Goal: Information Seeking & Learning: Learn about a topic

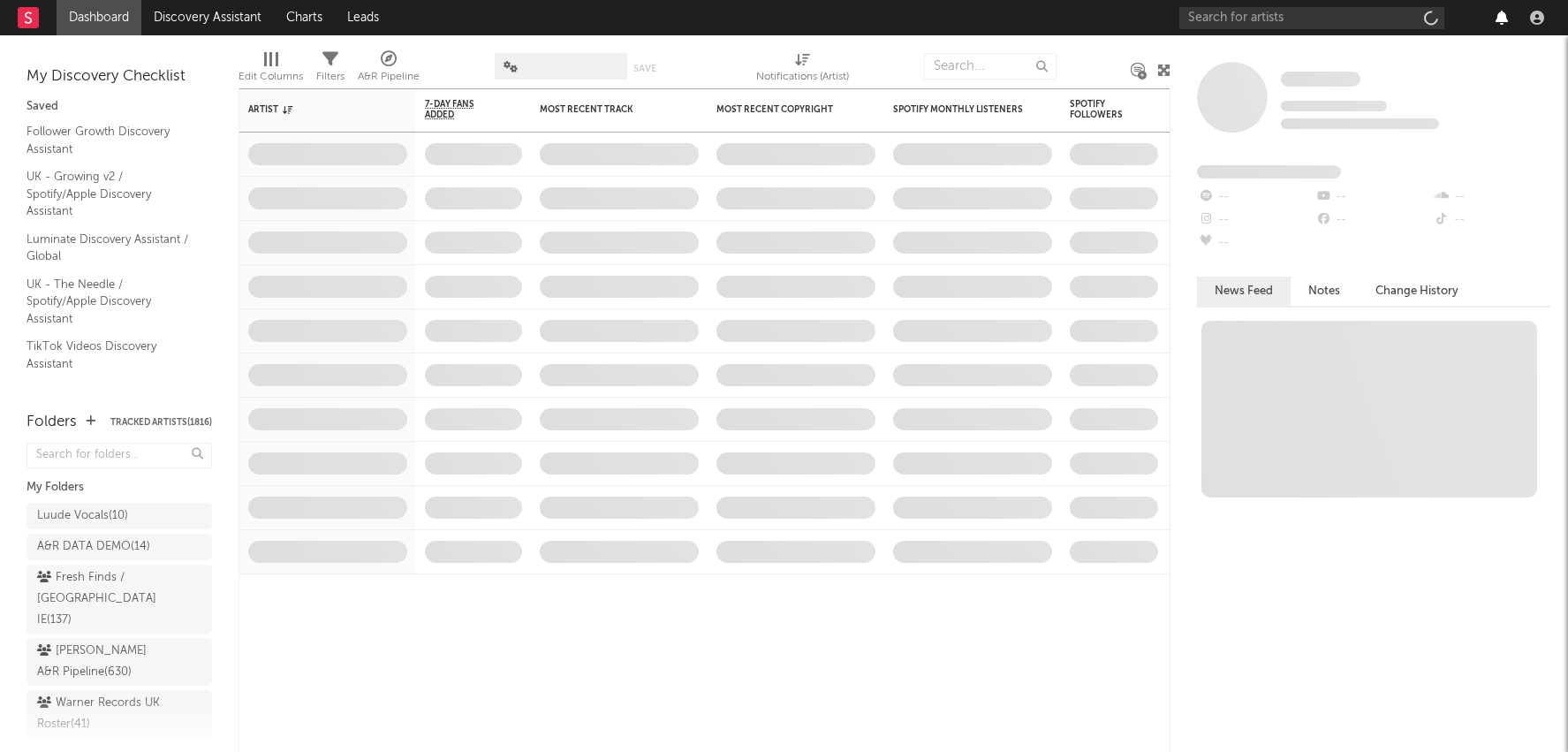
click at [1498, 16] on icon "button" at bounding box center [1502, 18] width 13 height 14
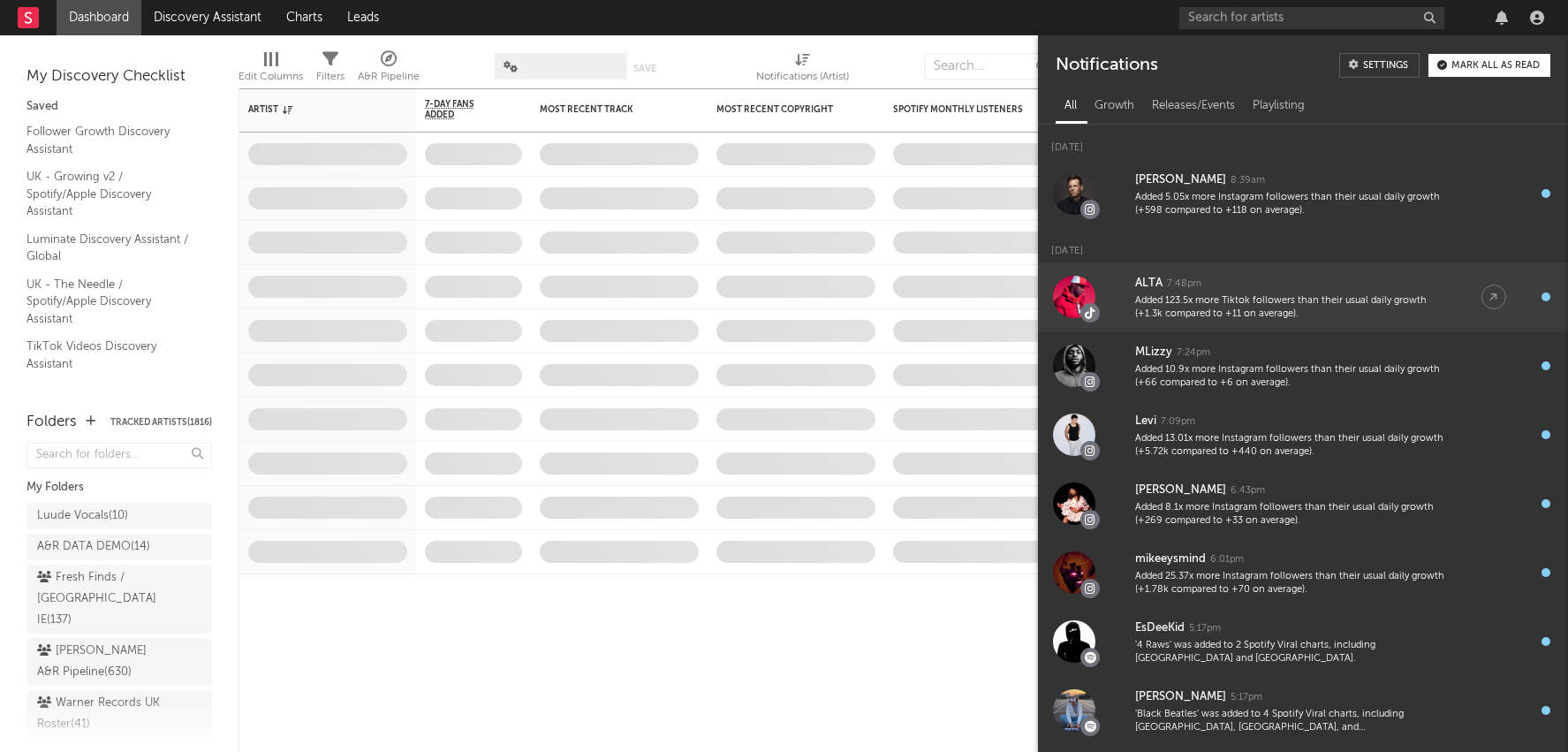
click at [1364, 287] on div "ALTA 7:48pm" at bounding box center [1290, 283] width 311 height 21
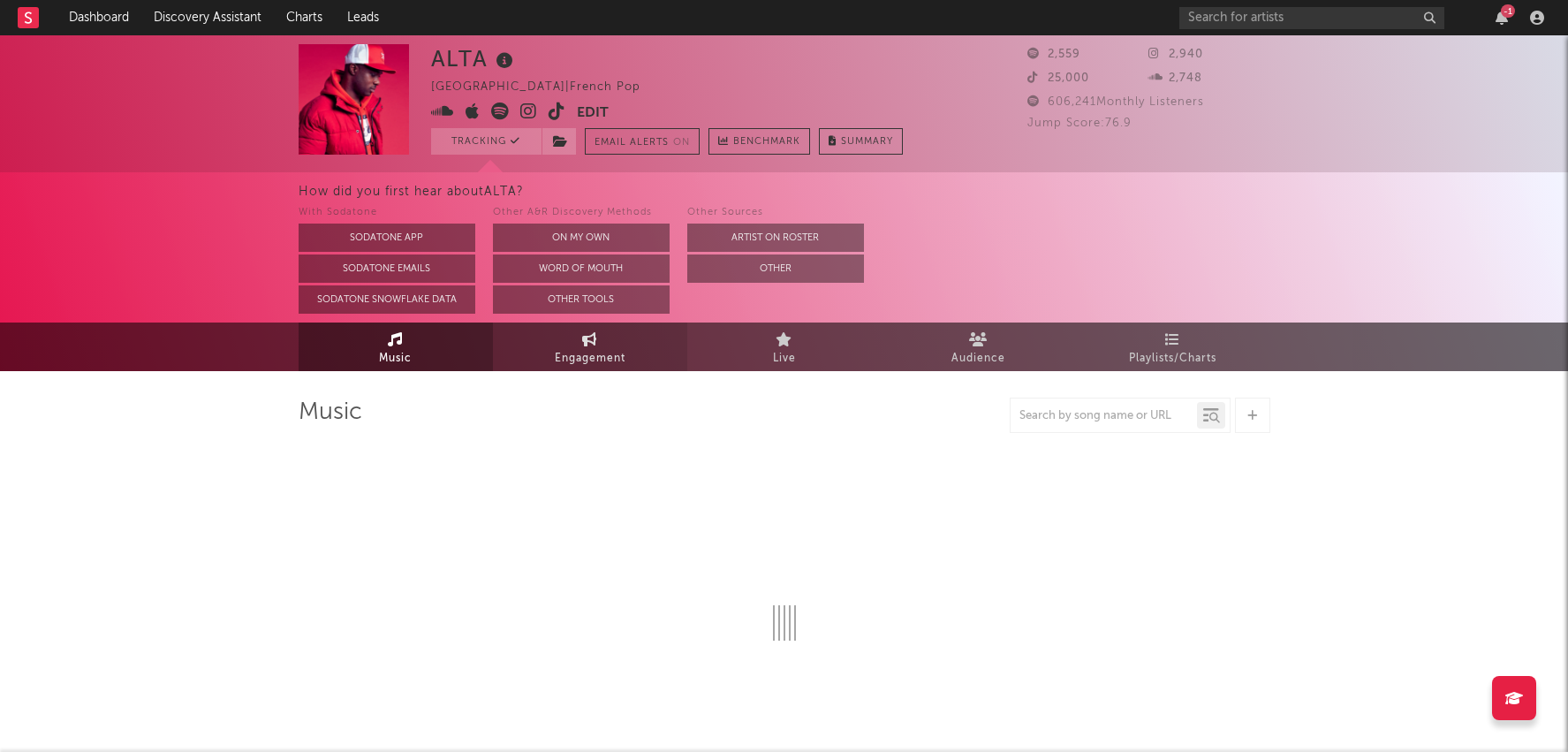
click at [600, 362] on span "Engagement" at bounding box center [591, 358] width 71 height 21
select select "1w"
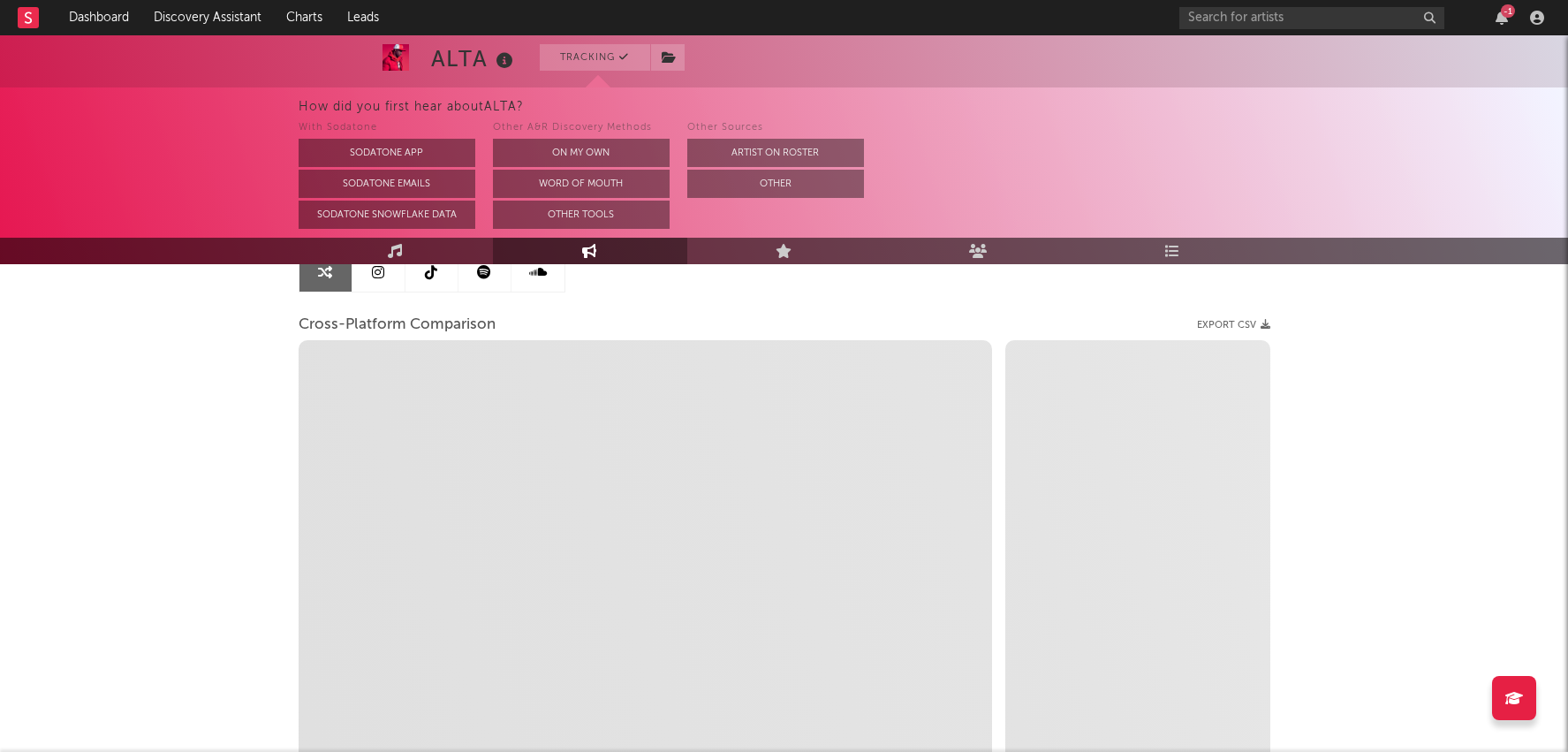
scroll to position [223, 0]
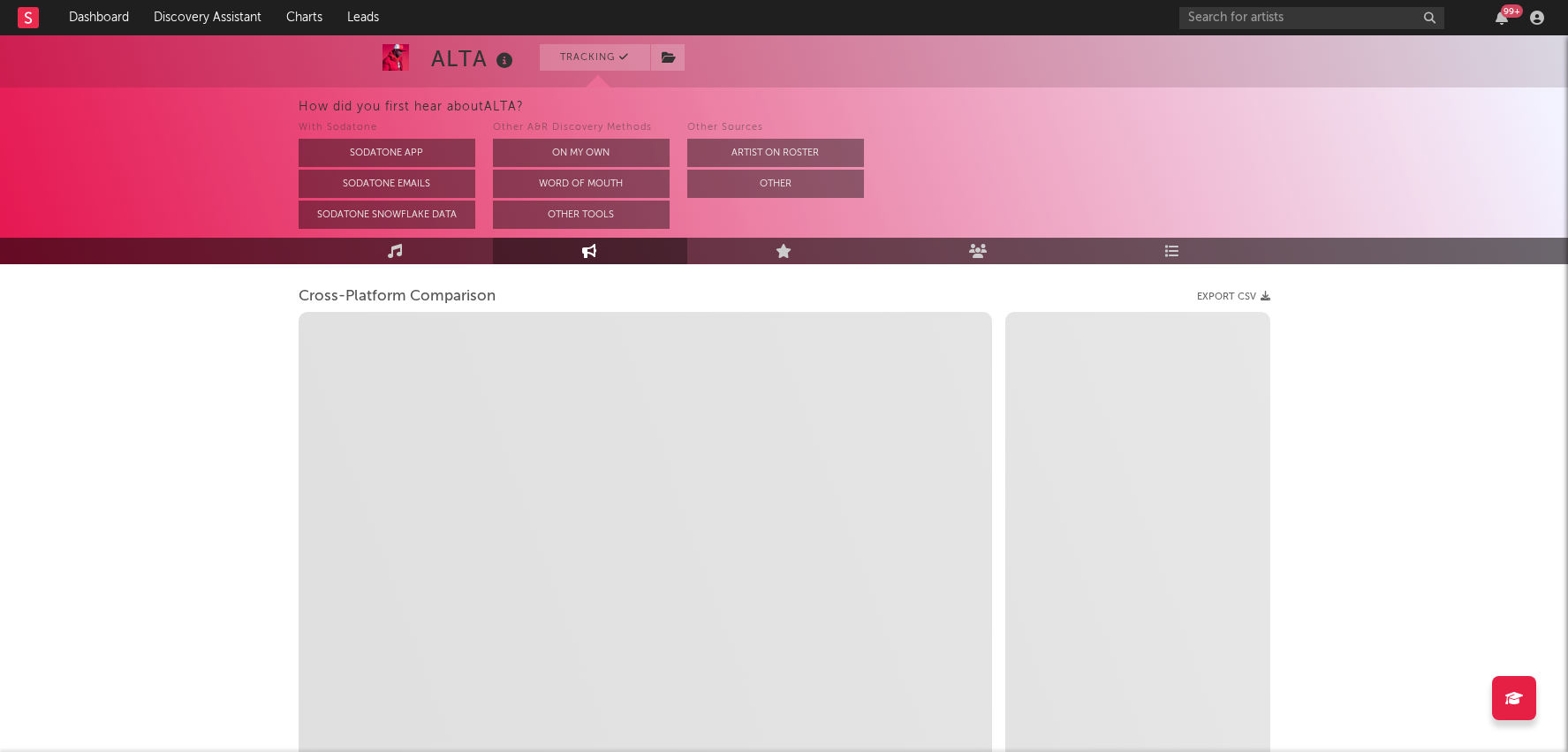
select select "1m"
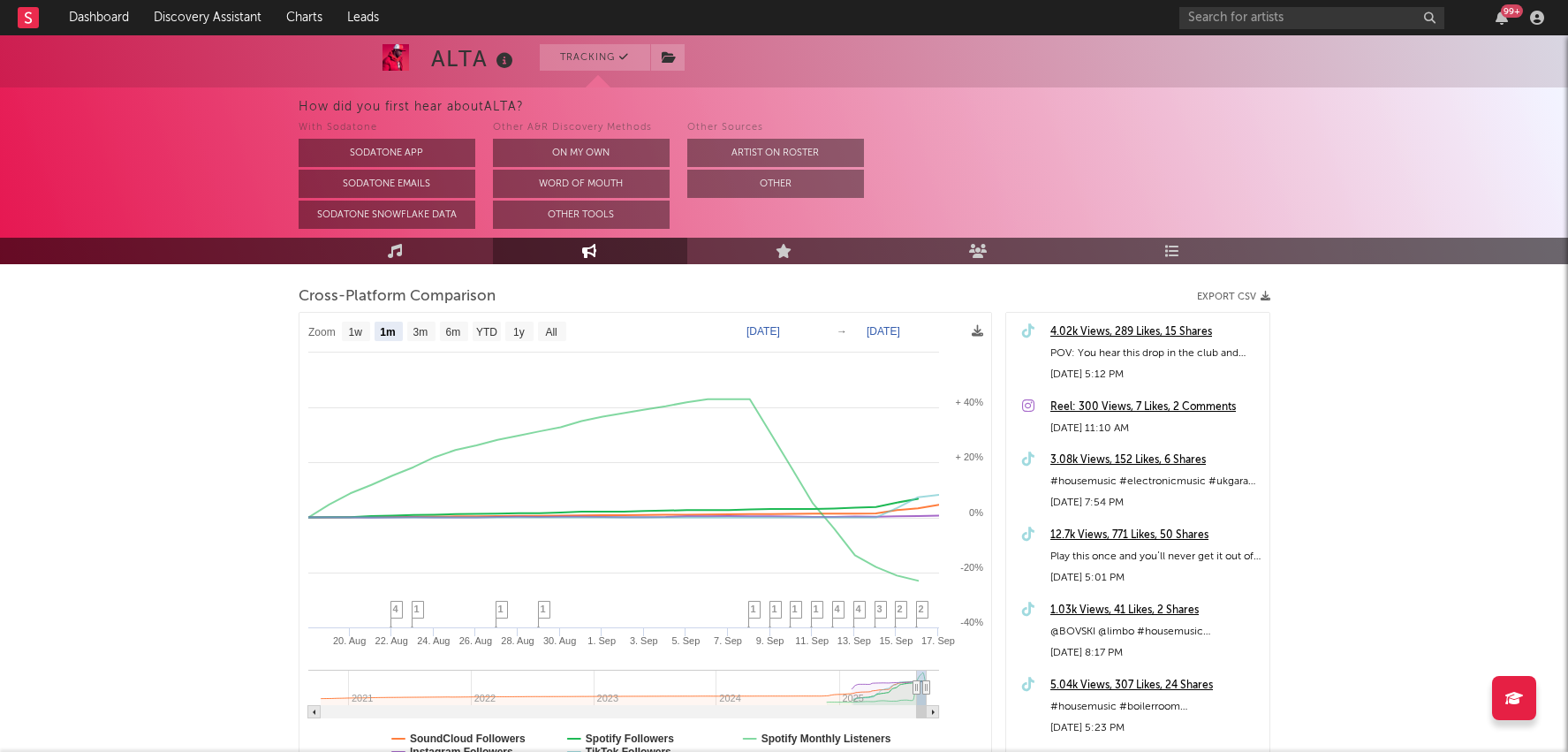
click at [1153, 532] on div "12.7k Views, 771 Likes, 50 Shares" at bounding box center [1156, 535] width 210 height 21
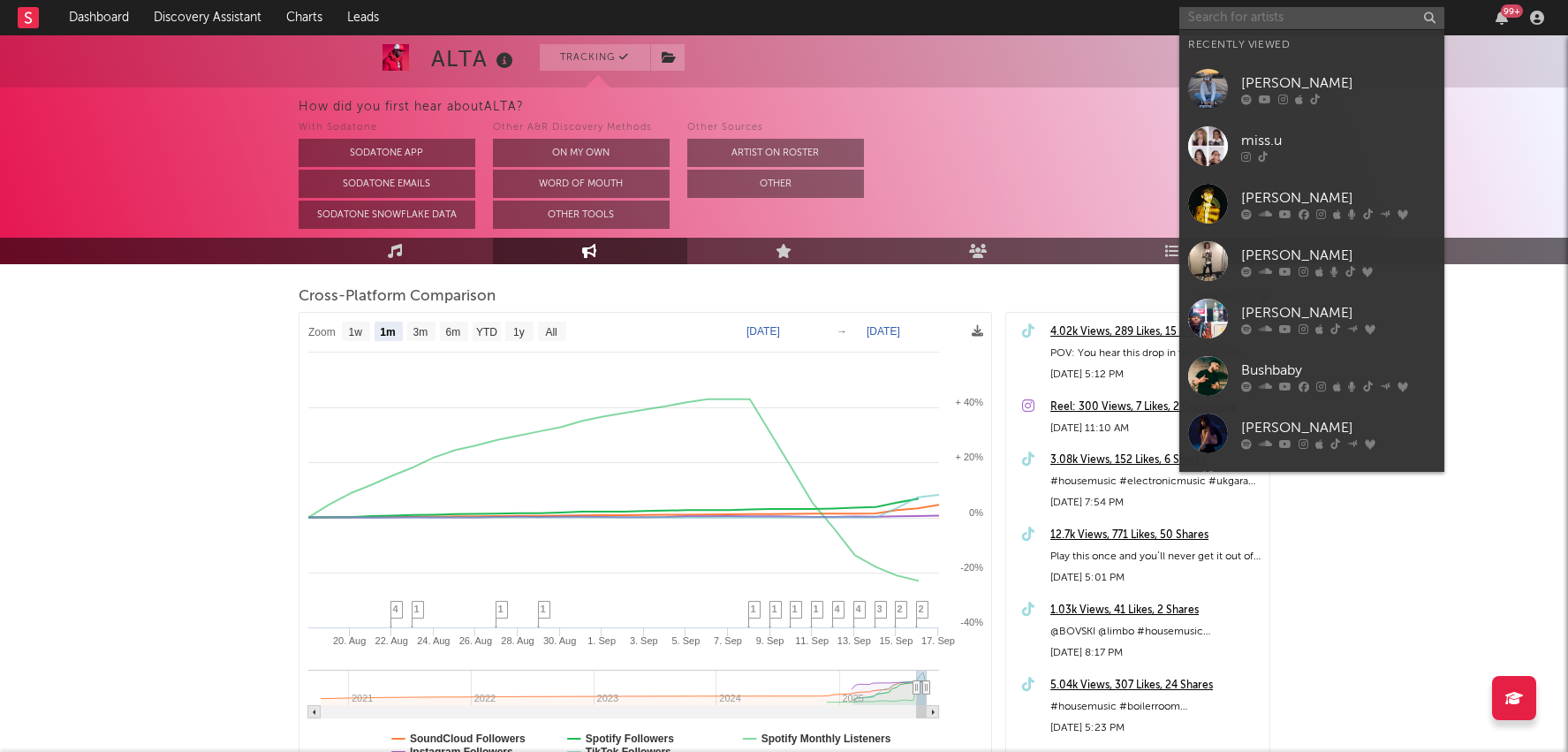
click at [1302, 18] on input "text" at bounding box center [1312, 18] width 265 height 22
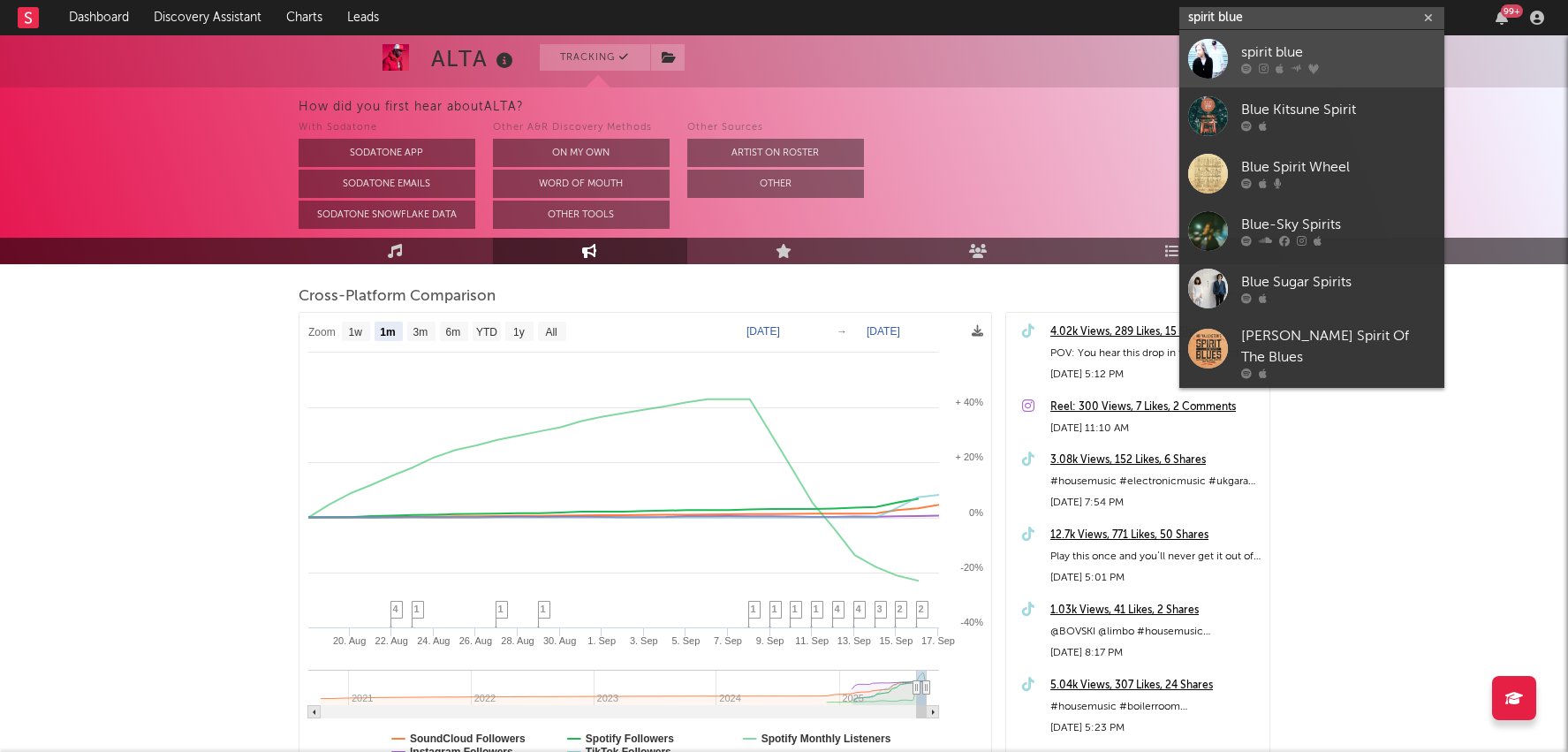
type input "spirit blue"
click at [1310, 49] on div "spirit blue" at bounding box center [1338, 53] width 195 height 21
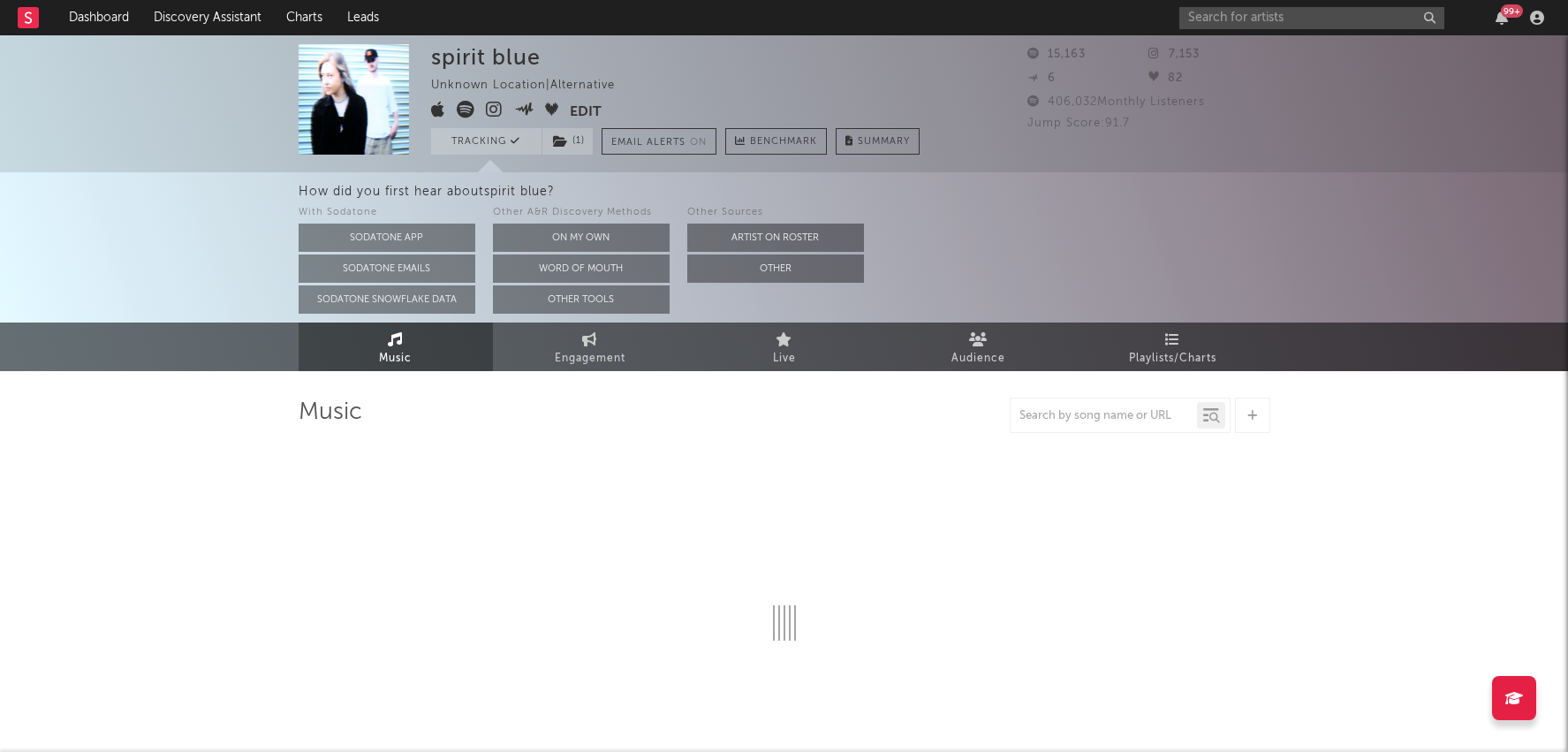
select select "6m"
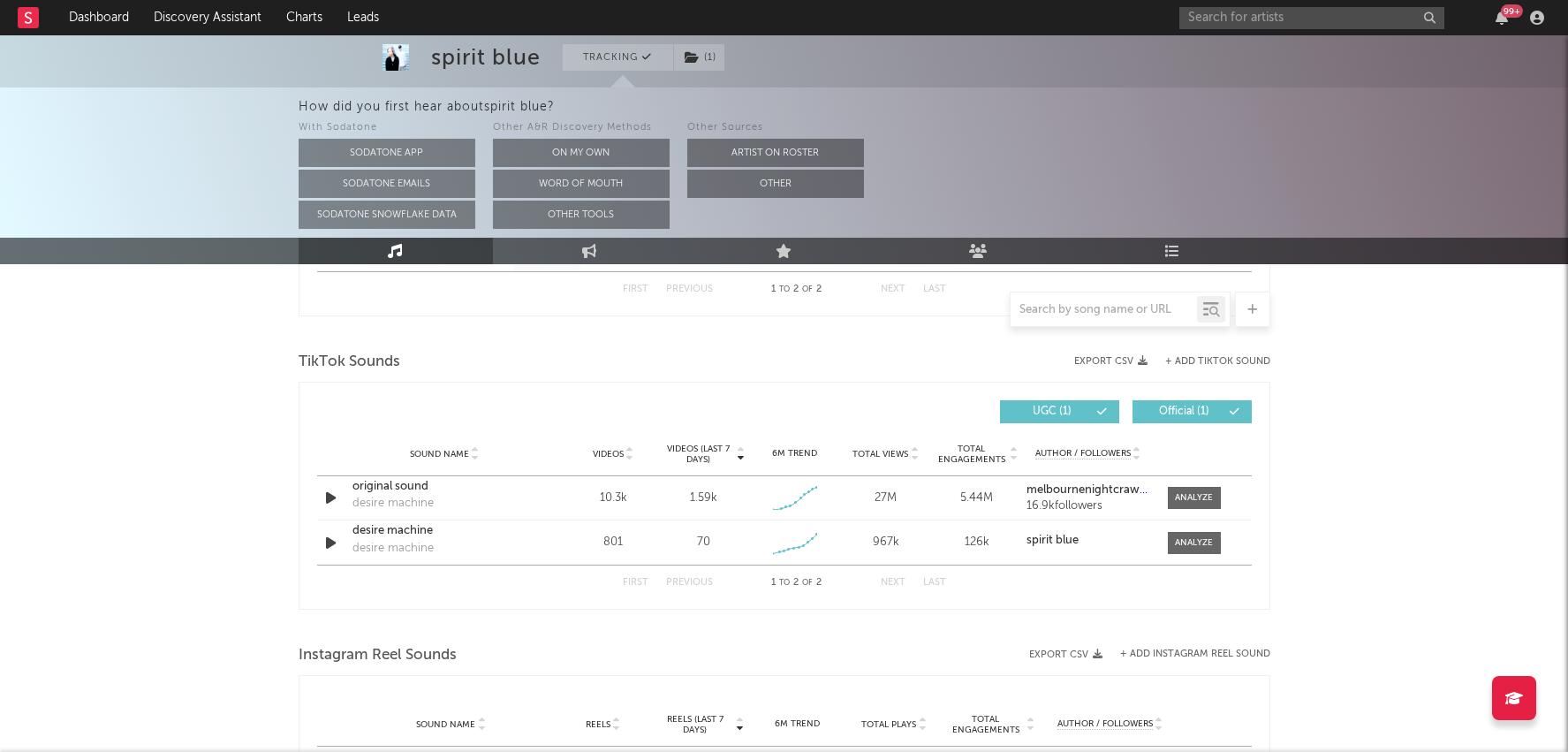
scroll to position [935, 0]
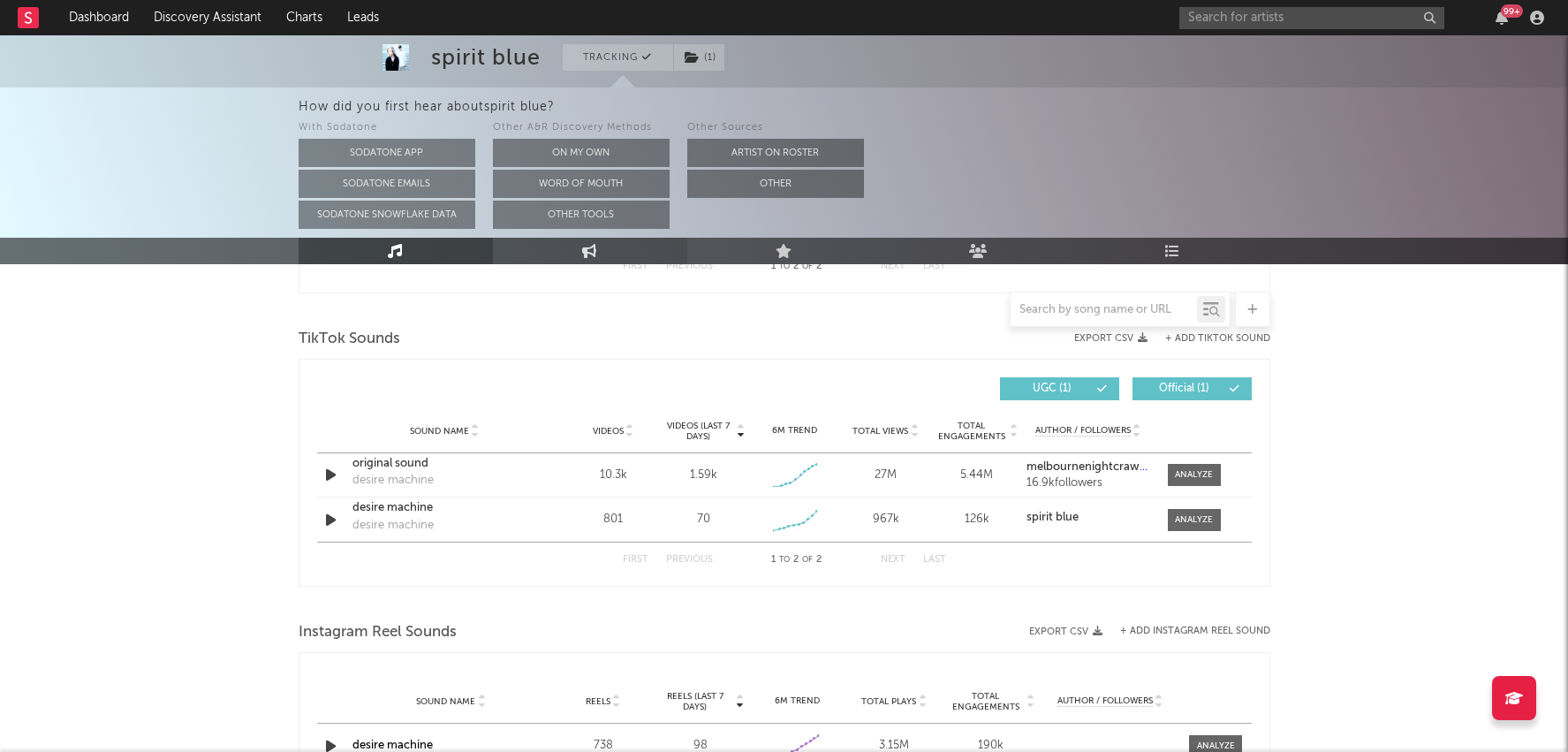
click at [578, 256] on link "Engagement" at bounding box center [590, 250] width 195 height 26
select select "1w"
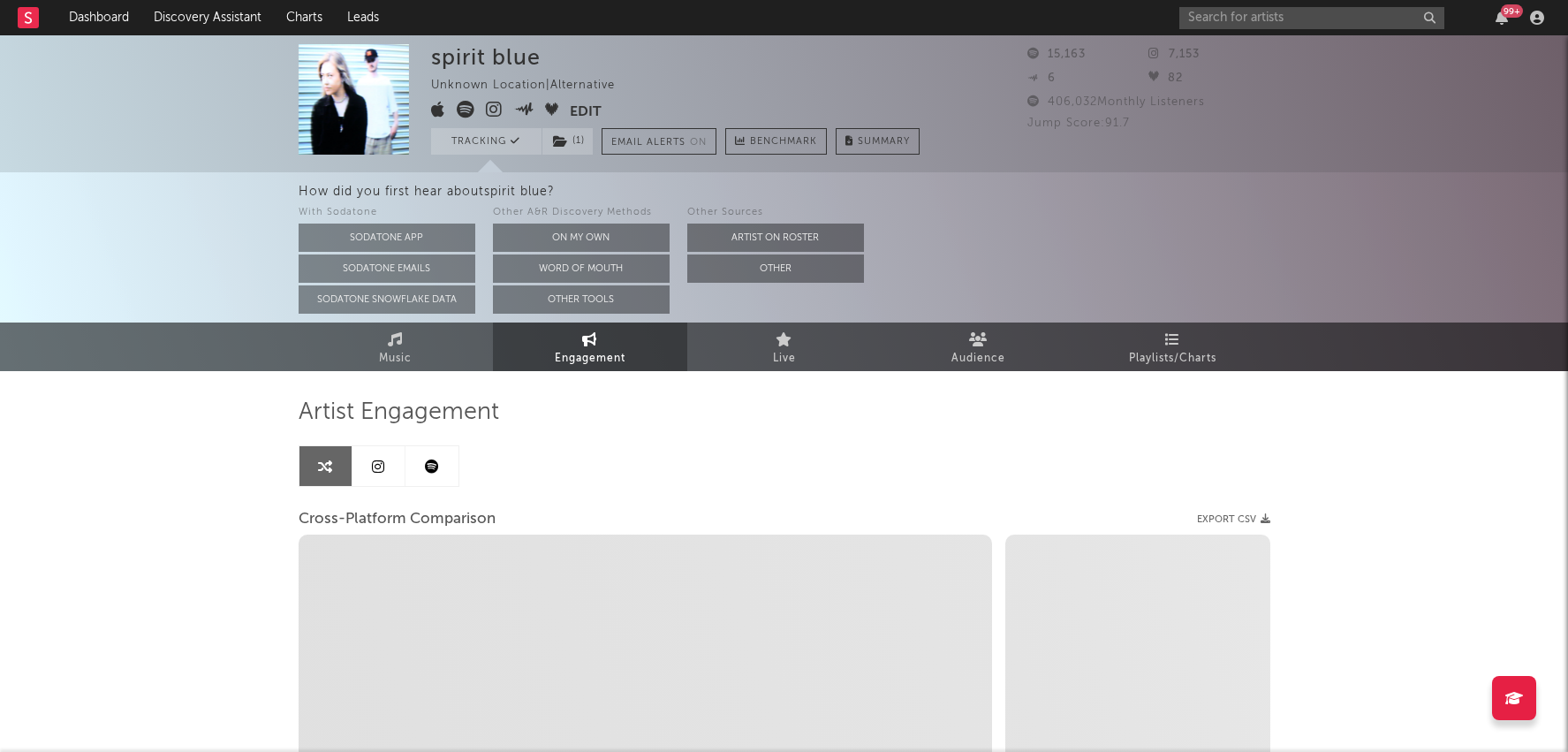
select select "1m"
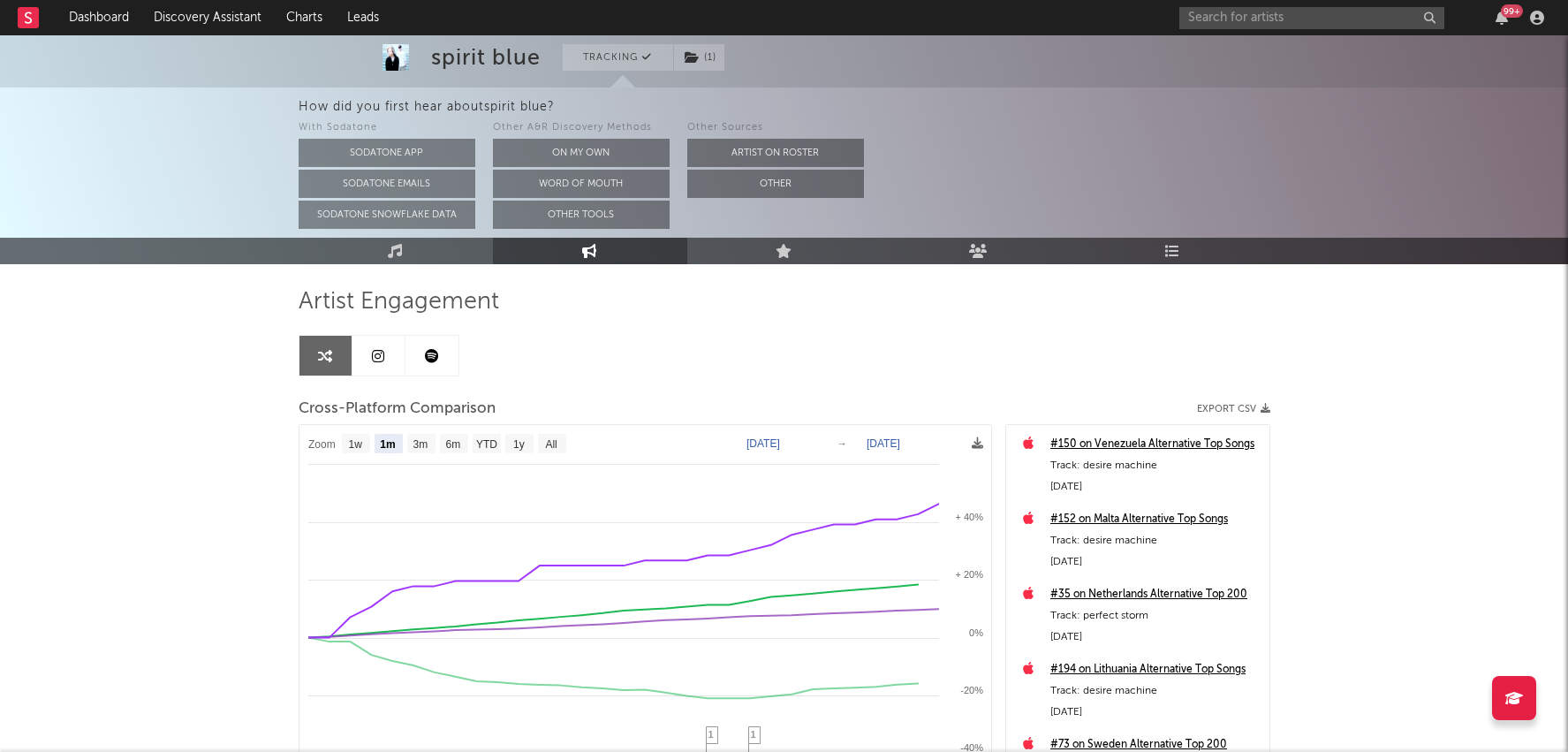
scroll to position [130, 0]
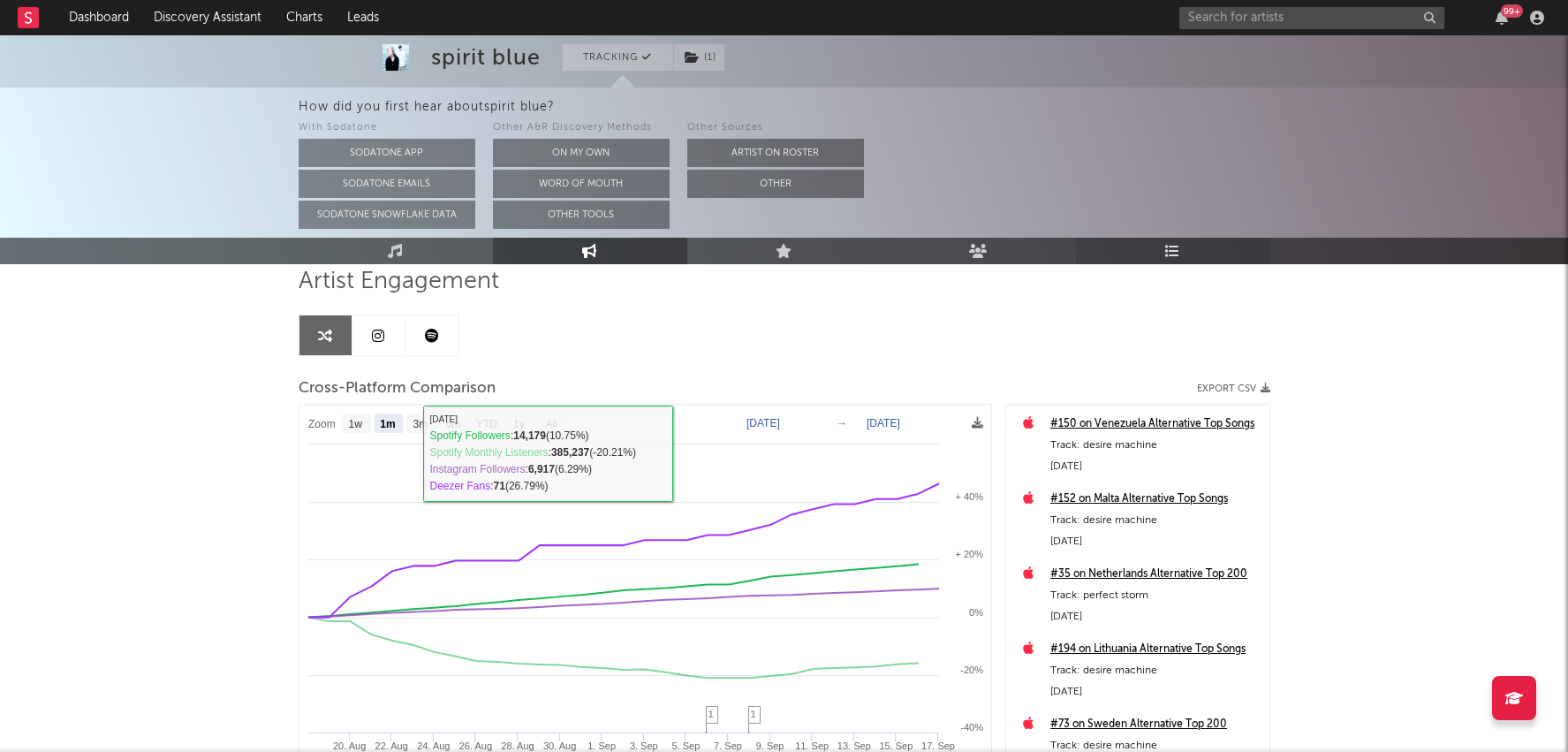
click at [1197, 258] on link "Playlists/Charts" at bounding box center [1173, 250] width 195 height 26
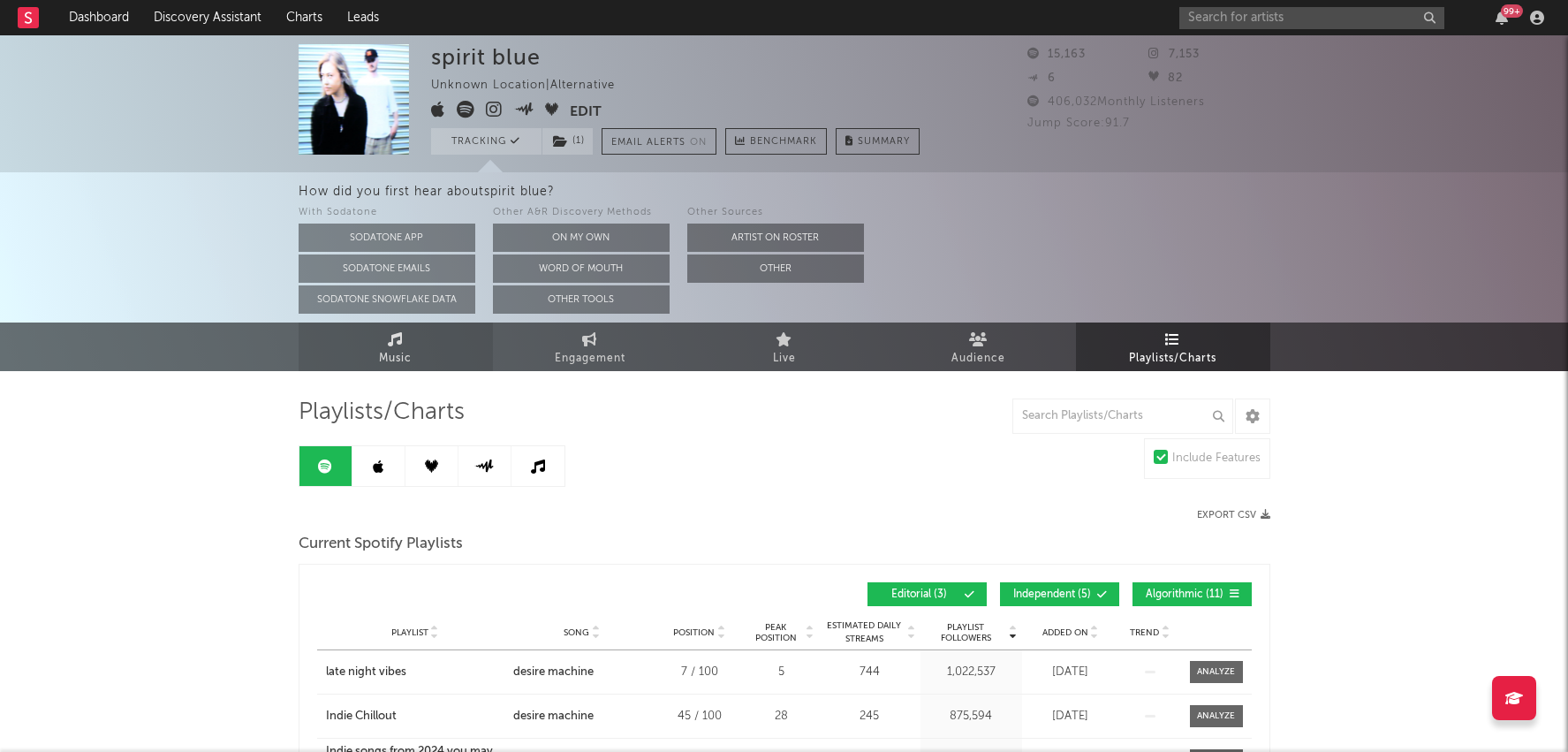
click at [390, 352] on span "Music" at bounding box center [395, 358] width 33 height 21
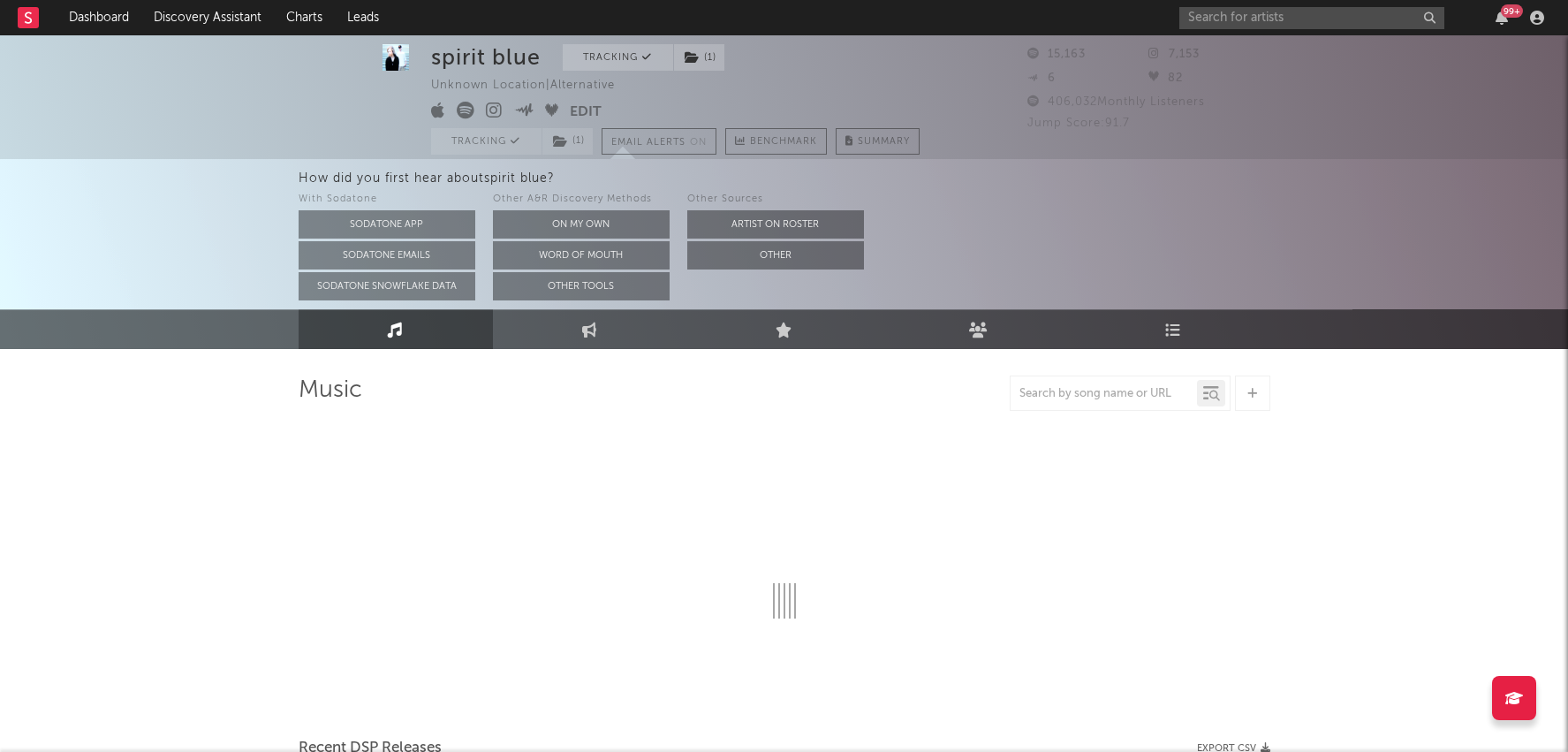
select select "6m"
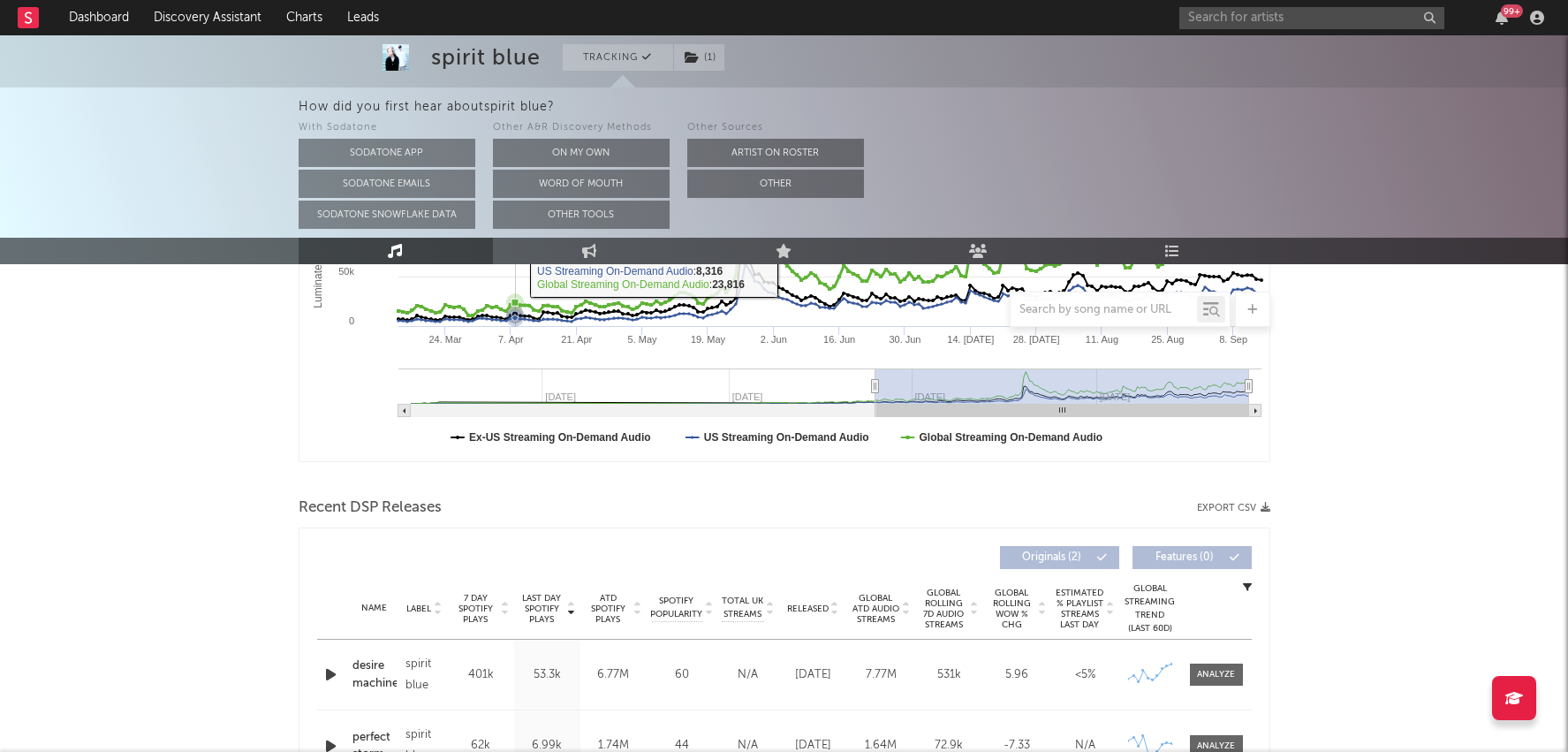
scroll to position [435, 0]
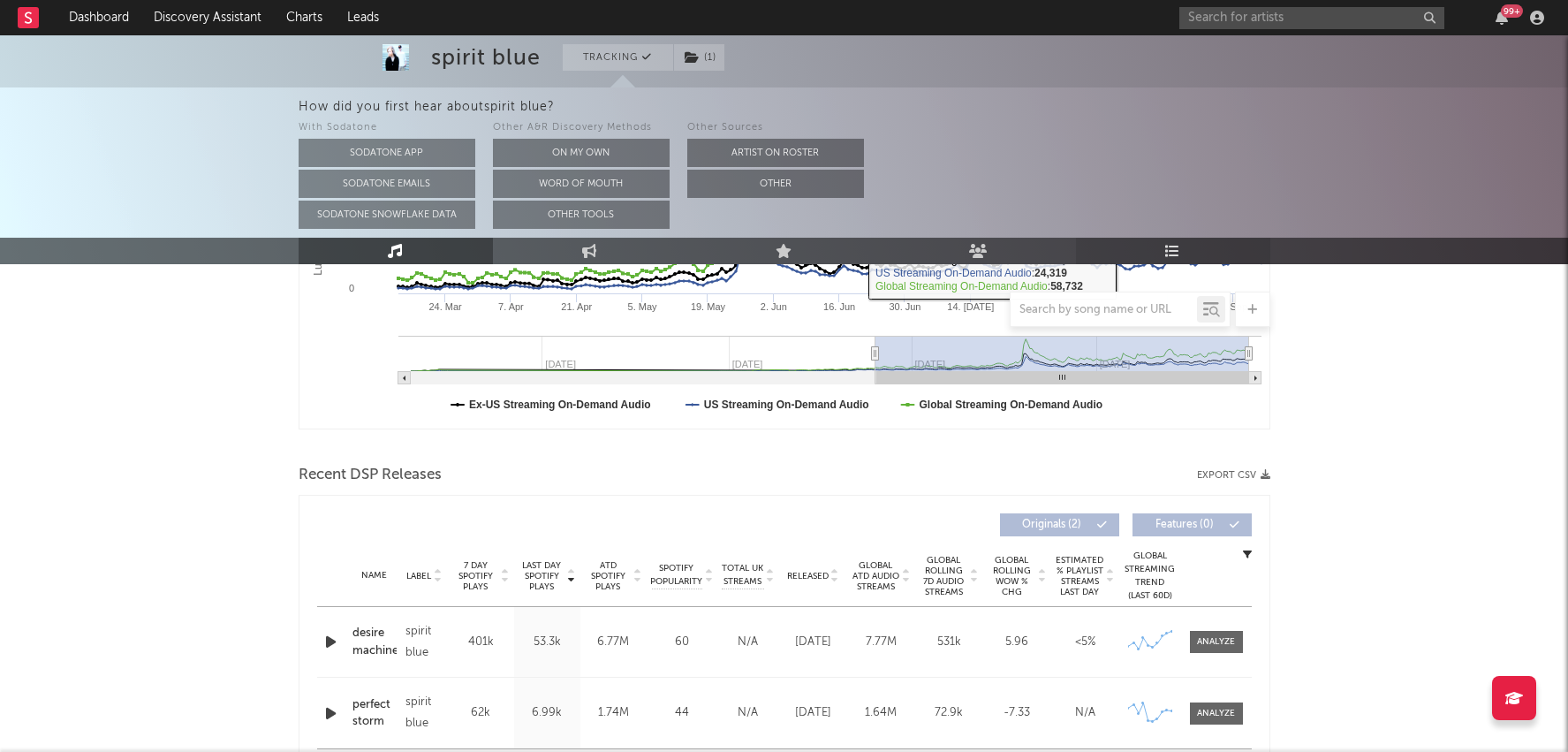
click at [1178, 245] on icon at bounding box center [1172, 251] width 15 height 14
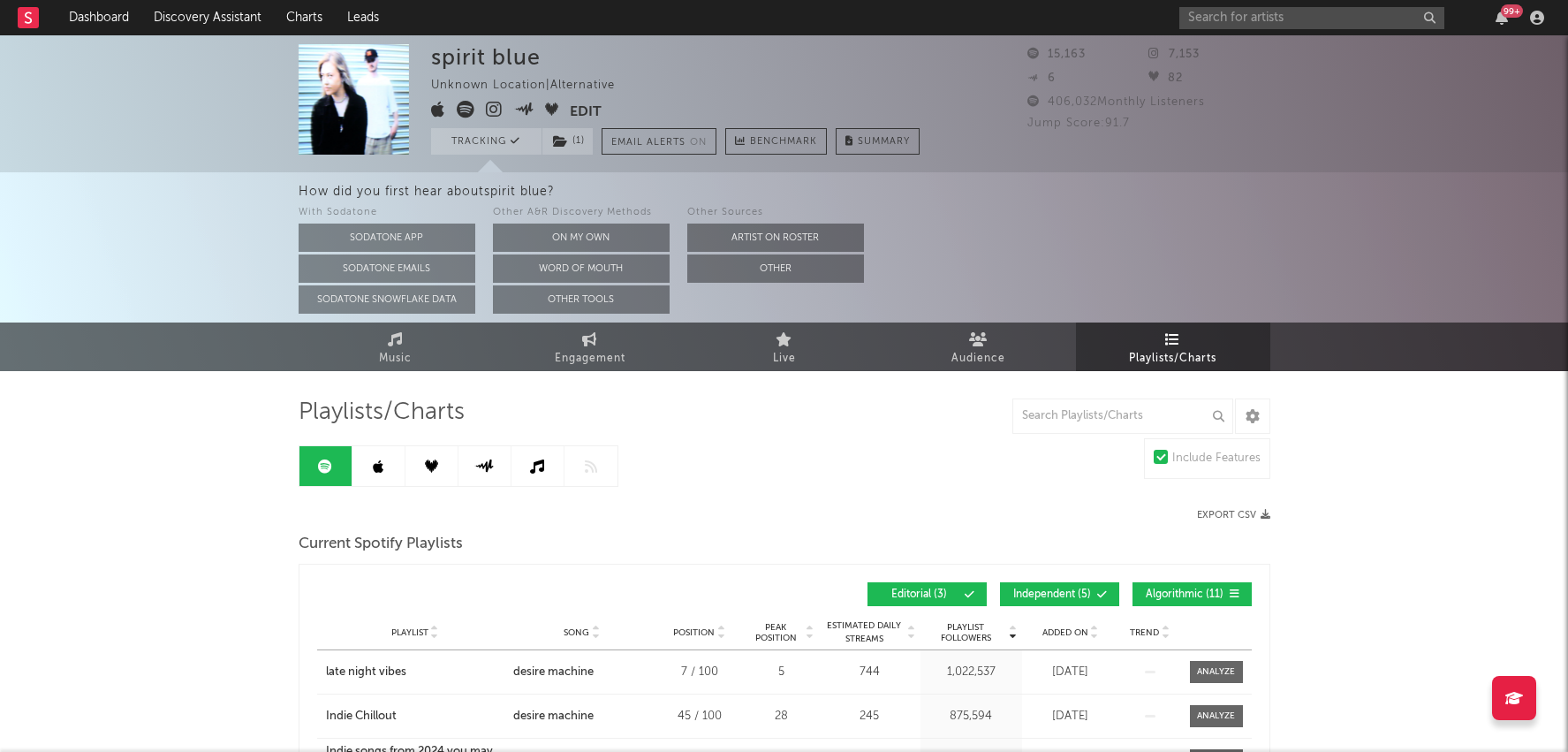
click at [491, 107] on icon at bounding box center [494, 110] width 17 height 18
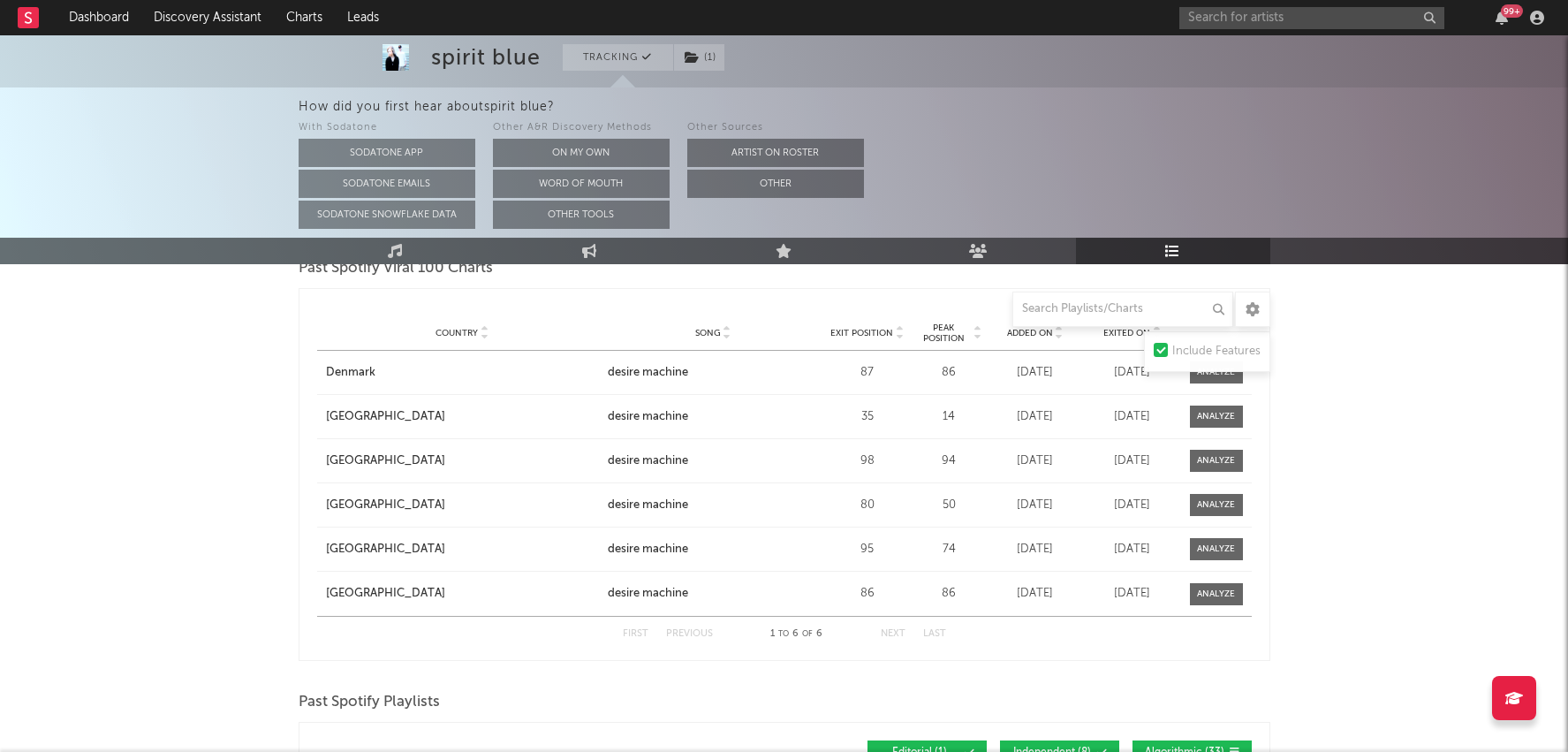
scroll to position [929, 0]
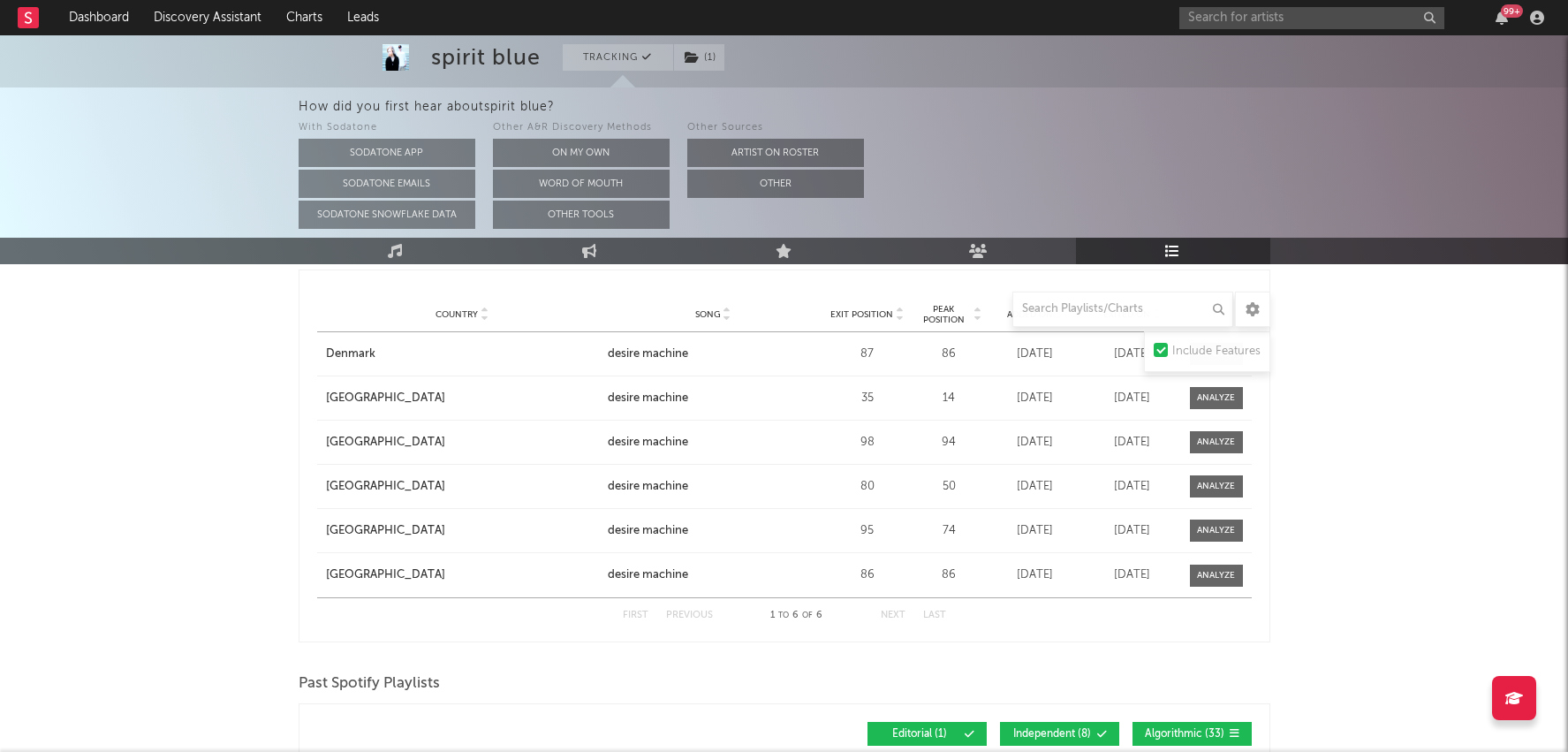
click at [950, 313] on span "Peak Position" at bounding box center [943, 314] width 55 height 21
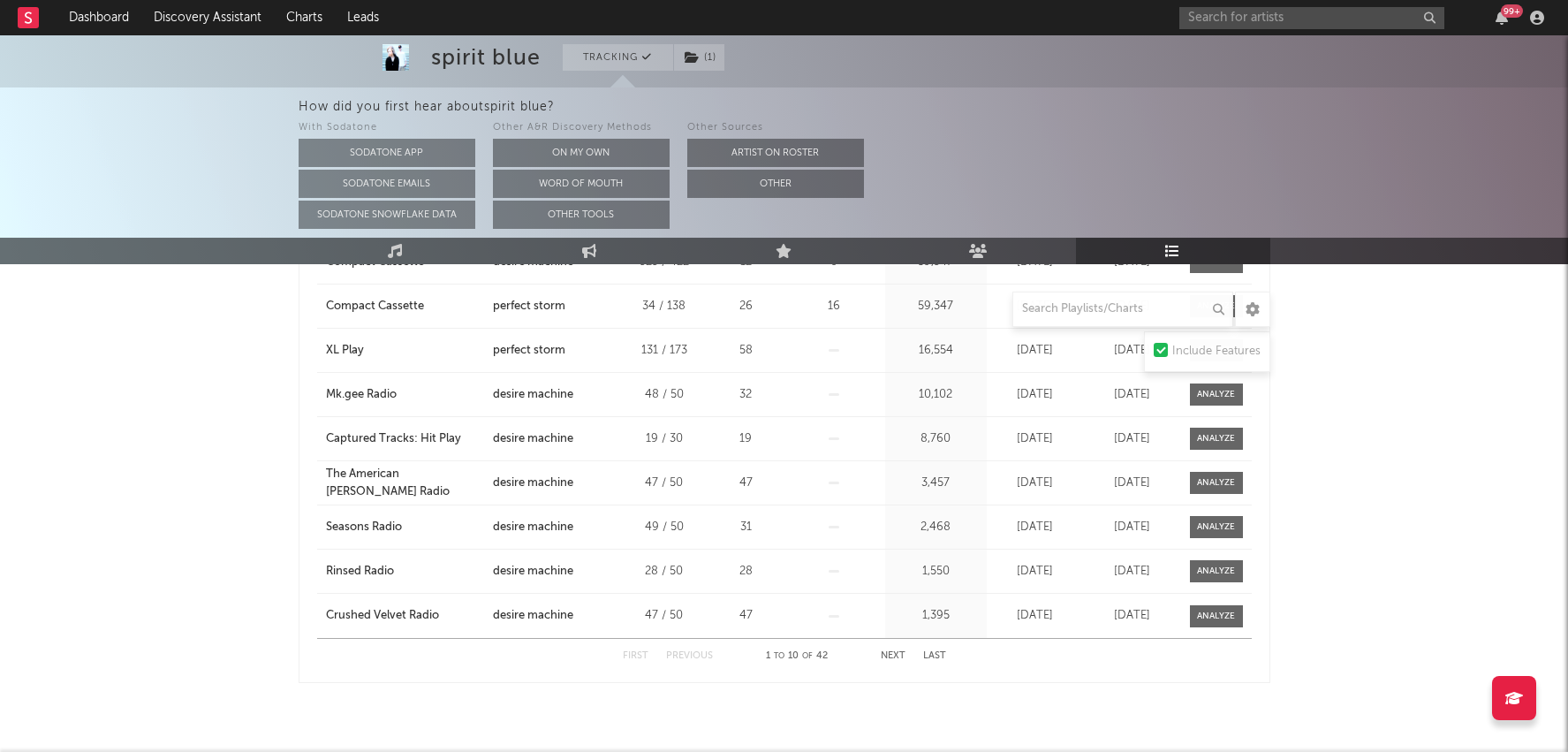
scroll to position [1557, 0]
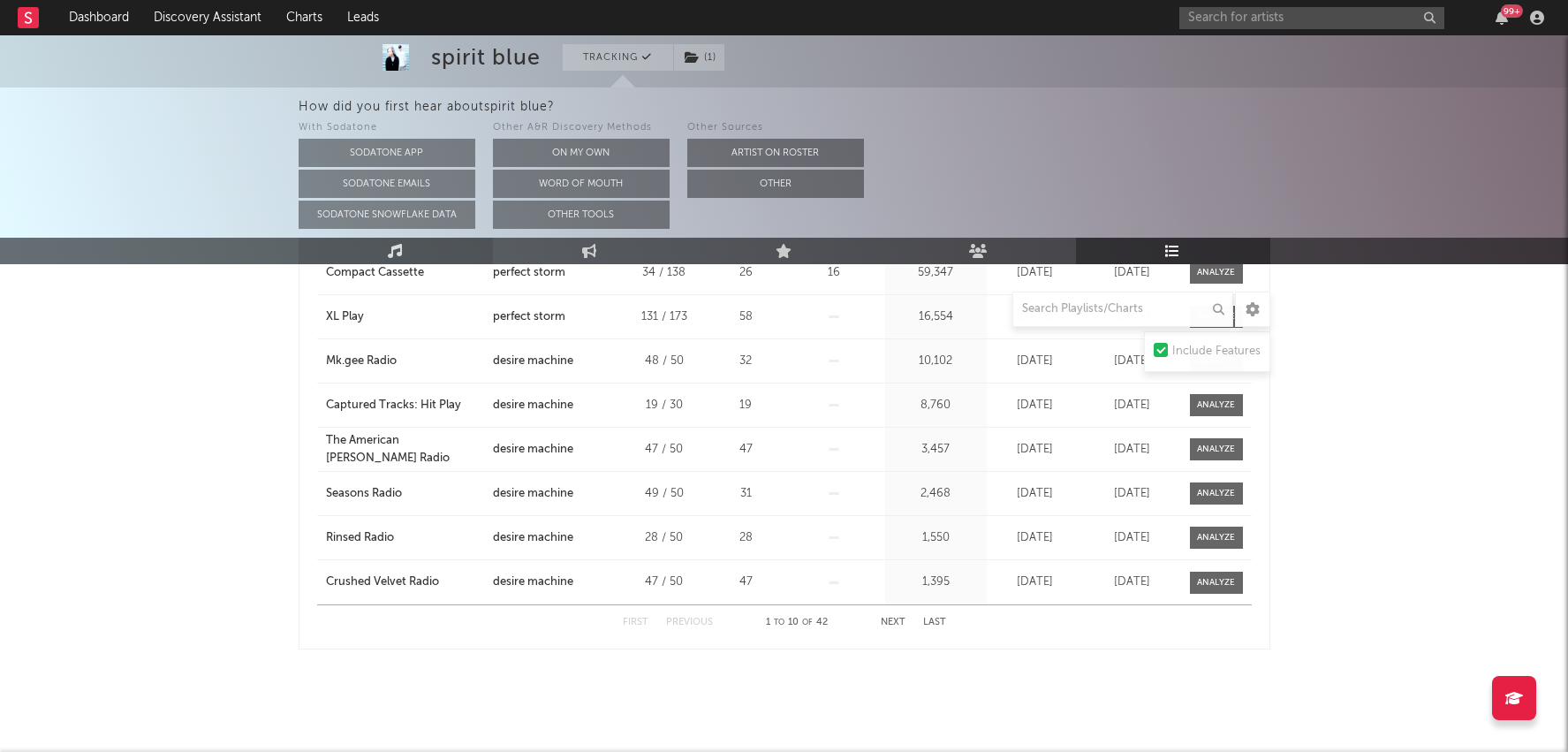
click at [409, 259] on link "Music" at bounding box center [396, 250] width 195 height 26
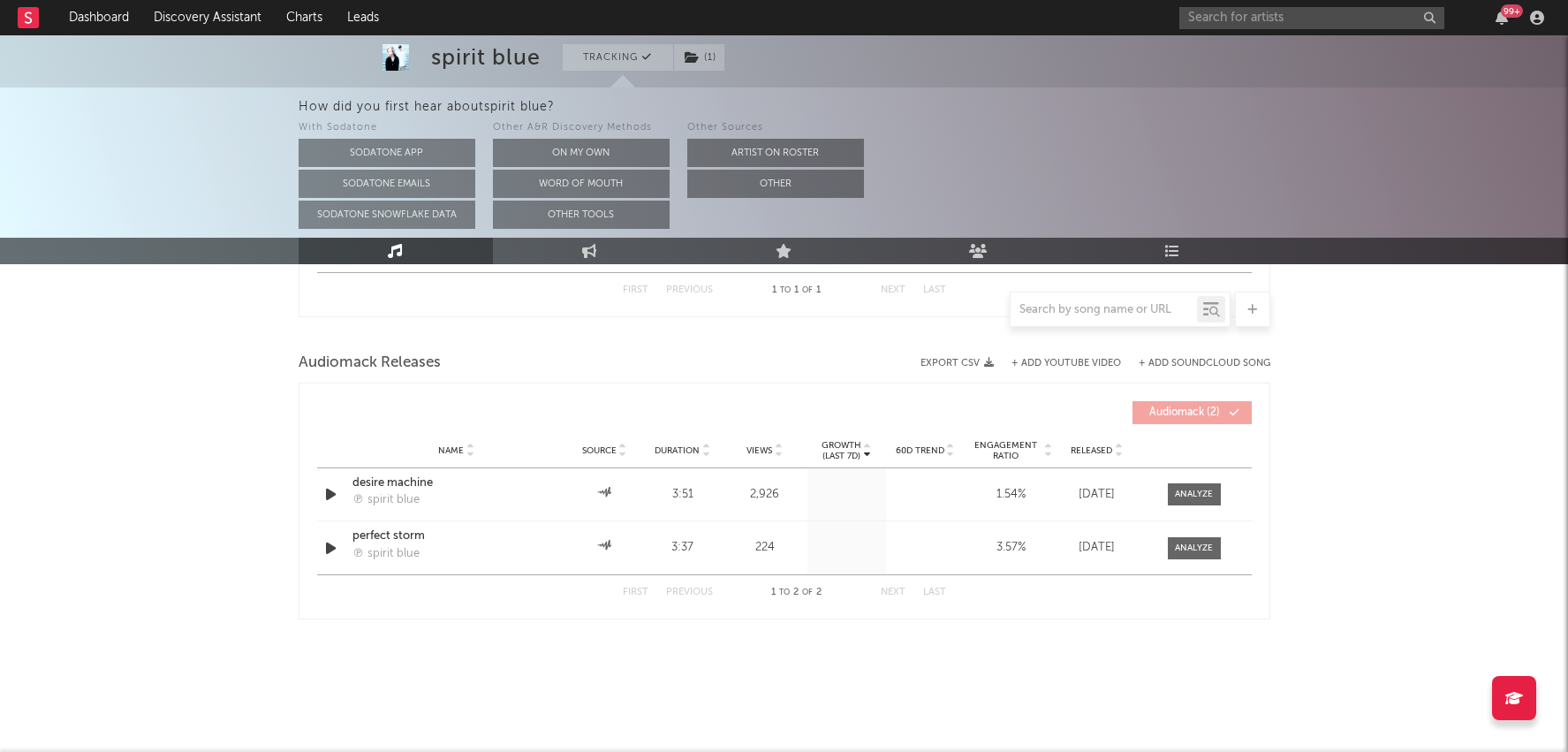
select select "6m"
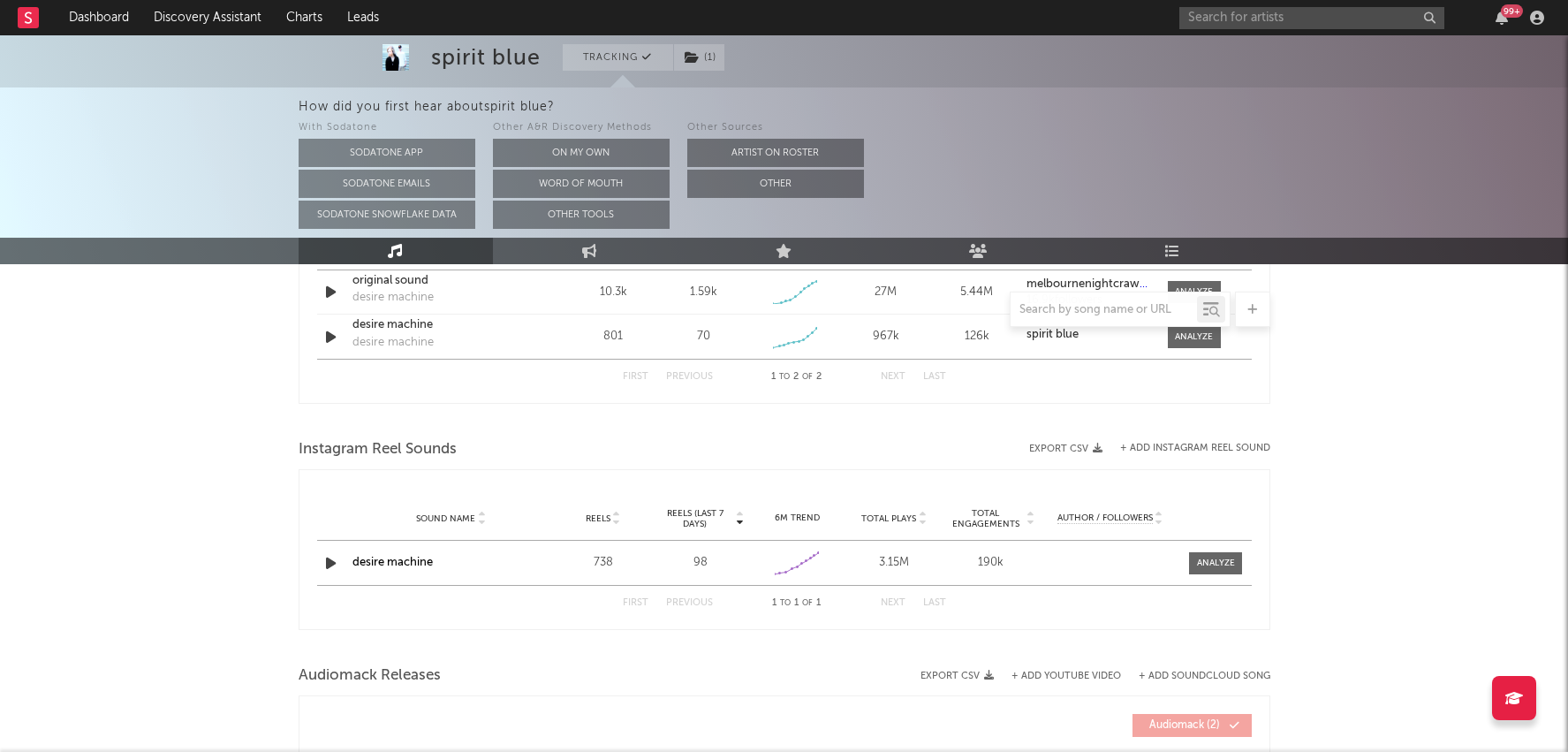
scroll to position [1116, 0]
click at [1201, 566] on div at bounding box center [1217, 564] width 38 height 14
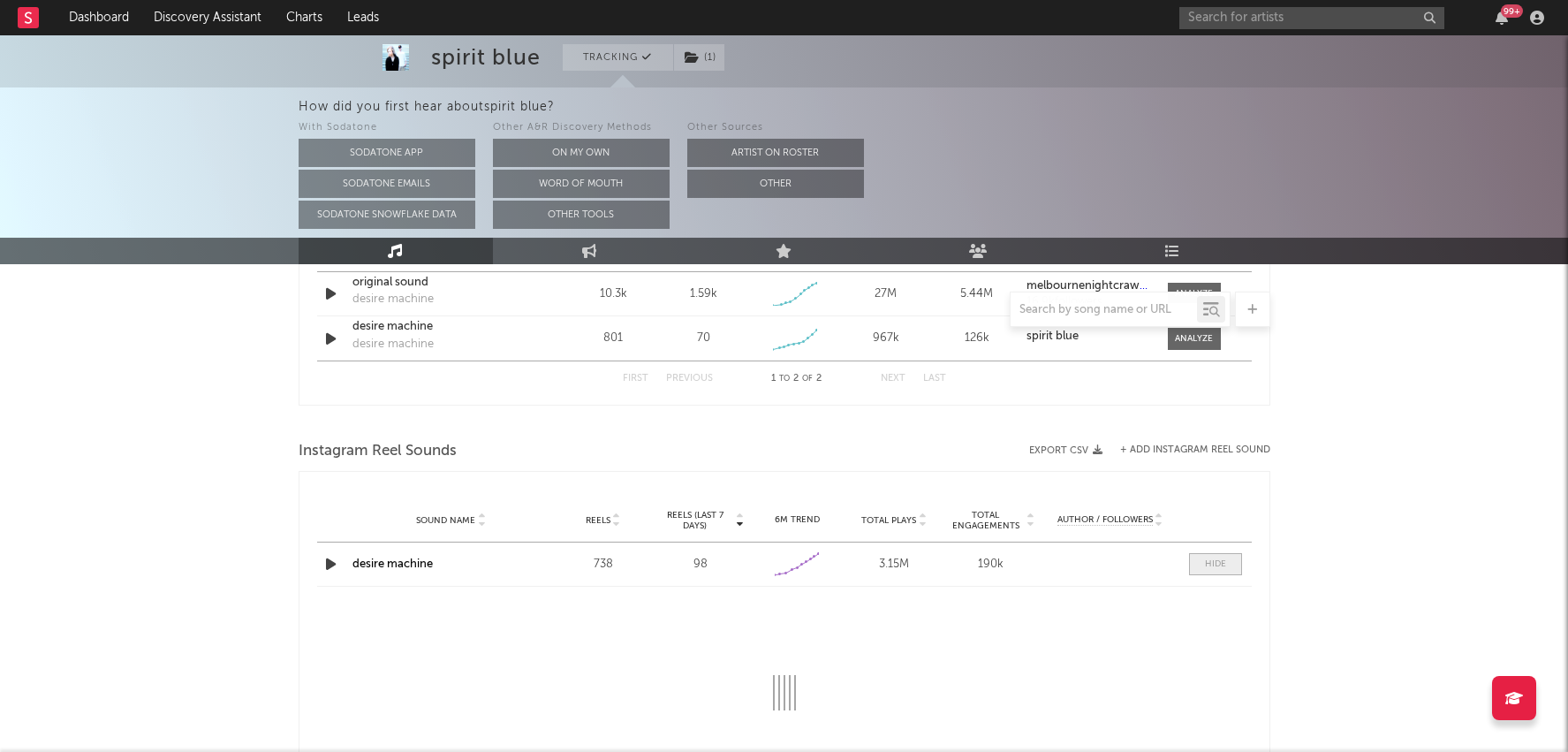
select select "1w"
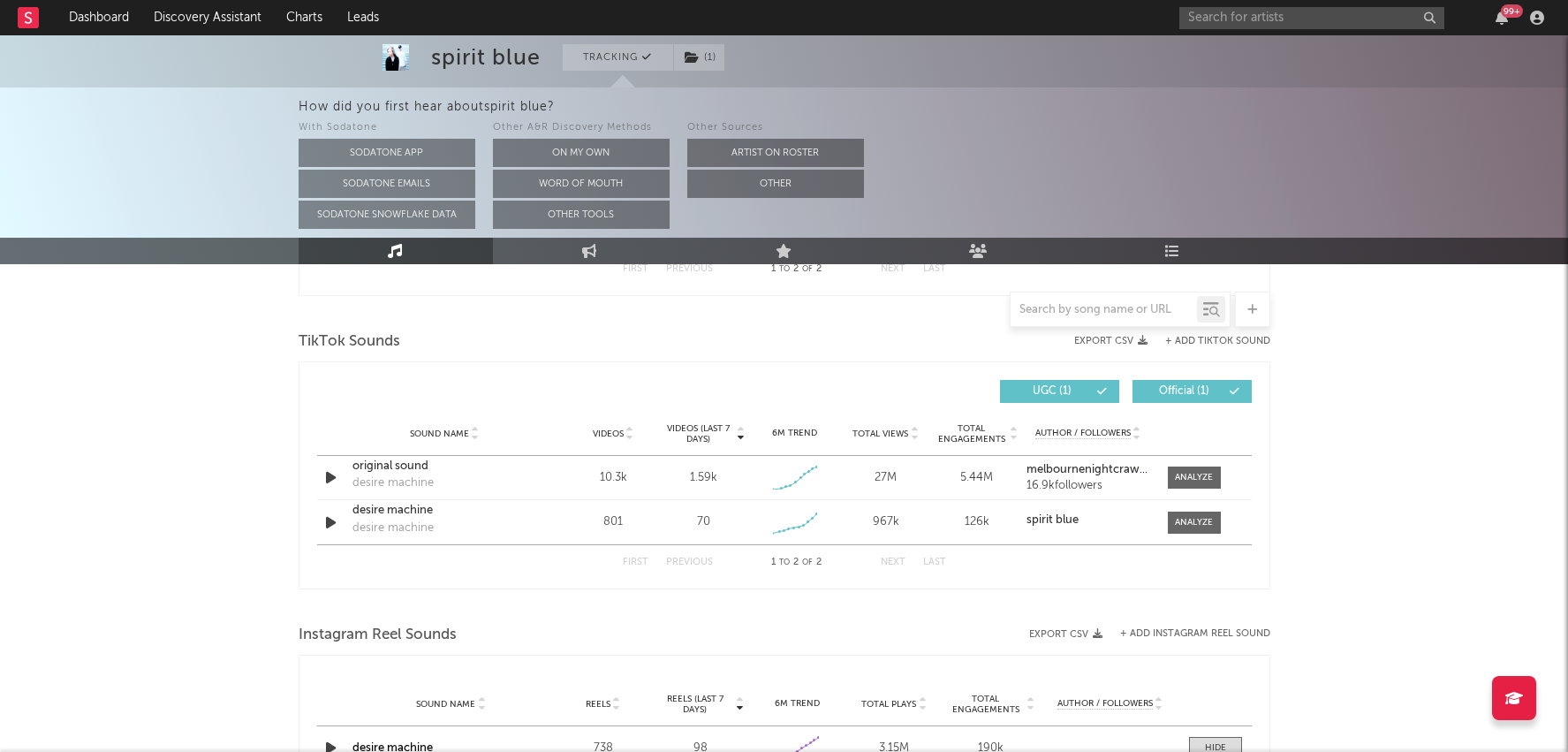
scroll to position [925, 0]
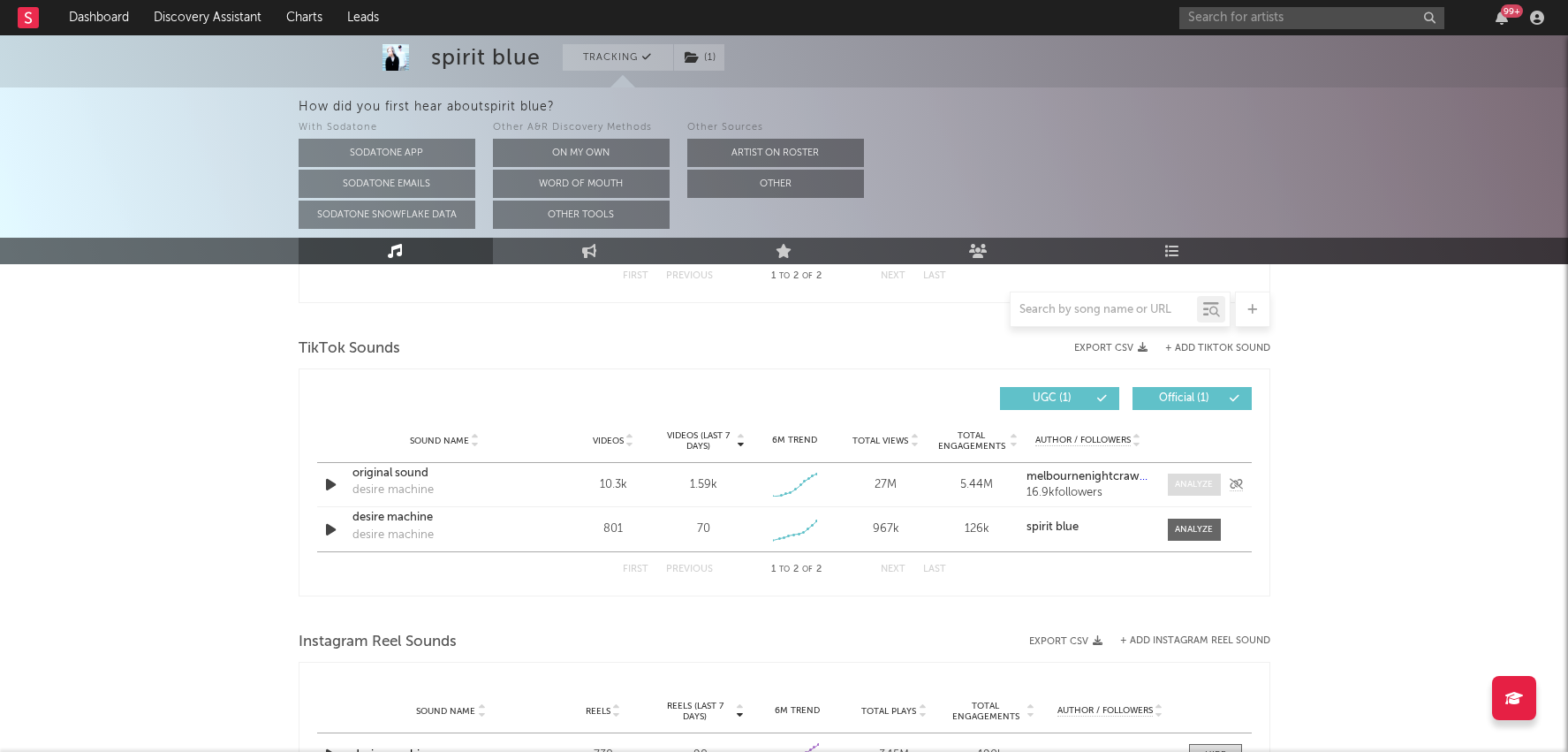
click at [1186, 475] on span at bounding box center [1194, 485] width 53 height 22
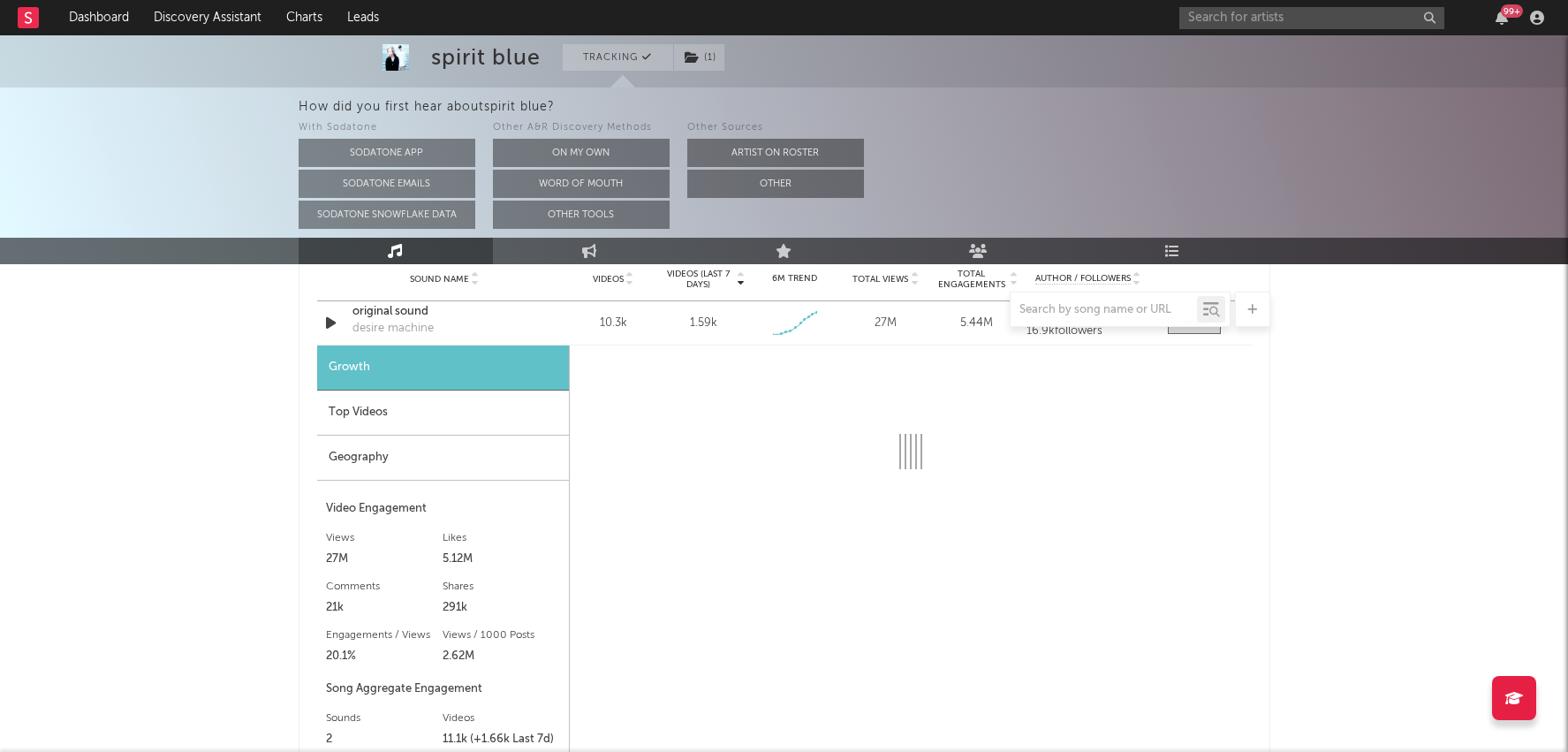
select select "1w"
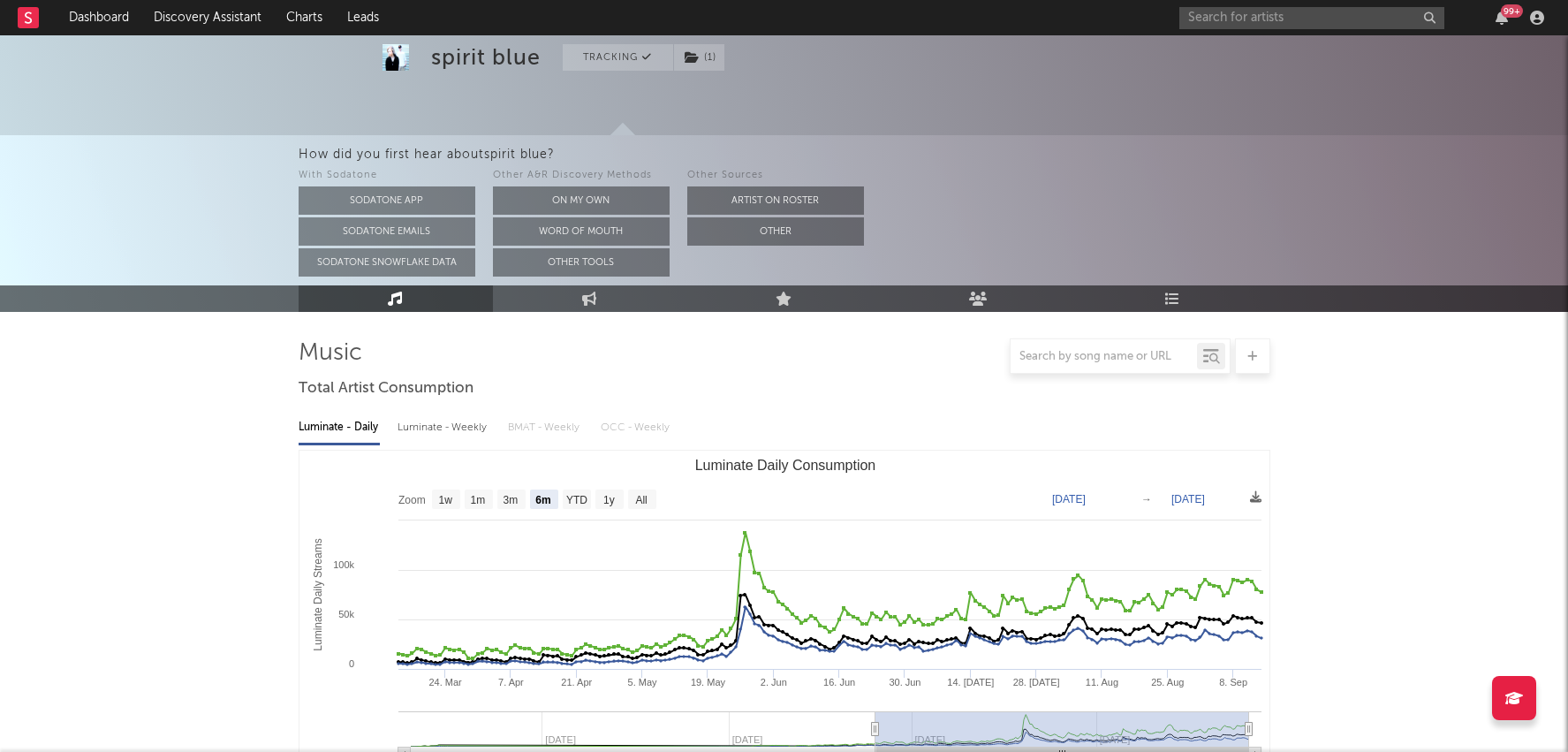
scroll to position [0, 0]
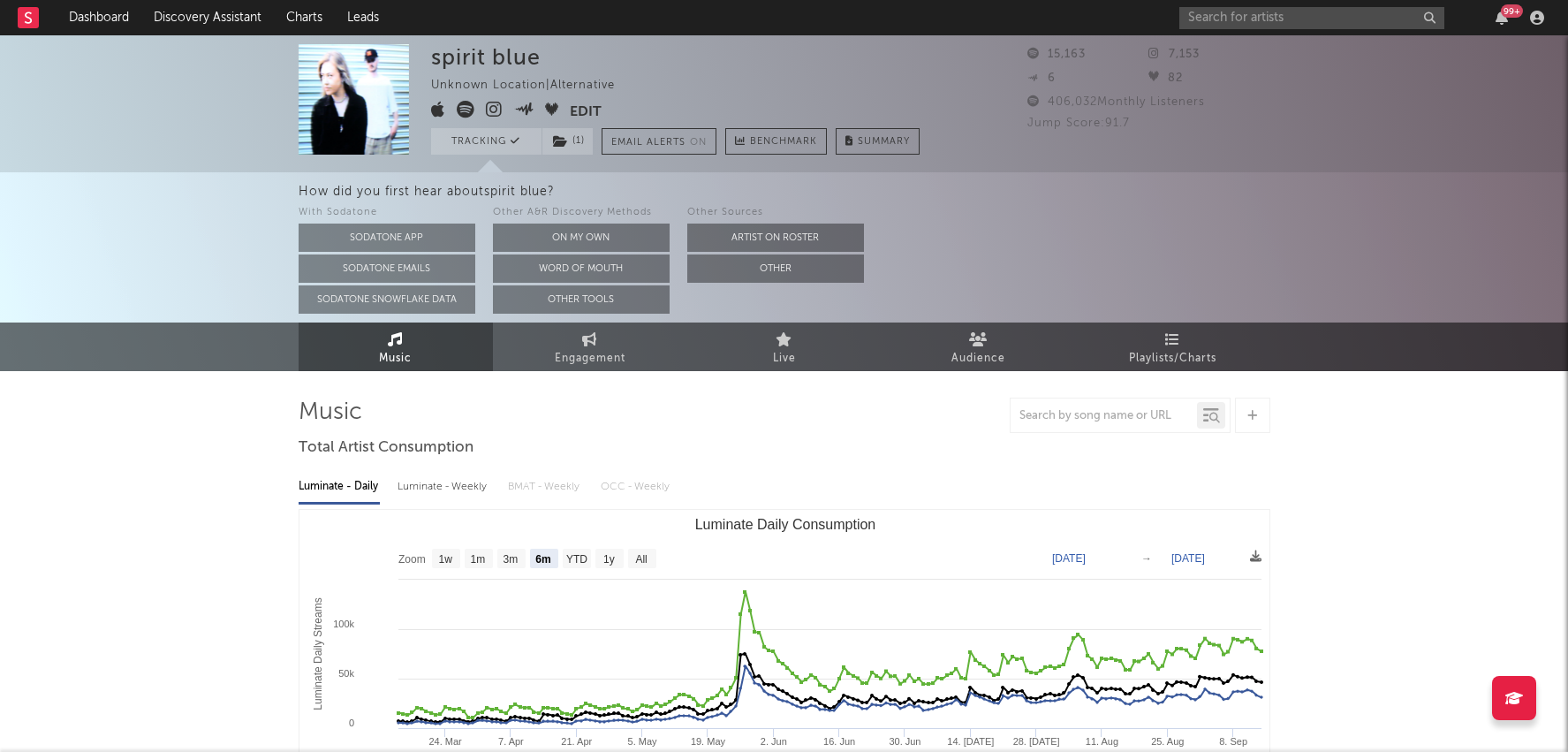
drag, startPoint x: 348, startPoint y: 109, endPoint x: 815, endPoint y: 3, distance: 478.9
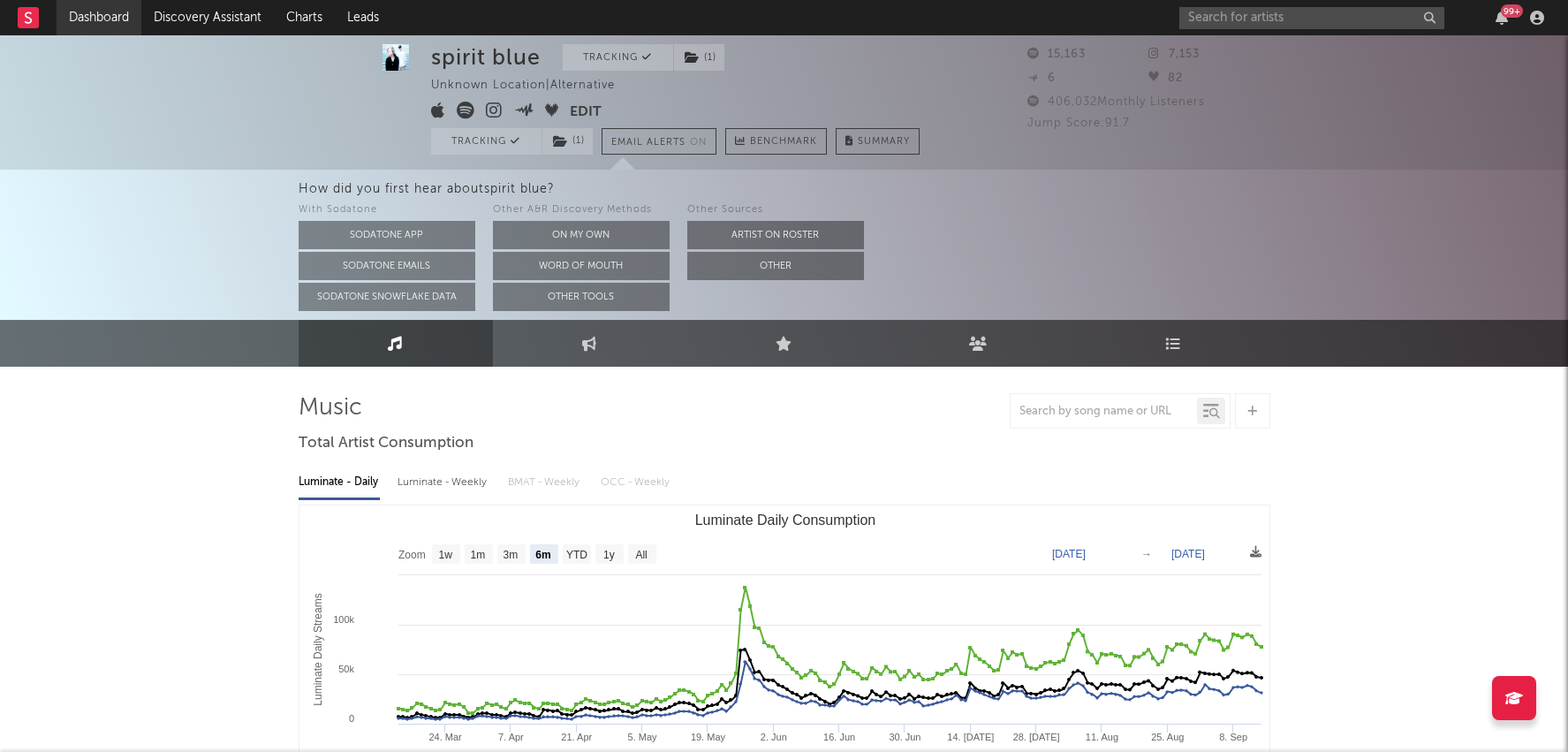
click at [124, 23] on link "Dashboard" at bounding box center [99, 17] width 85 height 35
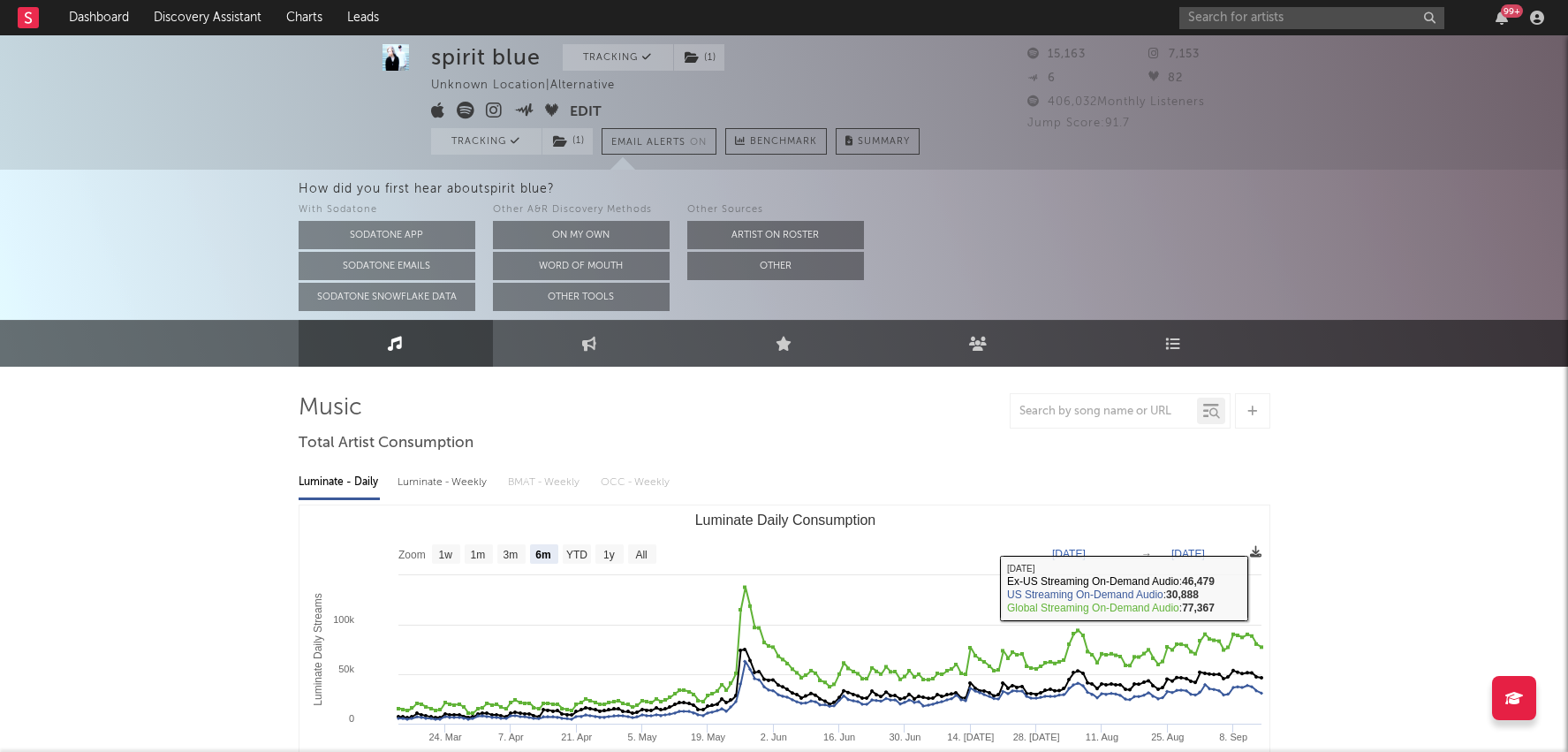
click at [1252, 549] on icon at bounding box center [1255, 552] width 12 height 12
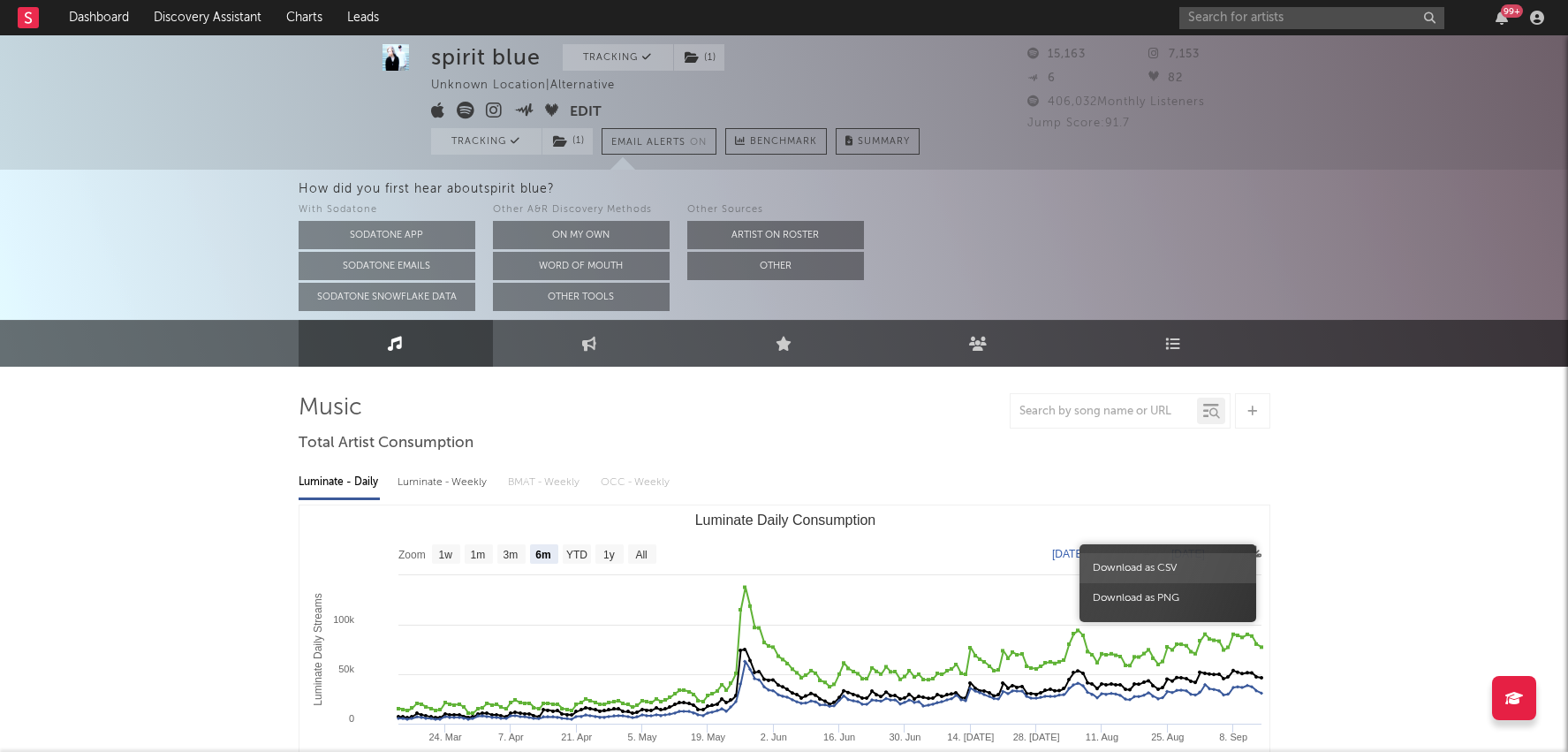
click at [1170, 562] on span "Download as CSV" at bounding box center [1168, 568] width 177 height 30
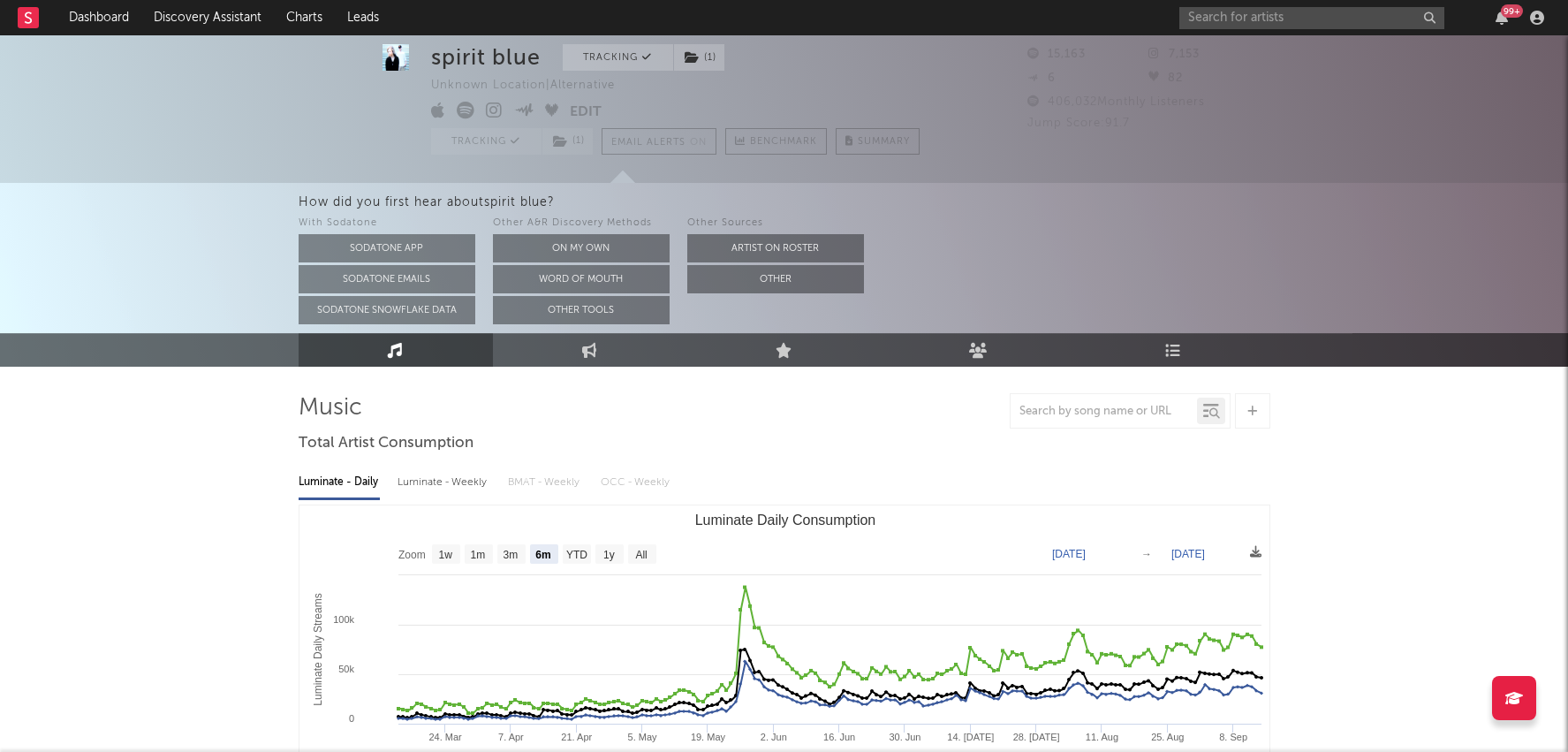
scroll to position [49, 0]
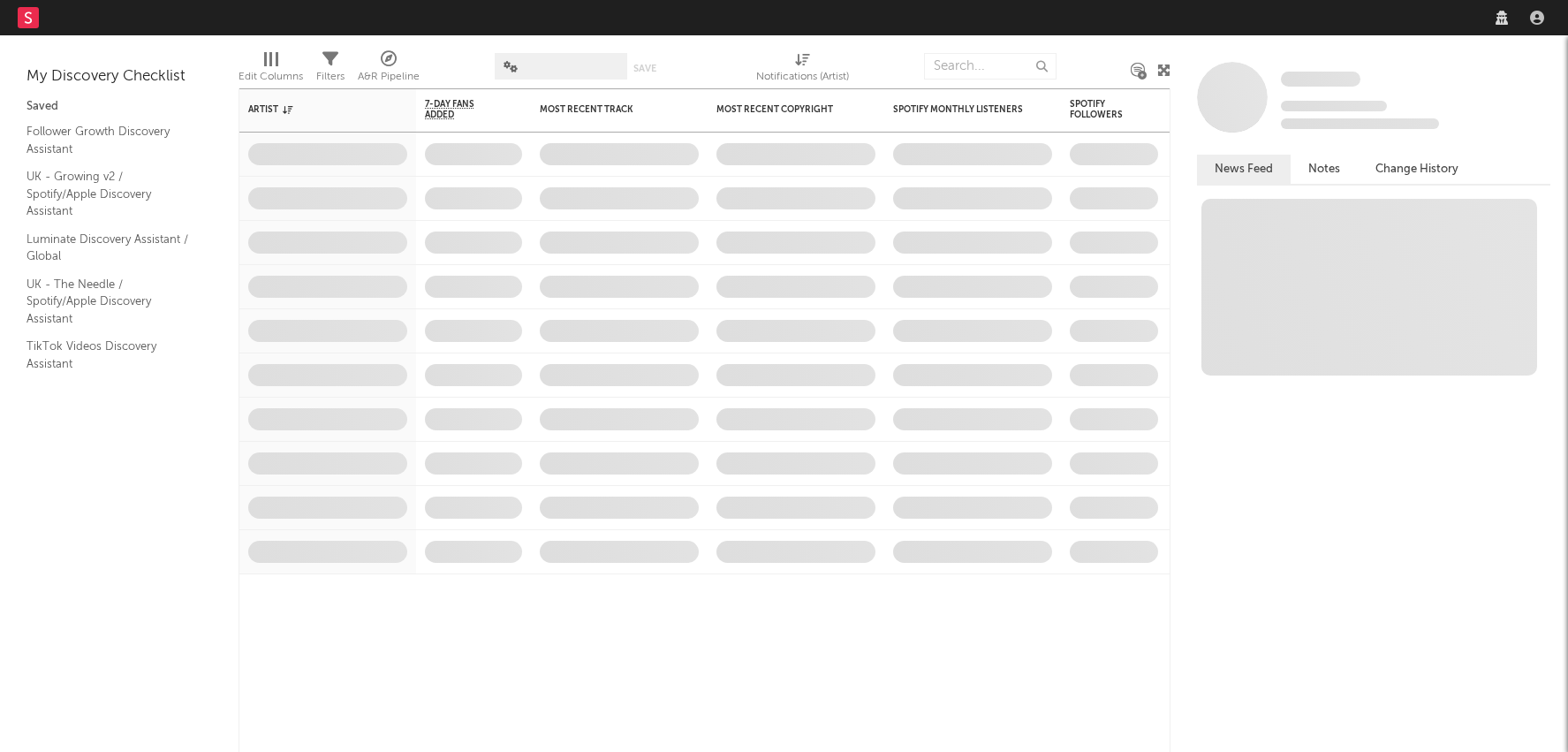
click at [1347, 26] on nav "Dashboard Discovery Assistant Charts Leads" at bounding box center [784, 17] width 1568 height 35
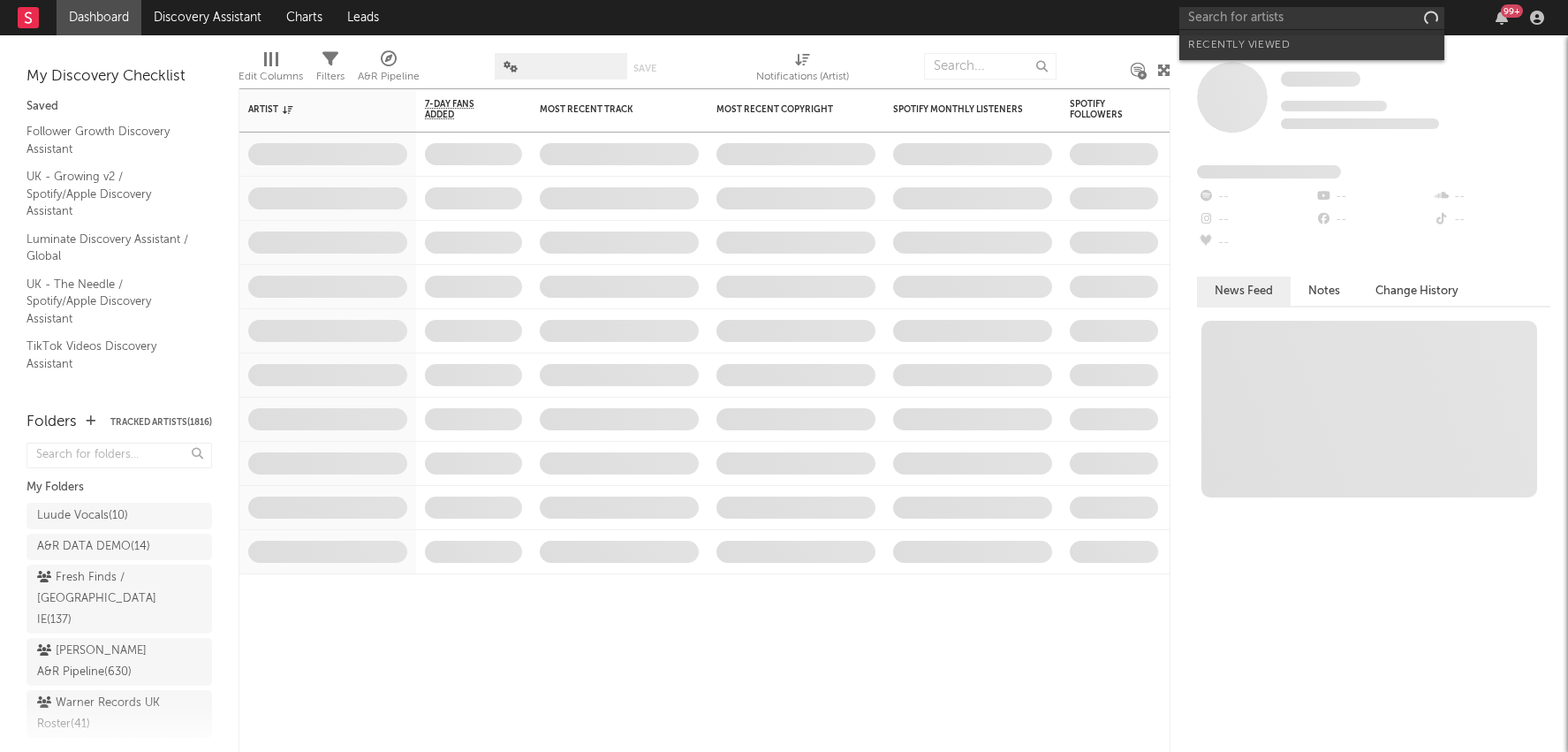
click at [1344, 11] on input "text" at bounding box center [1312, 18] width 265 height 22
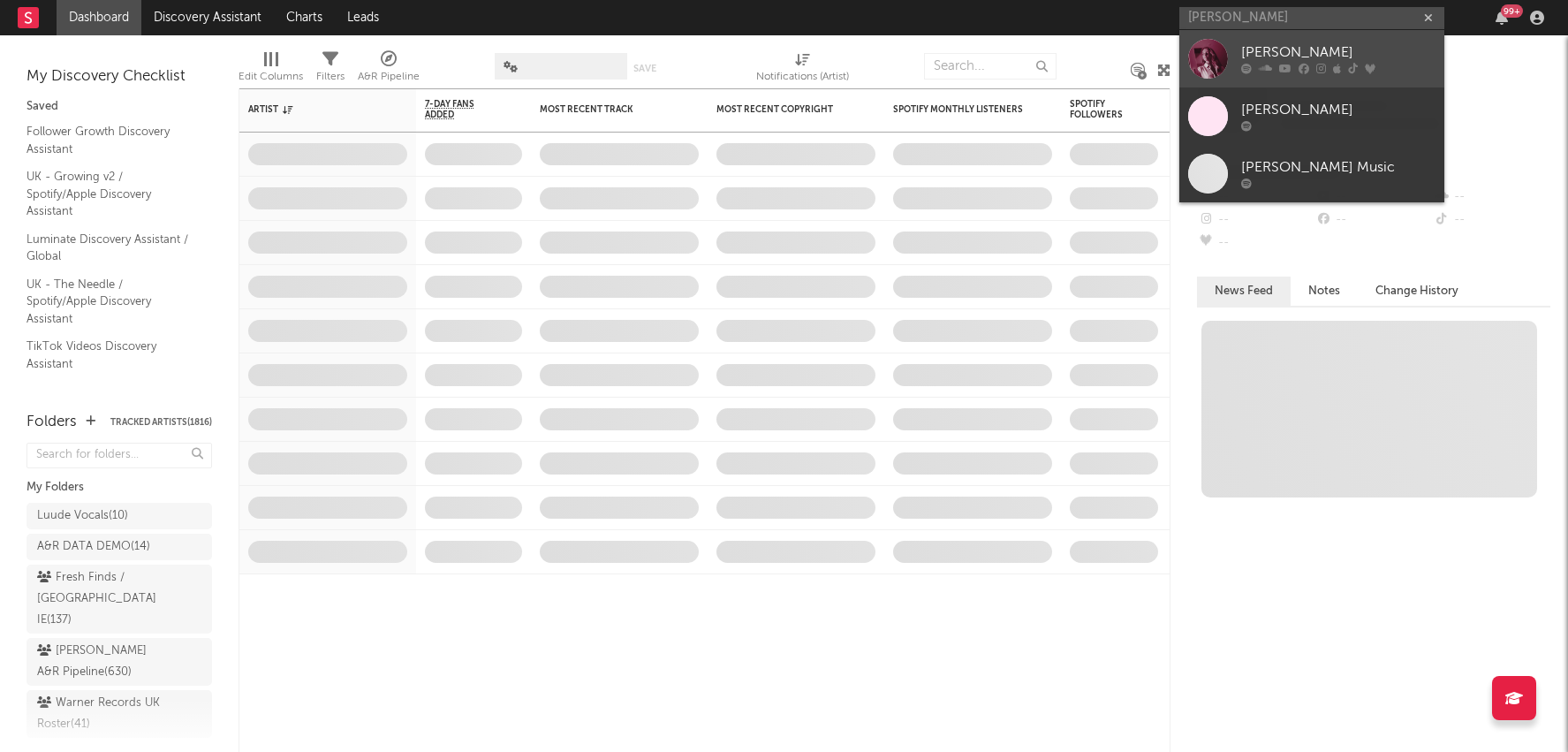
type input "hayley joelle"
click at [1352, 69] on icon at bounding box center [1352, 69] width 10 height 11
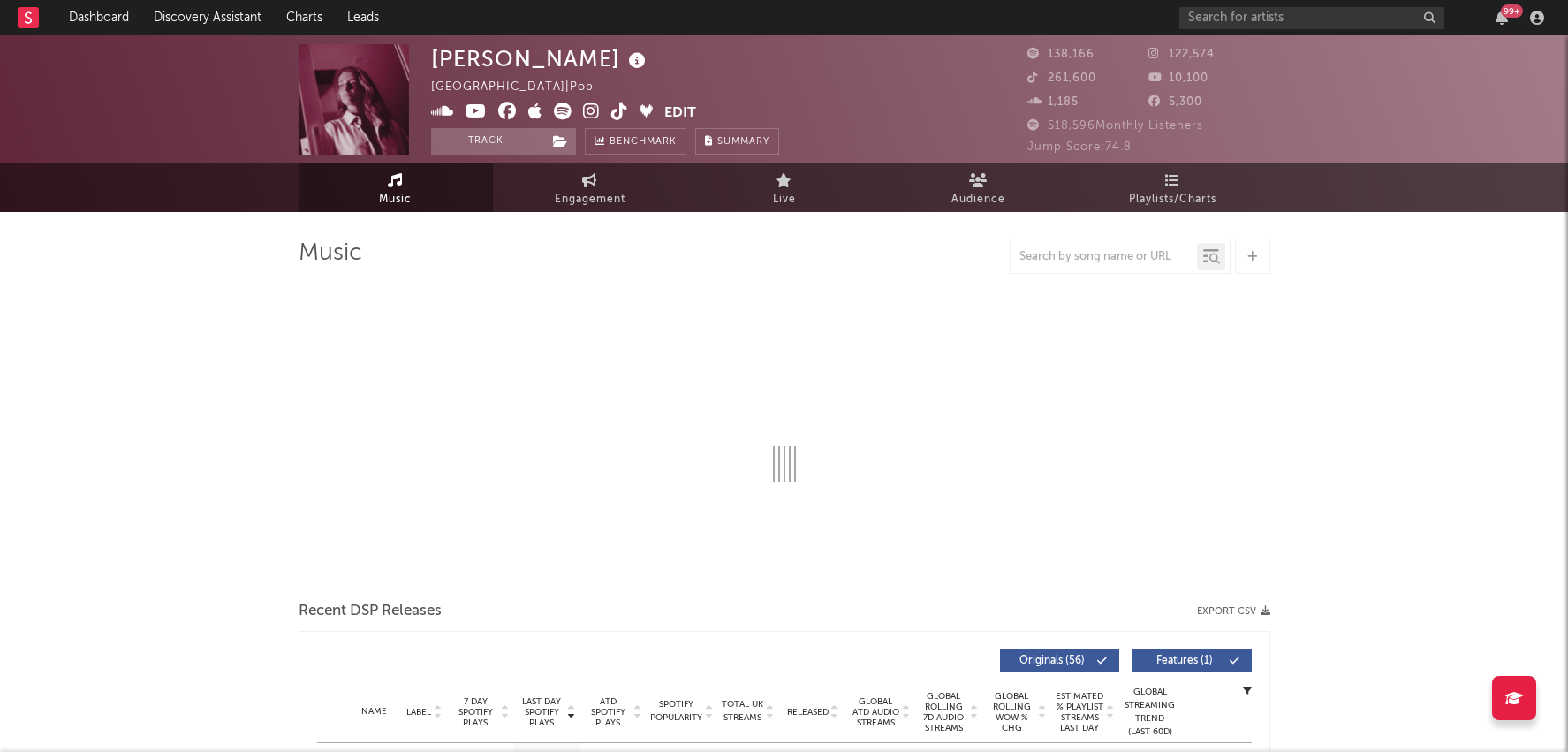
select select "6m"
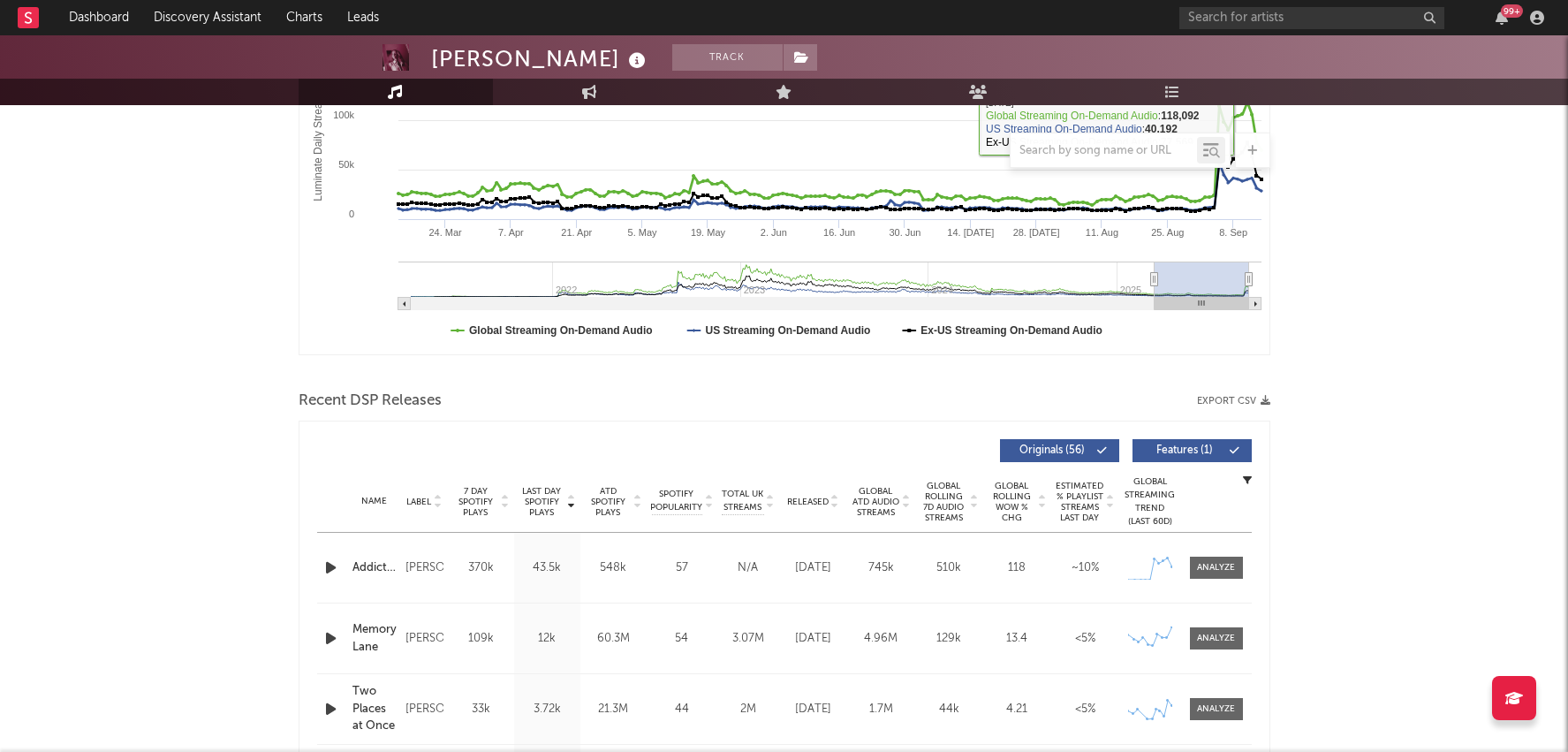
scroll to position [400, 0]
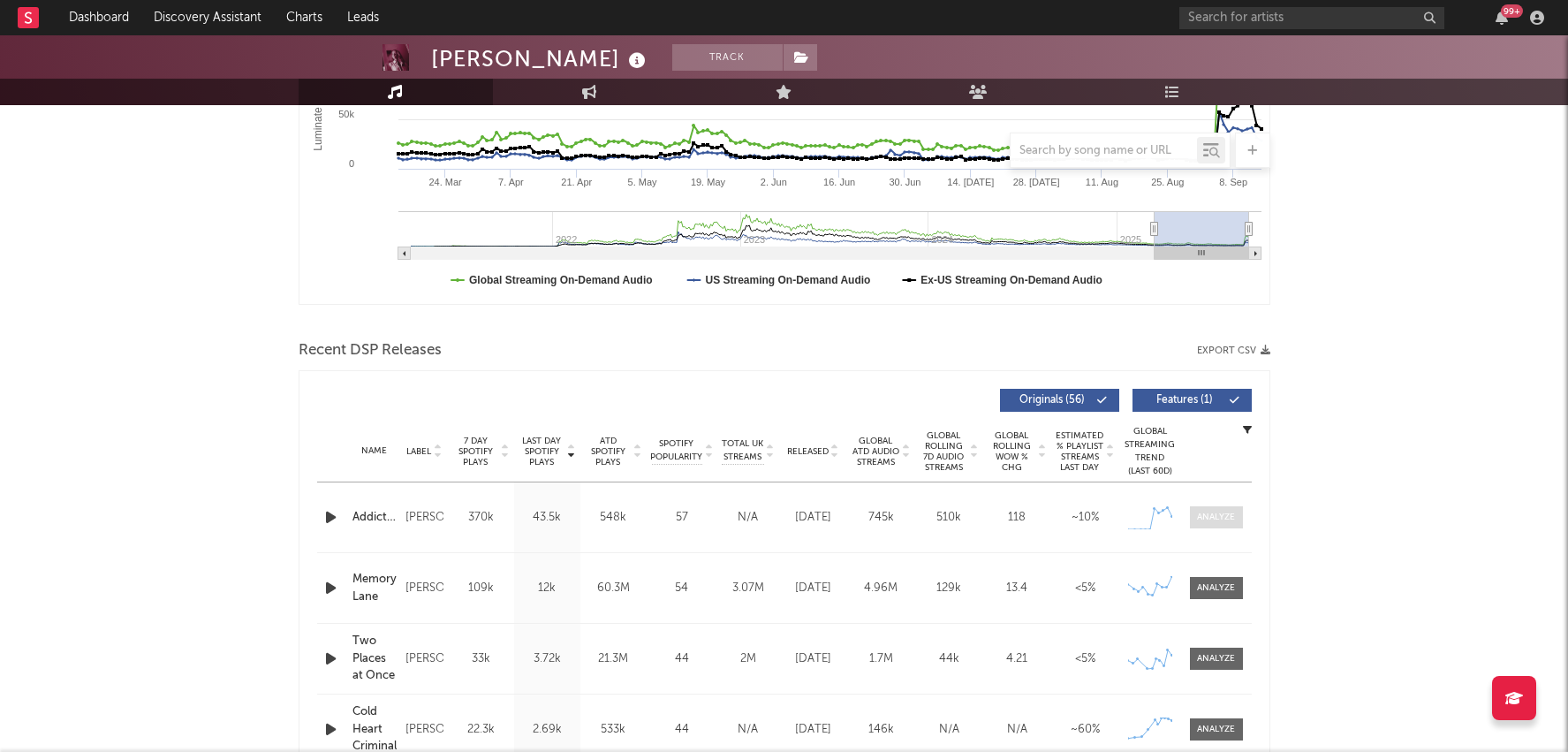
click at [1214, 518] on div at bounding box center [1217, 517] width 38 height 14
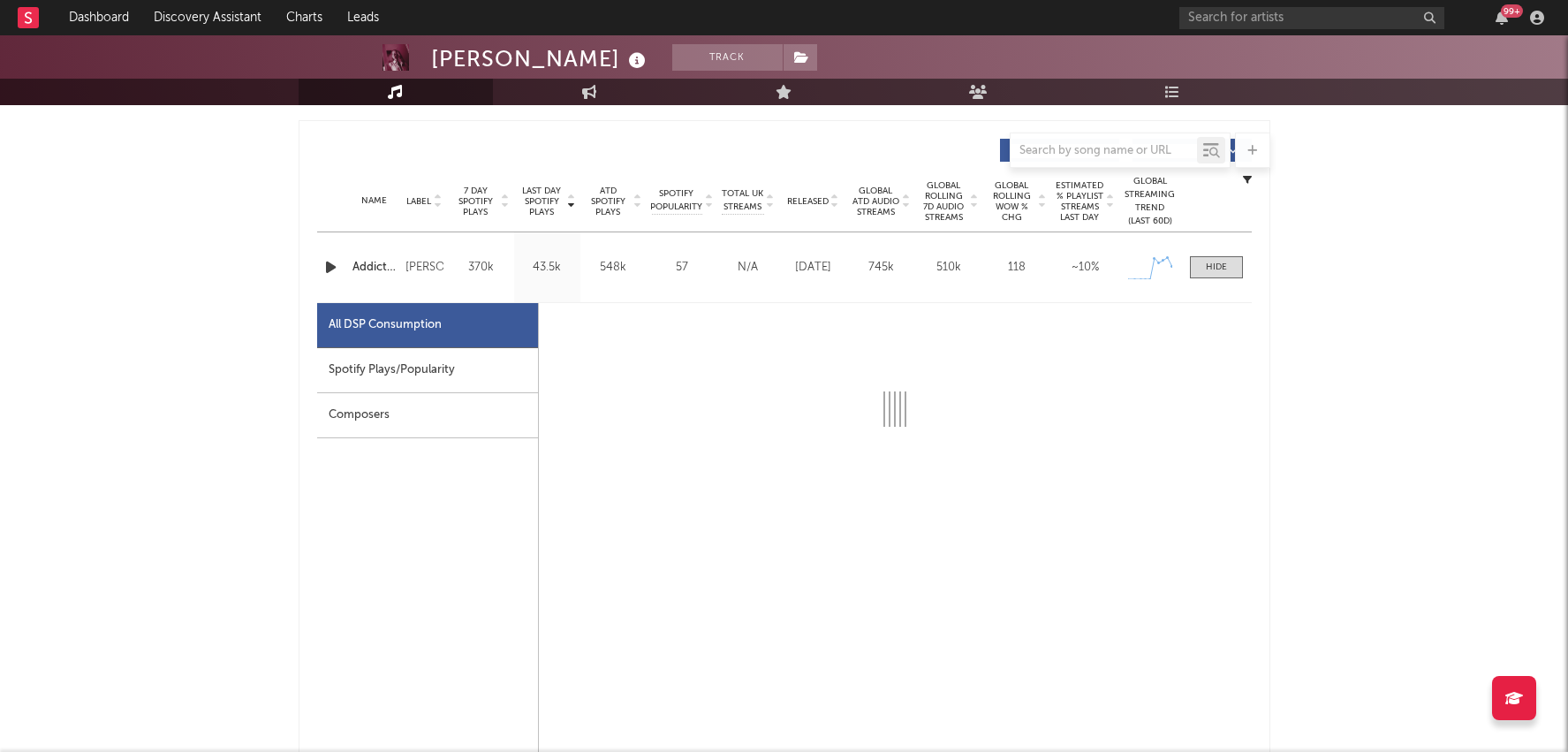
scroll to position [670, 0]
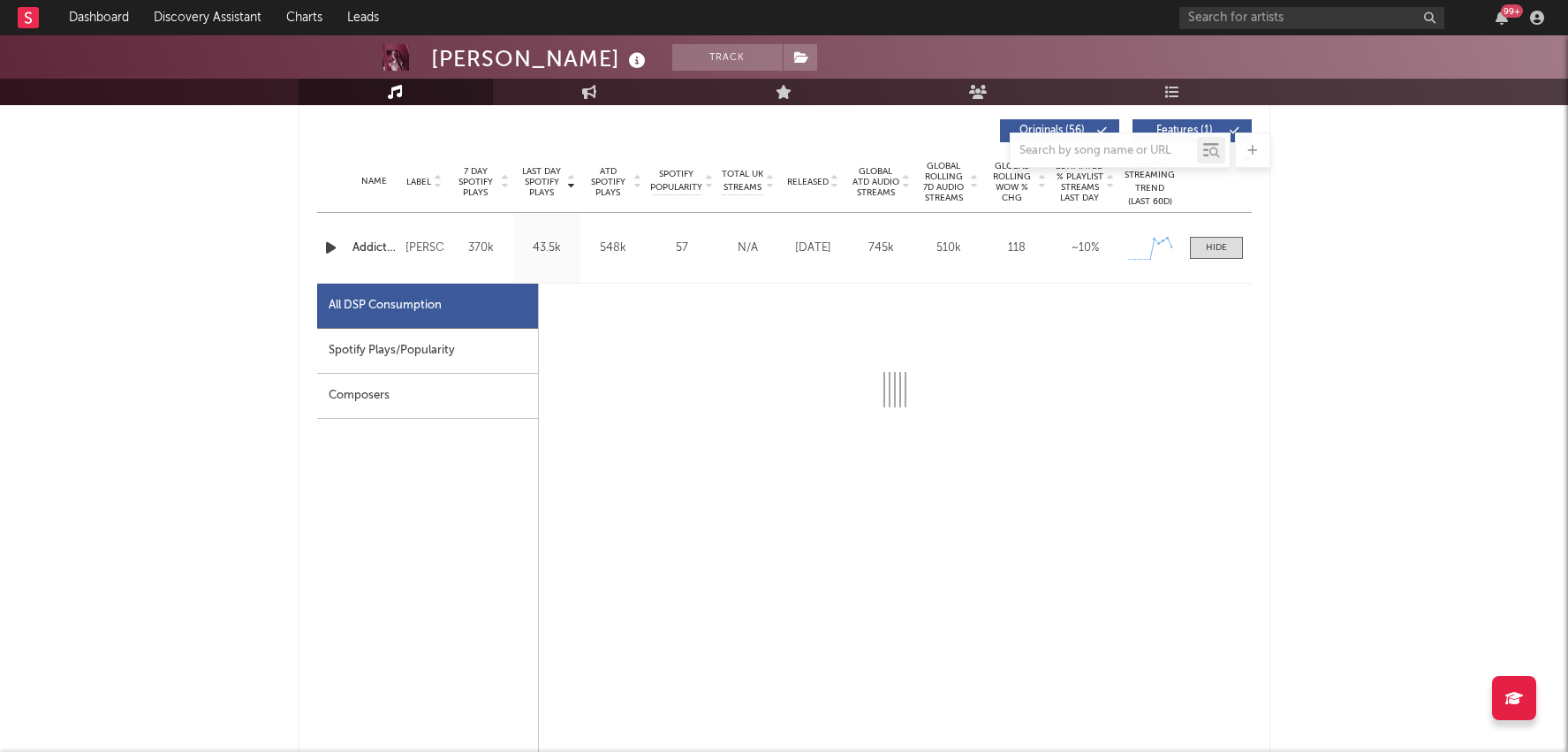
select select "1w"
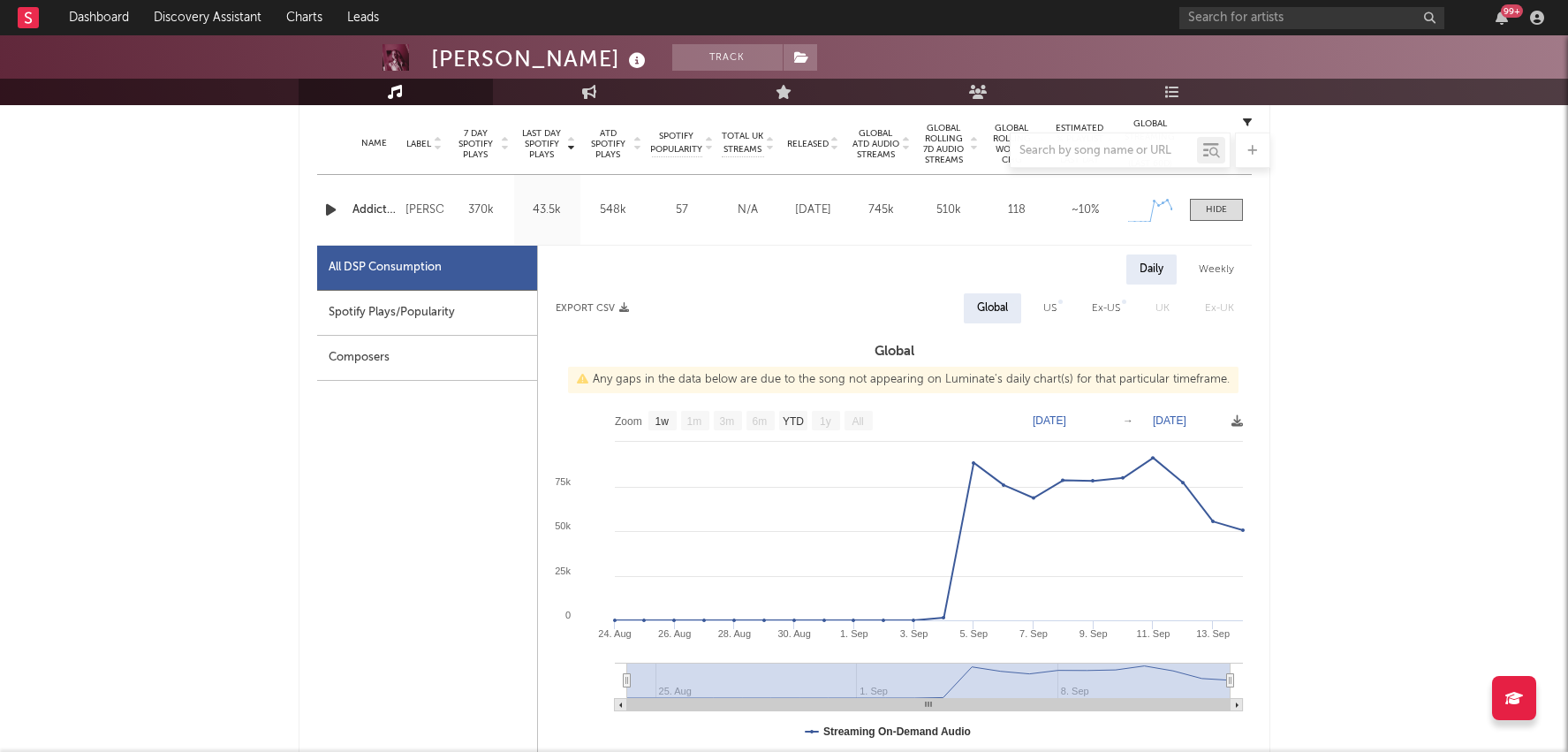
scroll to position [608, 0]
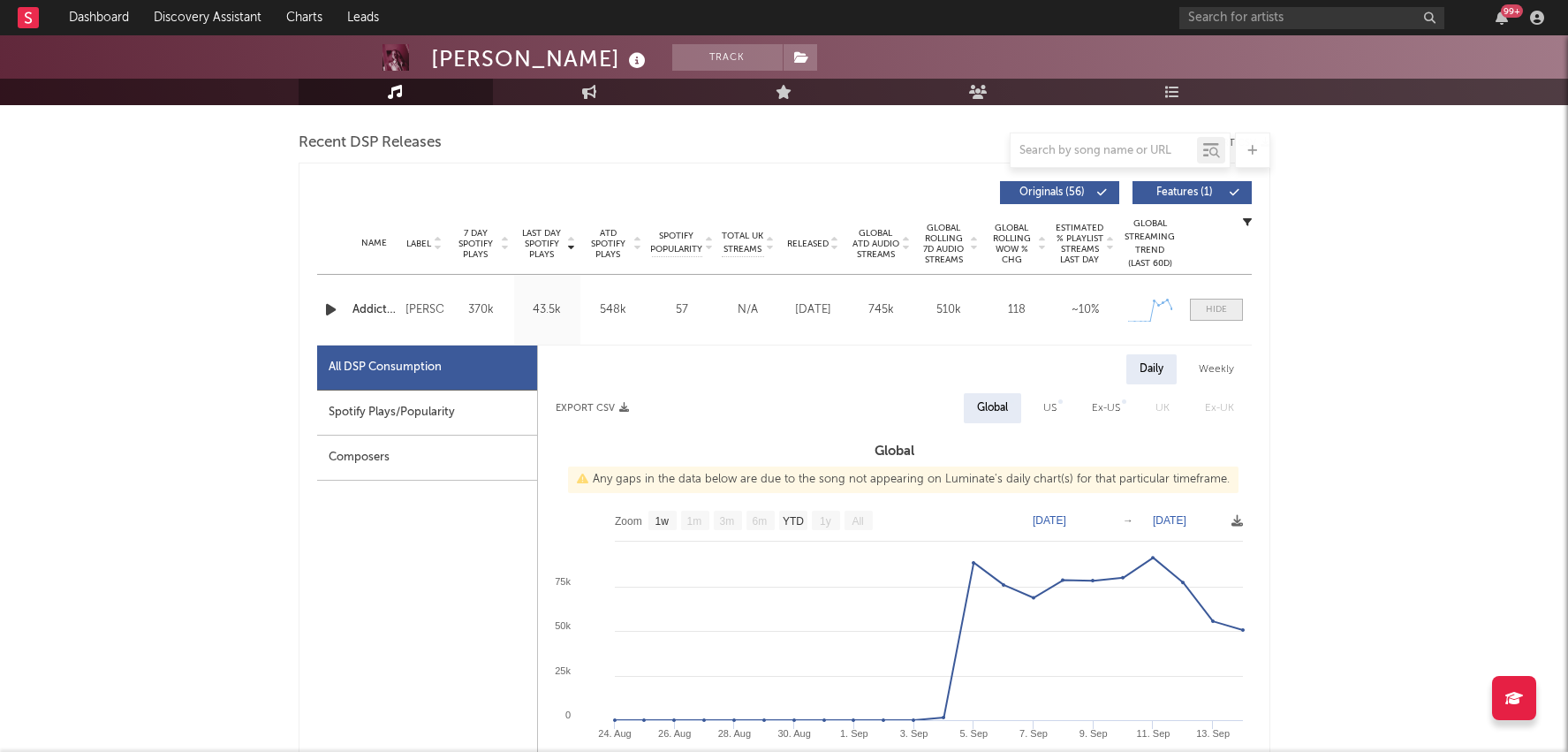
click at [1193, 305] on span at bounding box center [1217, 310] width 53 height 22
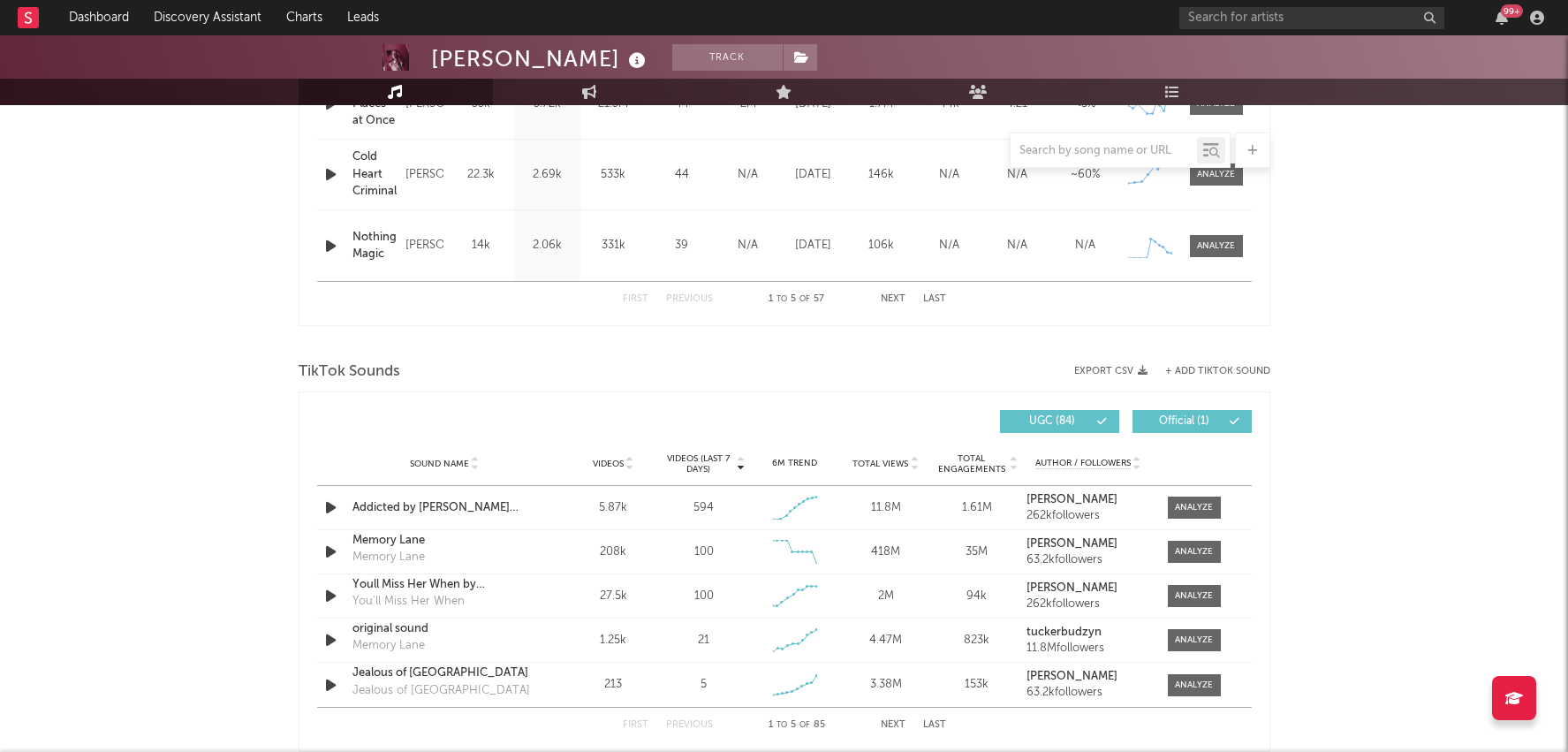
scroll to position [1075, 0]
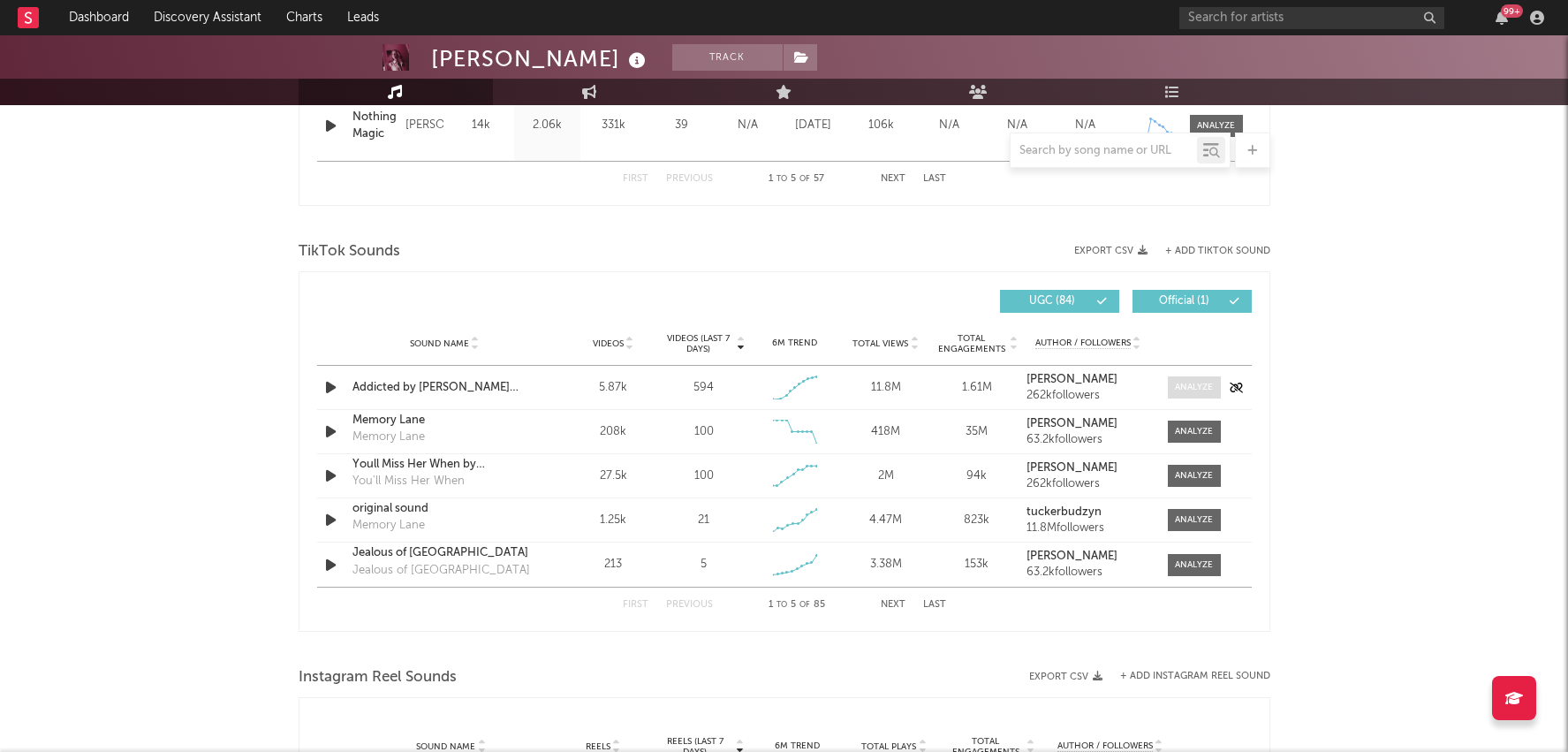
click at [1186, 381] on div at bounding box center [1194, 387] width 38 height 14
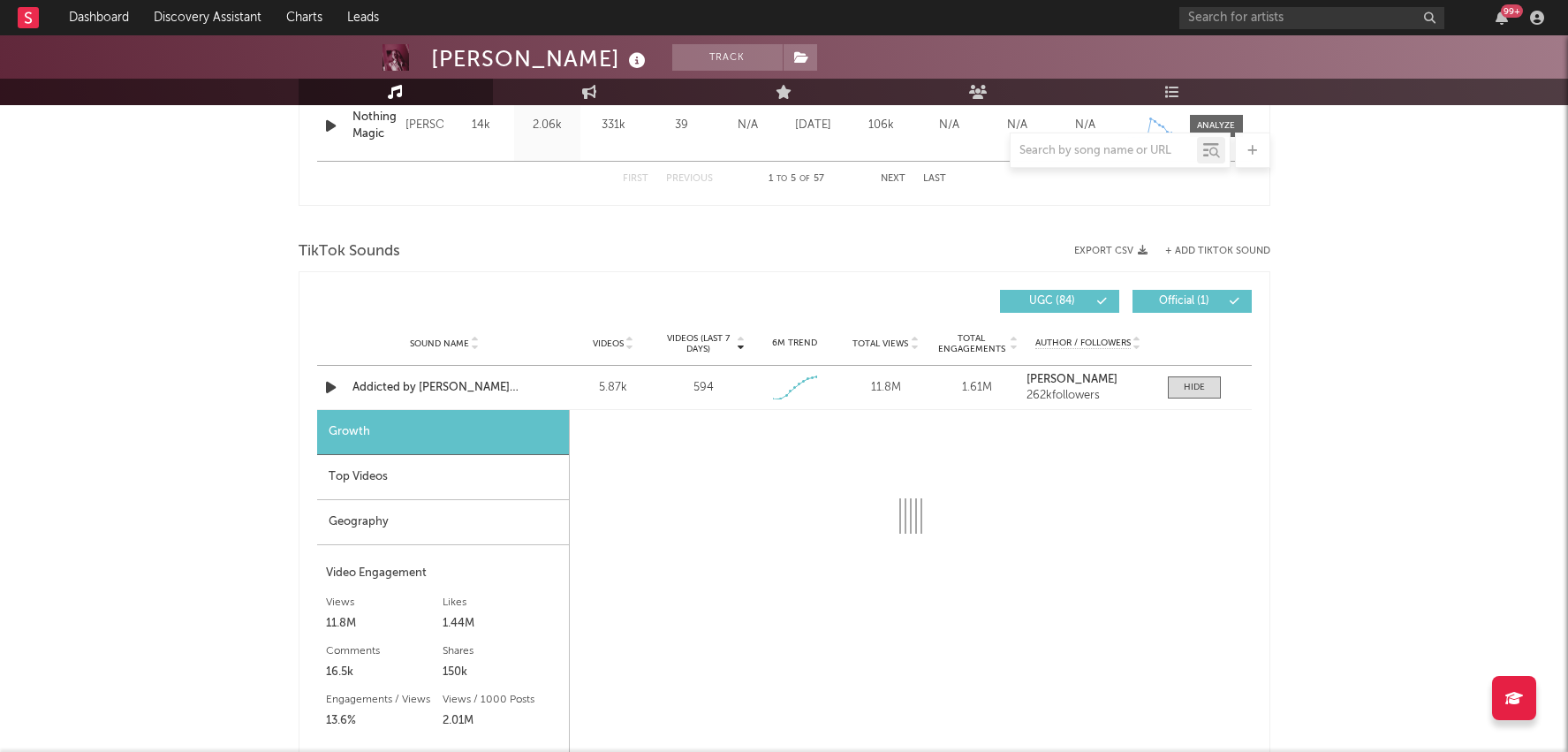
scroll to position [1129, 0]
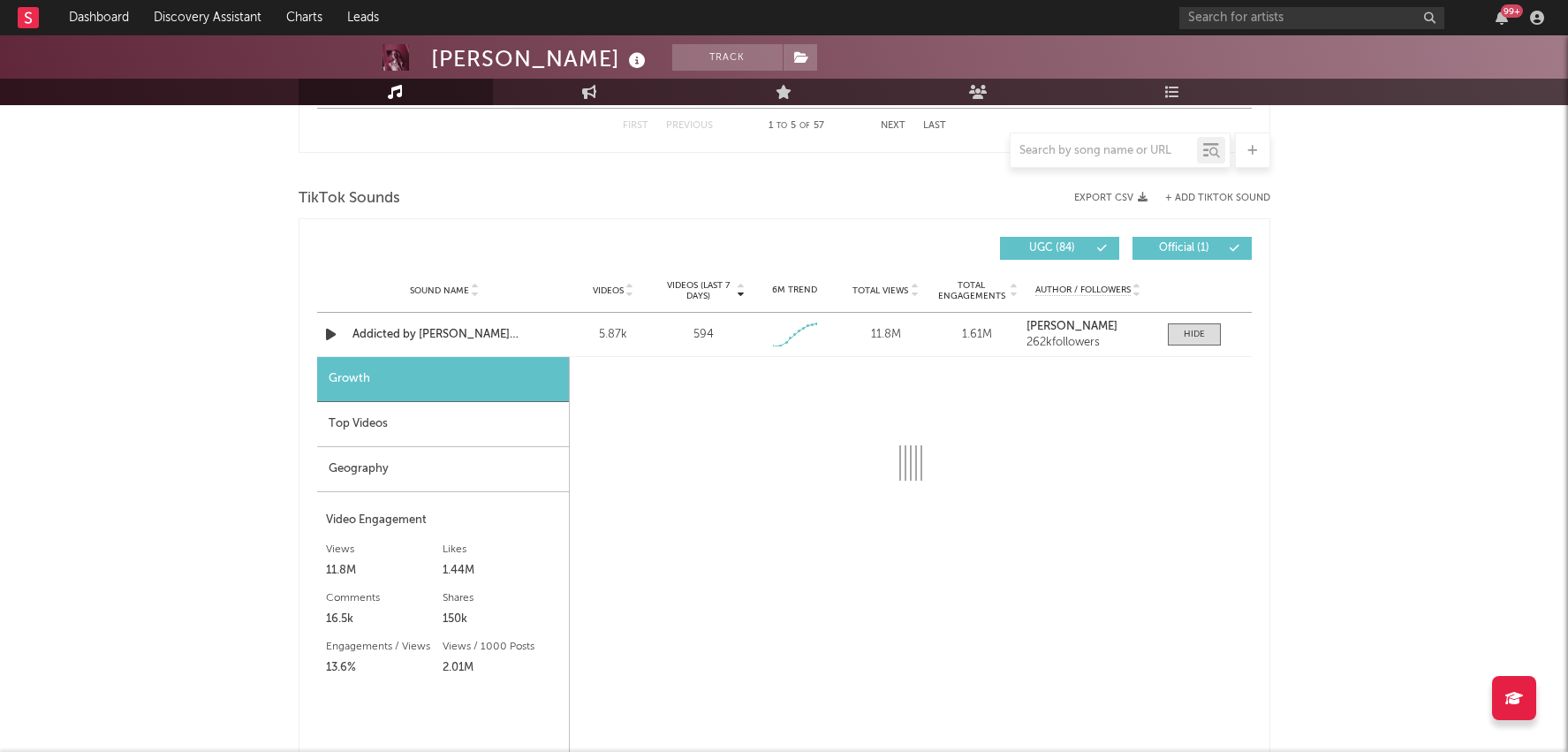
select select "1w"
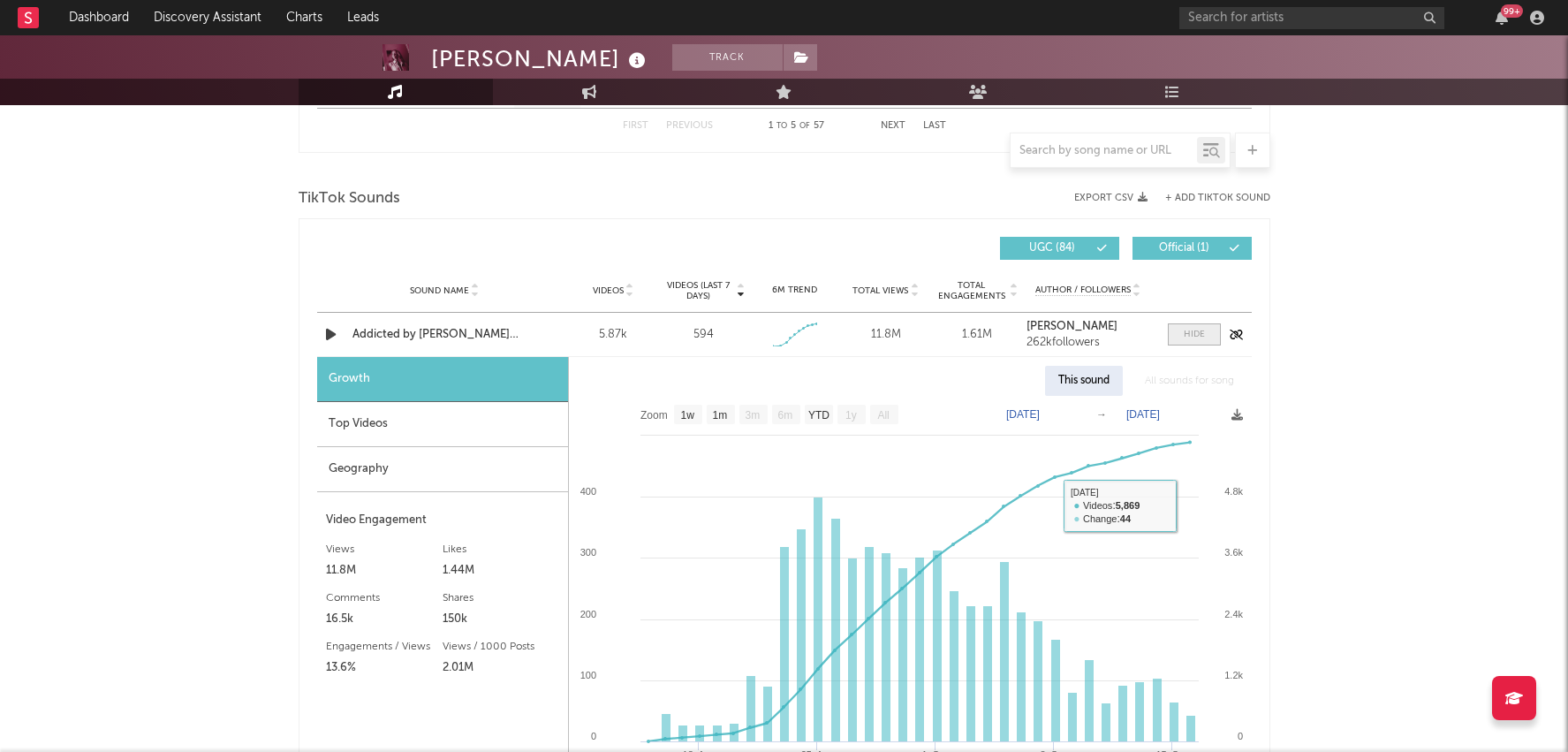
click at [1175, 329] on span at bounding box center [1194, 334] width 53 height 22
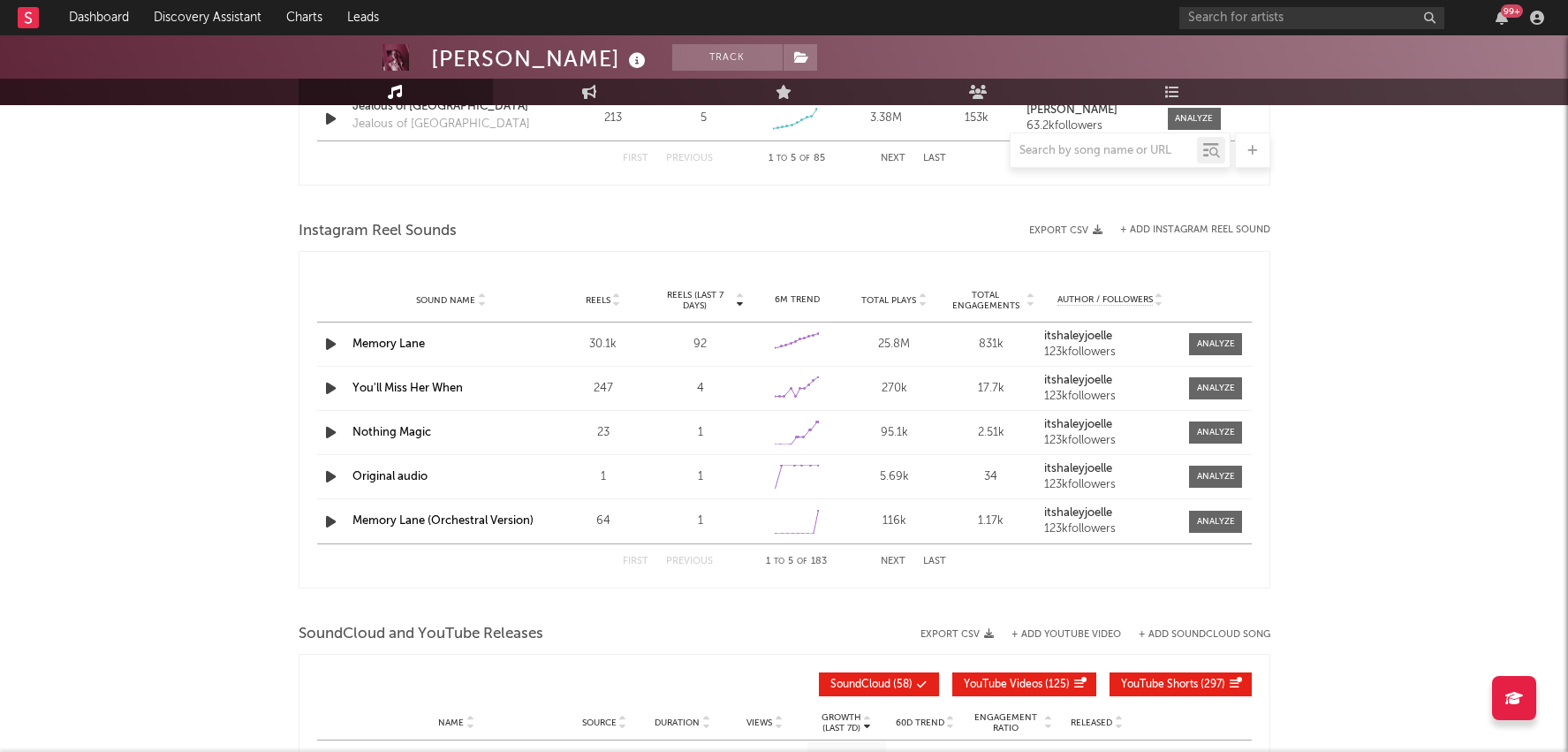
scroll to position [1827, 0]
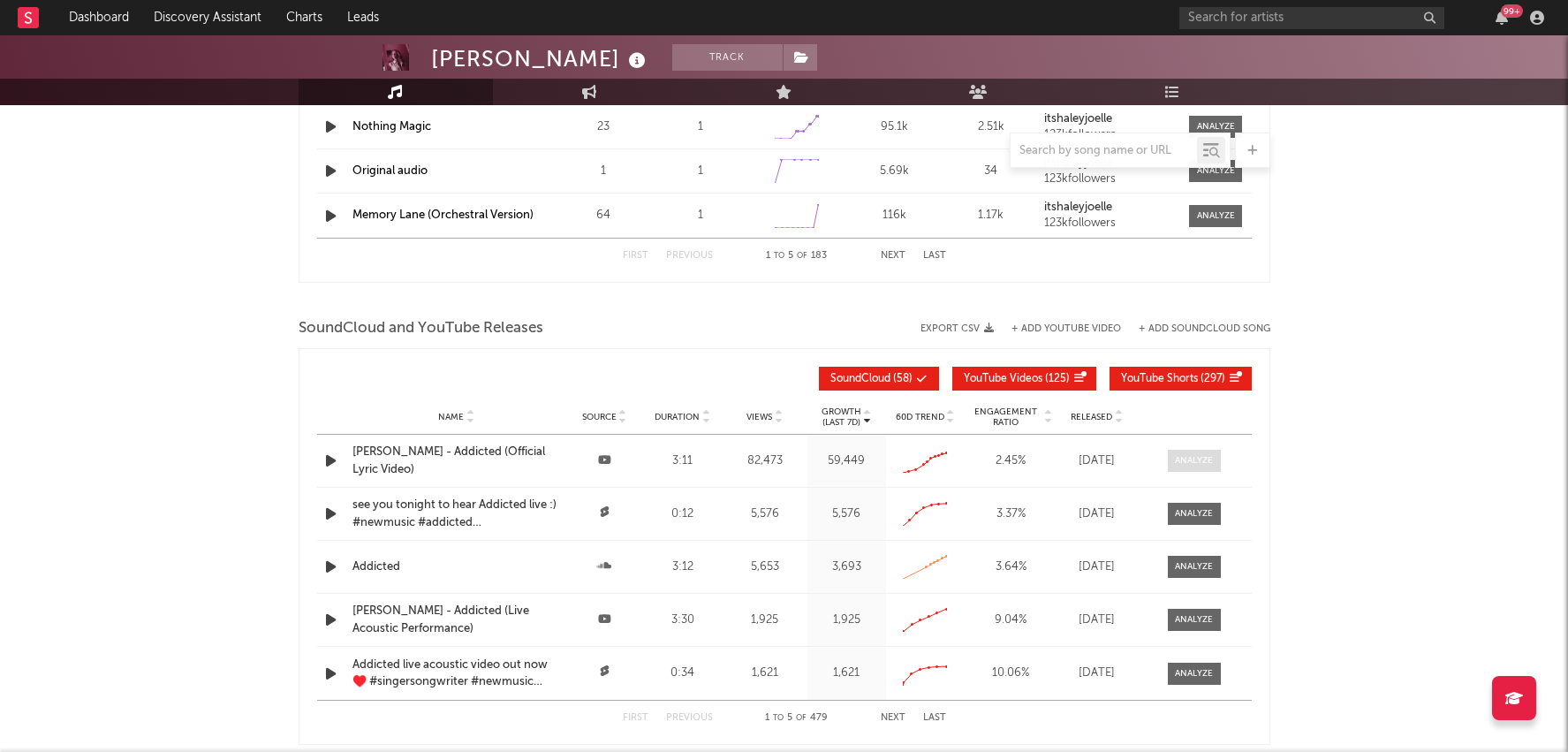
click at [1198, 458] on div at bounding box center [1194, 460] width 38 height 14
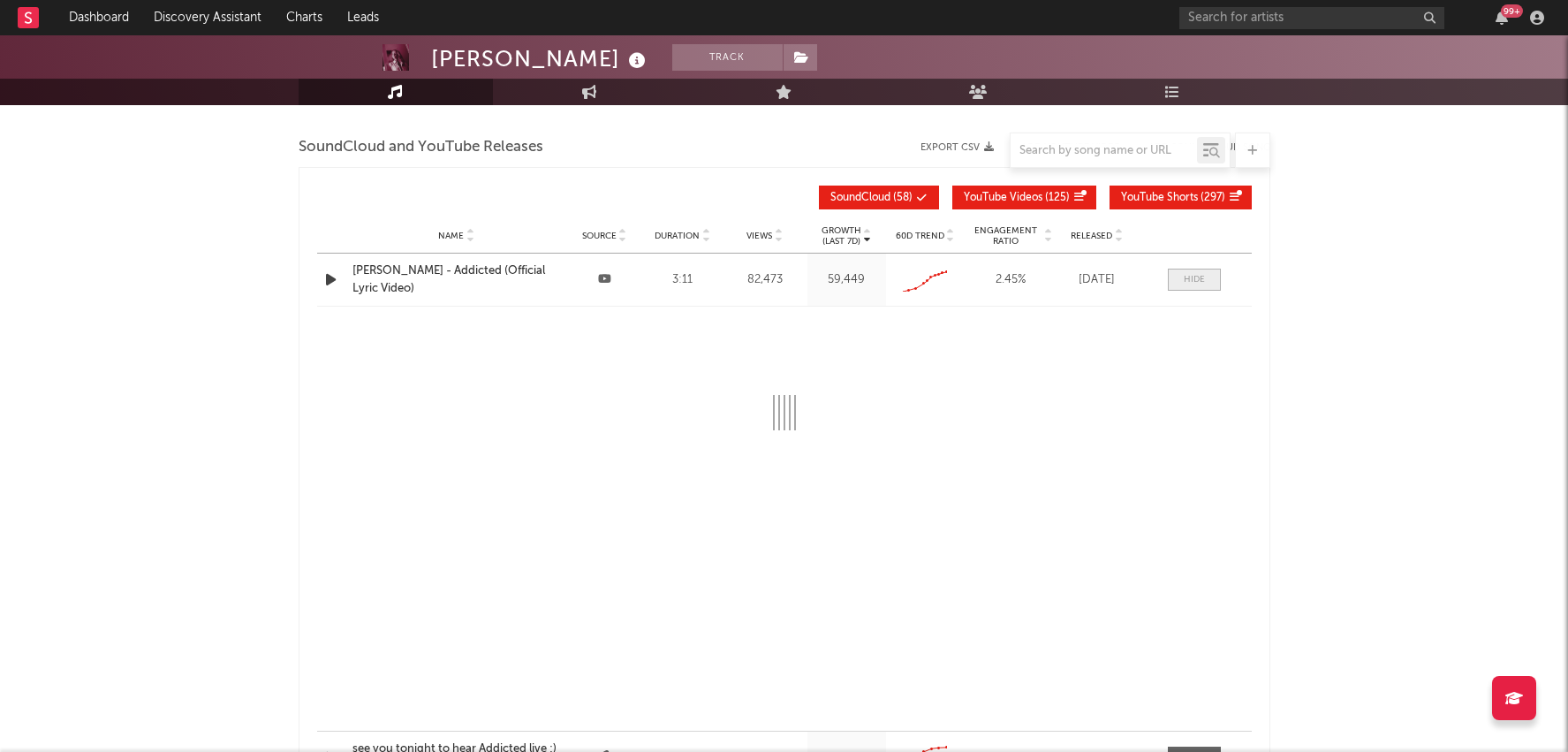
select select "All"
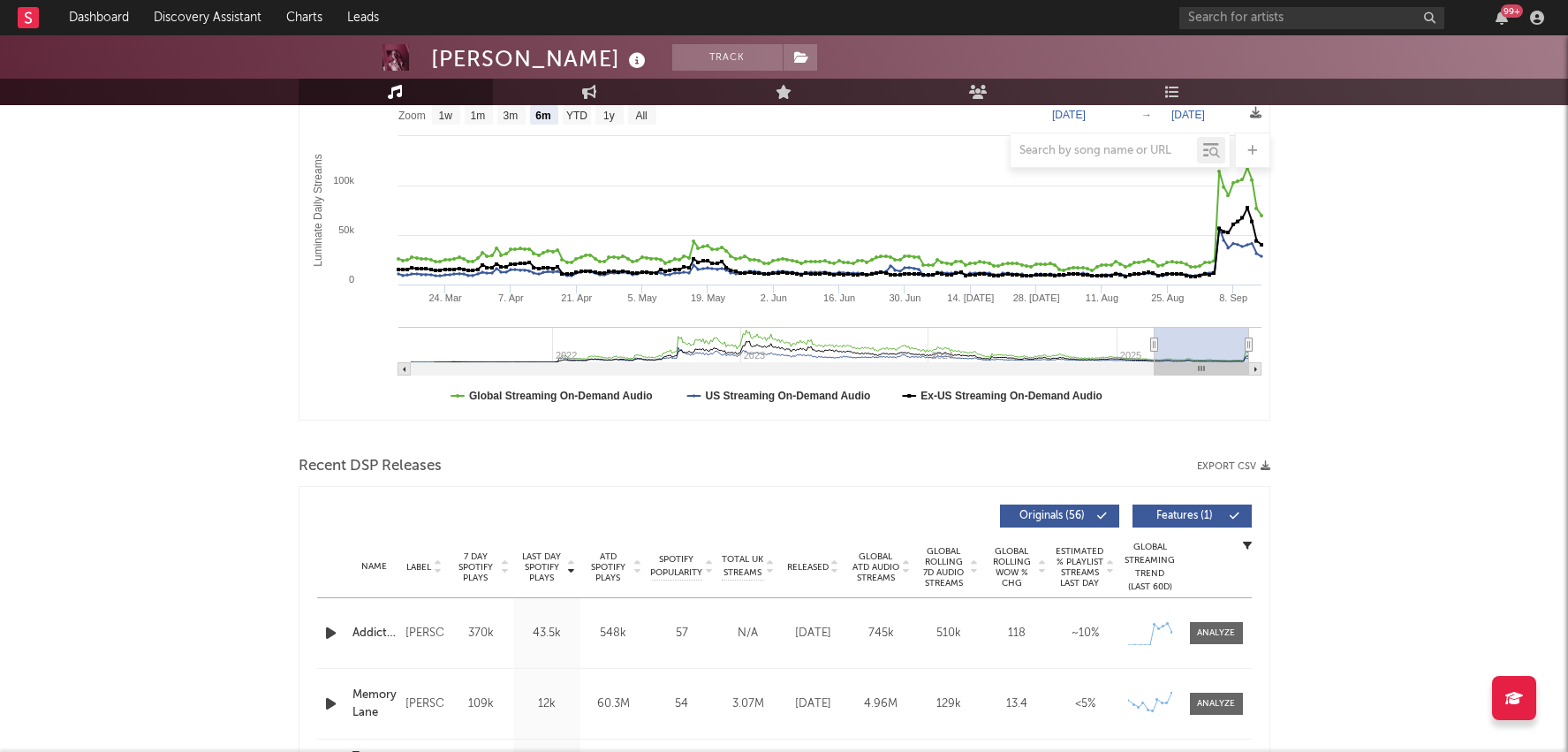
scroll to position [0, 0]
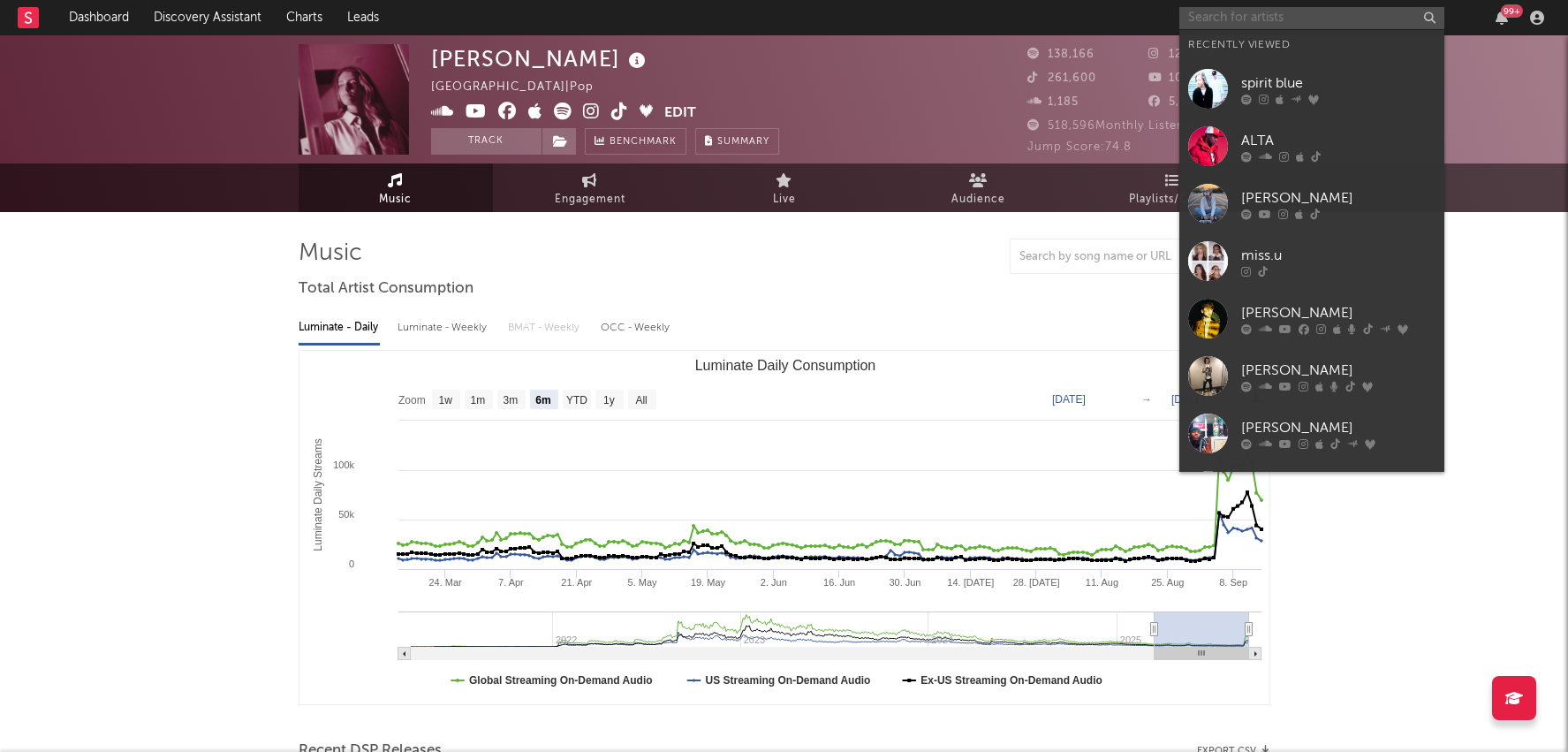
click at [1246, 18] on input "text" at bounding box center [1312, 18] width 265 height 22
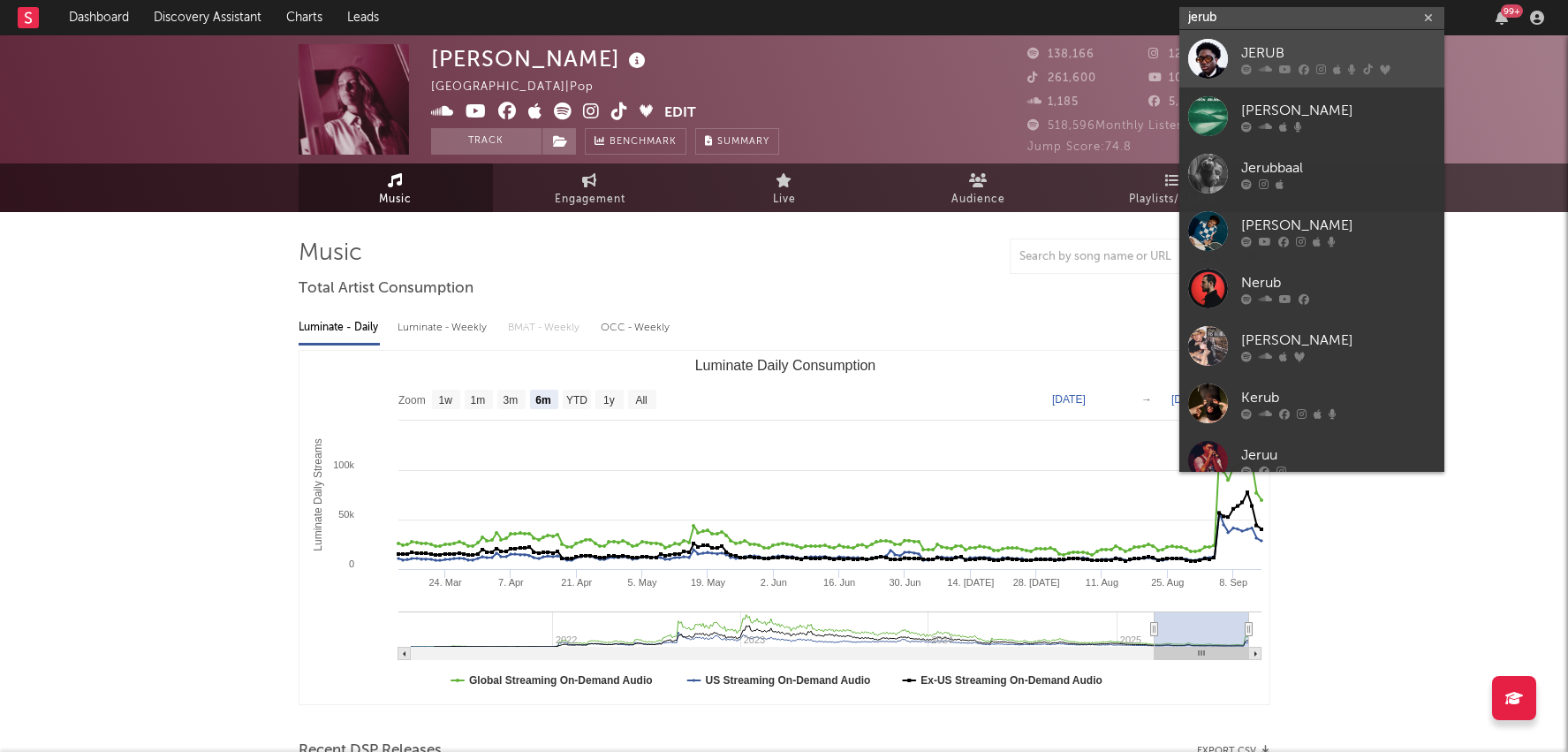
type input "jerub"
click at [1259, 52] on div "JERUB" at bounding box center [1338, 53] width 195 height 21
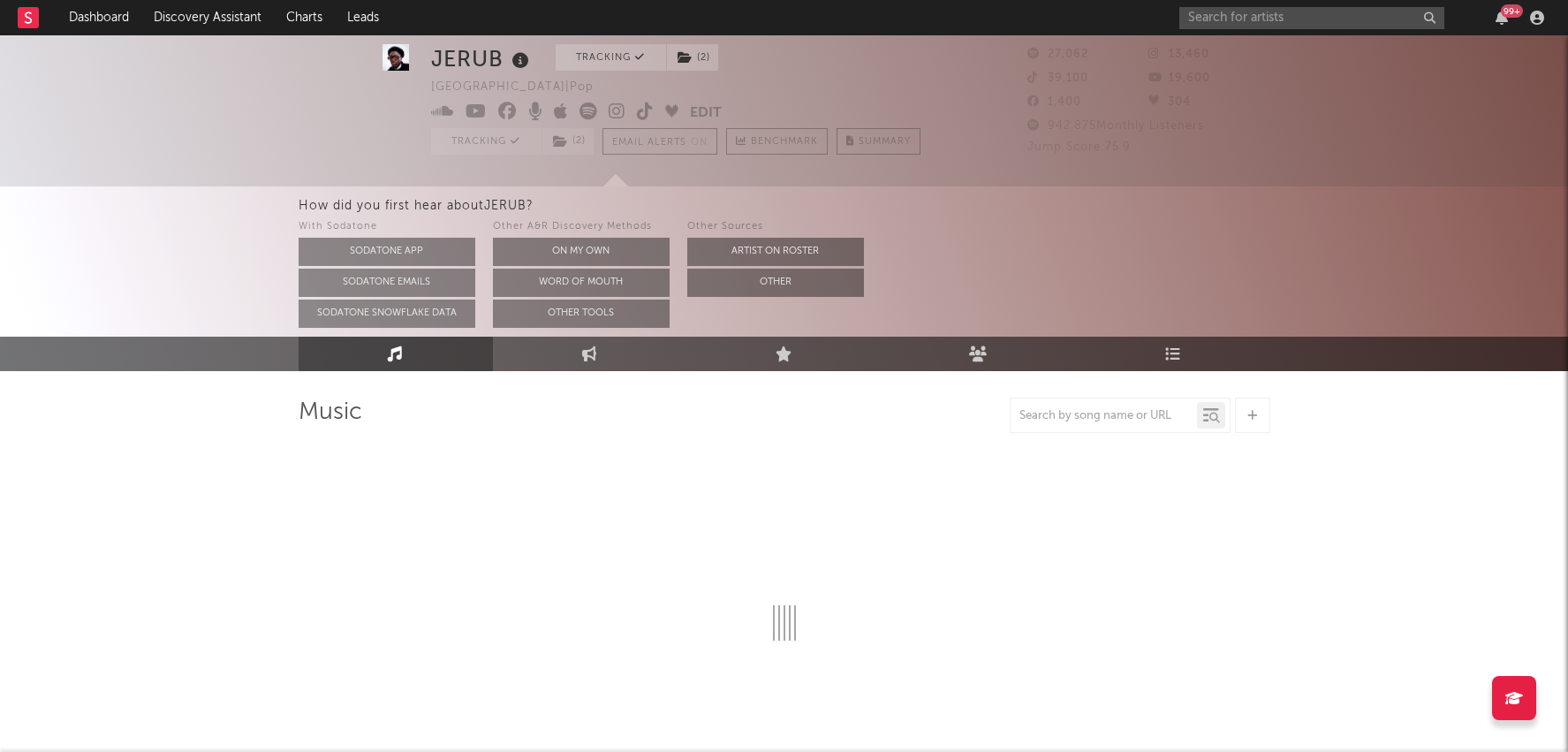
select select "6m"
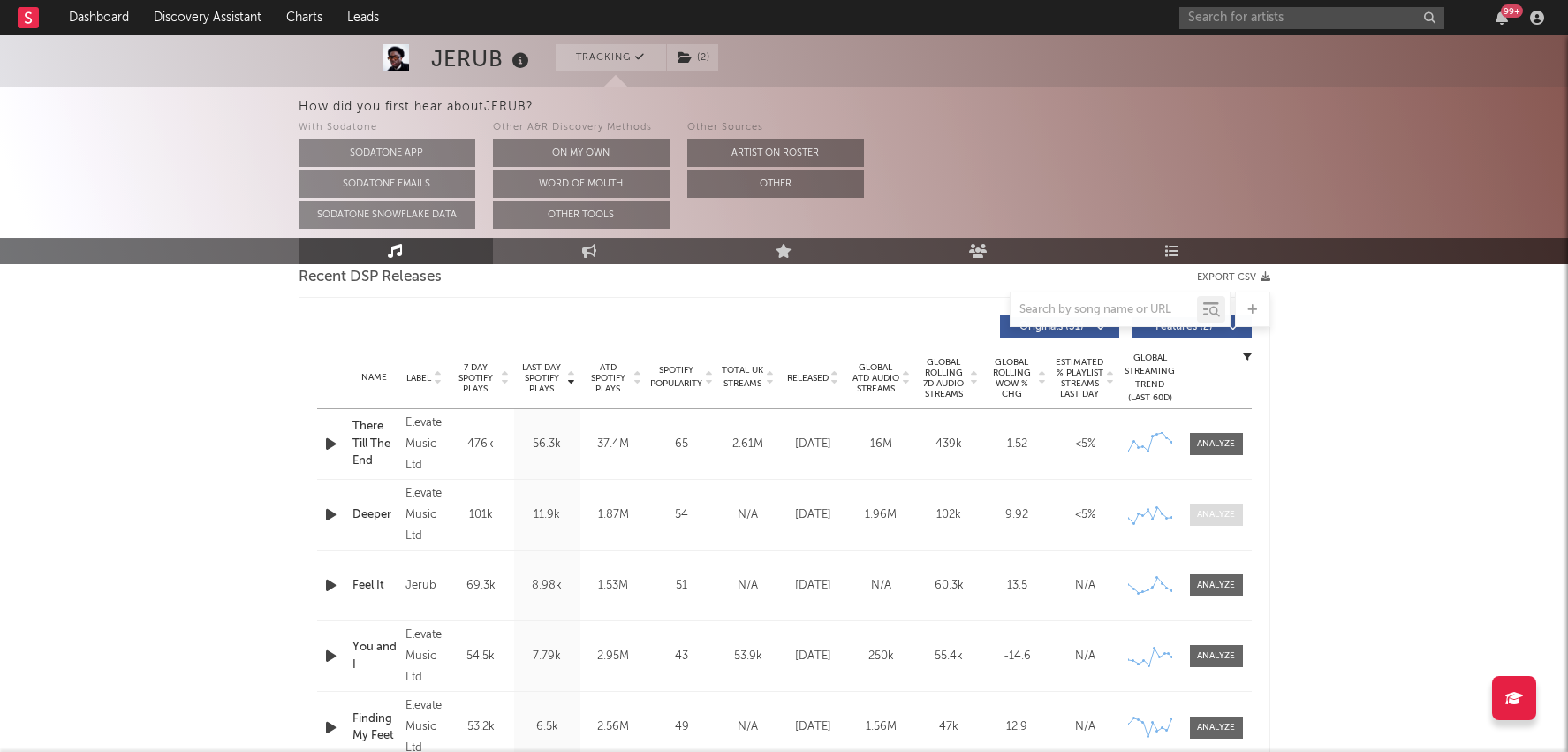
scroll to position [633, 0]
click at [814, 365] on div "Name Copyright Label Album Names Composer Names 7 Day Spotify Plays Last Day Sp…" at bounding box center [784, 377] width 935 height 62
click at [814, 381] on div "Name Copyright Label Album Names Composer Names 7 Day Spotify Plays Last Day Sp…" at bounding box center [784, 377] width 935 height 62
click at [814, 377] on span "Released" at bounding box center [808, 378] width 42 height 11
click at [1236, 506] on span at bounding box center [1217, 514] width 53 height 22
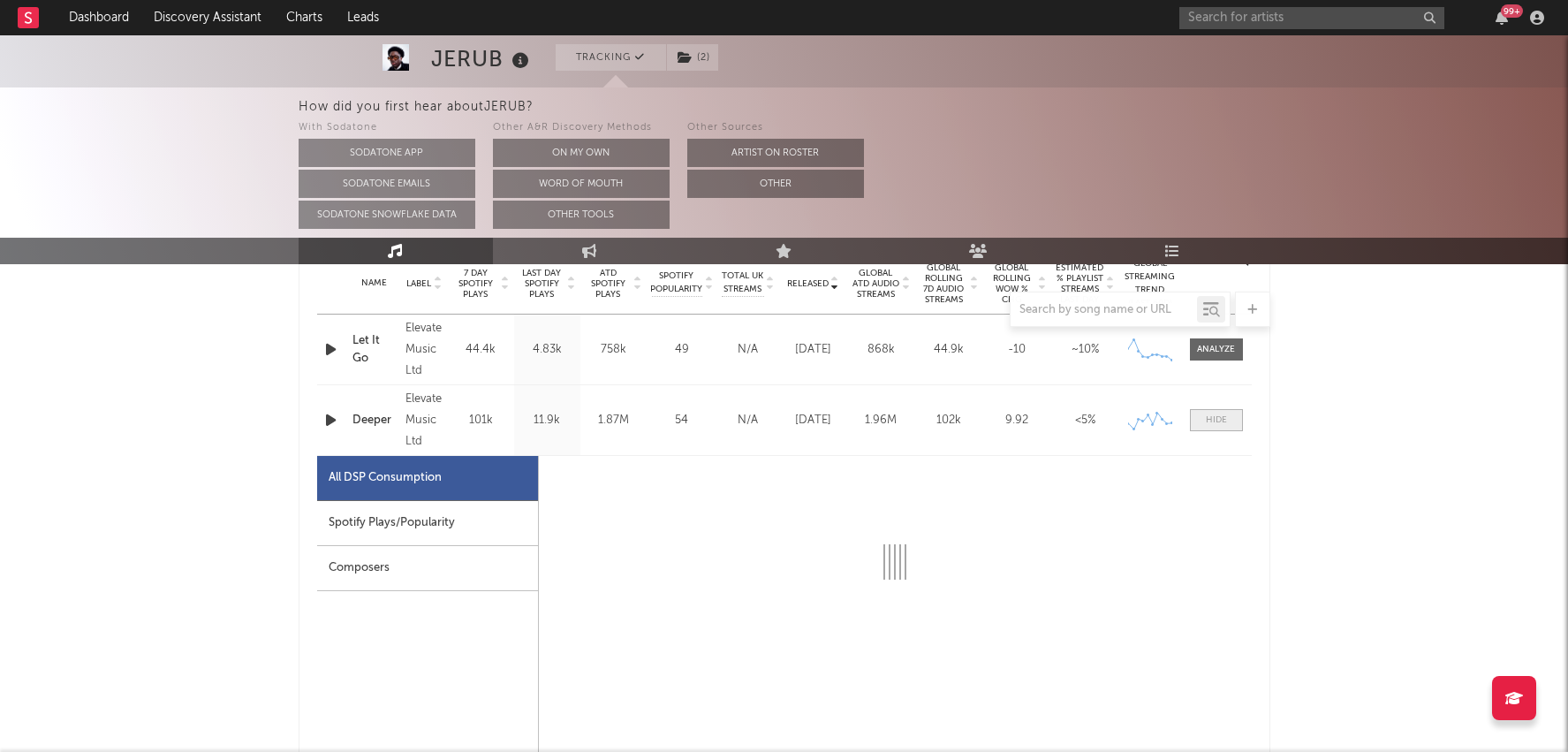
select select "1w"
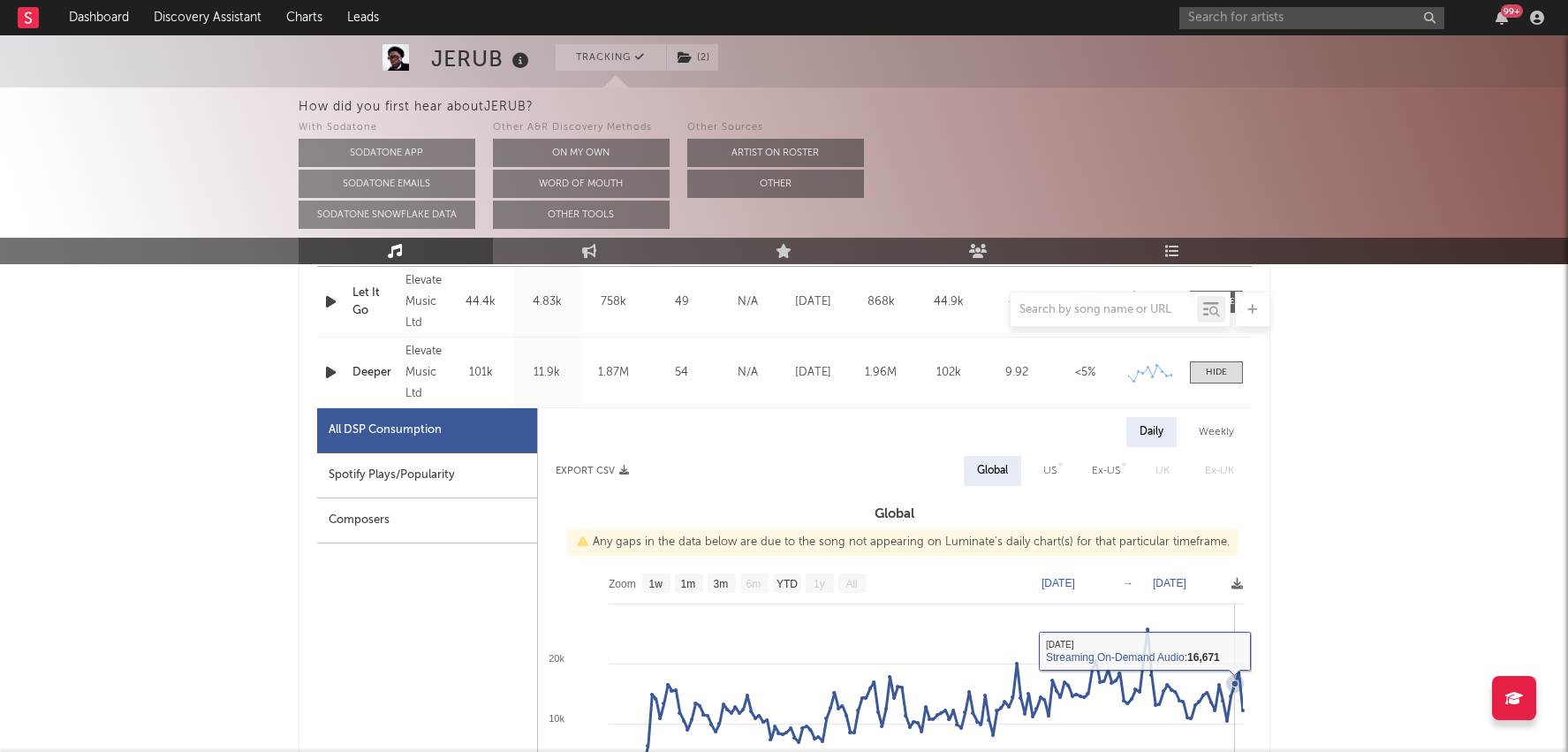
scroll to position [688, 0]
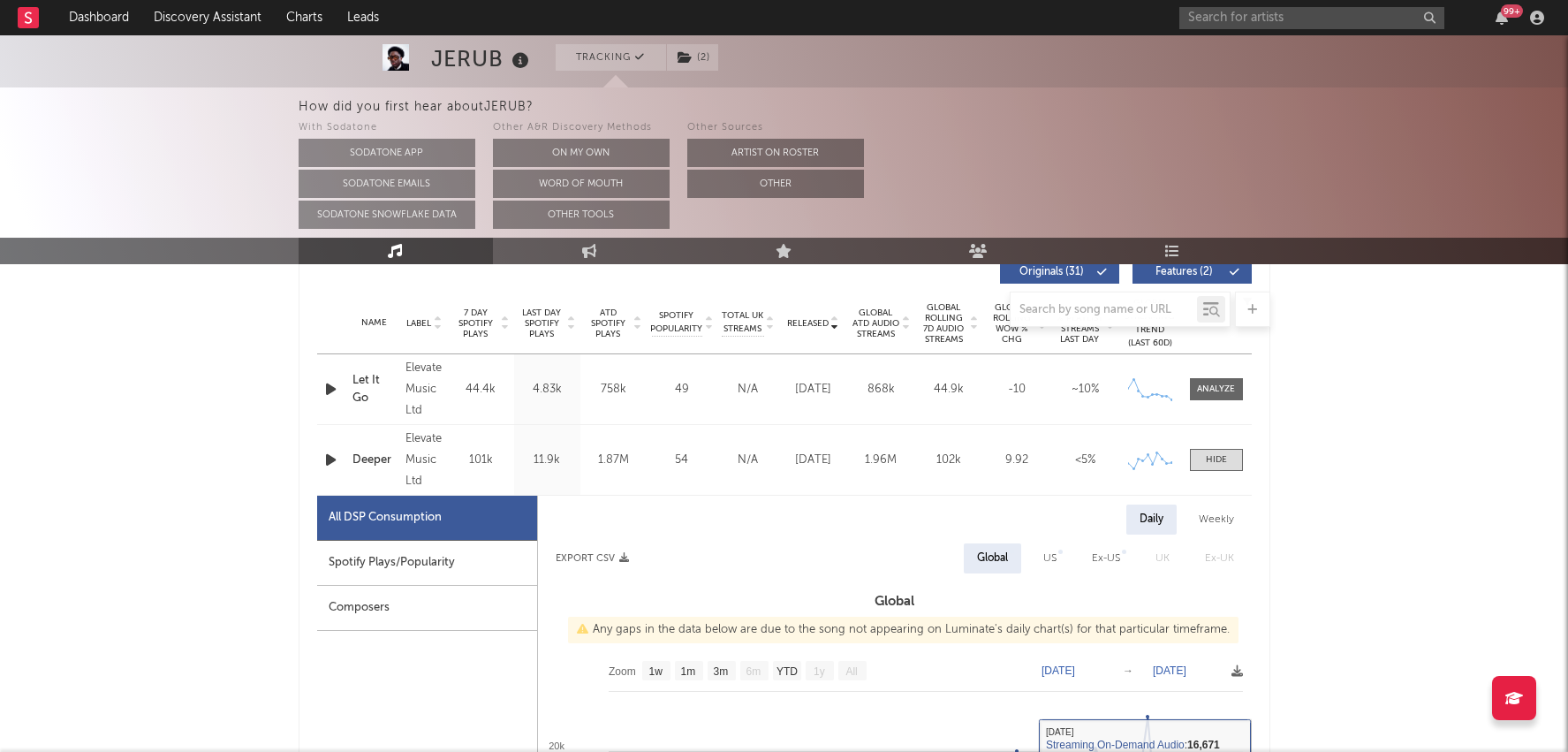
click at [1233, 445] on div "Name Deeper Copyright (C) 2025 Elevate Music Ltd Label Elevate Music Ltd Album …" at bounding box center [784, 459] width 935 height 70
click at [1231, 455] on span at bounding box center [1217, 459] width 53 height 22
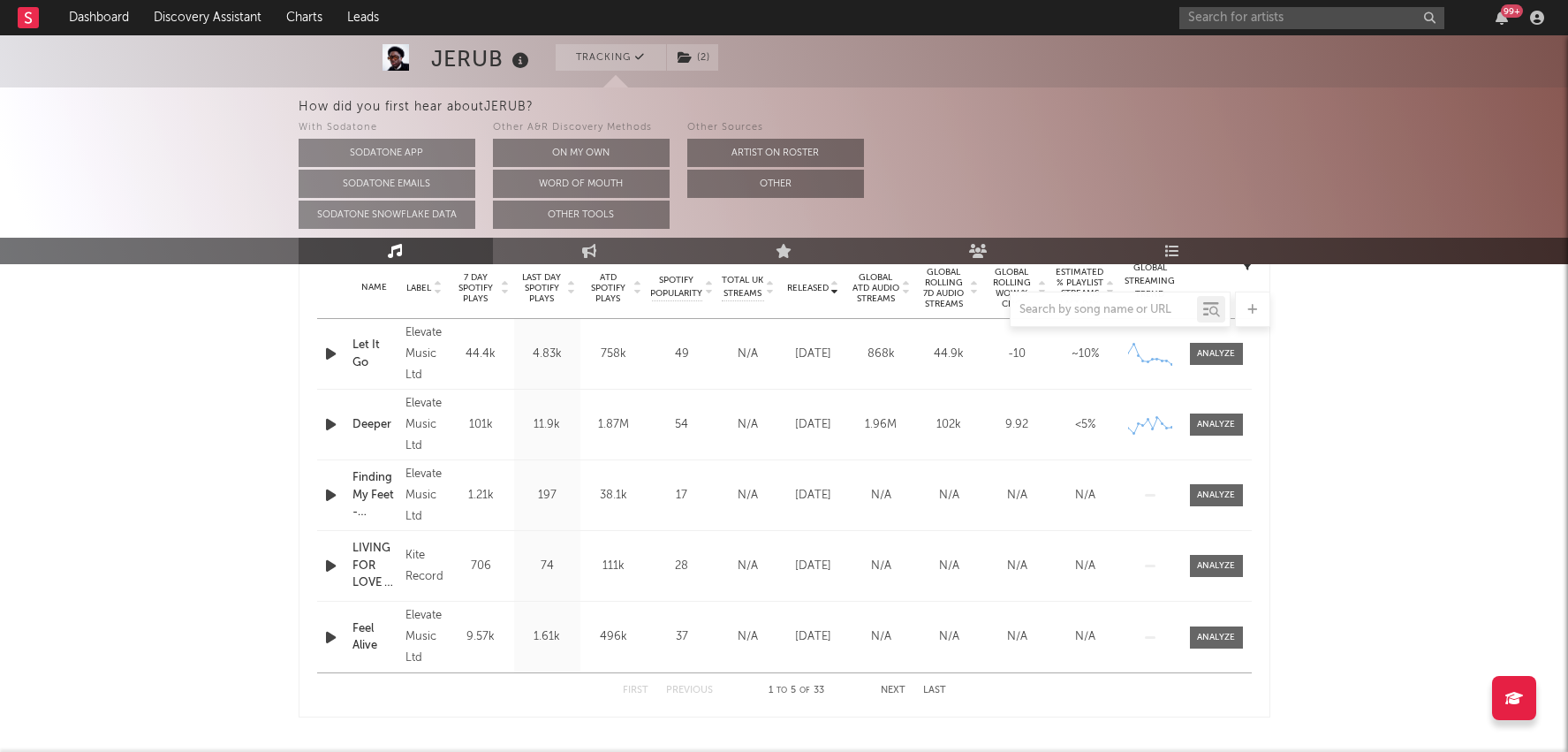
scroll to position [725, 0]
click at [890, 688] on button "Next" at bounding box center [892, 689] width 24 height 10
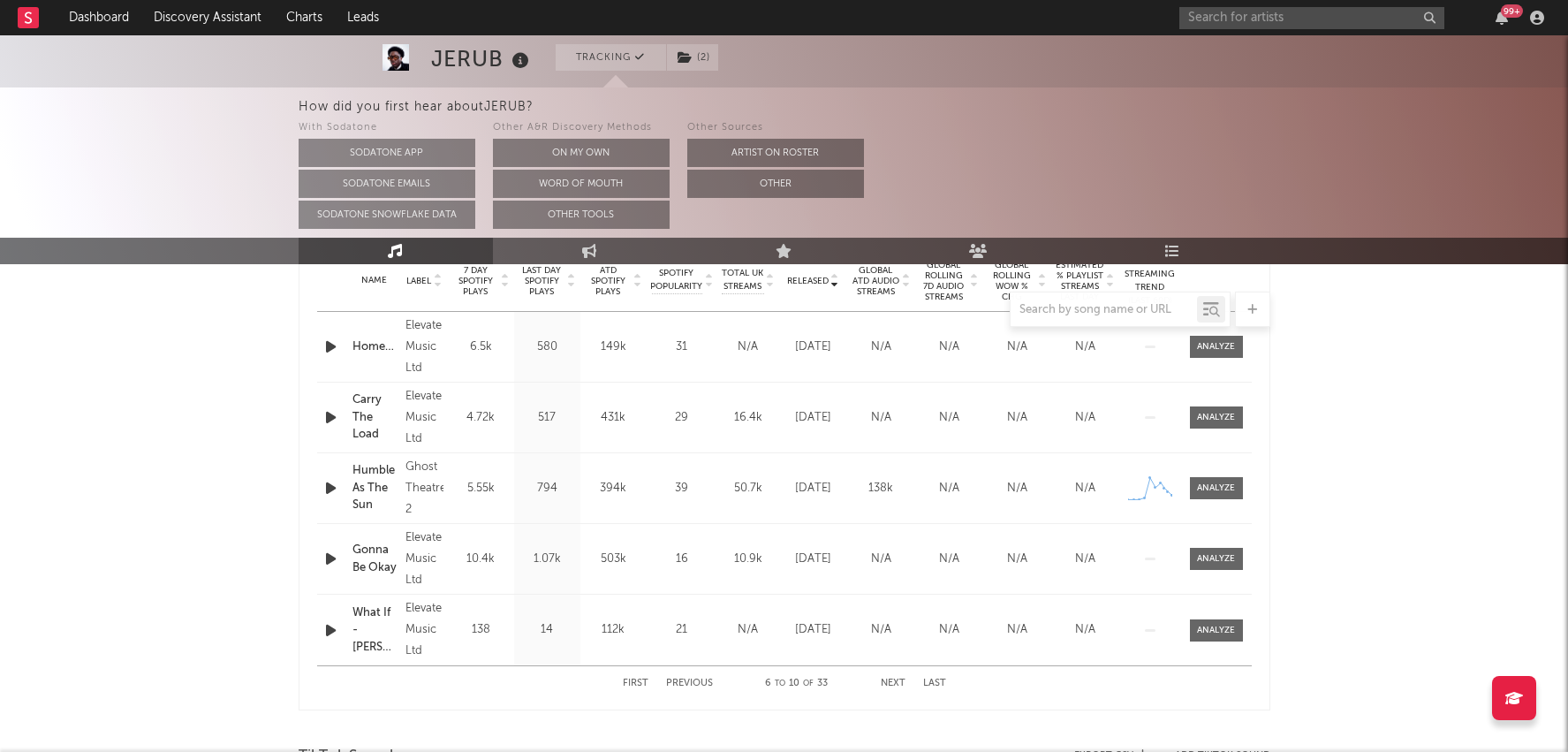
scroll to position [738, 0]
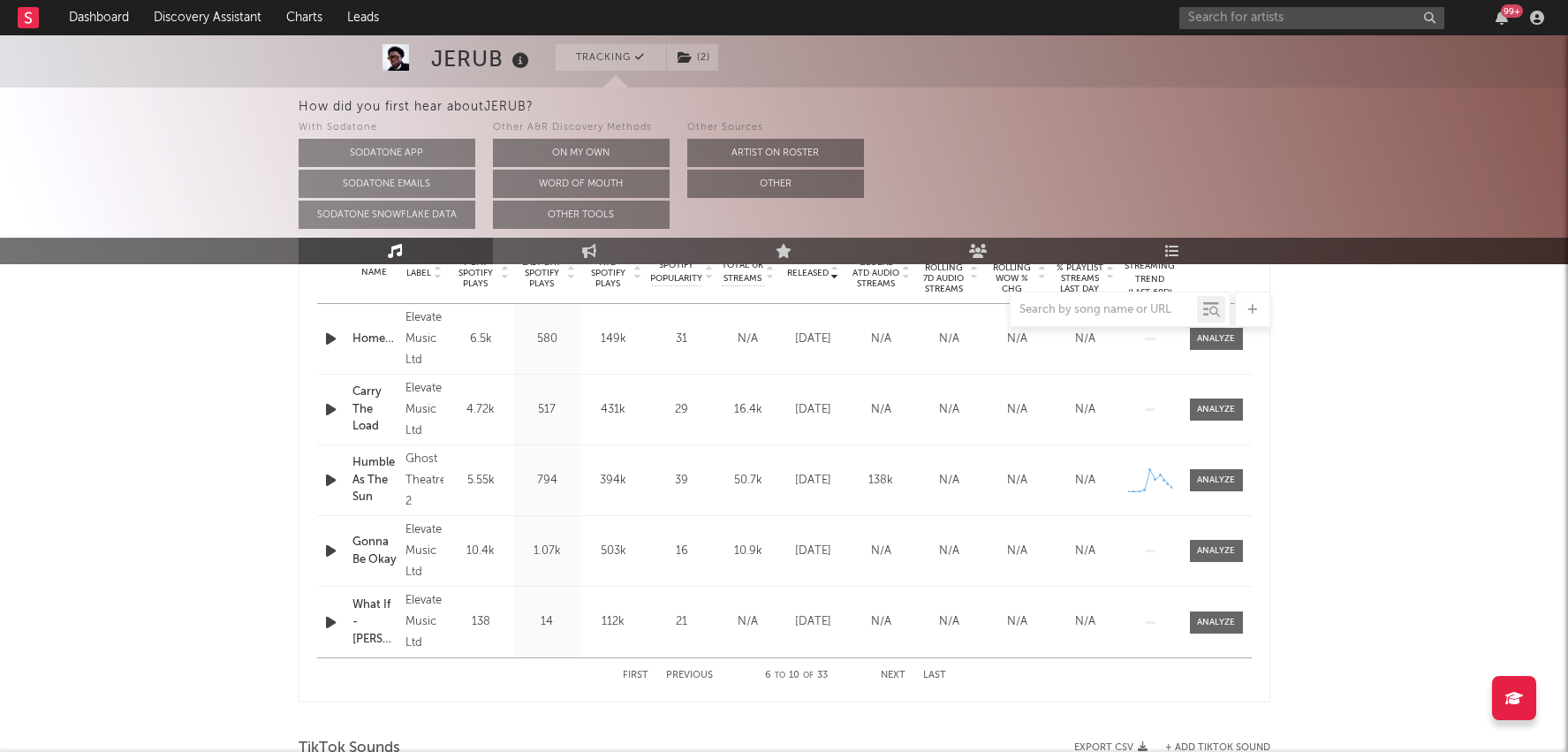
click at [893, 671] on button "Next" at bounding box center [892, 675] width 24 height 10
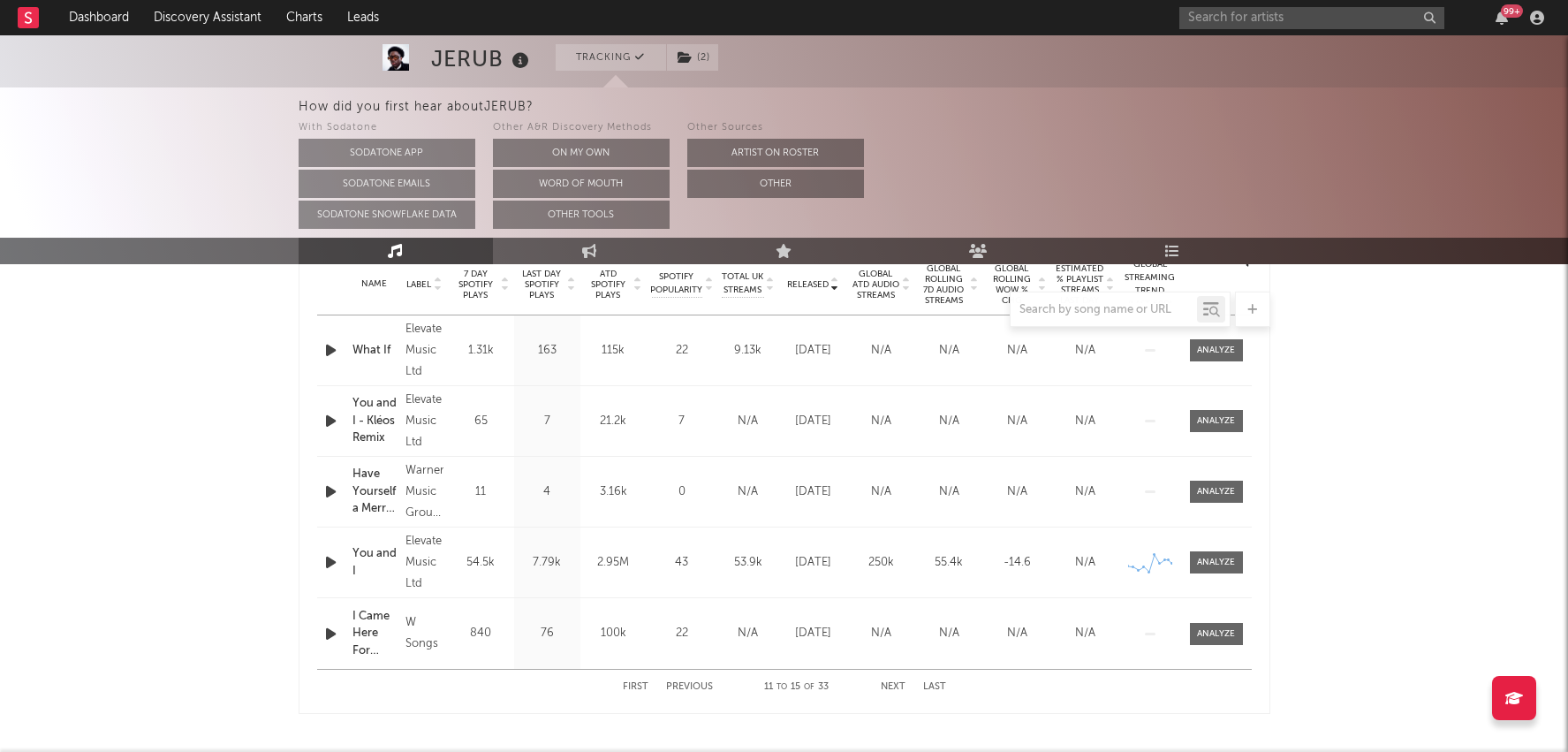
scroll to position [0, 0]
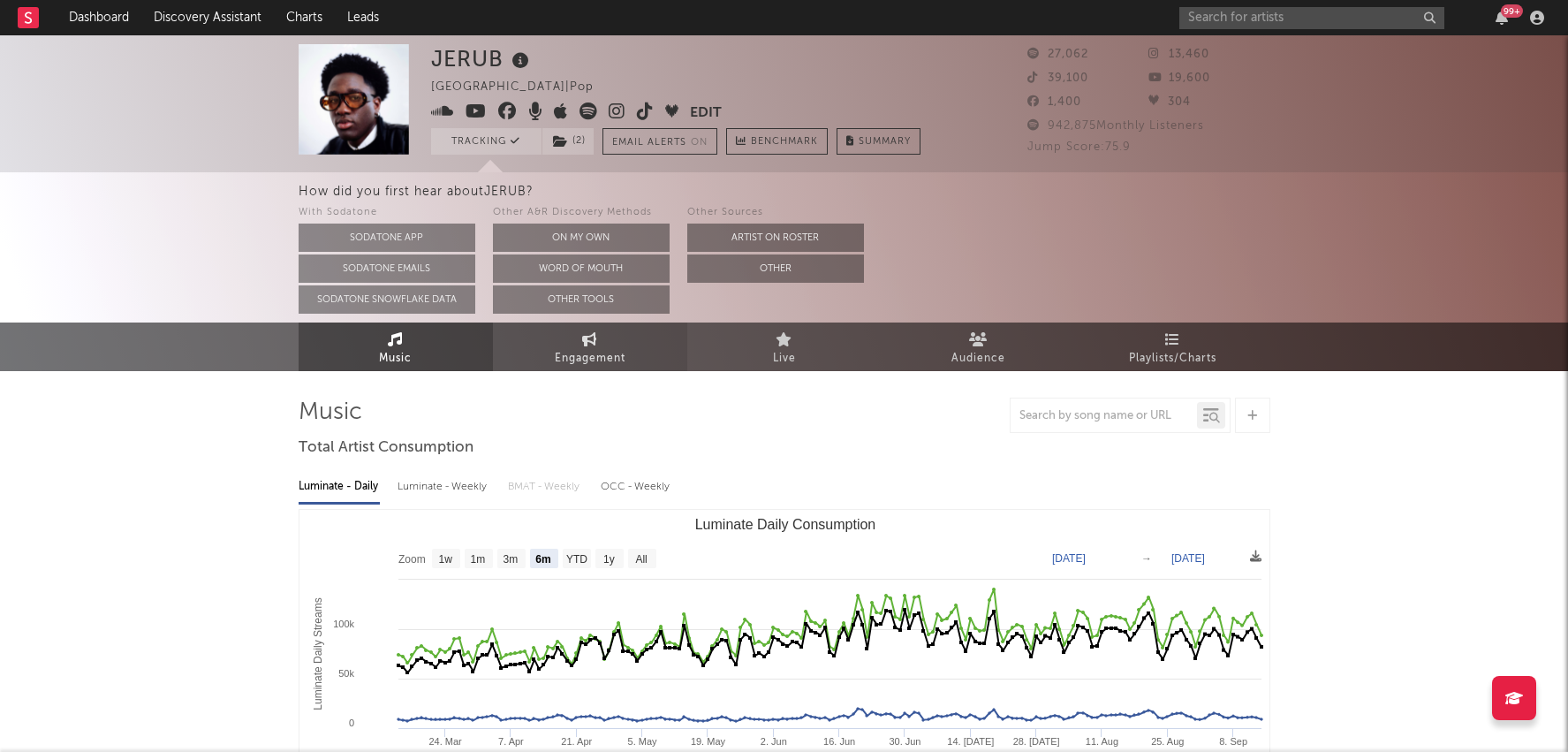
click at [567, 351] on span "Engagement" at bounding box center [591, 358] width 71 height 21
select select "1w"
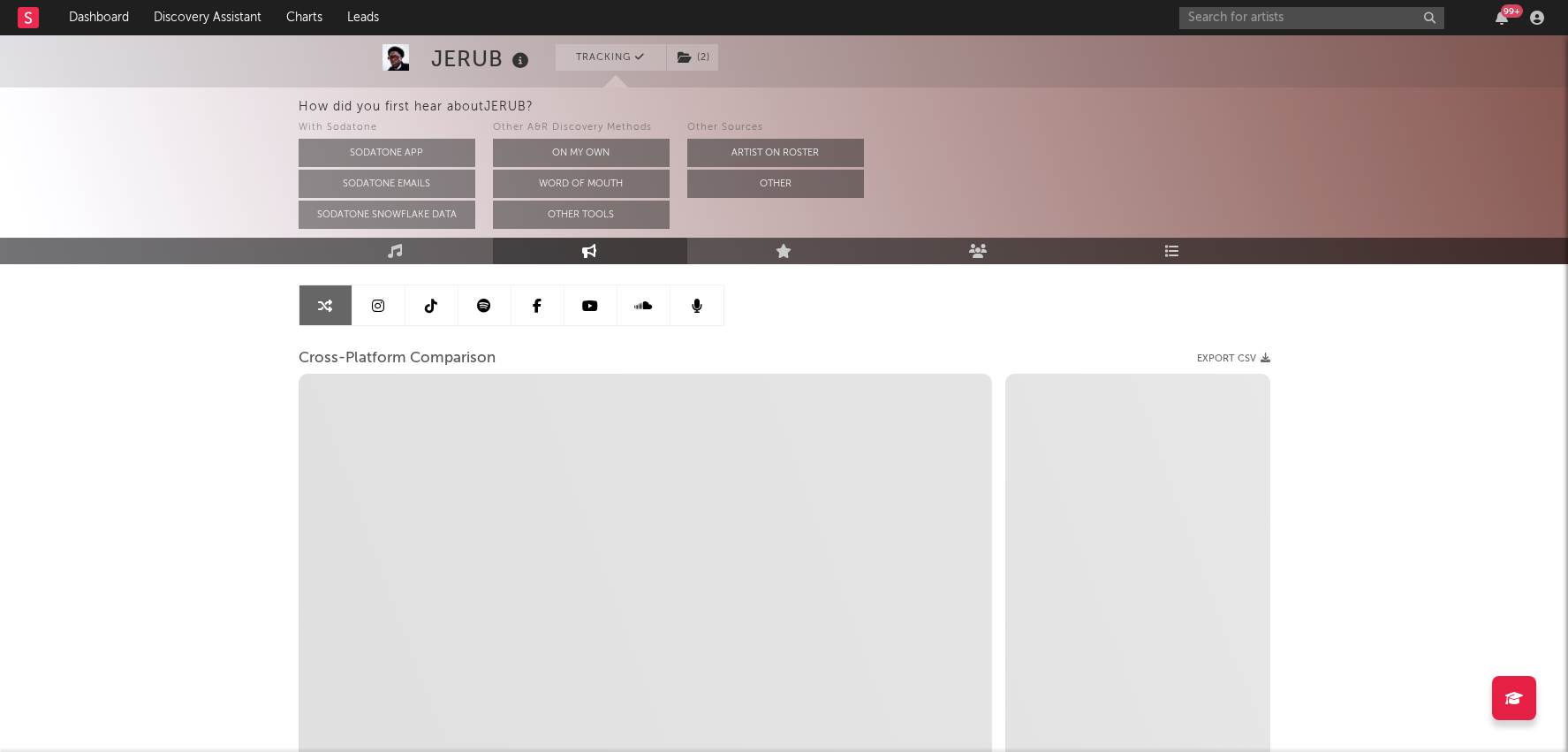
scroll to position [175, 0]
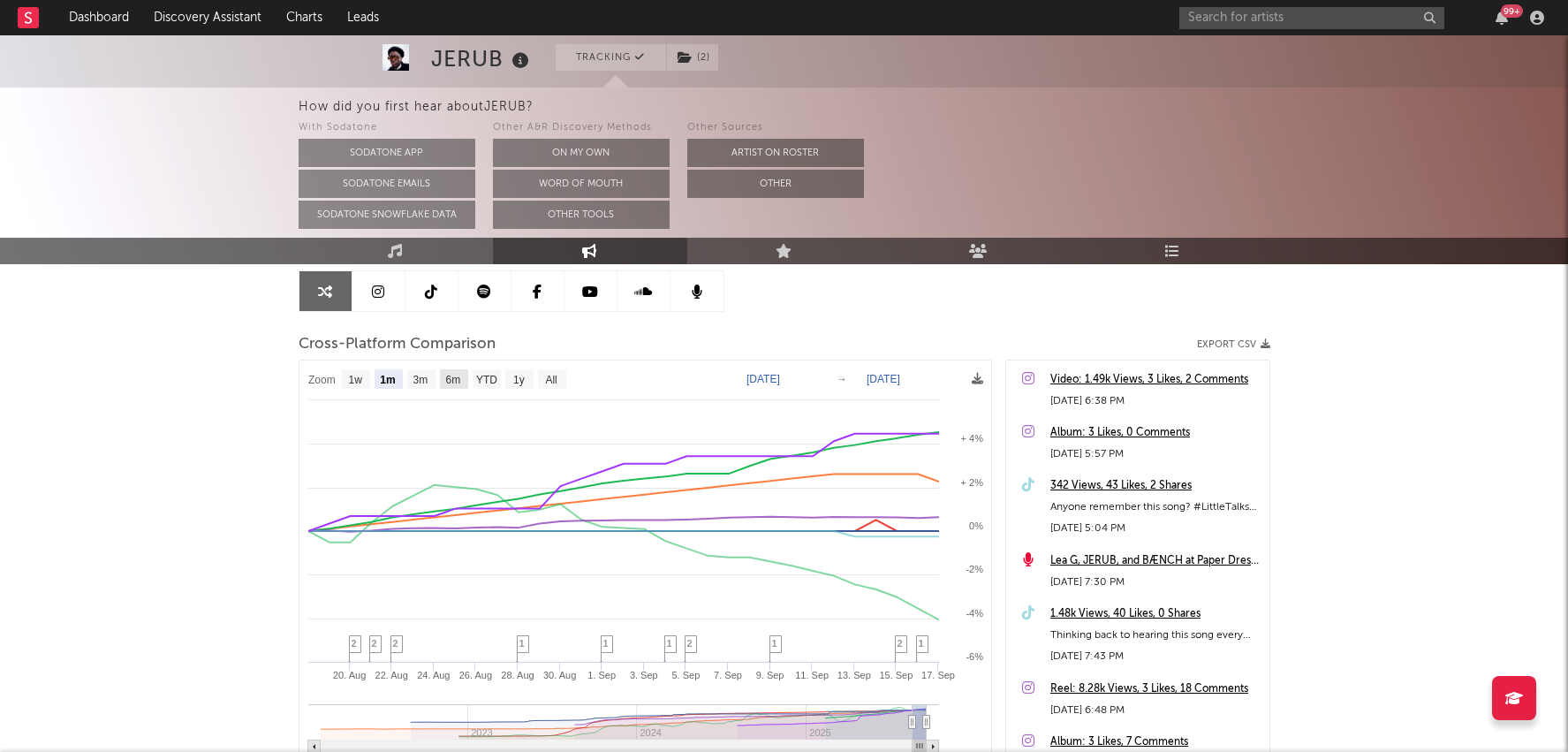
click at [443, 377] on rect at bounding box center [454, 379] width 28 height 19
select select "6m"
type input "2025-03-17"
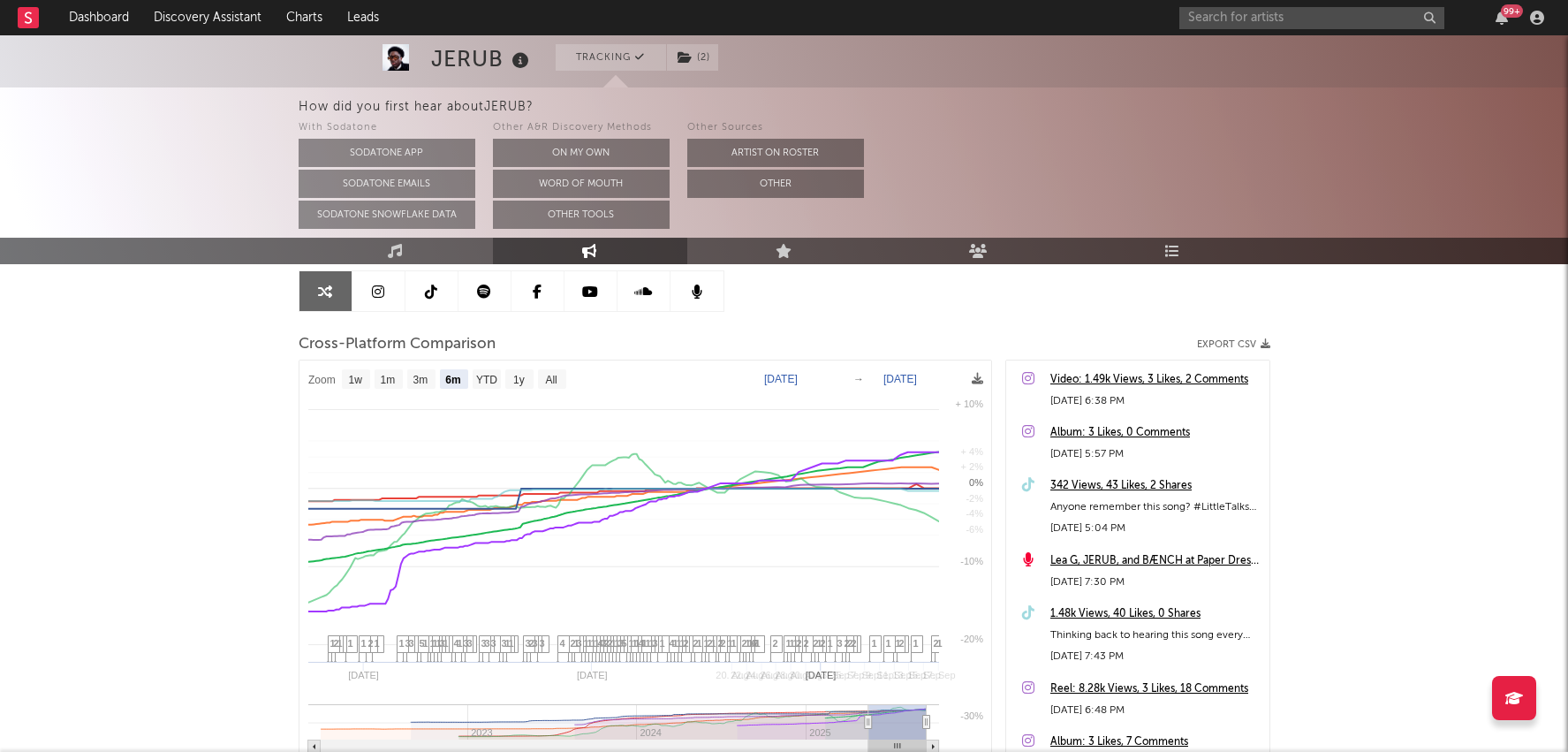
select select "6m"
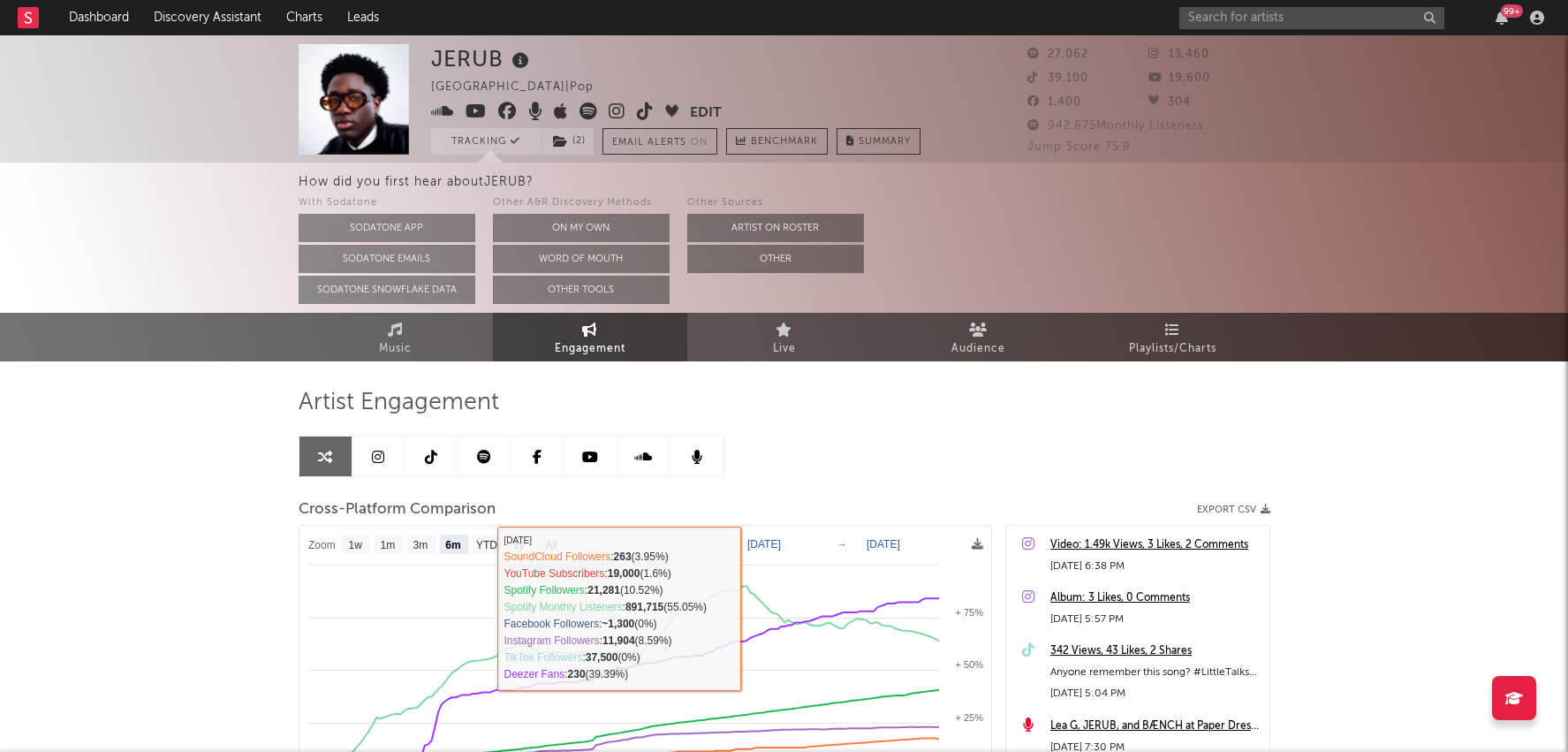
scroll to position [0, 0]
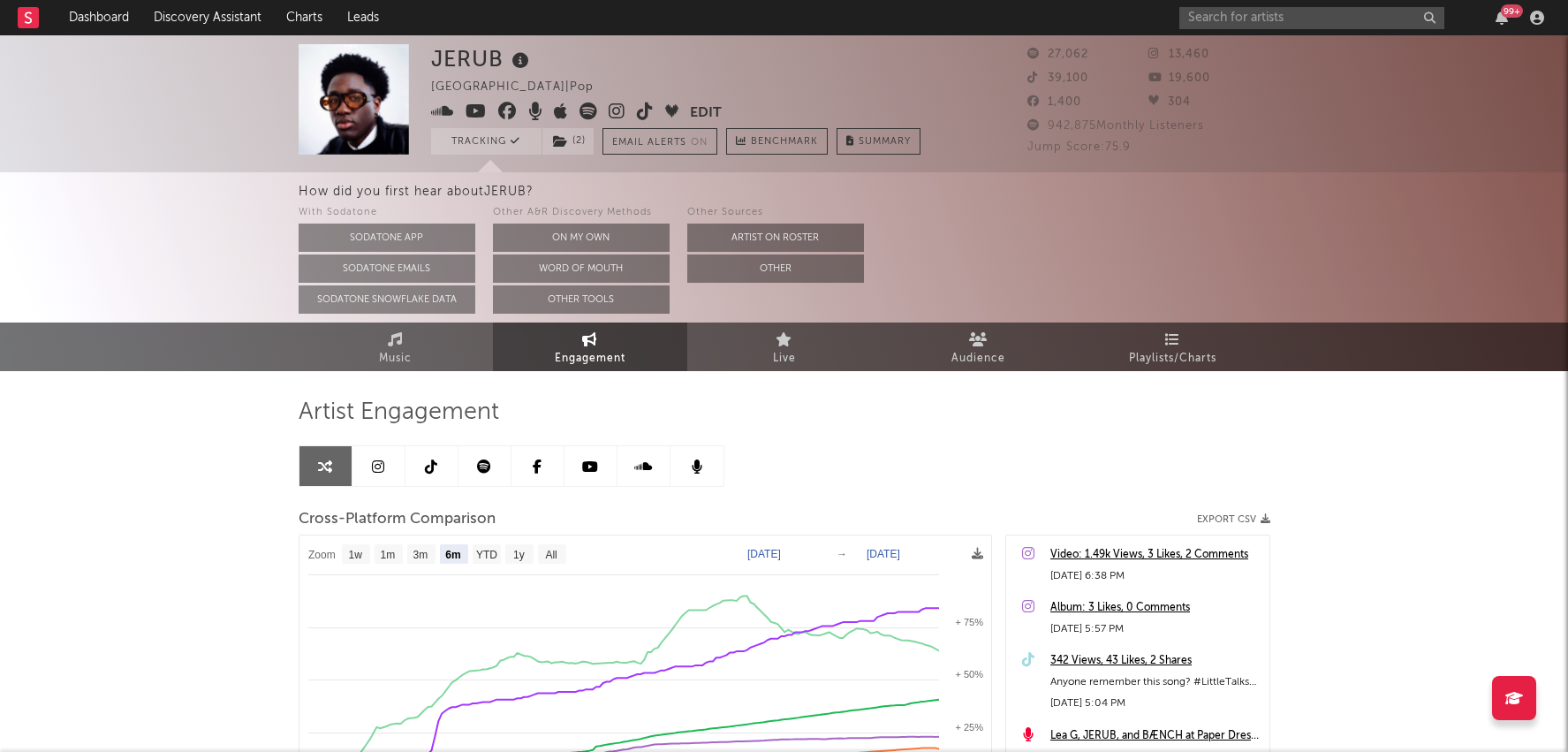
click at [643, 110] on icon at bounding box center [645, 111] width 17 height 18
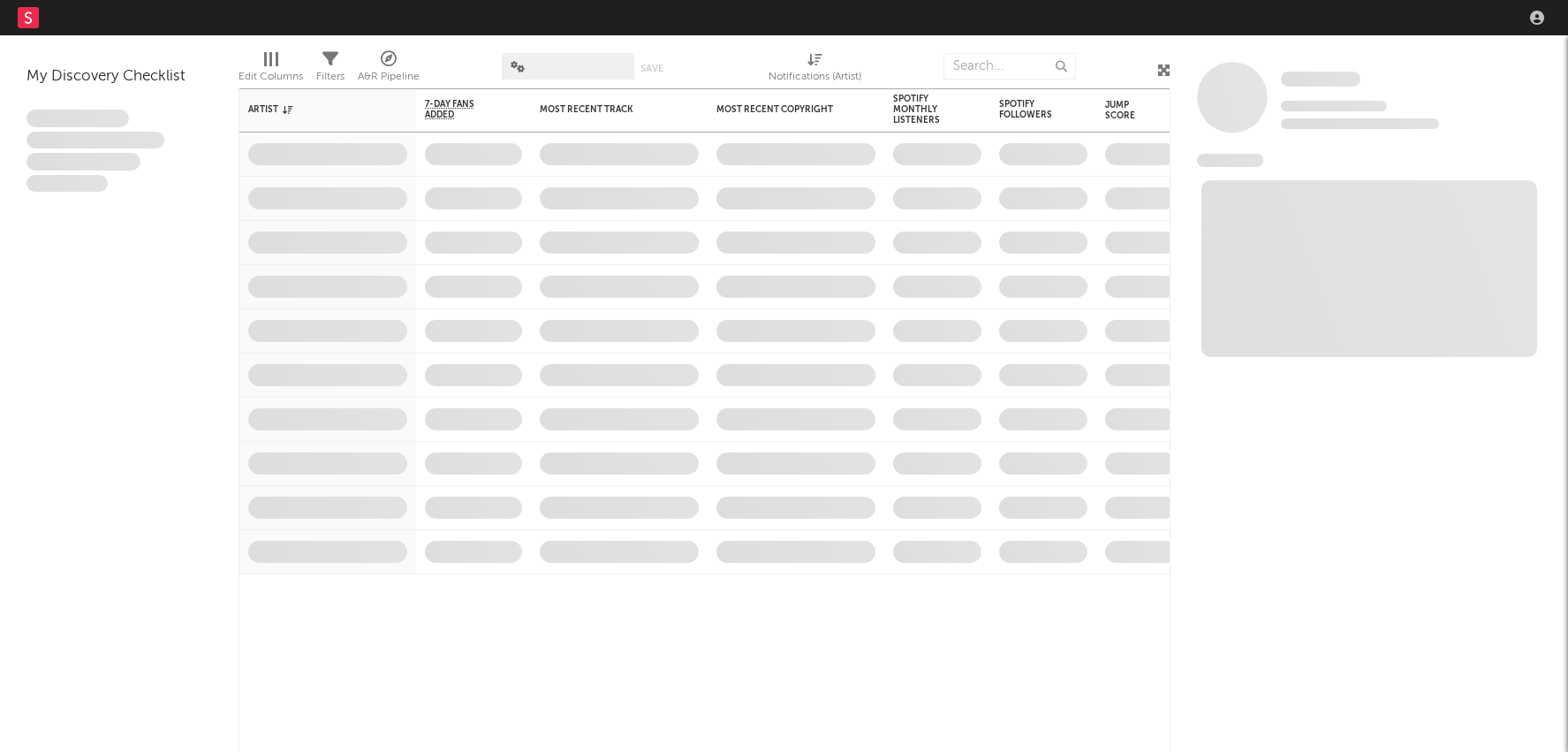
drag, startPoint x: 0, startPoint y: 0, endPoint x: 1275, endPoint y: 21, distance: 1275.2
click at [1275, 21] on nav "Dashboard Discovery Assistant Charts Leads" at bounding box center [784, 17] width 1568 height 35
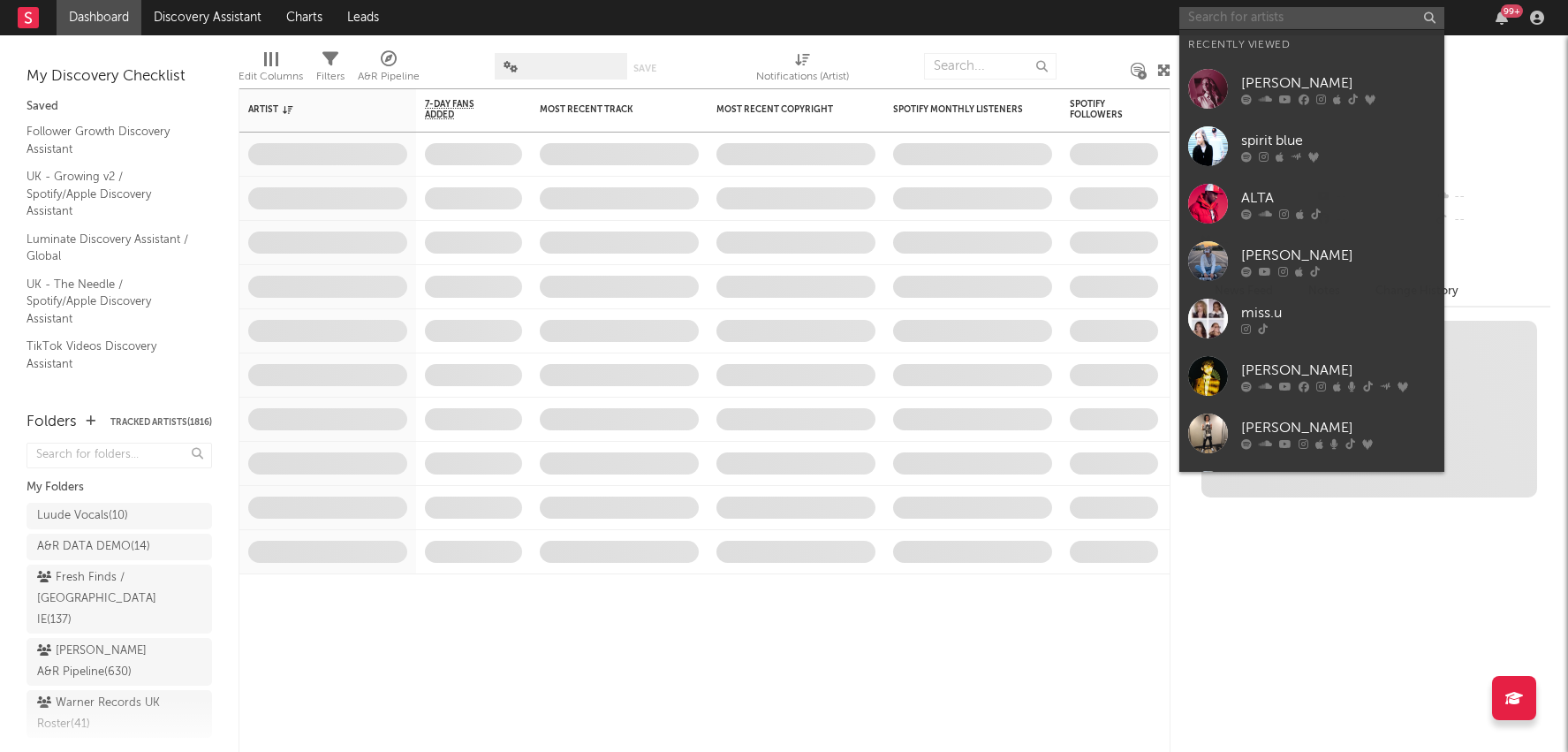
click at [1332, 21] on input "text" at bounding box center [1312, 18] width 265 height 22
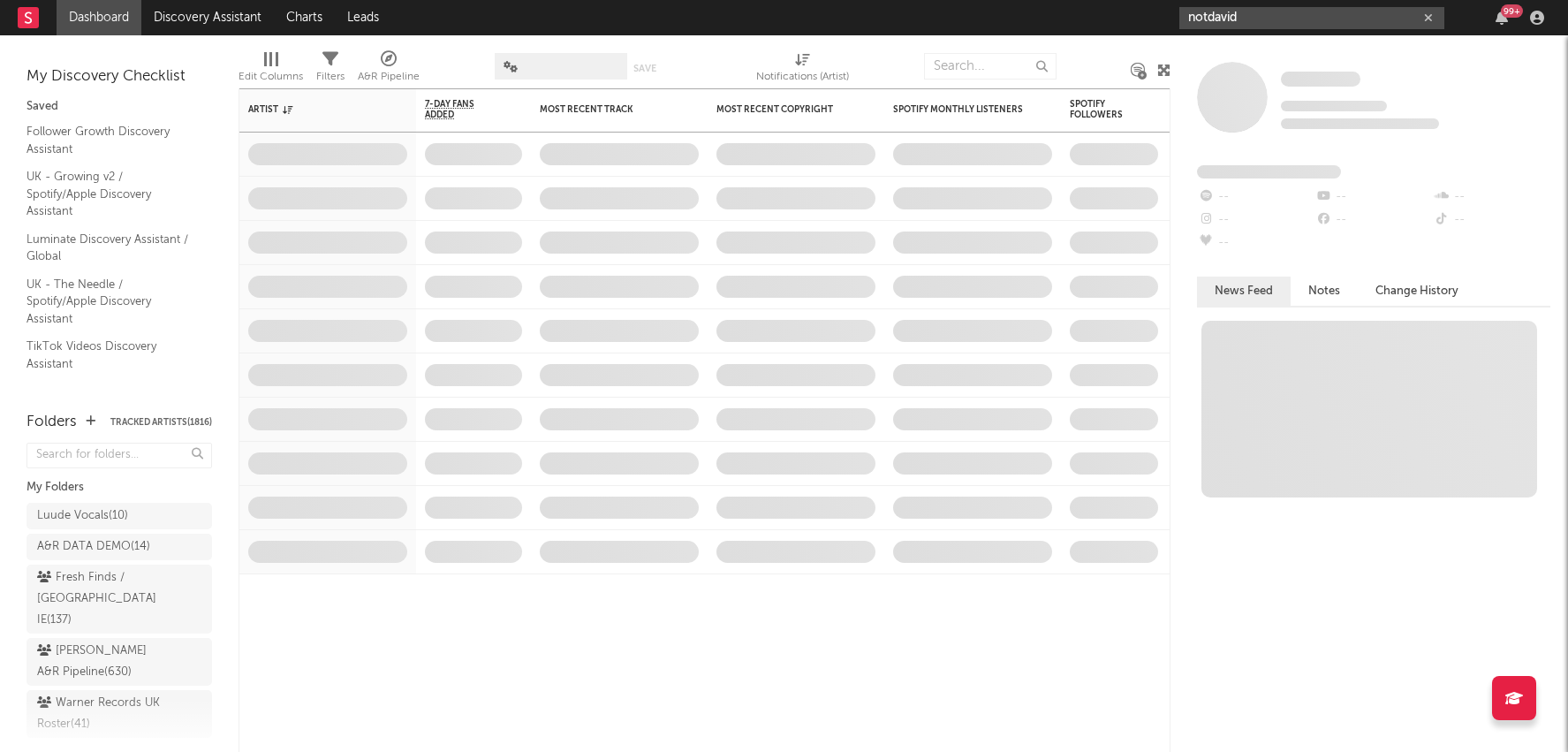
click at [1281, 19] on input "notdavid" at bounding box center [1312, 18] width 265 height 22
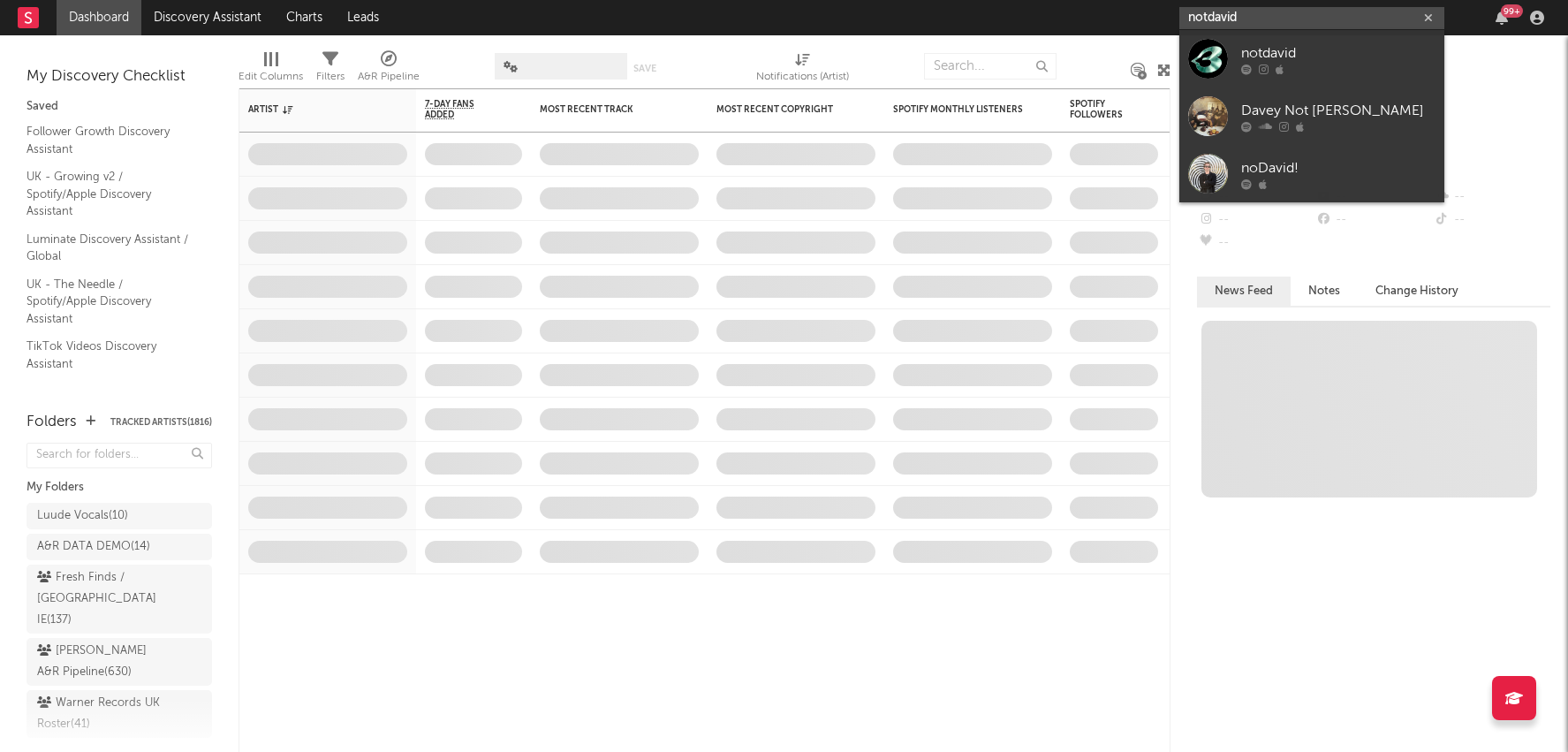
click at [1281, 19] on input "notdavid" at bounding box center [1312, 18] width 265 height 22
type input "notdavid"
click at [1291, 57] on div "notdavid" at bounding box center [1338, 53] width 195 height 21
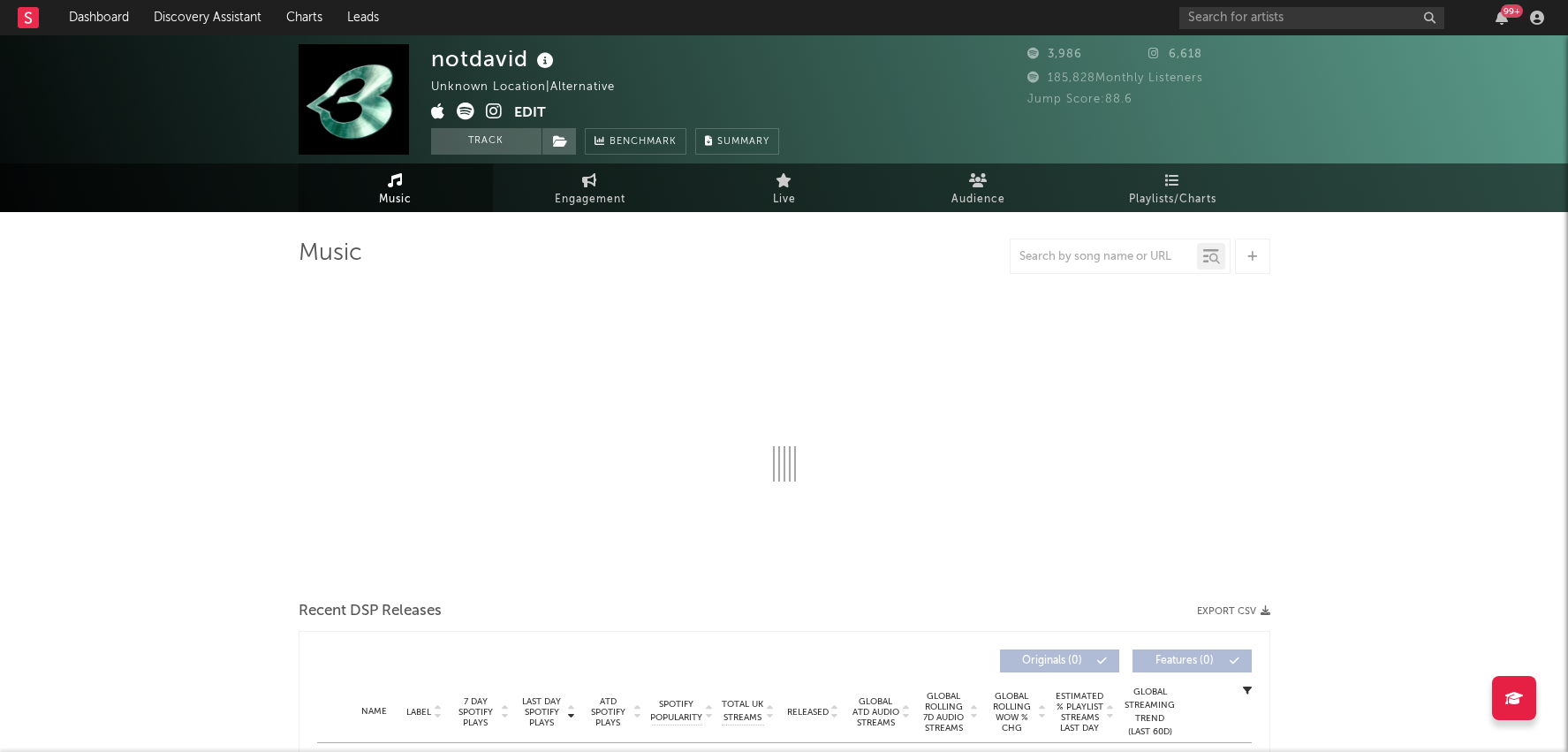
select select "1w"
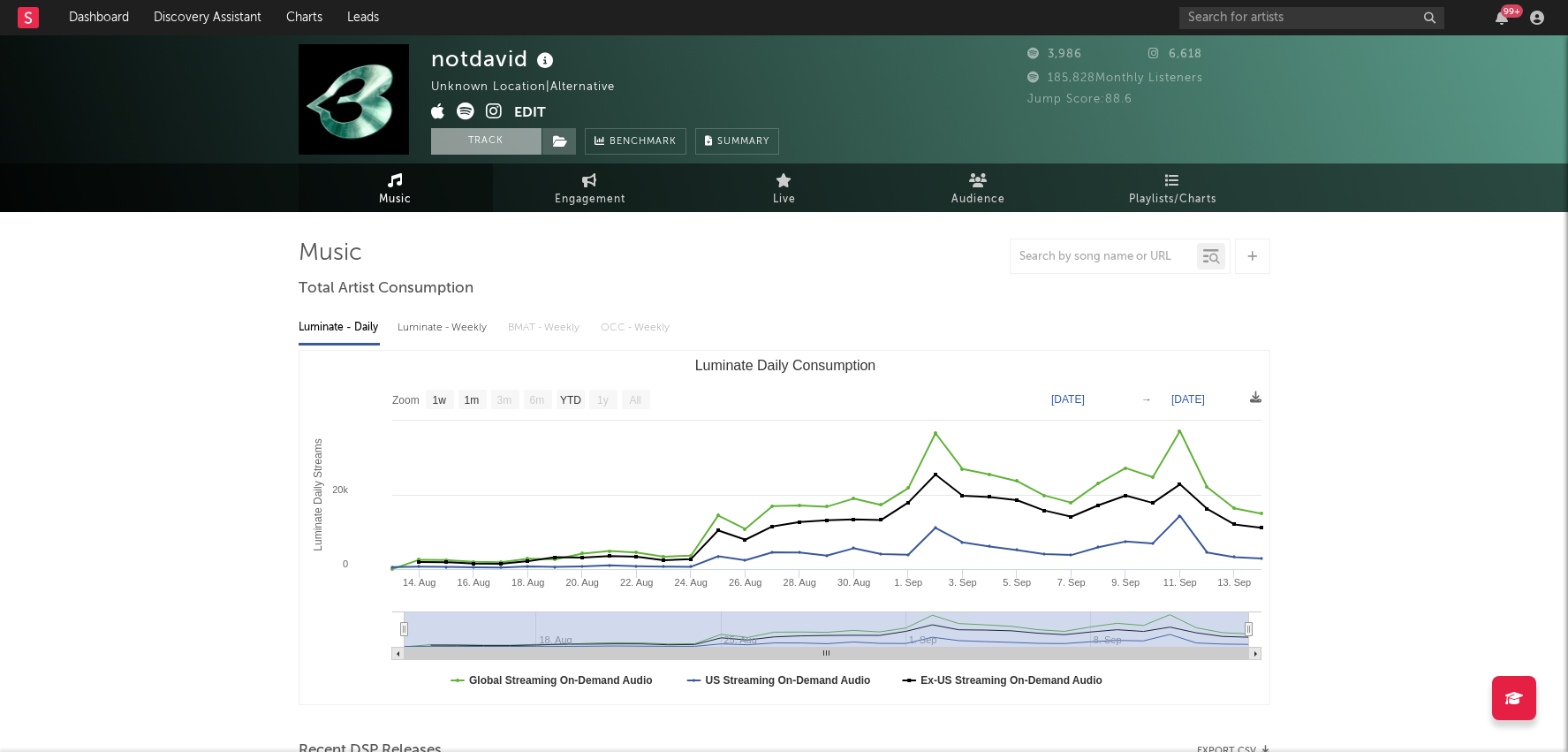
click at [510, 135] on button "Track" at bounding box center [486, 140] width 111 height 26
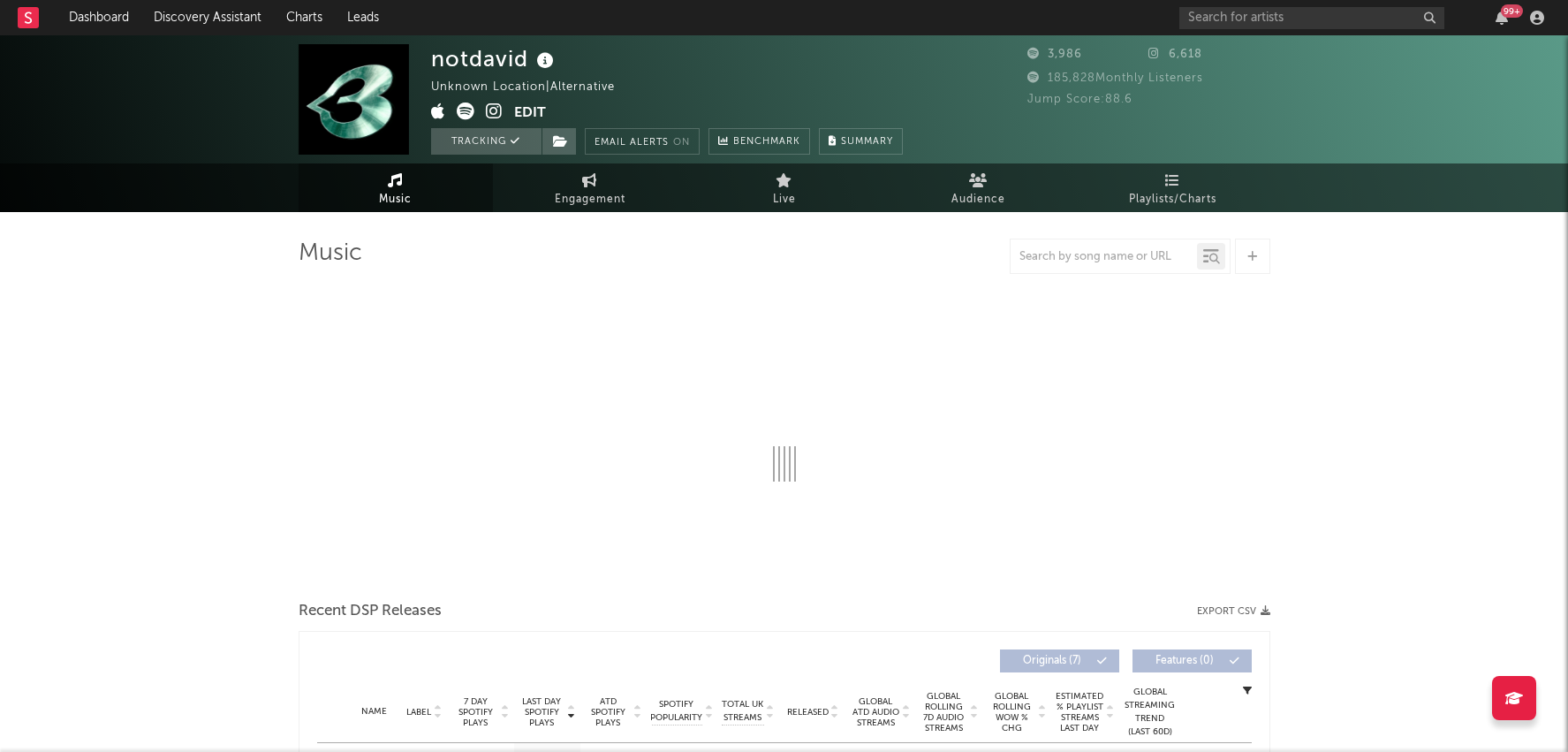
select select "1w"
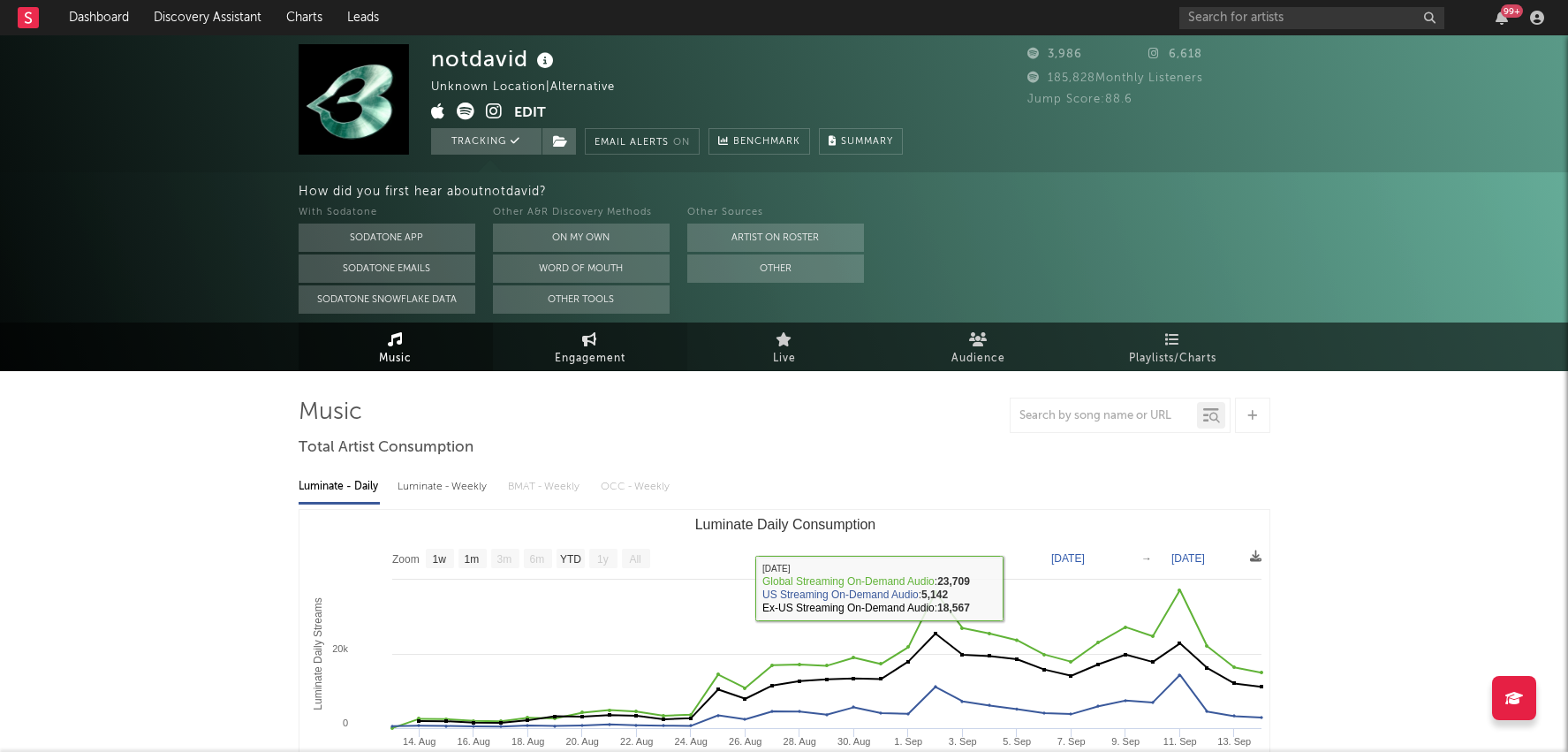
click at [592, 333] on icon at bounding box center [590, 340] width 15 height 14
select select "1w"
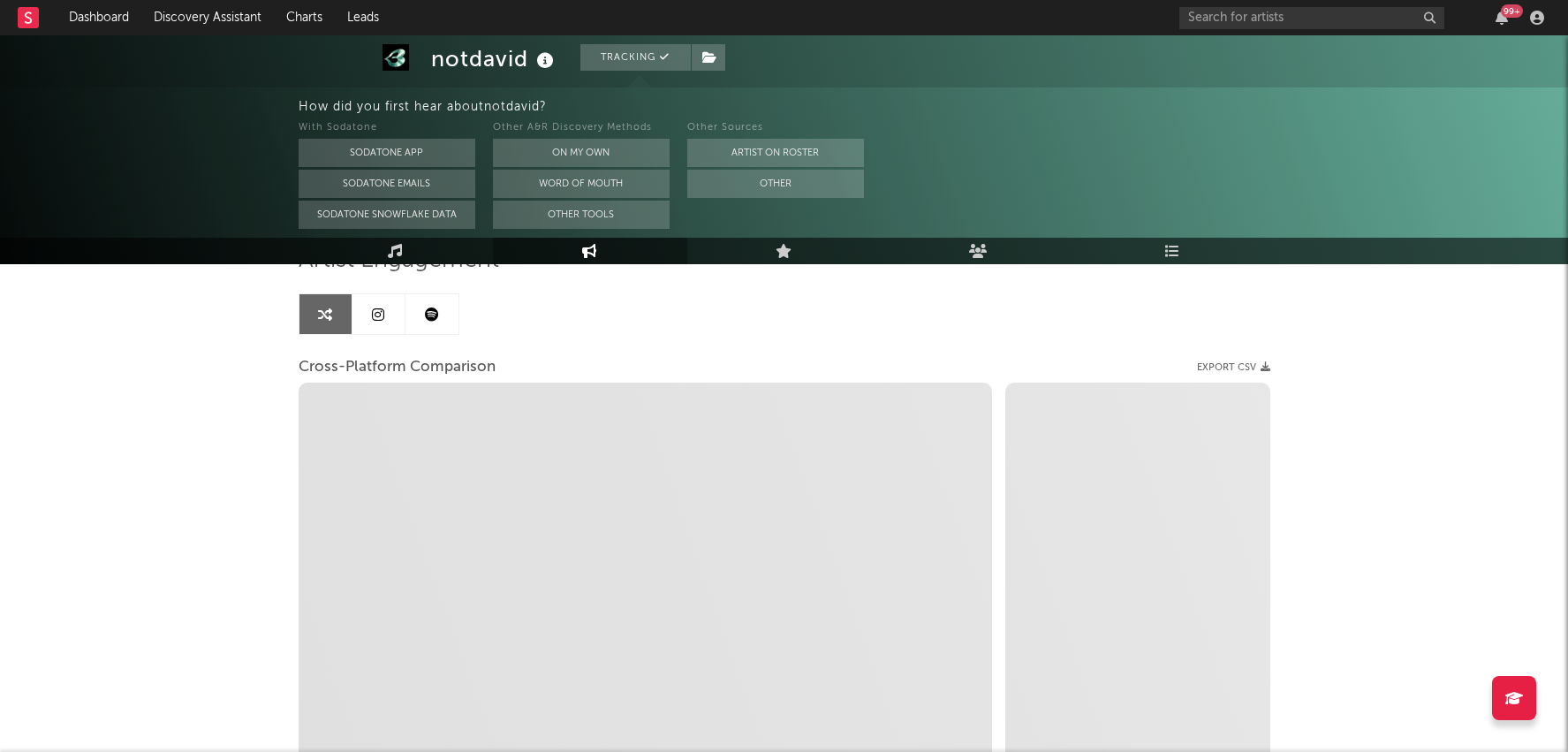
scroll to position [156, 0]
select select "1m"
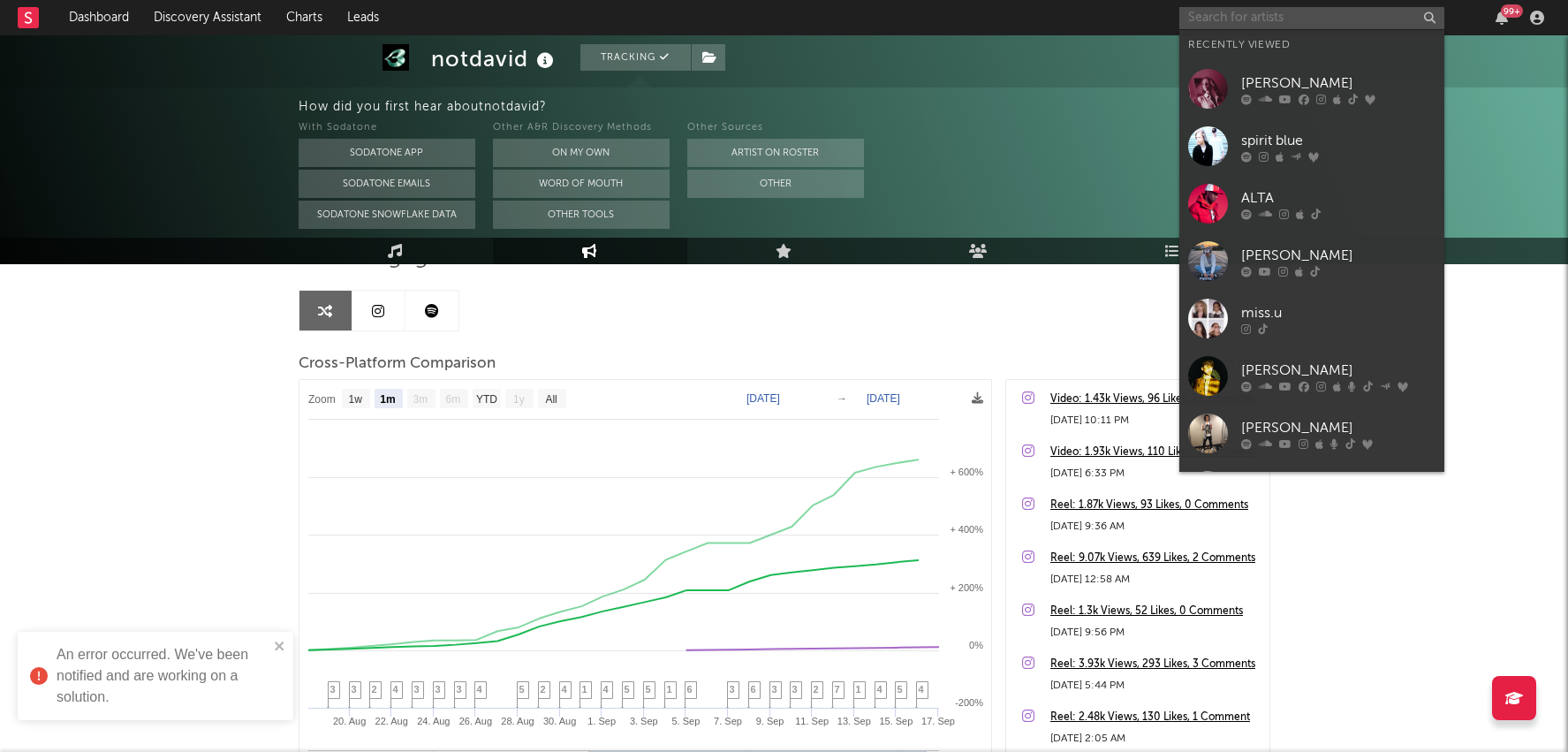
click at [1236, 14] on input "text" at bounding box center [1312, 18] width 265 height 22
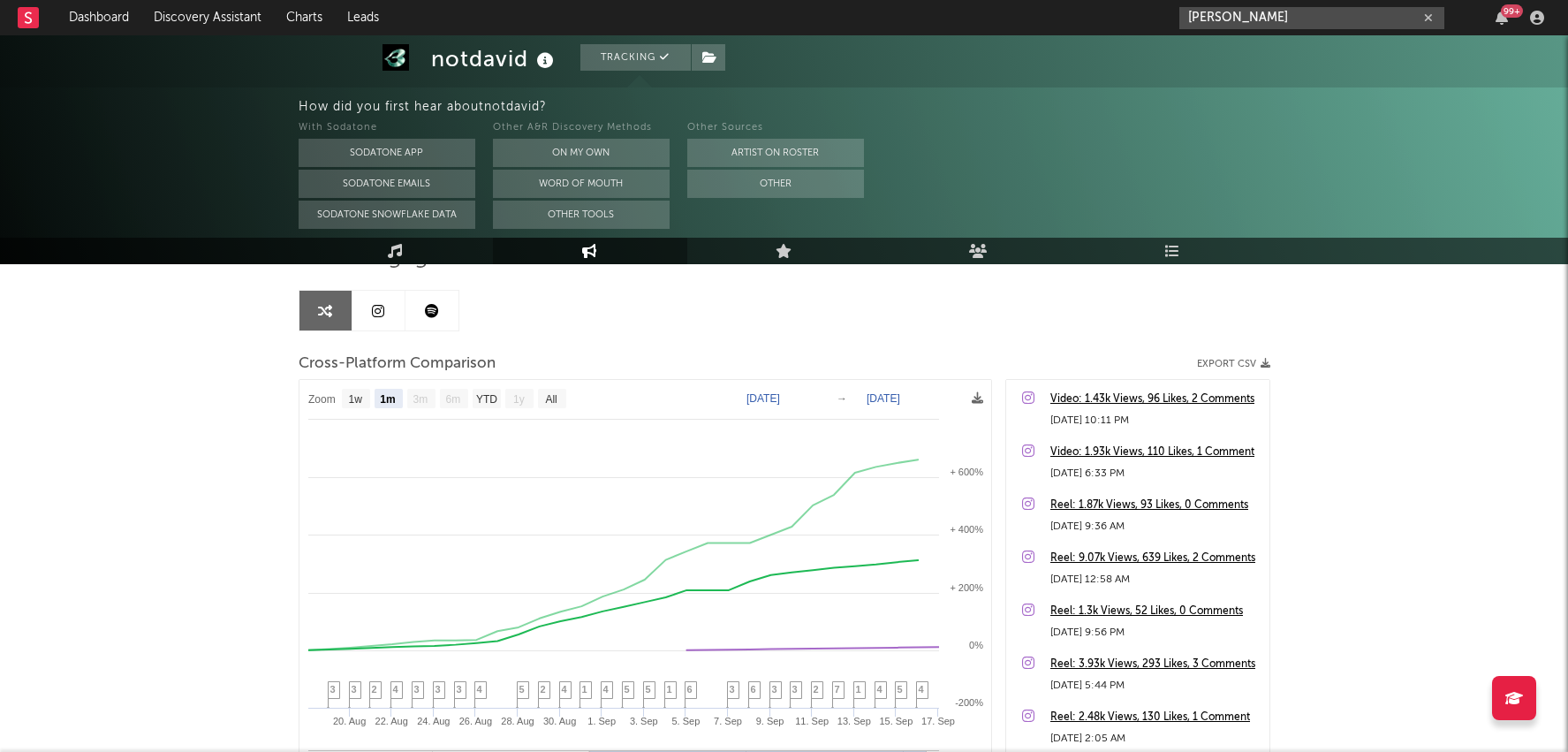
click at [1270, 16] on input "brodie james" at bounding box center [1312, 18] width 265 height 22
type input "brodie james"
click at [1273, 2] on div "brodie james 99 +" at bounding box center [1365, 17] width 371 height 35
click at [1273, 23] on input "brodie james" at bounding box center [1312, 18] width 265 height 22
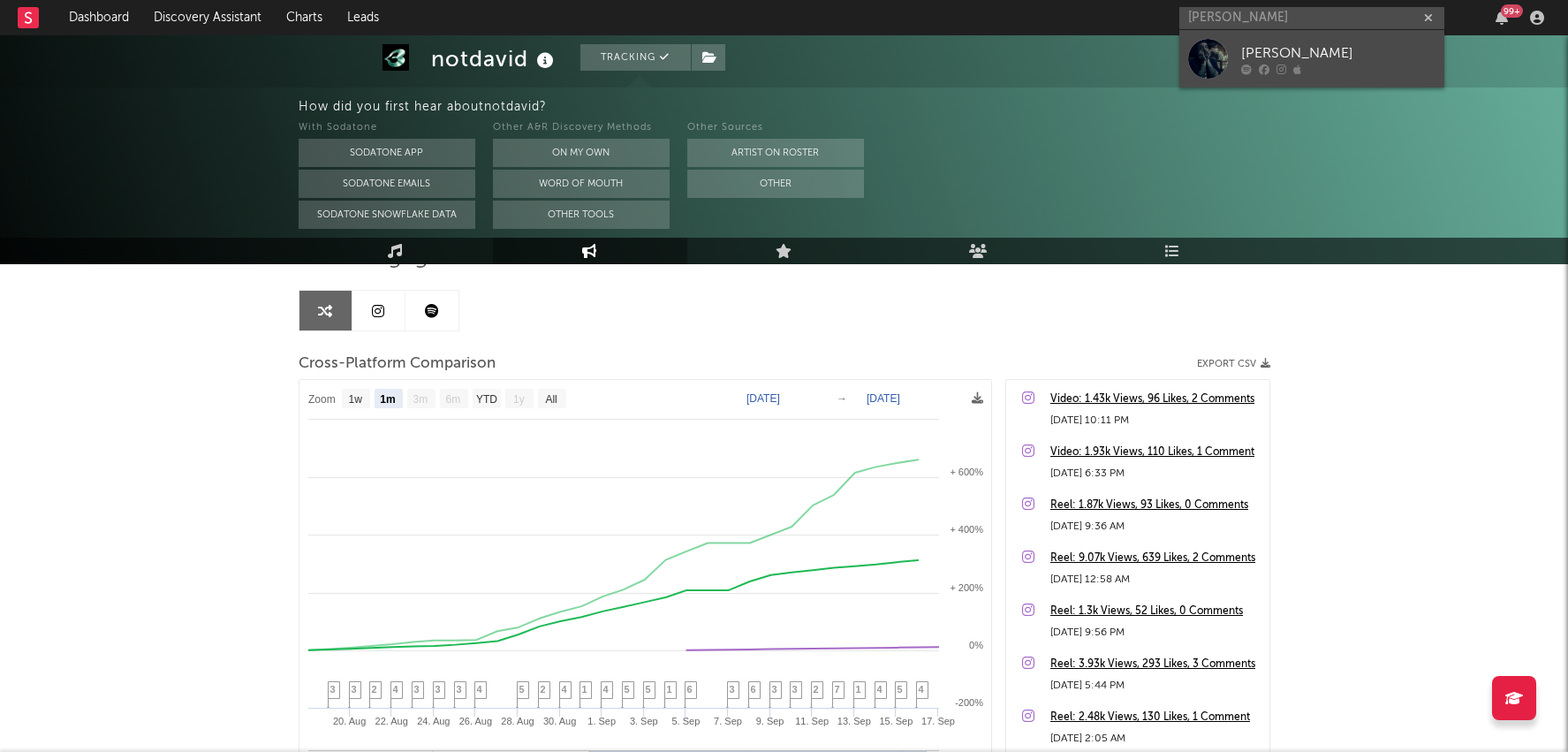
click at [1302, 63] on div "[PERSON_NAME]" at bounding box center [1338, 53] width 195 height 21
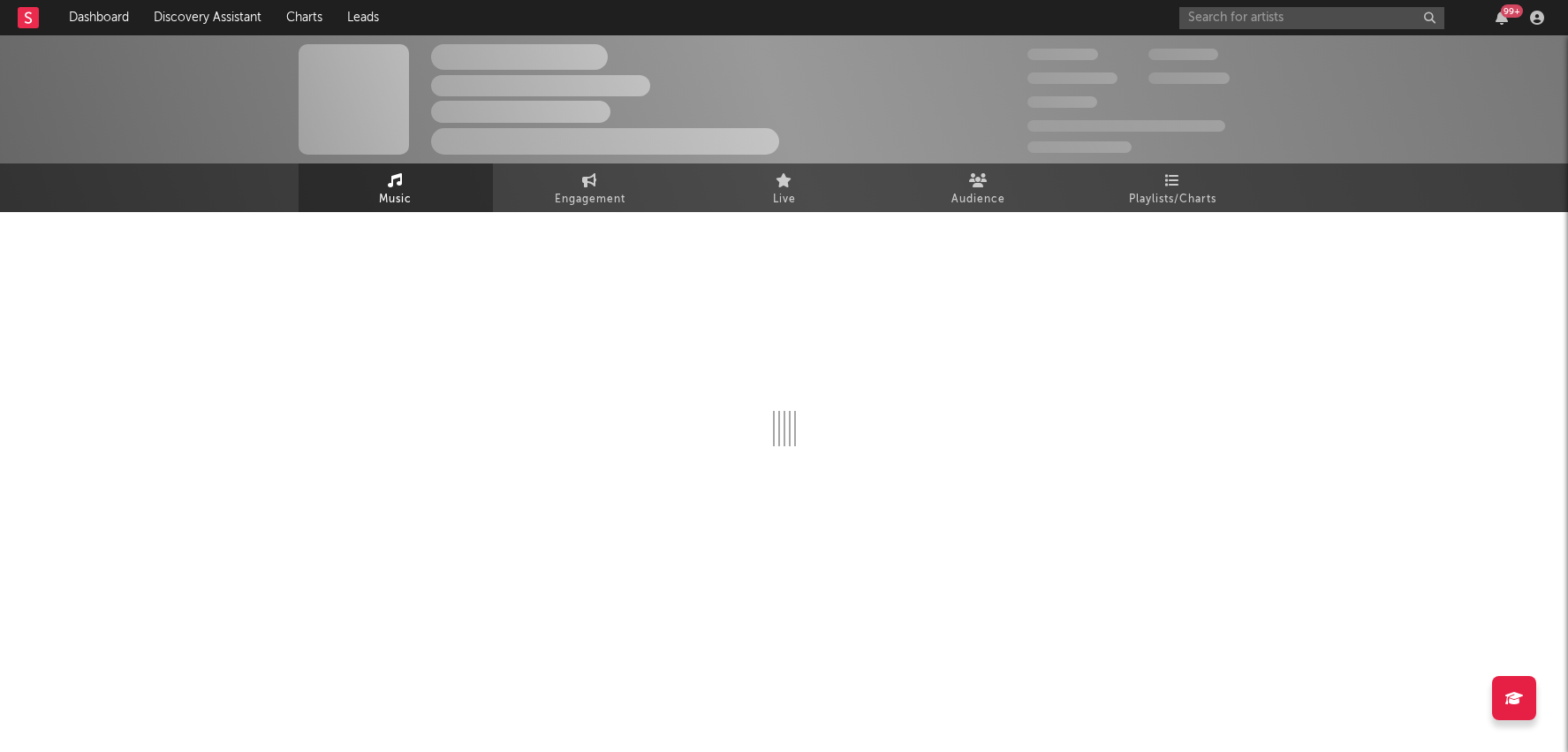
select select "1w"
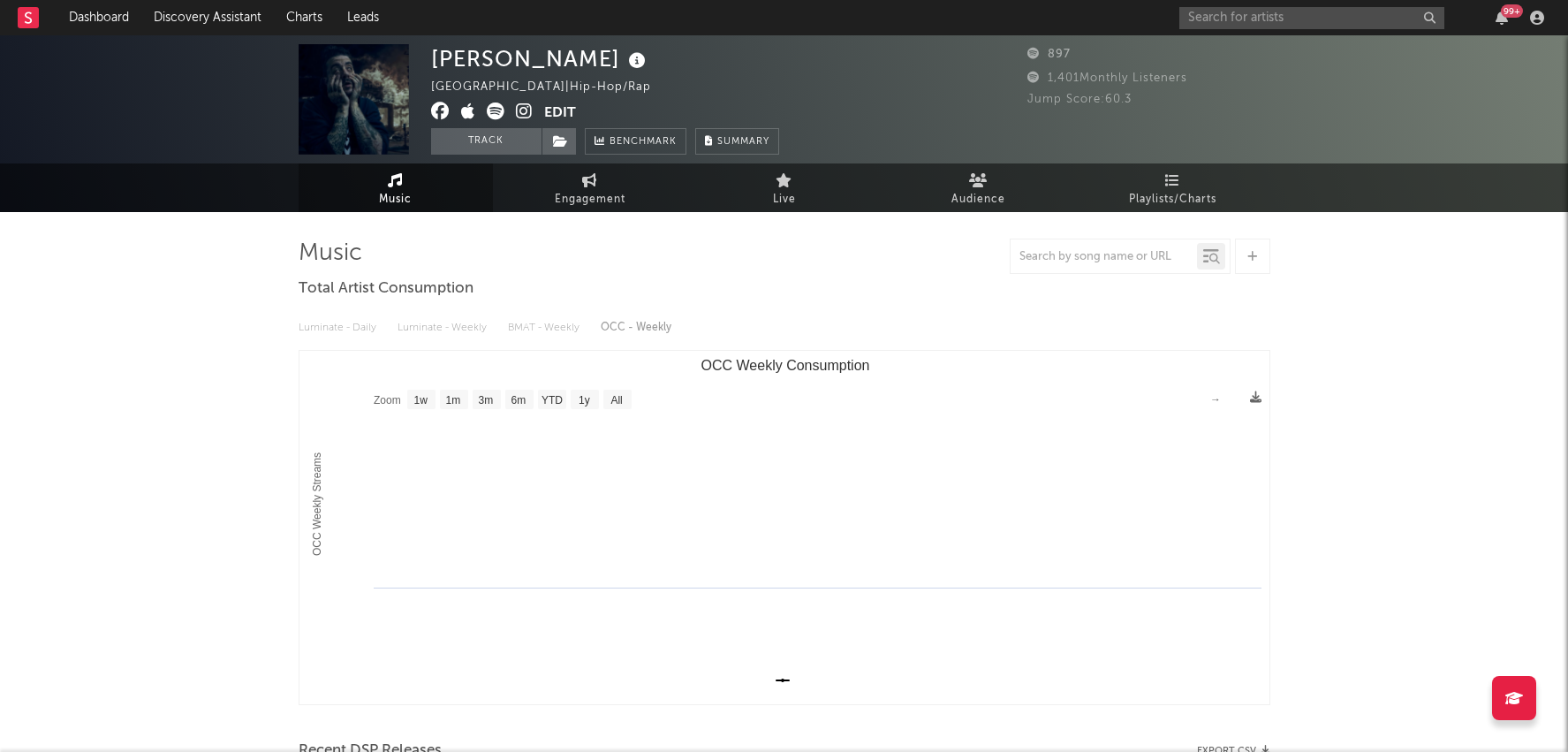
select select "1w"
click at [93, 22] on link "Dashboard" at bounding box center [99, 17] width 85 height 35
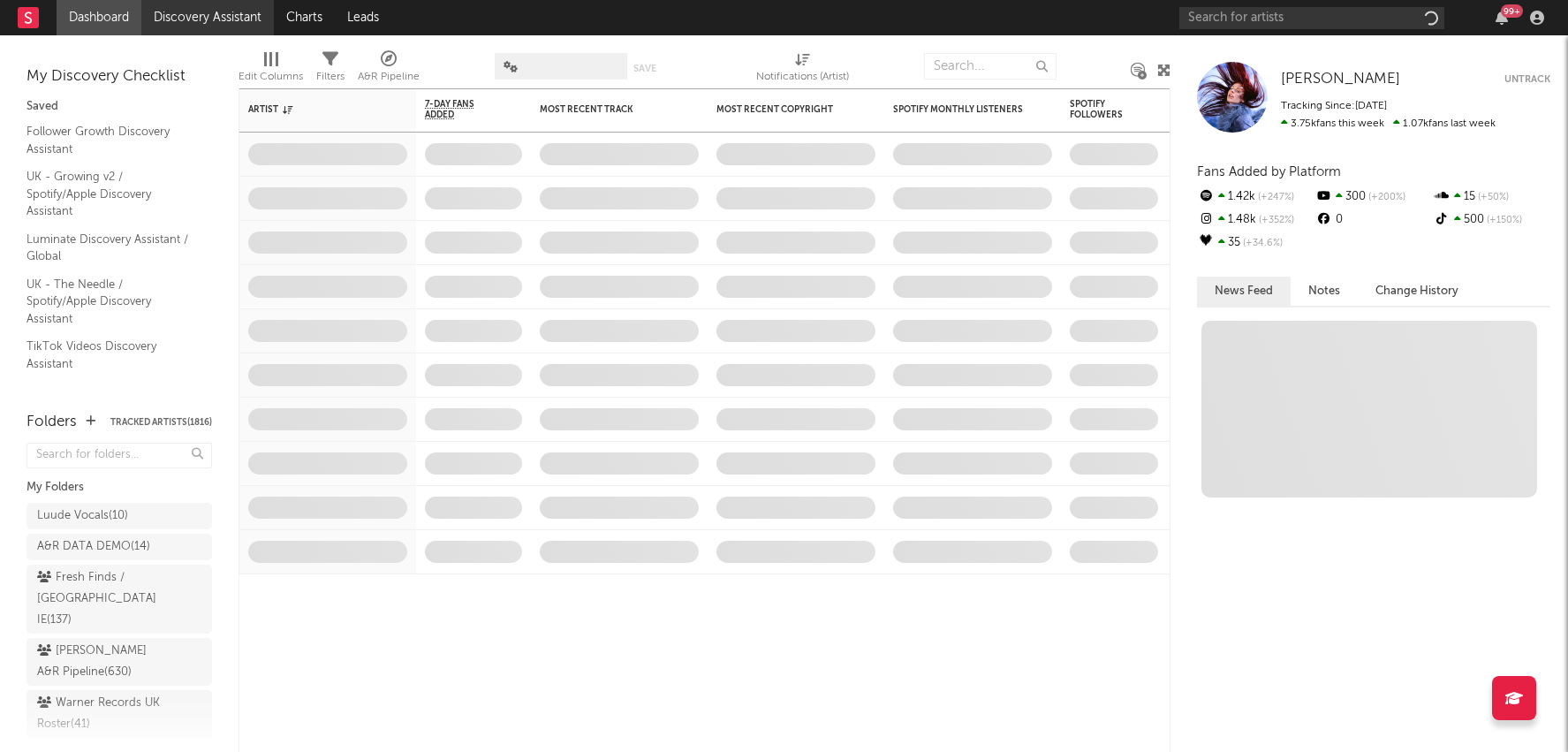
click at [174, 14] on link "Discovery Assistant" at bounding box center [207, 17] width 132 height 35
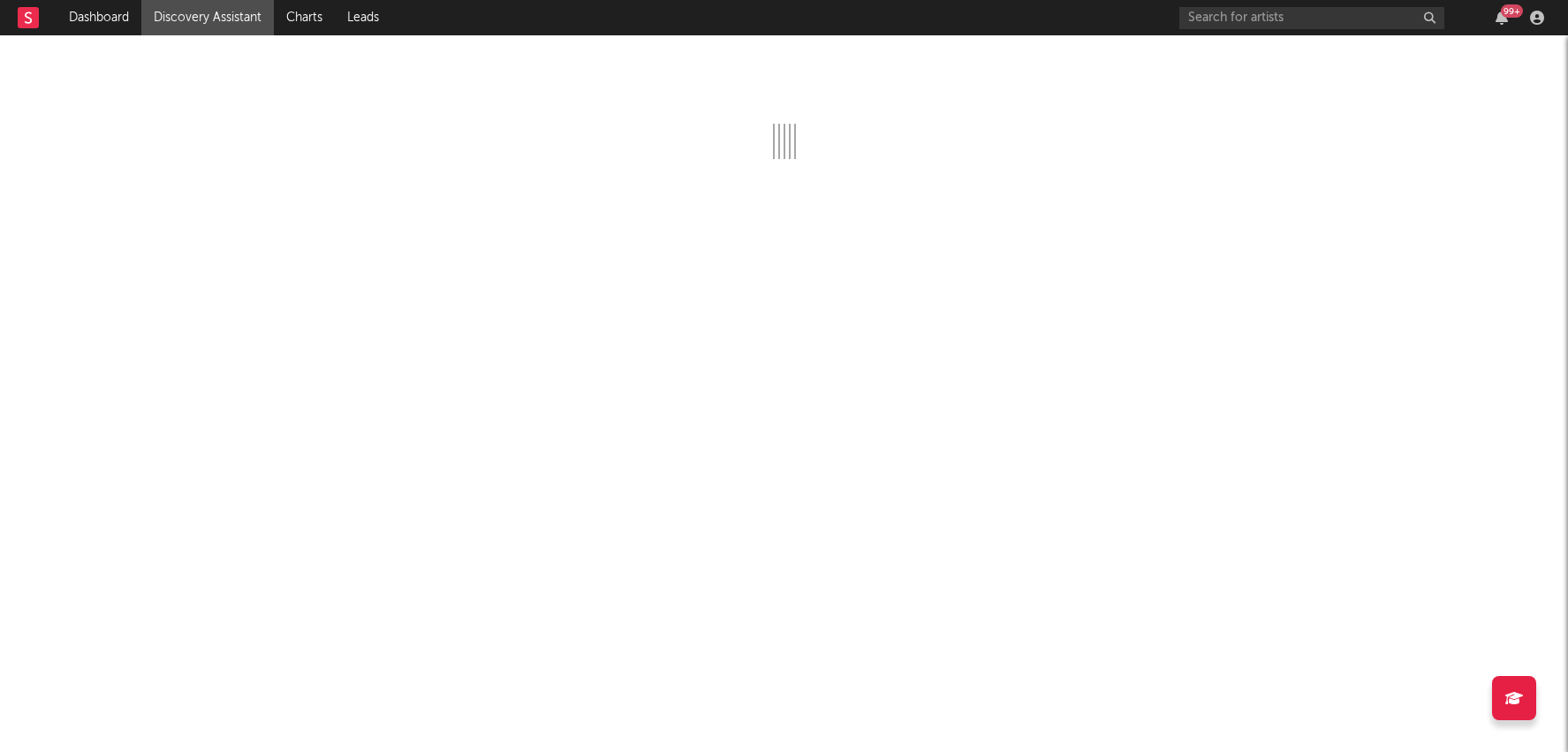
click at [162, 51] on div at bounding box center [784, 393] width 1568 height 717
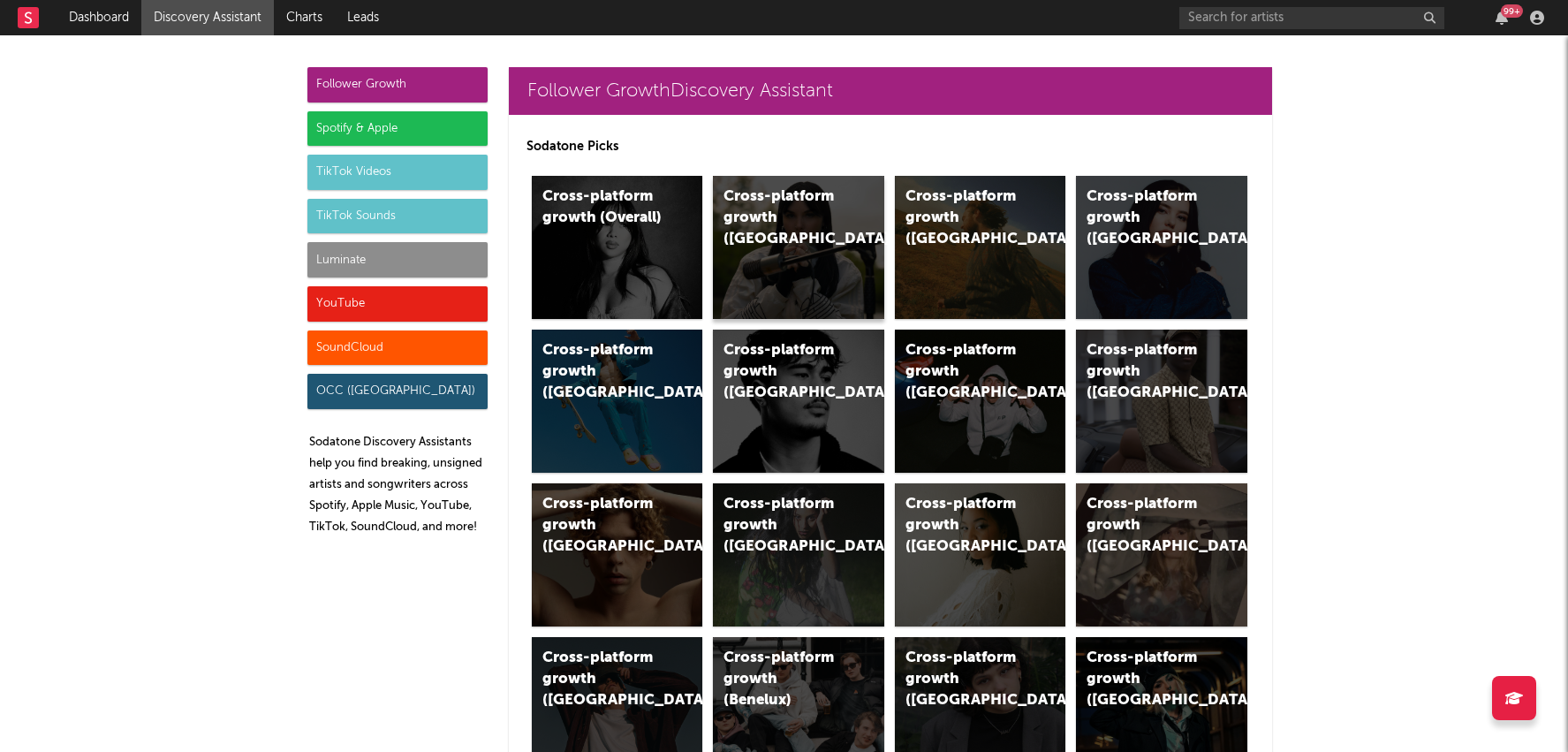
click at [787, 245] on div "Cross-platform growth (UK)" at bounding box center [798, 247] width 171 height 143
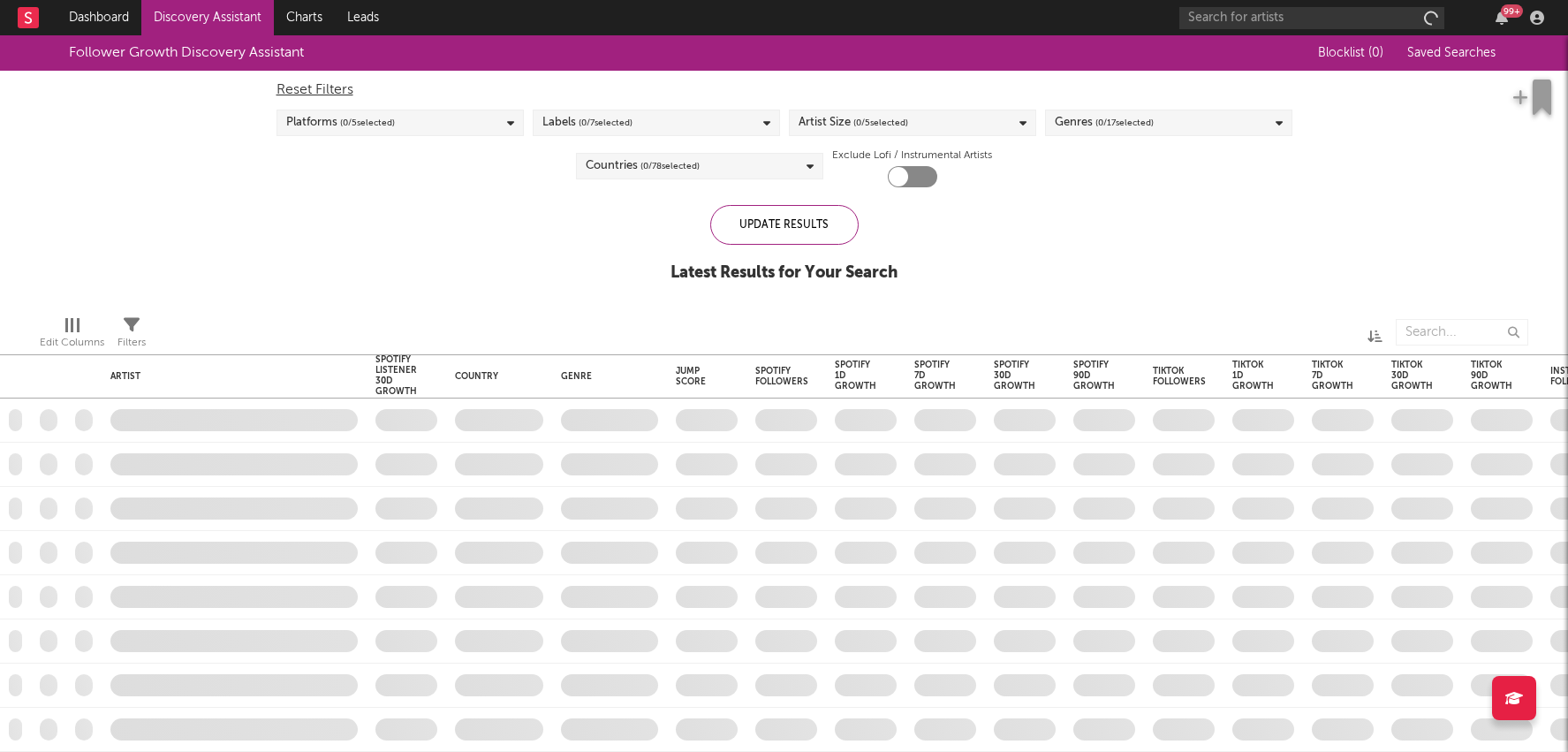
checkbox input "true"
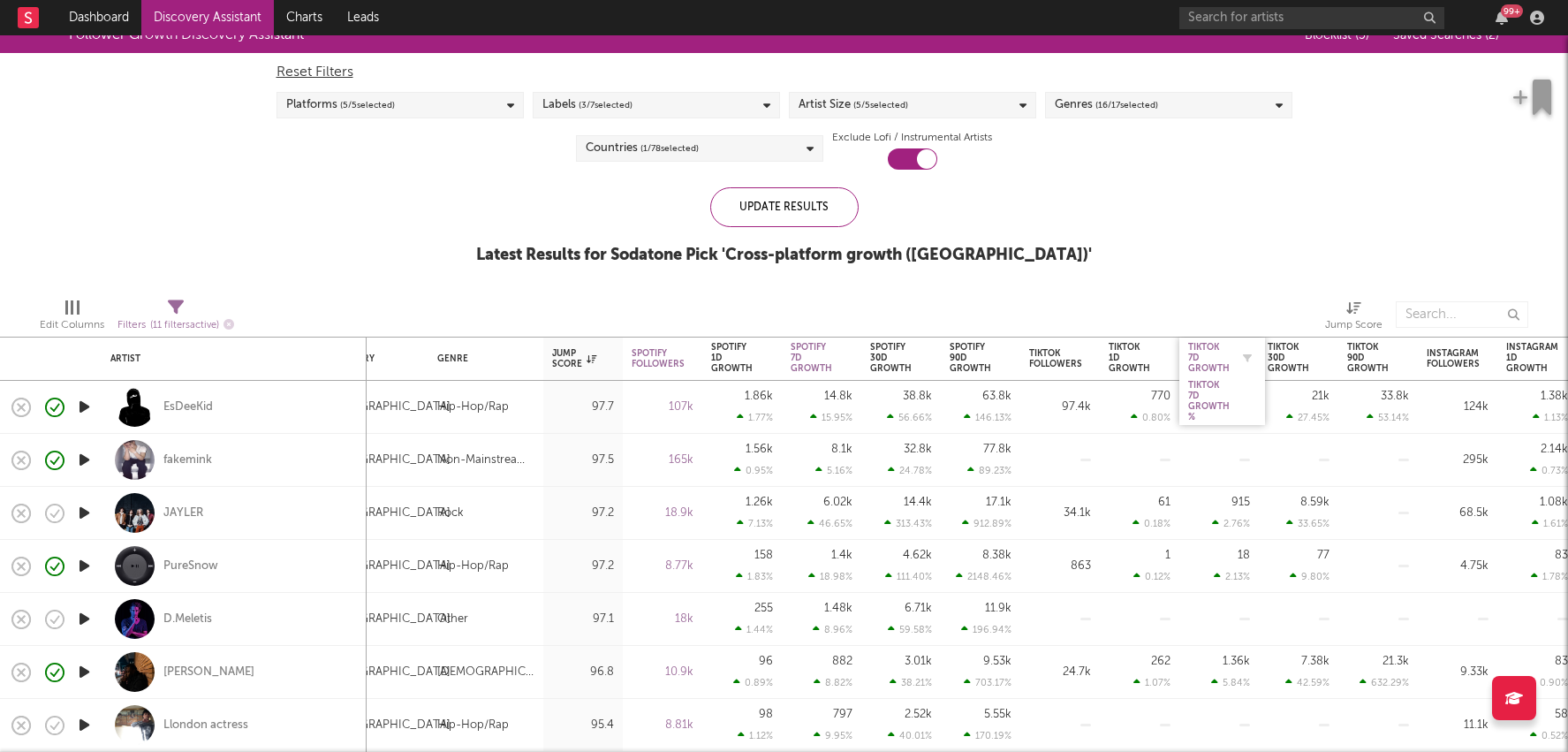
click at [1206, 362] on div "Tiktok 7D Growth" at bounding box center [1209, 357] width 42 height 32
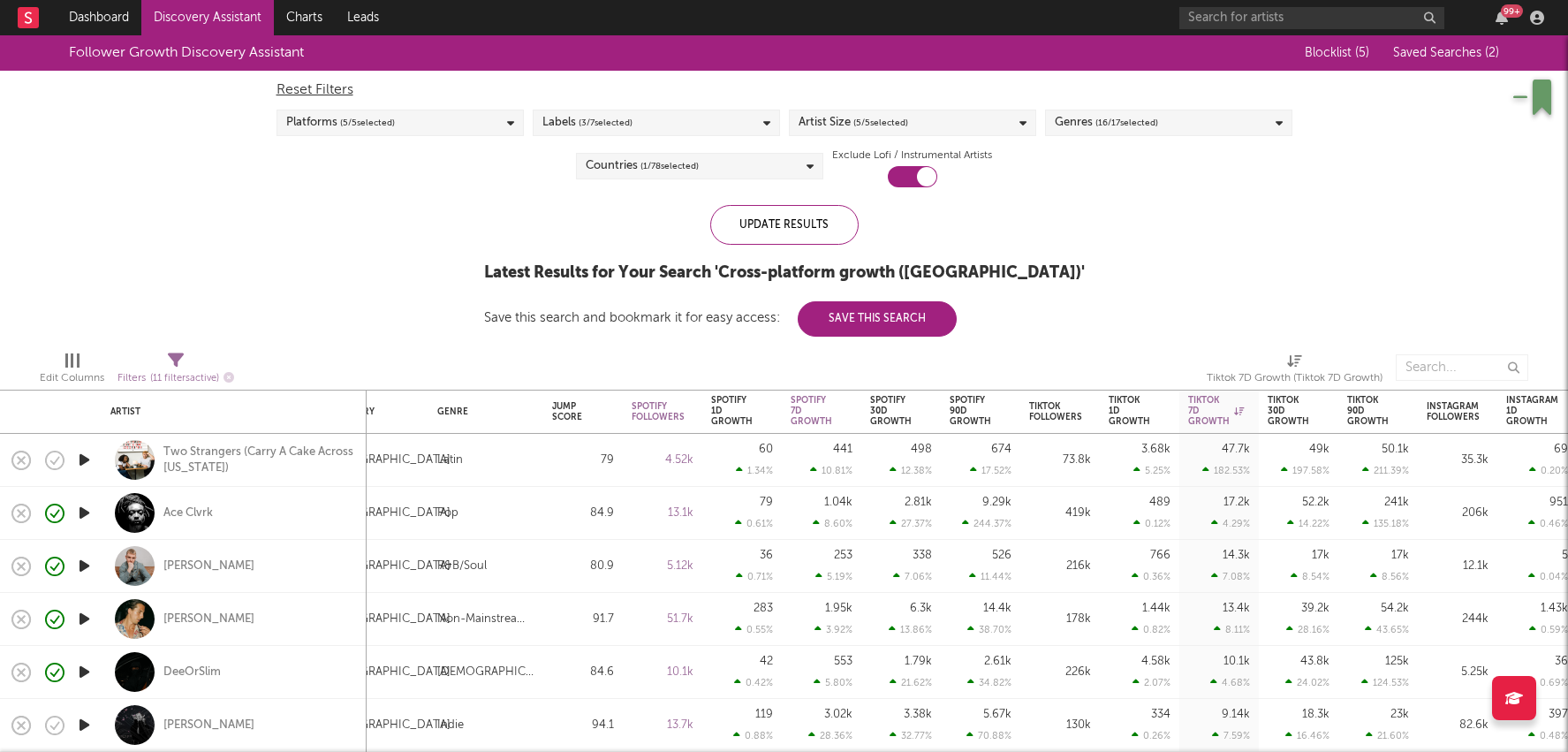
click at [1291, 455] on div "49k 197.58 %" at bounding box center [1299, 460] width 62 height 53
select select "1w"
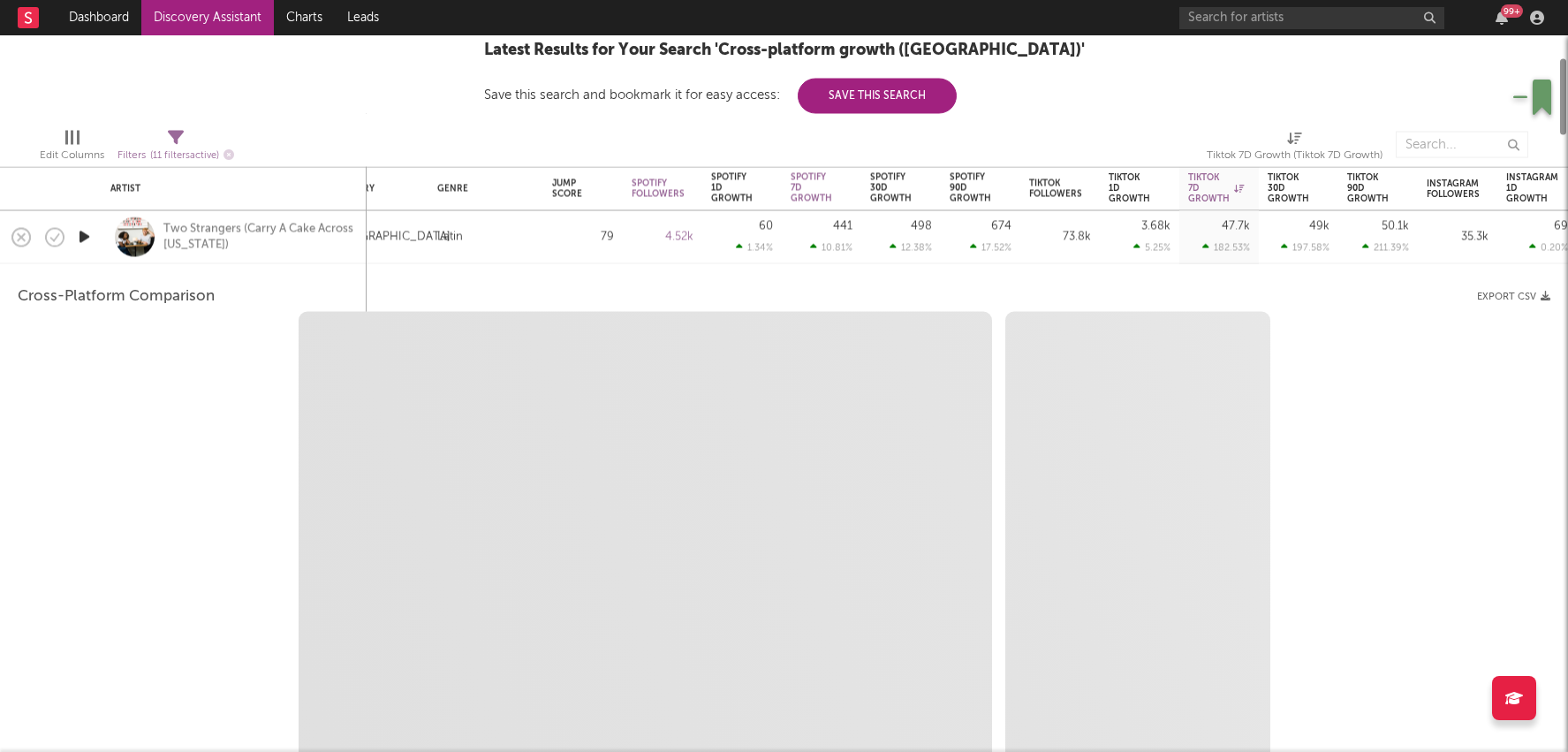
select select "6m"
select select "1m"
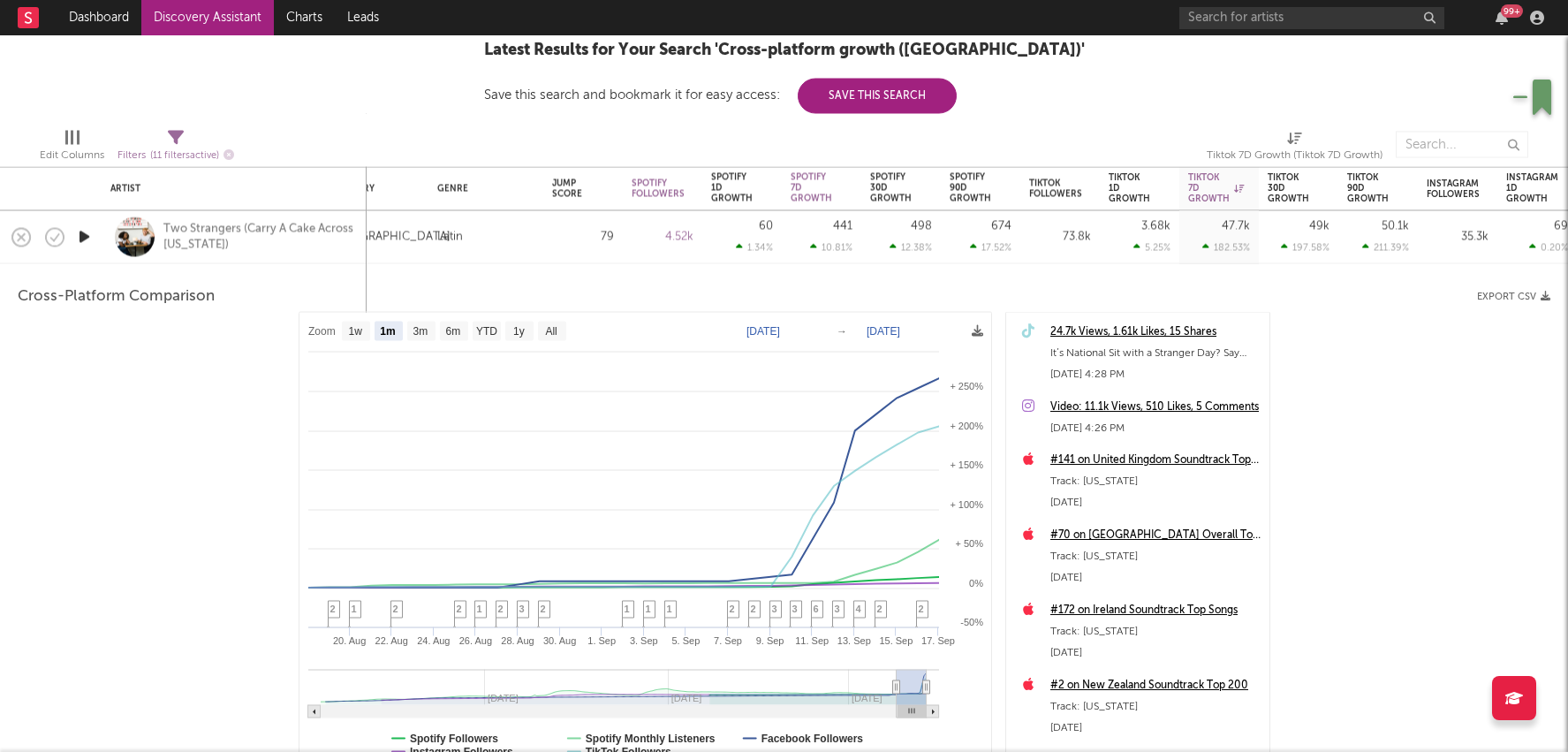
click at [1101, 244] on div "3.68k 5.25 %" at bounding box center [1140, 237] width 80 height 53
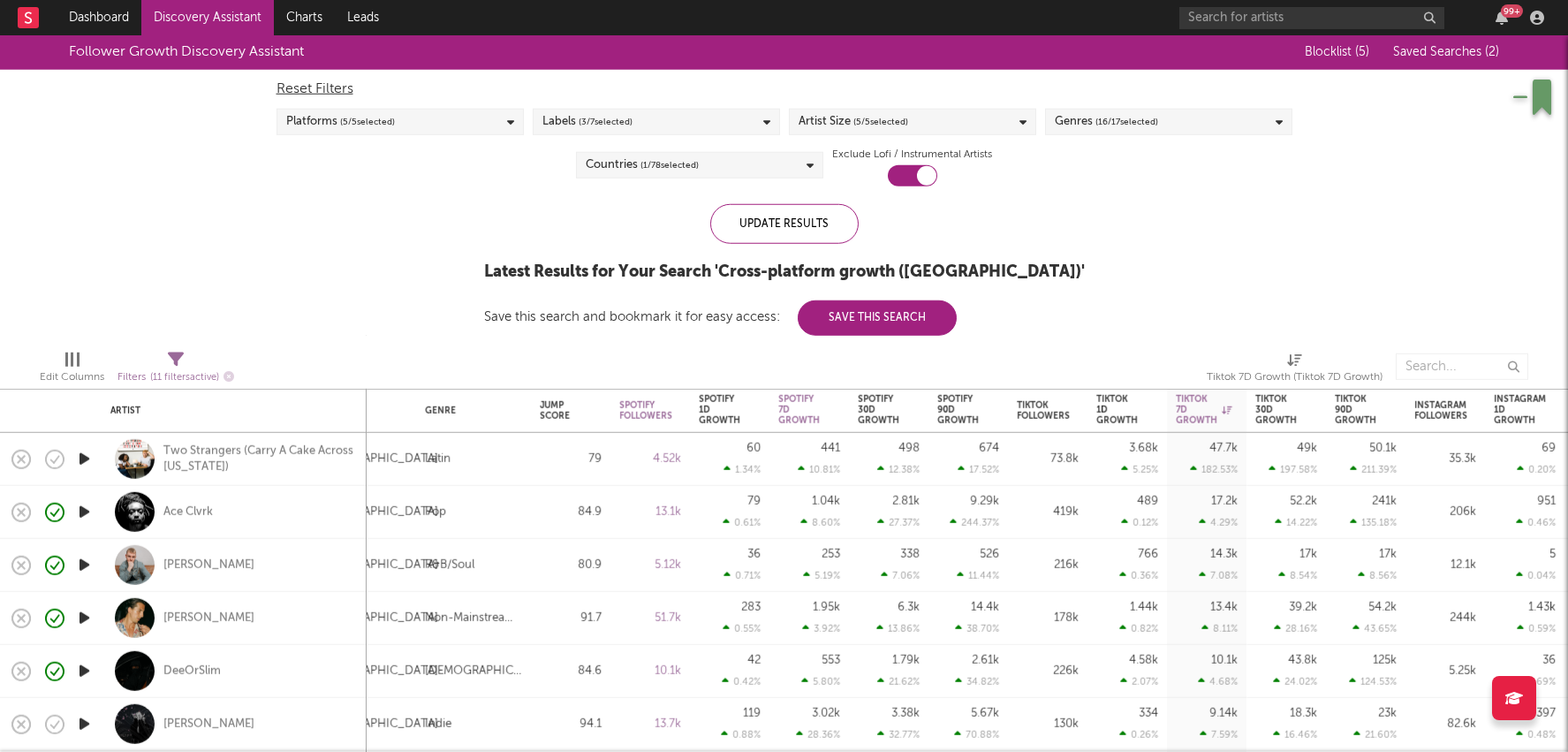
click at [728, 149] on div "Reset Filters Platforms ( 5 / 5 selected) Labels ( 3 / 7 selected) Artist Size …" at bounding box center [784, 128] width 1034 height 117
click at [728, 169] on div "Countries ( 1 / 78 selected)" at bounding box center [699, 165] width 247 height 26
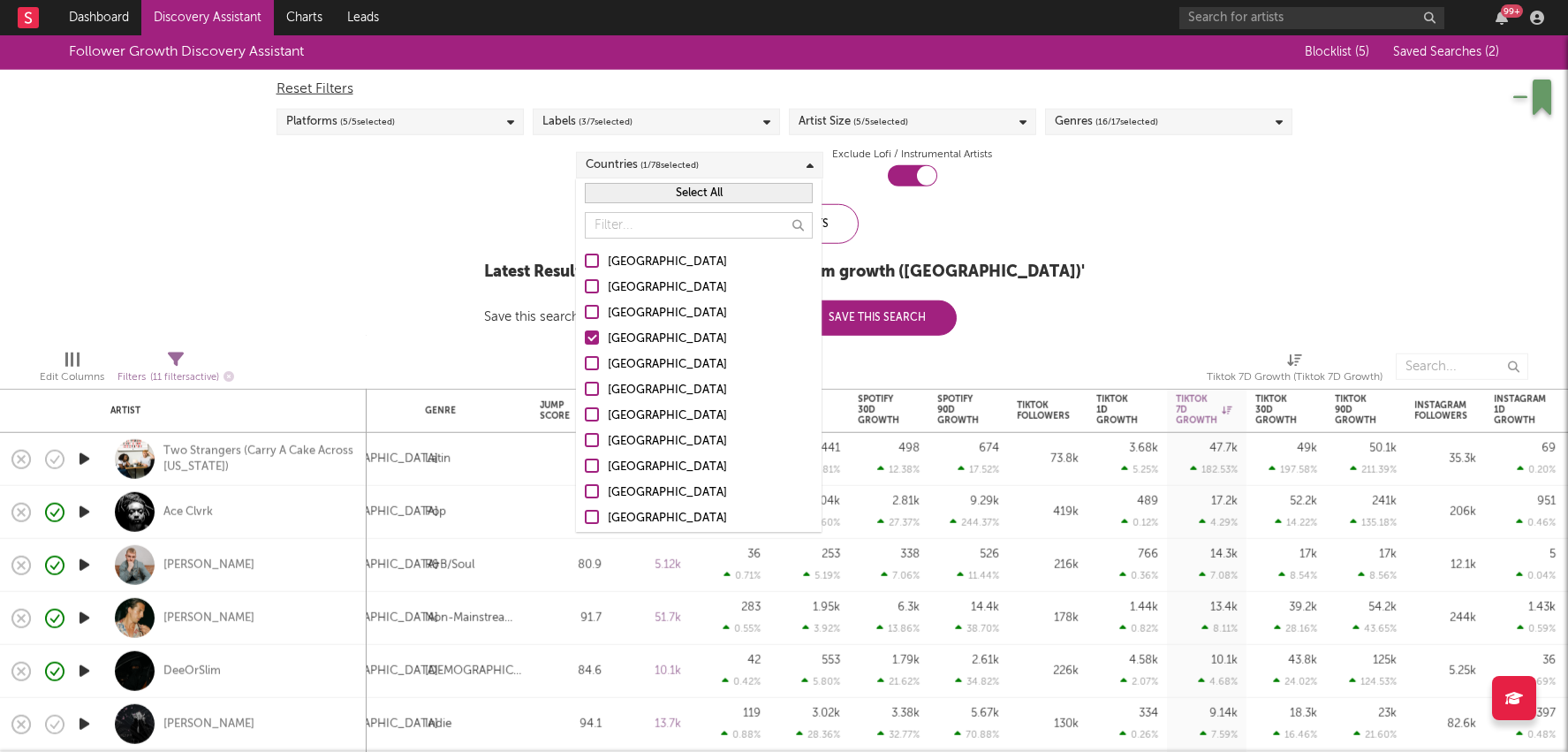
click at [634, 279] on div "Australia" at bounding box center [710, 287] width 205 height 21
click at [585, 279] on input "Australia" at bounding box center [585, 287] width 0 height 21
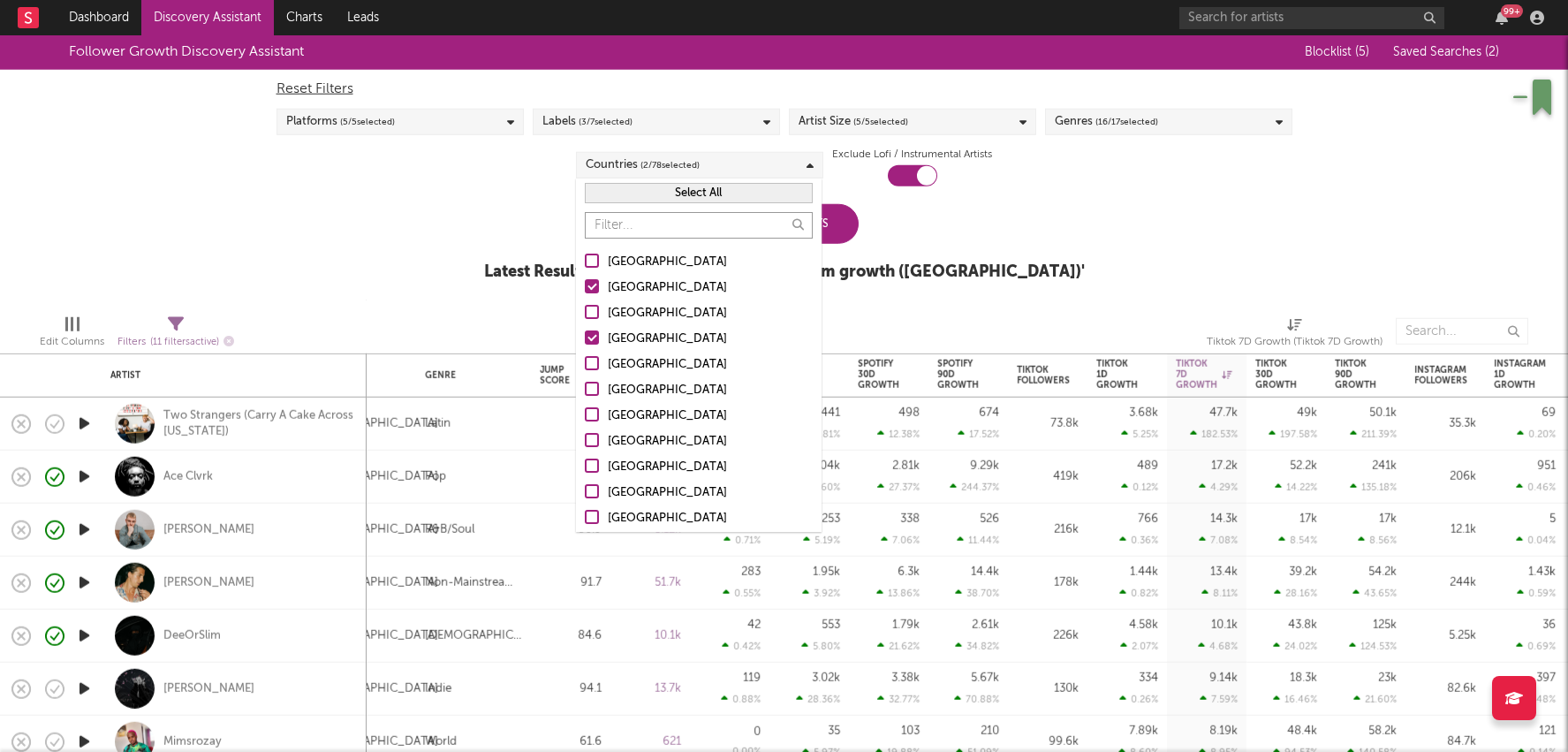
click at [694, 218] on input "text" at bounding box center [699, 225] width 228 height 26
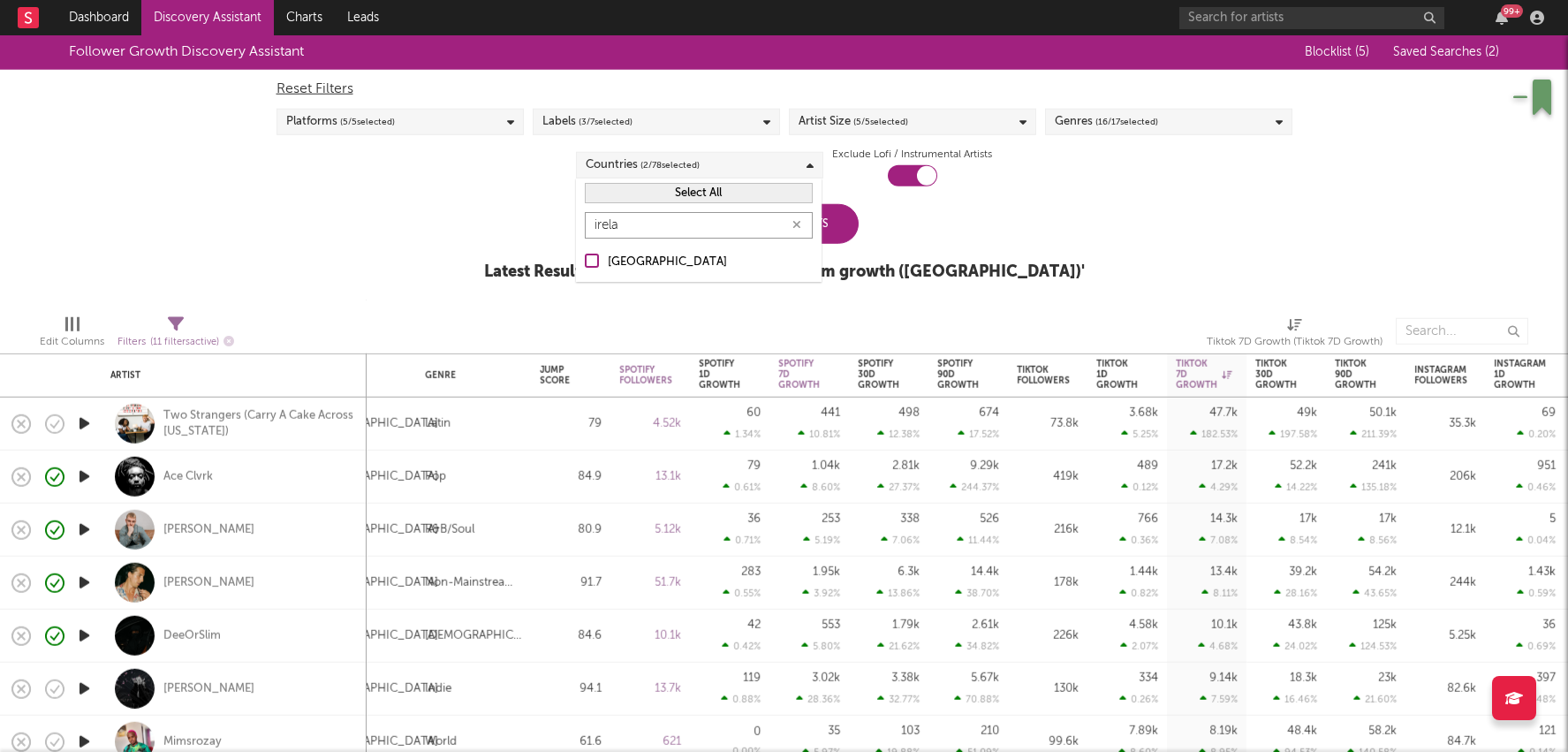
type input "irela"
click at [640, 264] on div "Ireland" at bounding box center [710, 262] width 205 height 21
click at [585, 264] on input "Ireland" at bounding box center [585, 262] width 0 height 21
click at [851, 230] on div "Update Results" at bounding box center [784, 224] width 149 height 40
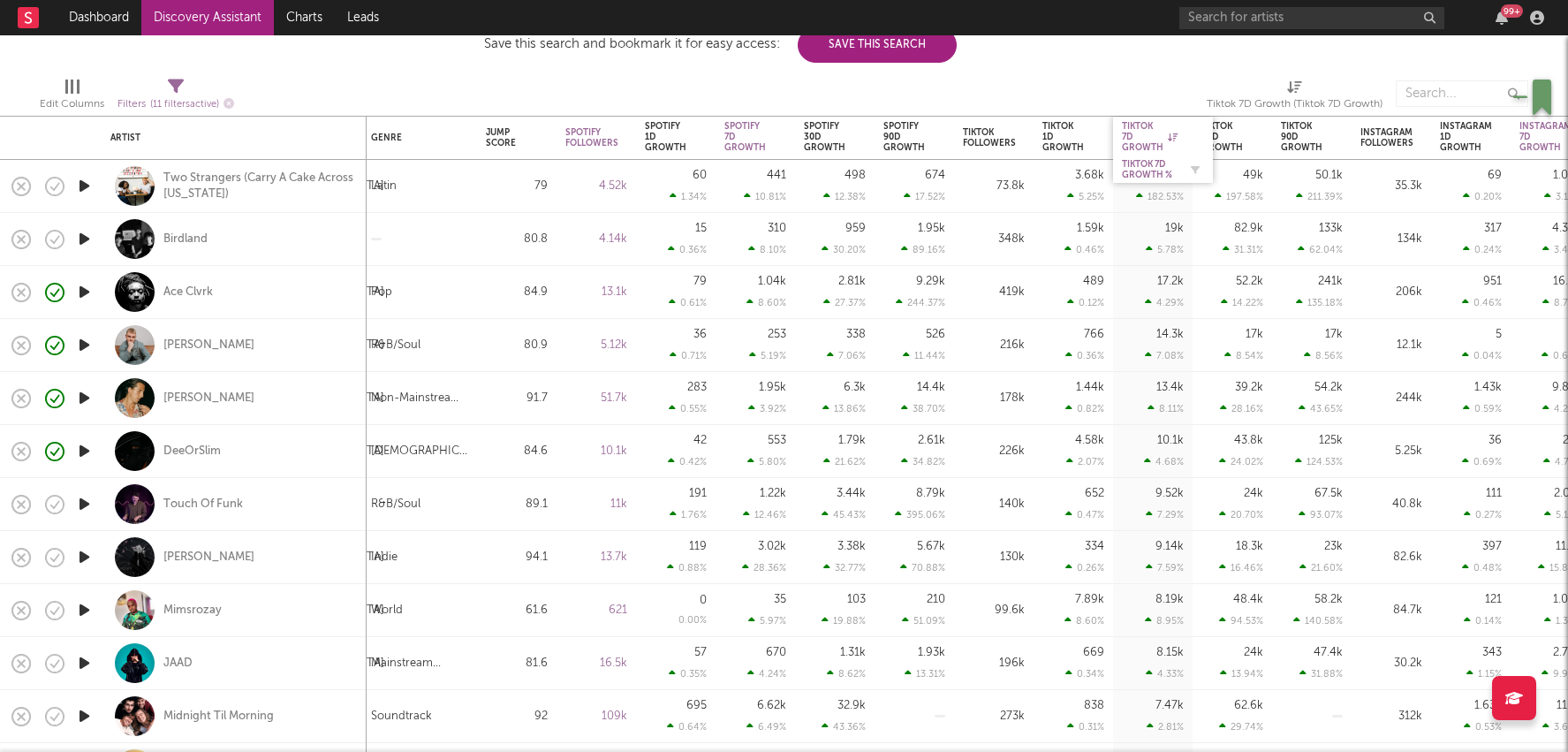
click at [1150, 174] on div "Tiktok 7D Growth %" at bounding box center [1150, 169] width 55 height 21
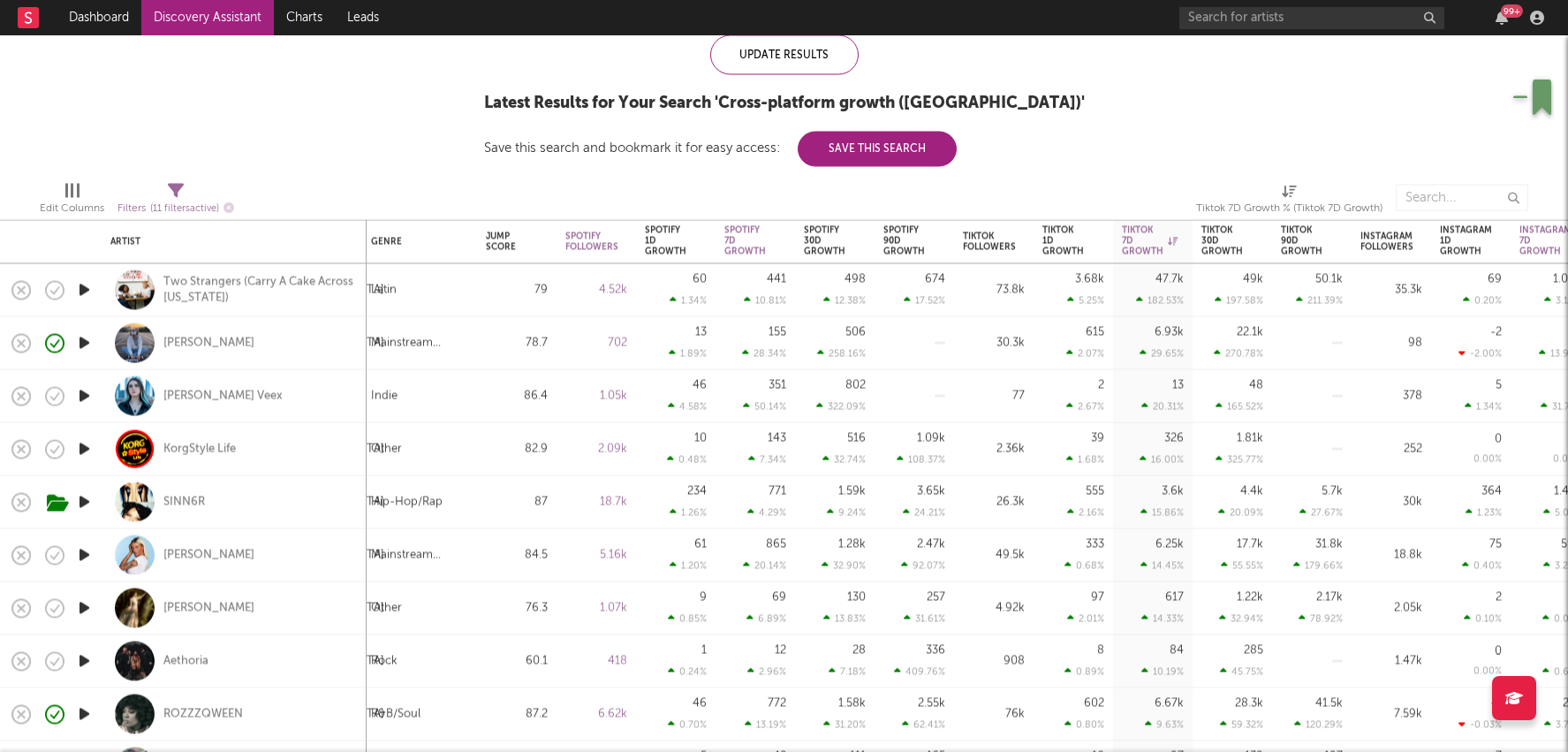
click at [1239, 535] on div "17.7k 55.55 %" at bounding box center [1232, 555] width 62 height 53
select select "1w"
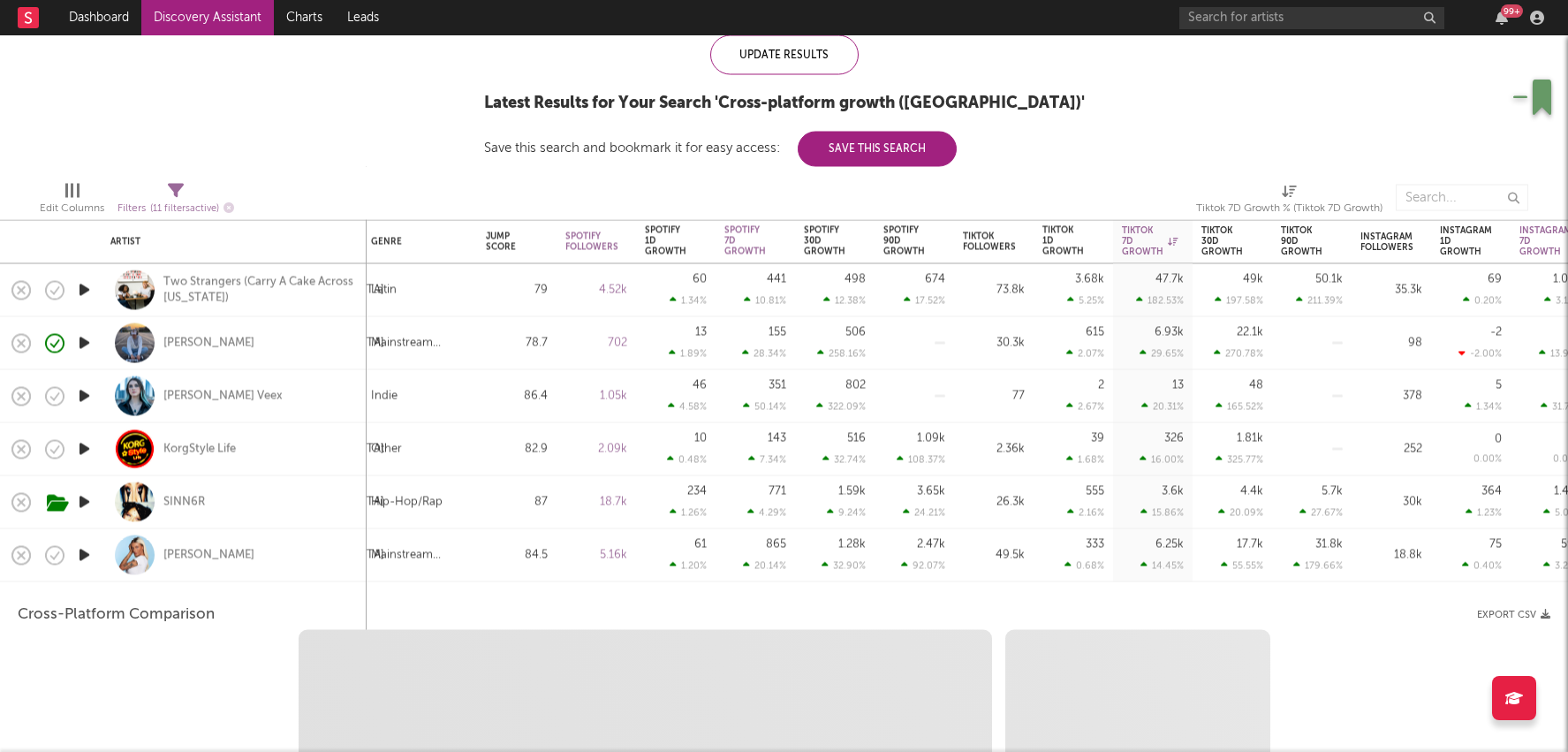
select select "1w"
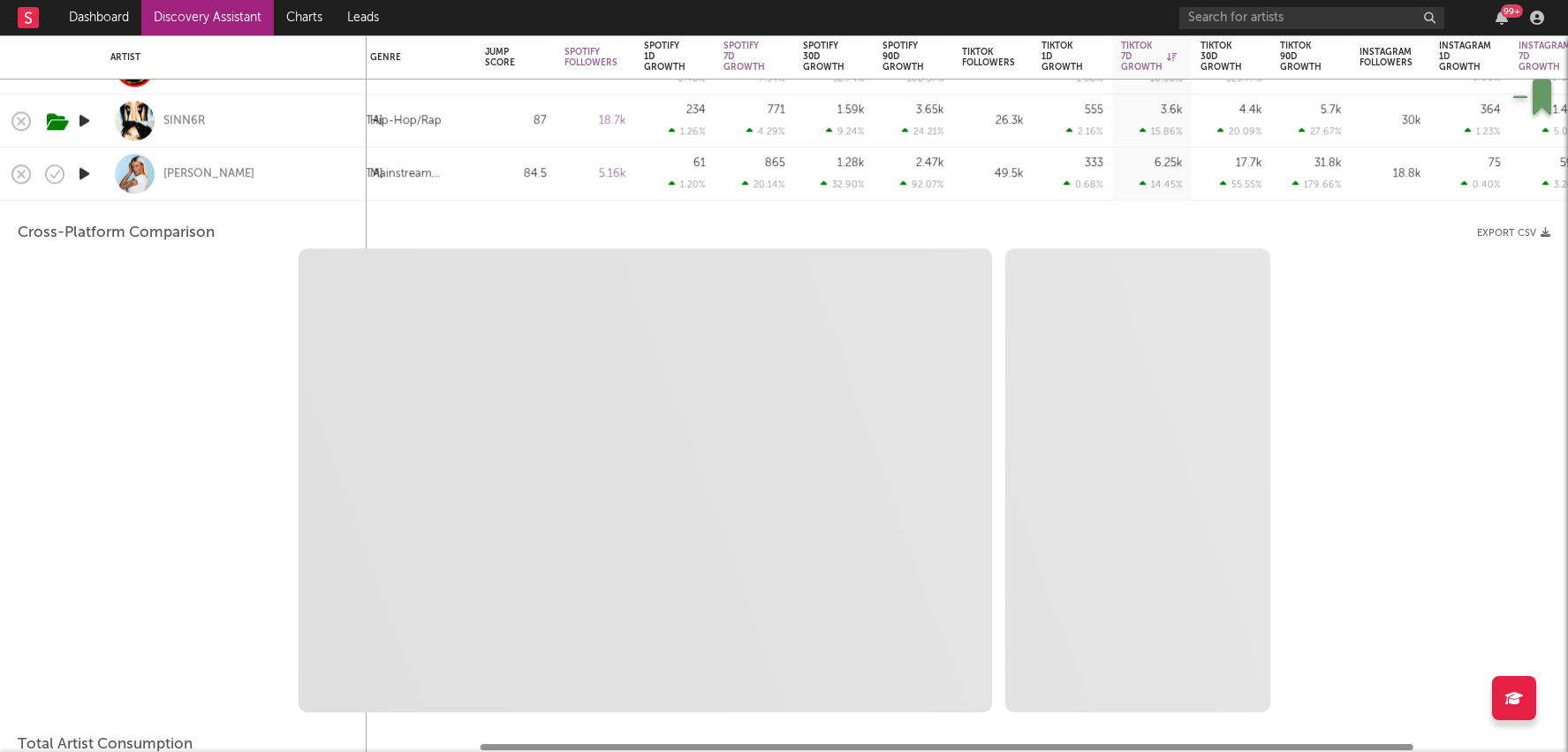
select select "1m"
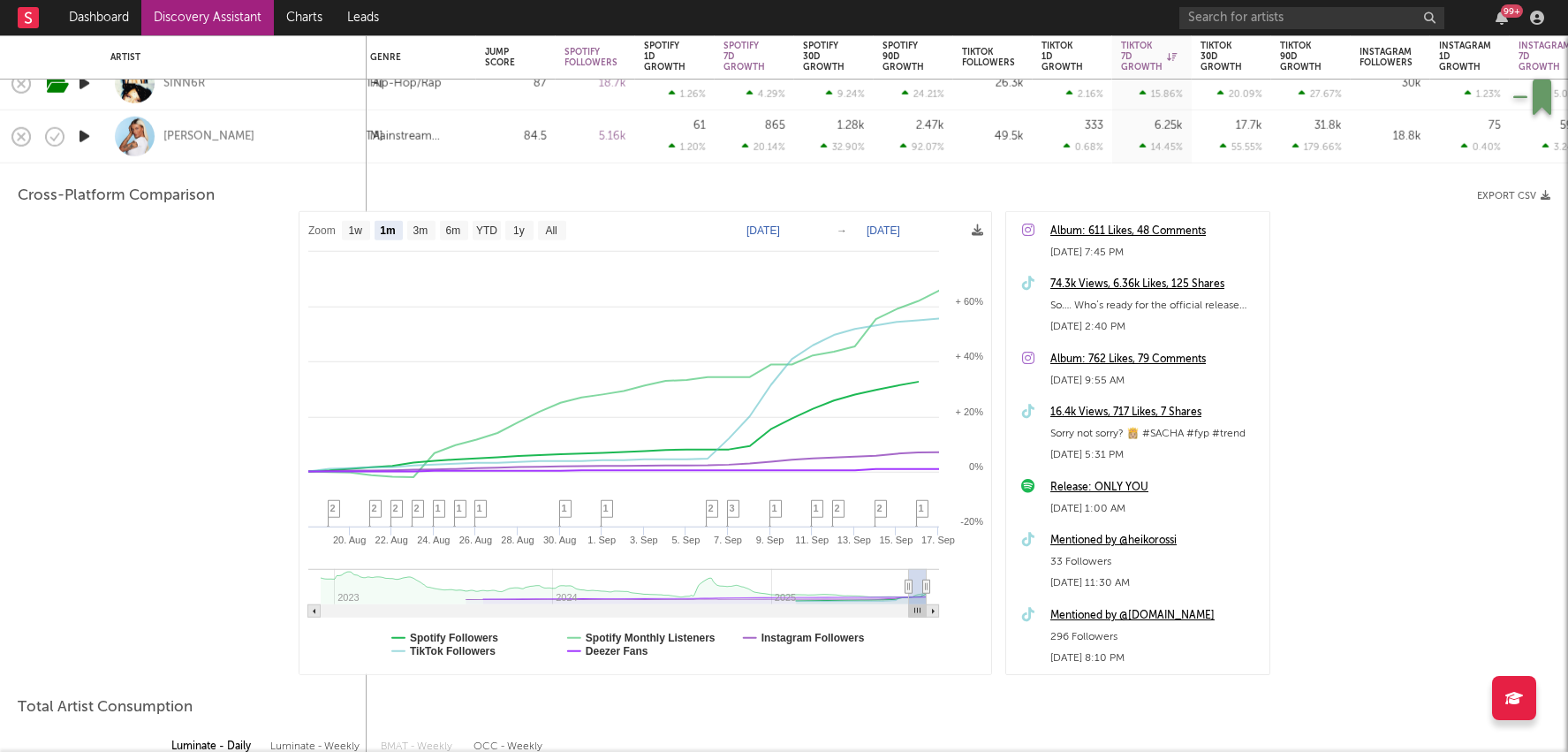
click at [1140, 278] on div "74.3k Views, 6.36k Likes, 125 Shares" at bounding box center [1156, 284] width 210 height 21
click at [1323, 351] on div "Zoom 1w 1m 3m 6m YTD 1y All 2025-08-18 2025-09-17 Created with Highcharts 10.3.…" at bounding box center [784, 443] width 1533 height 464
click at [1170, 285] on div "74.3k Views, 6.36k Likes, 125 Shares" at bounding box center [1156, 284] width 210 height 21
click at [60, 144] on icon "button" at bounding box center [54, 136] width 24 height 24
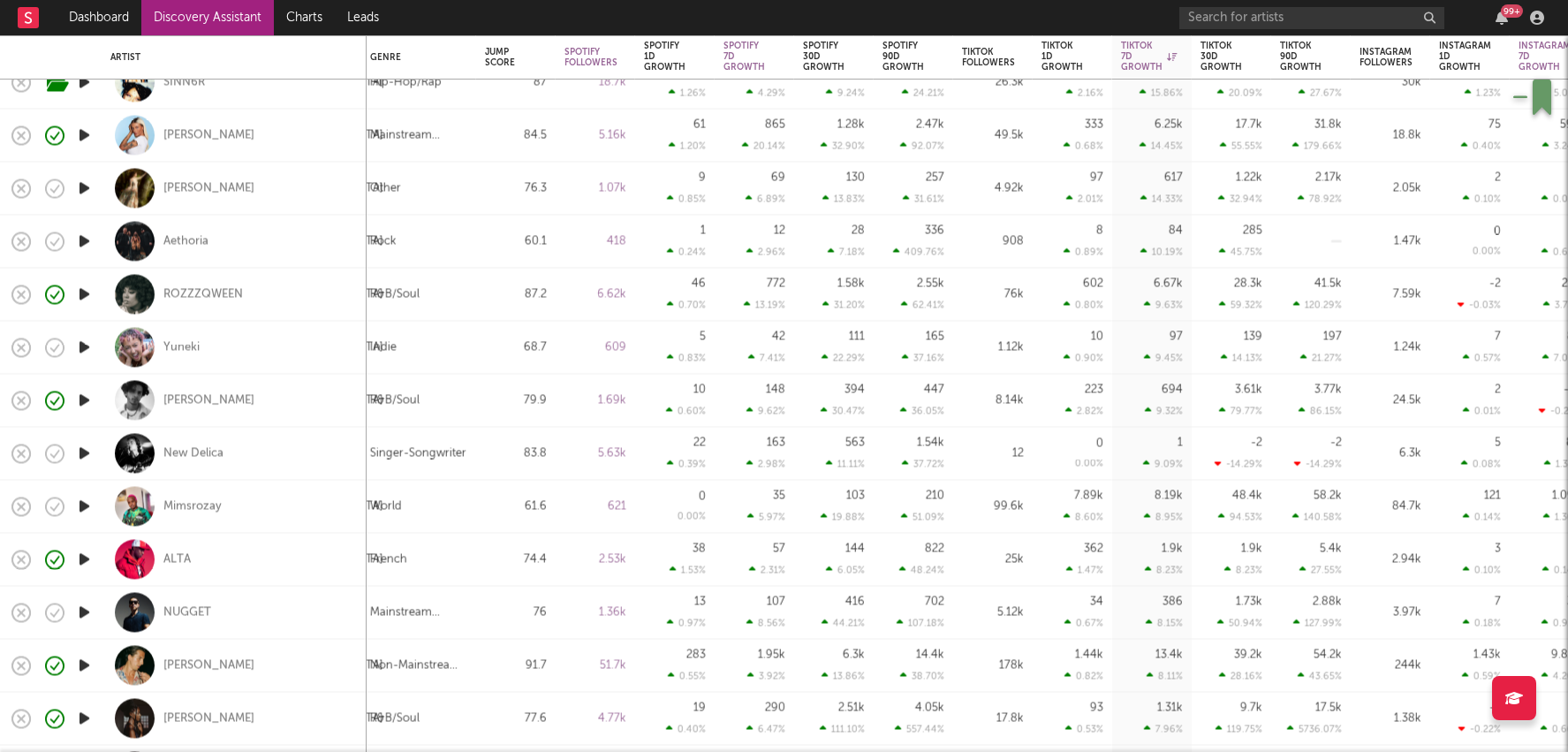
click at [1044, 488] on div "7.89k 8.60 %" at bounding box center [1073, 507] width 62 height 53
select select "1w"
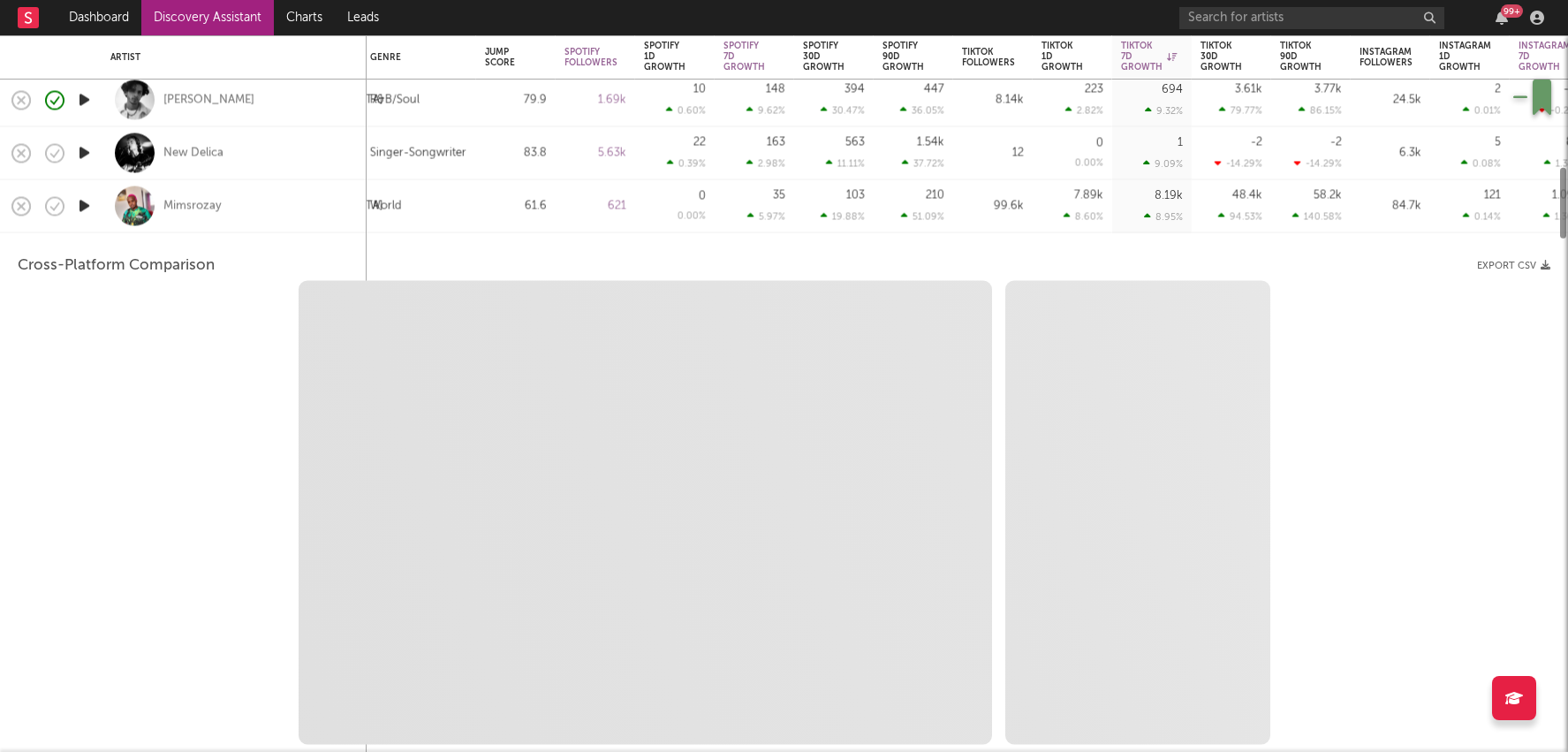
select select "1w"
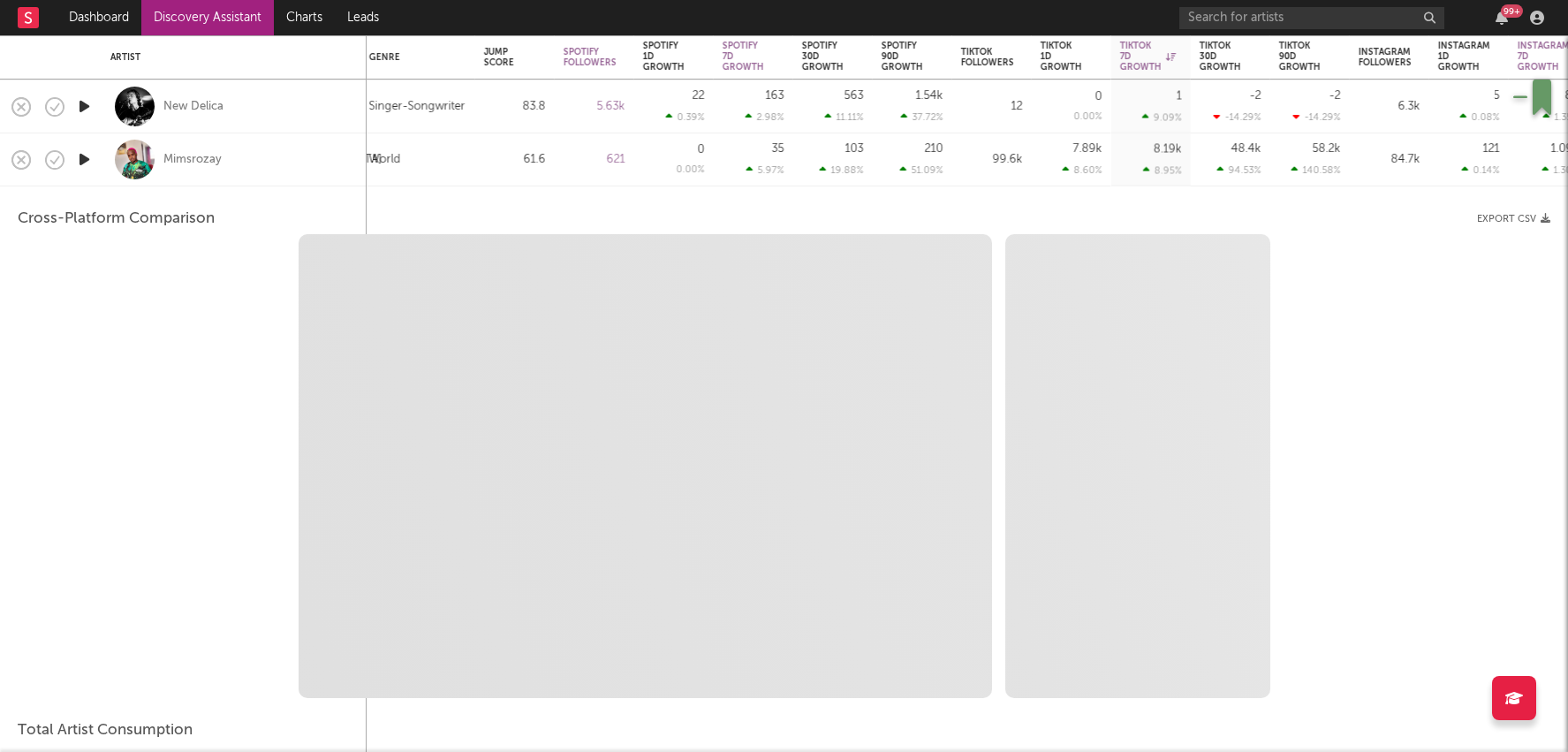
select select "1m"
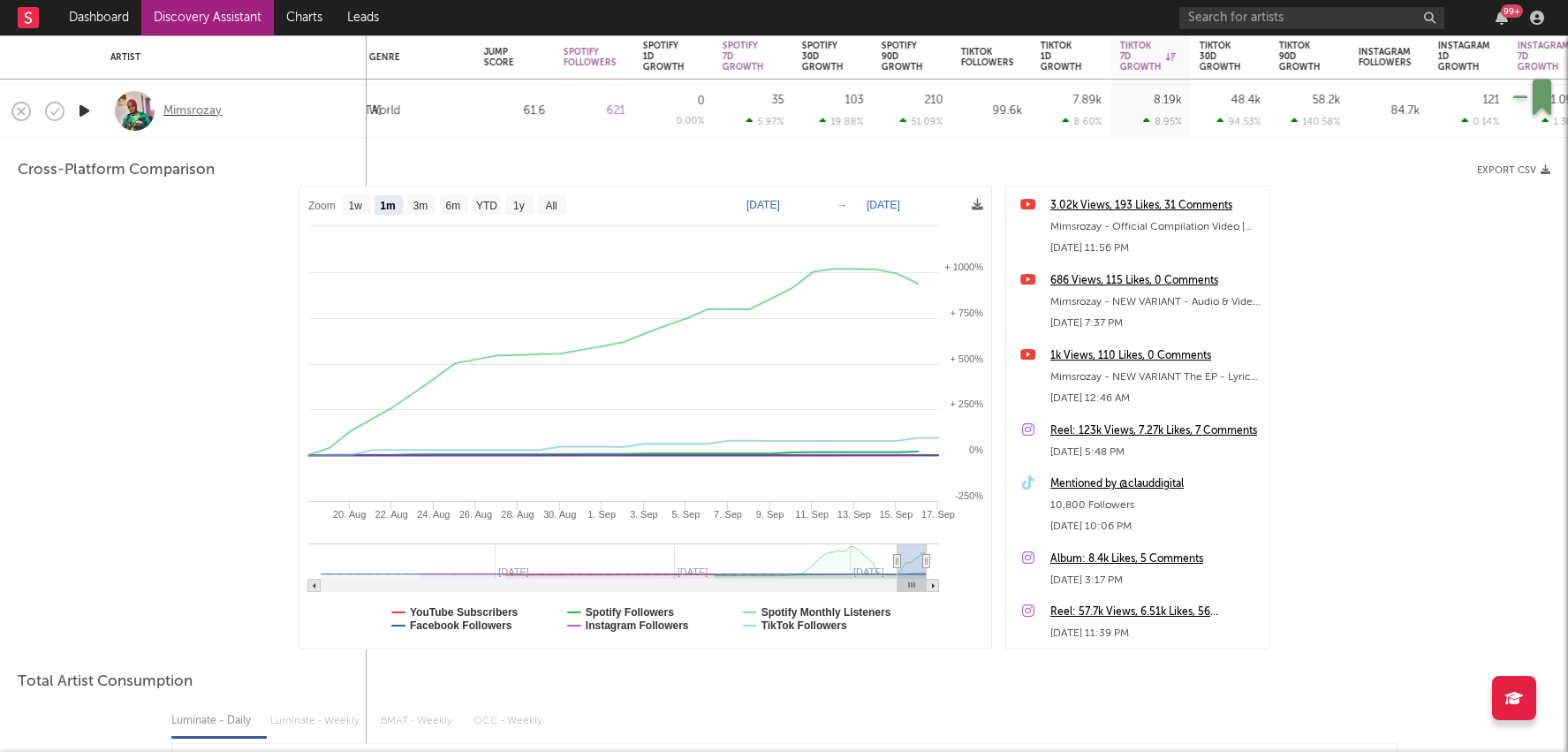
click at [192, 105] on div "Mimsrozay" at bounding box center [192, 111] width 58 height 16
click at [630, 121] on div "621" at bounding box center [595, 111] width 80 height 53
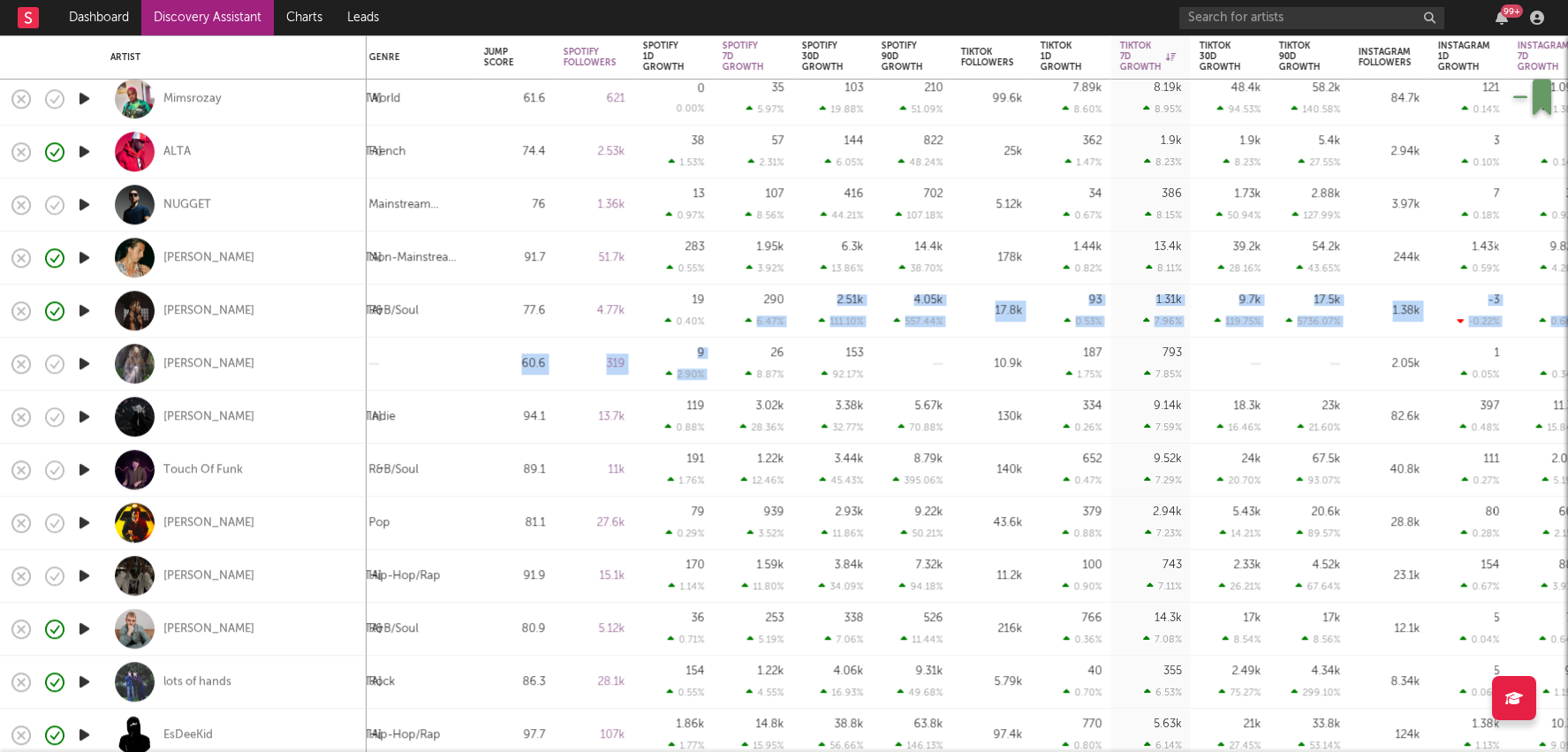
drag, startPoint x: 739, startPoint y: 315, endPoint x: 761, endPoint y: 352, distance: 43.0
click at [1245, 474] on div "24k 20.70 %" at bounding box center [1231, 470] width 62 height 53
select select "1w"
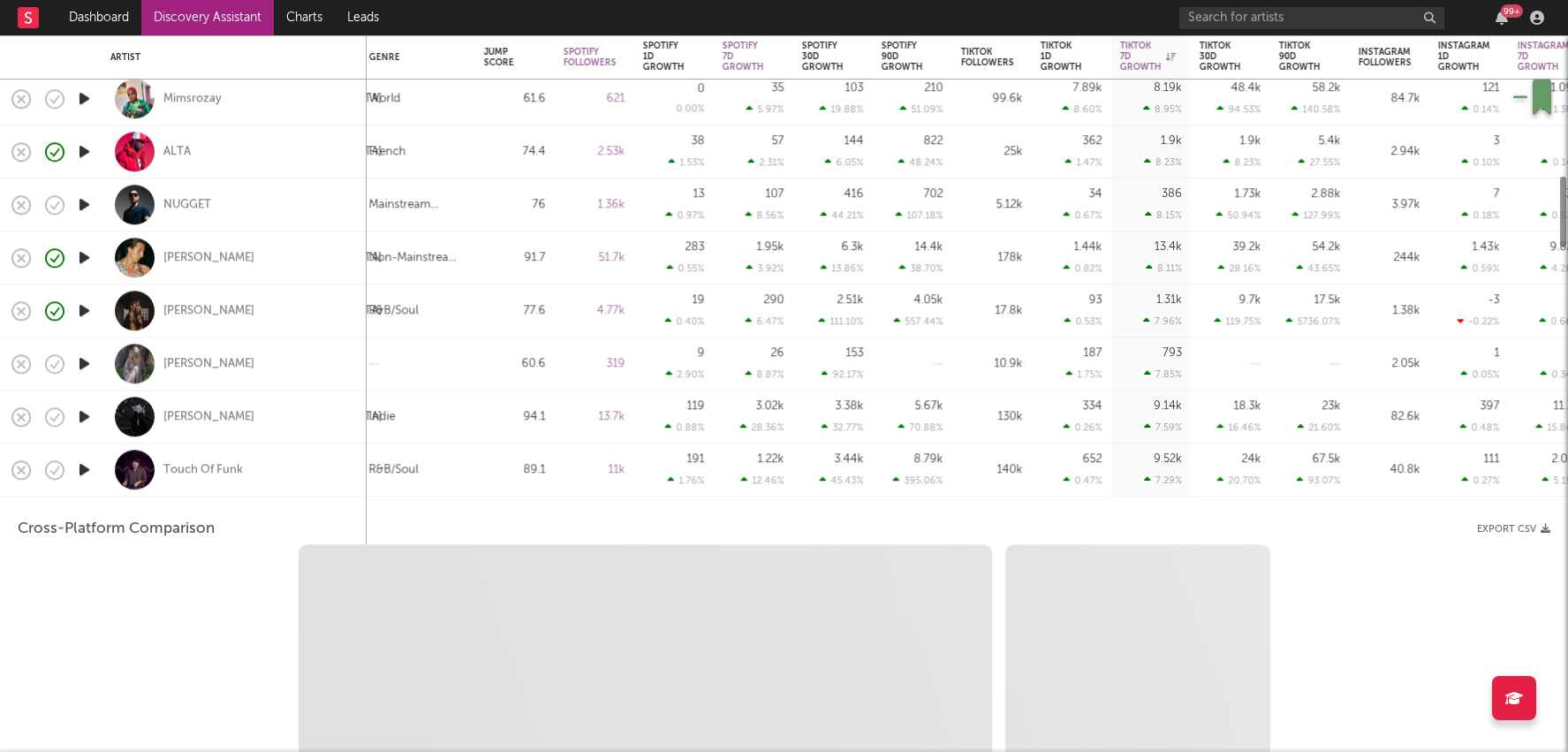
click at [1242, 474] on div "24k 20.70 %" at bounding box center [1231, 470] width 62 height 53
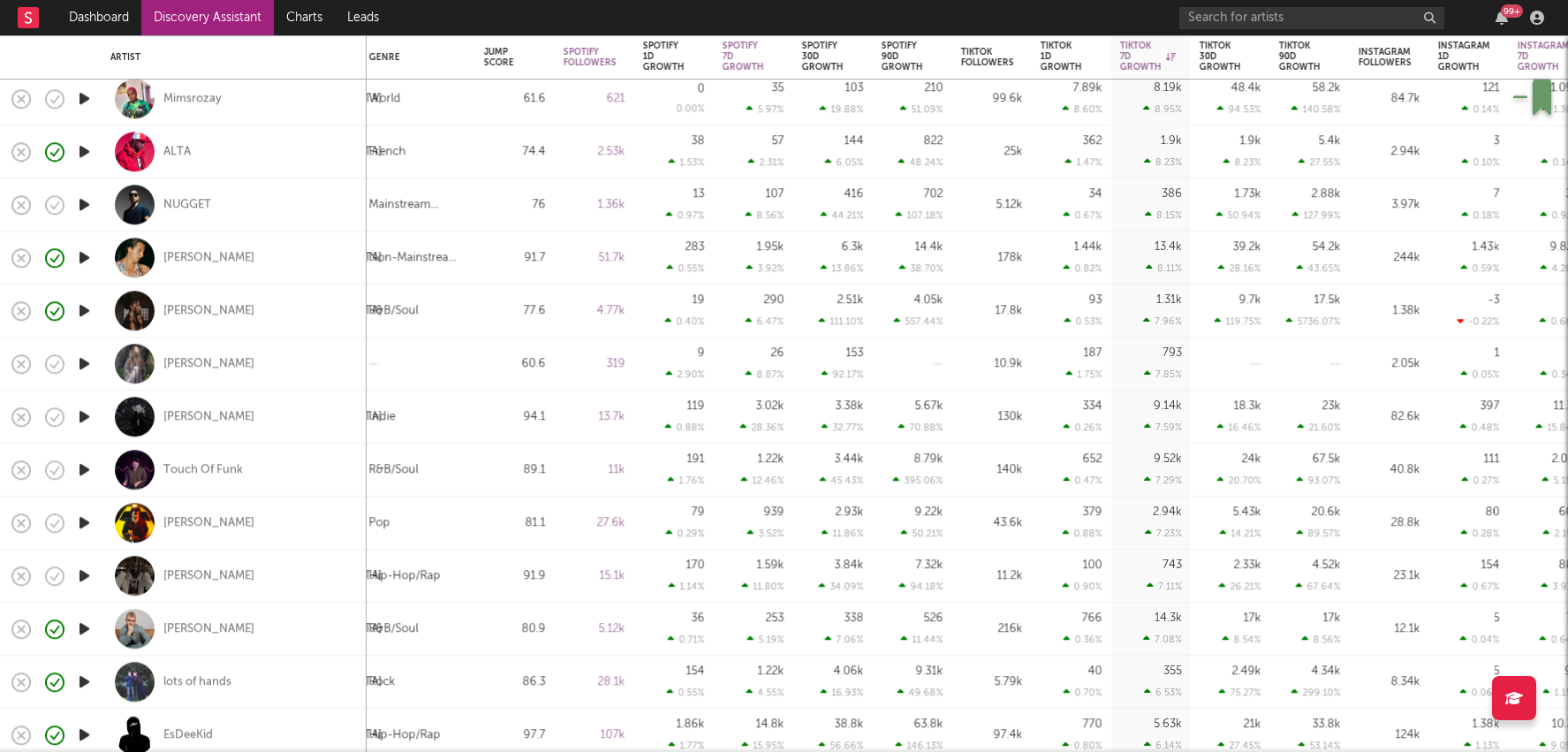
click at [1254, 411] on div "18.3k" at bounding box center [1248, 406] width 27 height 12
select select "1w"
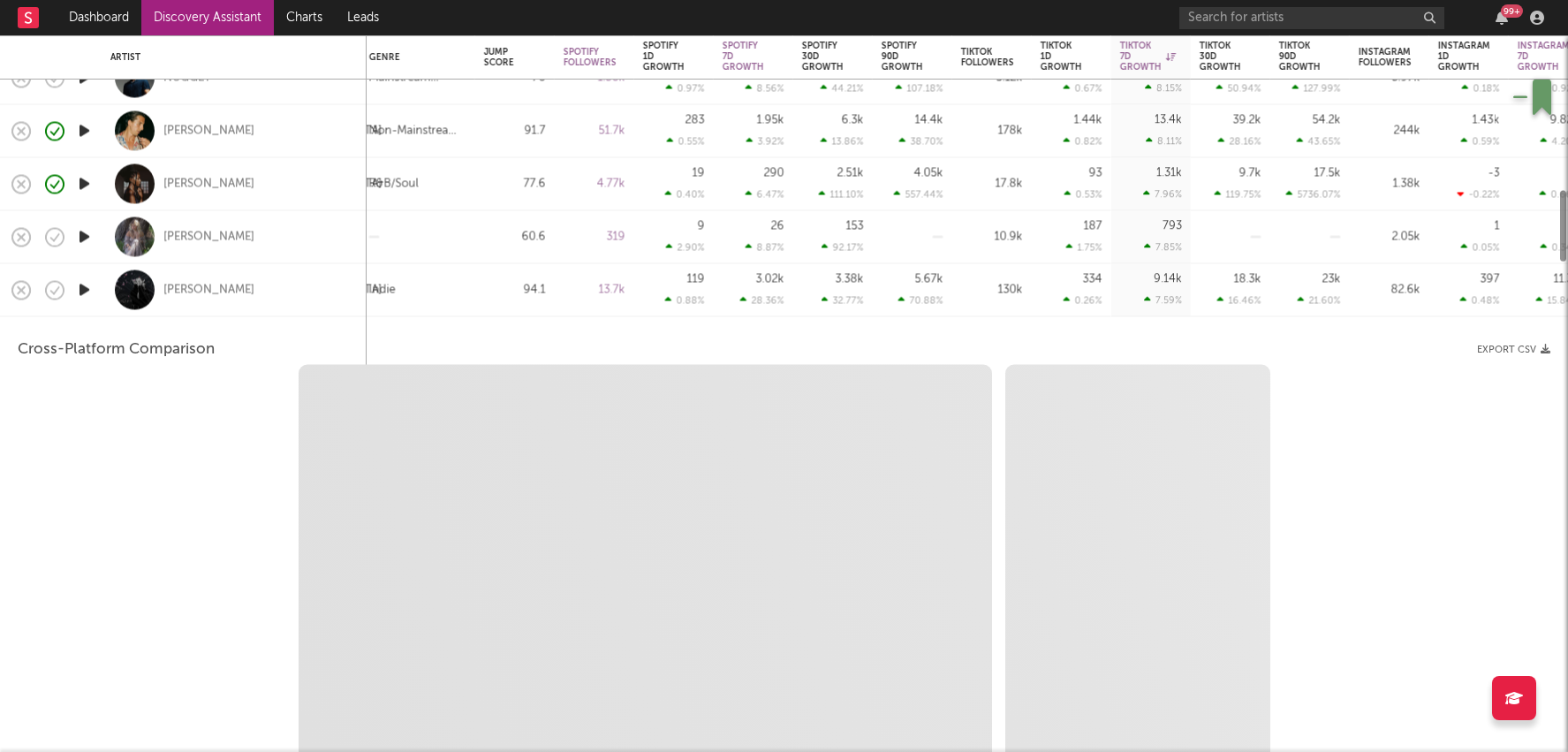
select select "6m"
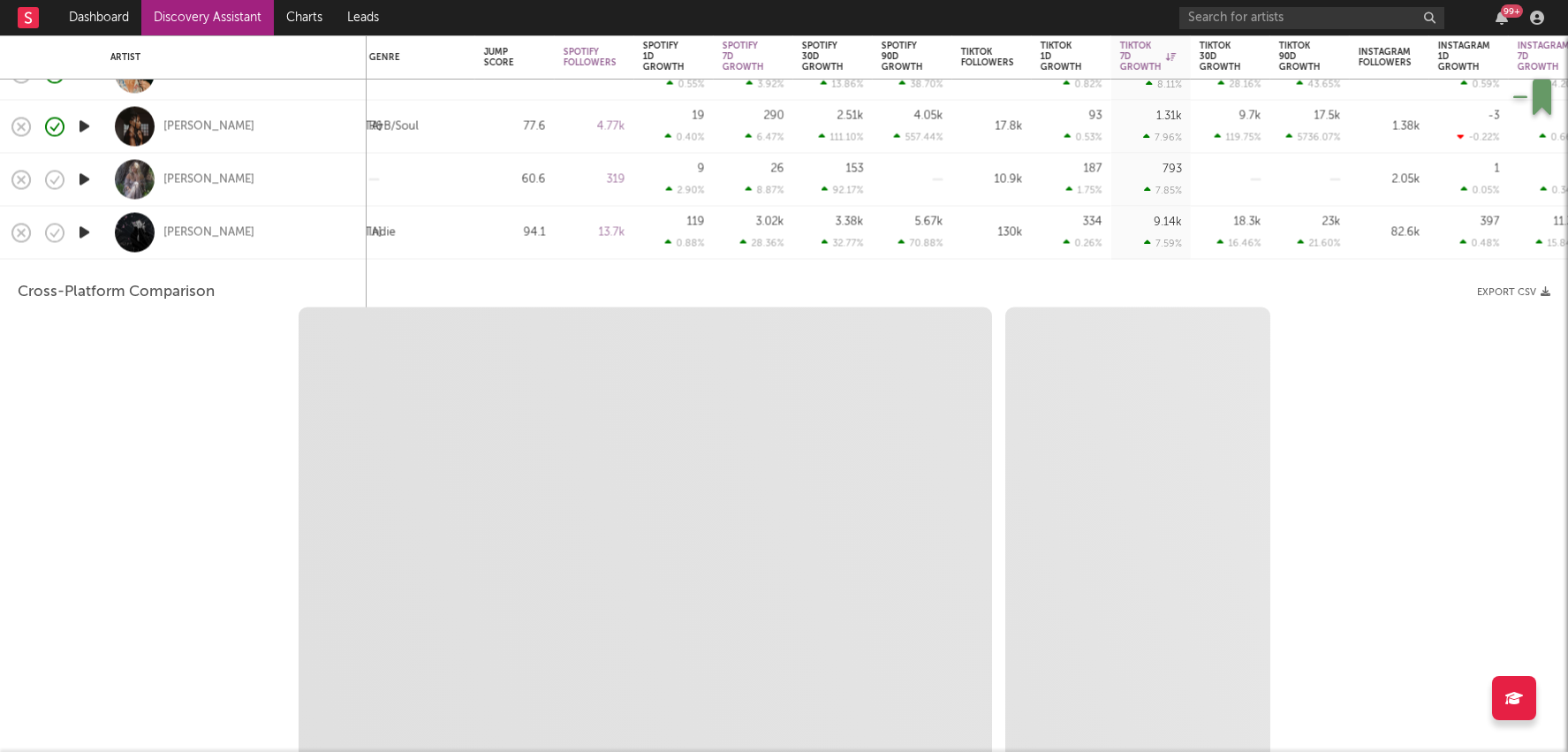
select select "1m"
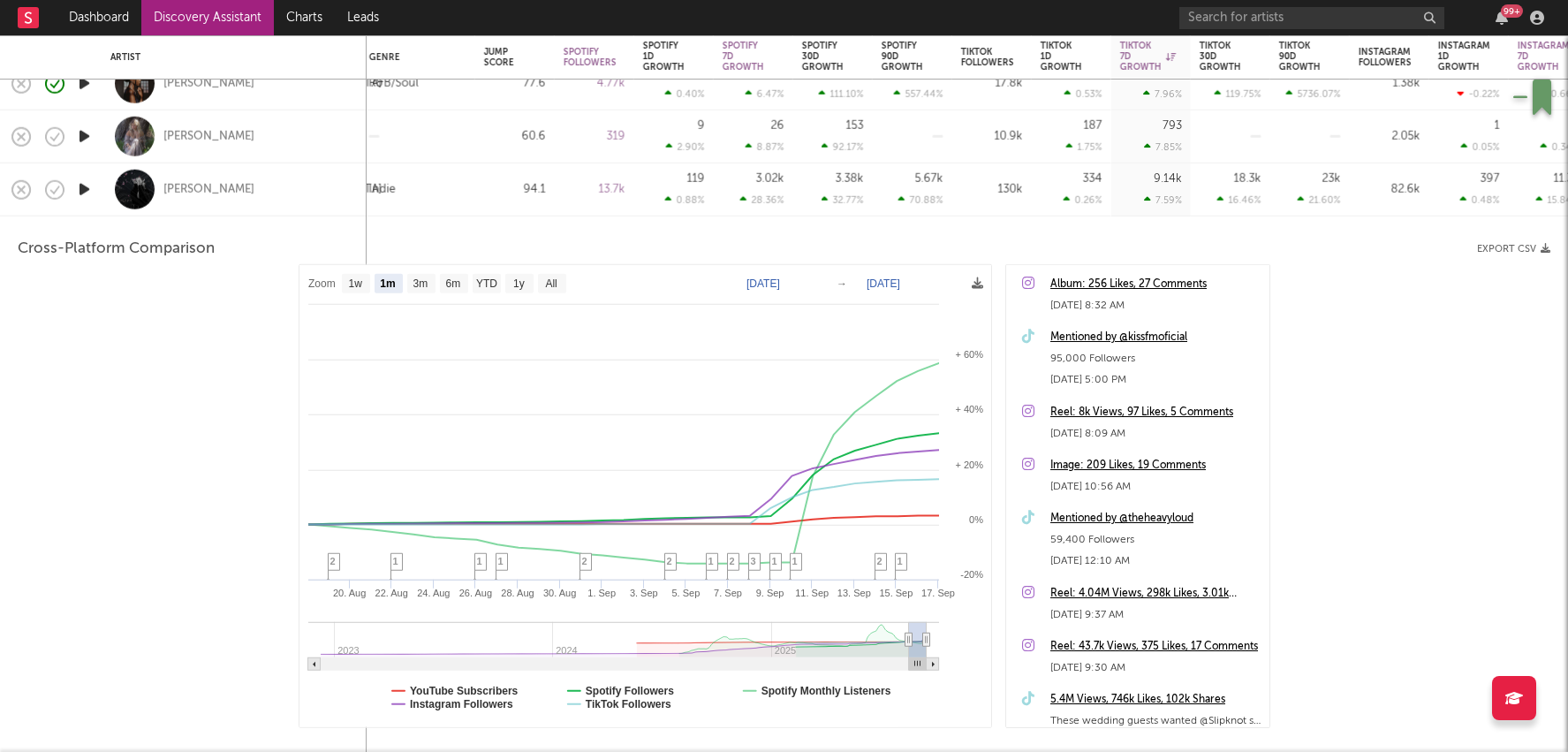
click at [1158, 198] on div "7.59 %" at bounding box center [1163, 200] width 38 height 12
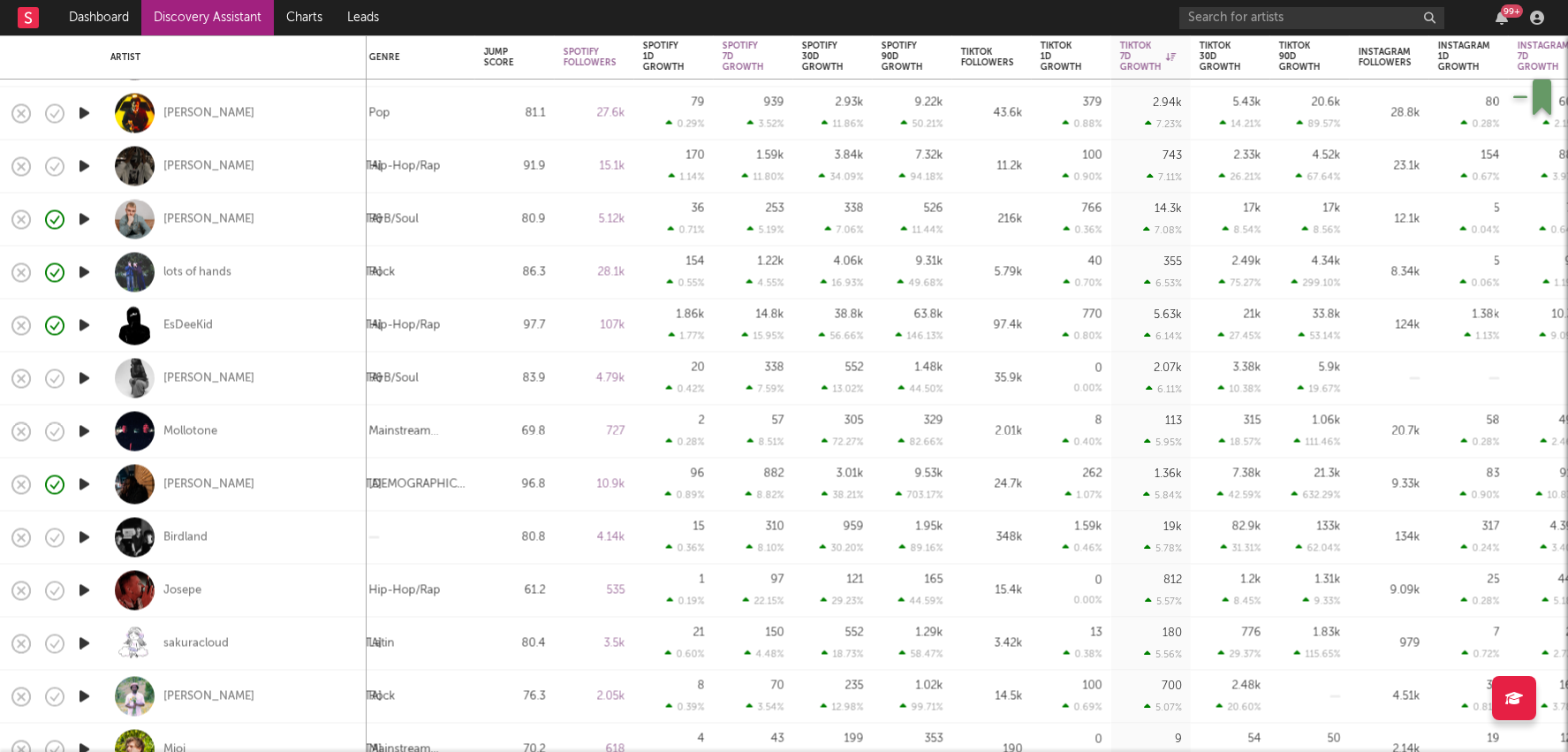
click at [1282, 268] on div "4.34k 299.10 %" at bounding box center [1310, 273] width 62 height 53
select select "1w"
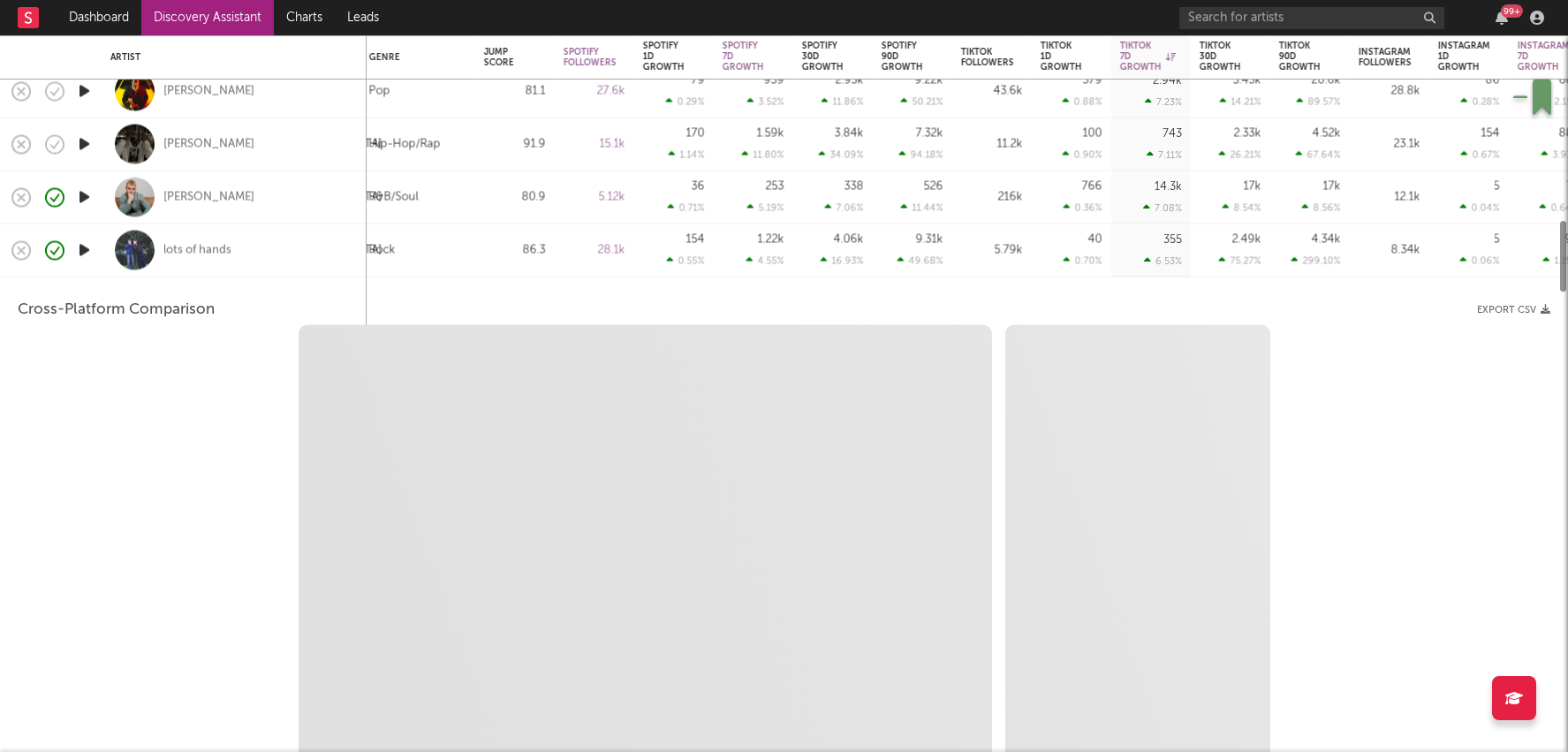
select select "6m"
select select "1m"
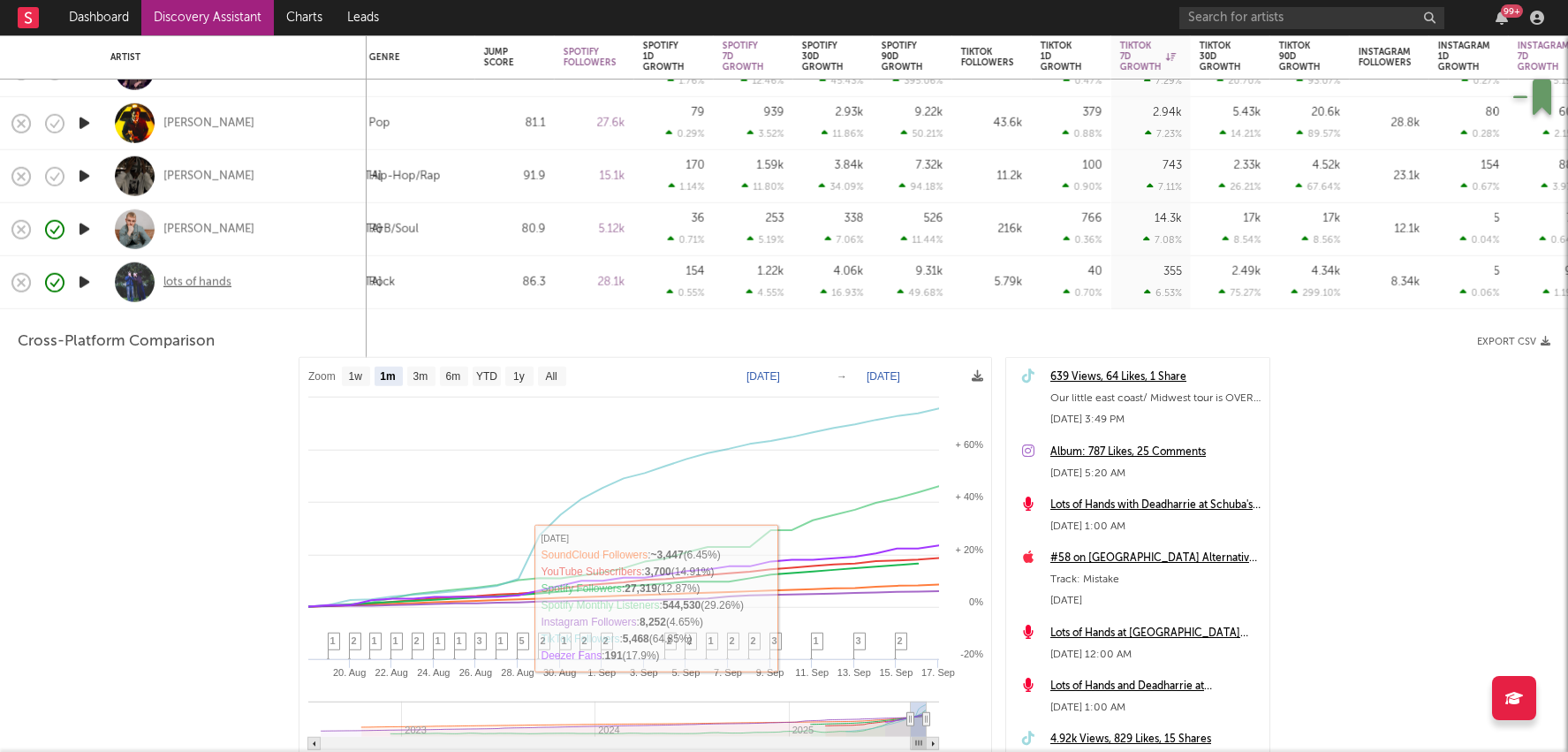
click at [209, 286] on div "lots of hands" at bounding box center [197, 282] width 68 height 16
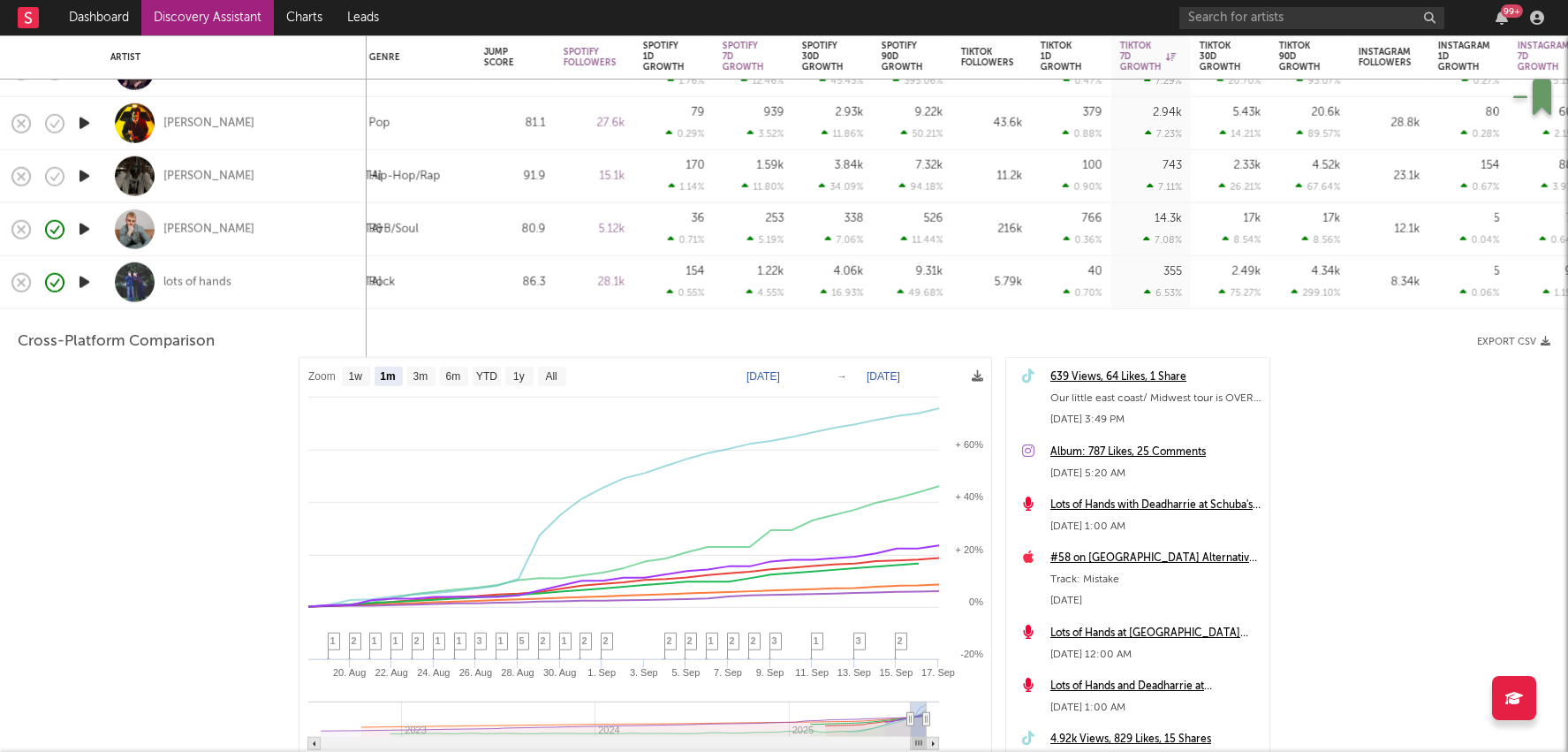
click at [1018, 293] on div "5.79k" at bounding box center [992, 281] width 62 height 21
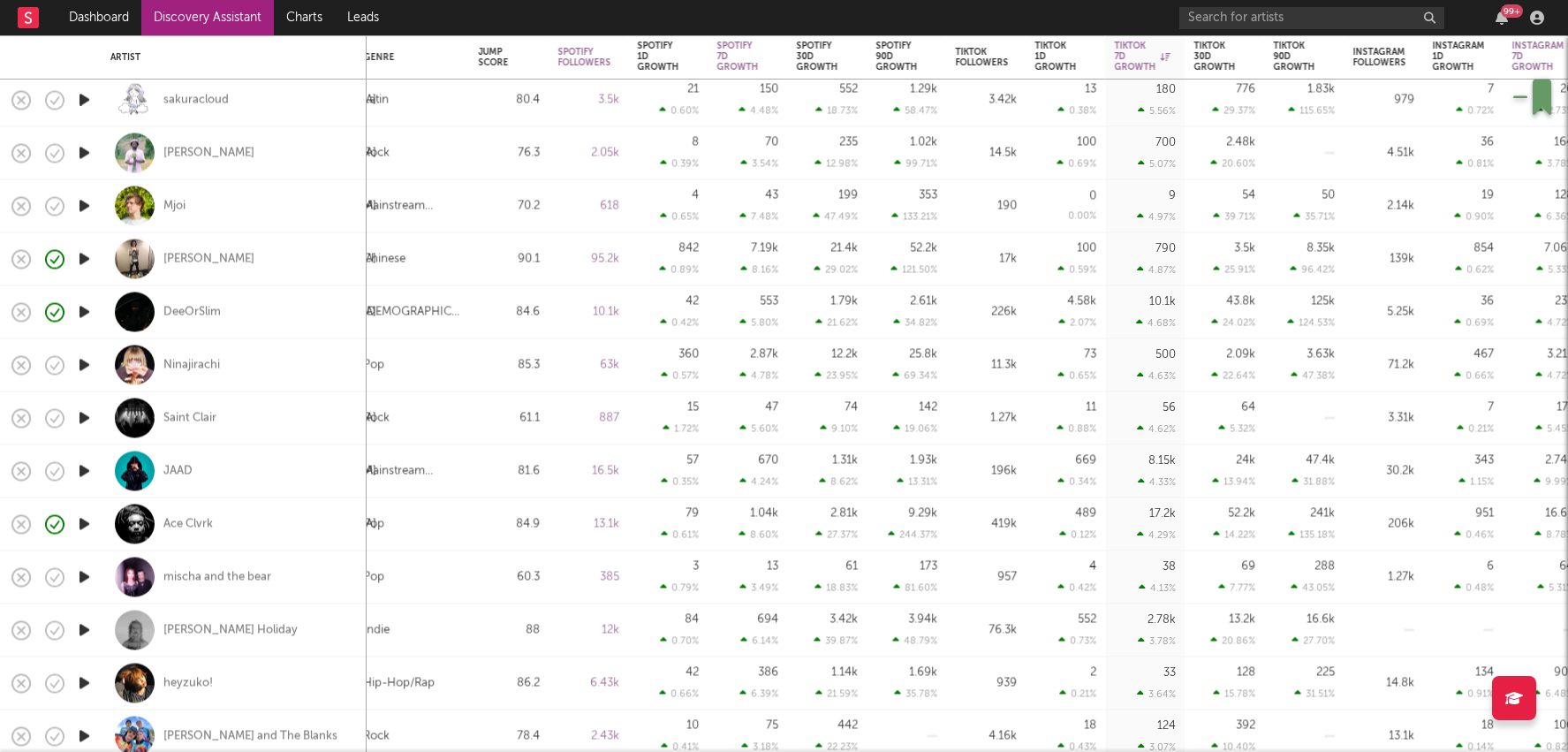
click at [1174, 575] on div "38 4.13 %" at bounding box center [1145, 578] width 62 height 53
select select "1w"
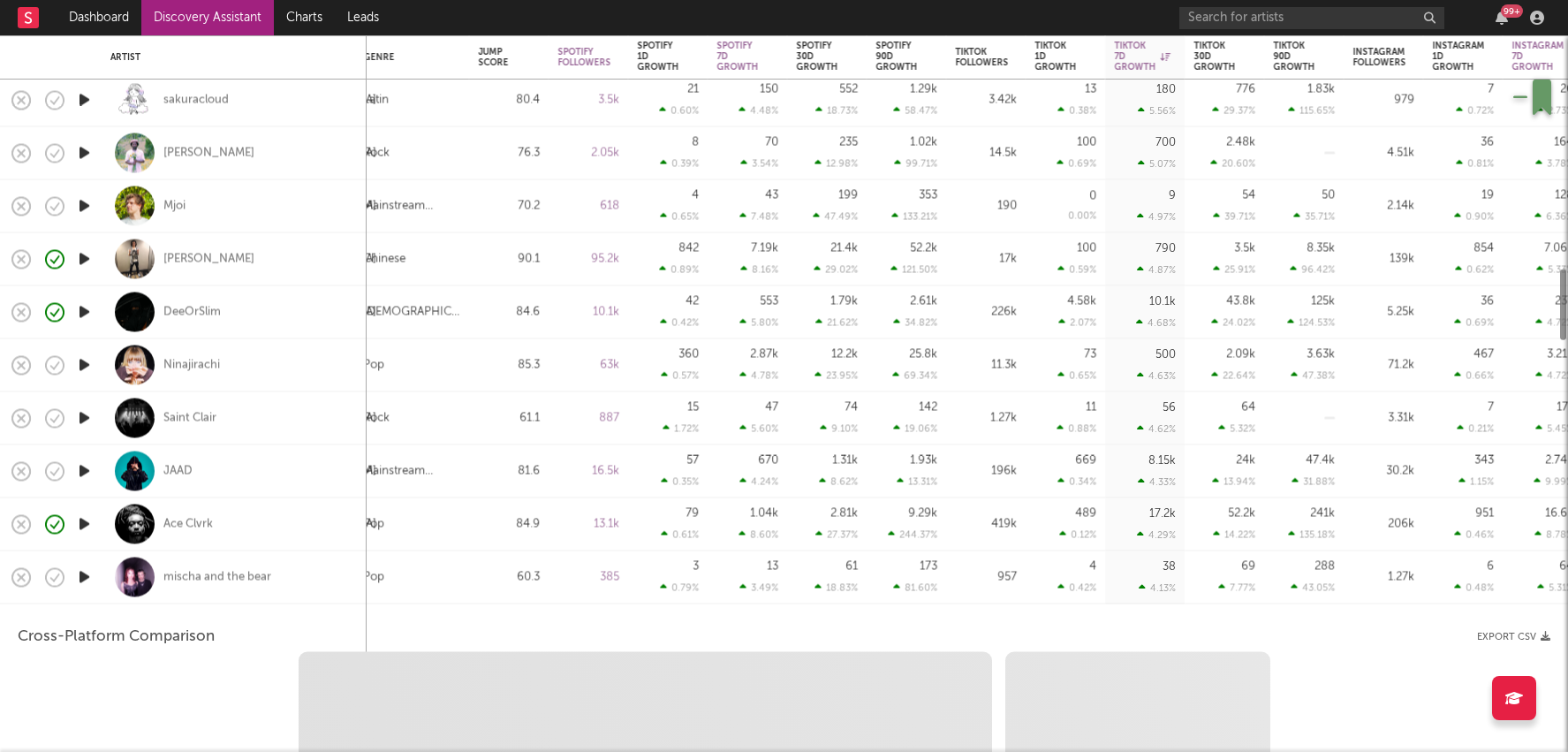
click at [1178, 577] on div "38 4.13 %" at bounding box center [1145, 578] width 80 height 53
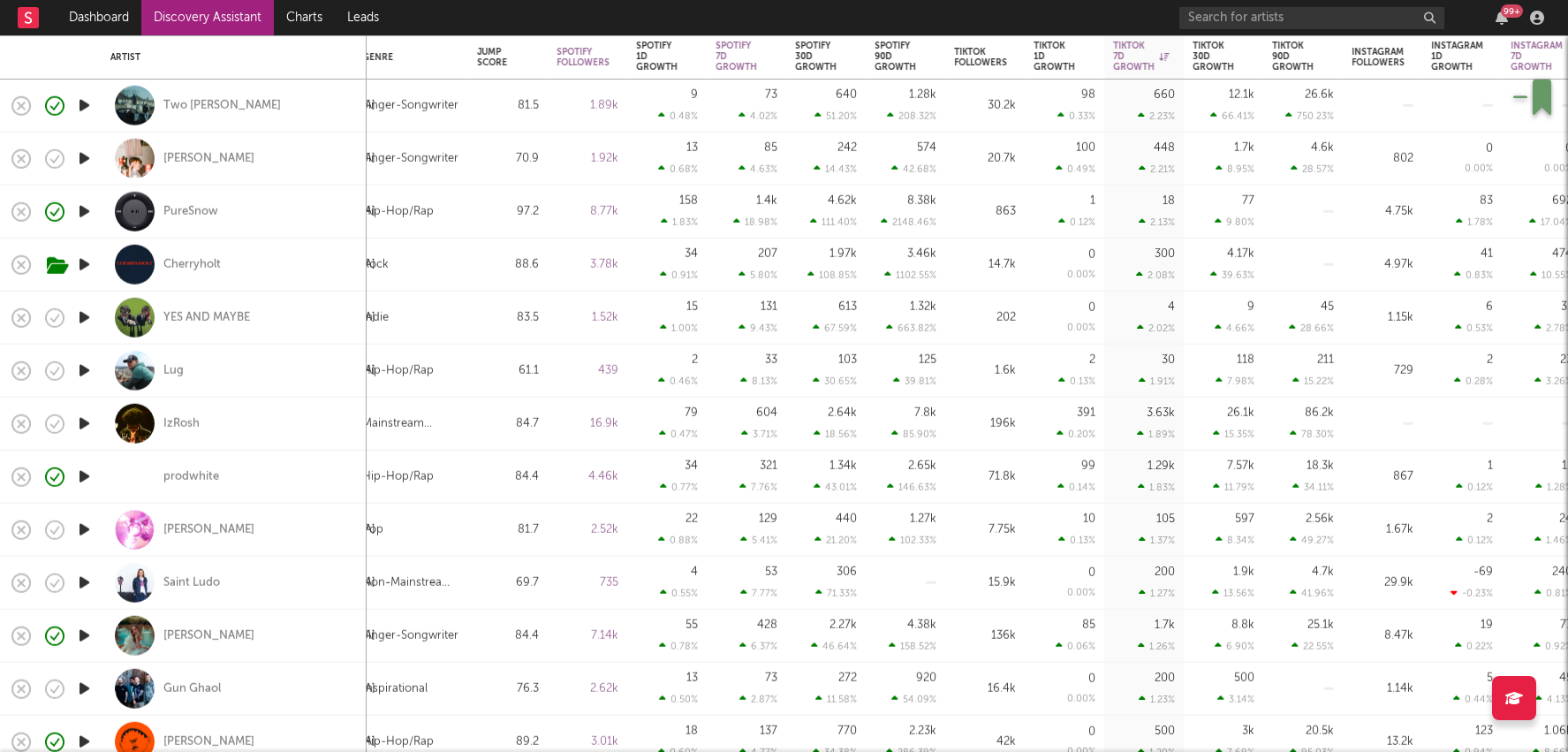
click at [1298, 641] on div "22.55 %" at bounding box center [1313, 646] width 43 height 12
select select "1w"
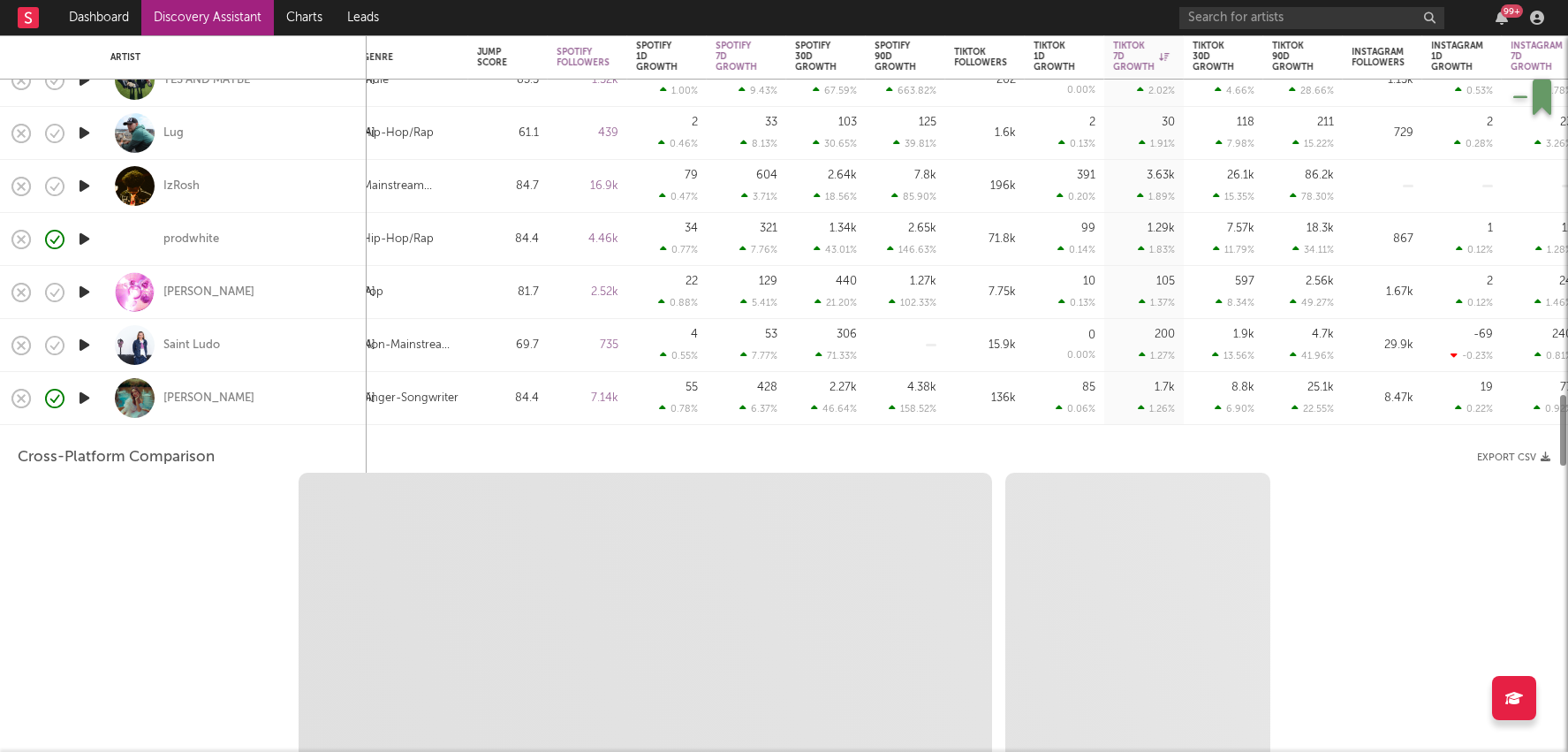
select select "1w"
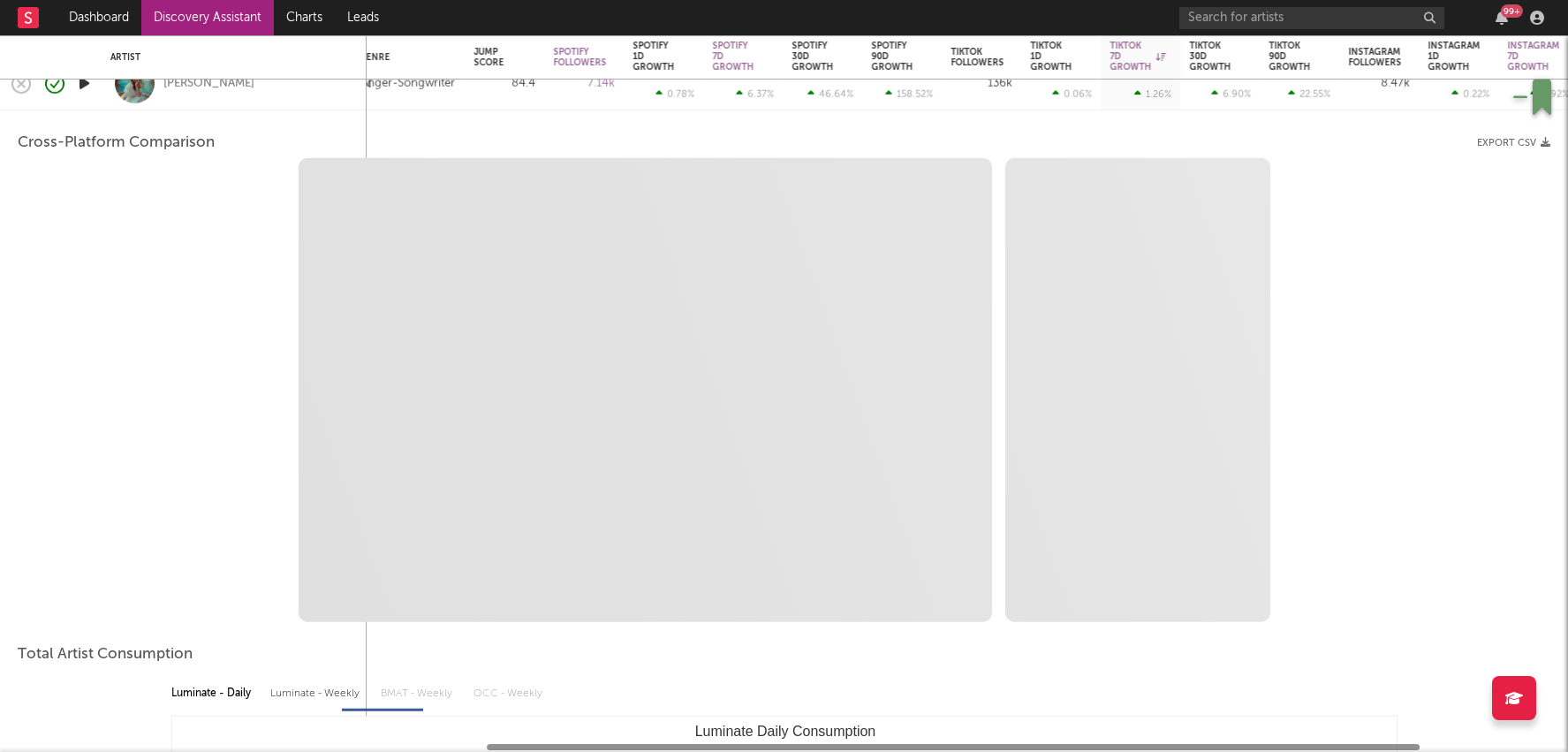
select select "1m"
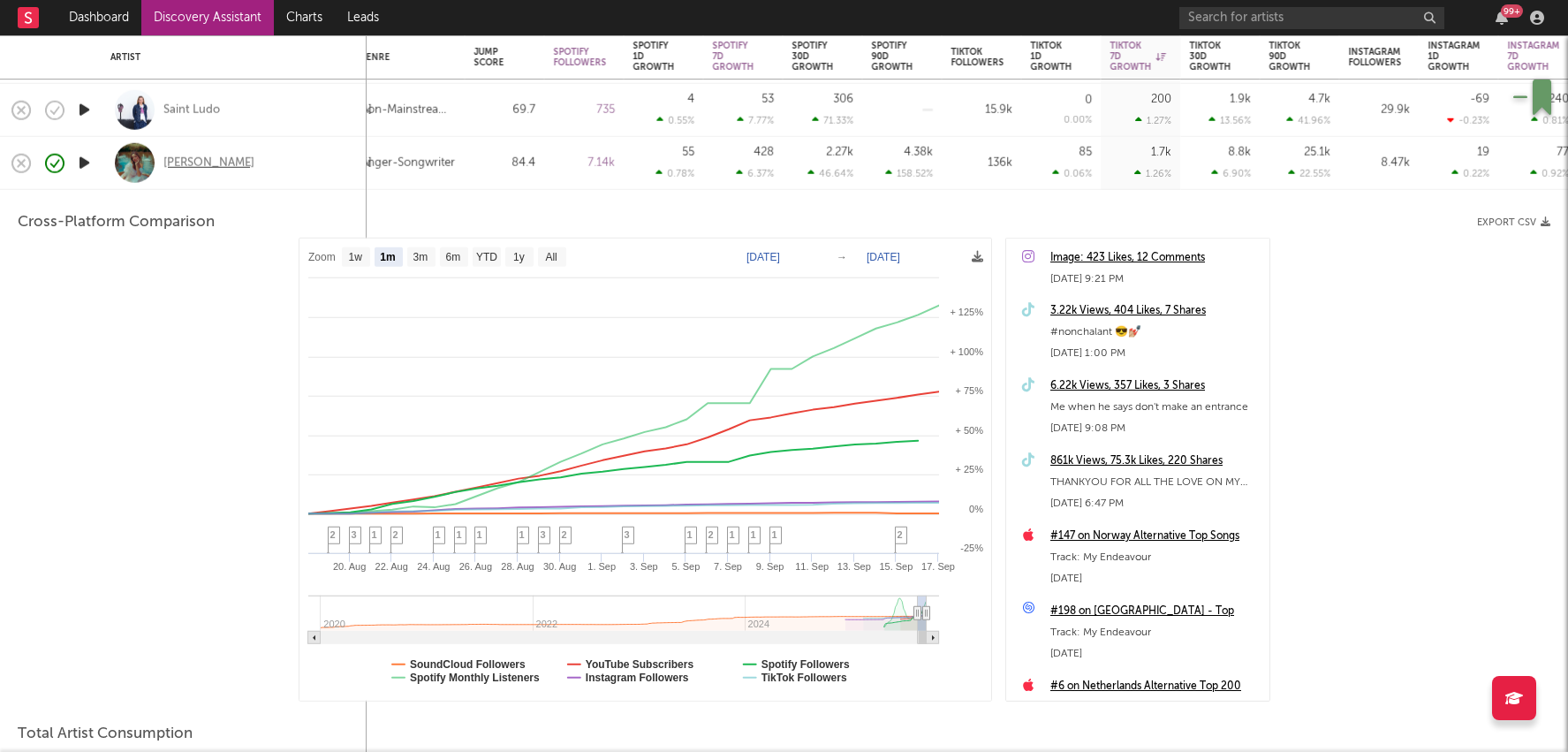
click at [197, 163] on div "Ruby Roberts" at bounding box center [208, 163] width 91 height 16
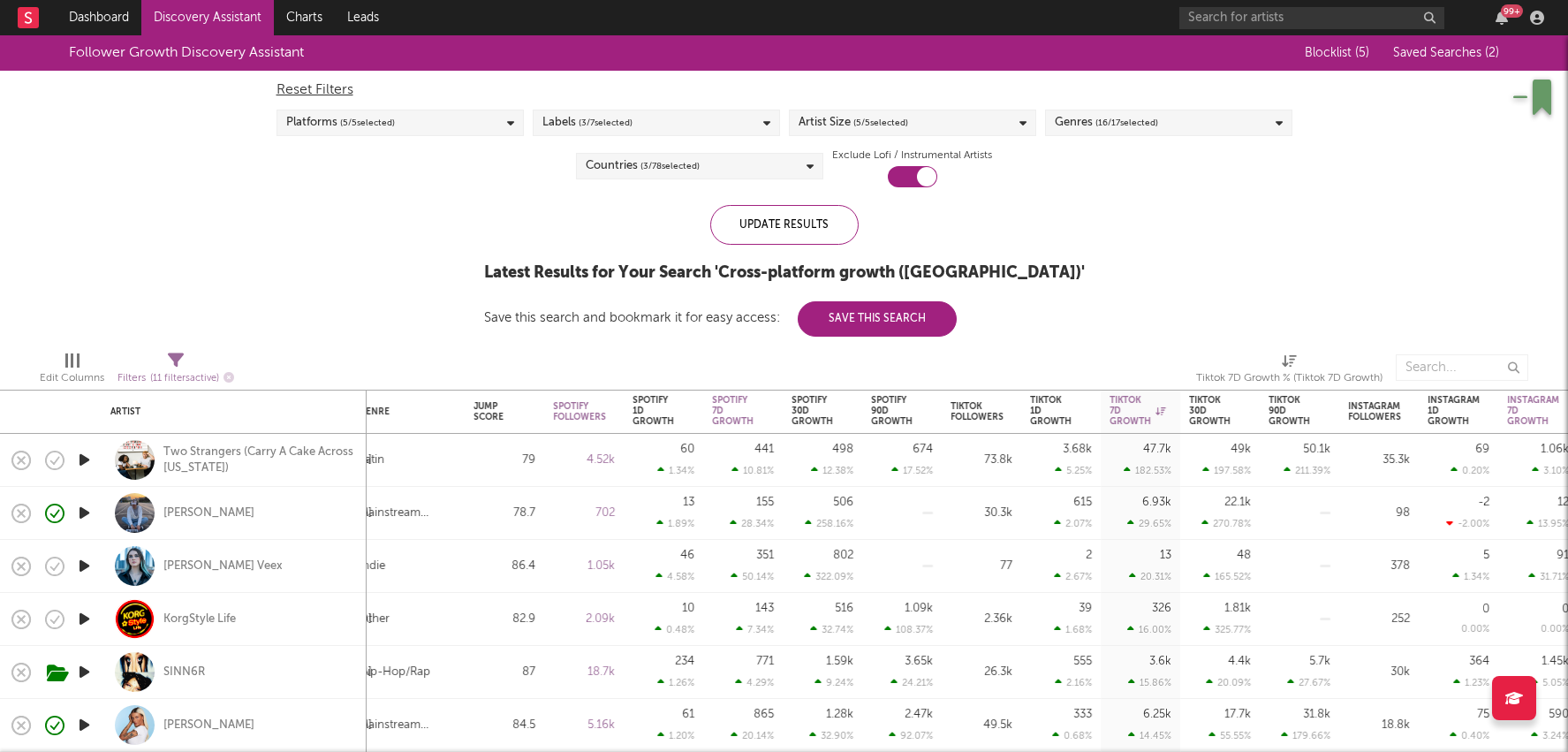
click at [541, 516] on div "78.7" at bounding box center [505, 513] width 80 height 53
select select "1w"
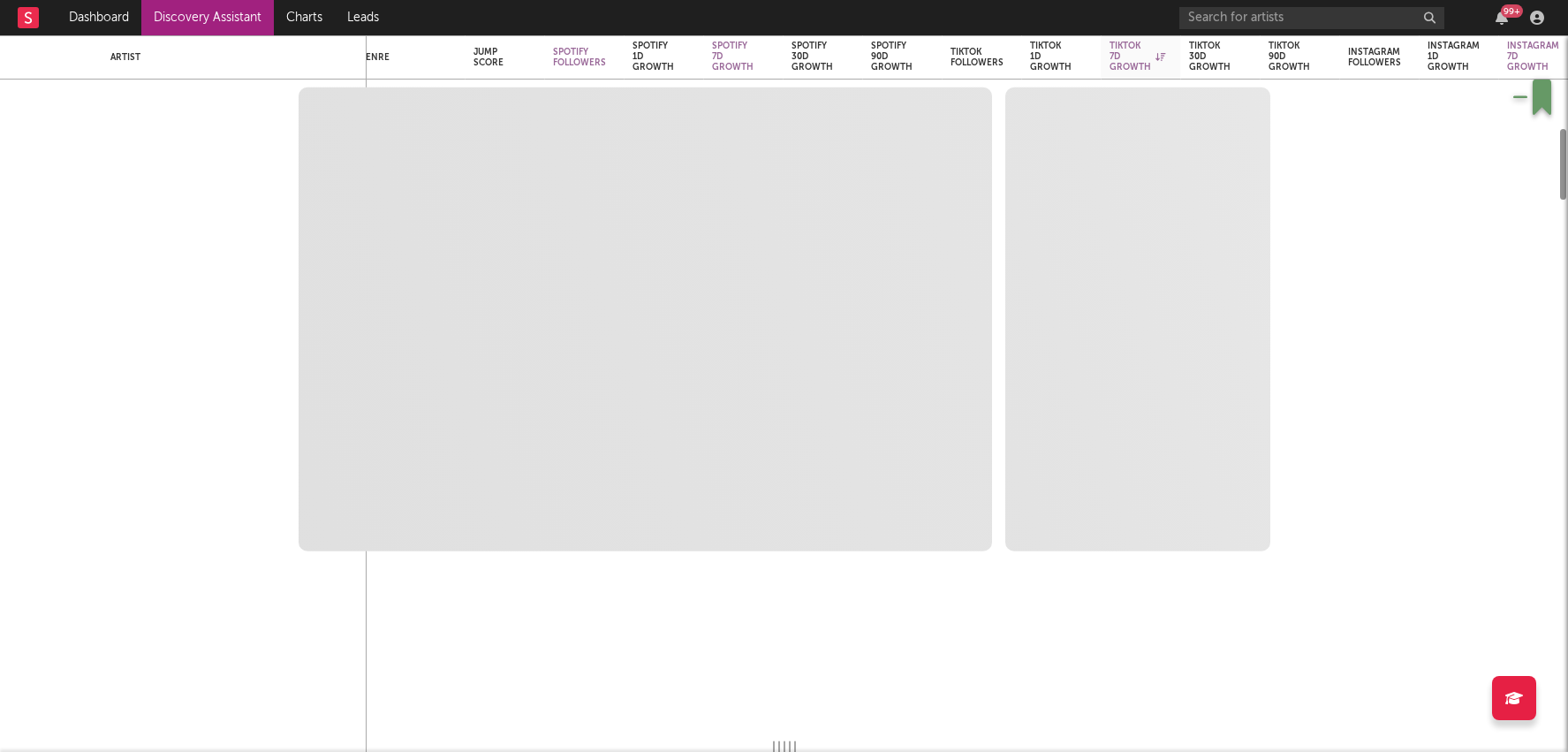
select select "1w"
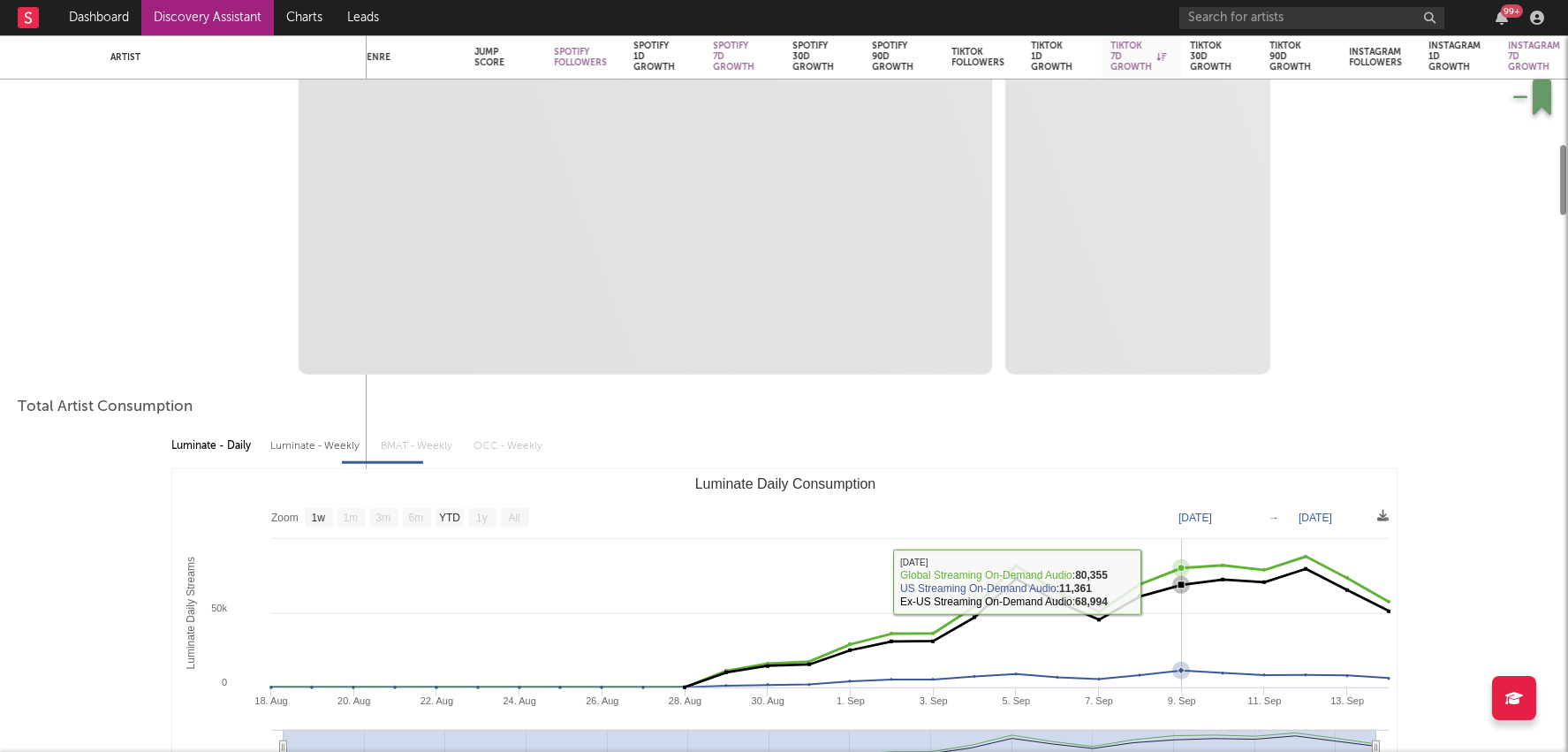
select select "1m"
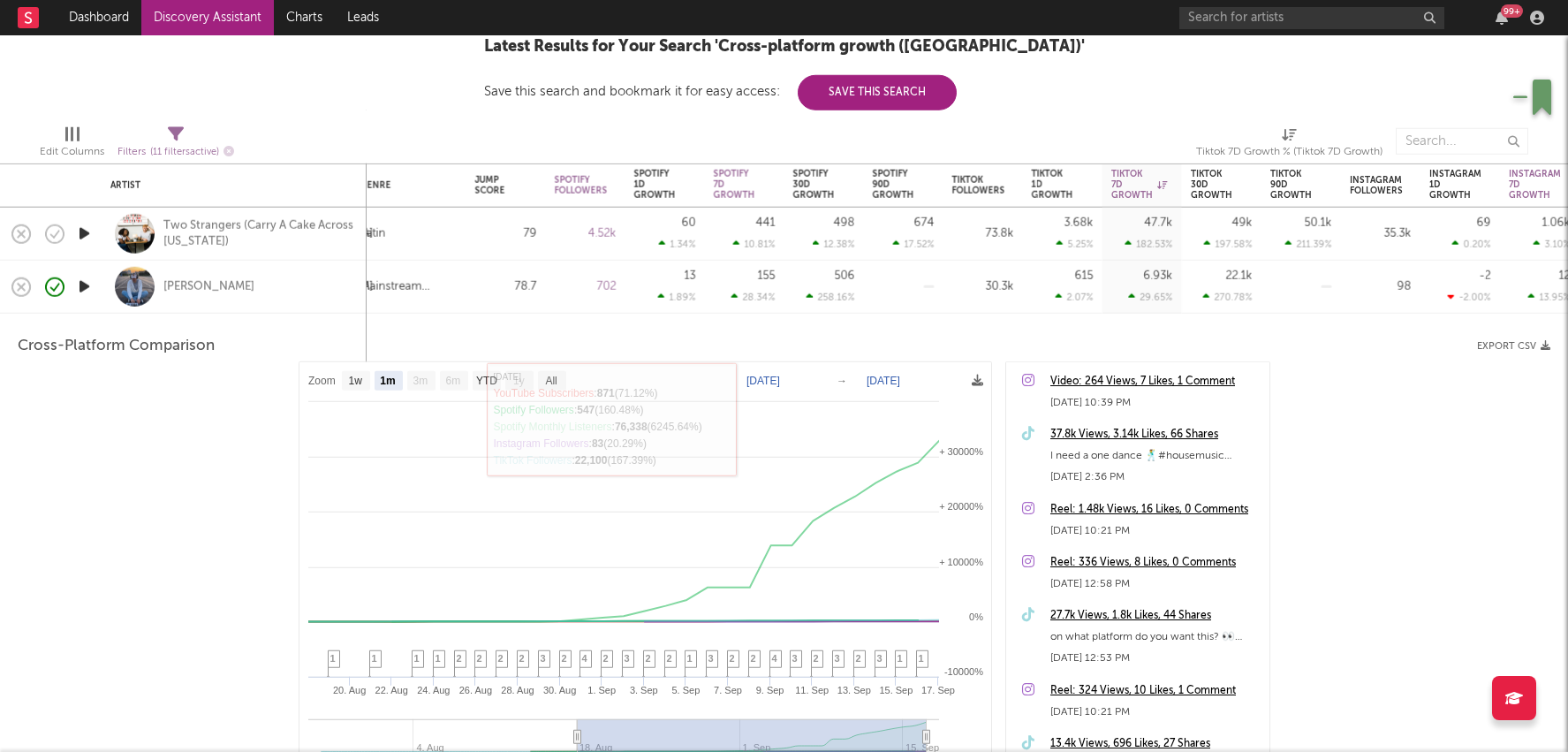
click at [627, 290] on div "13 1.89 %" at bounding box center [666, 287] width 80 height 53
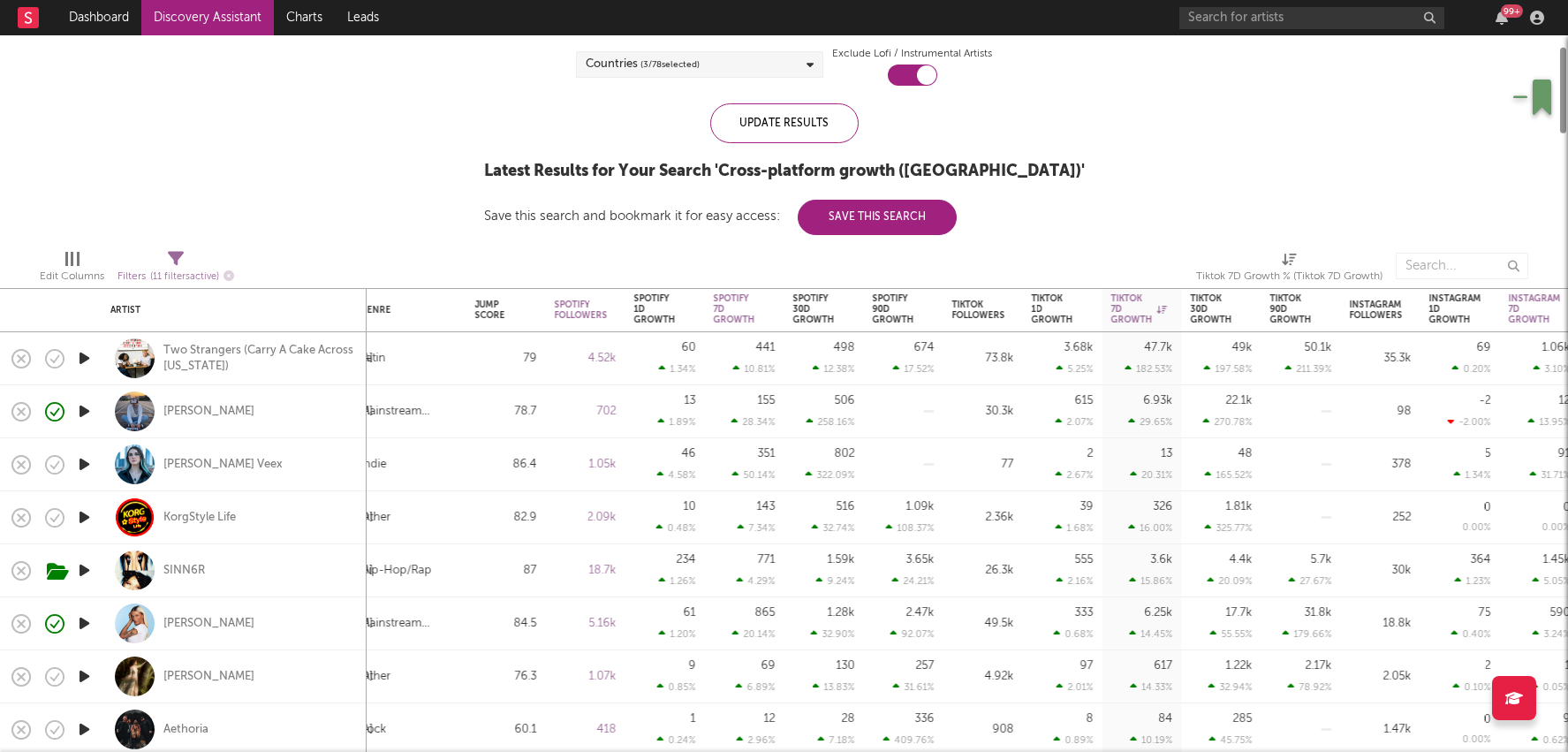
click at [230, 21] on link "Discovery Assistant" at bounding box center [207, 17] width 132 height 35
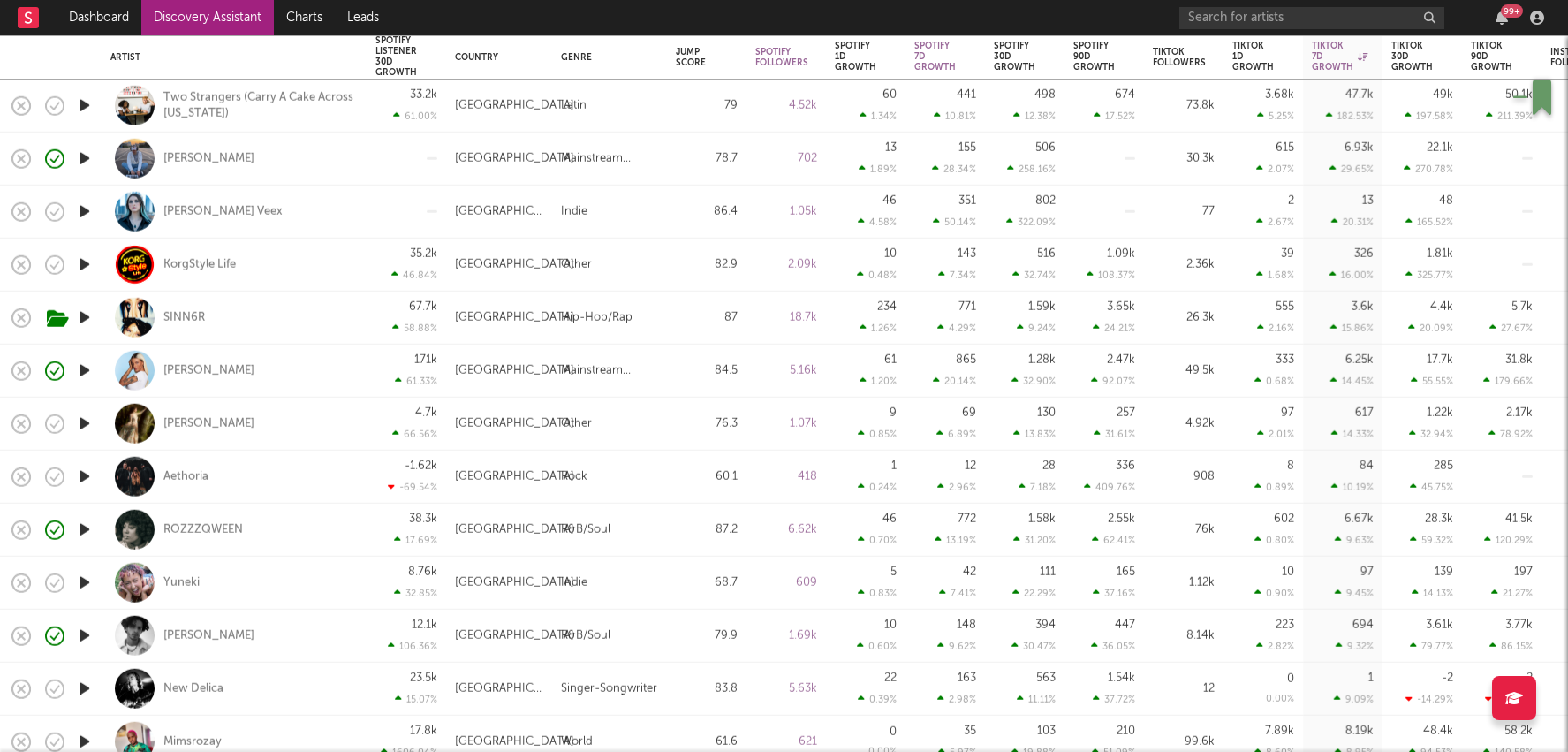
click at [659, 624] on div "R&B/Soul" at bounding box center [610, 636] width 115 height 53
select select "1w"
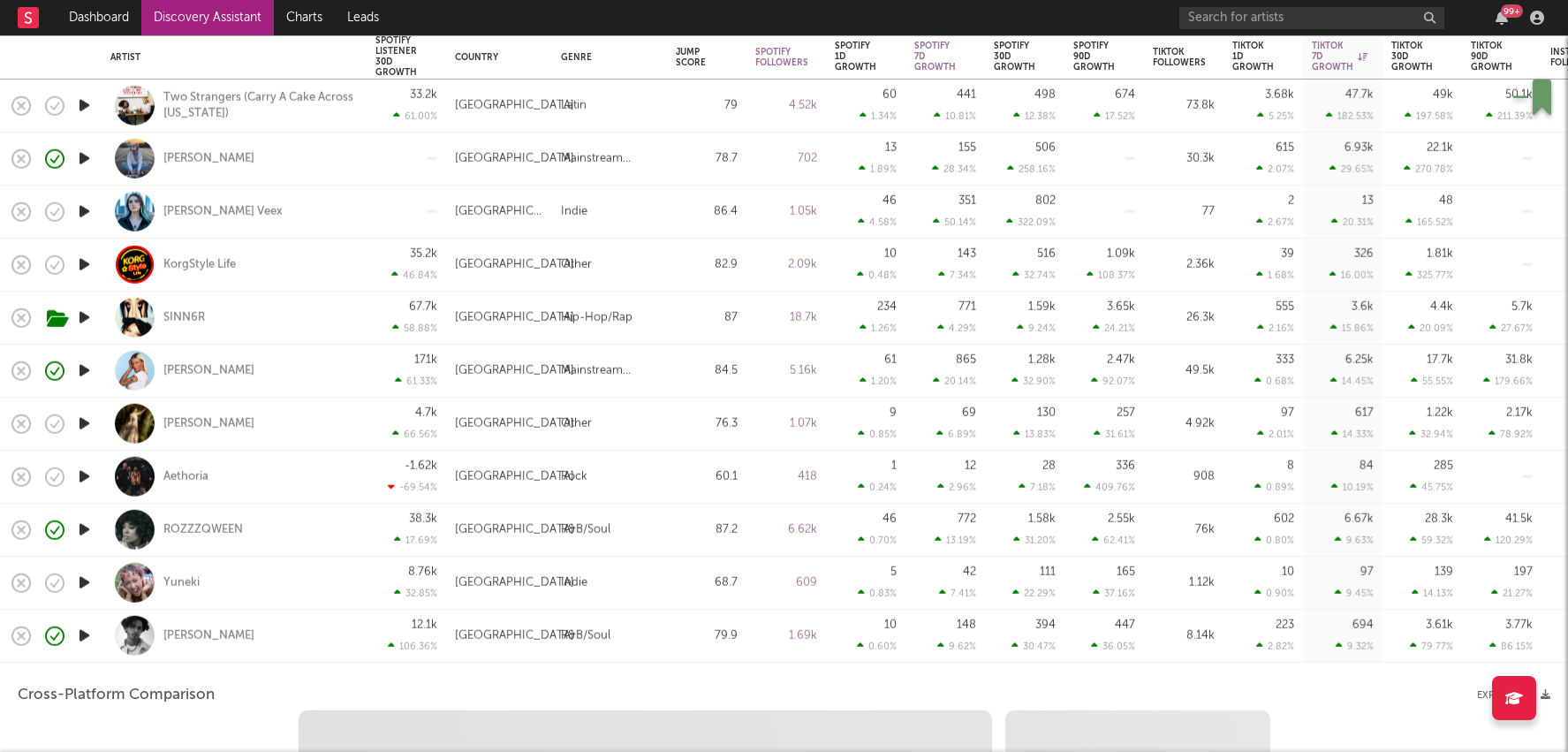
select select "1w"
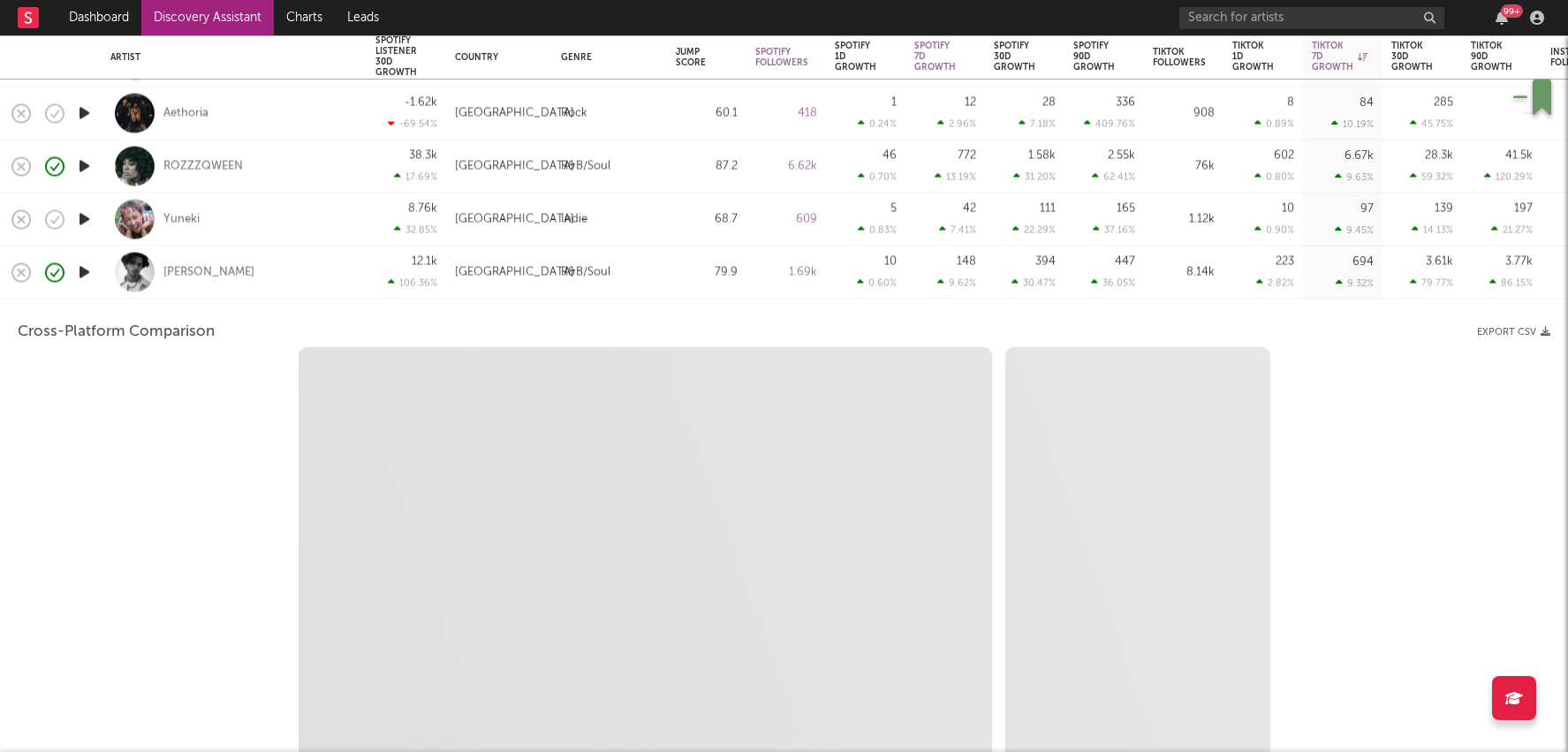
click at [669, 220] on div "68.7" at bounding box center [707, 220] width 80 height 53
select select "1m"
select select "1w"
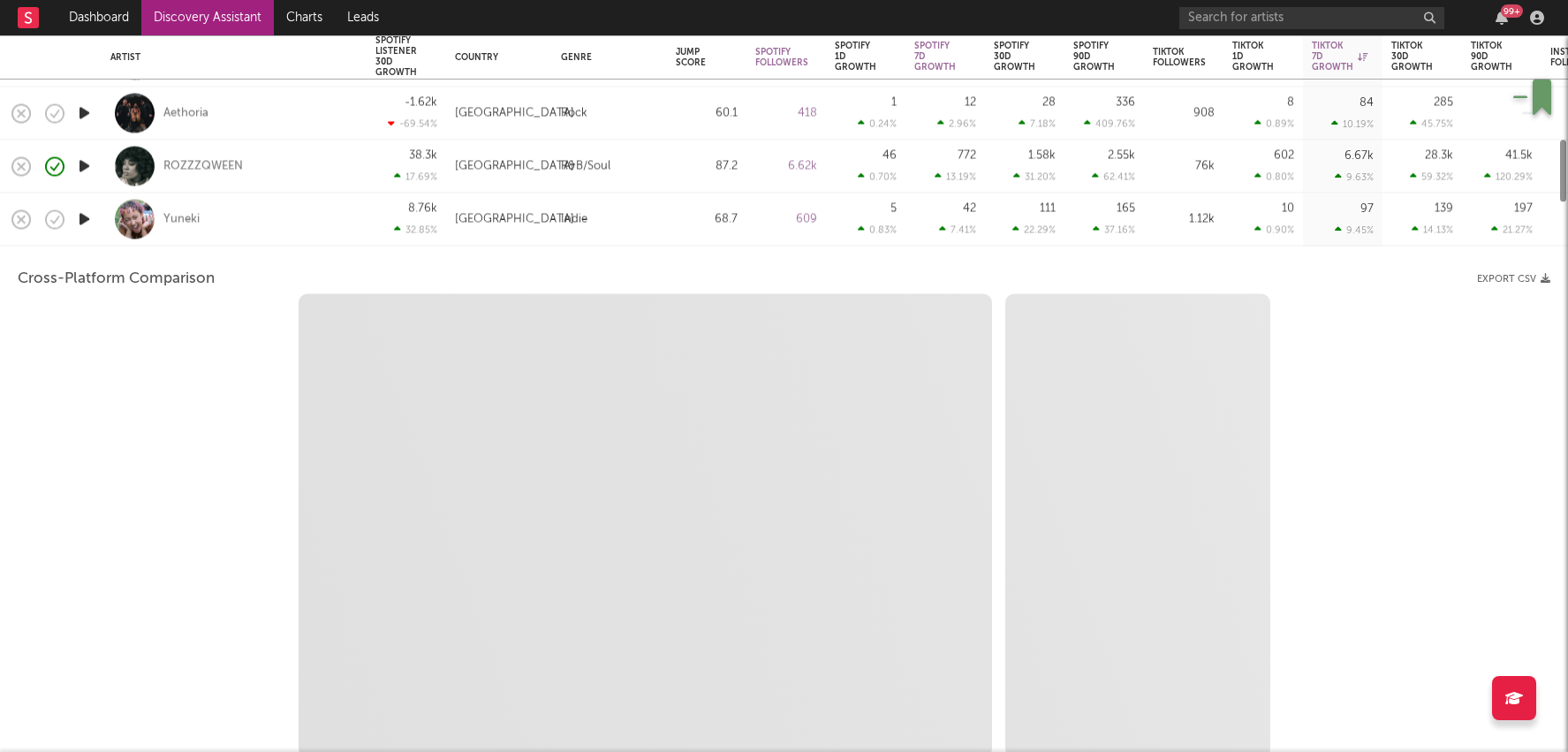
select select "6m"
select select "1m"
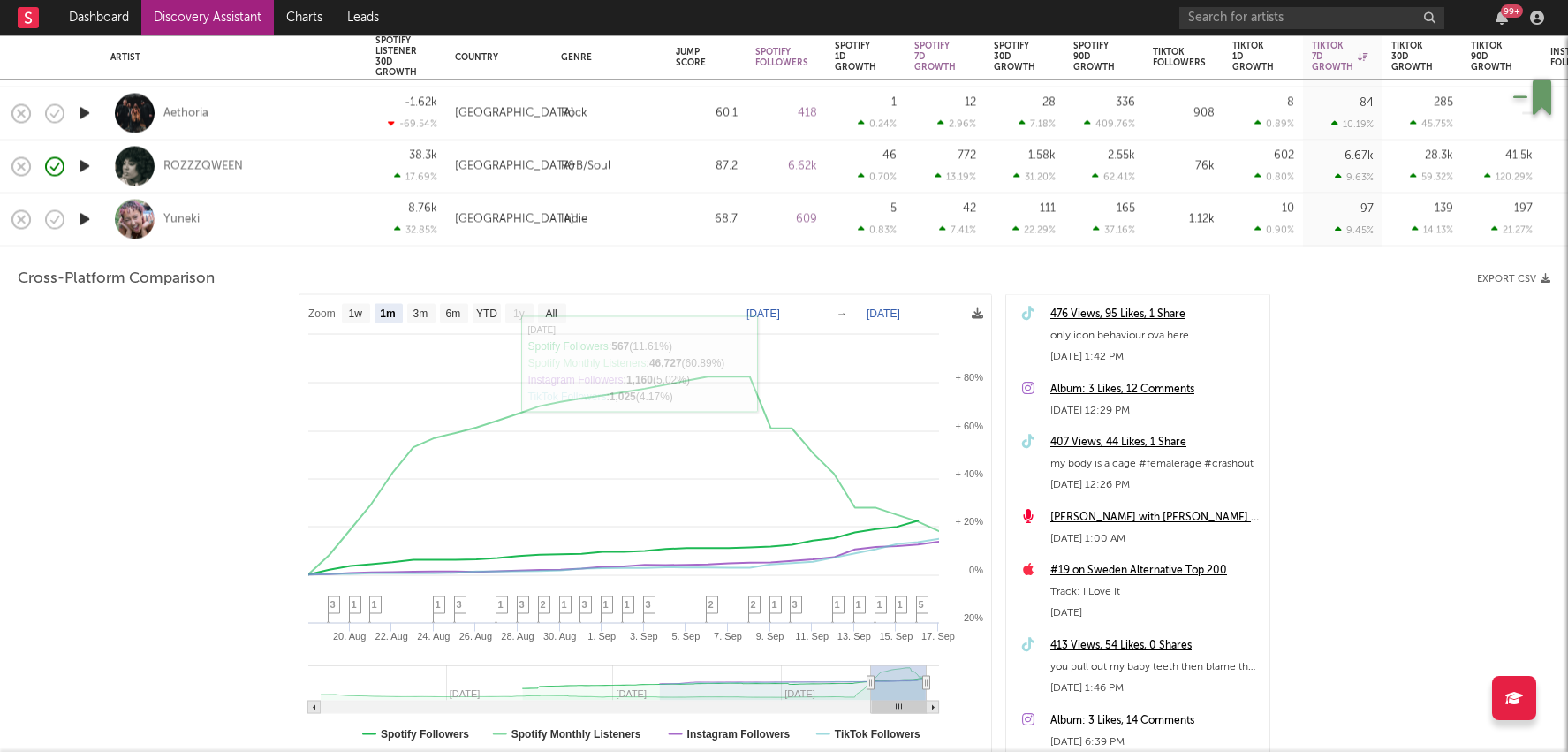
click at [741, 228] on div "68.7" at bounding box center [707, 220] width 80 height 53
select select "1m"
select select "1w"
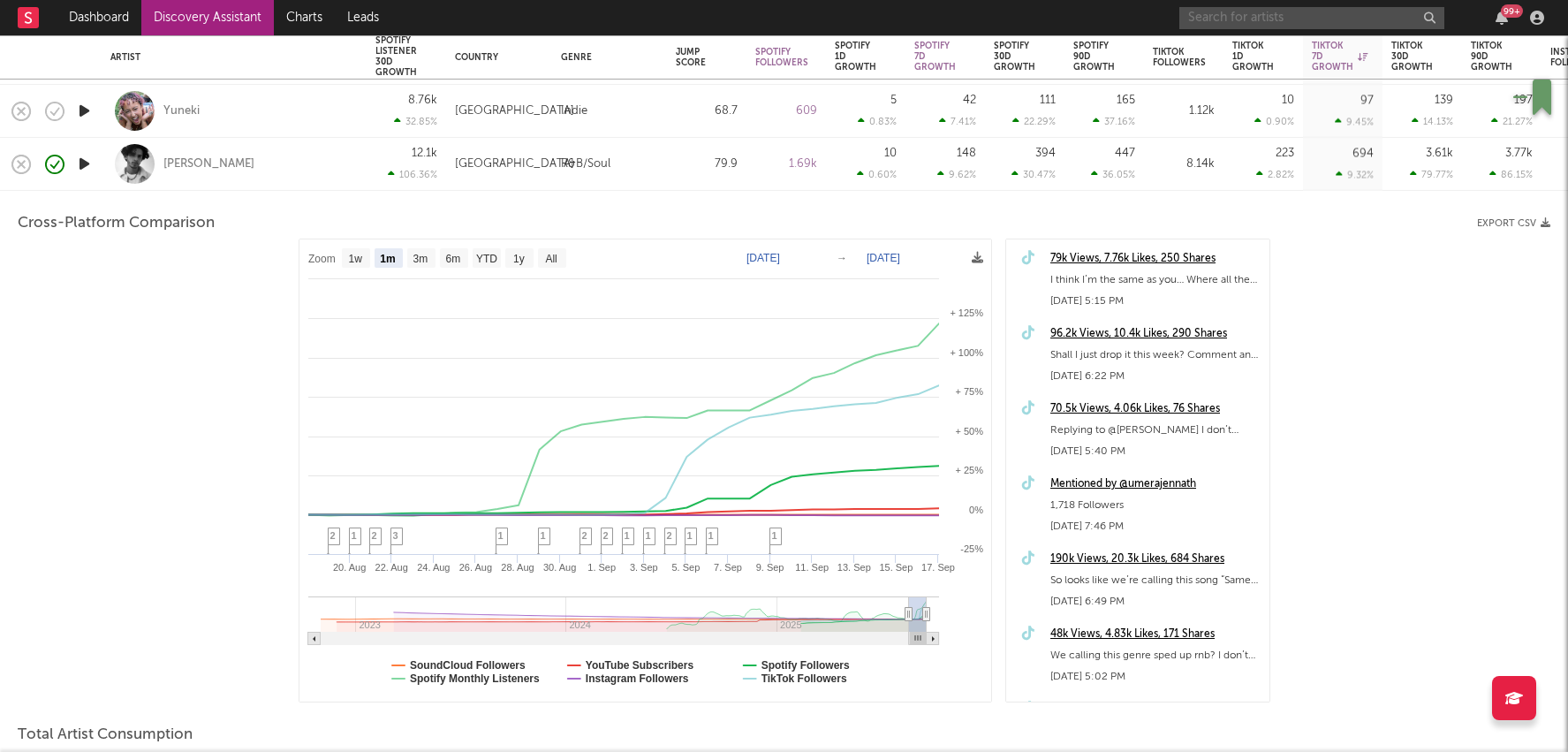
click at [1245, 12] on input "text" at bounding box center [1312, 18] width 265 height 22
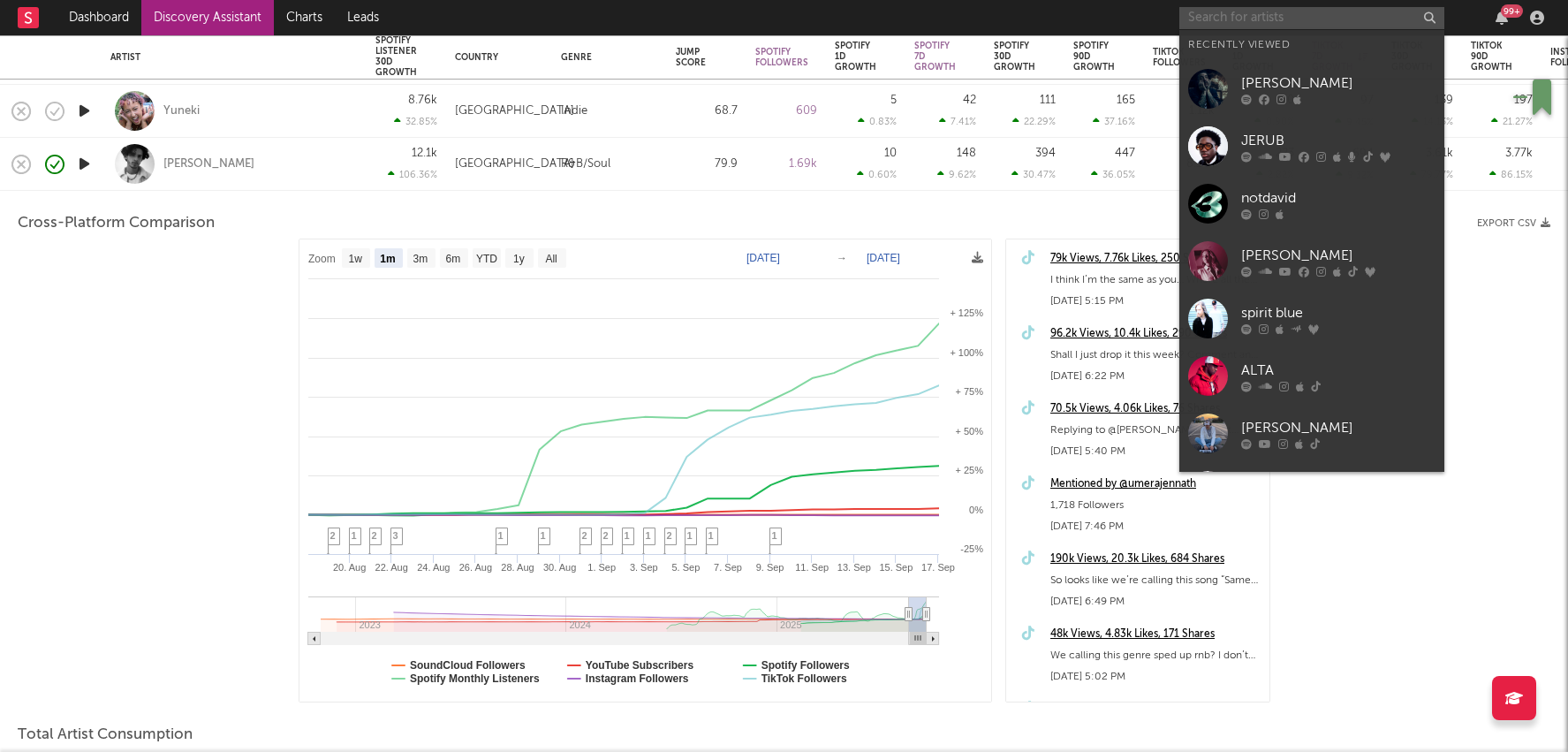
paste input "https://open.spotify.com/artist/34te8NejkffLcYjn9kiAiH?si=ayN5op2PRZ20-G04l18sMw"
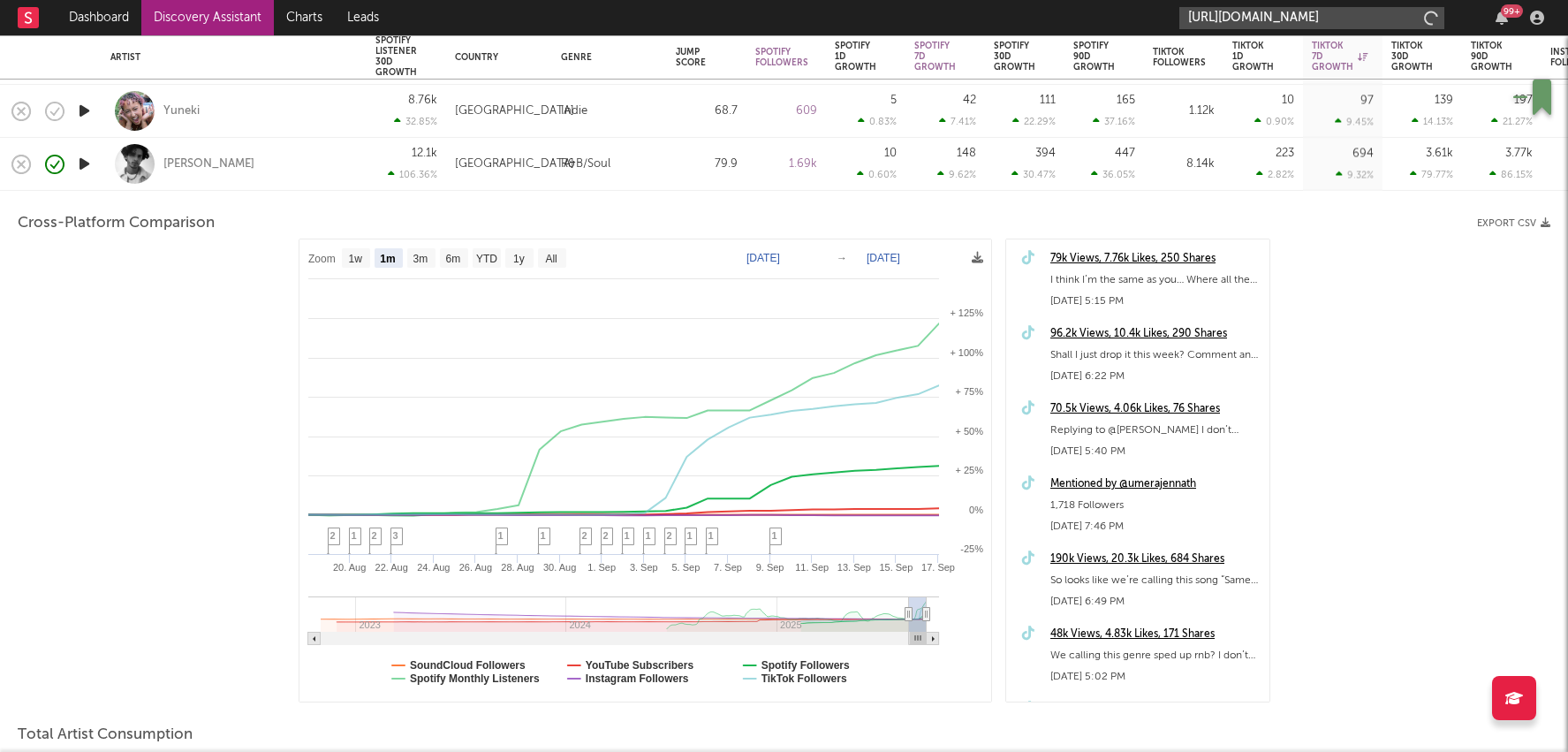
scroll to position [0, 269]
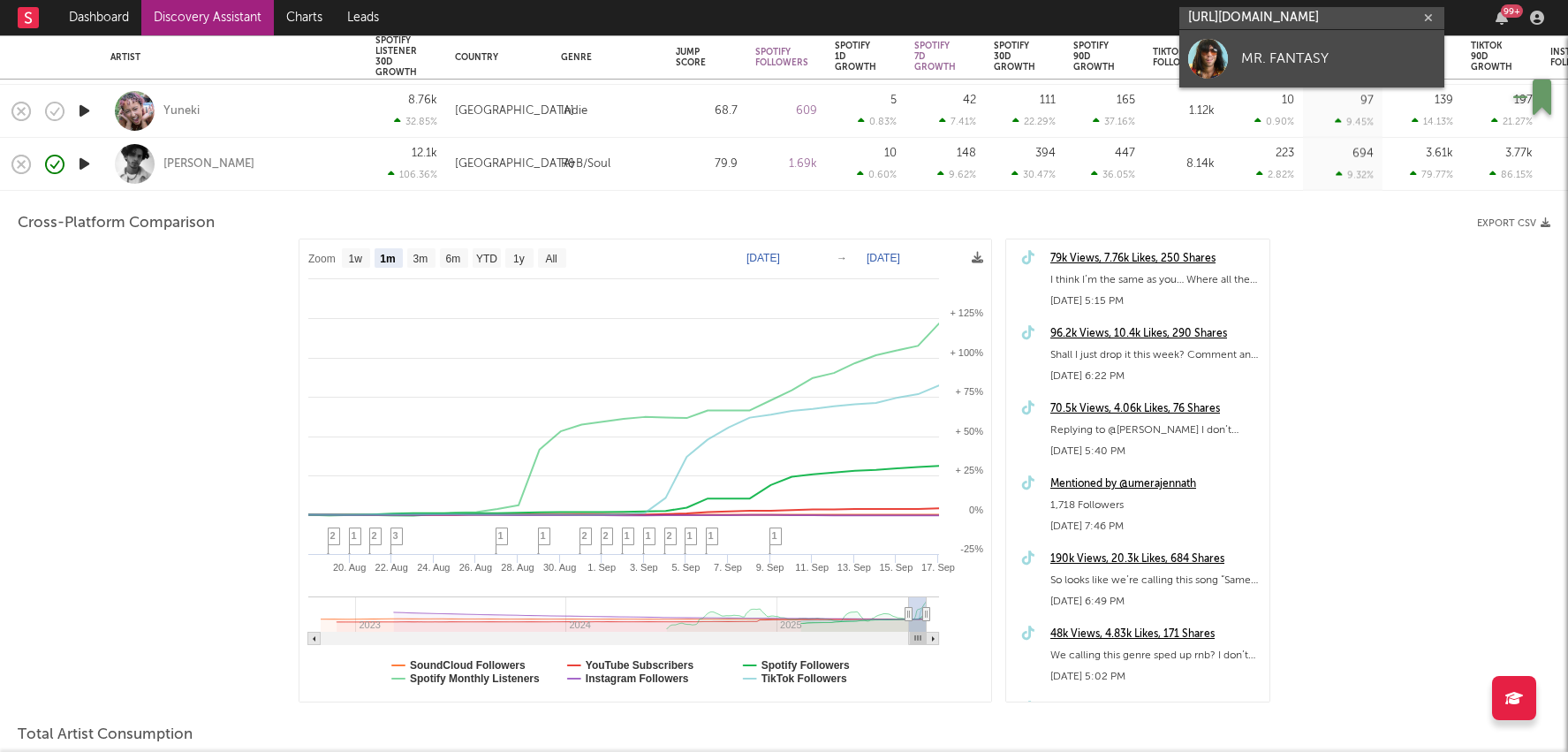
type input "https://open.spotify.com/artist/34te8NejkffLcYjn9kiAiH?si=ayN5op2PRZ20-G04l18sMw"
click at [1266, 58] on div "MR. FANTASY" at bounding box center [1338, 58] width 195 height 21
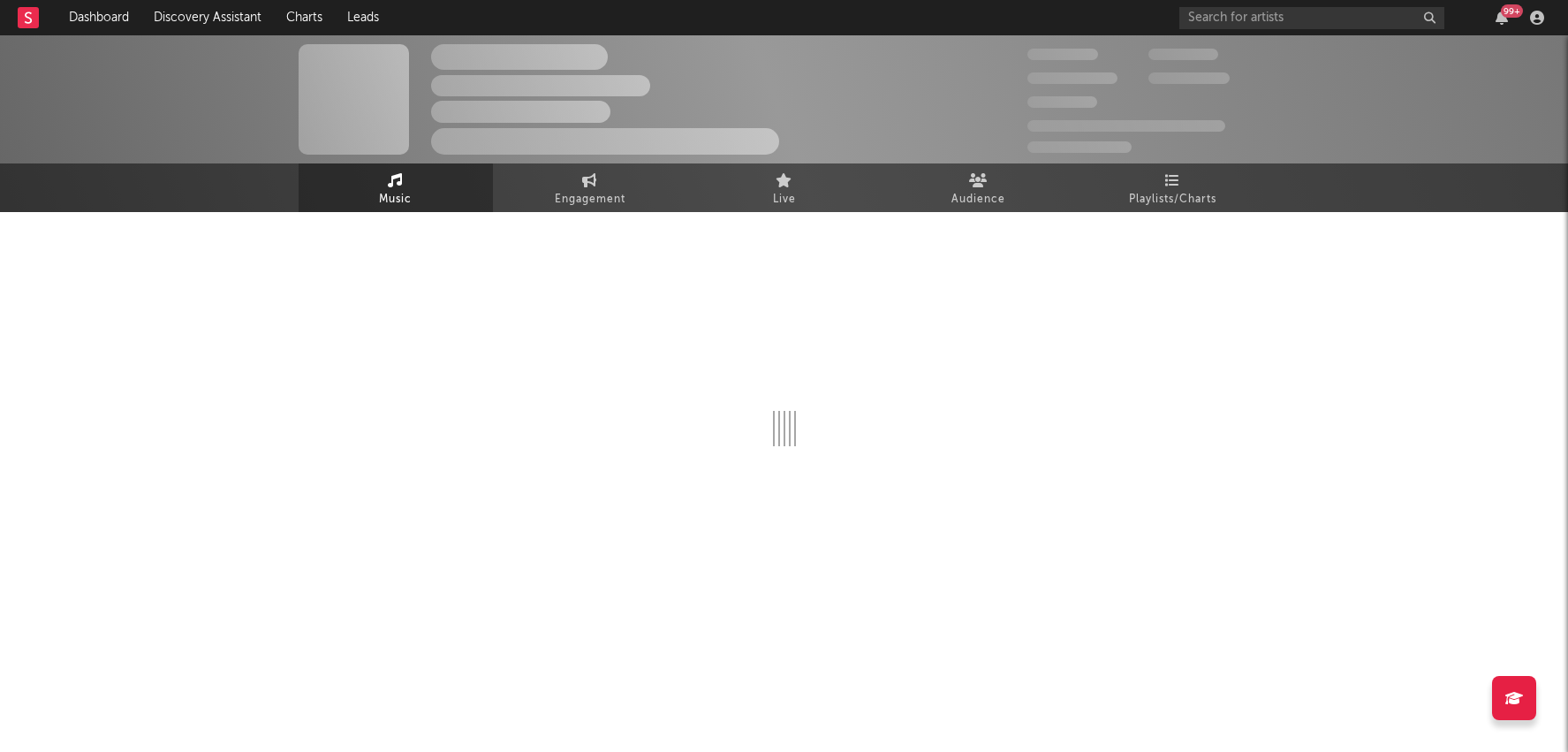
select select "1w"
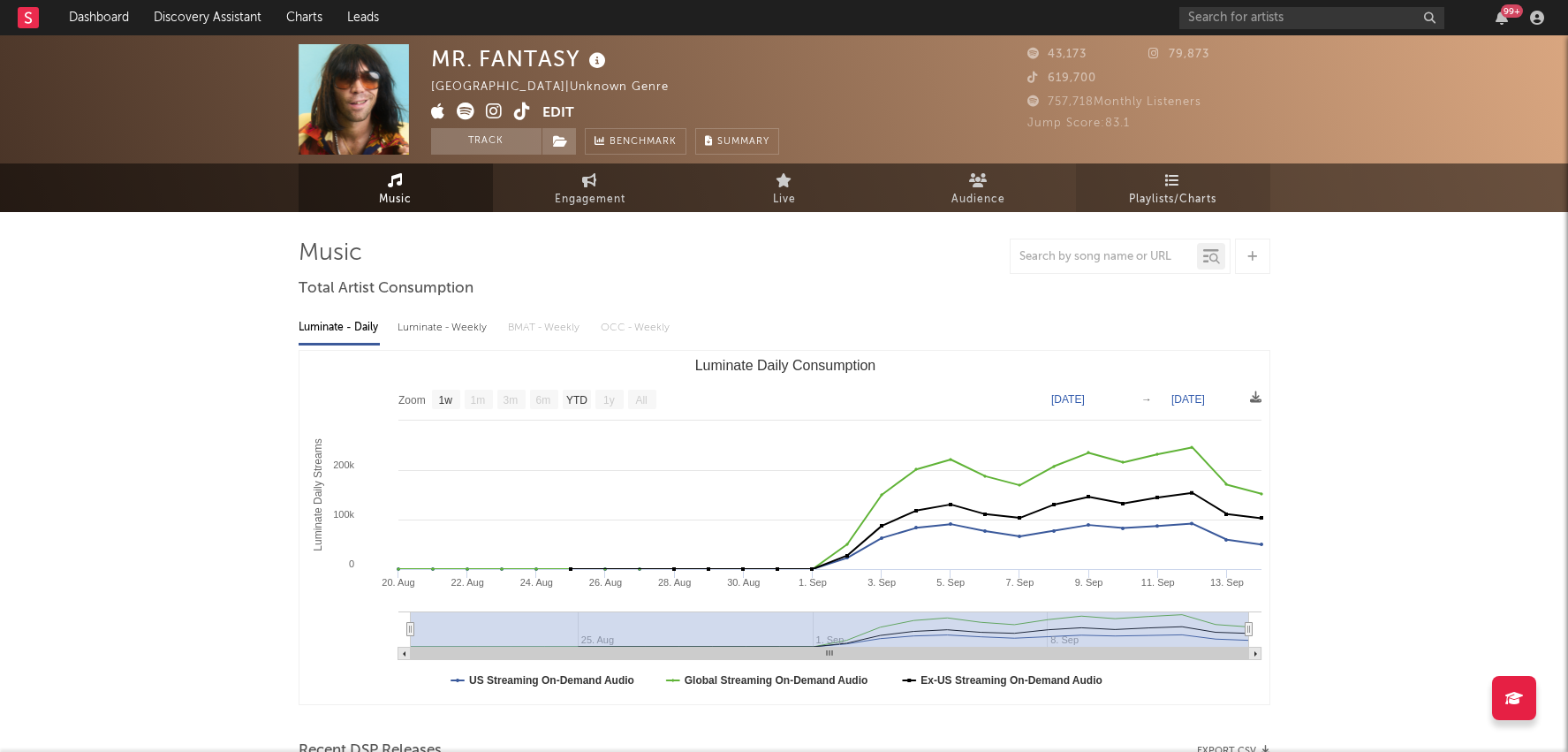
click at [1188, 182] on link "Playlists/Charts" at bounding box center [1173, 188] width 195 height 49
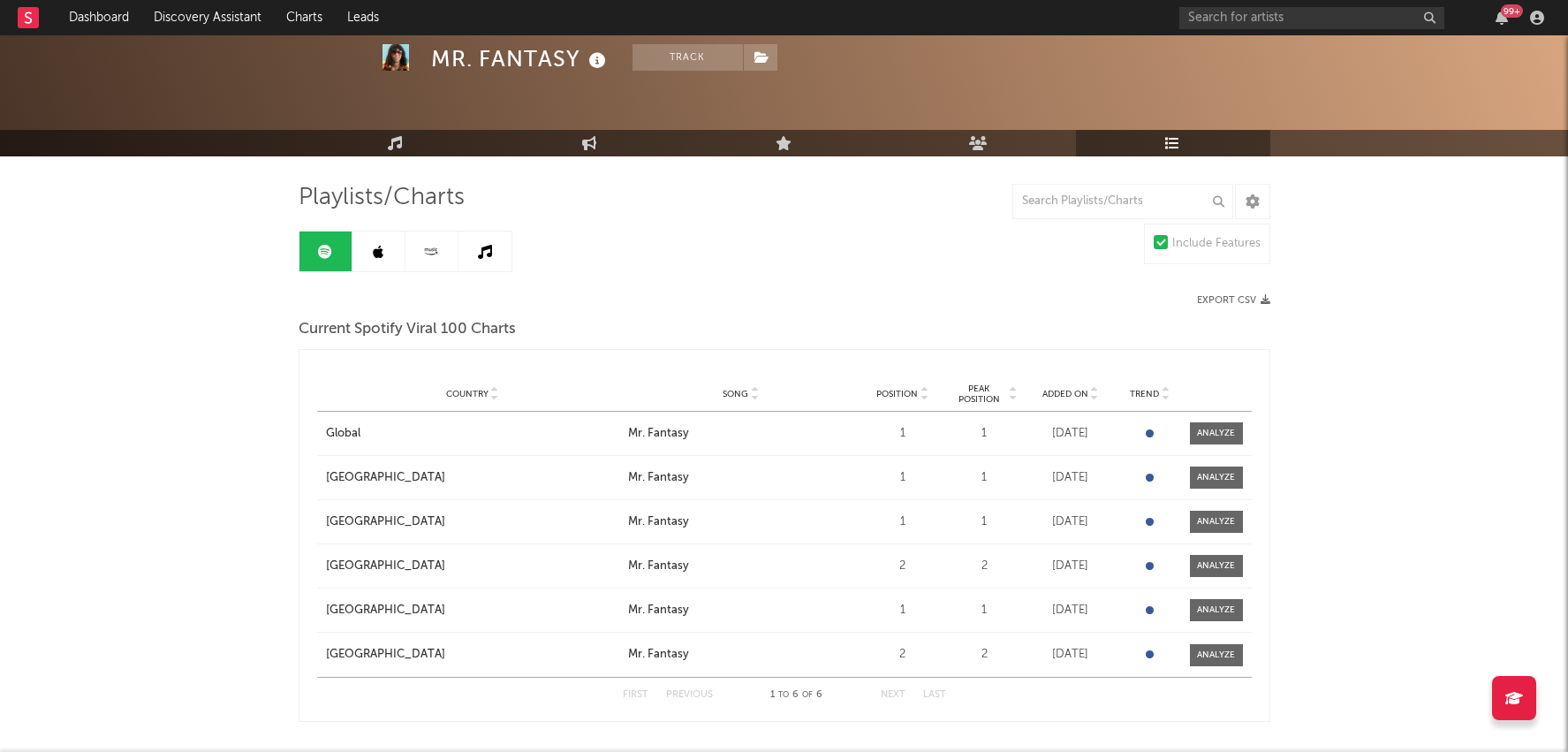
scroll to position [57, 0]
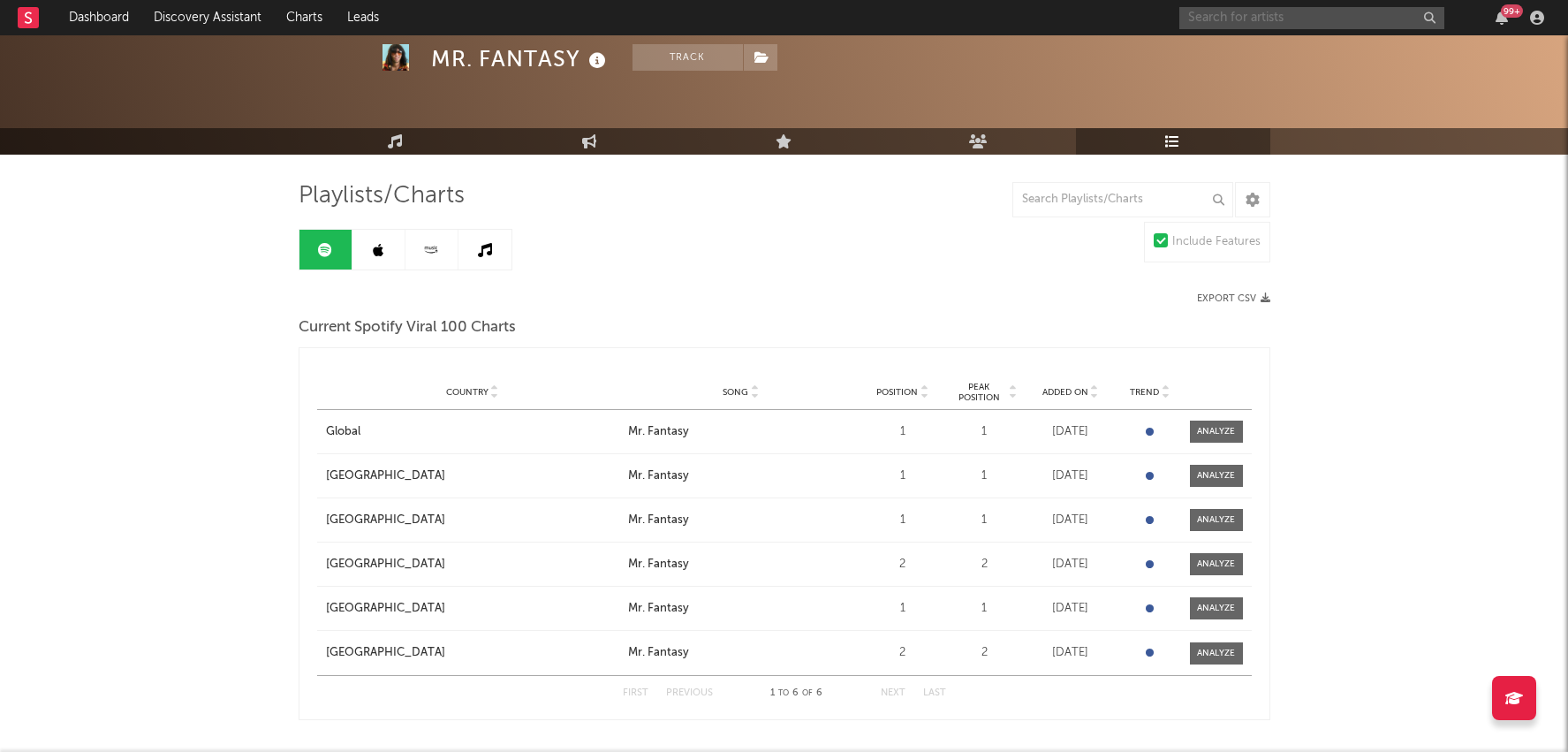
click at [1290, 11] on input "text" at bounding box center [1312, 18] width 265 height 22
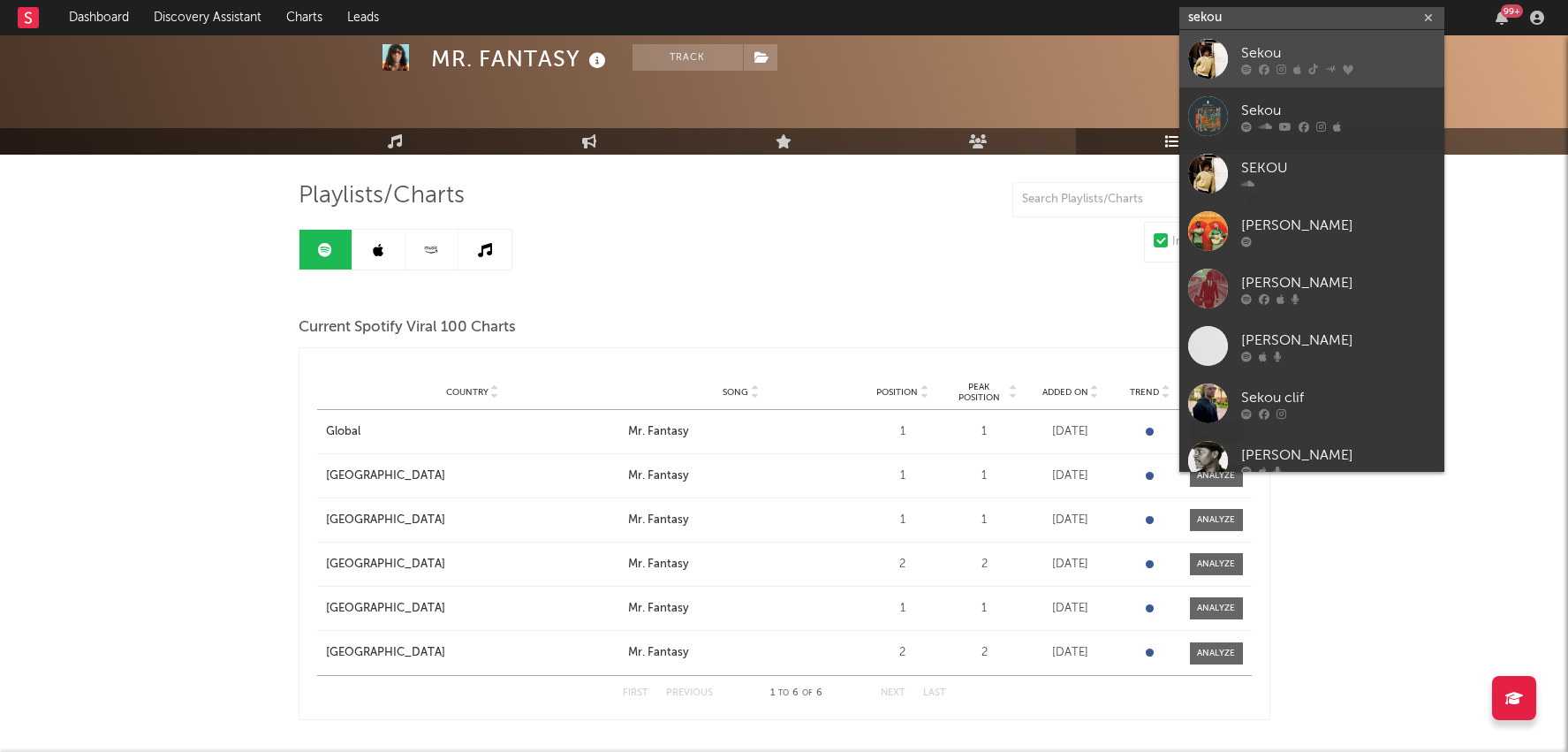
type input "sekou"
click at [1305, 56] on div "Sekou" at bounding box center [1338, 53] width 195 height 21
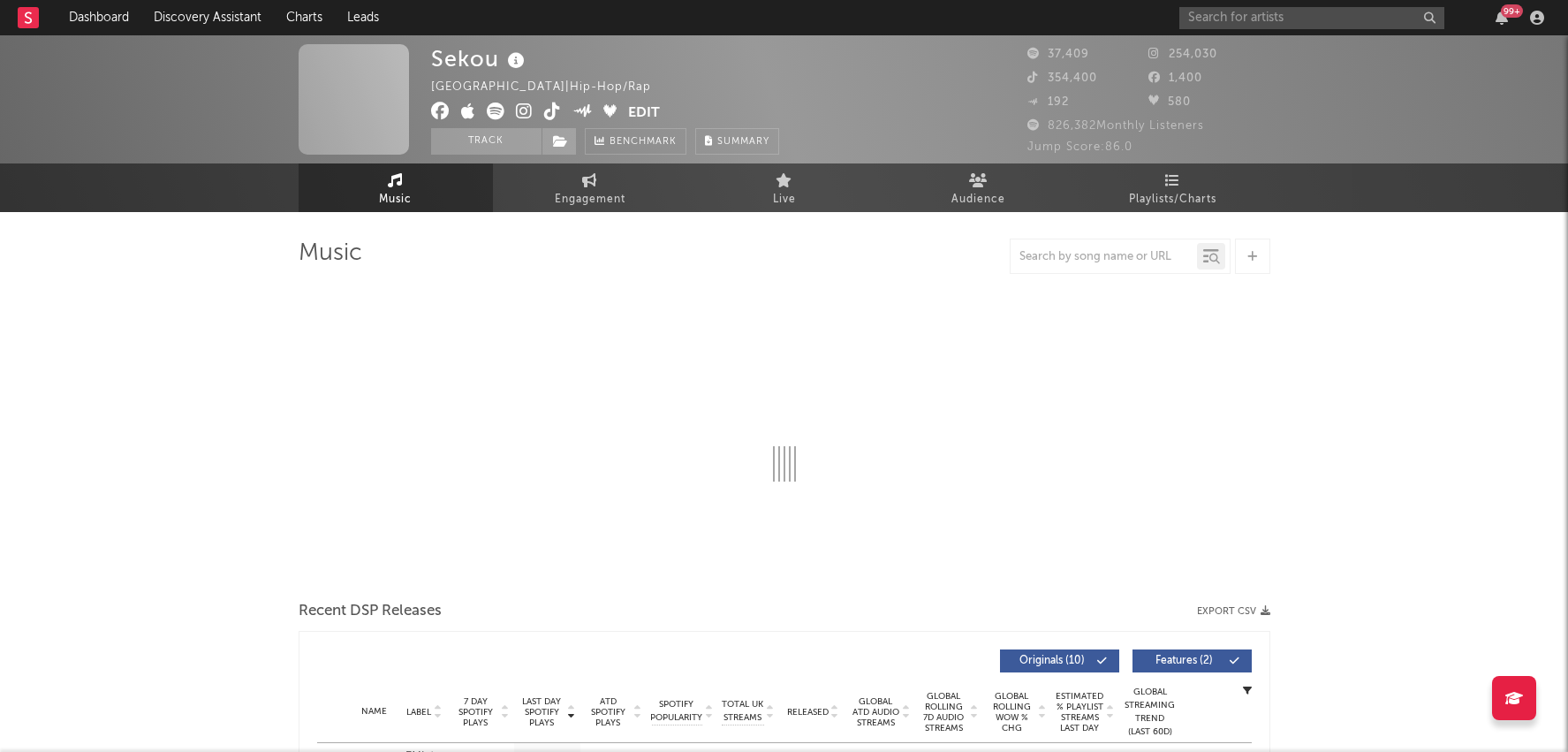
select select "6m"
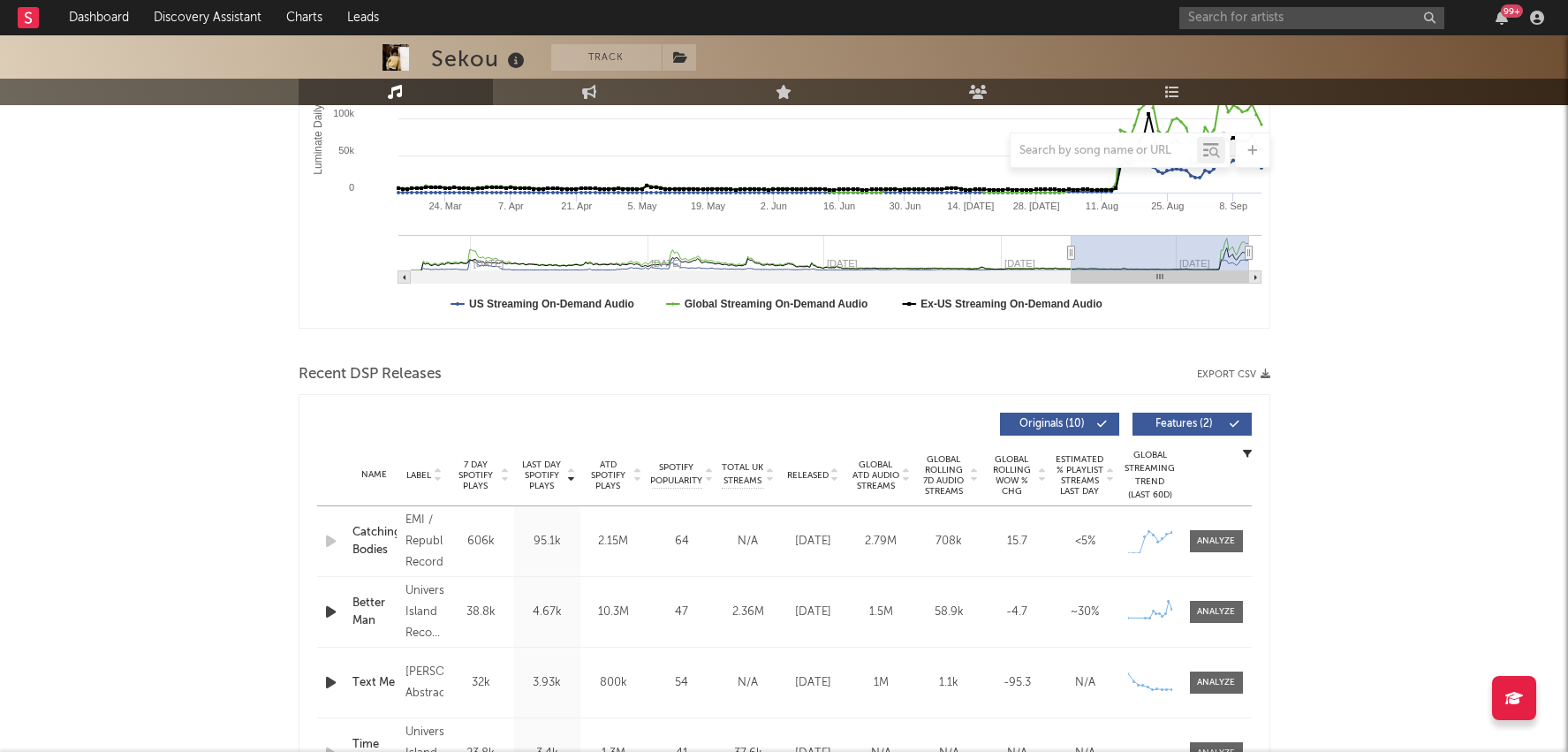
scroll to position [390, 0]
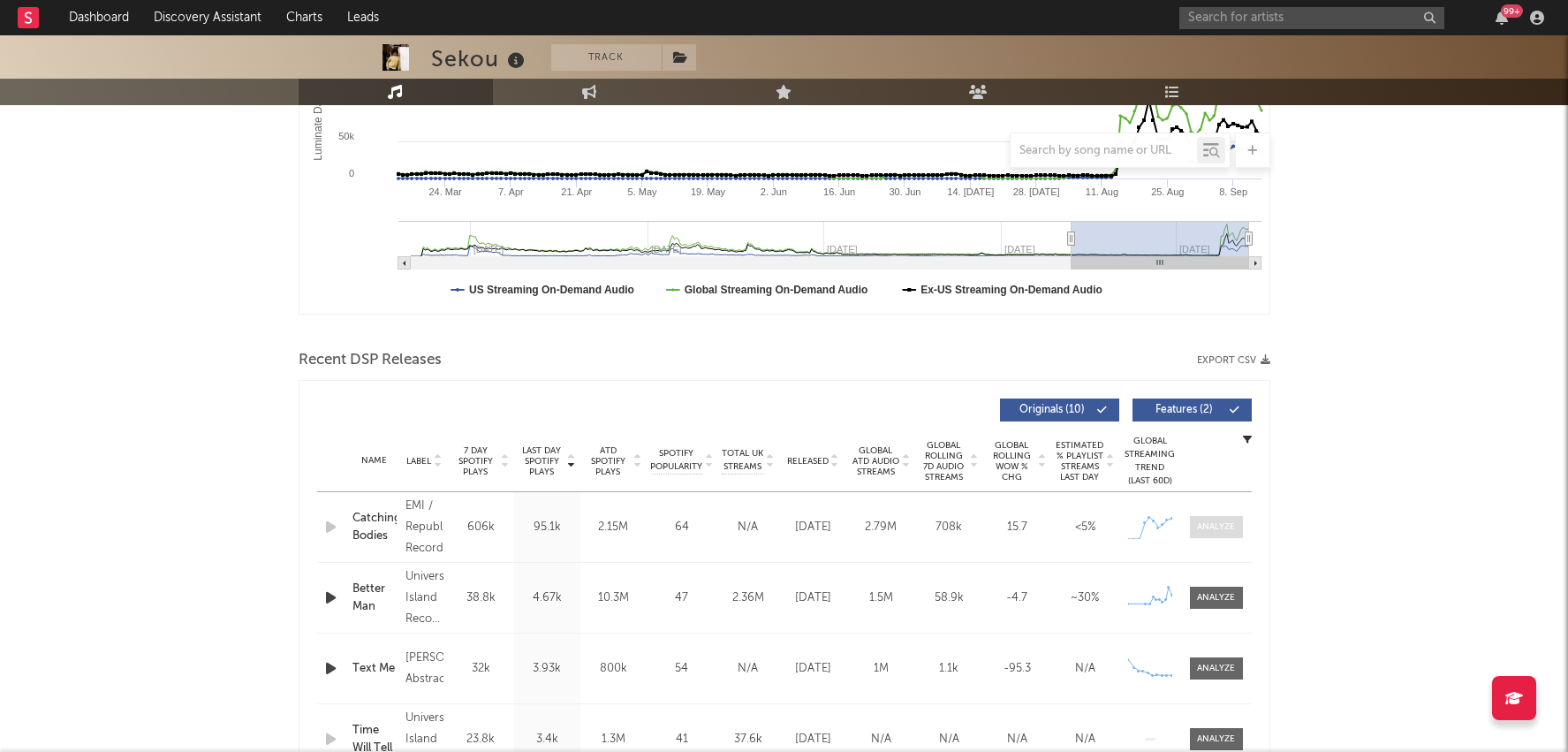
click at [1222, 528] on div at bounding box center [1217, 526] width 38 height 14
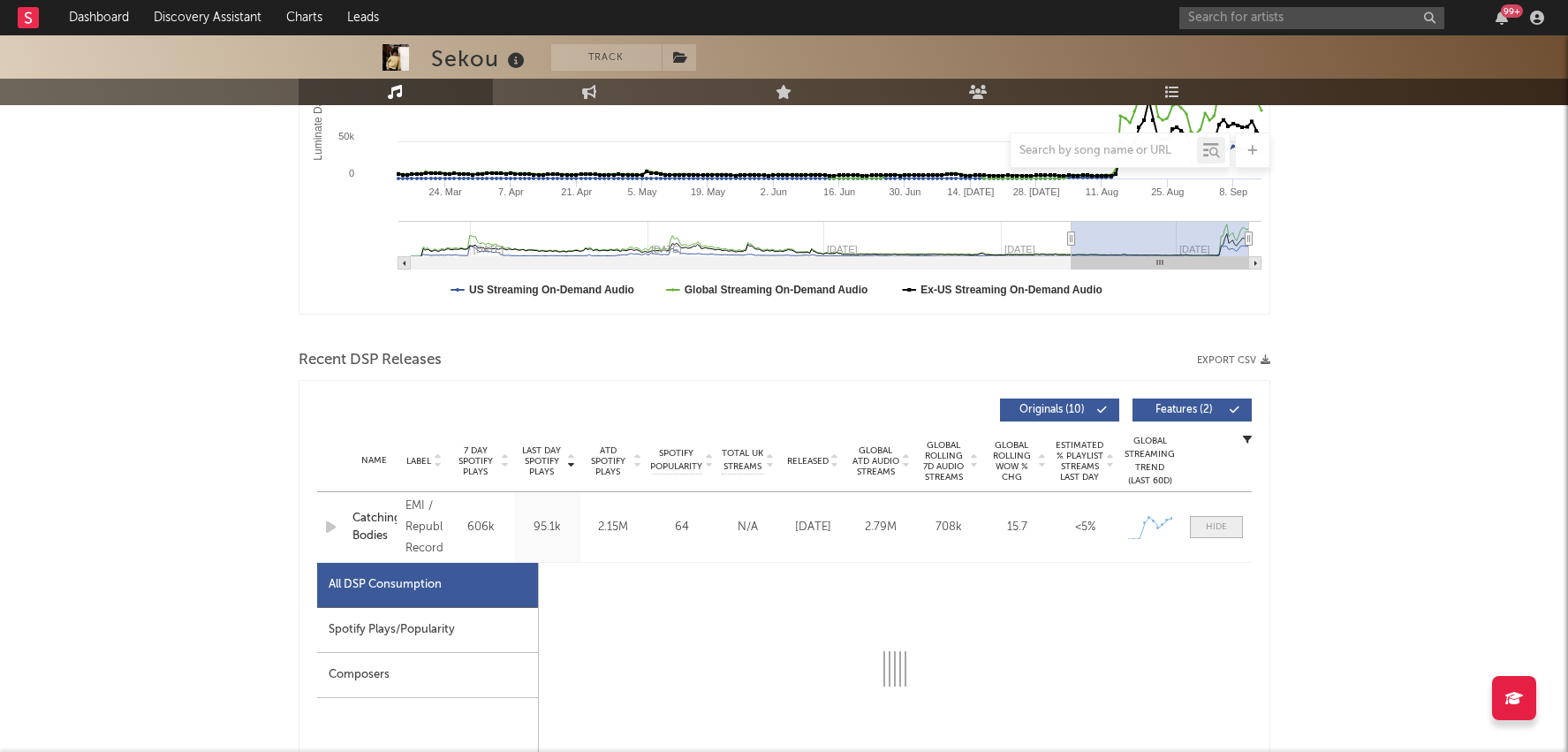
select select "1w"
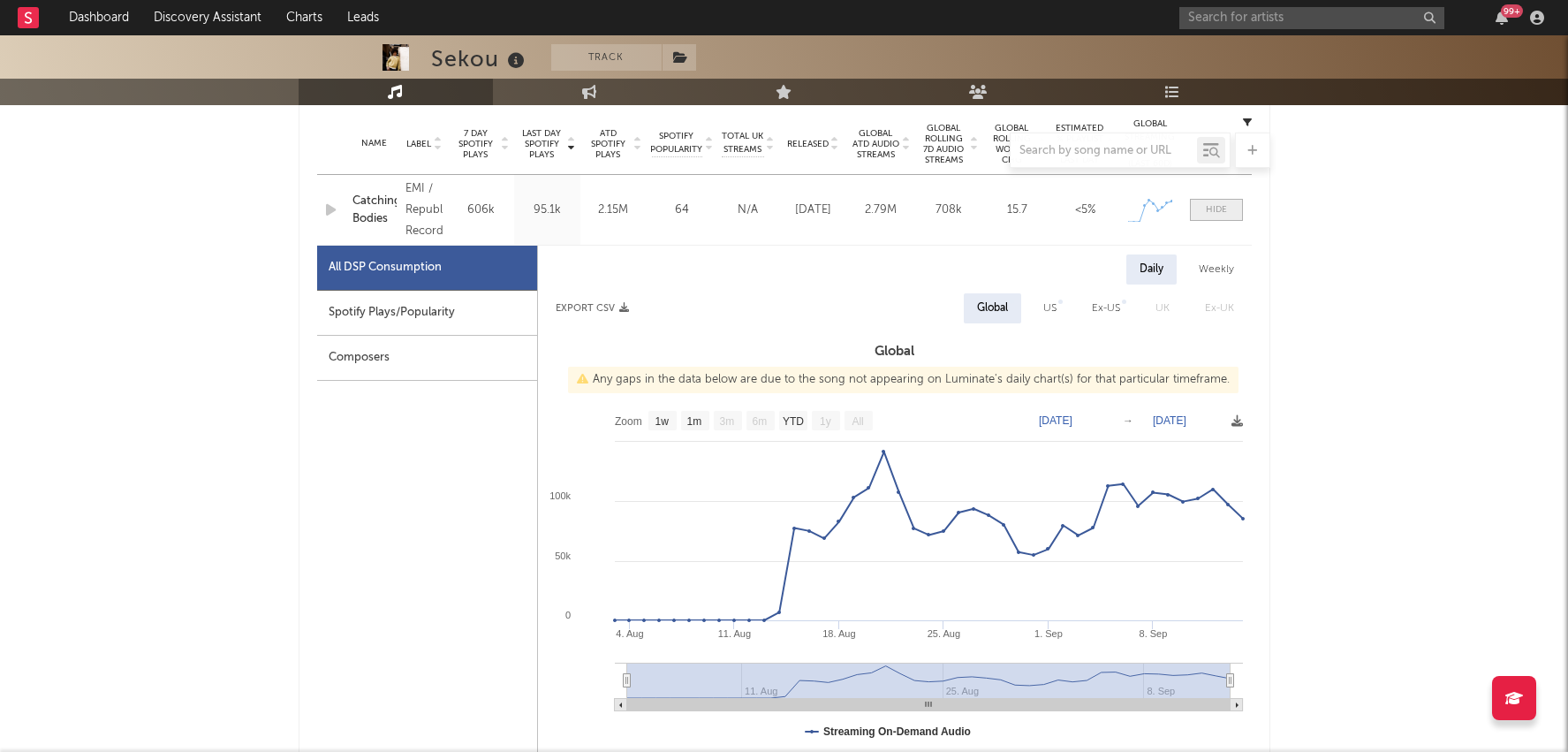
scroll to position [717, 0]
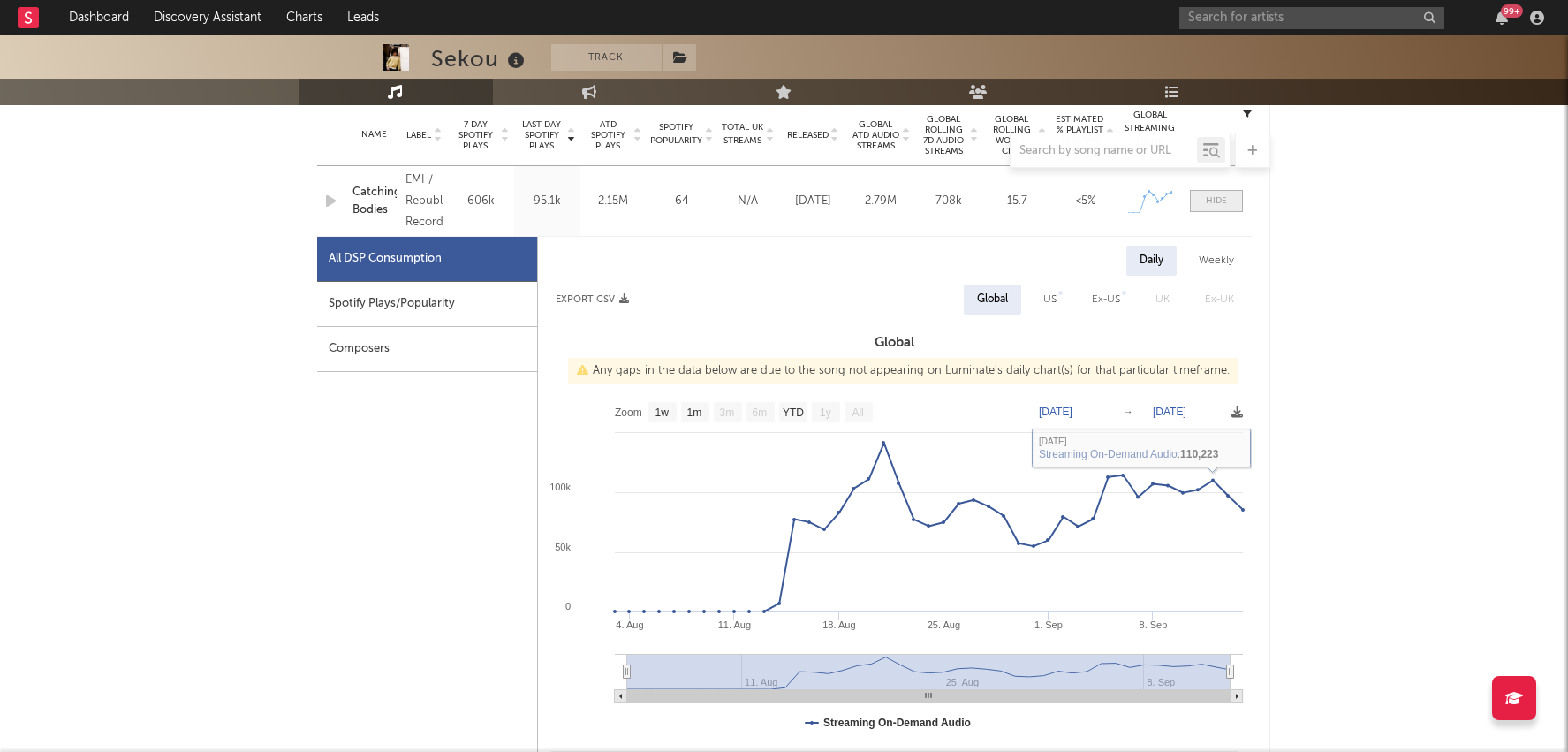
click at [1216, 196] on div at bounding box center [1216, 201] width 21 height 14
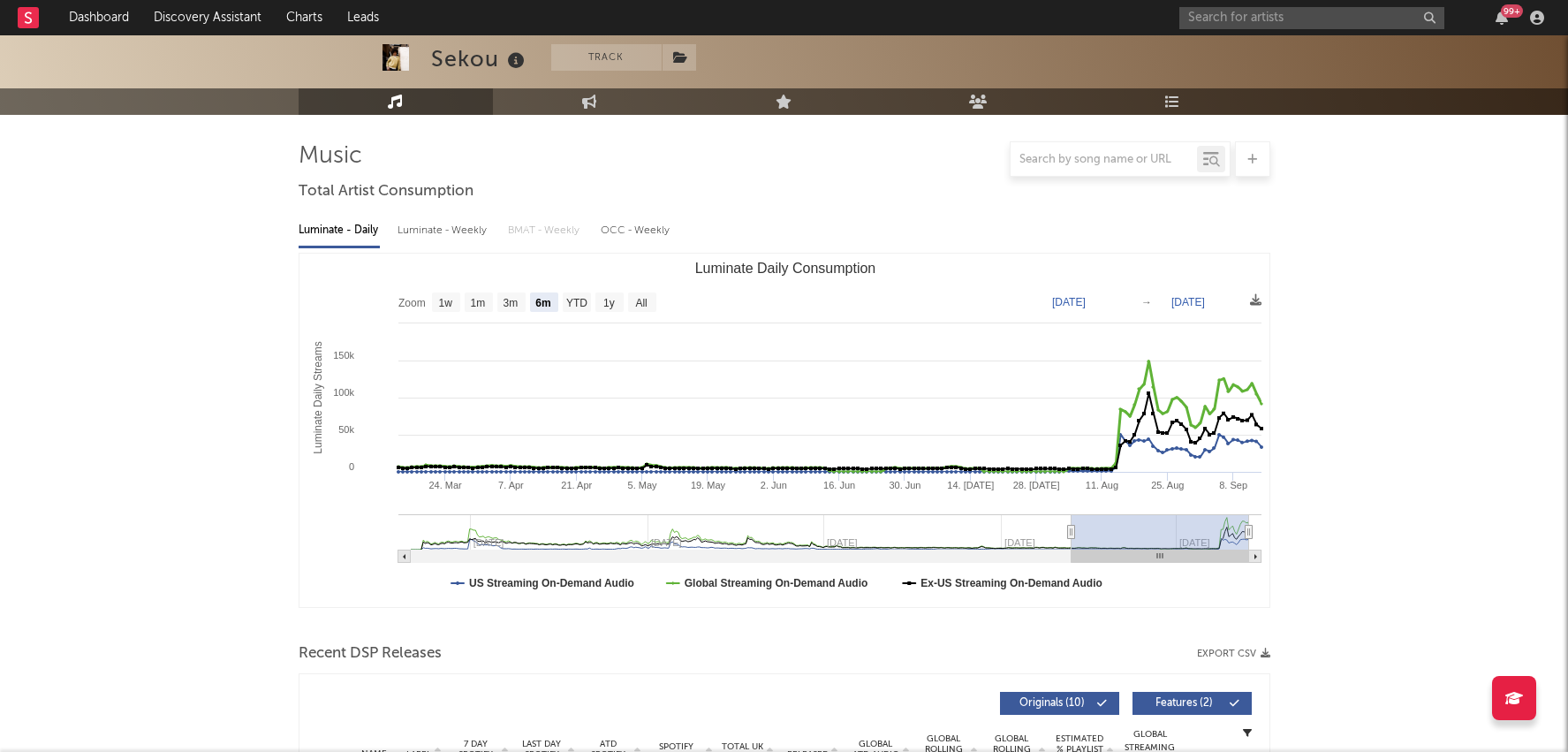
scroll to position [84, 0]
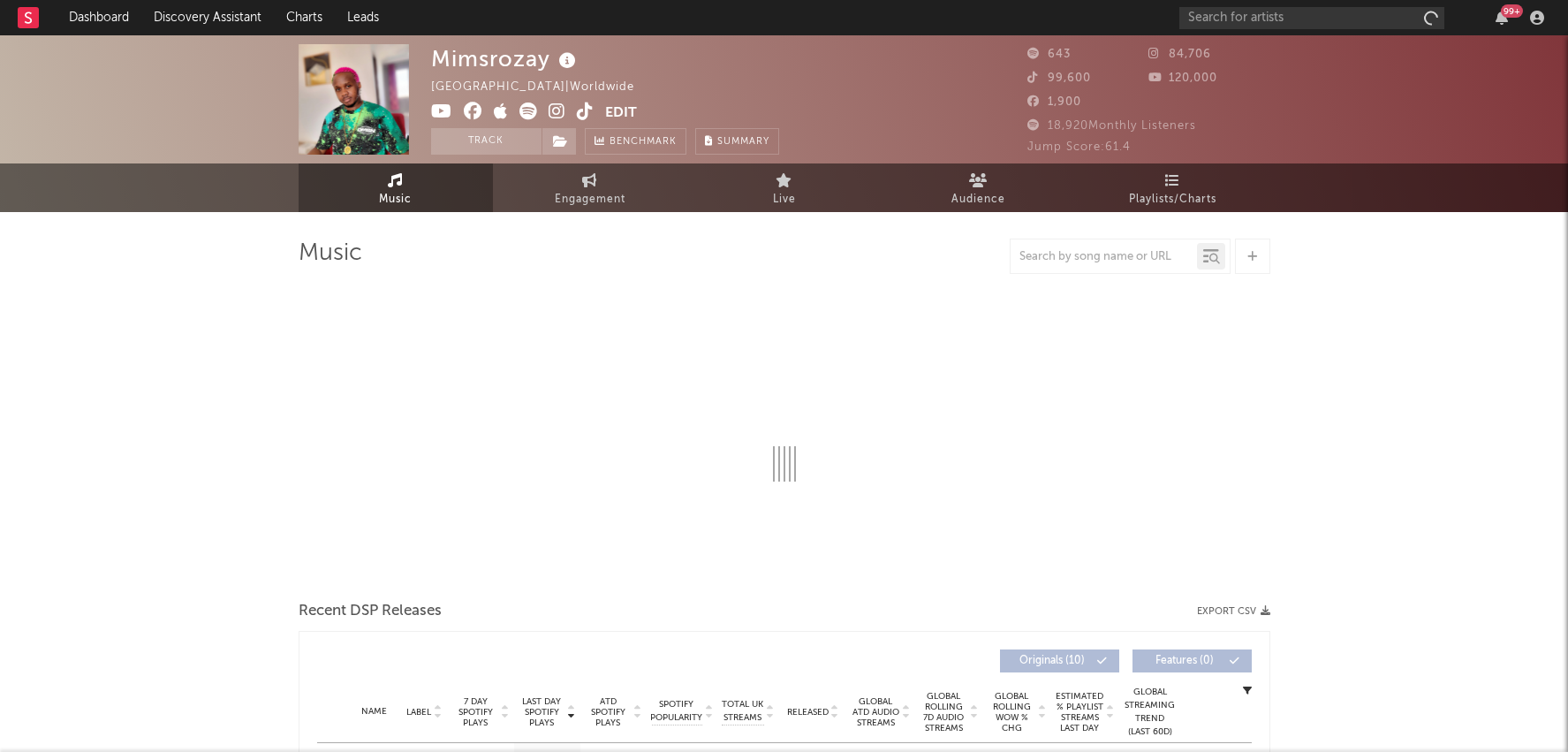
select select "1w"
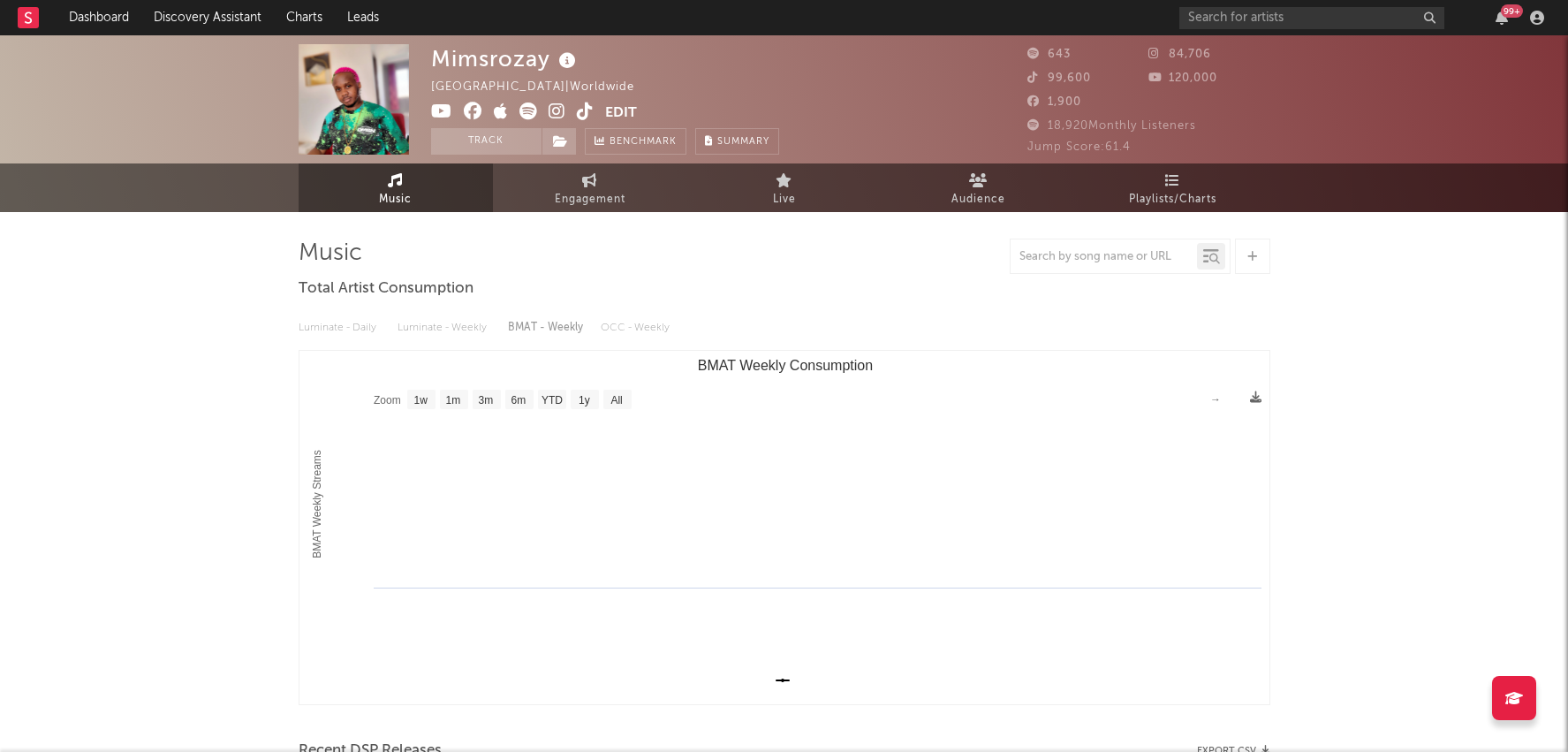
click at [582, 111] on icon at bounding box center [585, 111] width 17 height 18
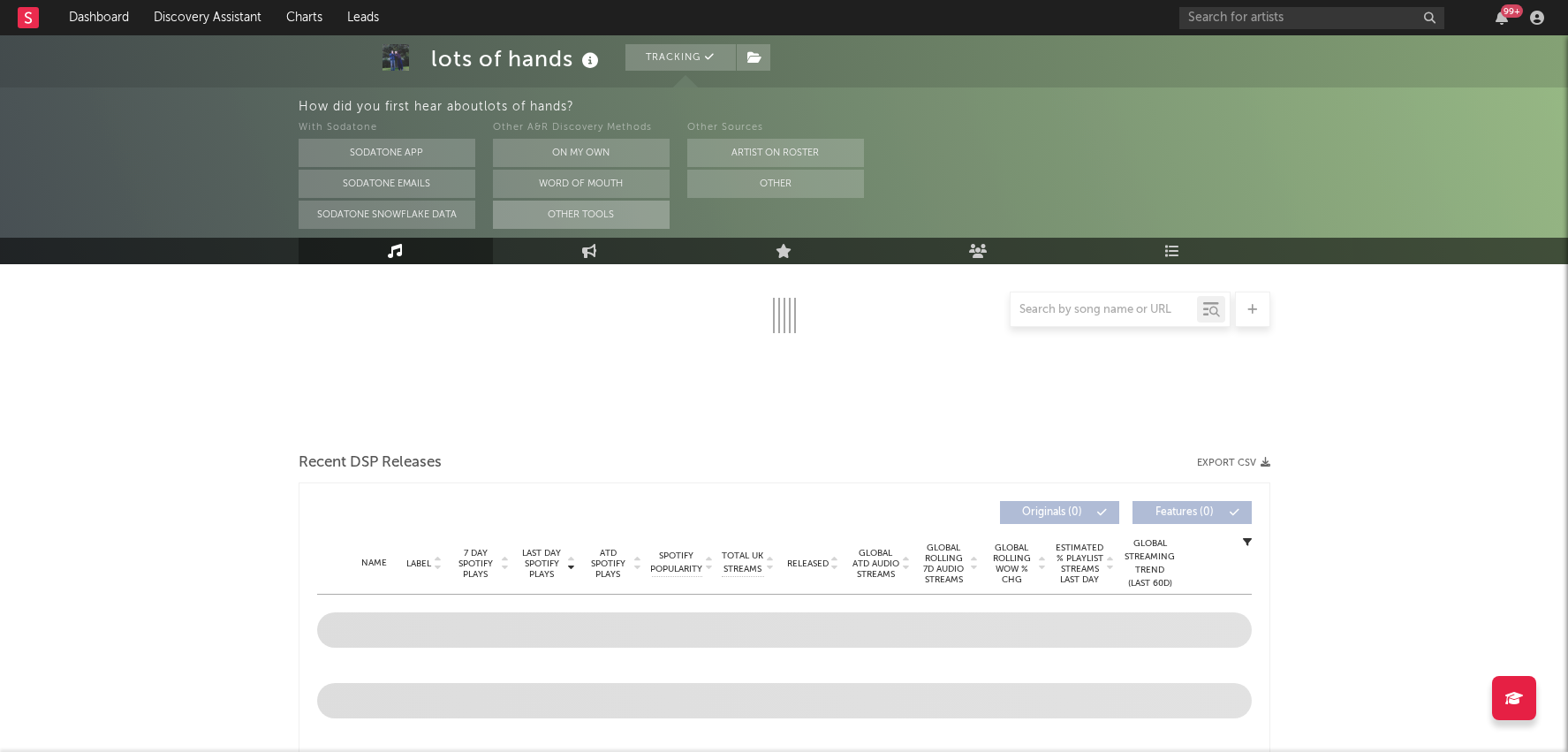
select select "6m"
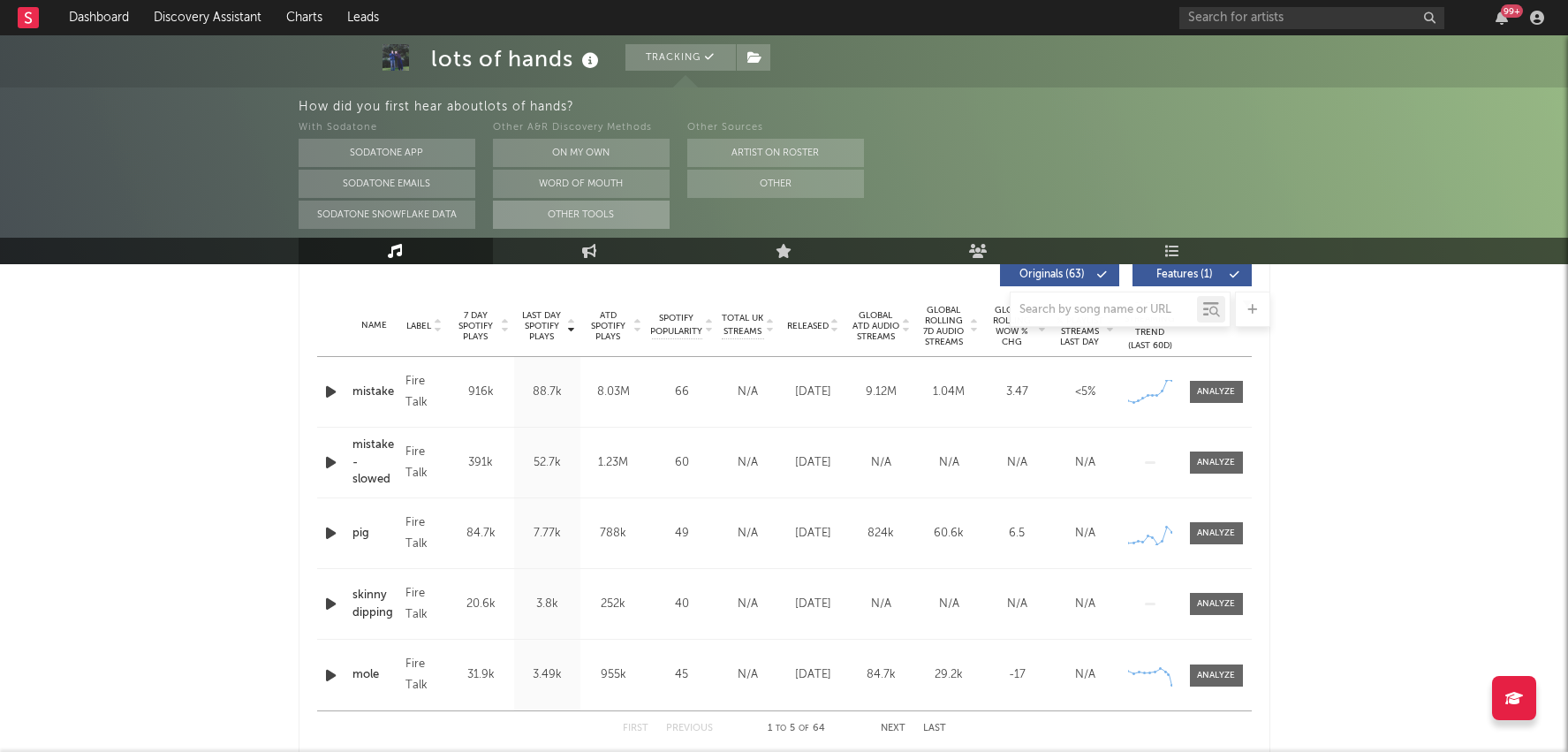
scroll to position [700, 0]
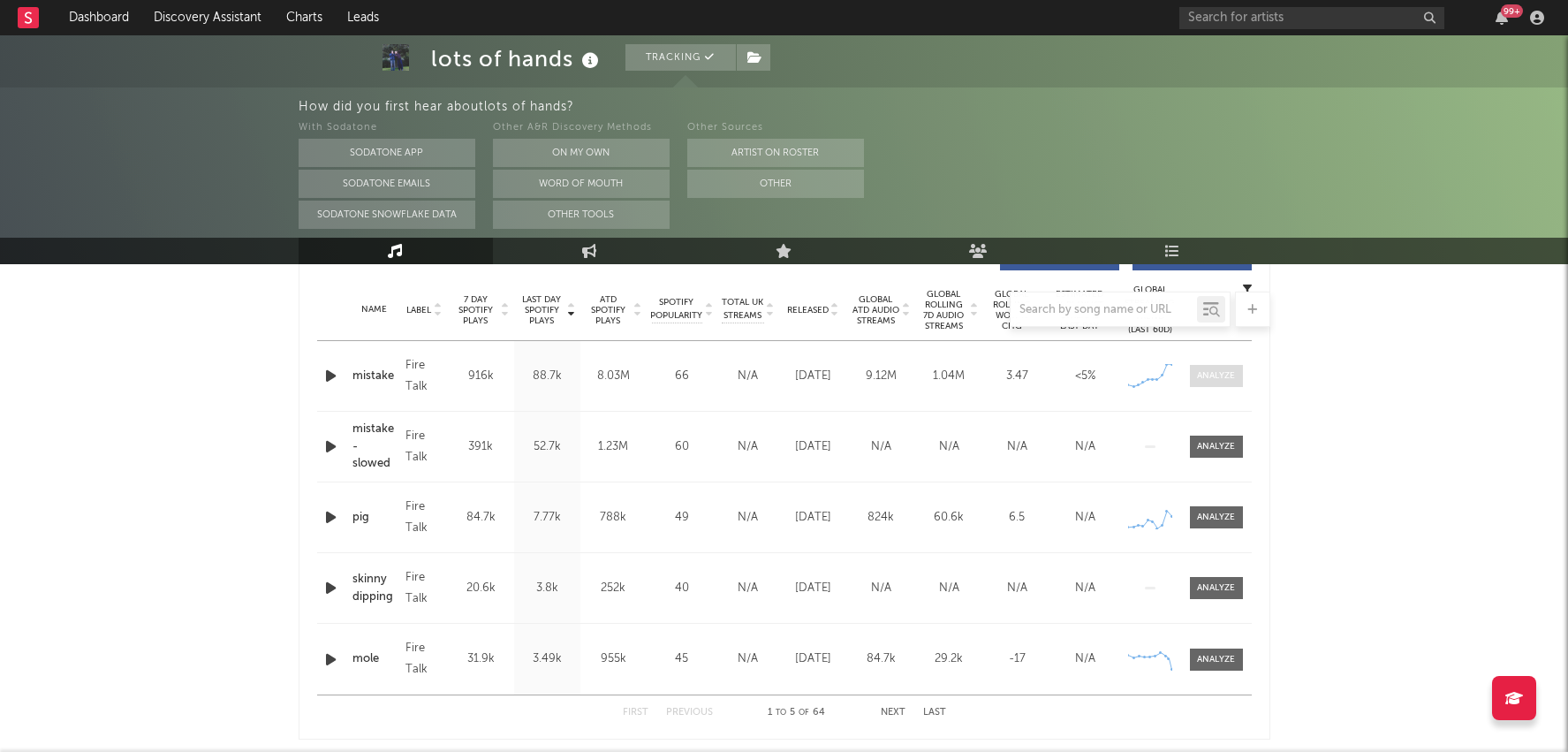
click at [1227, 375] on div at bounding box center [1217, 376] width 38 height 14
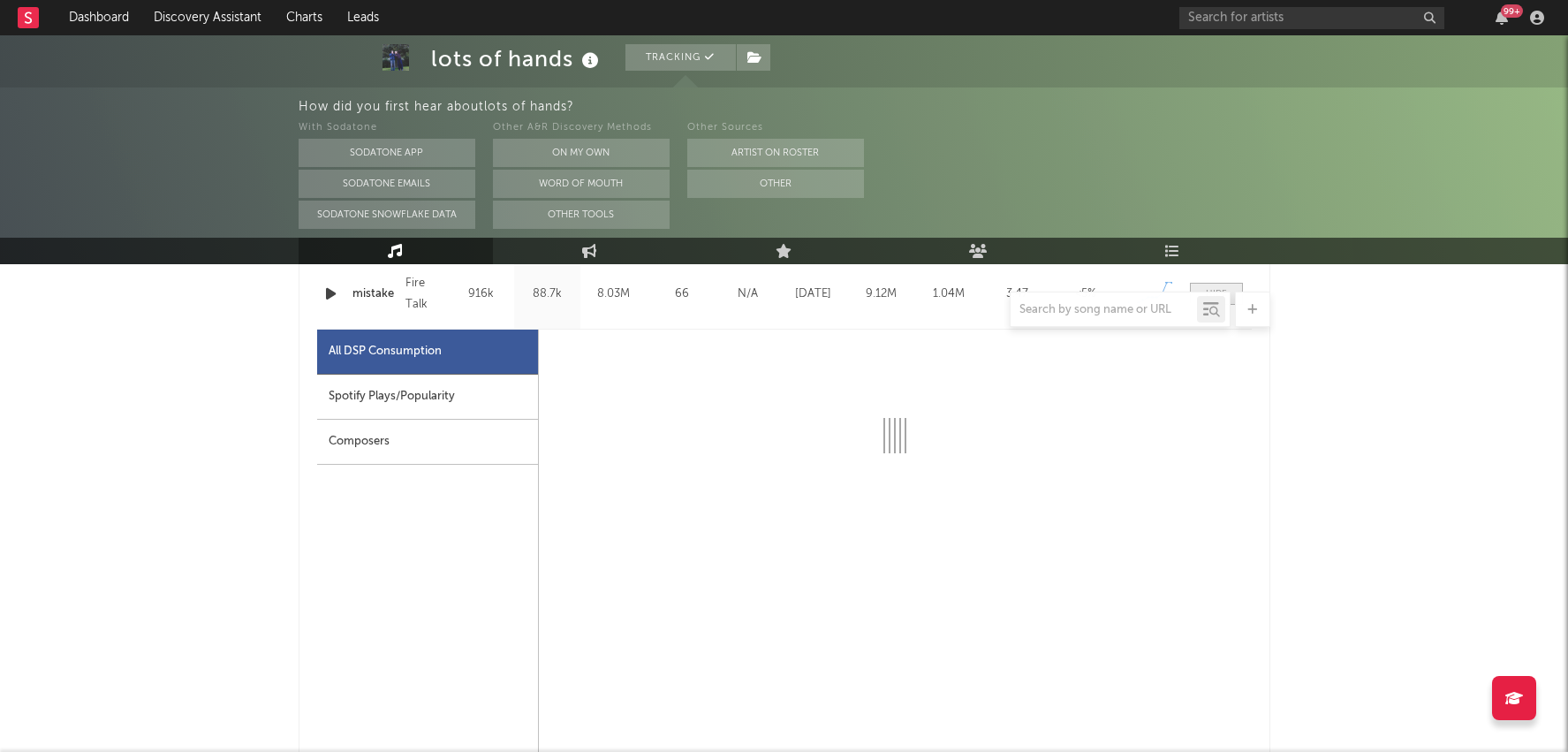
scroll to position [805, 0]
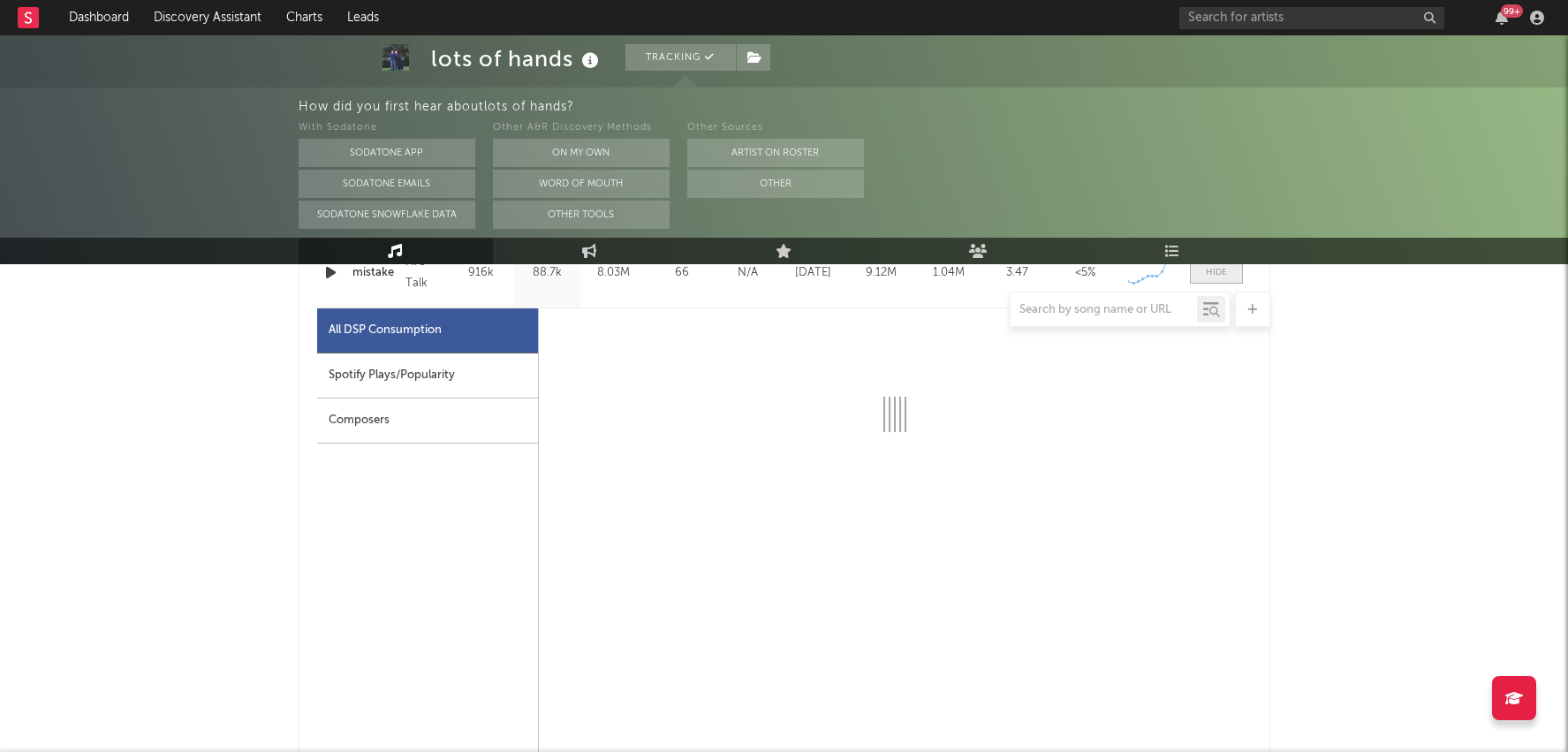
select select "1w"
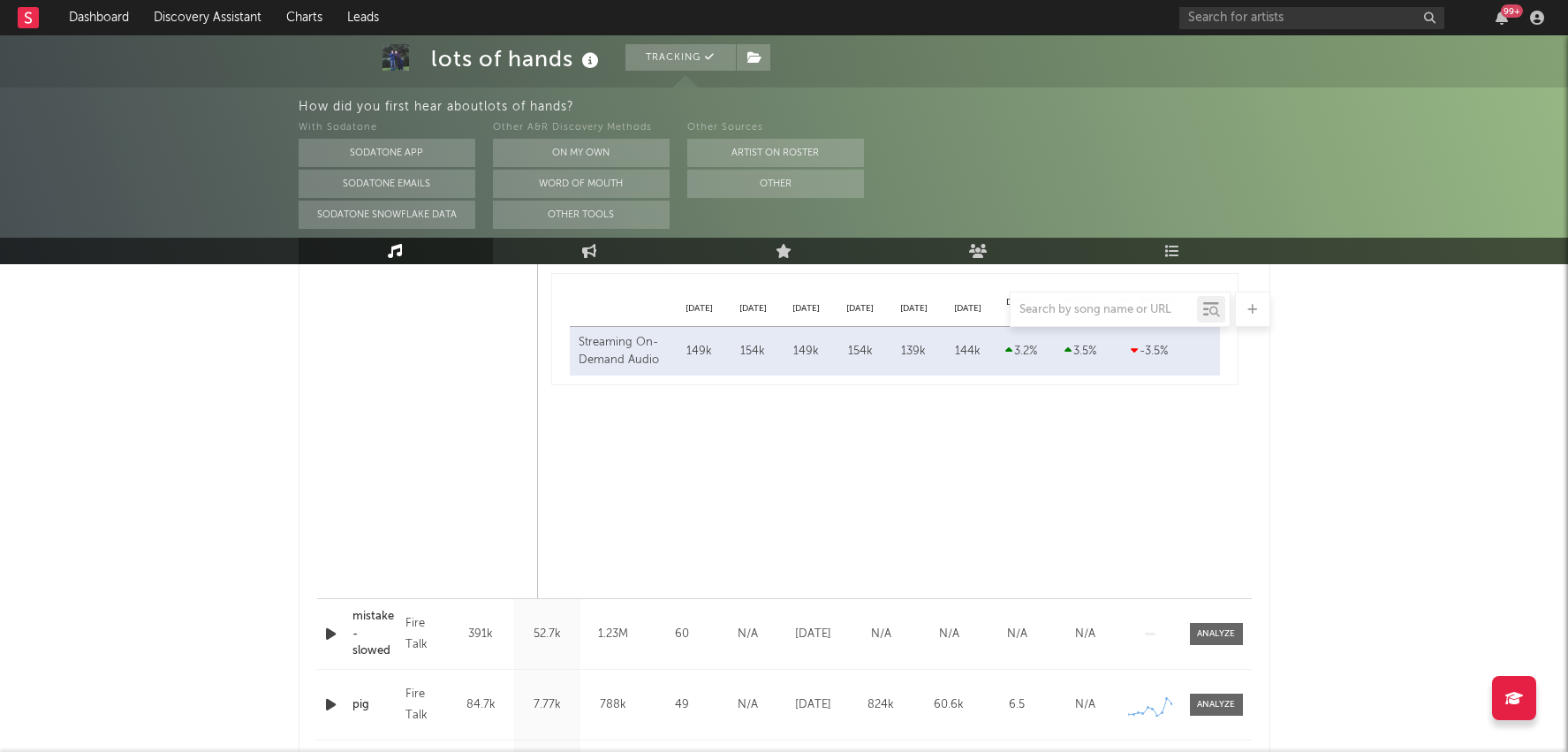
scroll to position [0, 0]
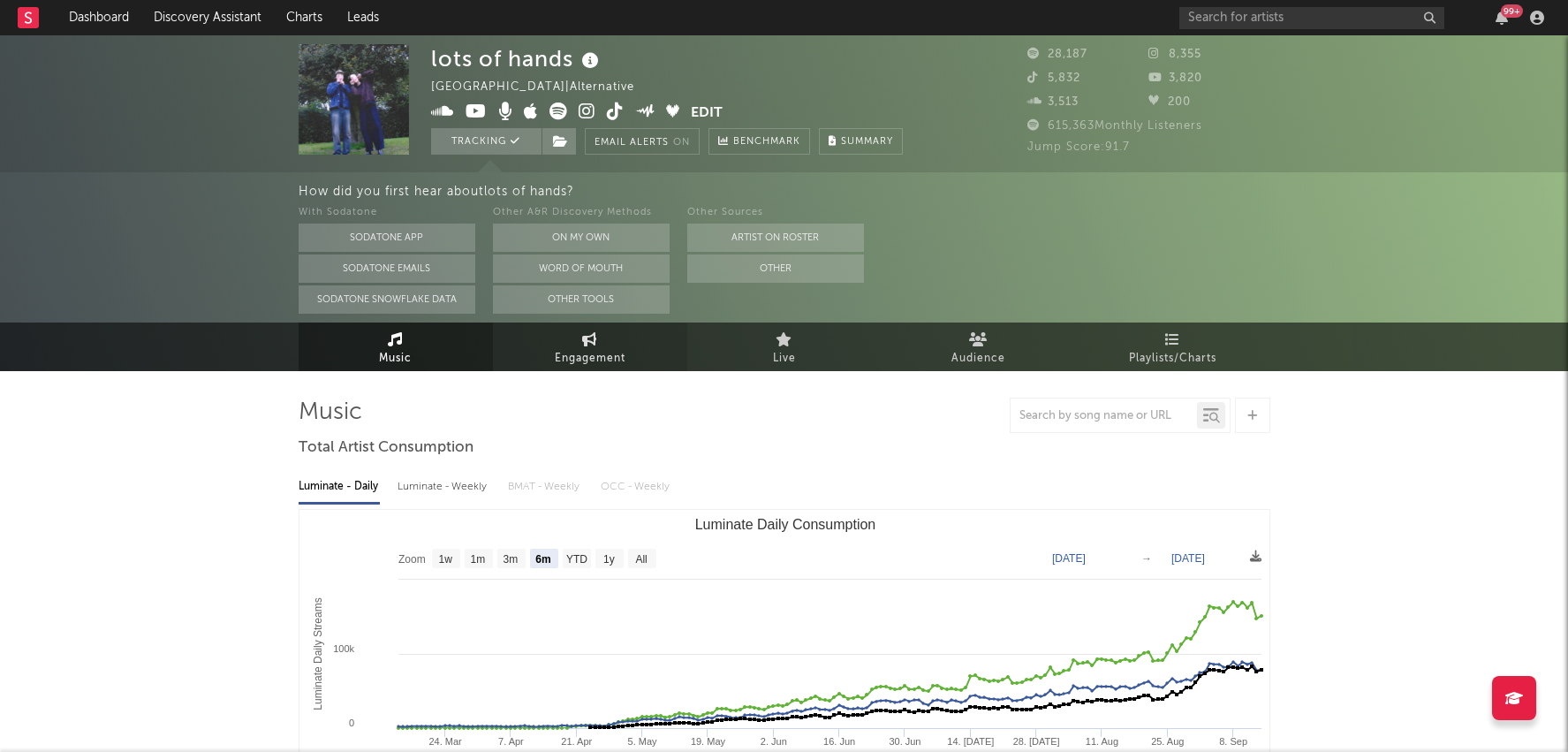
click at [626, 355] on link "Engagement" at bounding box center [590, 347] width 195 height 49
select select "1w"
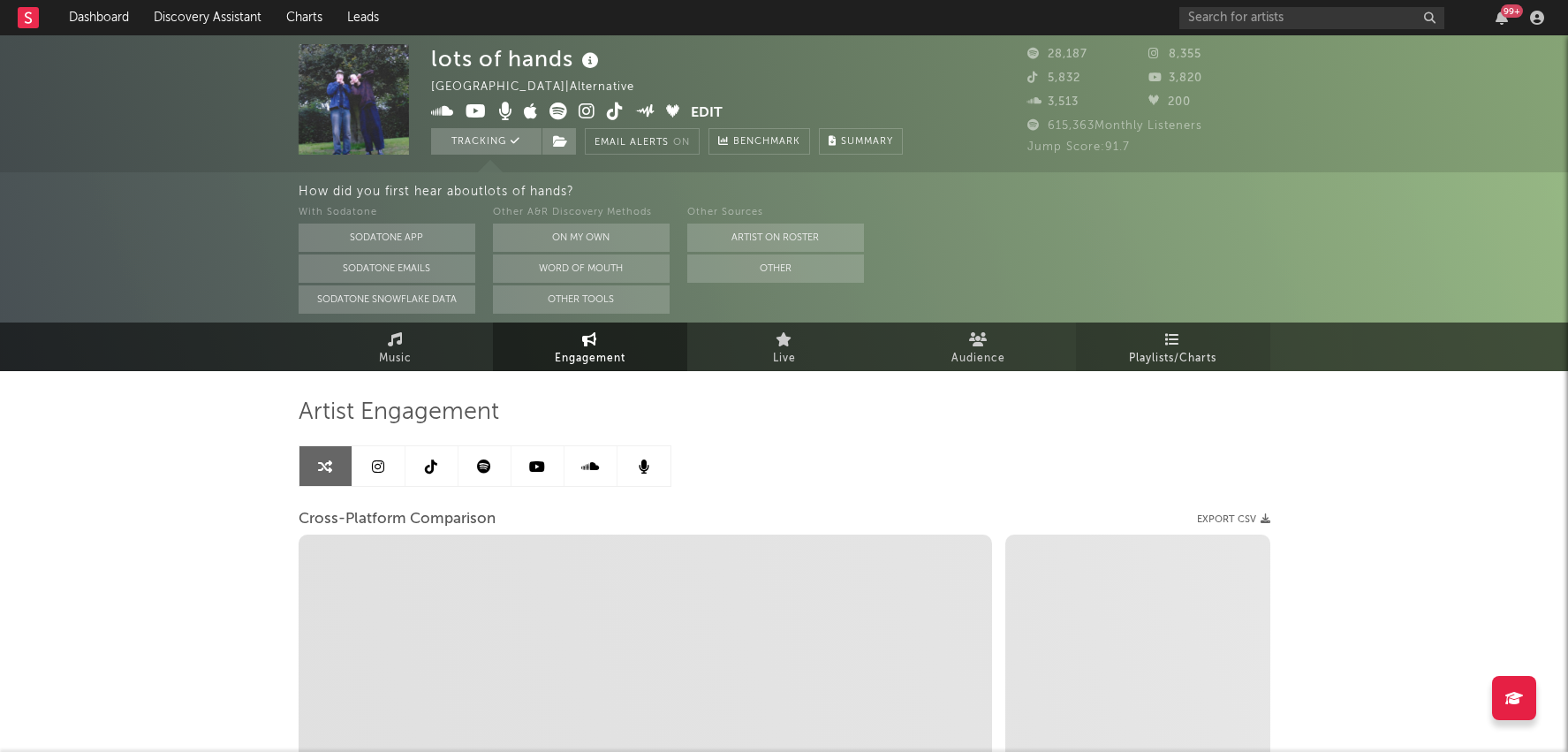
click at [1185, 348] on span "Playlists/Charts" at bounding box center [1173, 358] width 88 height 21
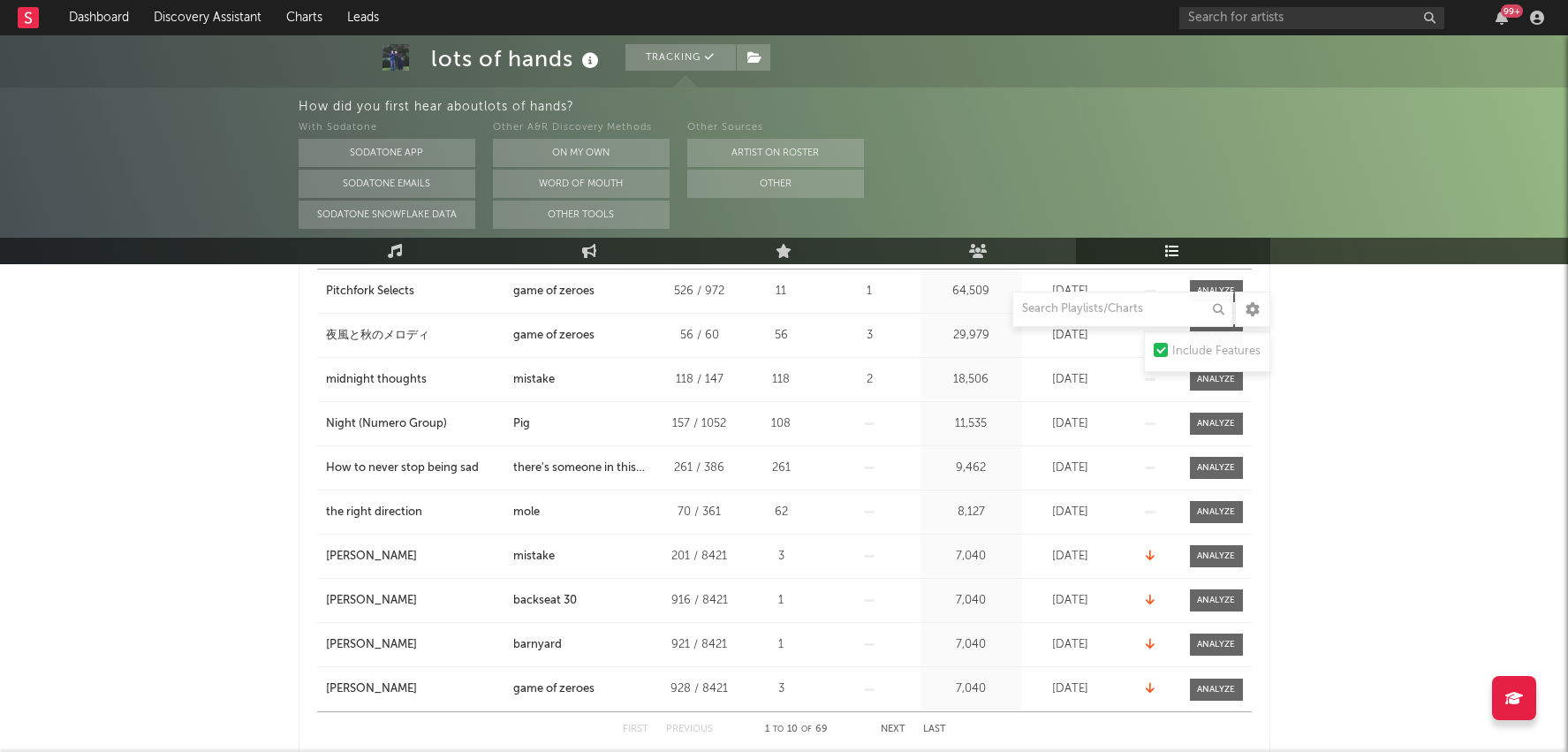
scroll to position [625, 0]
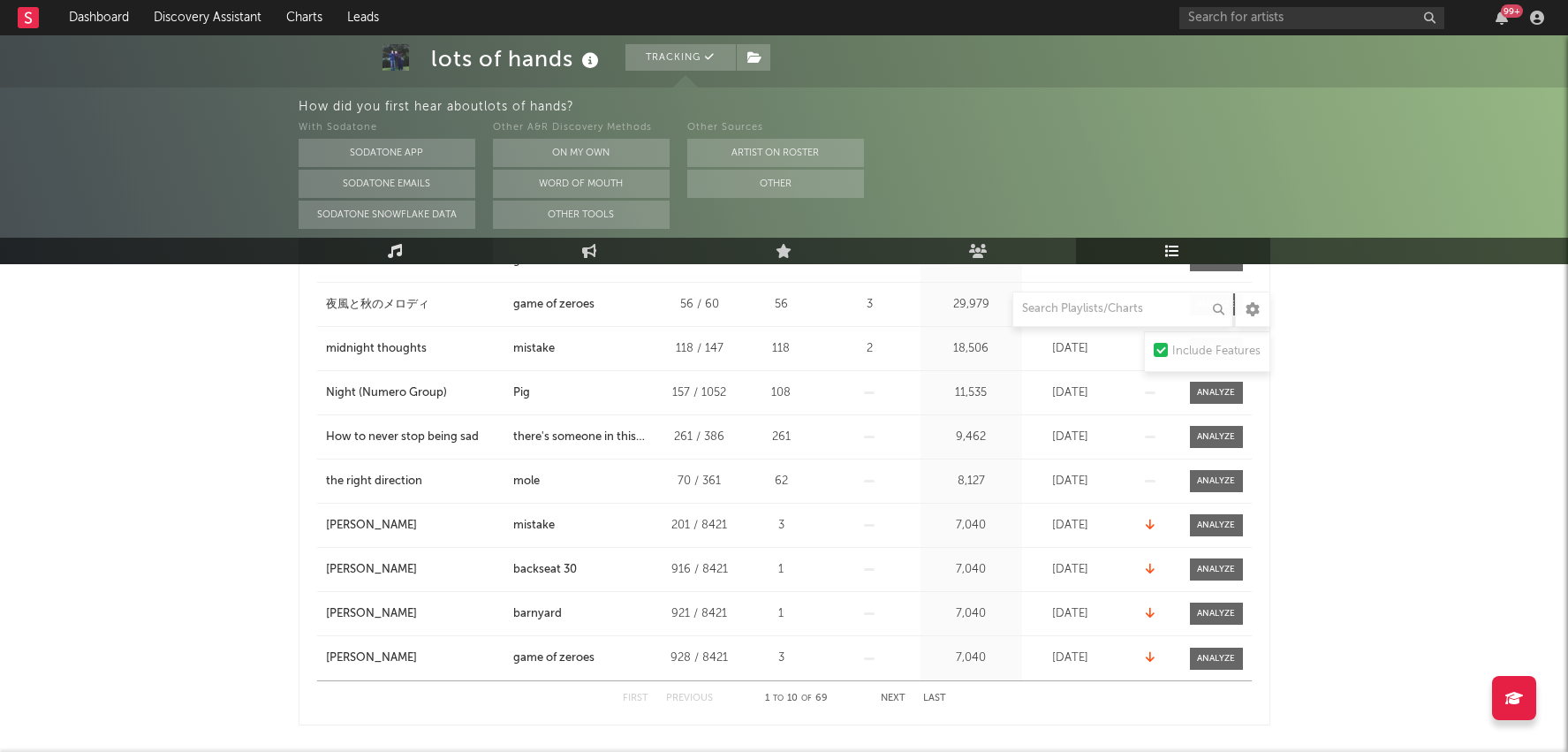
click at [409, 258] on link "Music" at bounding box center [396, 250] width 195 height 26
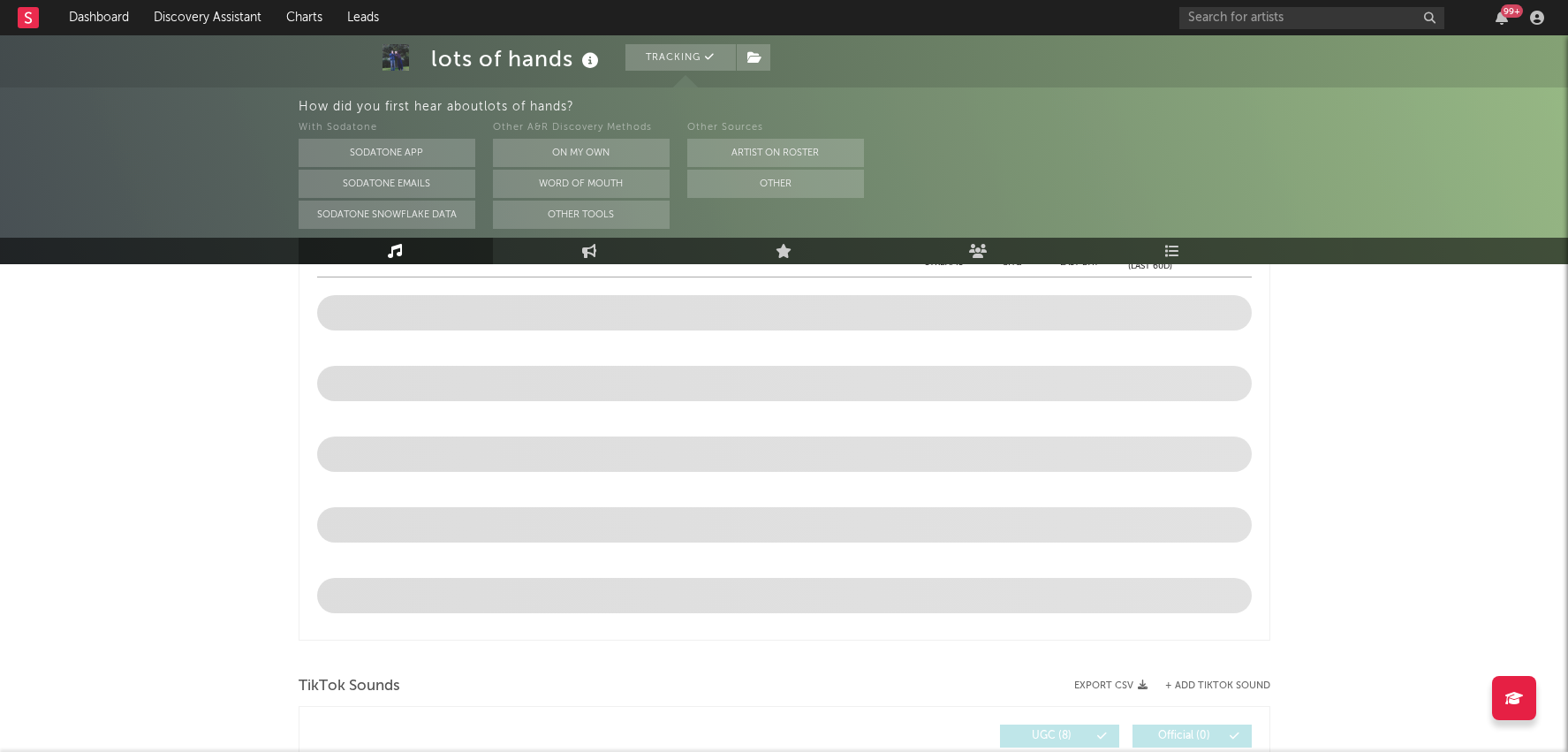
select select "6m"
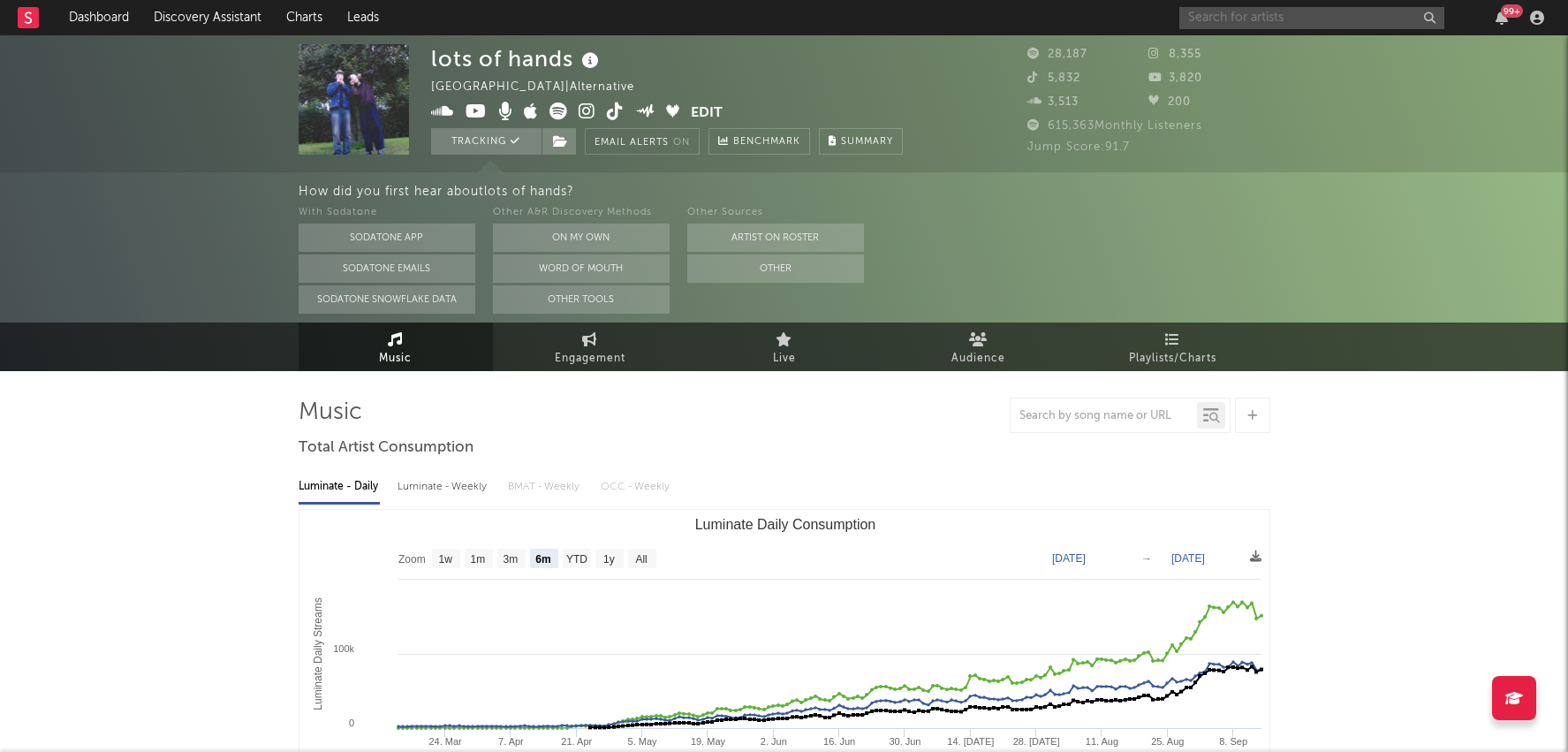
click at [1268, 14] on input "text" at bounding box center [1312, 18] width 265 height 22
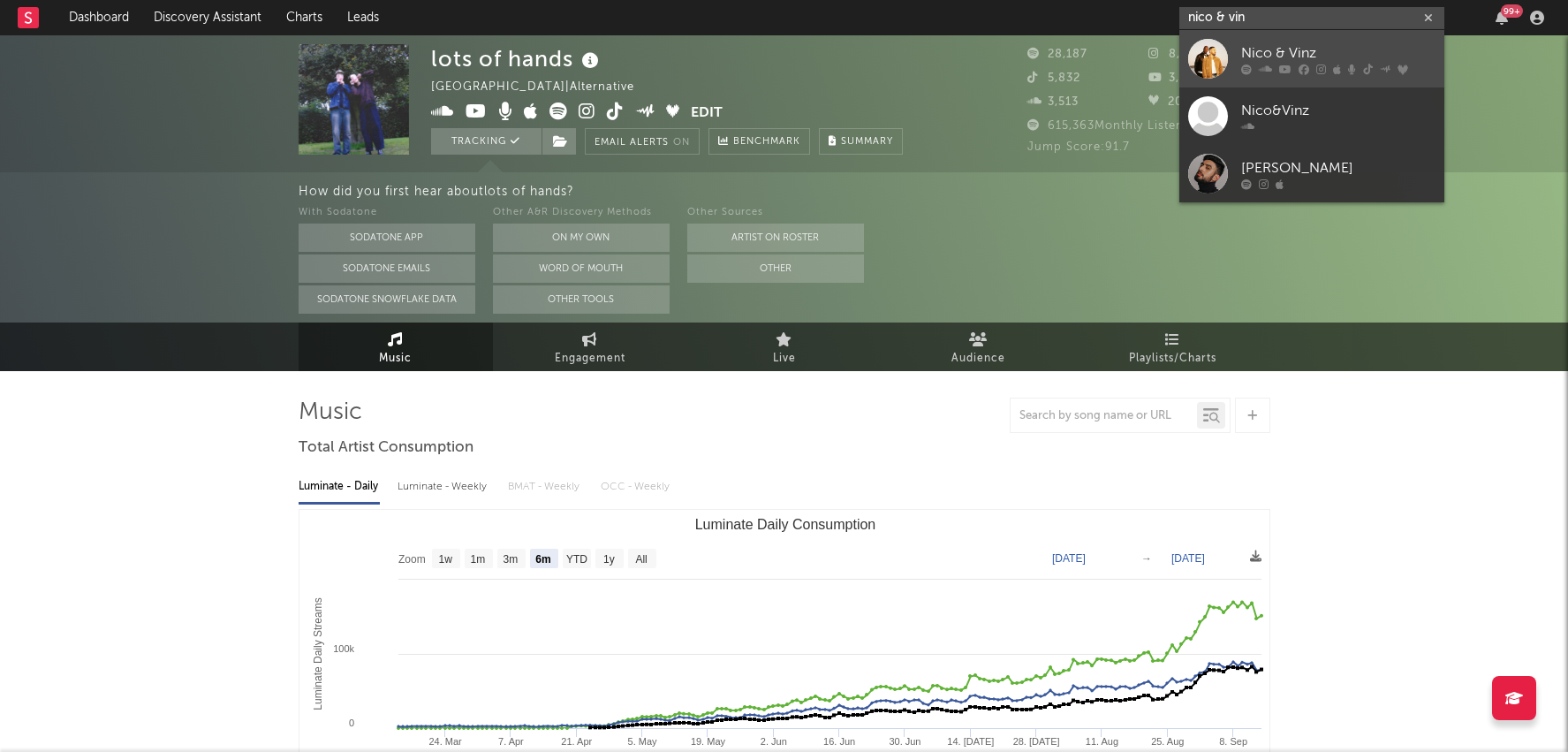
type input "nico & vin"
click at [1288, 60] on div "Nico & Vinz" at bounding box center [1338, 53] width 195 height 21
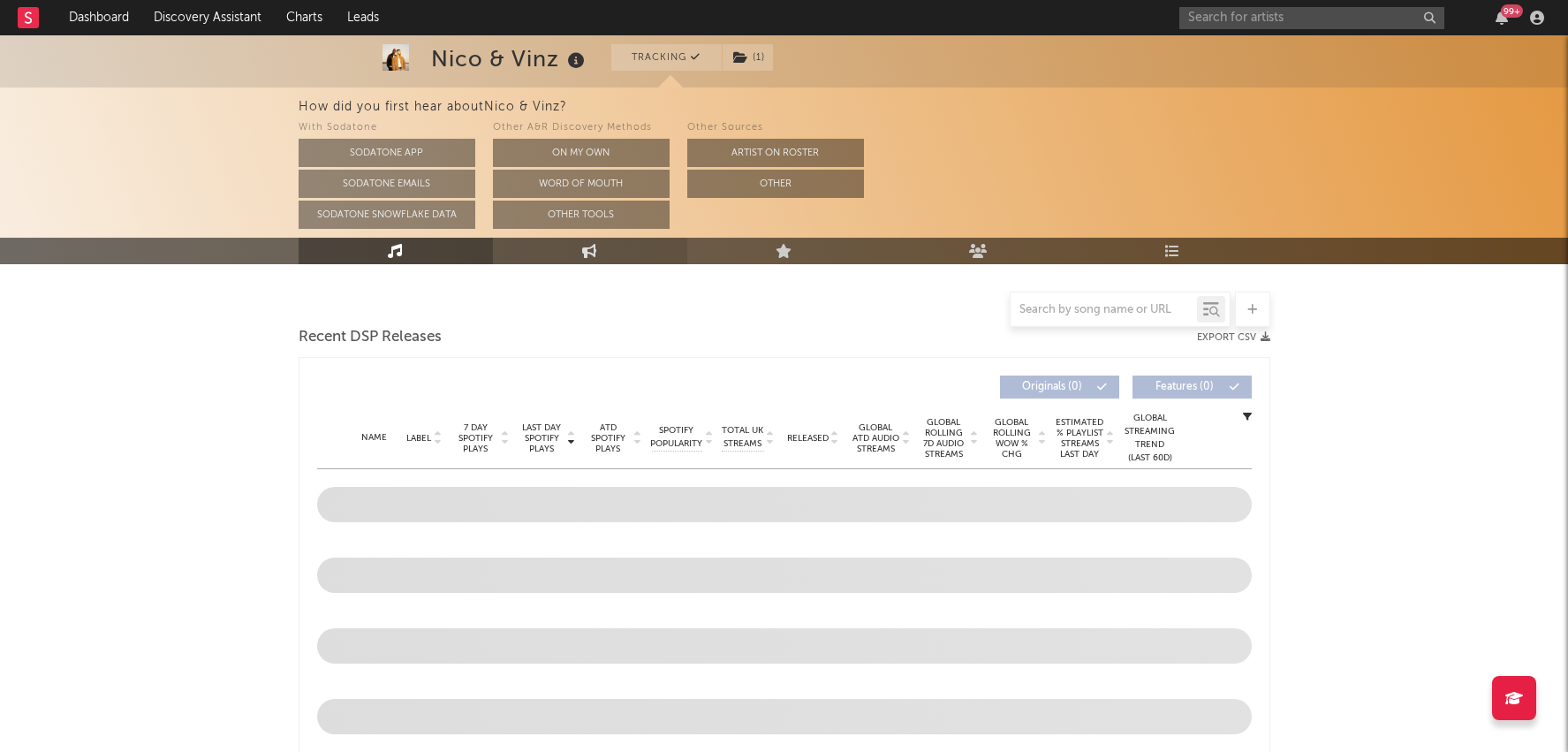
select select "6m"
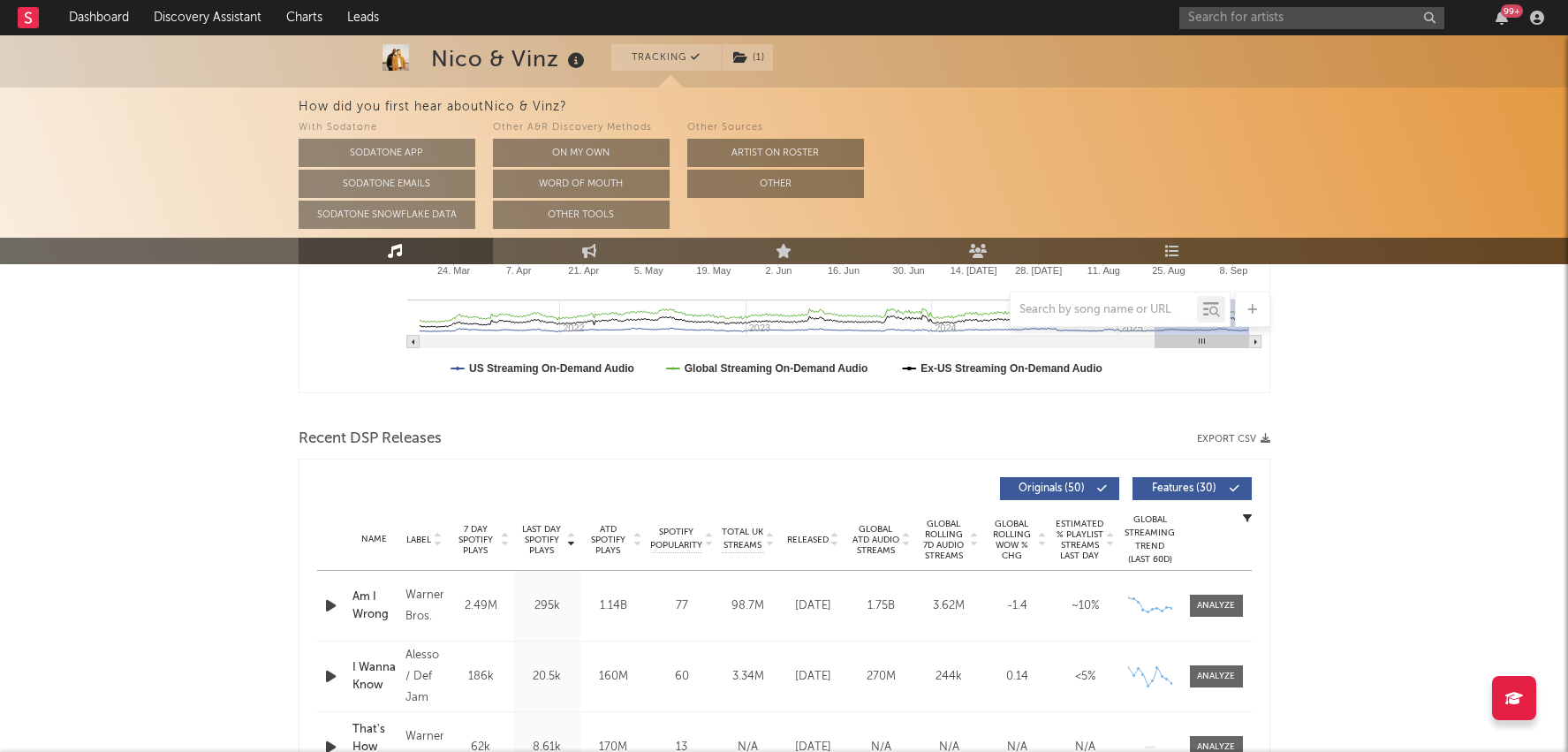
scroll to position [495, 0]
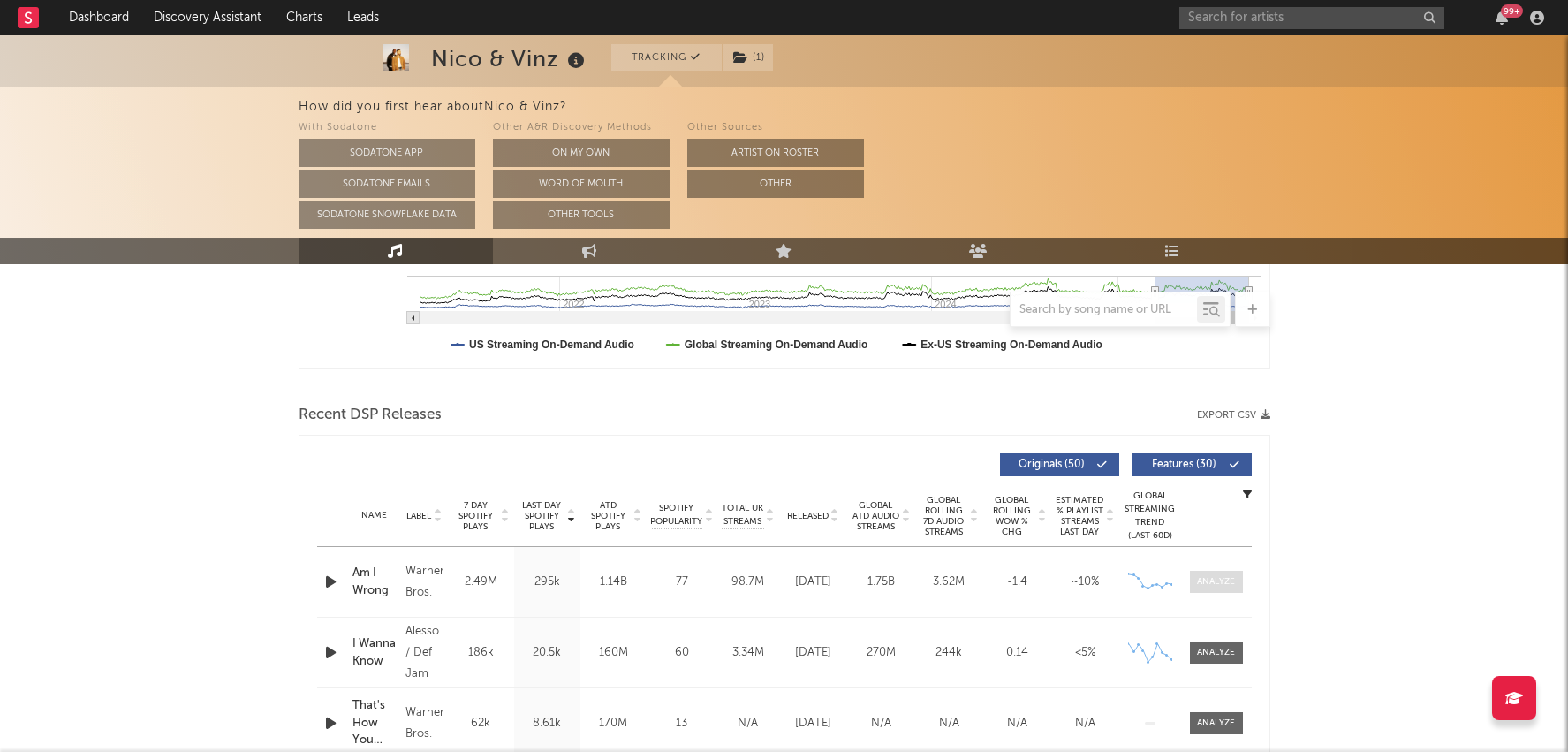
click at [1230, 590] on span at bounding box center [1217, 582] width 53 height 22
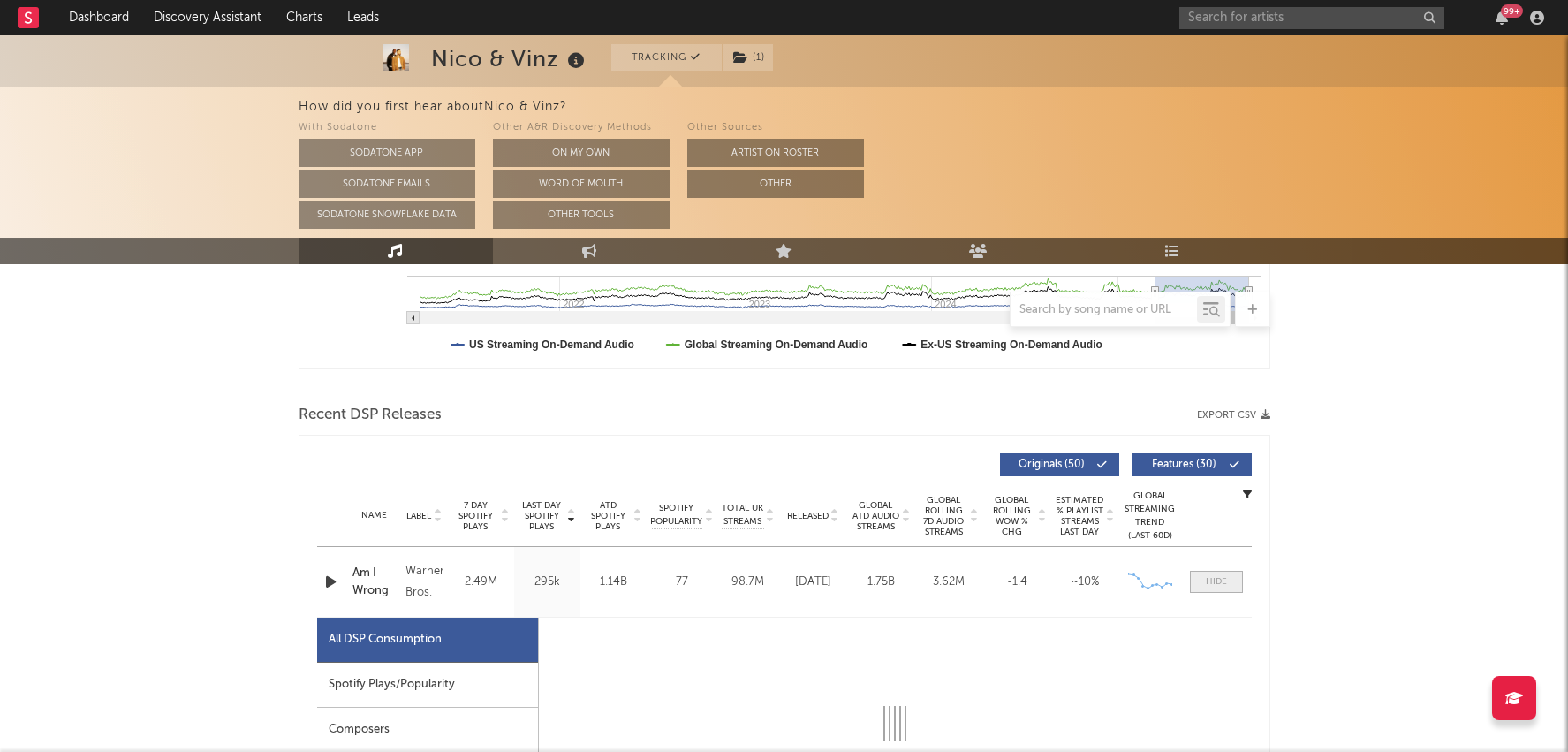
select select "6m"
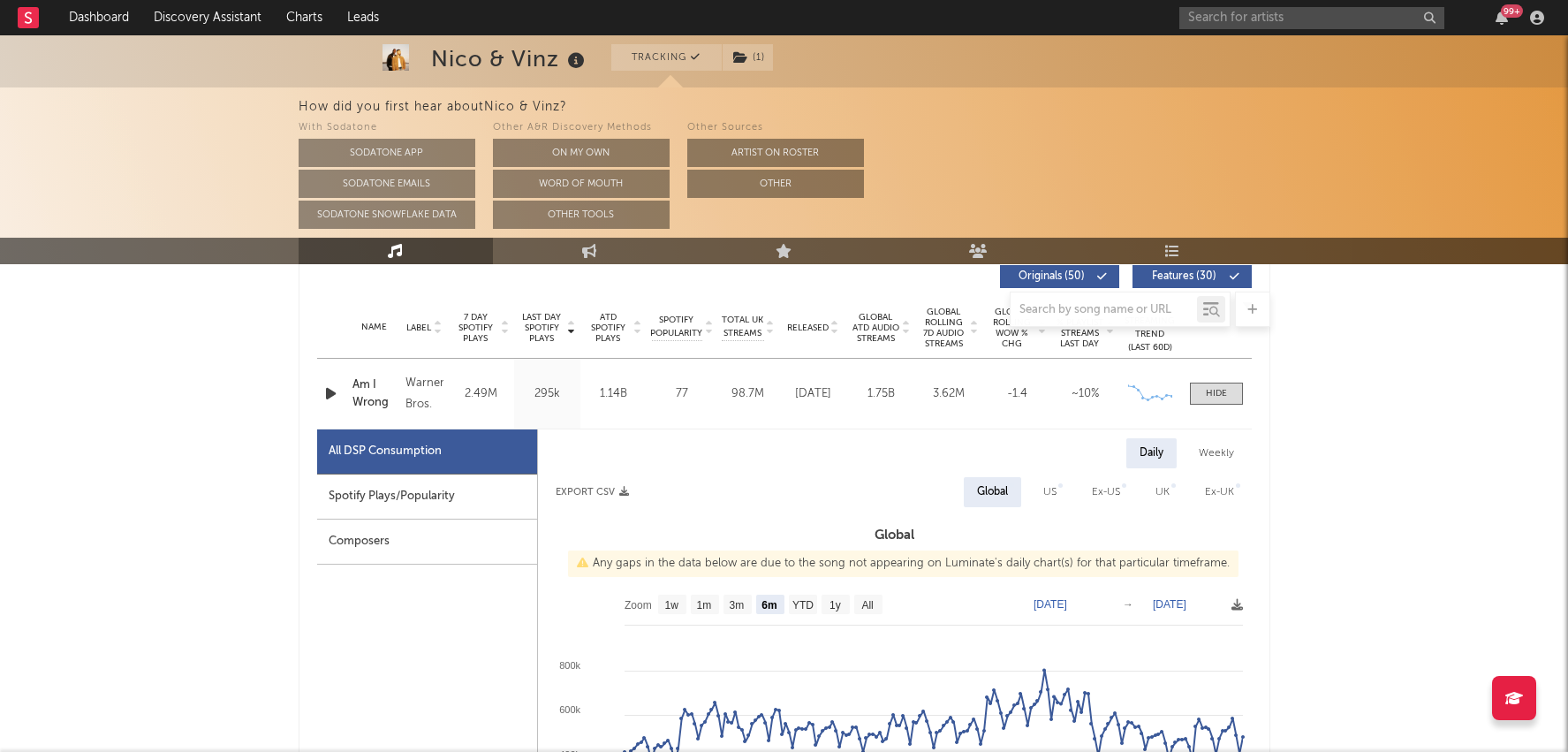
scroll to position [663, 0]
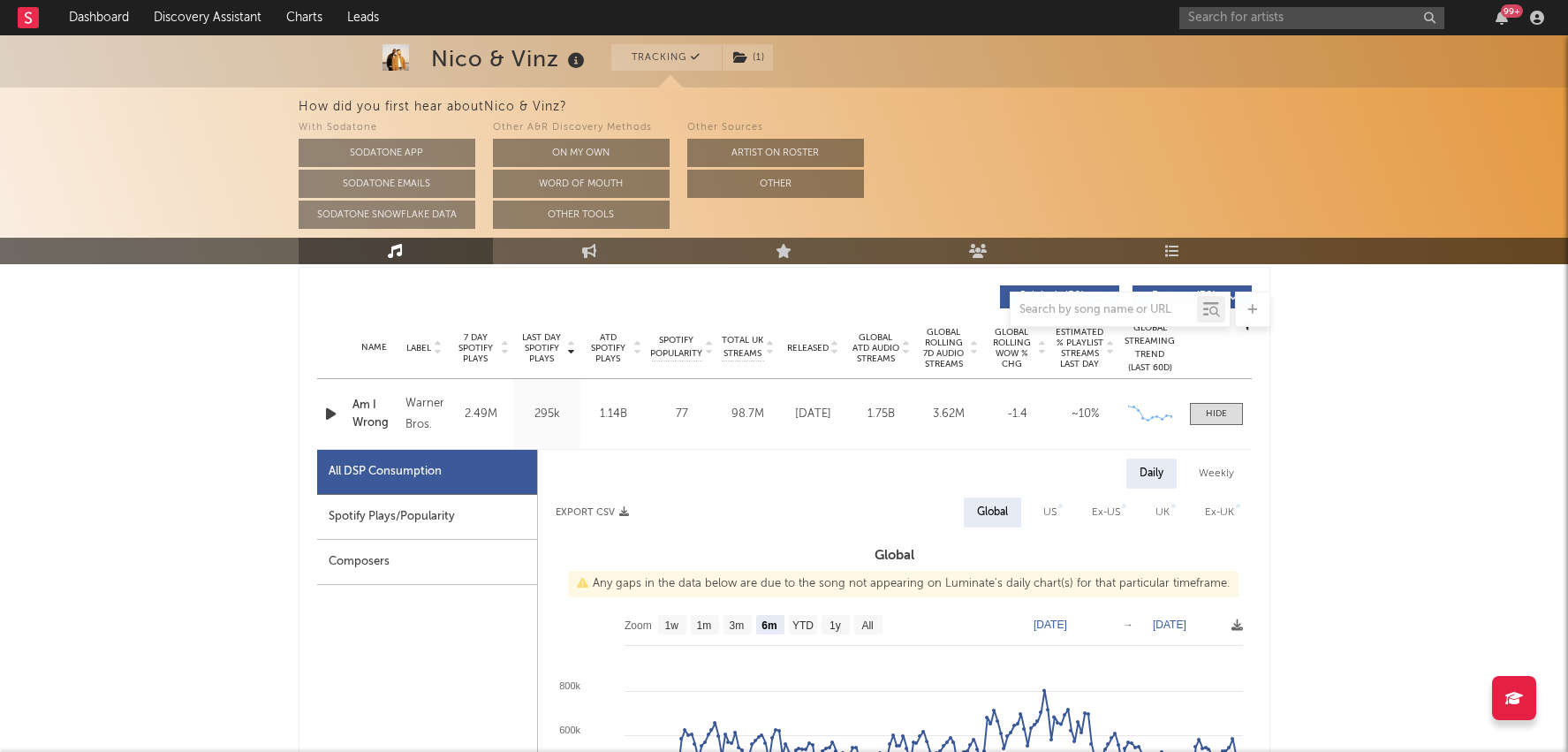
click at [1213, 429] on div "Name Am I Wrong Copyright 2014 Warner Bros. Records Inc. Label Warner Bros. Alb…" at bounding box center [784, 413] width 935 height 70
click at [1215, 426] on div "Name Am I Wrong Copyright 2014 Warner Bros. Records Inc. Label Warner Bros. Alb…" at bounding box center [784, 413] width 935 height 70
click at [822, 330] on div "Name Copyright Label Album Names Composer Names 7 Day Spotify Plays Last Day Sp…" at bounding box center [784, 348] width 935 height 62
click at [822, 342] on span "Released" at bounding box center [808, 348] width 42 height 11
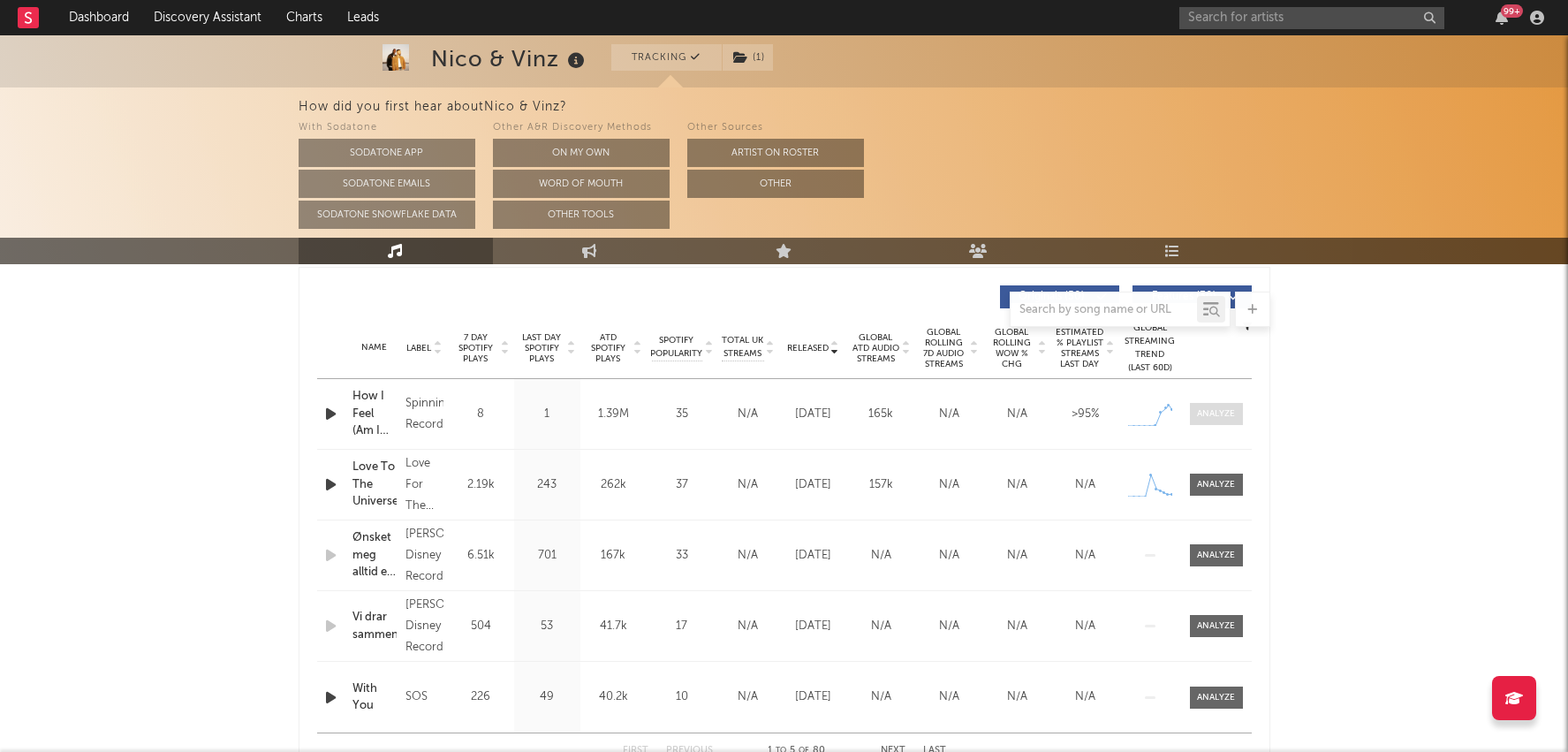
click at [1231, 412] on div at bounding box center [1217, 414] width 38 height 14
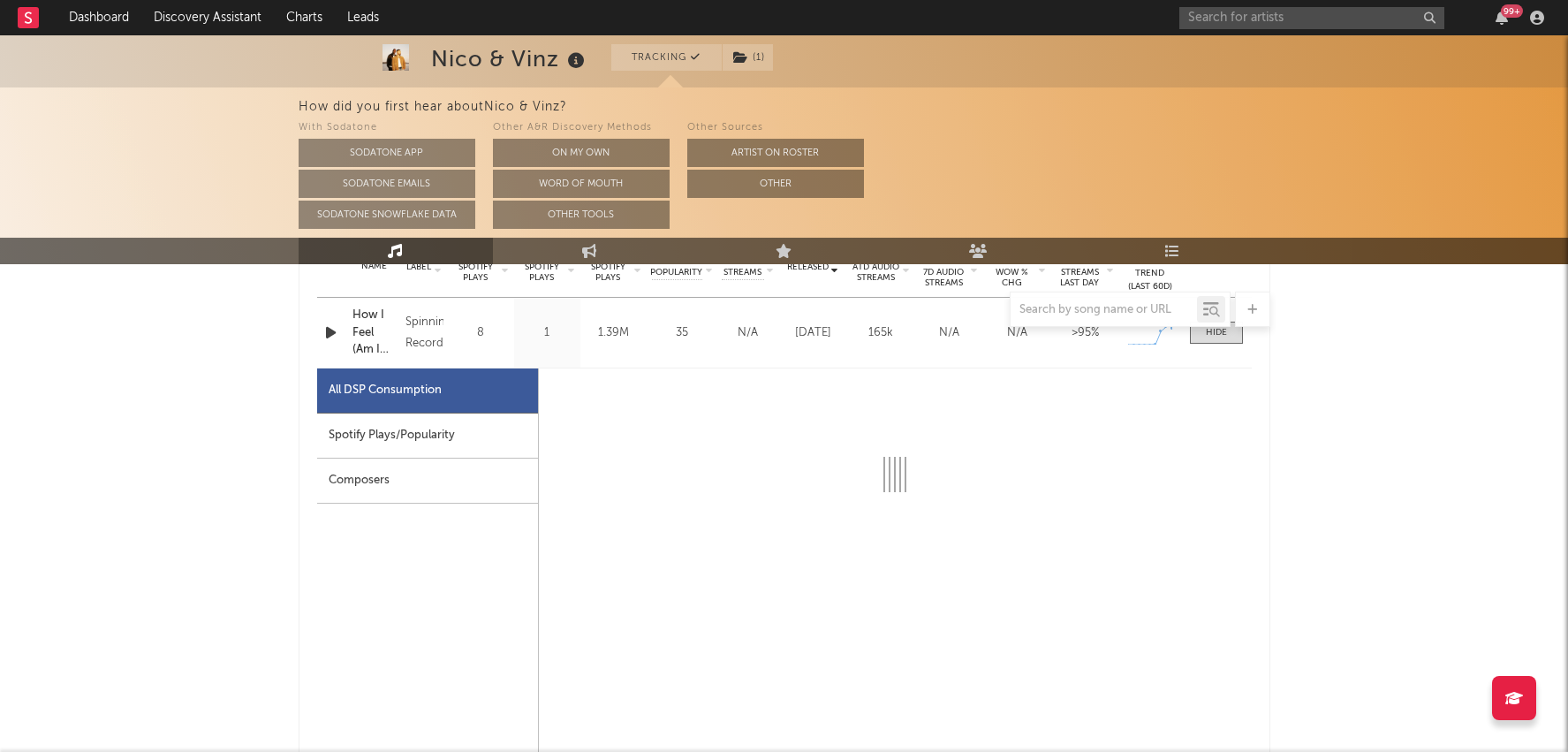
scroll to position [754, 0]
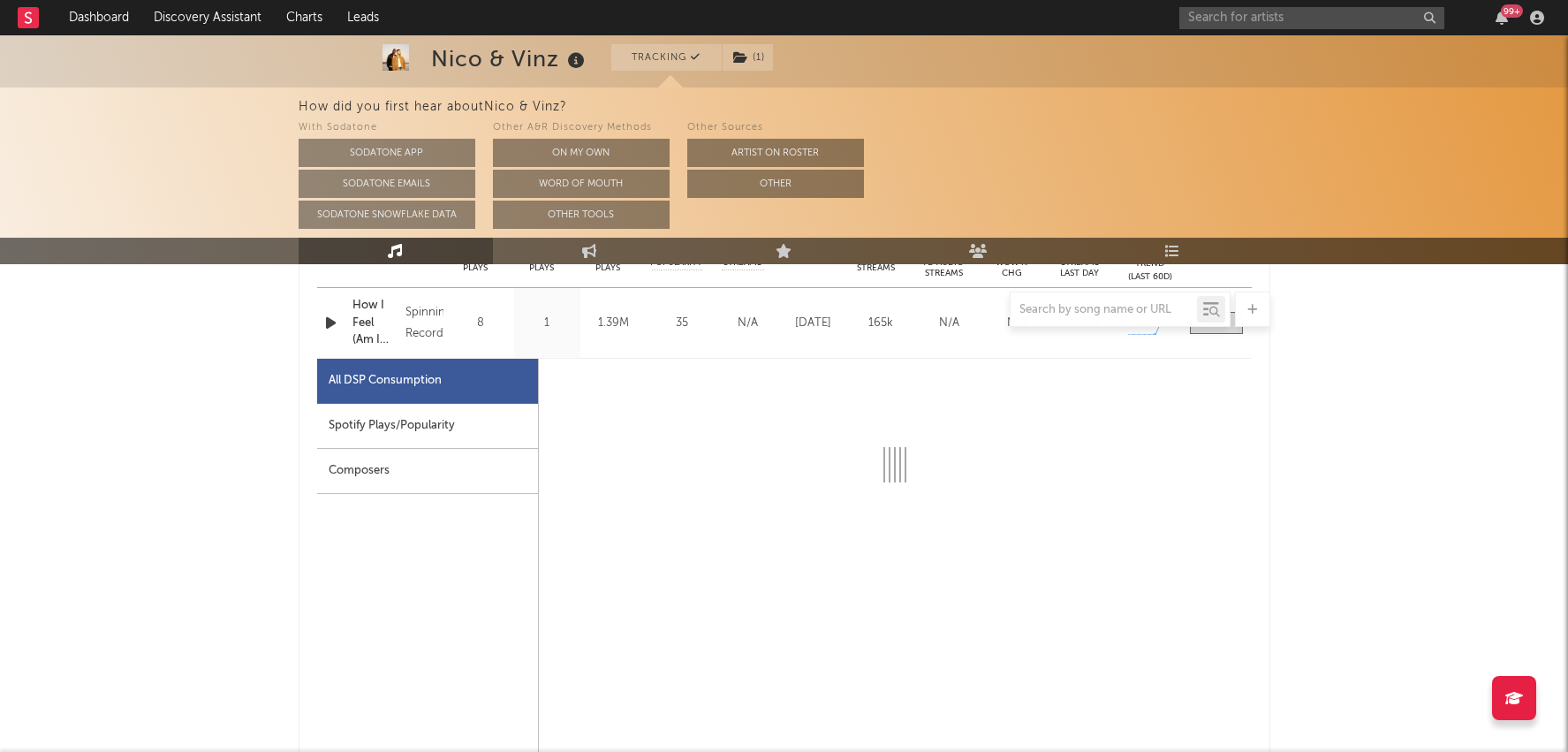
select select "1w"
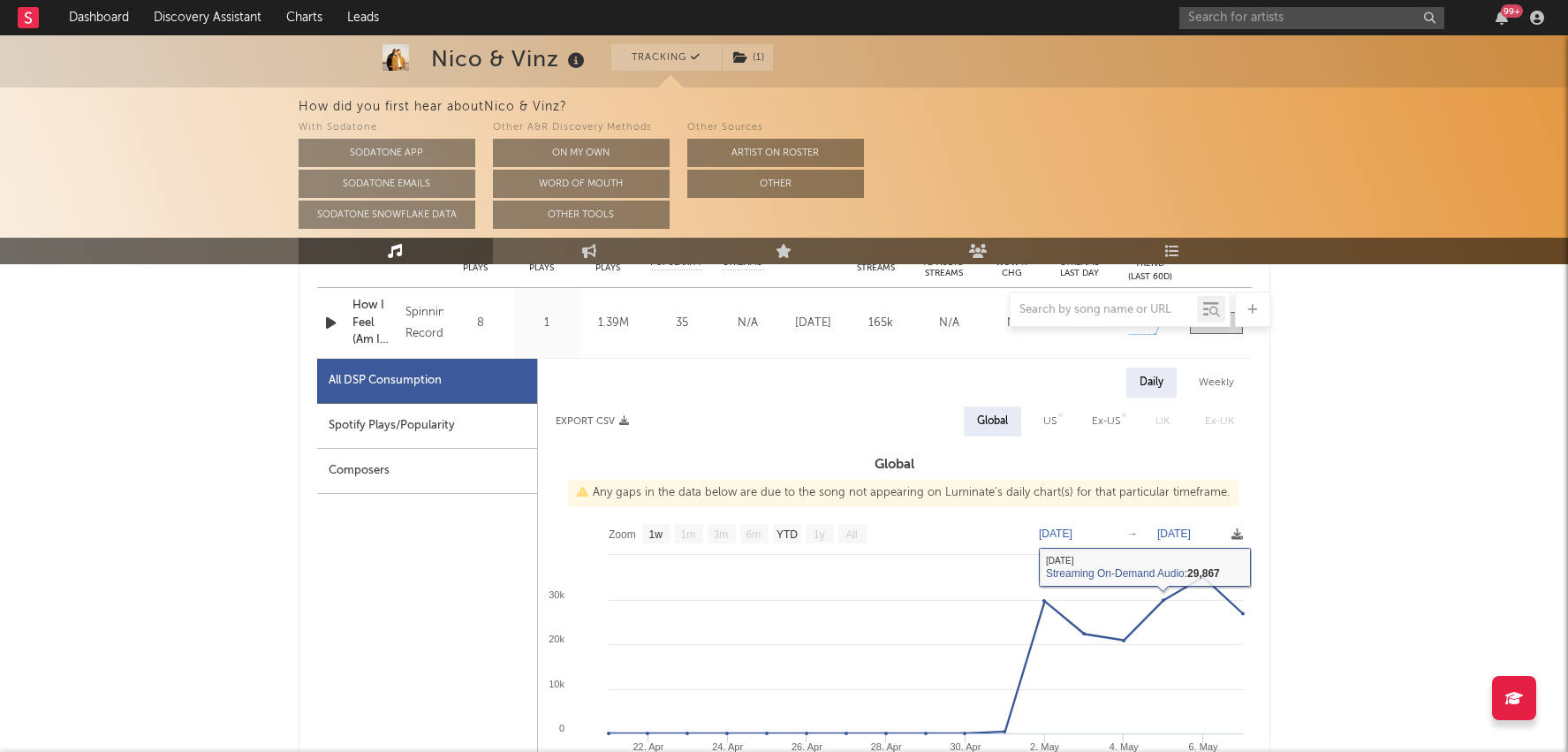
click at [479, 424] on div "Spotify Plays/Popularity" at bounding box center [427, 427] width 220 height 45
select select "1w"
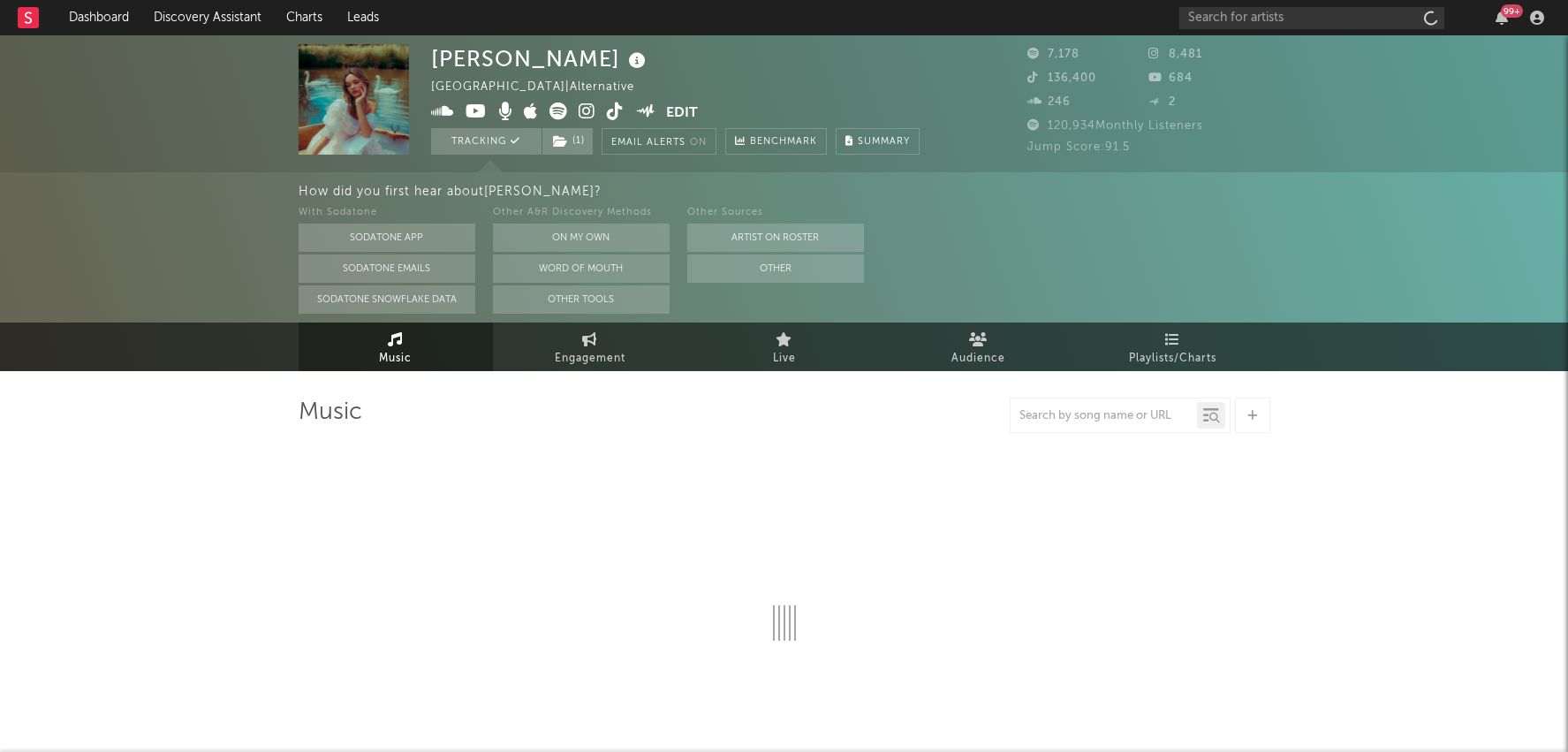
select select "1w"
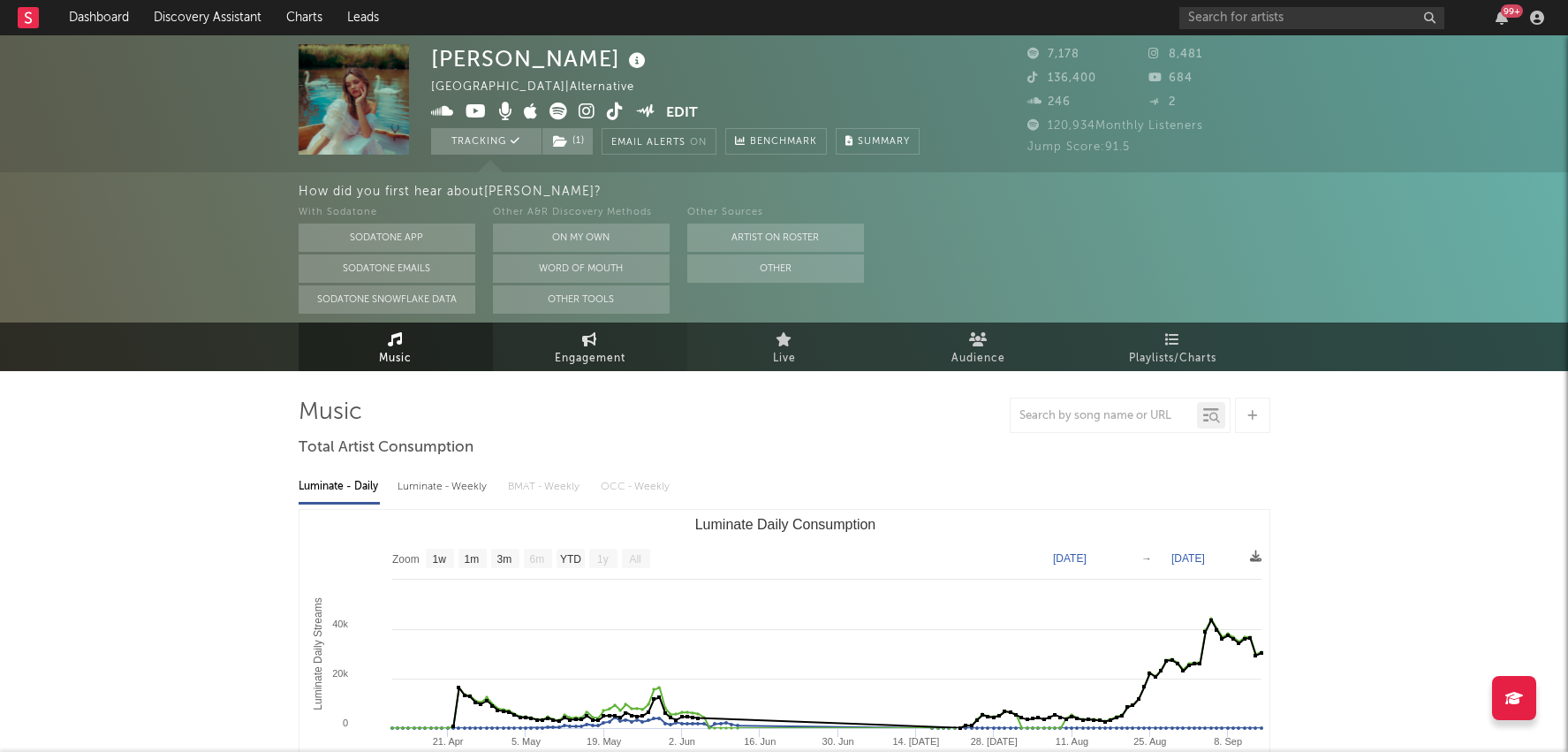
click at [595, 359] on span "Engagement" at bounding box center [591, 358] width 71 height 21
select select "1w"
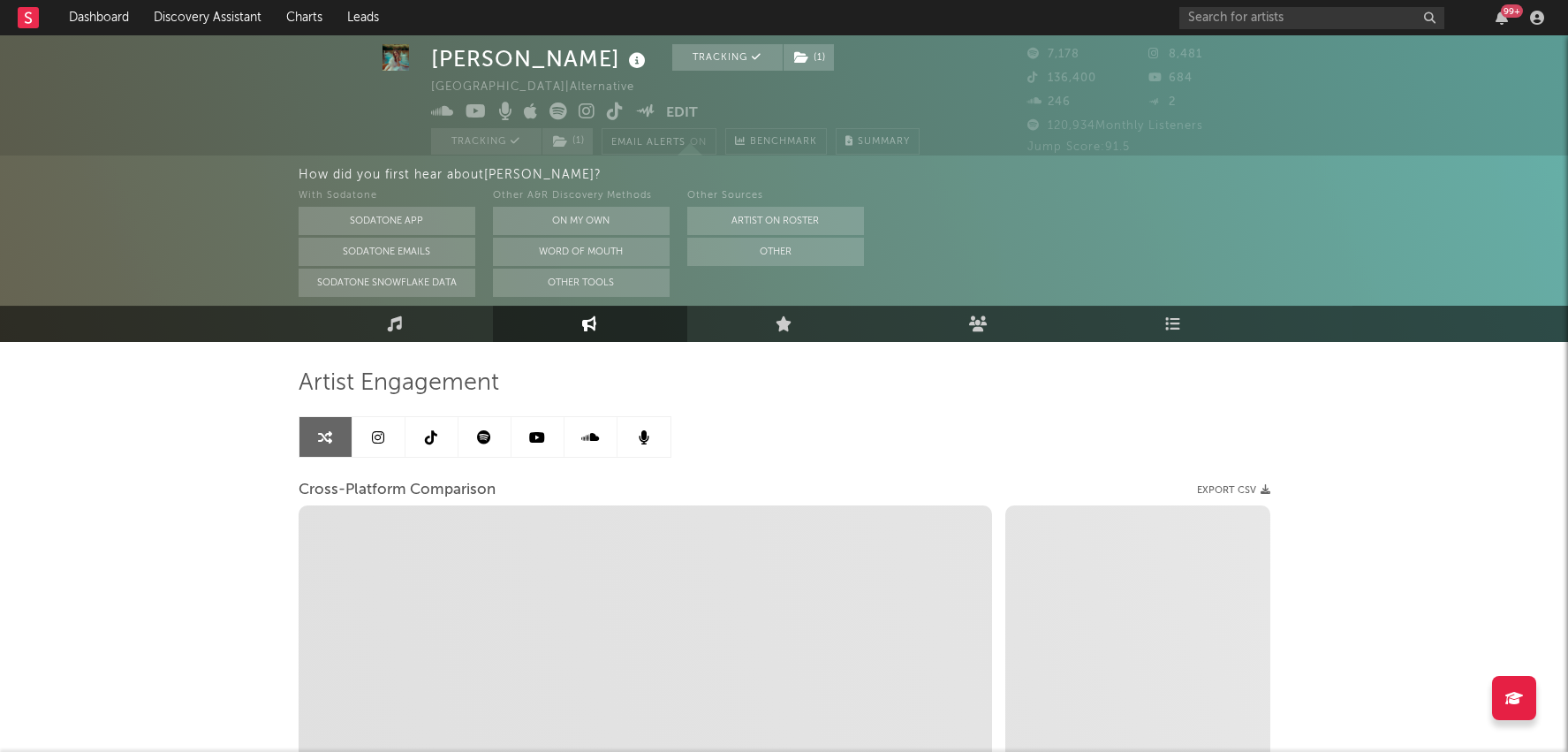
scroll to position [31, 0]
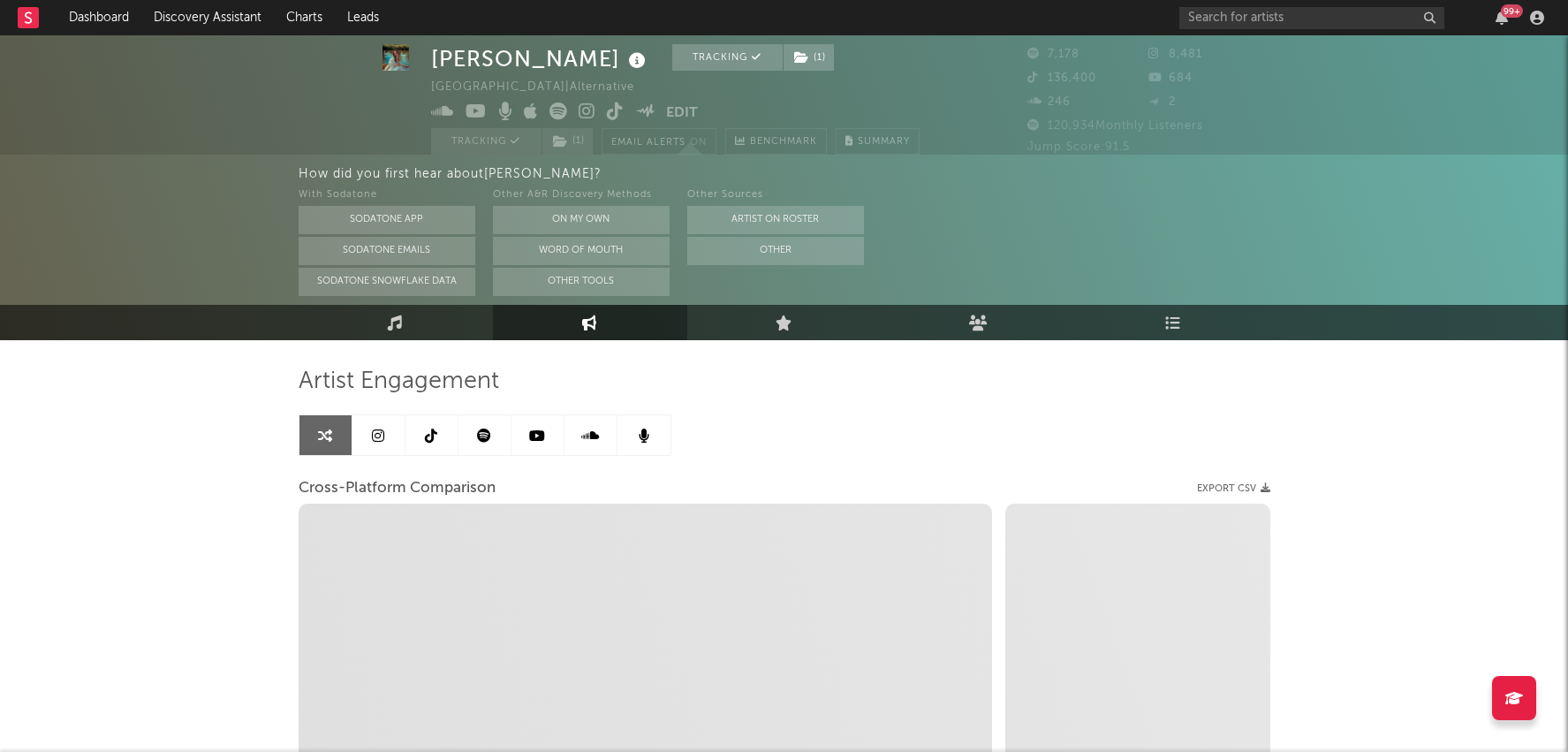
select select "1m"
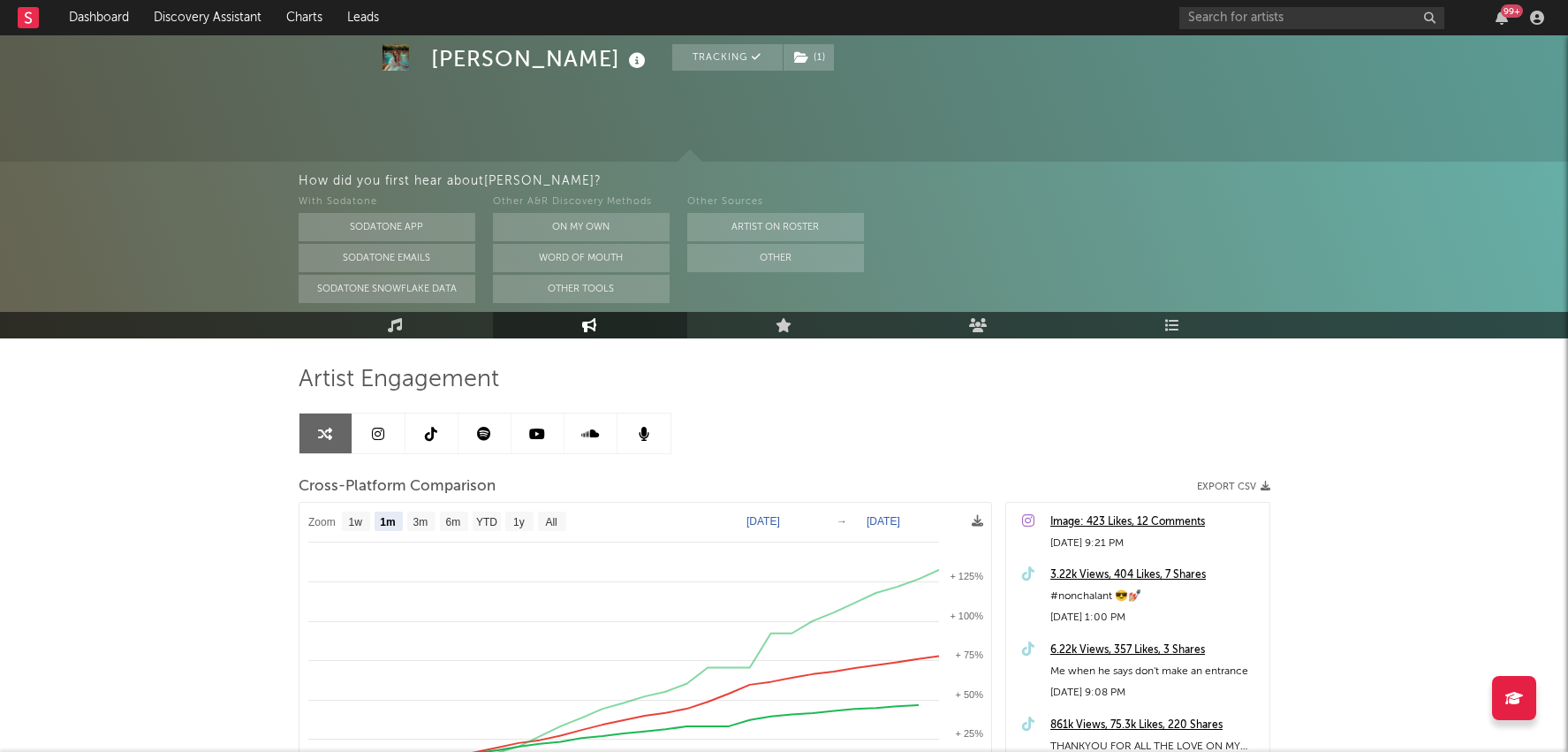
scroll to position [172, 0]
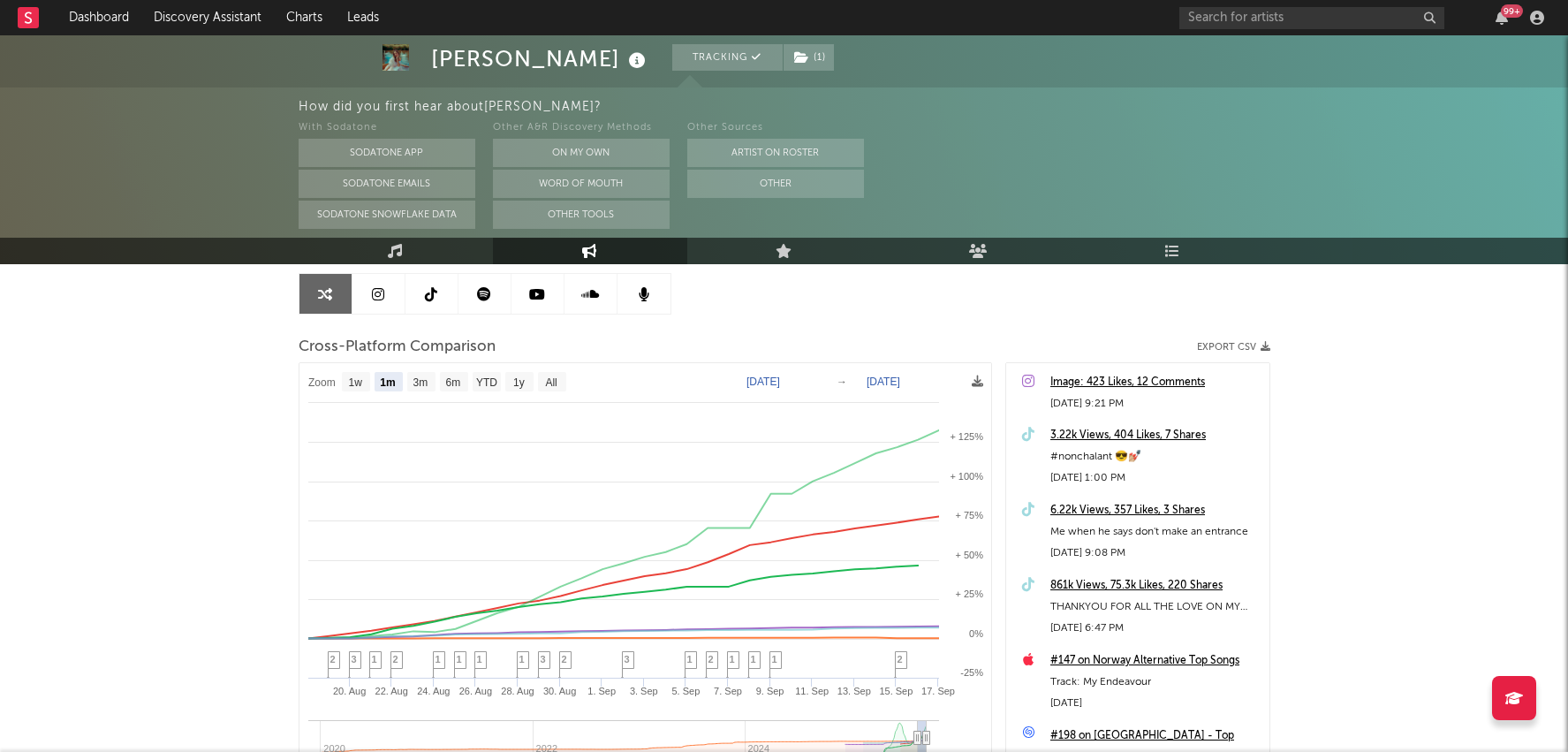
click at [1113, 584] on div "861k Views, 75.3k Likes, 220 Shares" at bounding box center [1156, 585] width 210 height 21
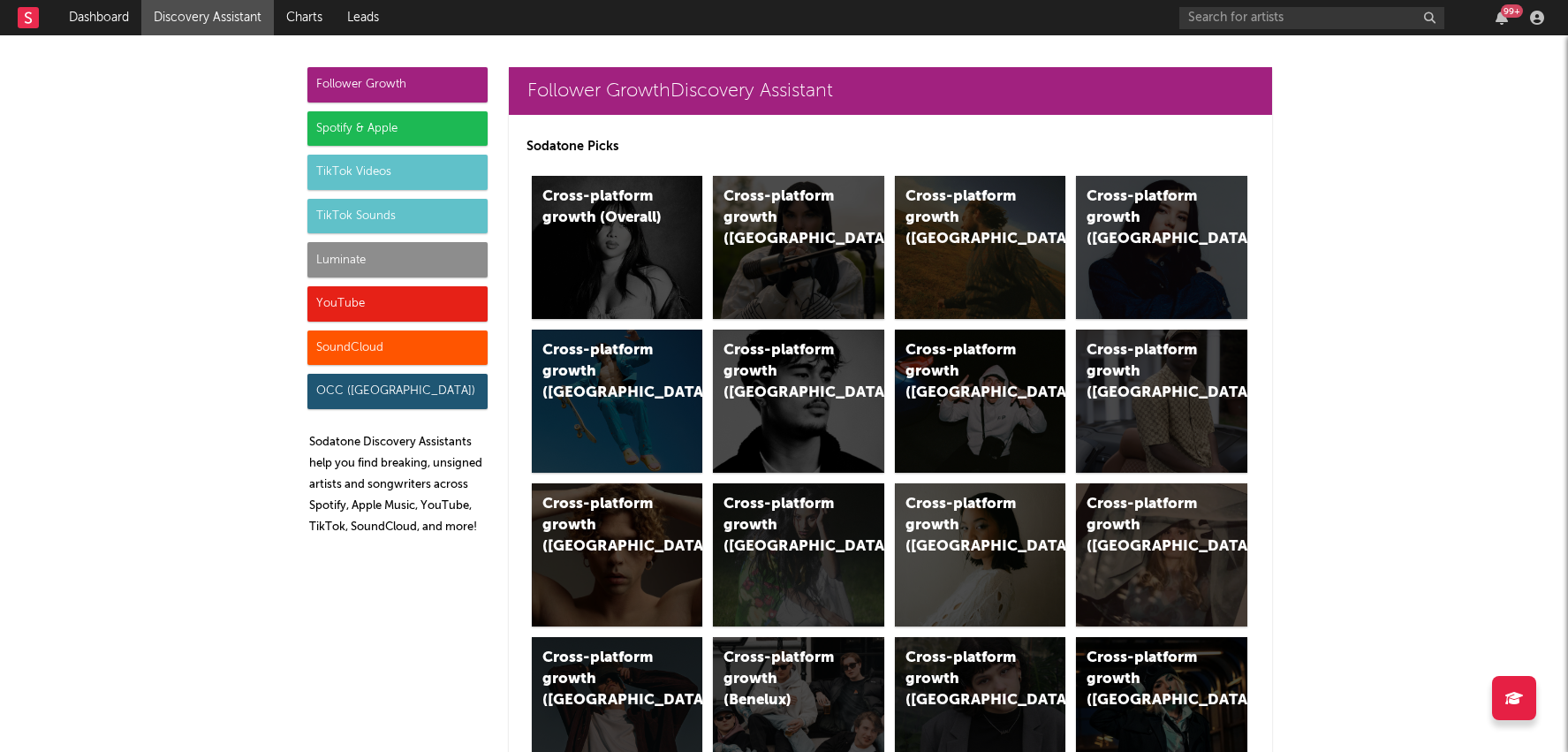
click at [429, 173] on div "TikTok Videos" at bounding box center [397, 172] width 180 height 35
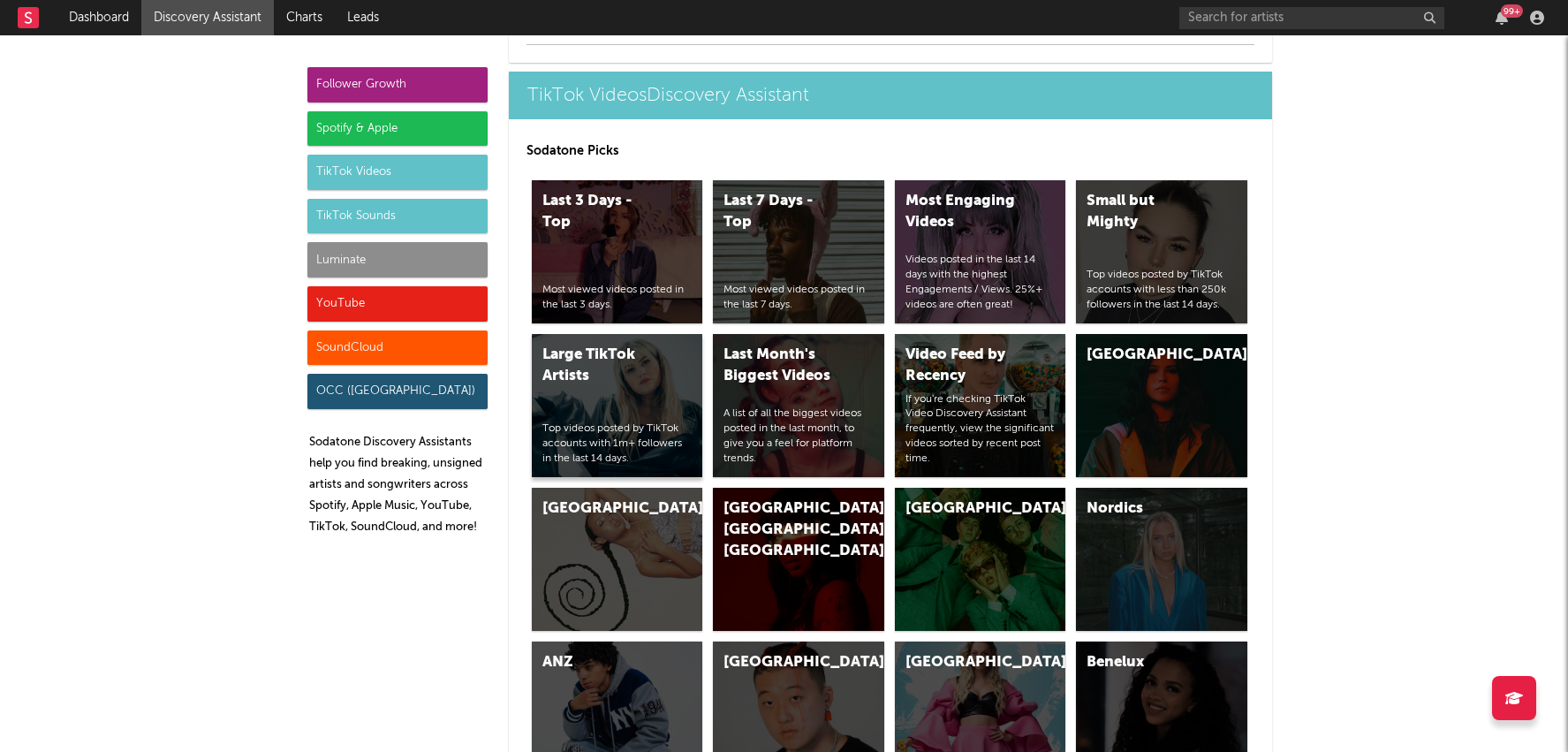
scroll to position [5418, 0]
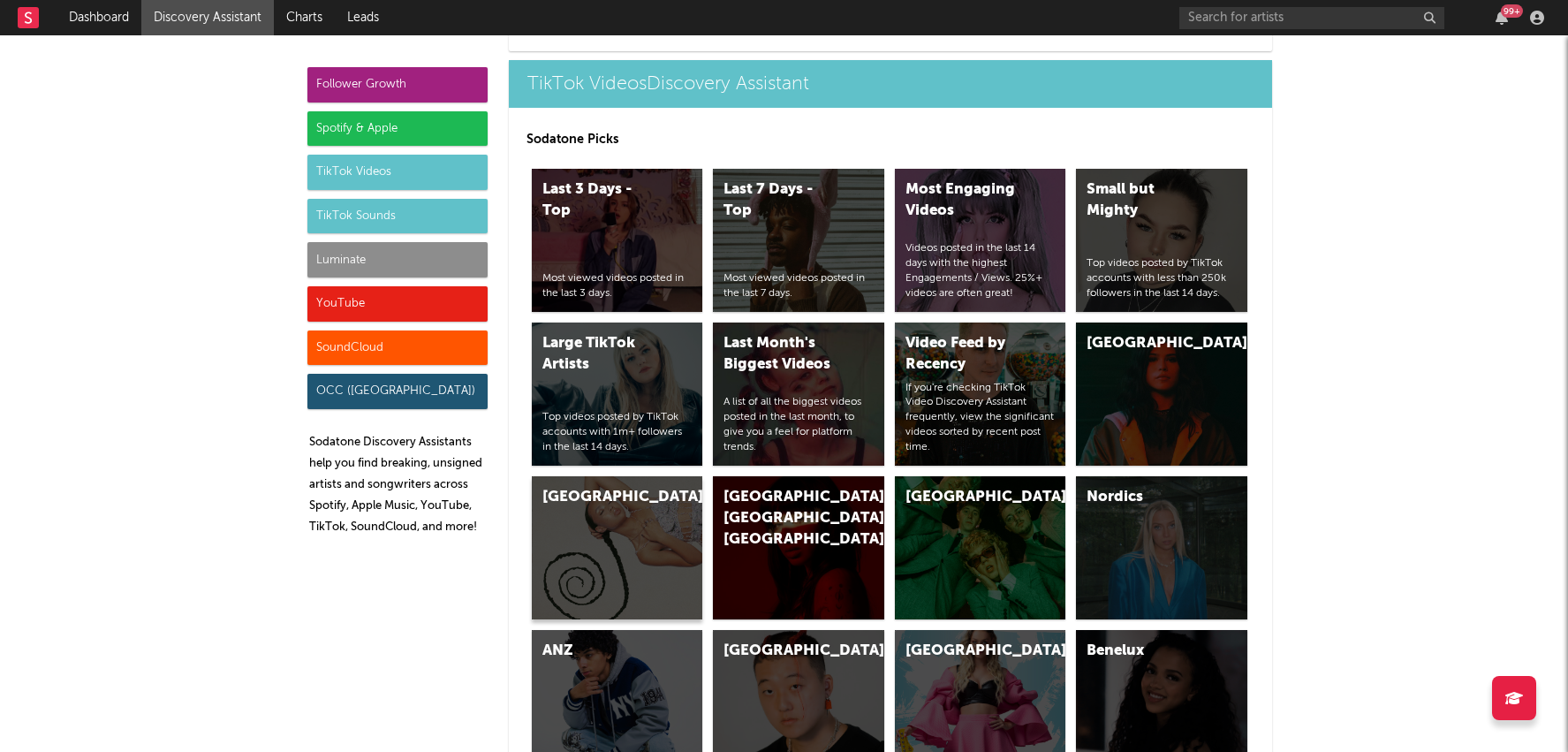
click at [642, 477] on div "[GEOGRAPHIC_DATA]" at bounding box center [617, 548] width 171 height 143
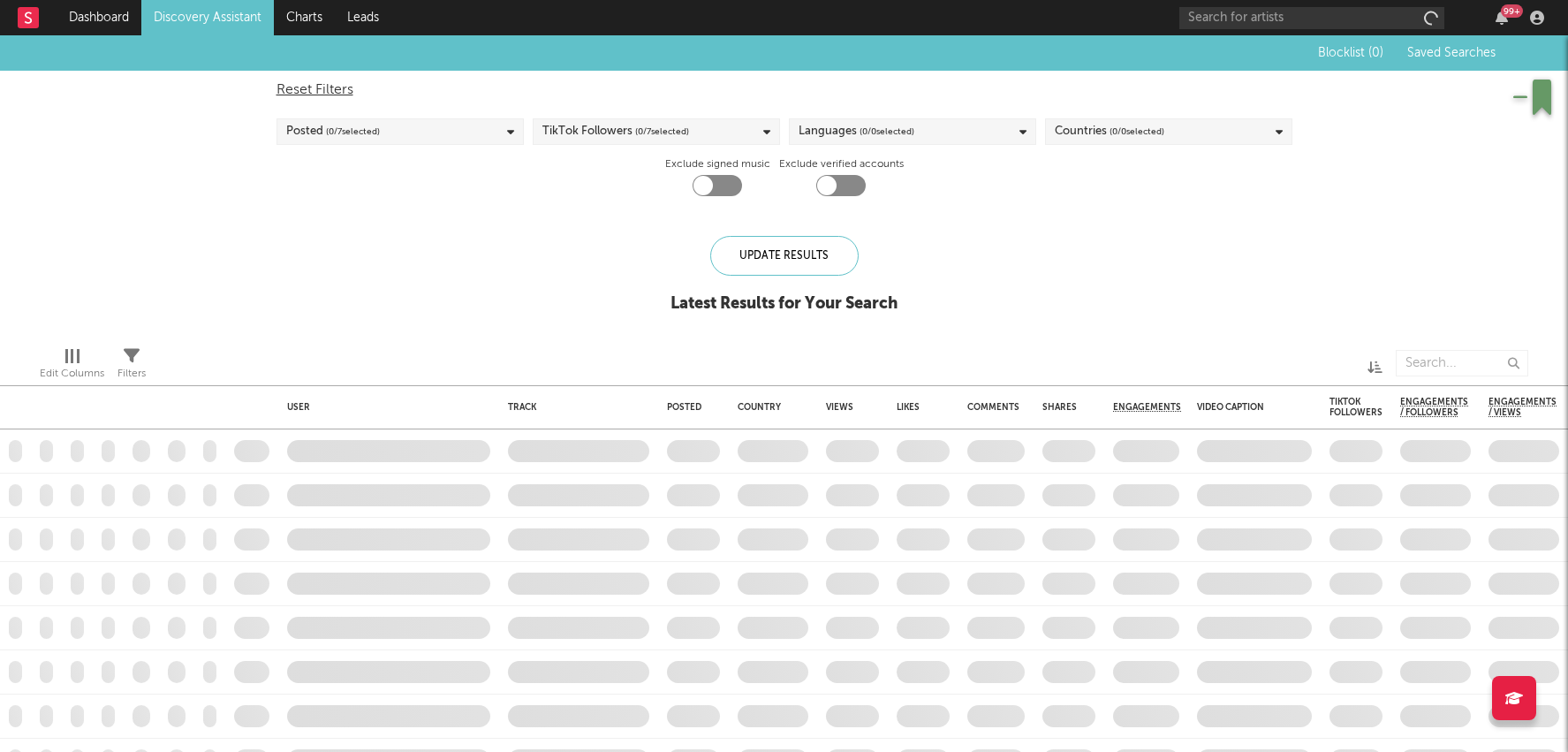
checkbox input "true"
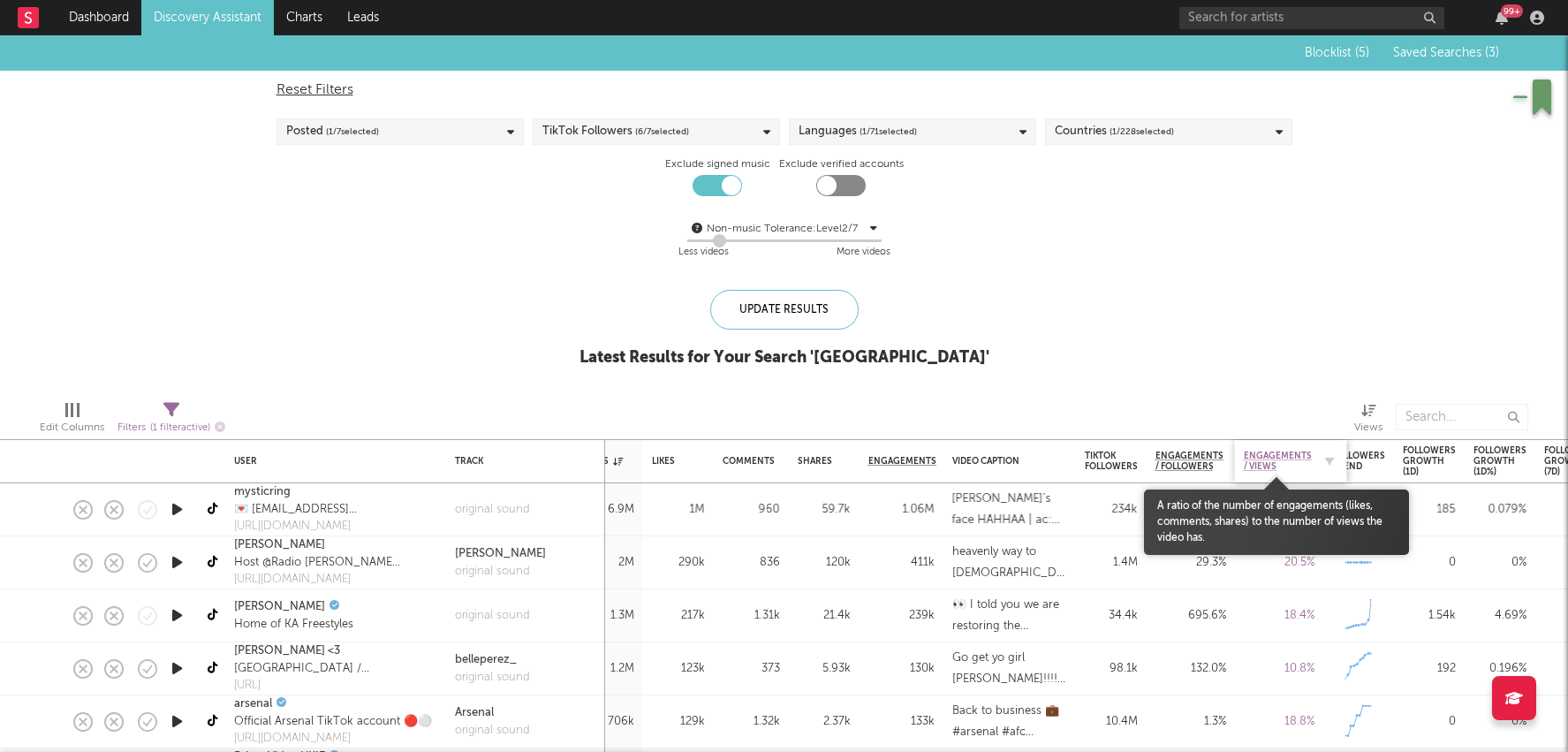
click at [1273, 453] on span "Engagements / Views" at bounding box center [1277, 460] width 68 height 21
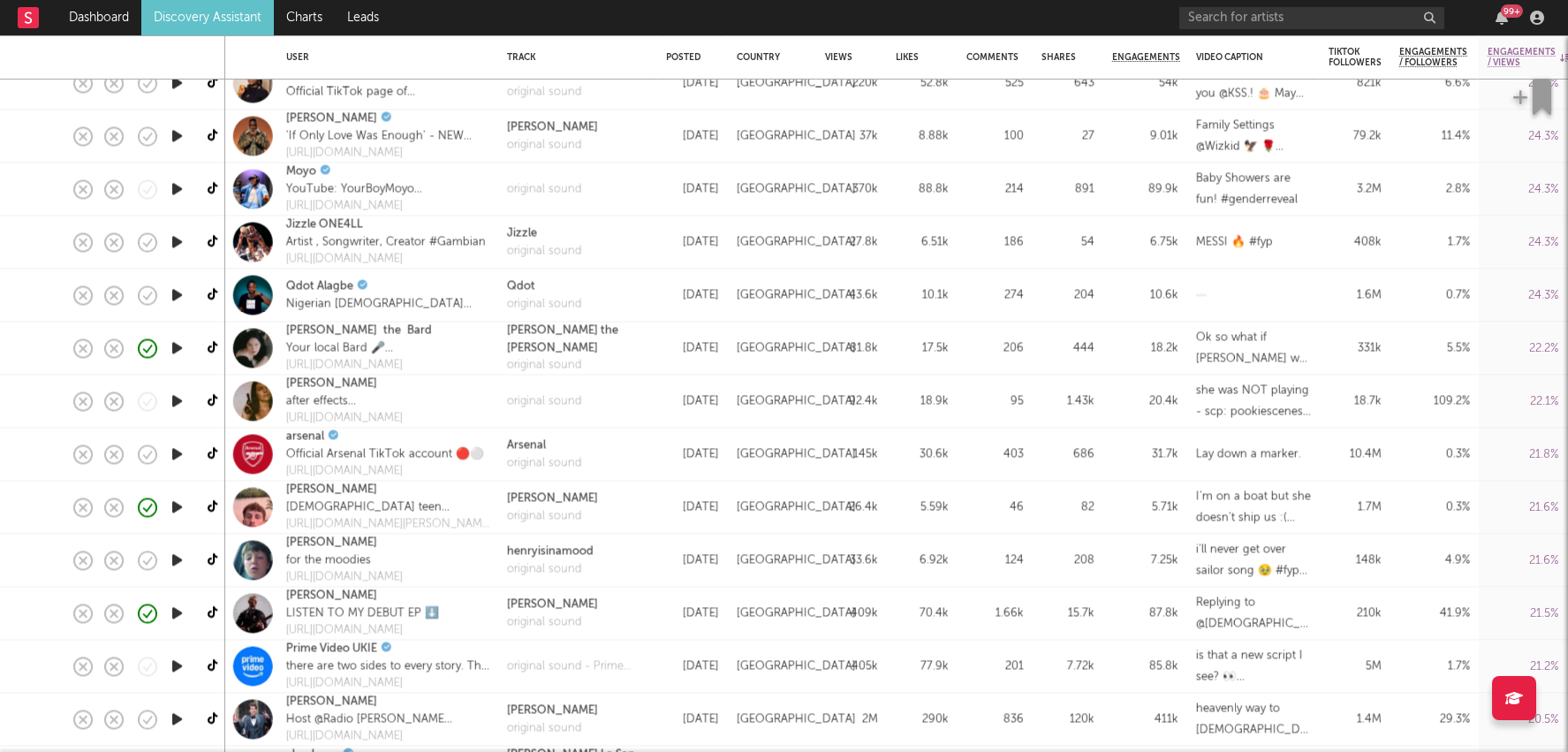
click at [1316, 603] on div "Replying to @Lady Katy which song do you guys want for part 3? 👀" at bounding box center [1254, 614] width 132 height 53
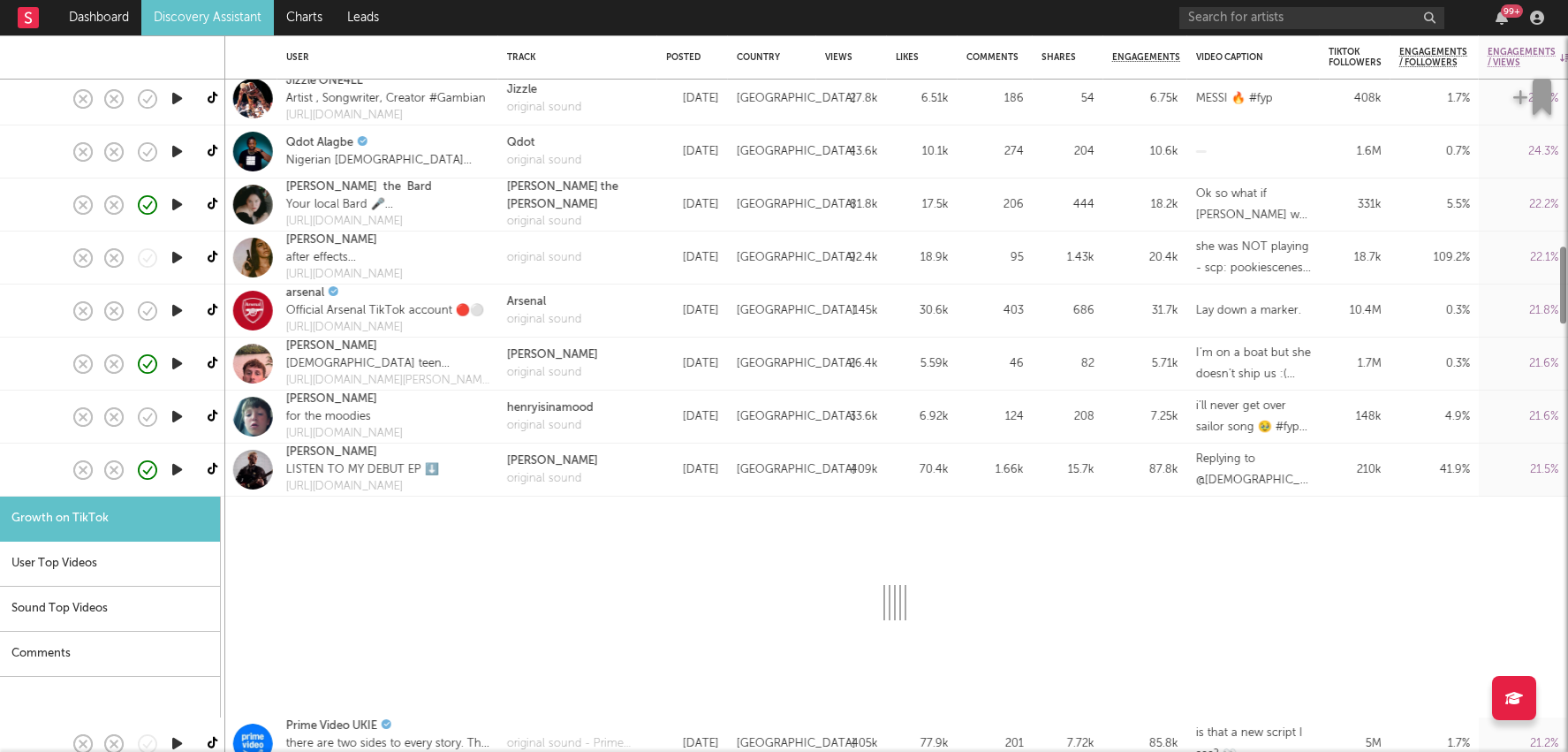
select select "1m"
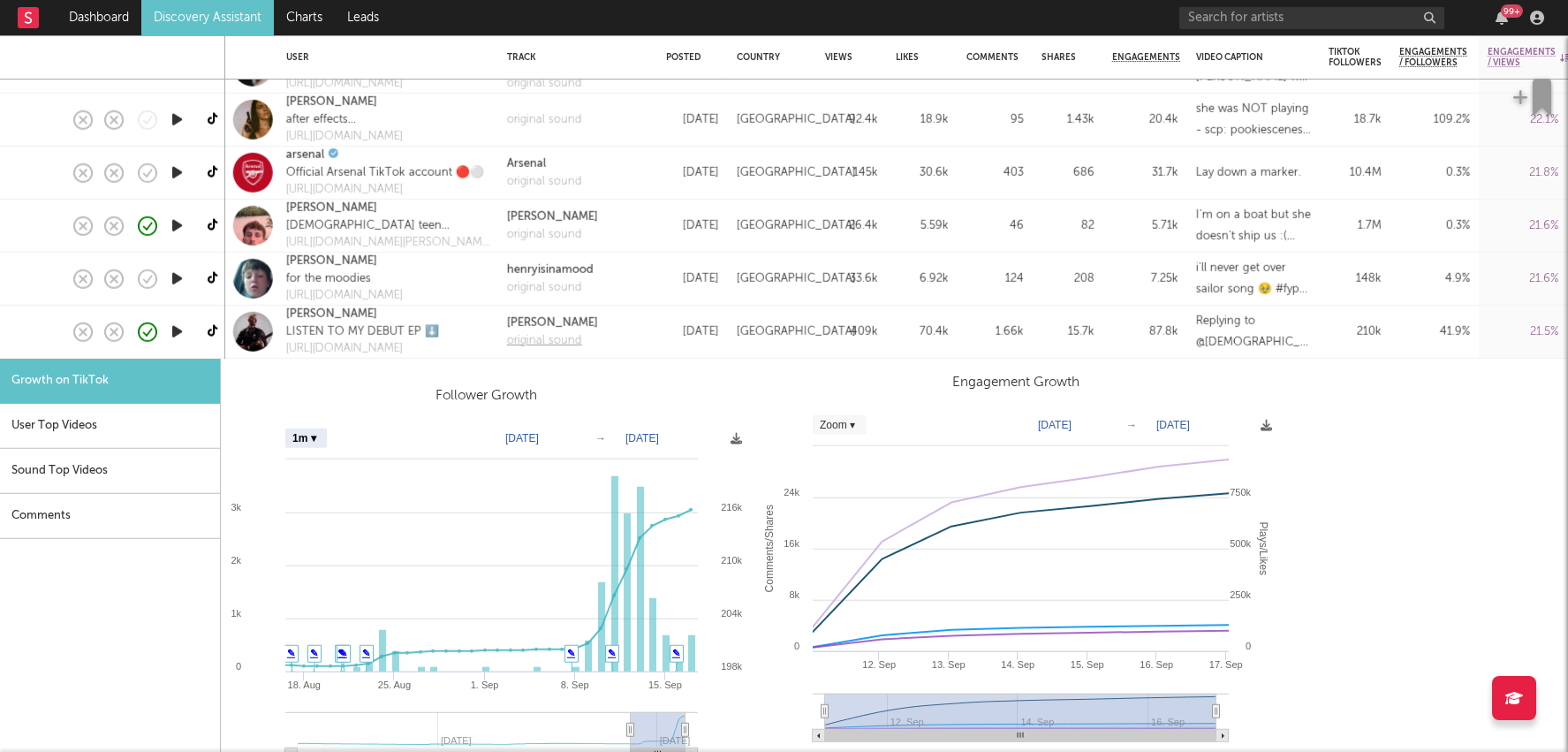
click at [532, 341] on div "original sound" at bounding box center [553, 341] width 91 height 18
click at [688, 323] on div "Sep 10, 2025" at bounding box center [692, 331] width 53 height 21
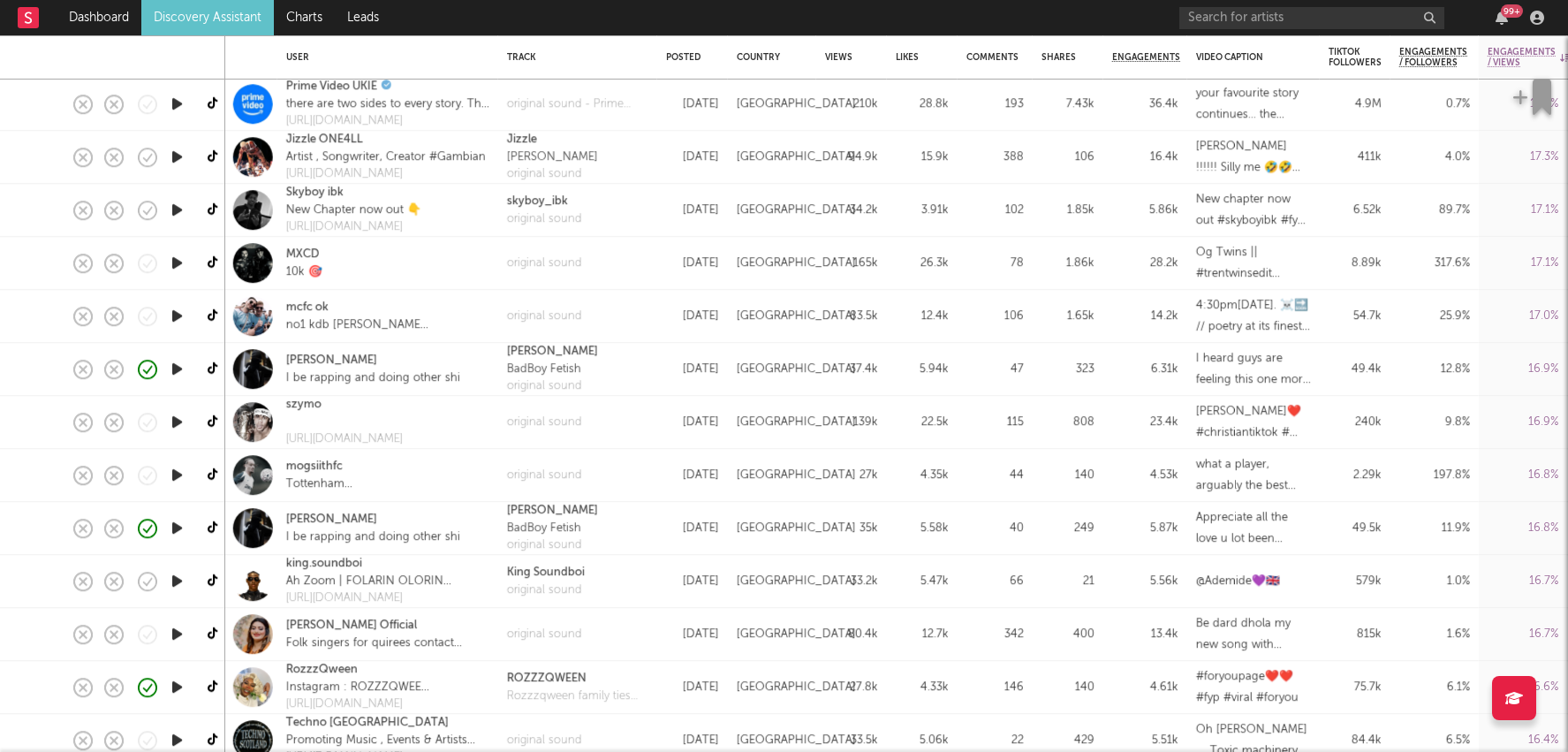
click at [1160, 680] on div "4.61k" at bounding box center [1145, 687] width 66 height 21
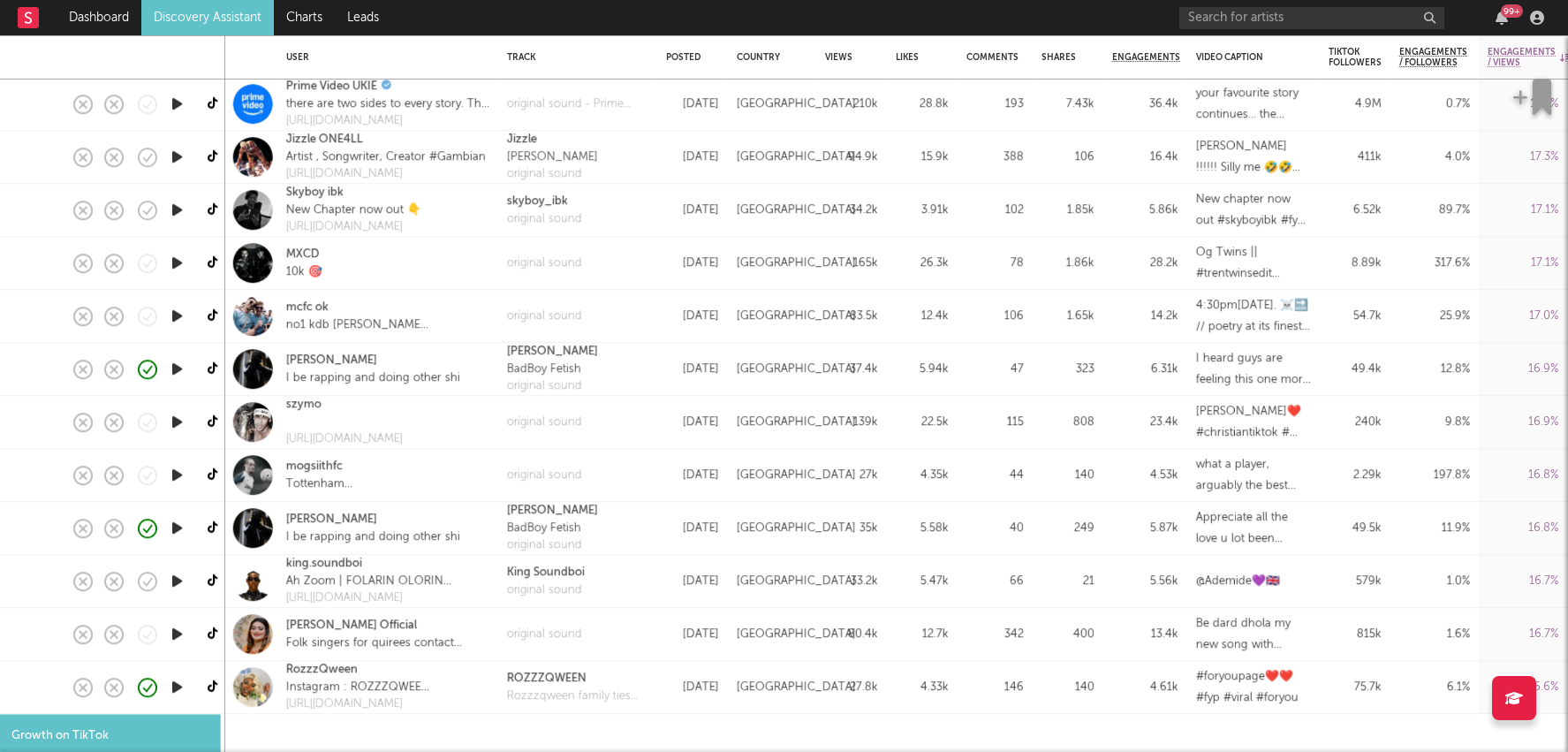
click at [1158, 680] on div "4.61k" at bounding box center [1145, 687] width 66 height 21
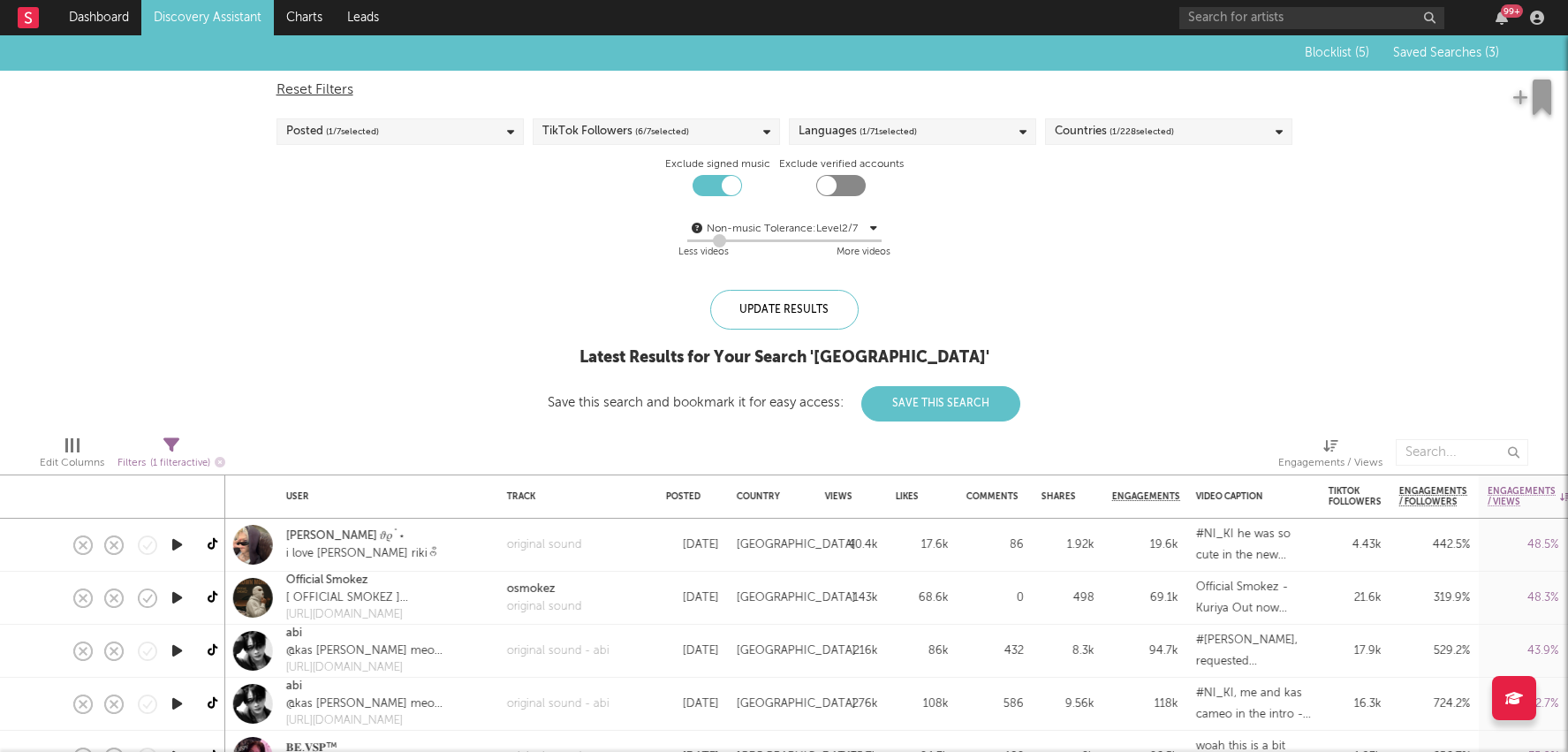
click at [1125, 140] on span "( 1 / 228 selected)" at bounding box center [1141, 131] width 64 height 21
type input "ire"
click at [1092, 244] on div "[GEOGRAPHIC_DATA]" at bounding box center [1180, 254] width 205 height 21
click at [1055, 244] on input "[GEOGRAPHIC_DATA]" at bounding box center [1055, 254] width 0 height 21
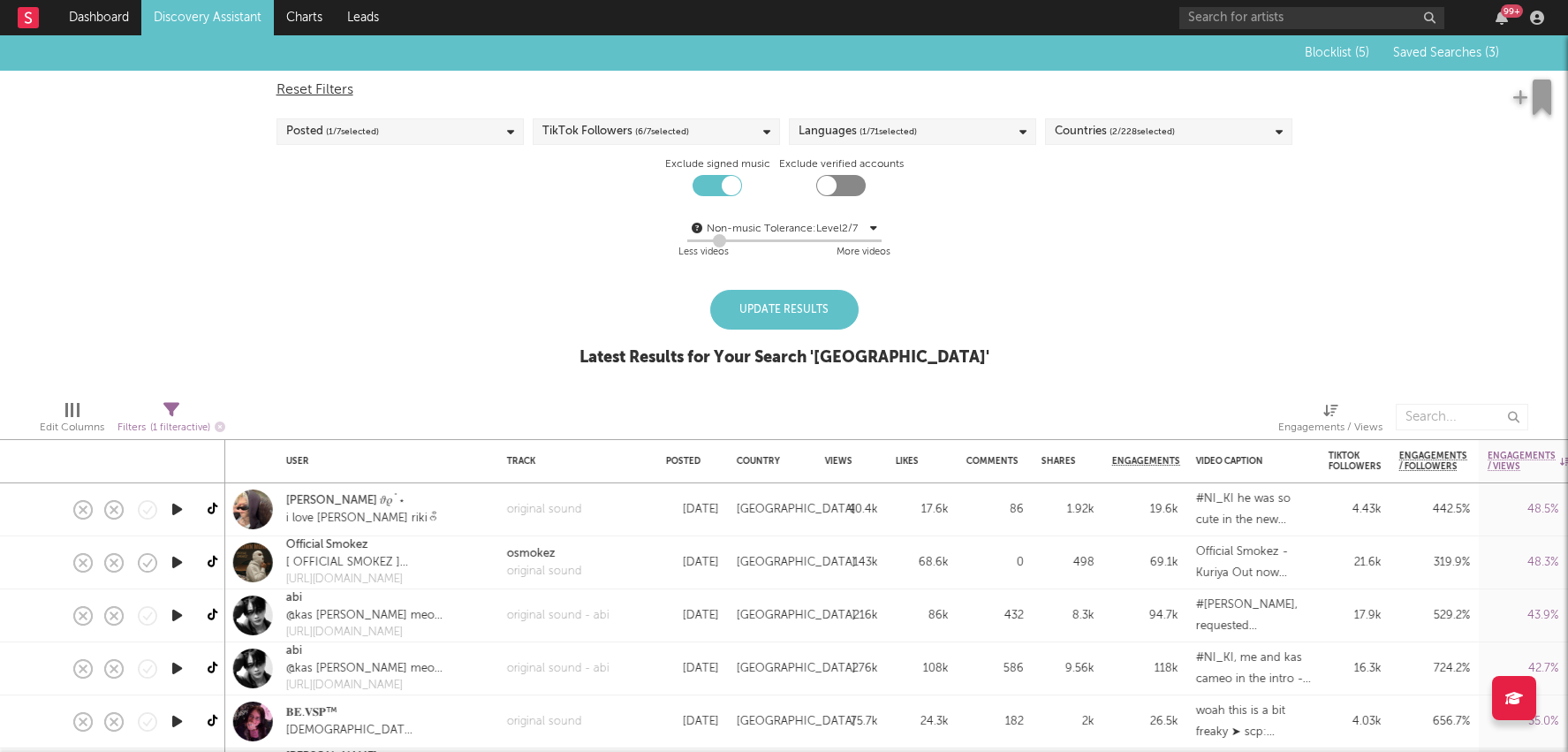
click at [795, 319] on div "Update Results" at bounding box center [784, 310] width 149 height 40
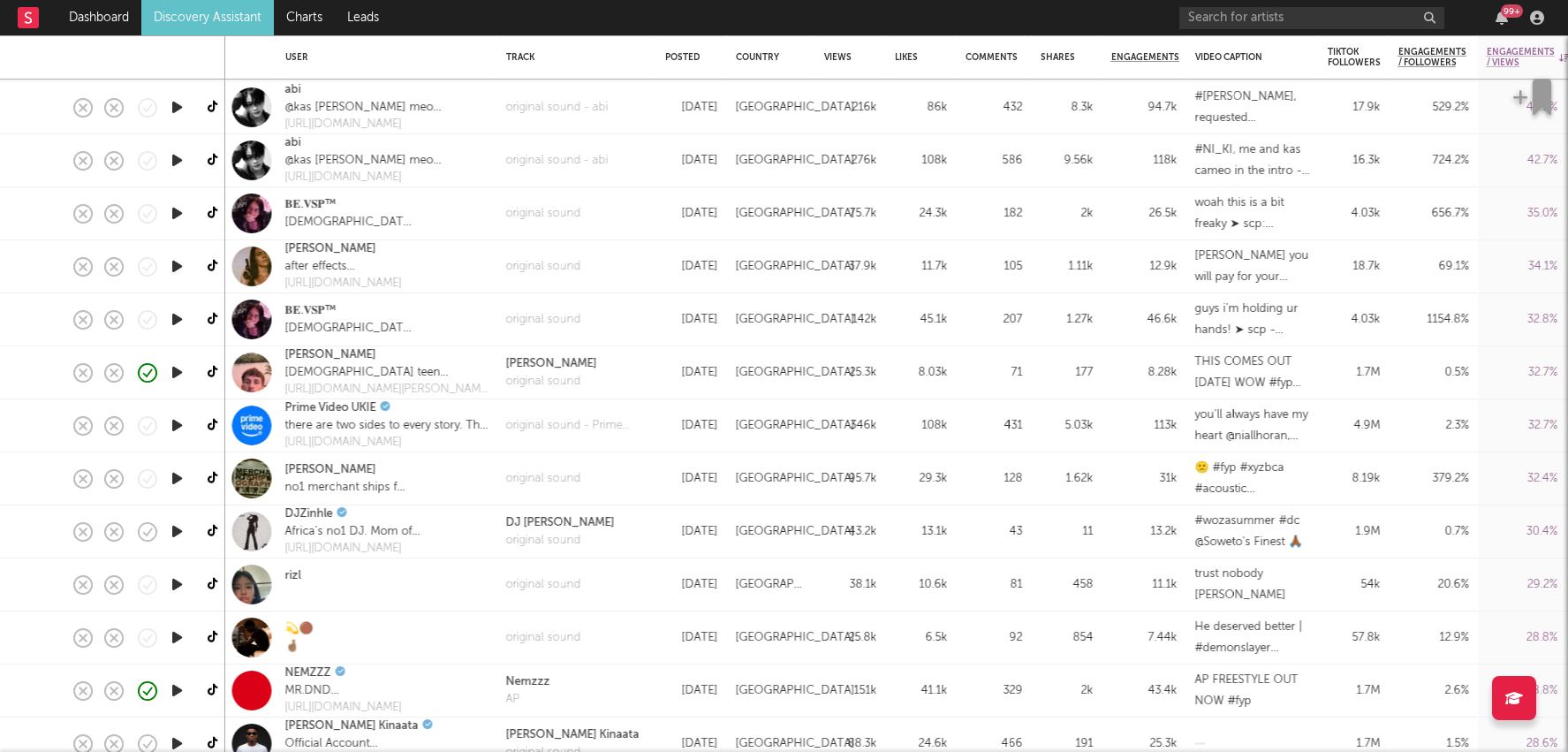
click at [1230, 593] on div "trust nobody shiloh" at bounding box center [1253, 584] width 115 height 43
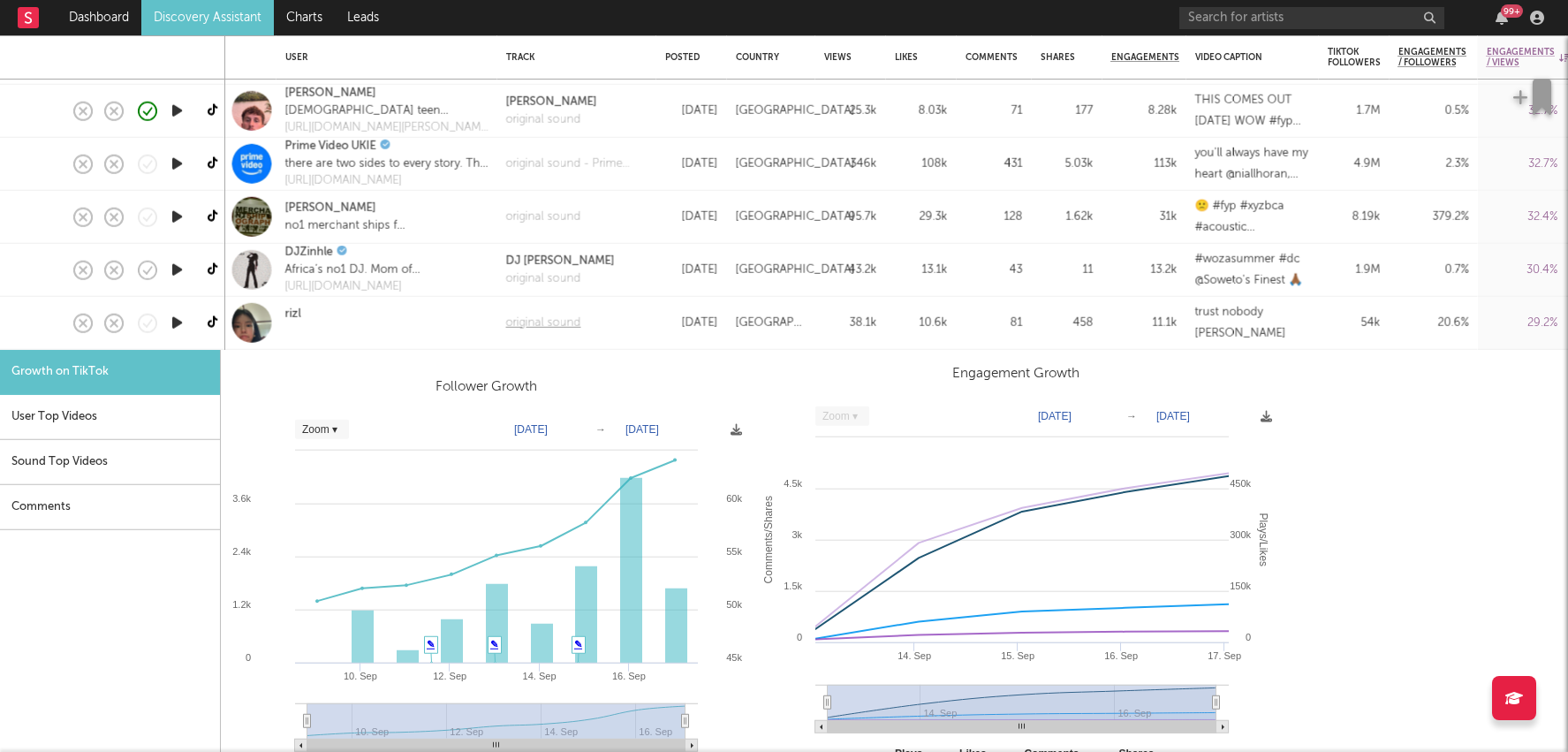
click at [558, 324] on div "original sound" at bounding box center [544, 323] width 75 height 18
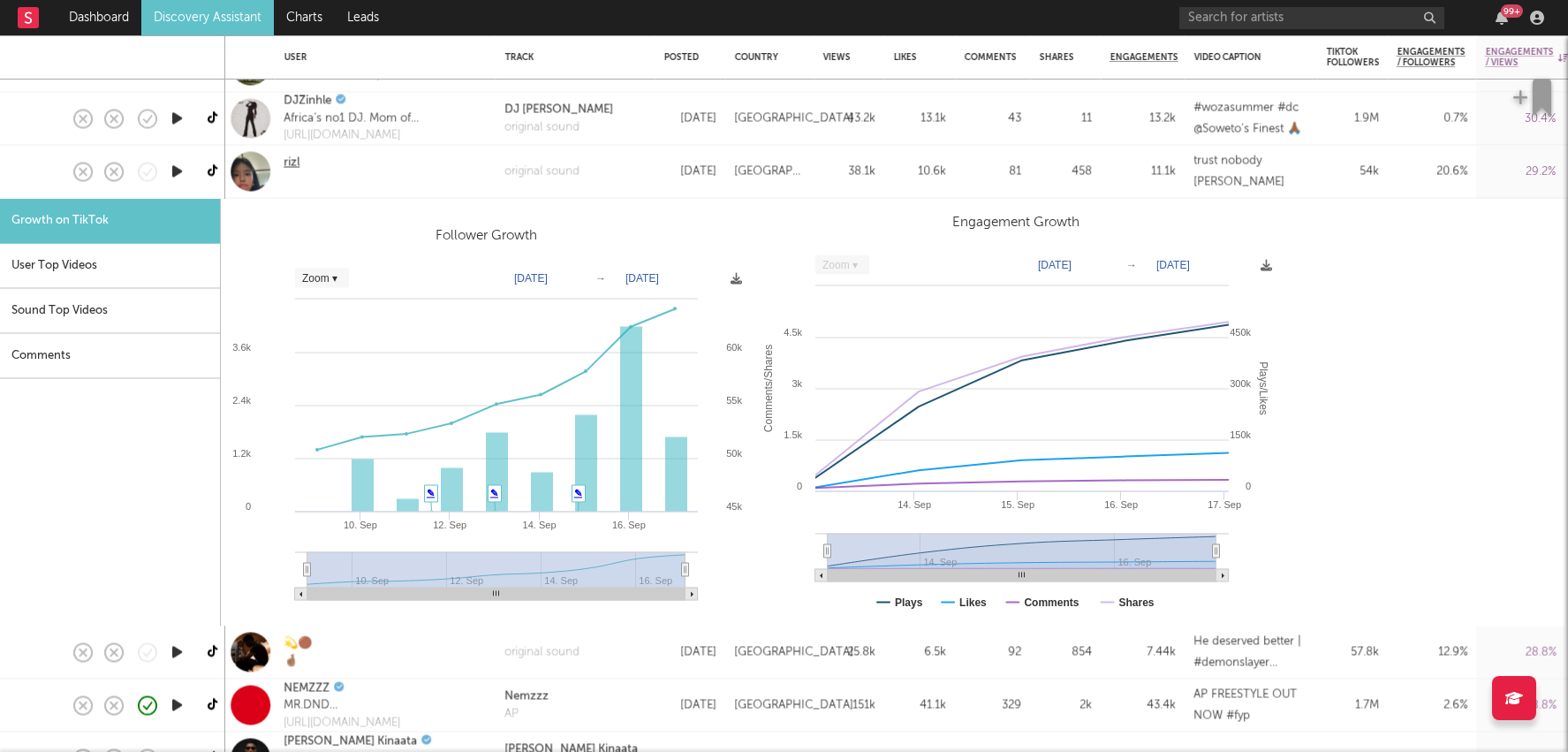
click at [291, 163] on link "rizl" at bounding box center [292, 164] width 16 height 18
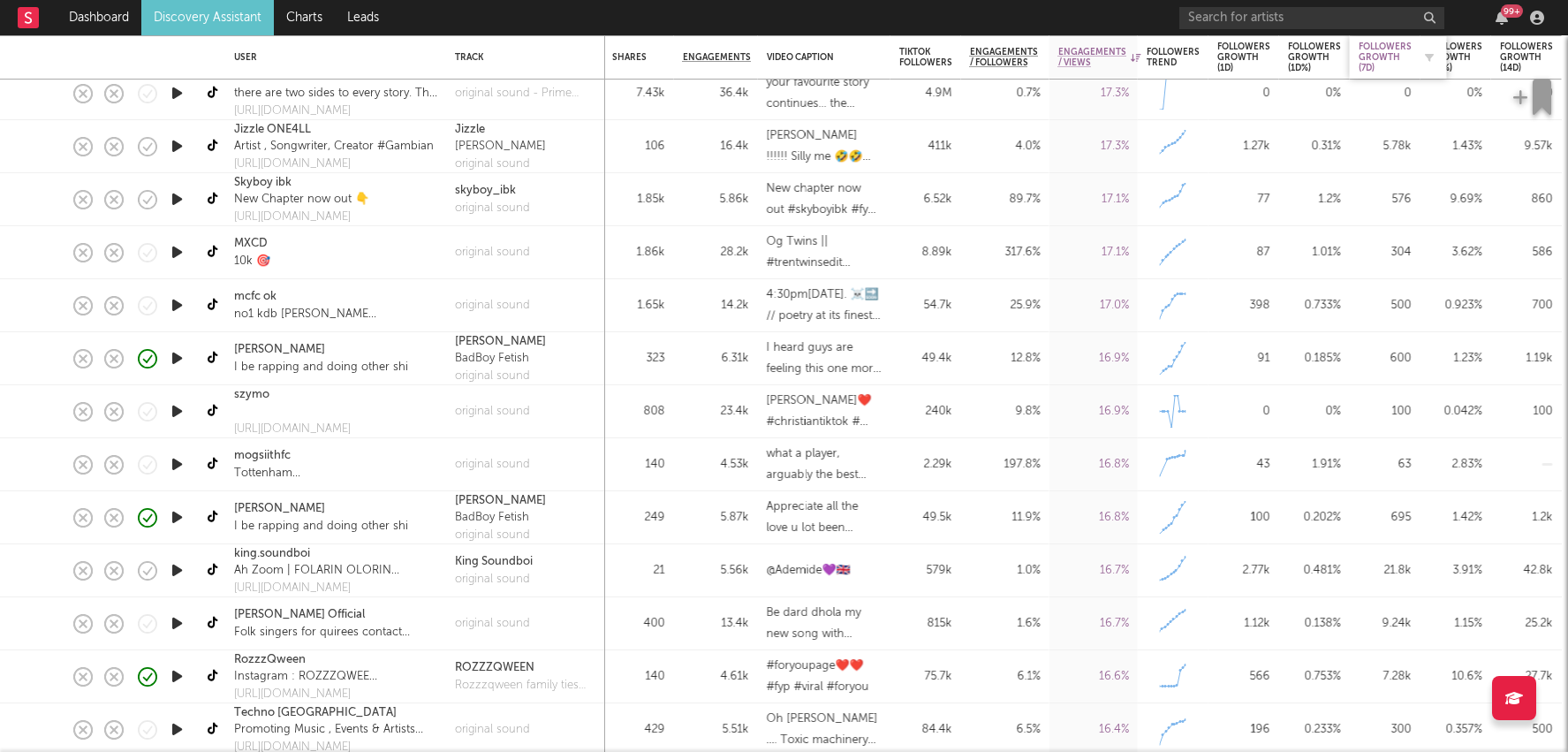
click at [1367, 53] on div "Followers Growth (7d)" at bounding box center [1385, 57] width 53 height 32
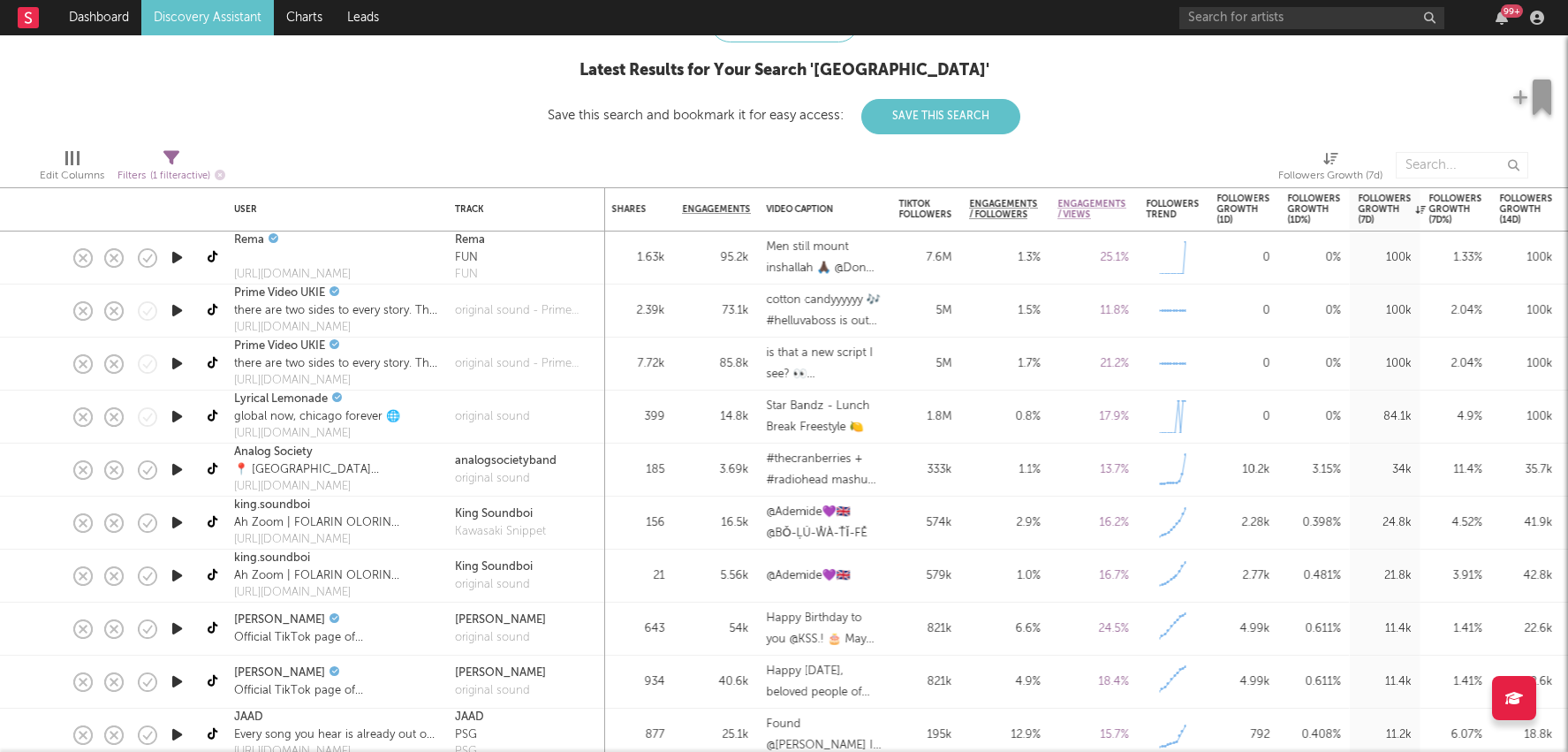
click at [1305, 473] on div "3.15 %" at bounding box center [1314, 469] width 53 height 21
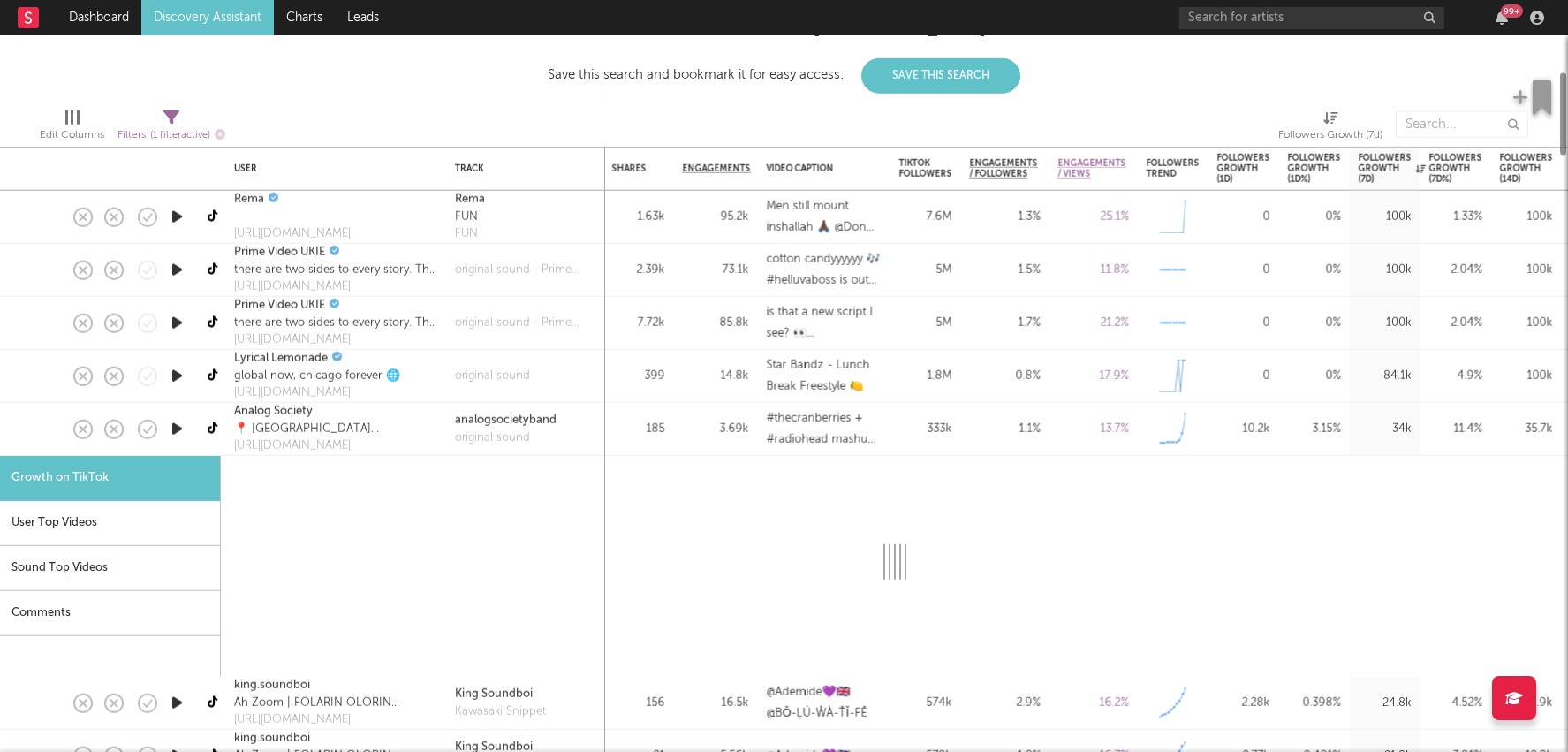
select select "1m"
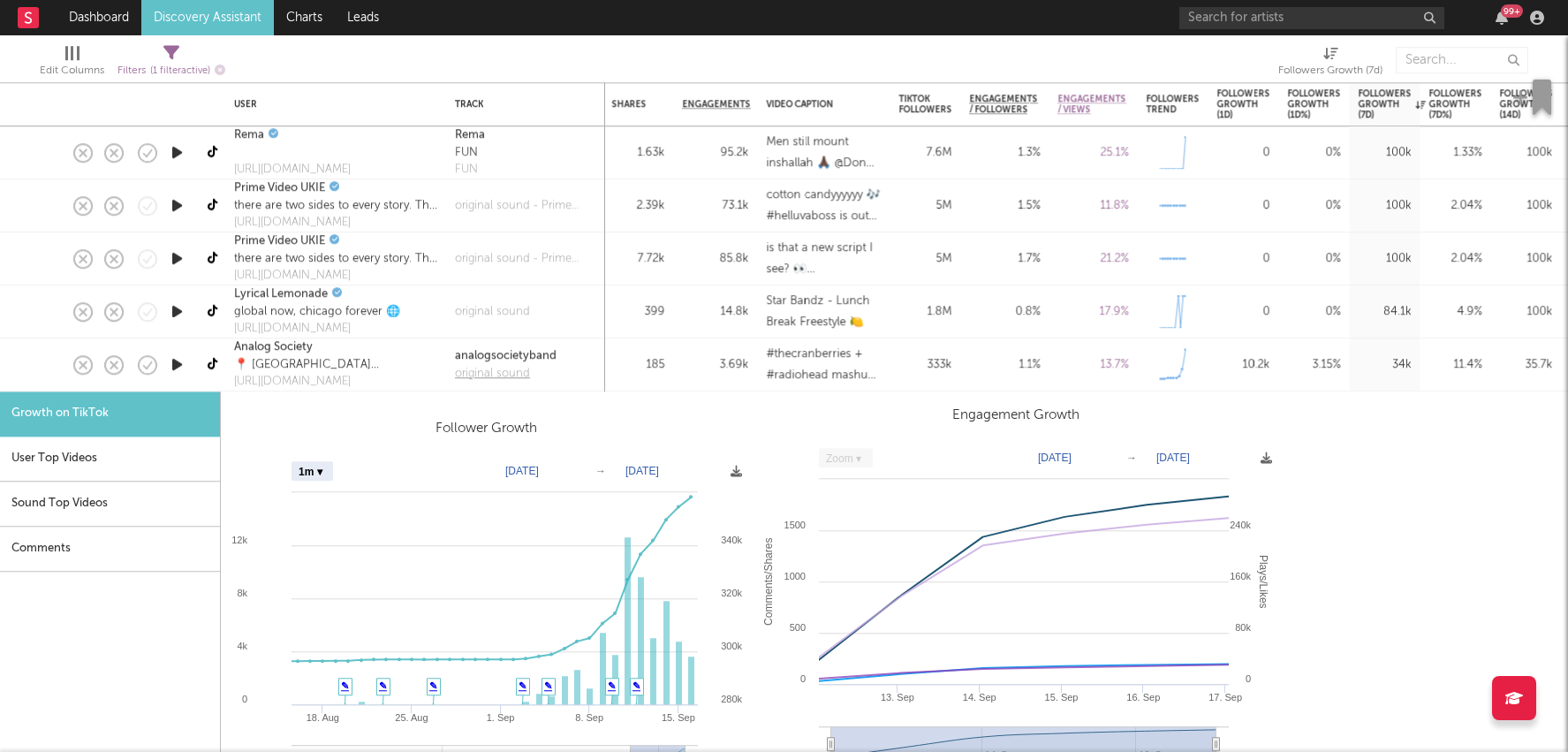
click at [506, 372] on div "original sound" at bounding box center [505, 374] width 101 height 18
click at [697, 379] on div "3.69k" at bounding box center [716, 365] width 84 height 53
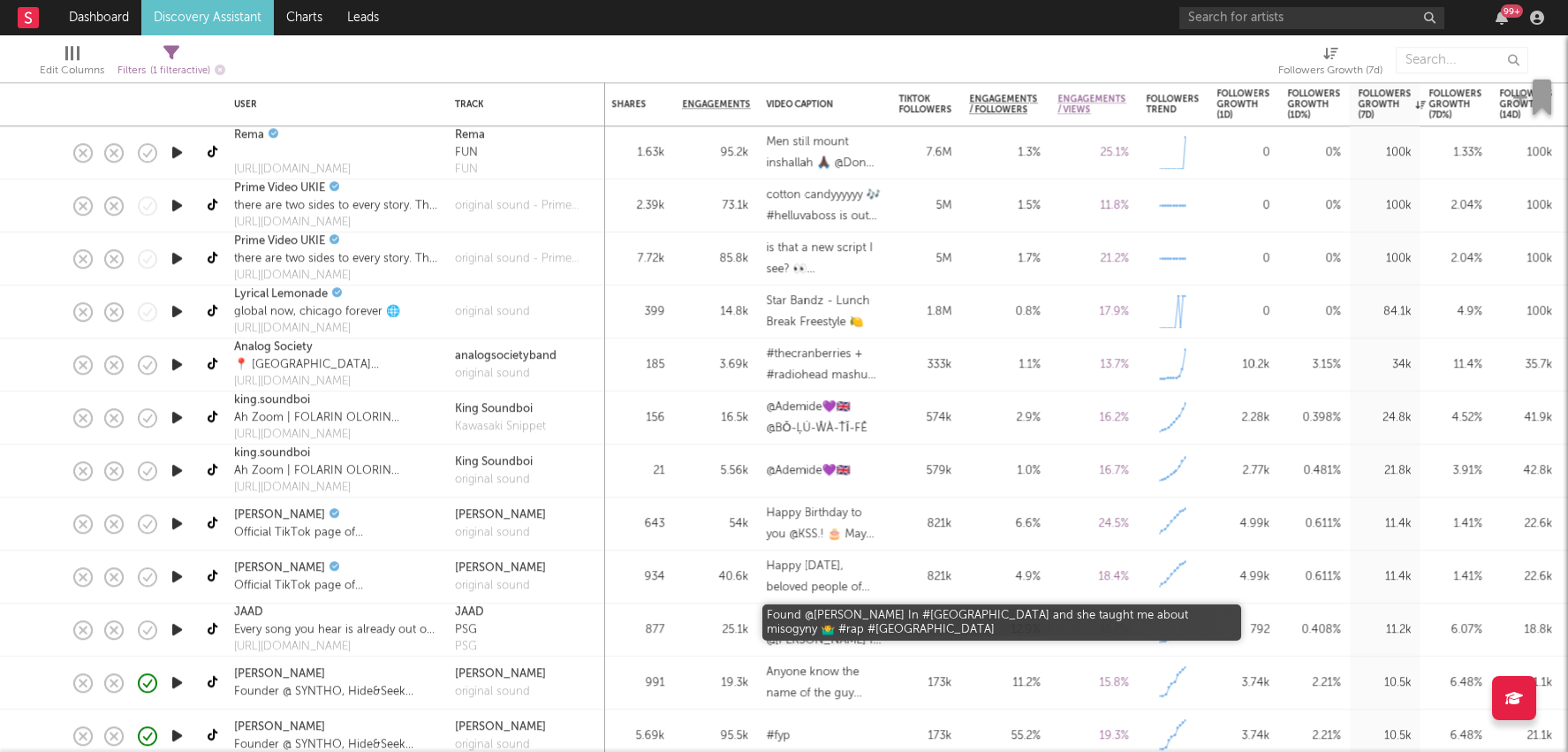
click at [821, 624] on div "Found @Nina Chiodin In #berlin and she taught me about misogyny 🤷‍♂️ #rap #germ…" at bounding box center [824, 630] width 115 height 43
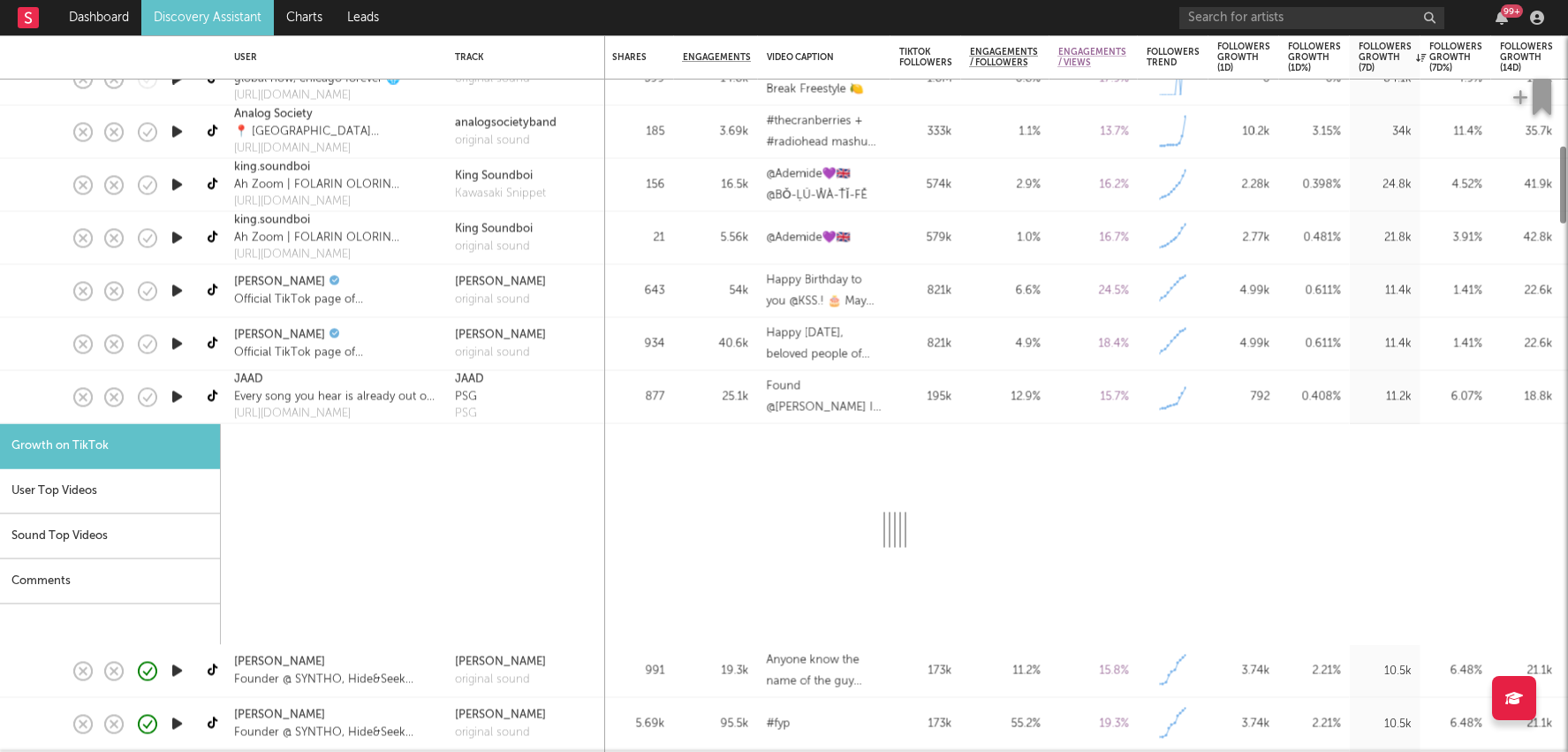
select select "1m"
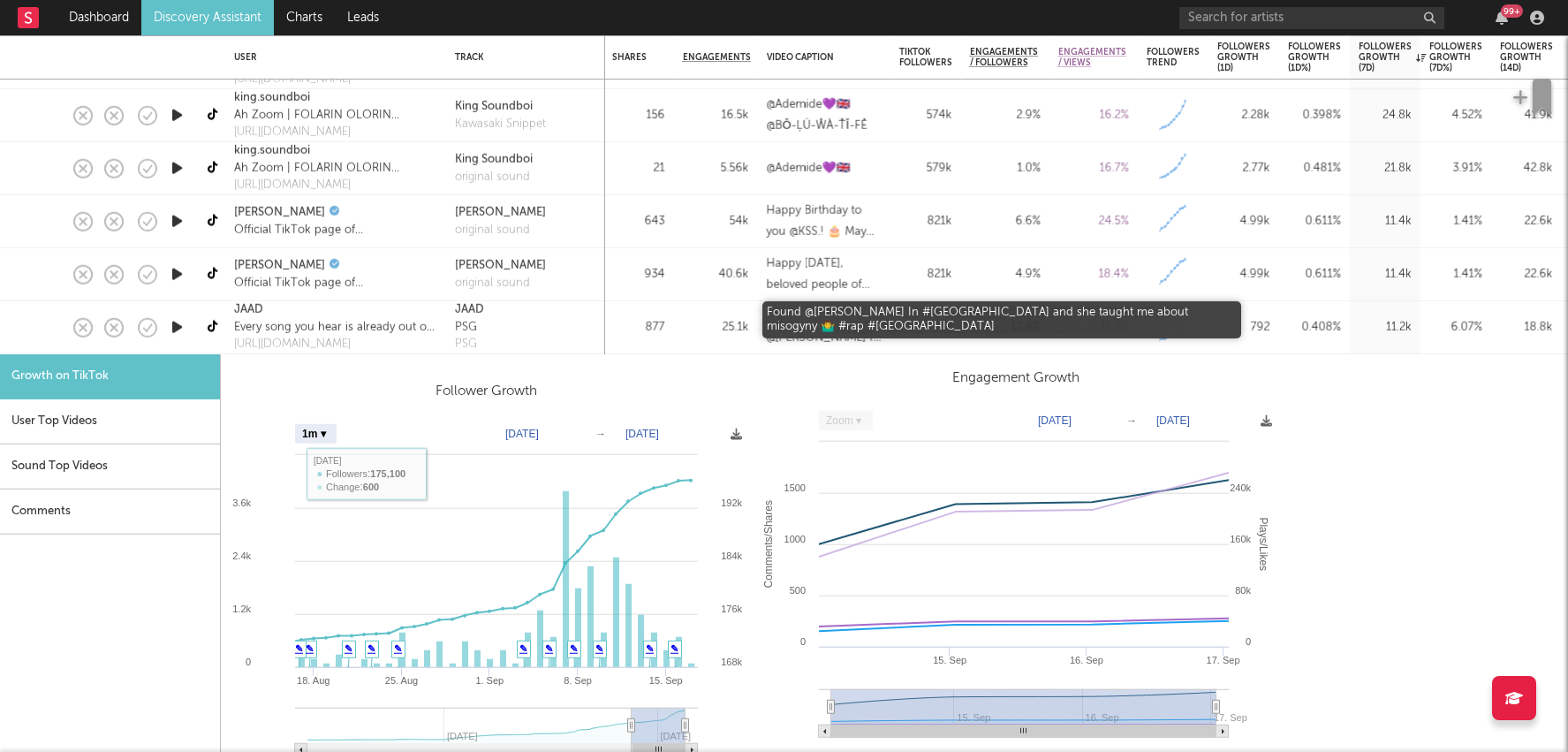
click at [861, 339] on div "Found @Nina Chiodin In #berlin and she taught me about misogyny 🤷‍♂️ #rap #germ…" at bounding box center [824, 326] width 115 height 43
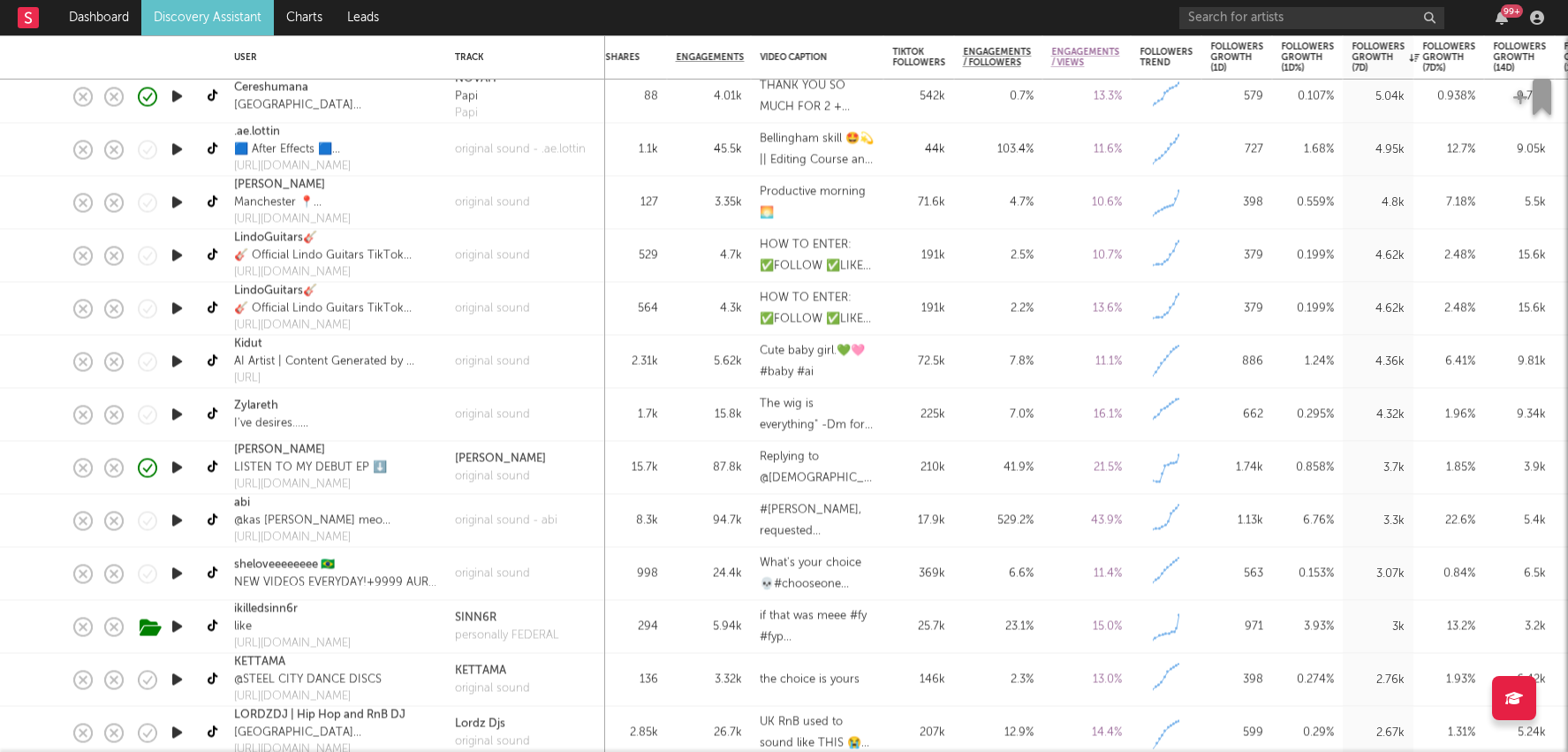
click at [225, 17] on link "Discovery Assistant" at bounding box center [207, 17] width 132 height 35
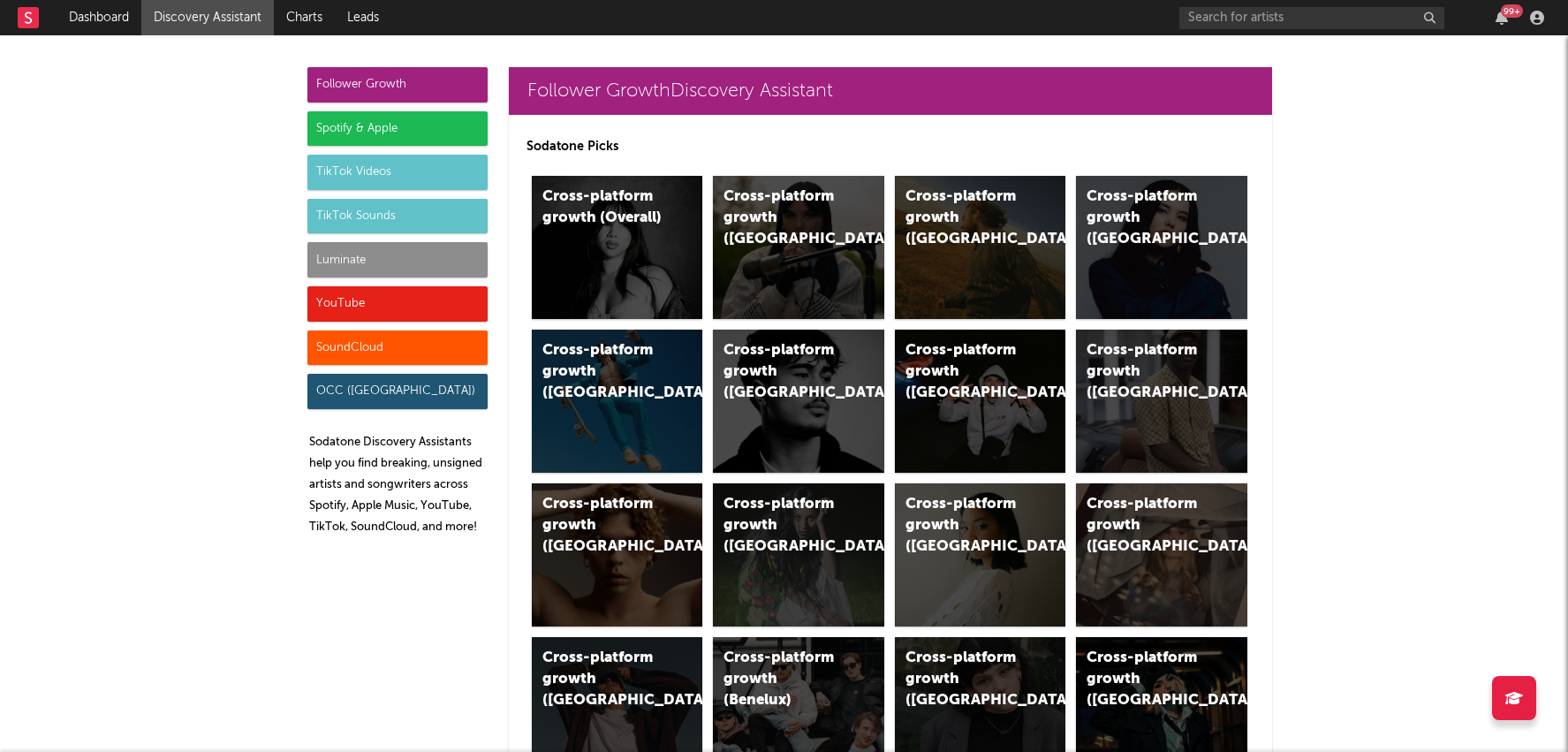
click at [434, 268] on div "Luminate" at bounding box center [397, 259] width 180 height 35
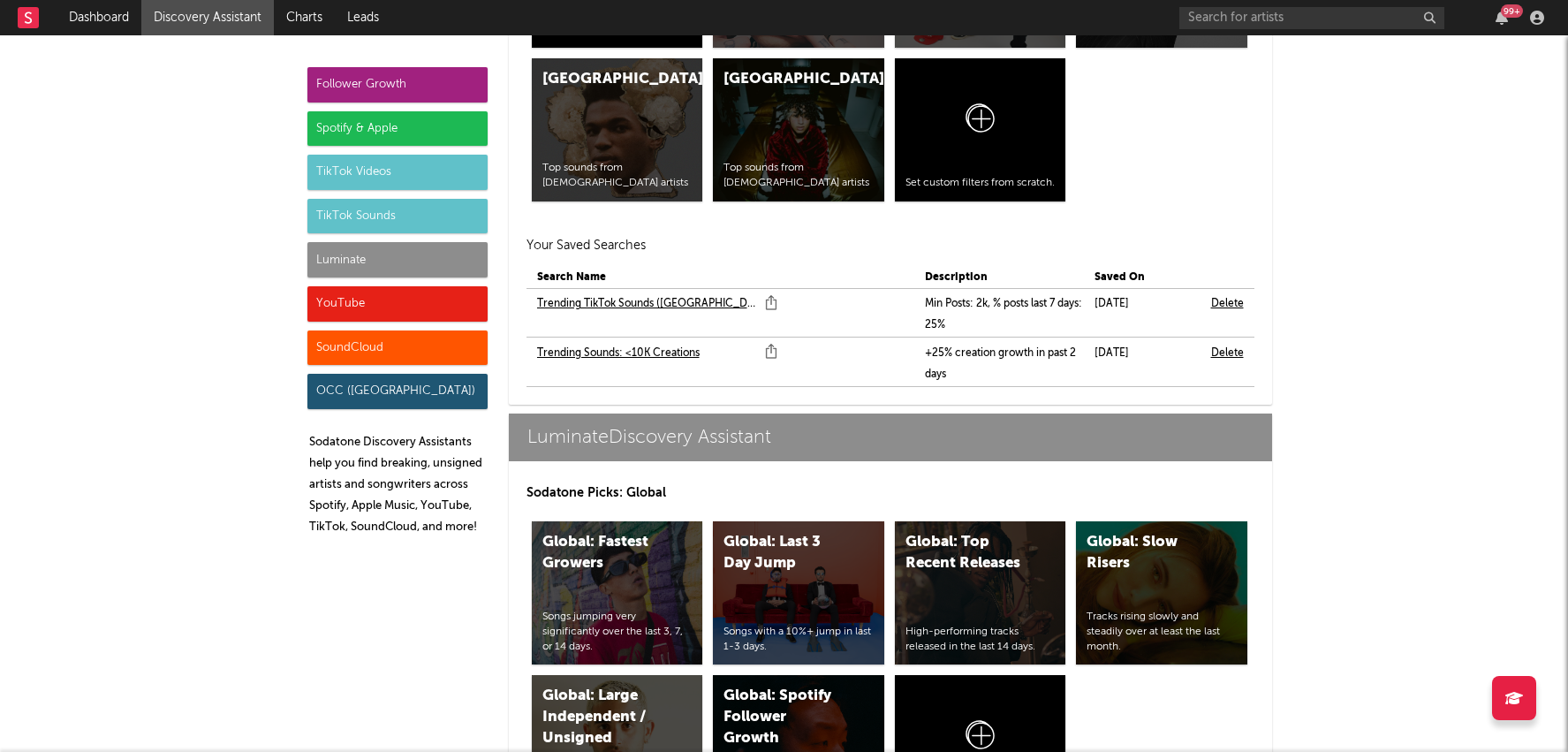
scroll to position [9131, 0]
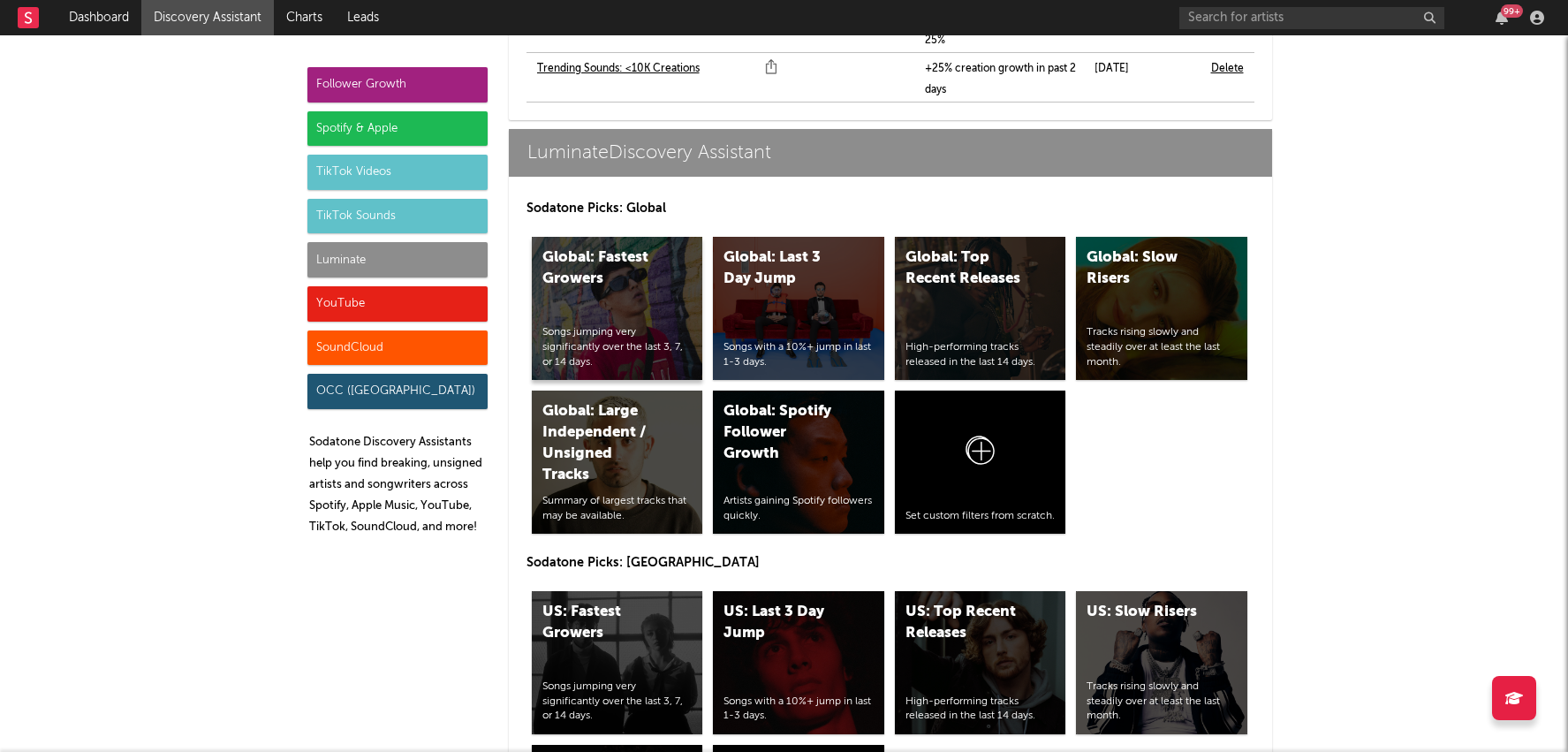
click at [654, 254] on div "Global: Fastest Growers Songs jumping very significantly over the last 3, 7, or…" at bounding box center [617, 308] width 171 height 143
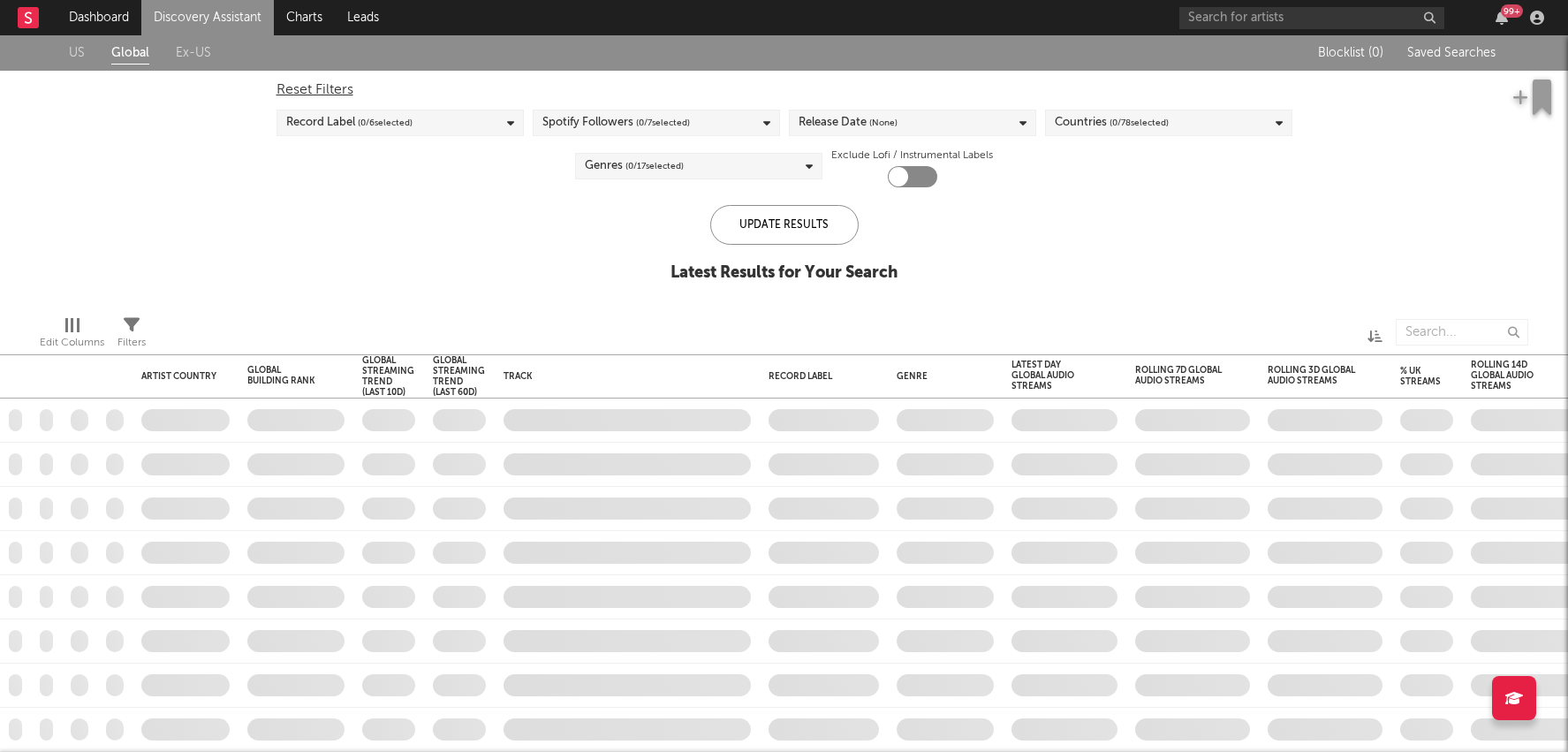
checkbox input "true"
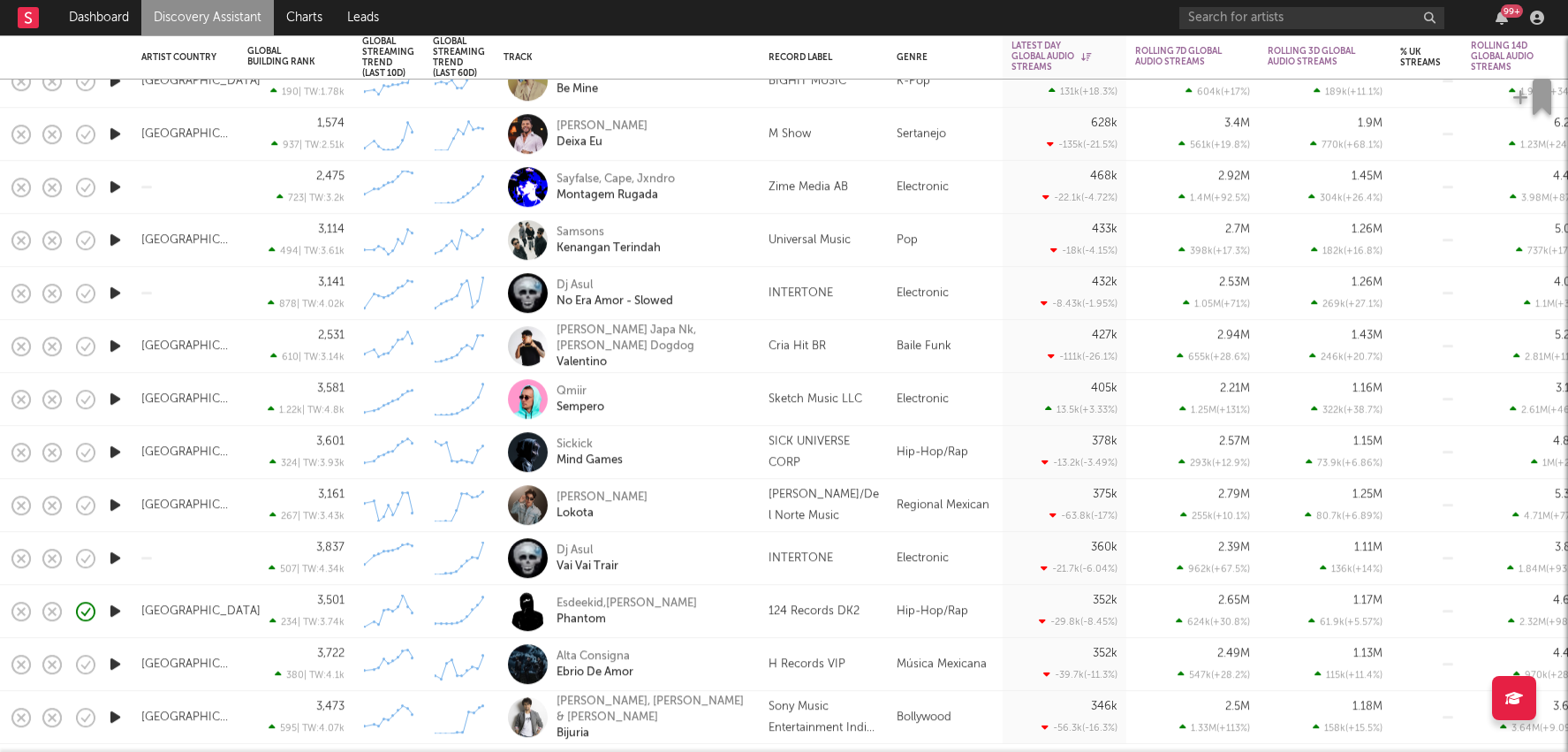
click at [906, 621] on div "Hip-Hop/Rap" at bounding box center [945, 612] width 115 height 53
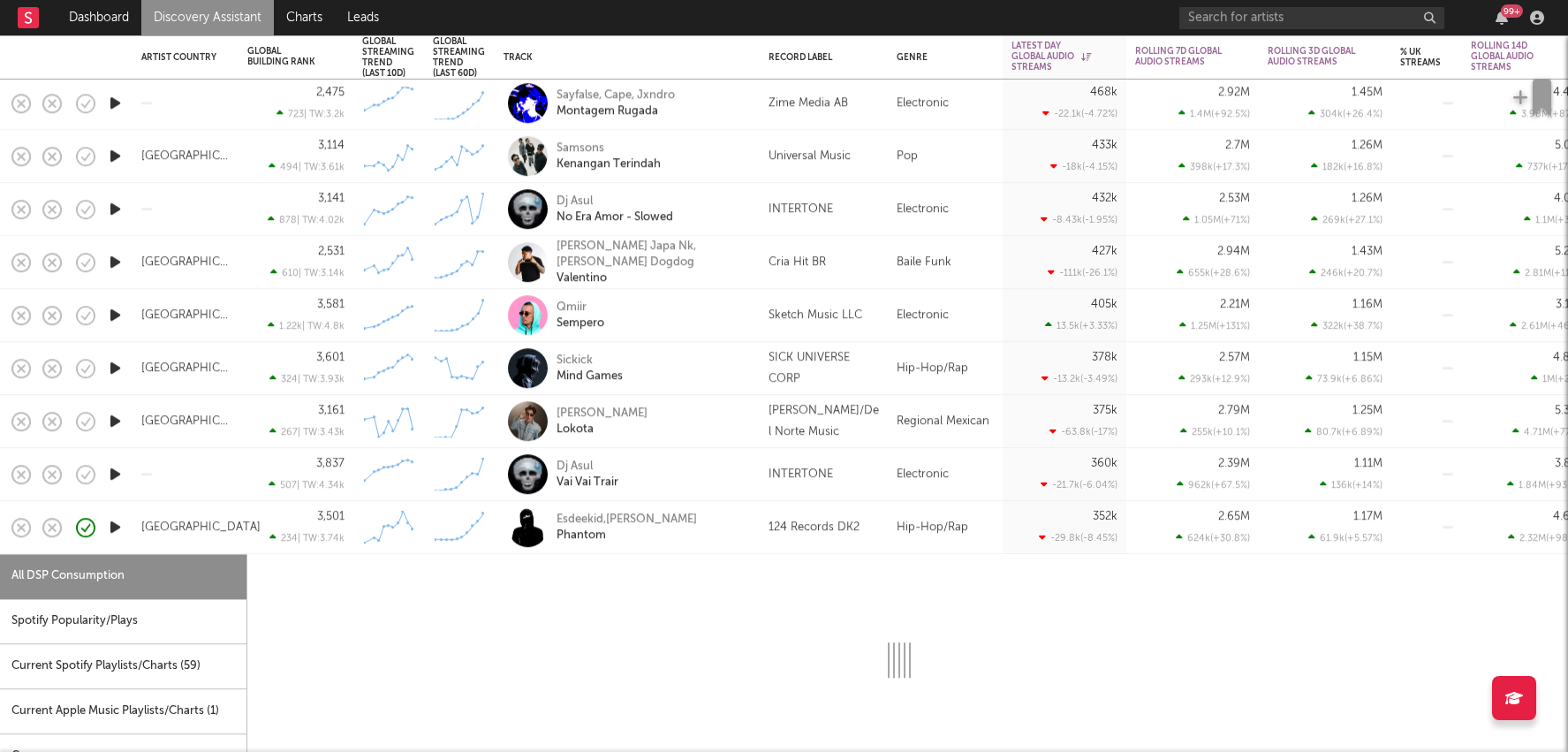
select select "6m"
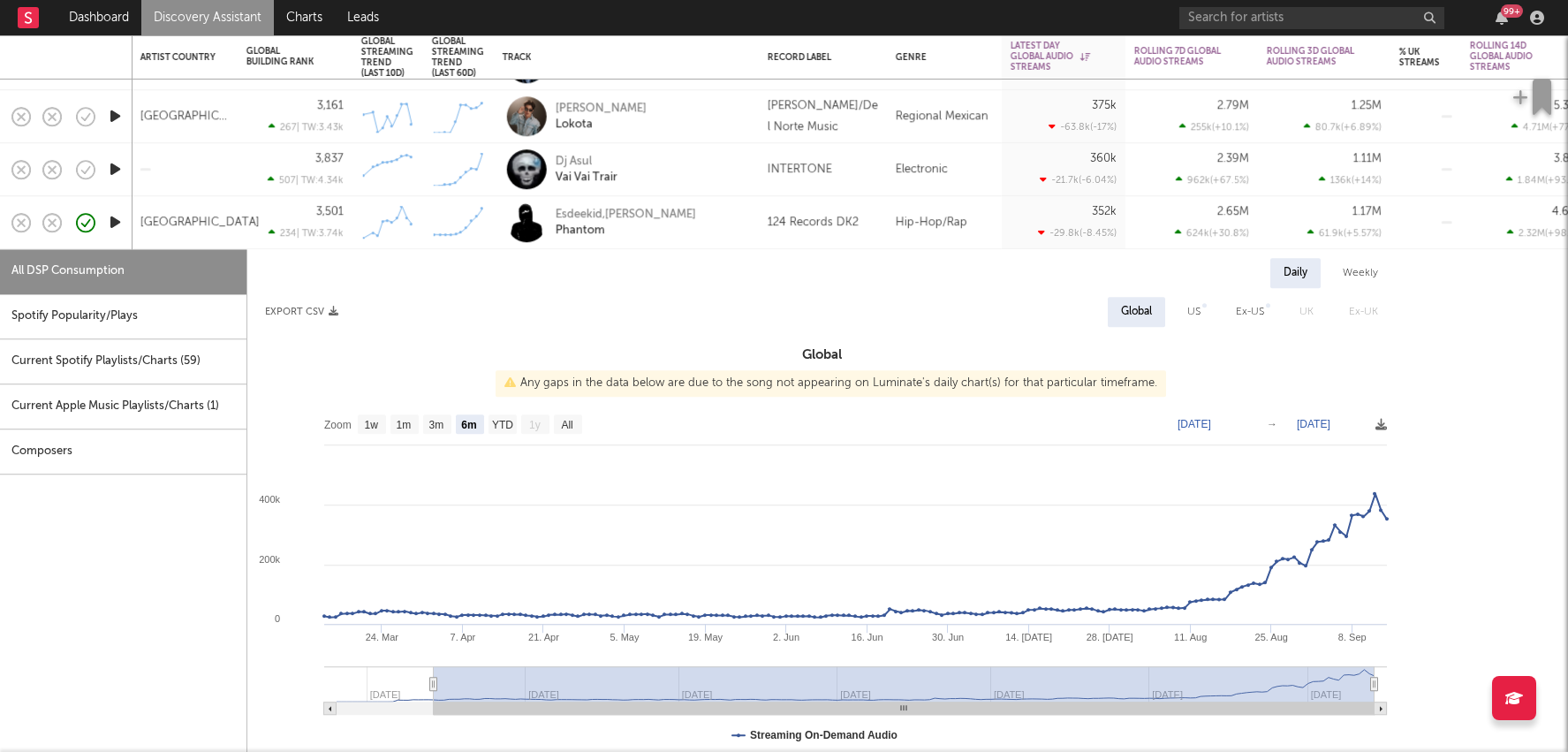
click at [804, 227] on div "124 Records DK2" at bounding box center [813, 222] width 91 height 21
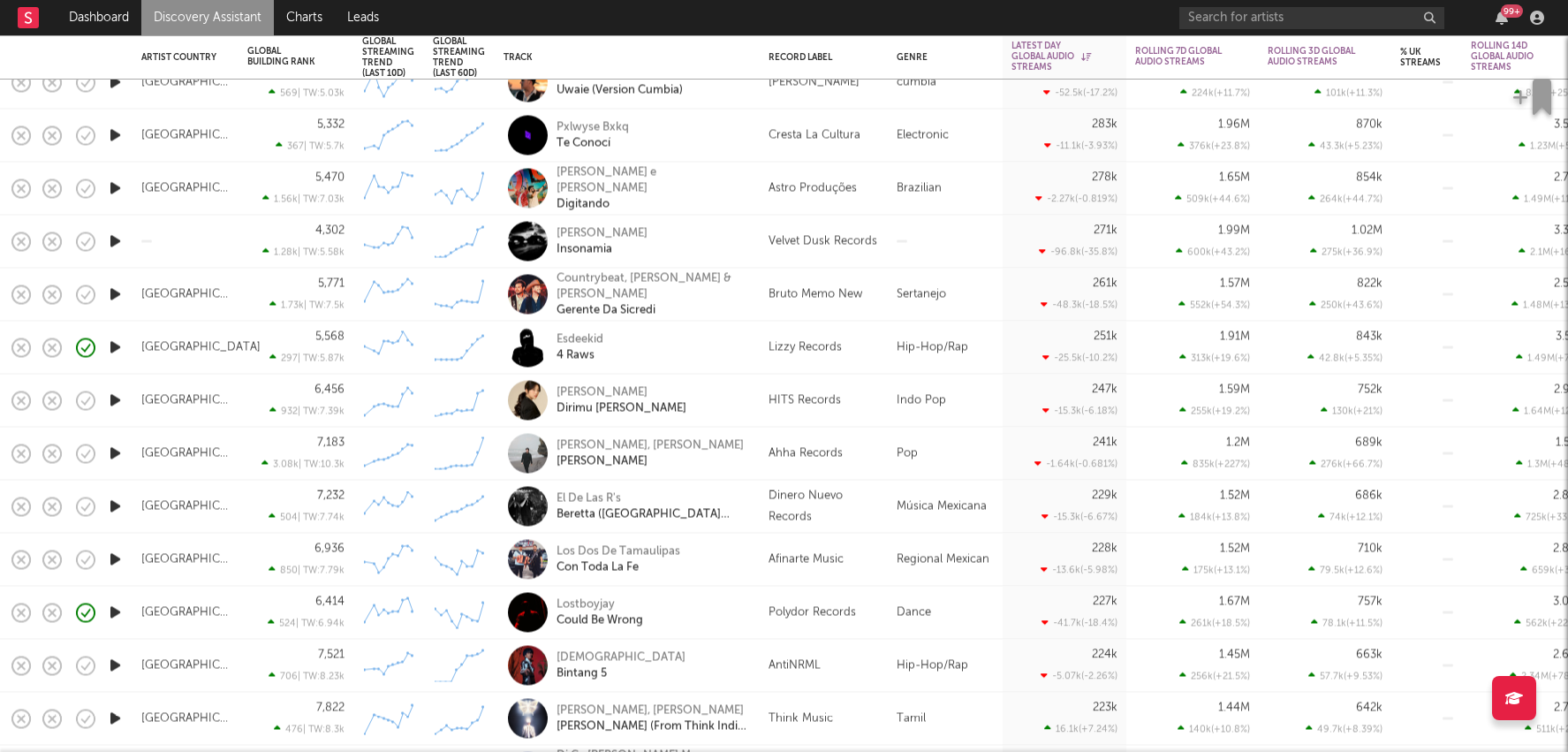
click at [901, 616] on div "Dance" at bounding box center [945, 613] width 115 height 53
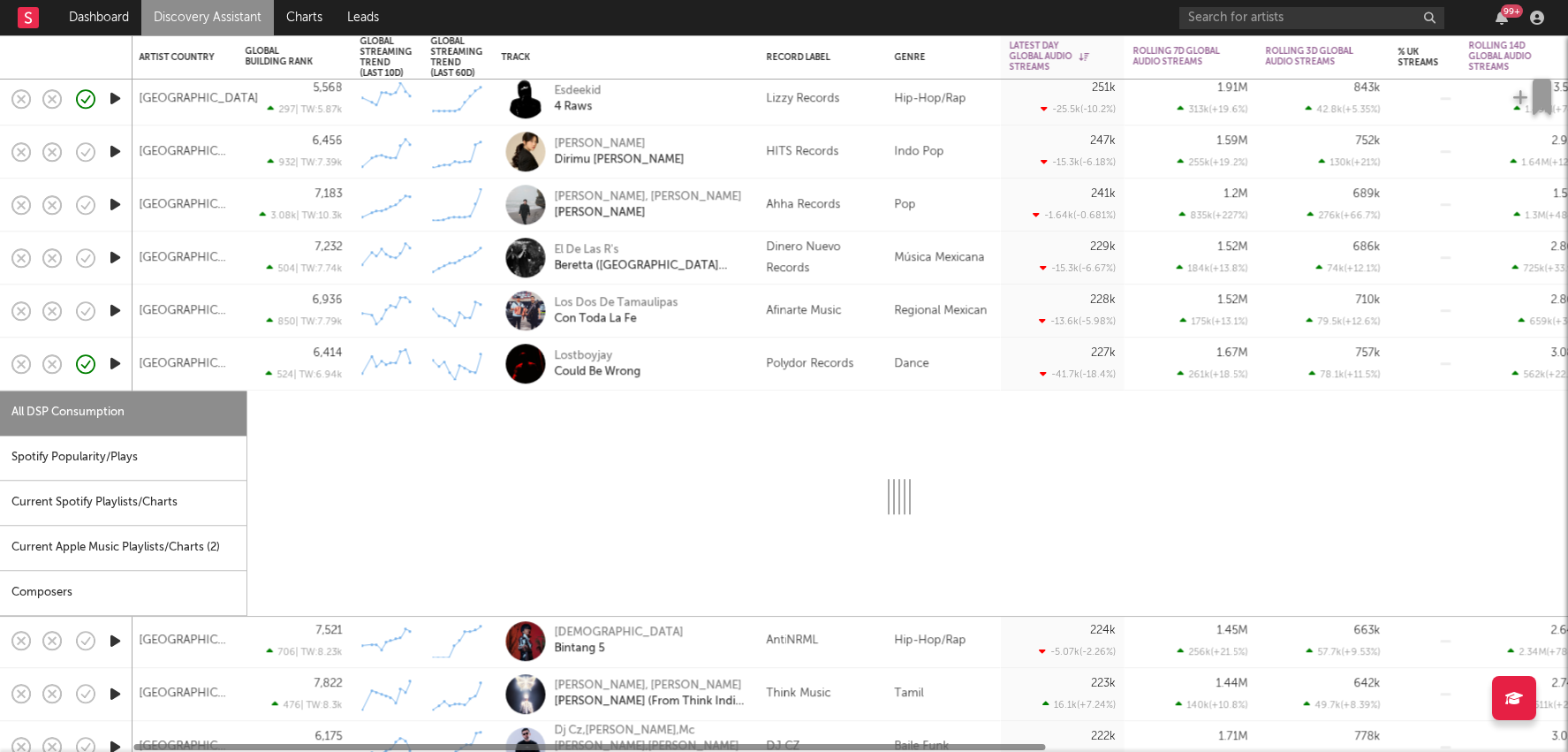
select select "6m"
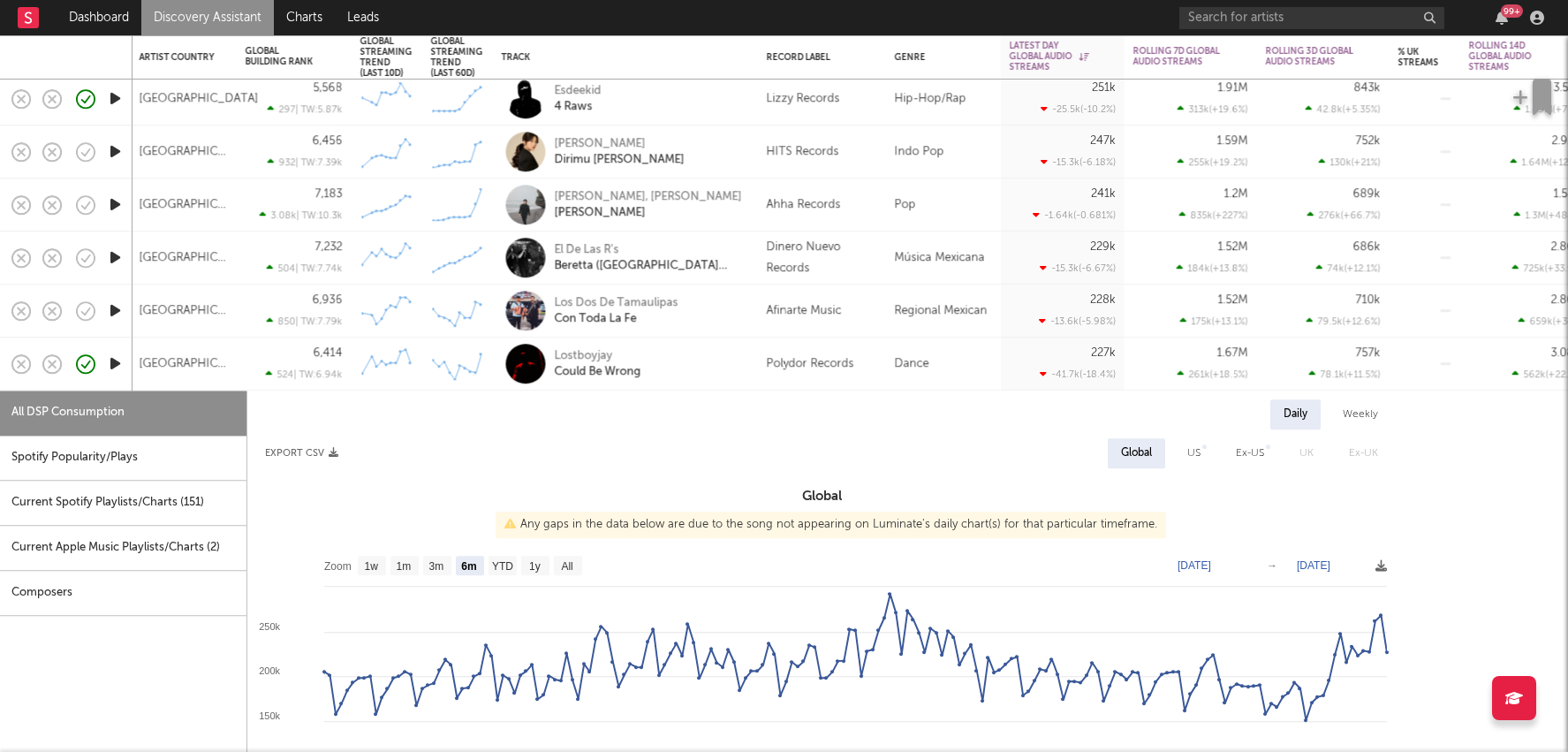
click at [229, 464] on div "Spotify Popularity/Plays" at bounding box center [123, 458] width 246 height 45
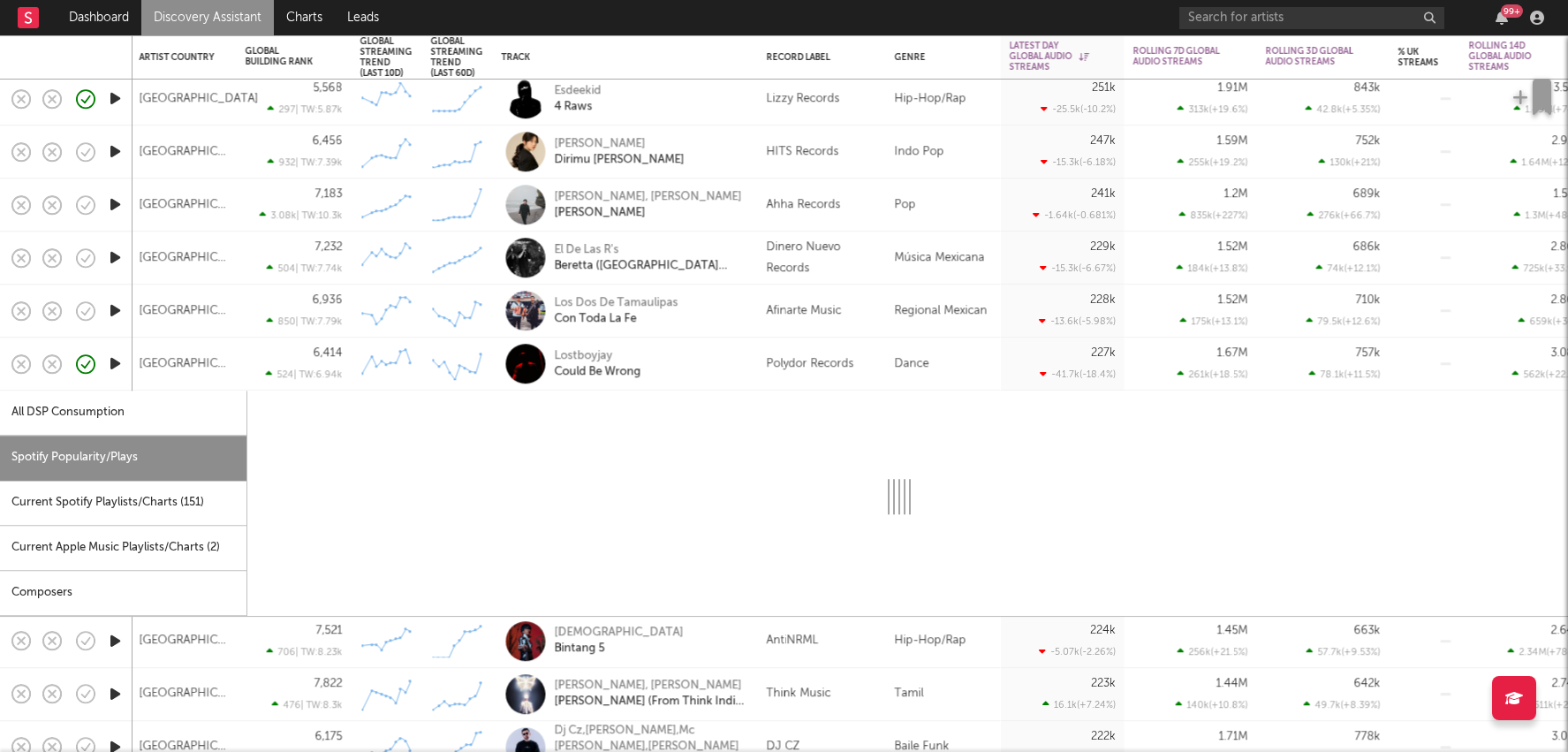
click at [879, 364] on div "Polydor Records" at bounding box center [822, 364] width 128 height 53
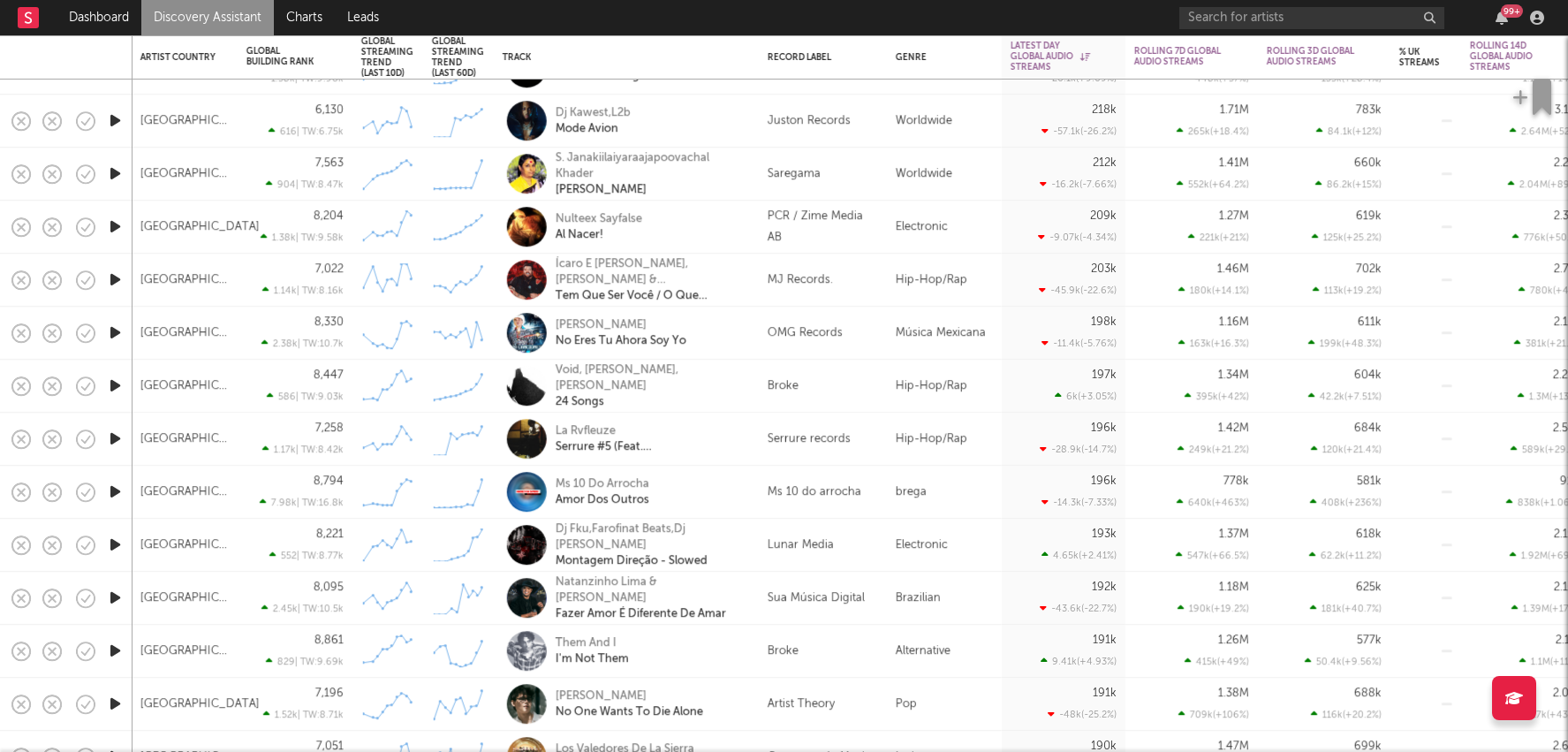
click at [979, 660] on div "Alternative" at bounding box center [944, 651] width 115 height 53
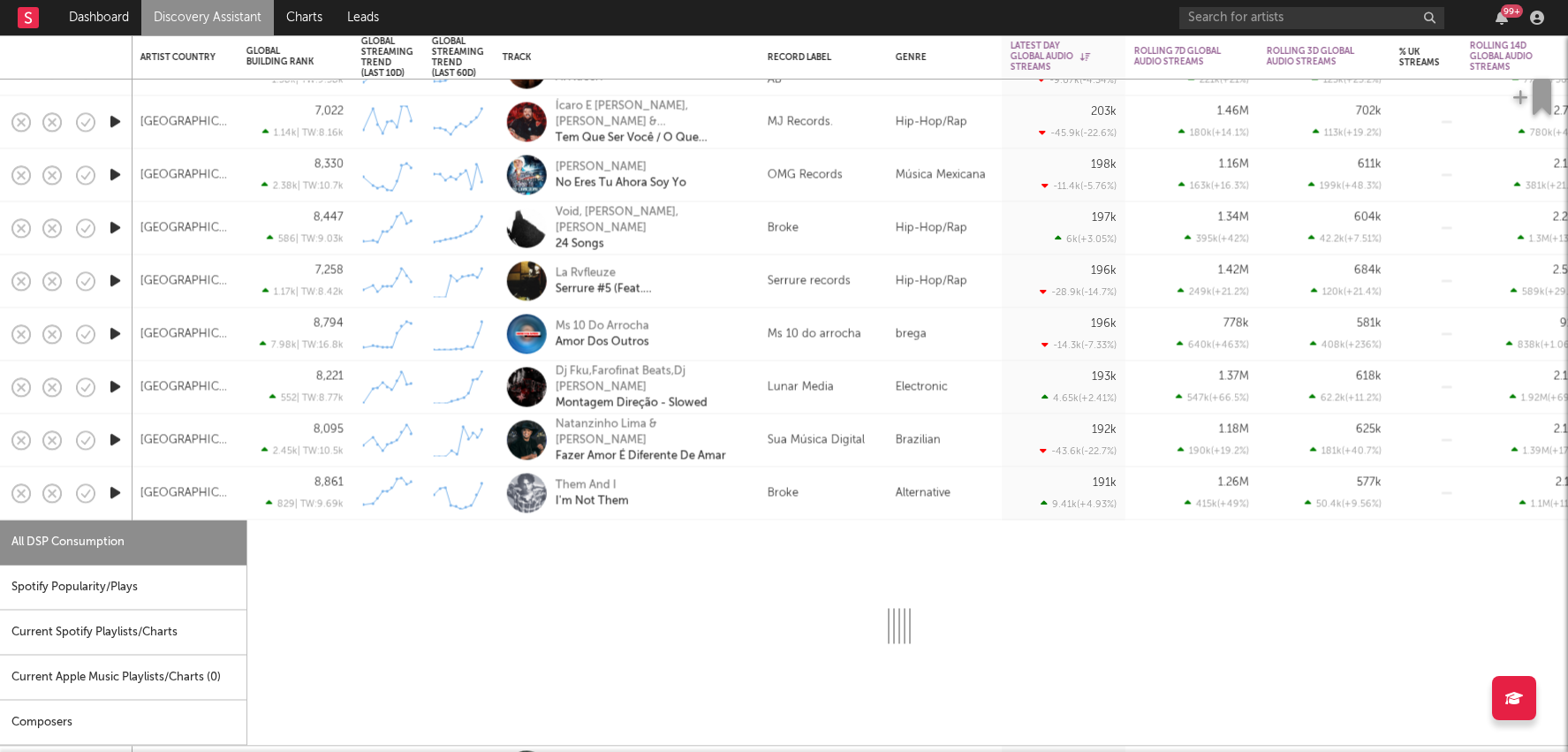
select select "6m"
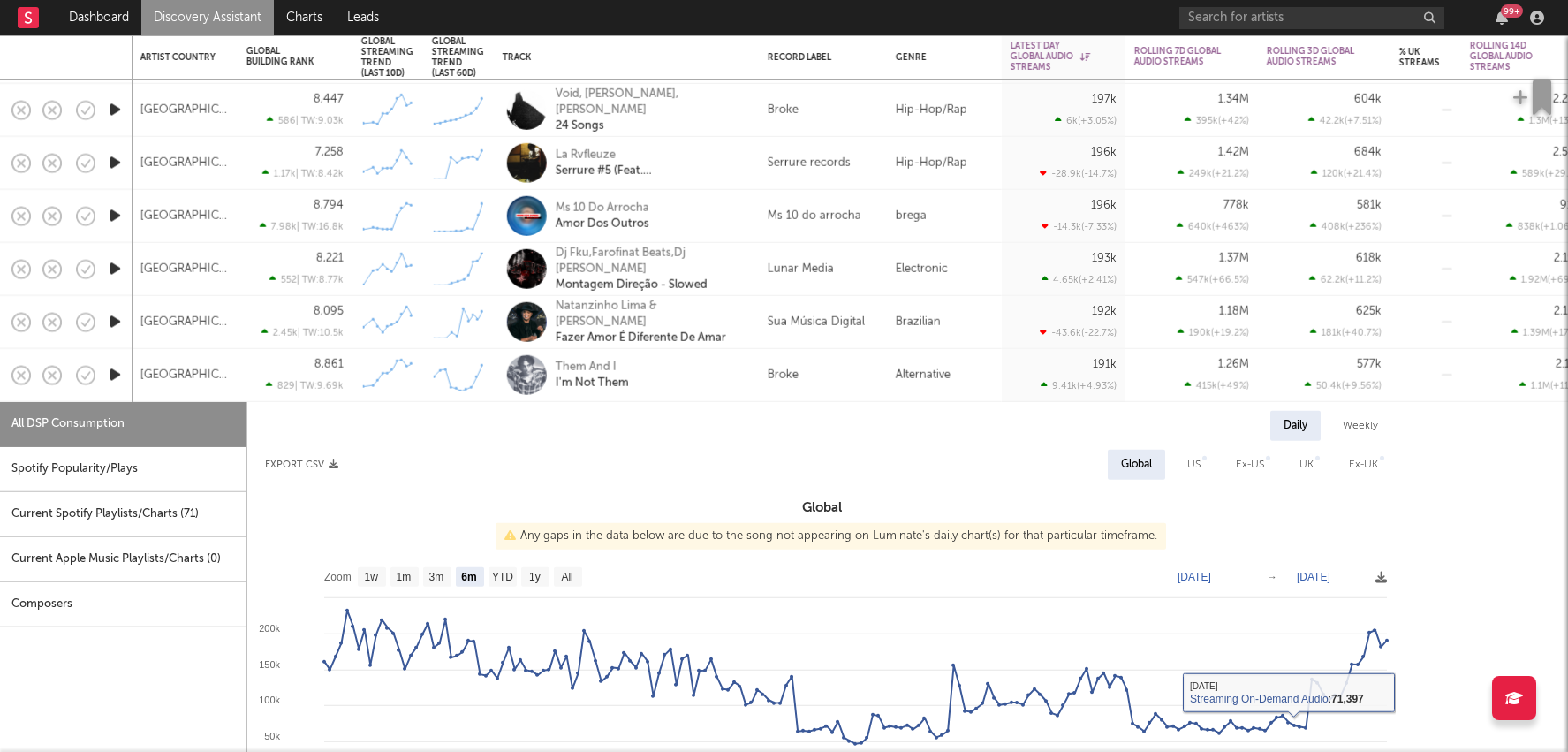
click at [861, 371] on div "Broke" at bounding box center [823, 374] width 111 height 21
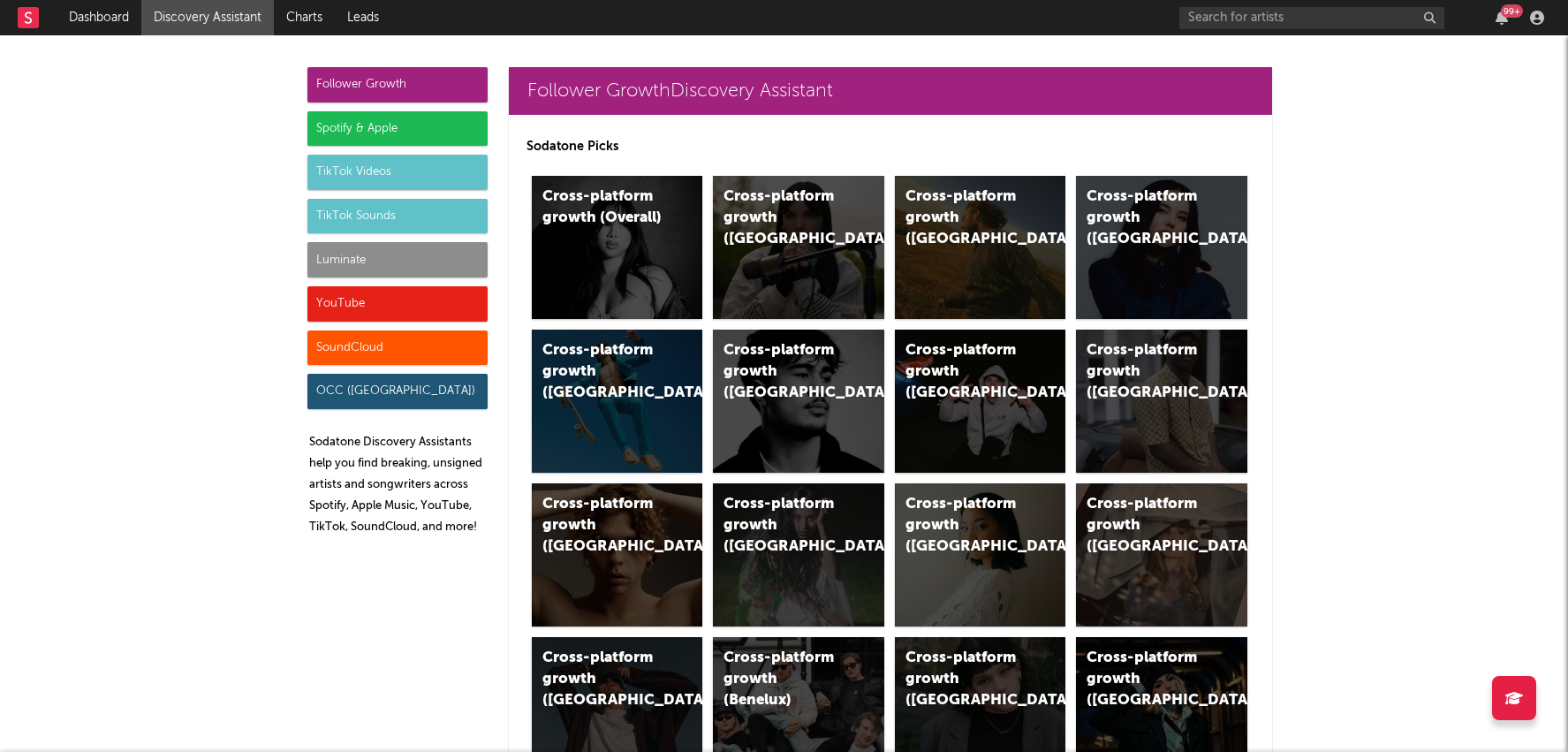
click at [365, 258] on div "Luminate" at bounding box center [397, 259] width 180 height 35
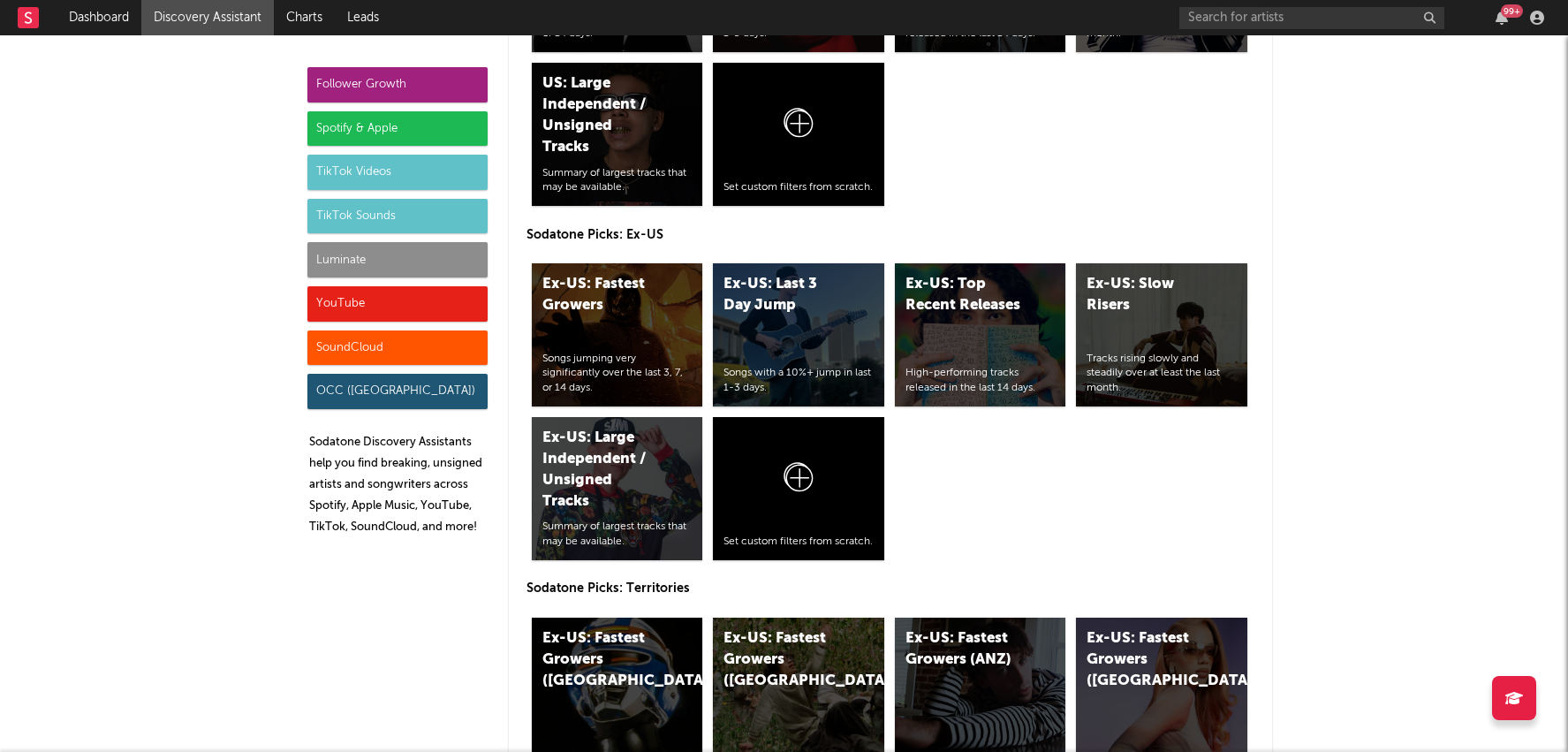
scroll to position [9816, 0]
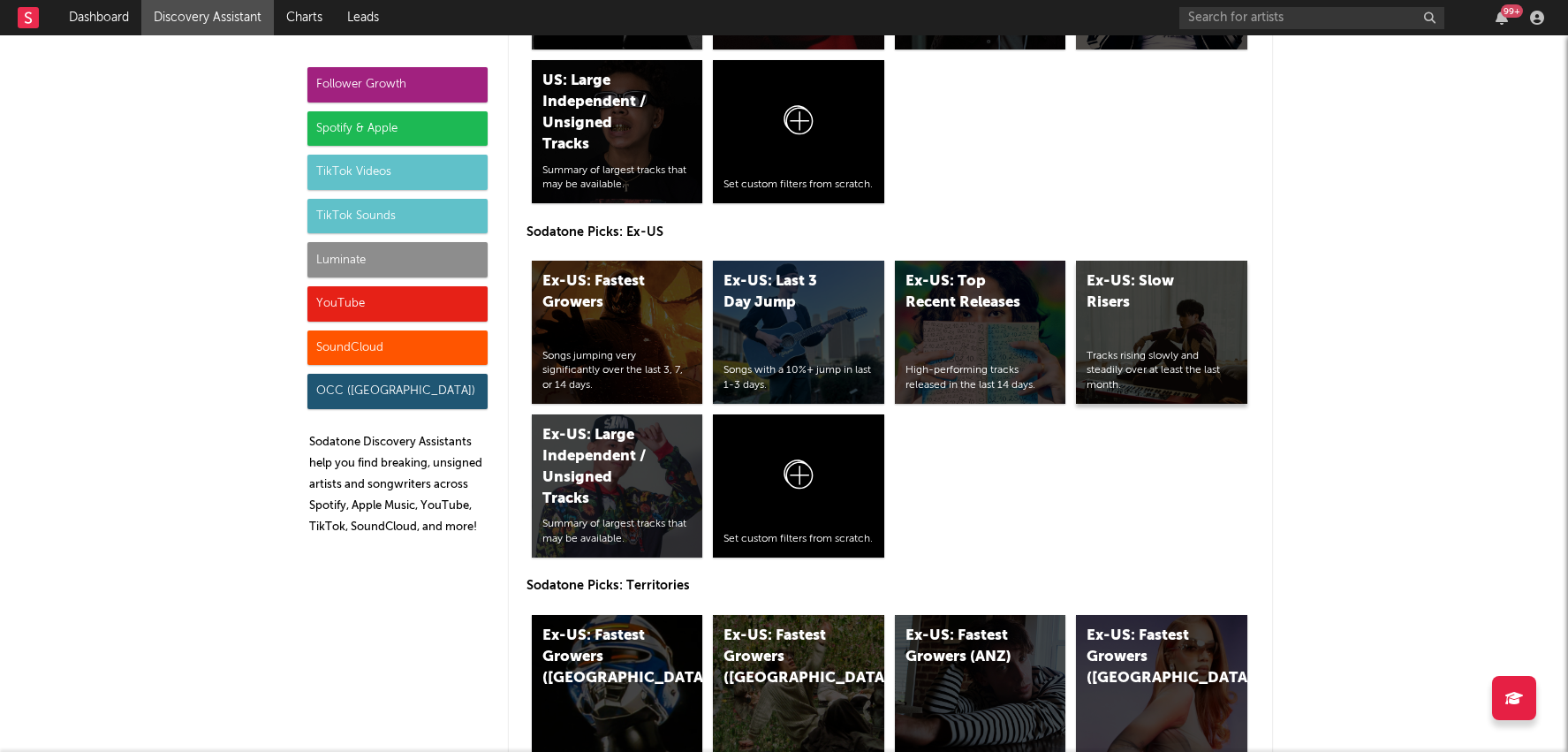
click at [1170, 263] on div "Ex-US: Slow Risers Tracks rising slowly and steadily over at least the last mon…" at bounding box center [1161, 333] width 171 height 143
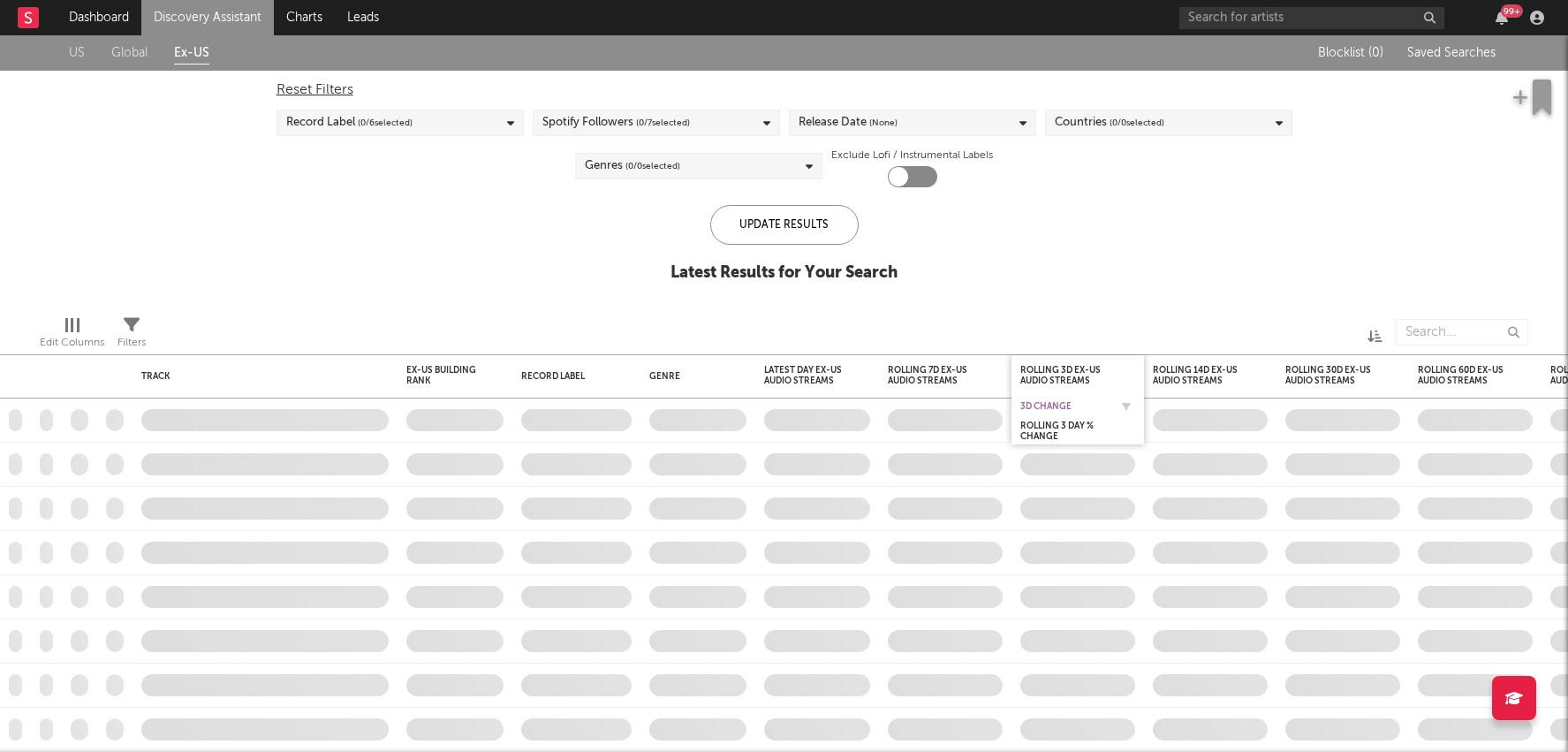
checkbox input "true"
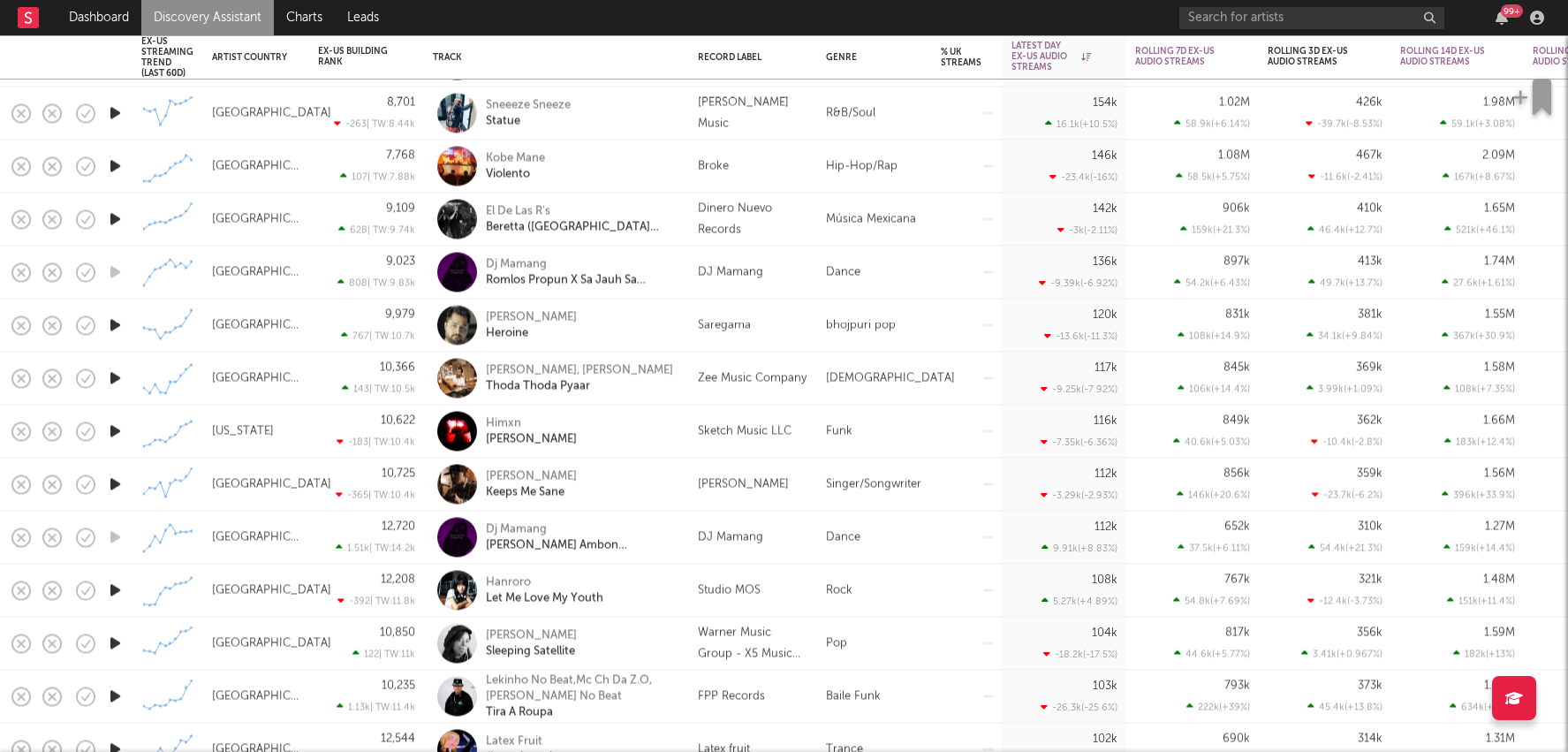
click at [996, 652] on div at bounding box center [967, 644] width 71 height 53
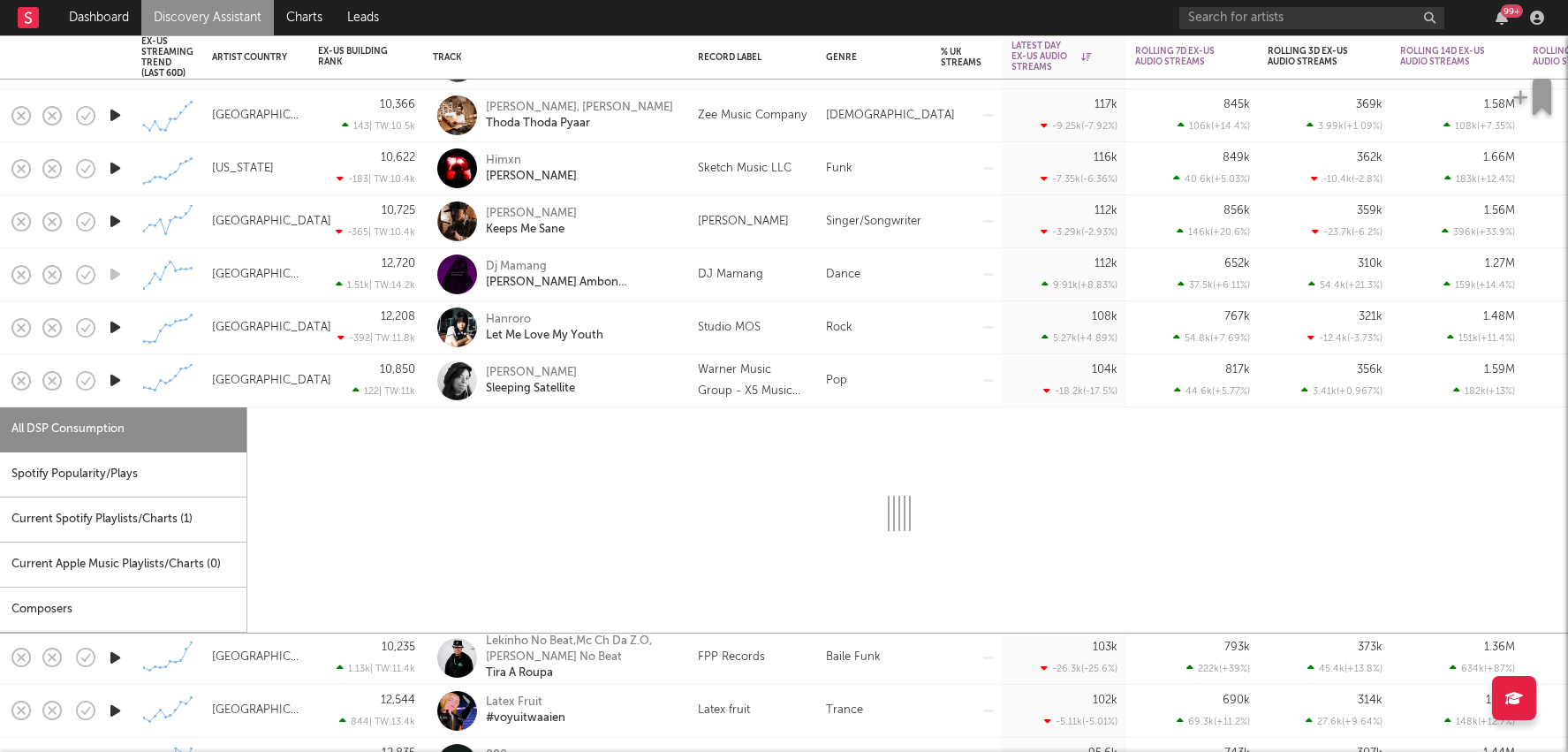
select select "6m"
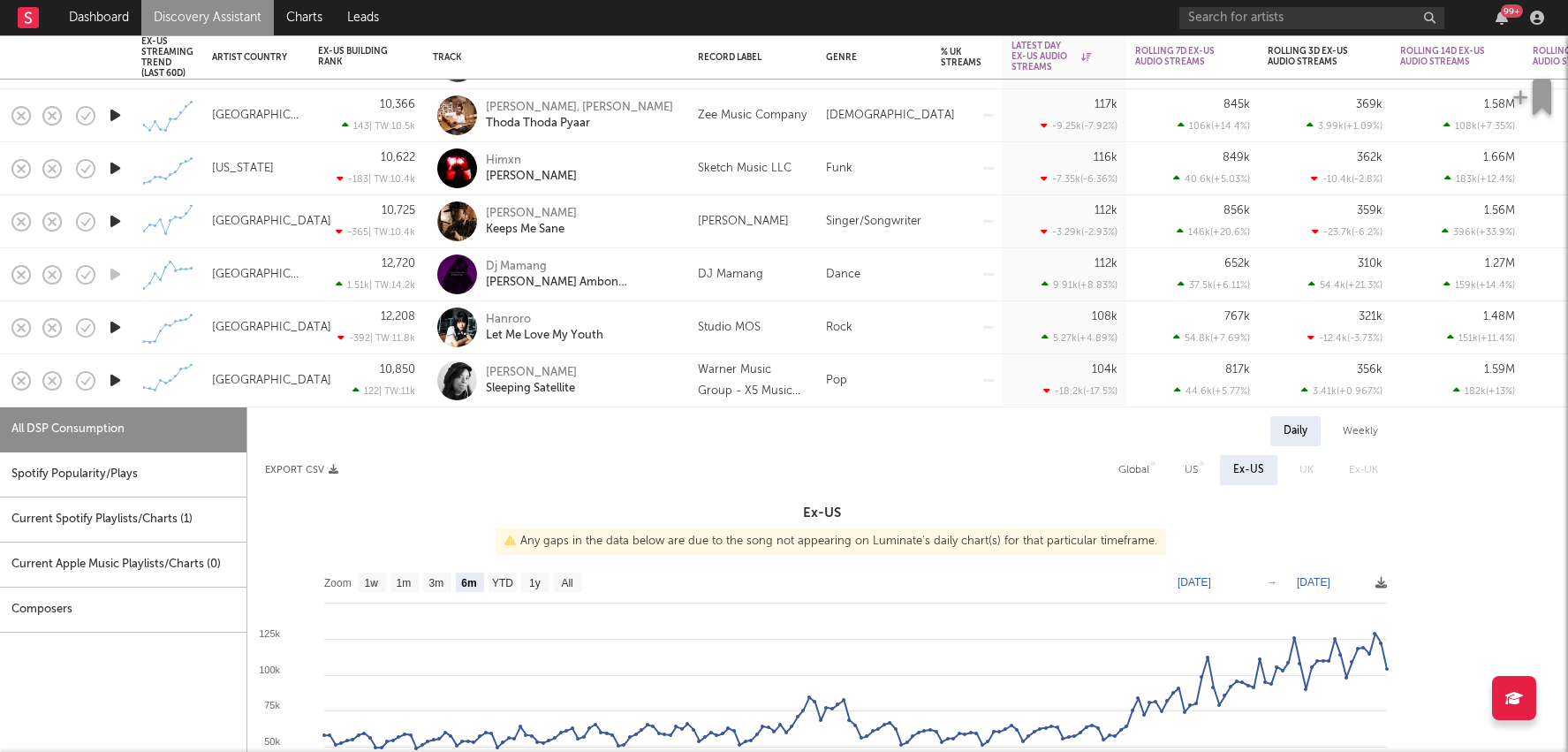
click at [1260, 389] on div "356k 3.41k ( +0.967 % )" at bounding box center [1325, 381] width 132 height 53
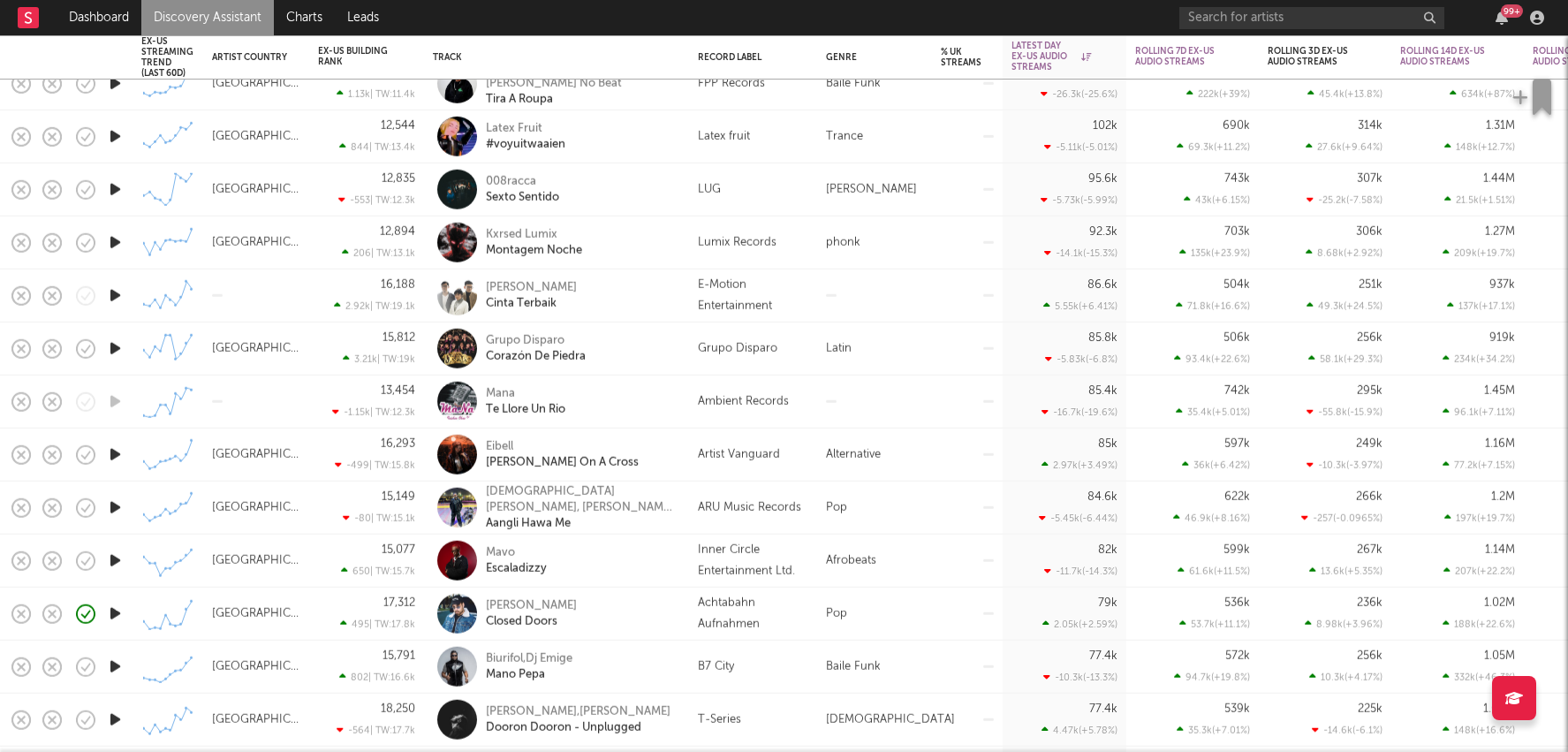
click at [1169, 542] on div "599k 61.6k ( +11.5 % )" at bounding box center [1192, 561] width 115 height 53
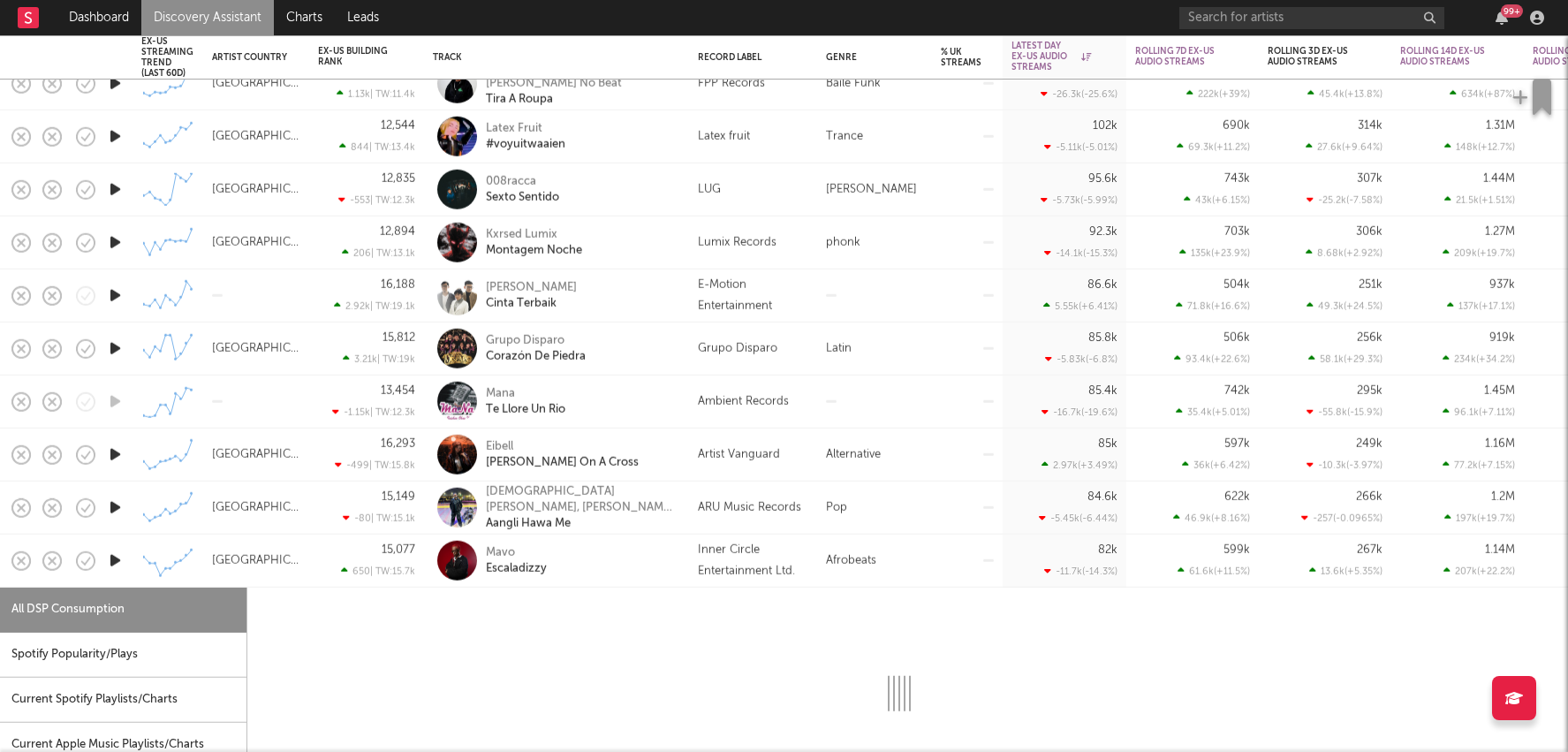
select select "1w"
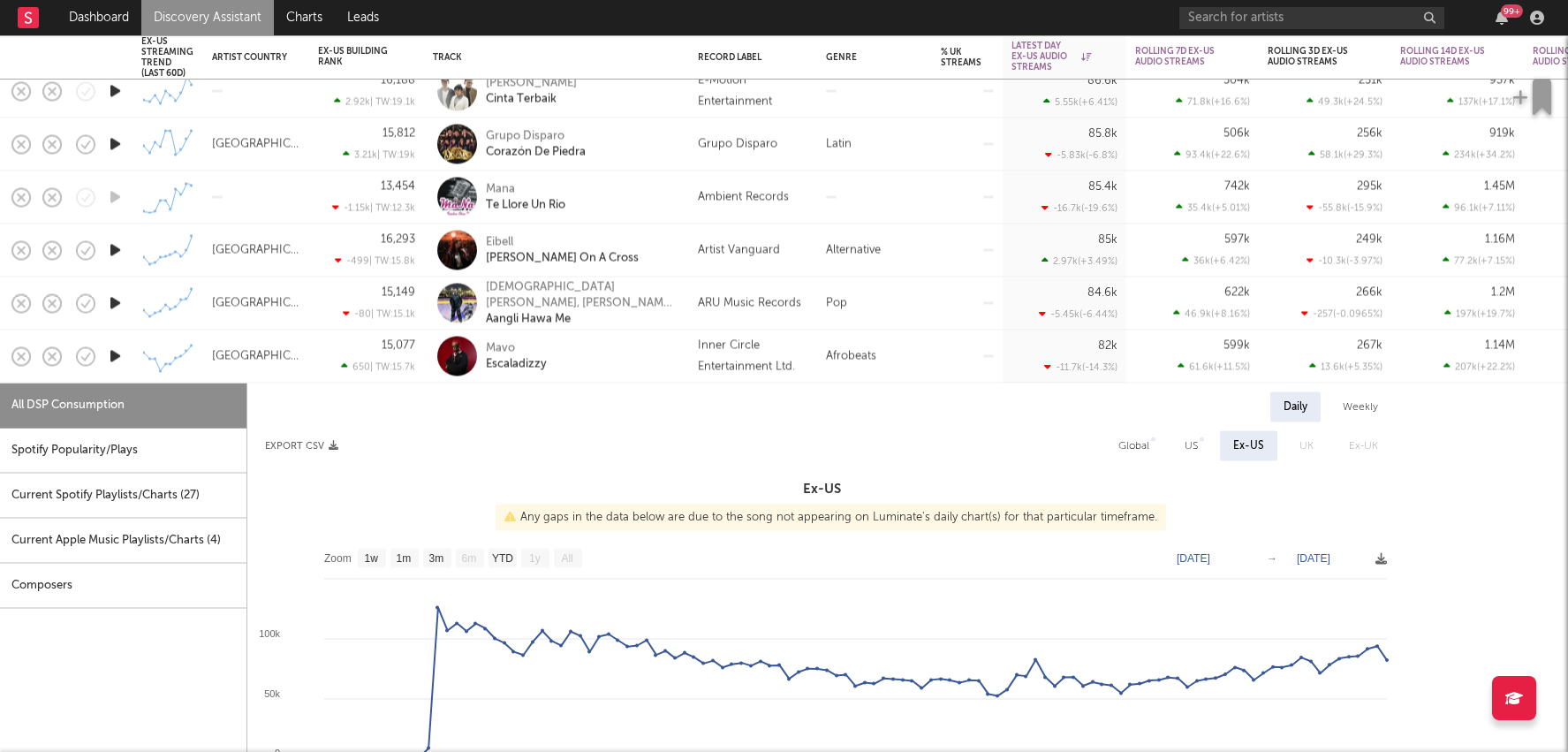
click at [1277, 345] on div "267k 13.6k ( +5.35 % )" at bounding box center [1325, 357] width 115 height 53
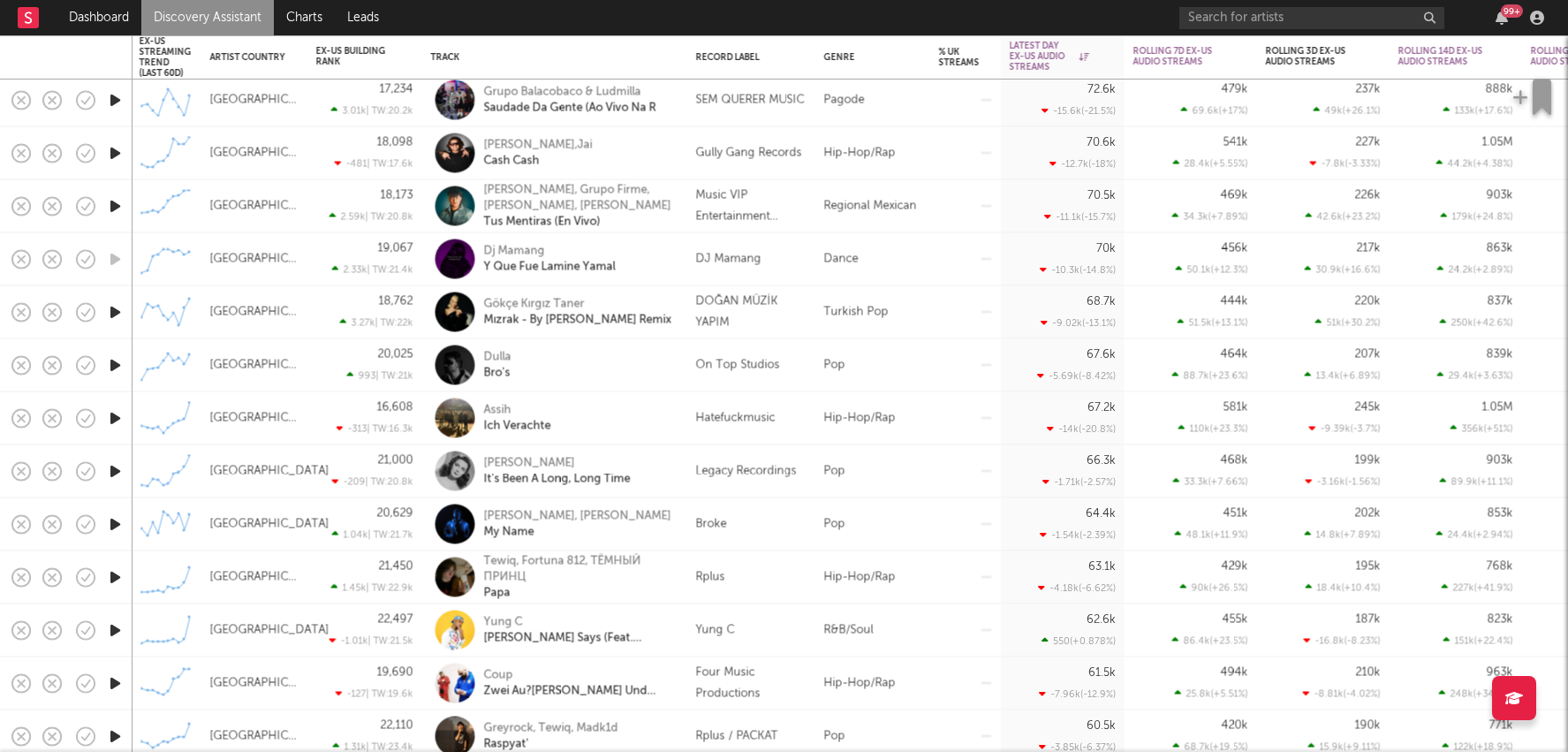
click at [872, 477] on div "Pop" at bounding box center [872, 472] width 115 height 53
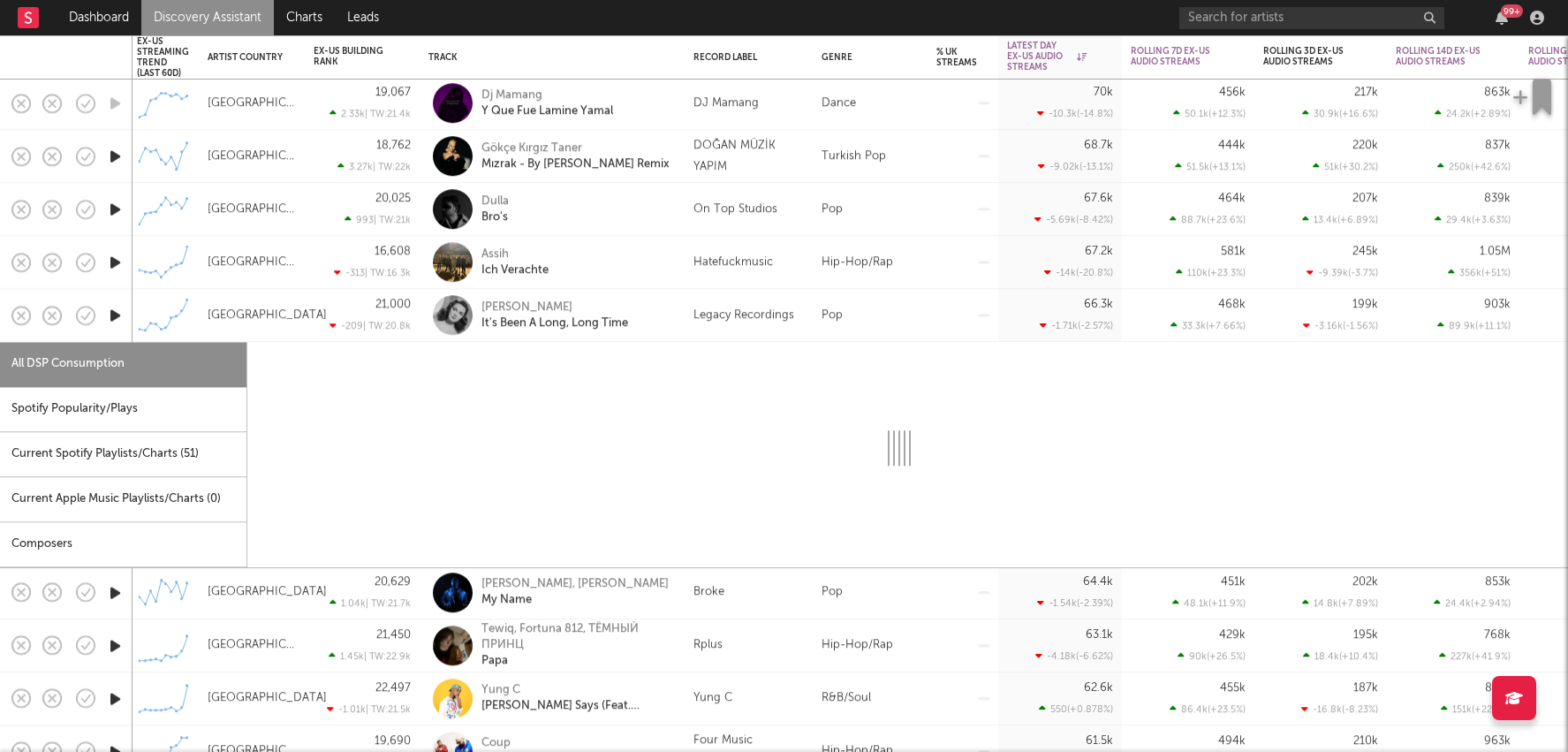
select select "6m"
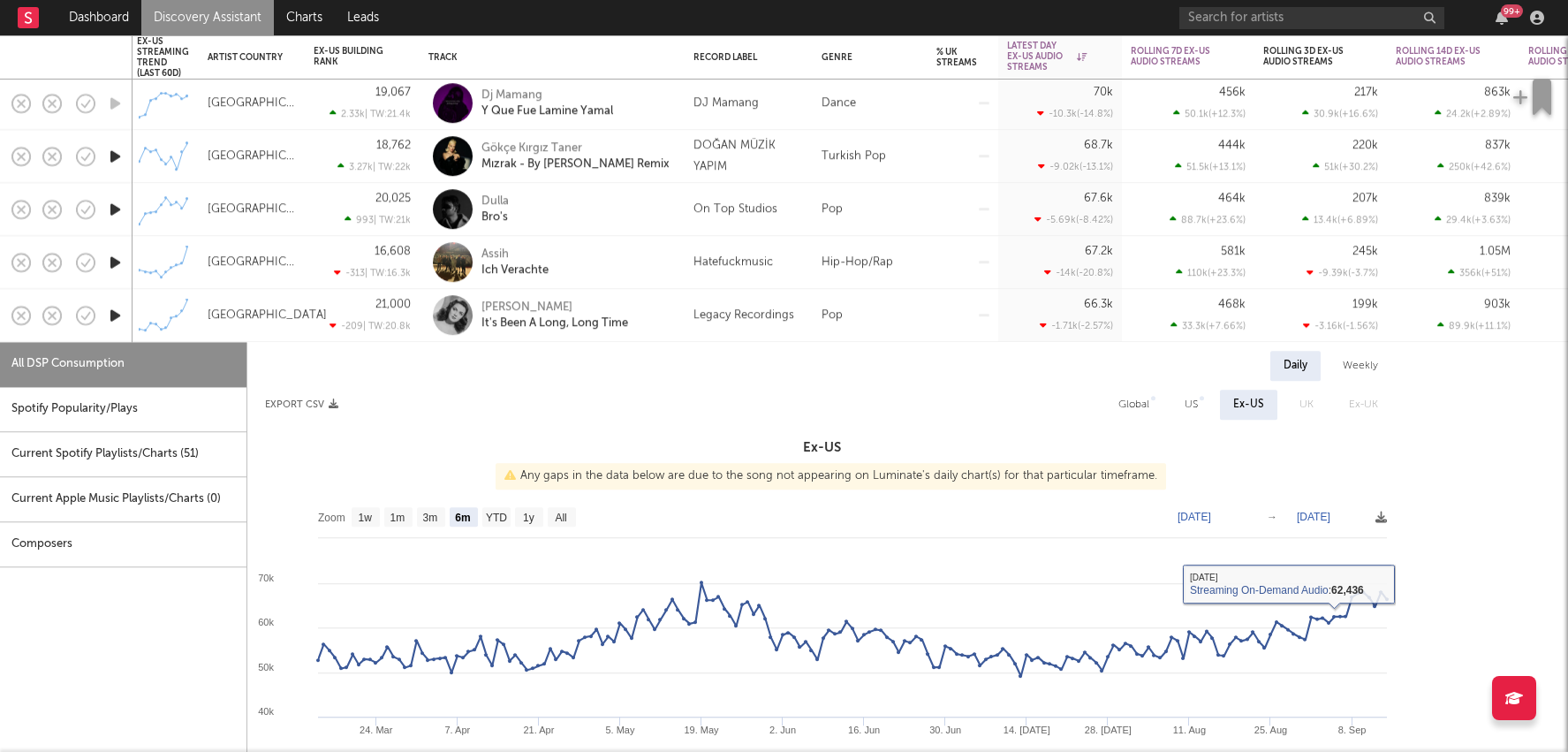
click at [945, 331] on div at bounding box center [963, 315] width 71 height 53
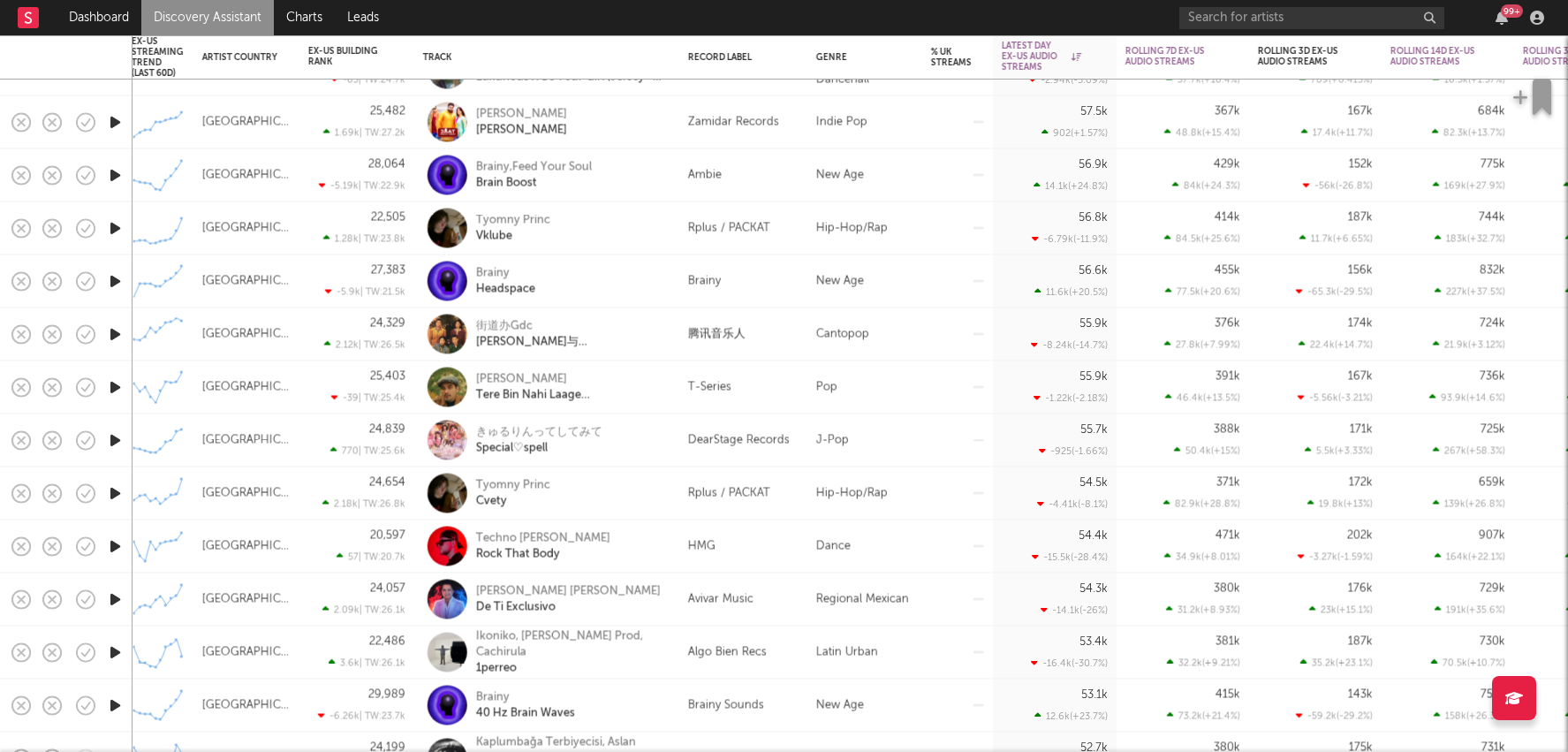
click at [841, 531] on div "Dance" at bounding box center [864, 546] width 115 height 53
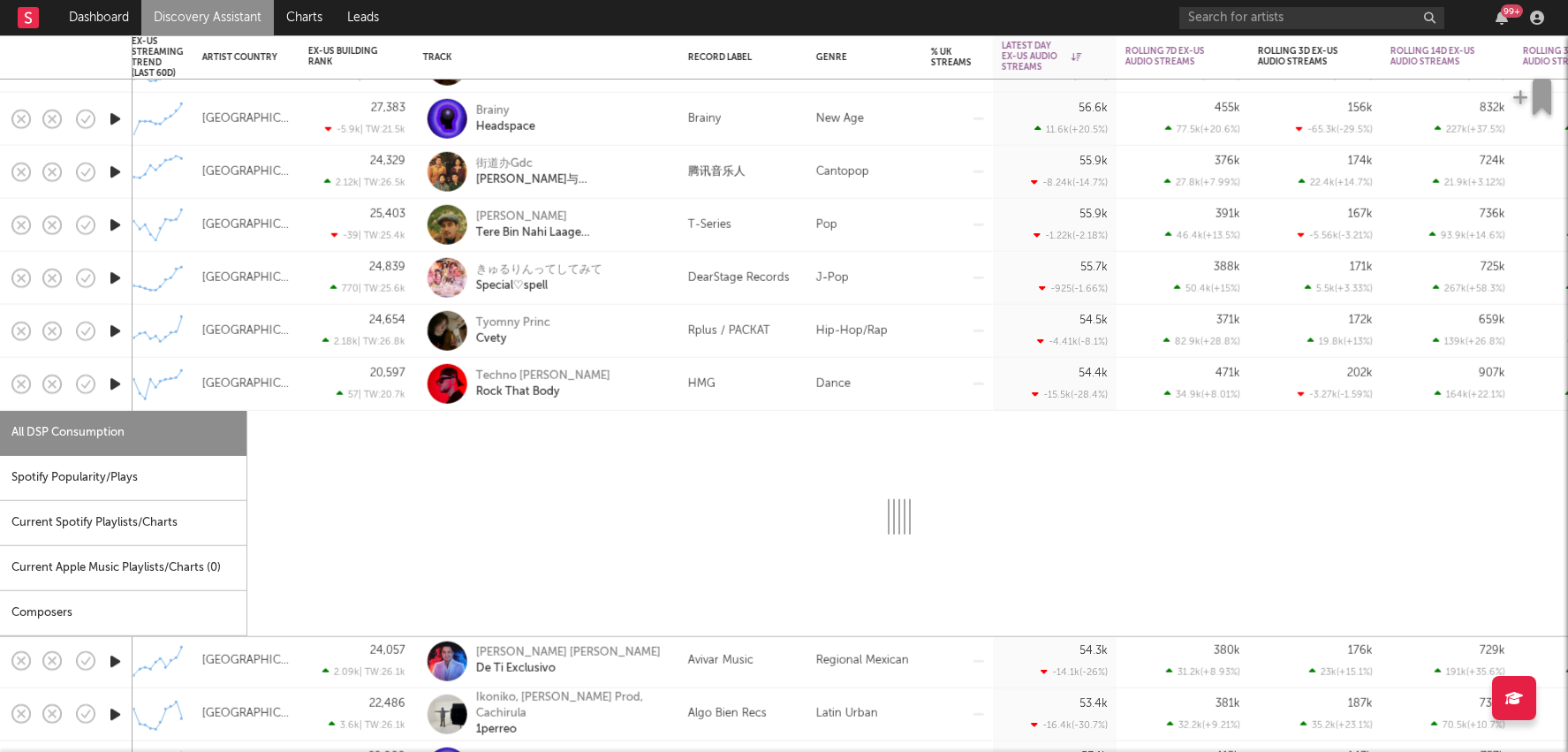
select select "1w"
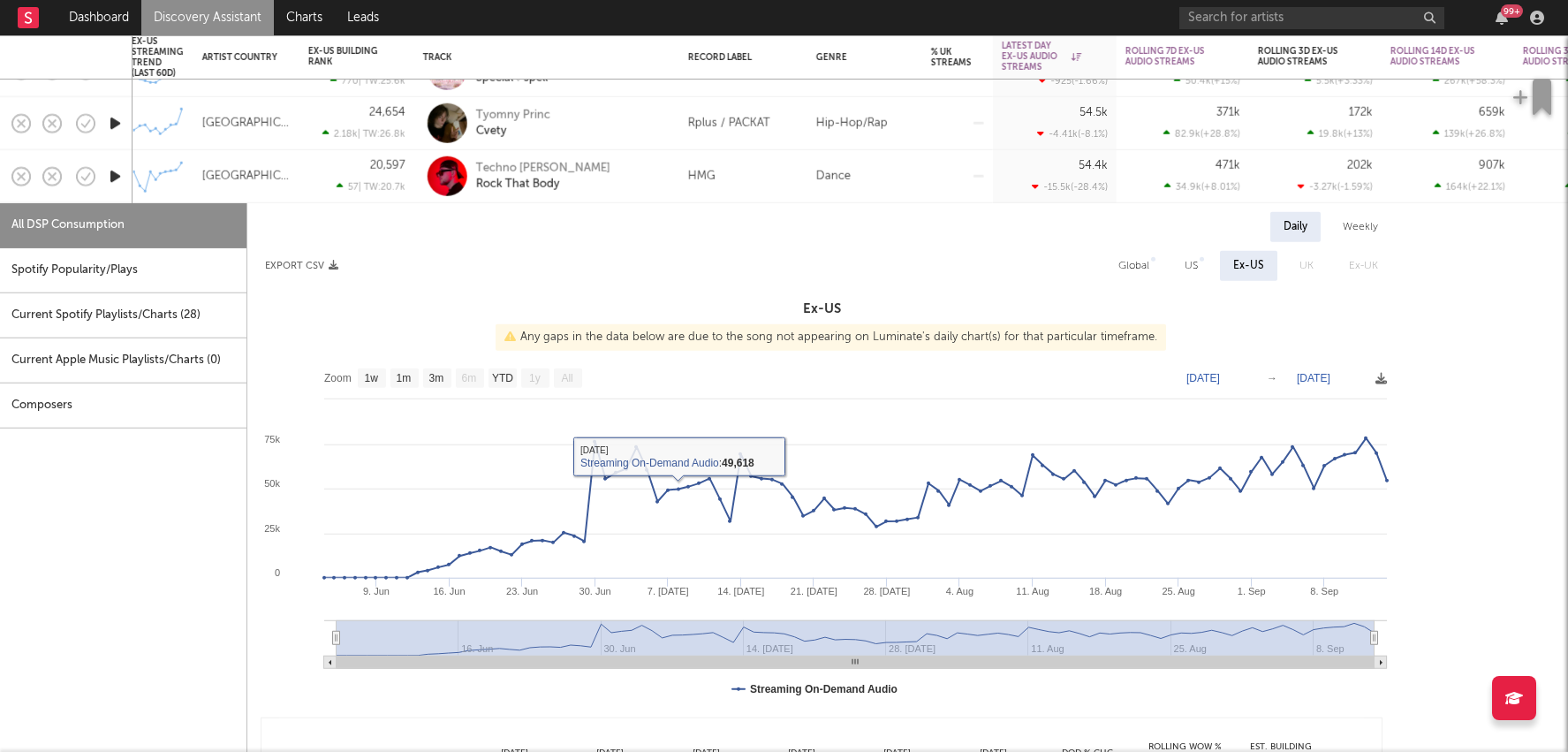
click at [172, 262] on div "Spotify Popularity/Plays" at bounding box center [123, 271] width 246 height 45
select select "1w"
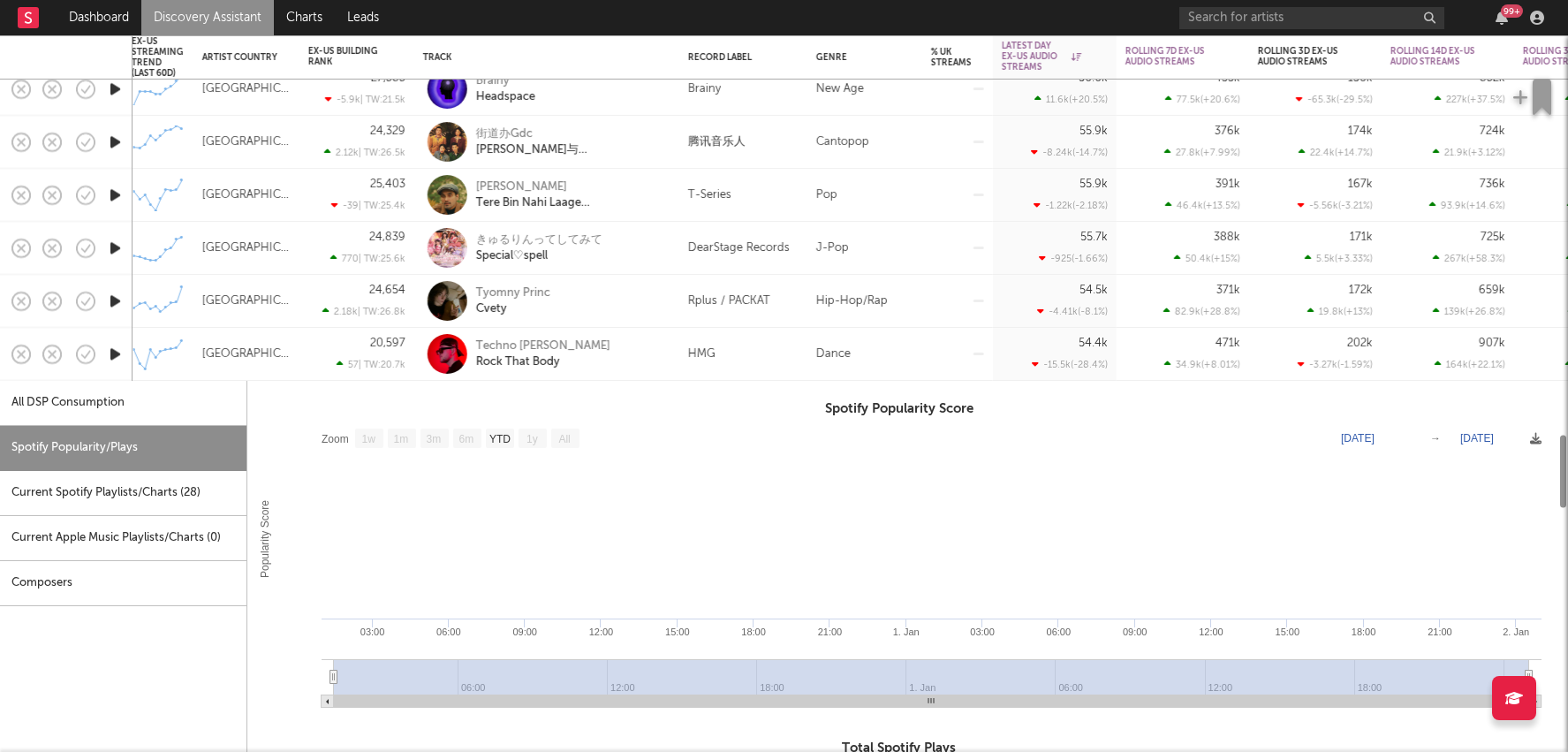
click at [661, 359] on div "Techno Mike Rock That Body" at bounding box center [572, 354] width 190 height 32
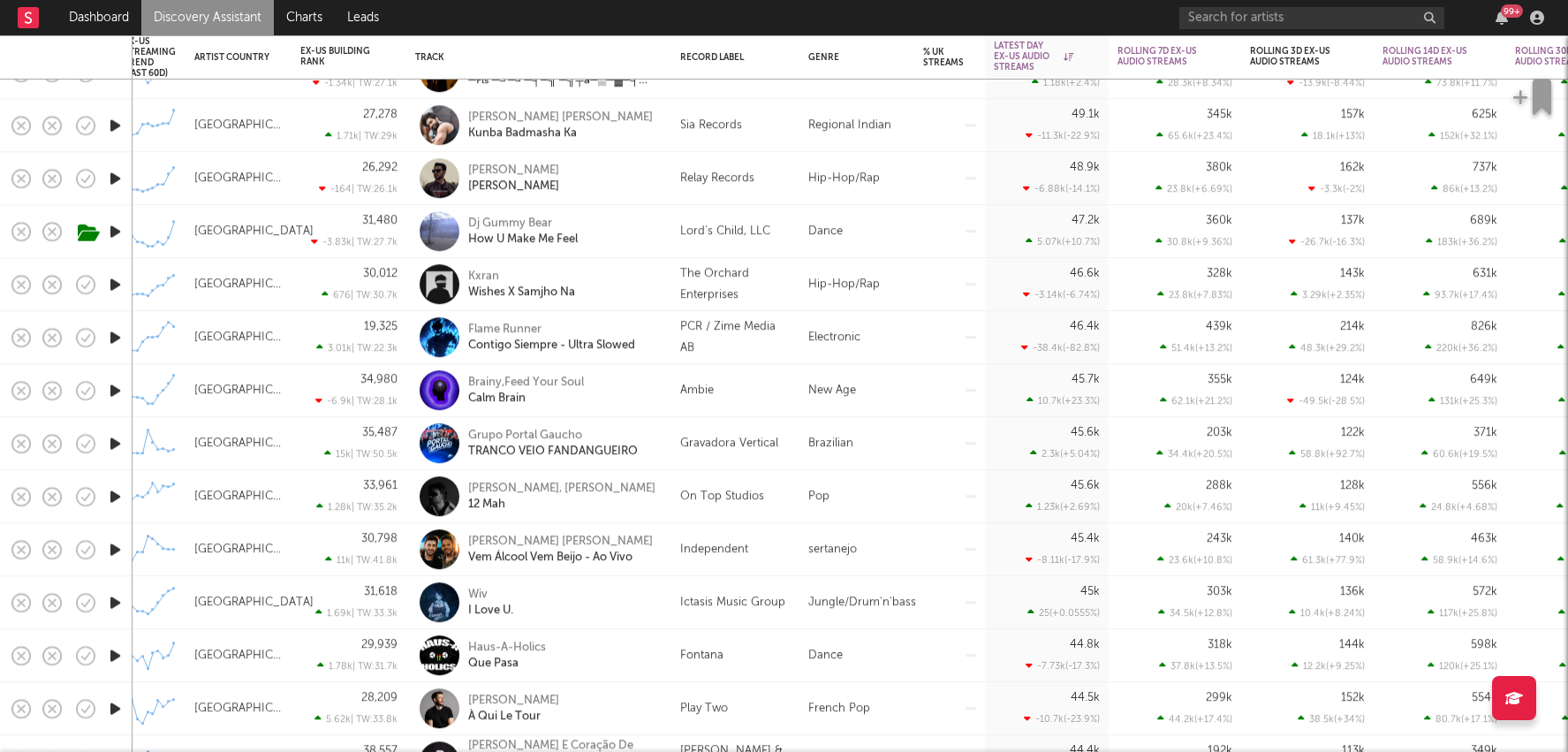
click at [898, 604] on div "Jungle/Drum'n'bass" at bounding box center [857, 603] width 115 height 53
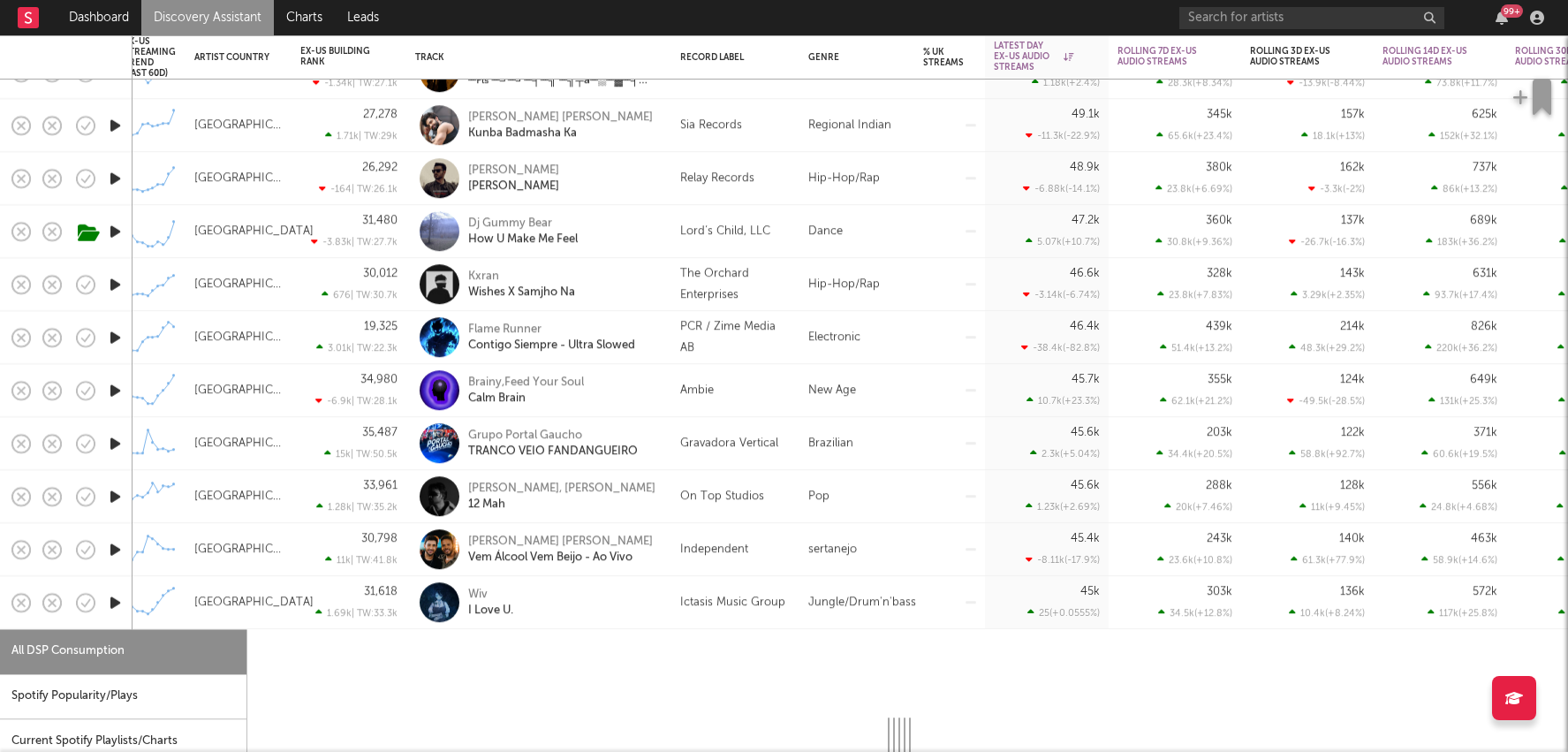
select select "1w"
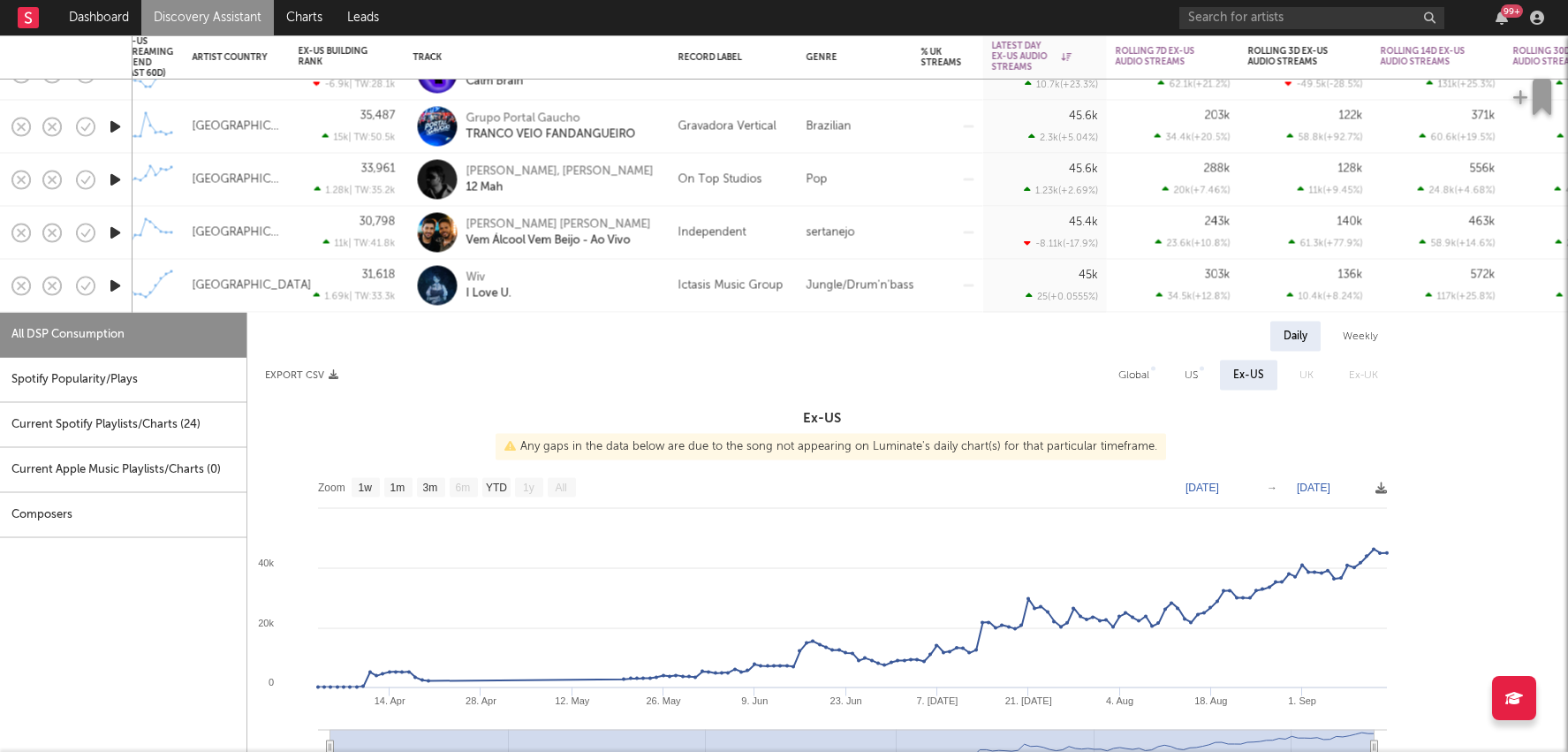
click at [176, 403] on div "Current Spotify Playlists/Charts ( 24 )" at bounding box center [123, 426] width 246 height 45
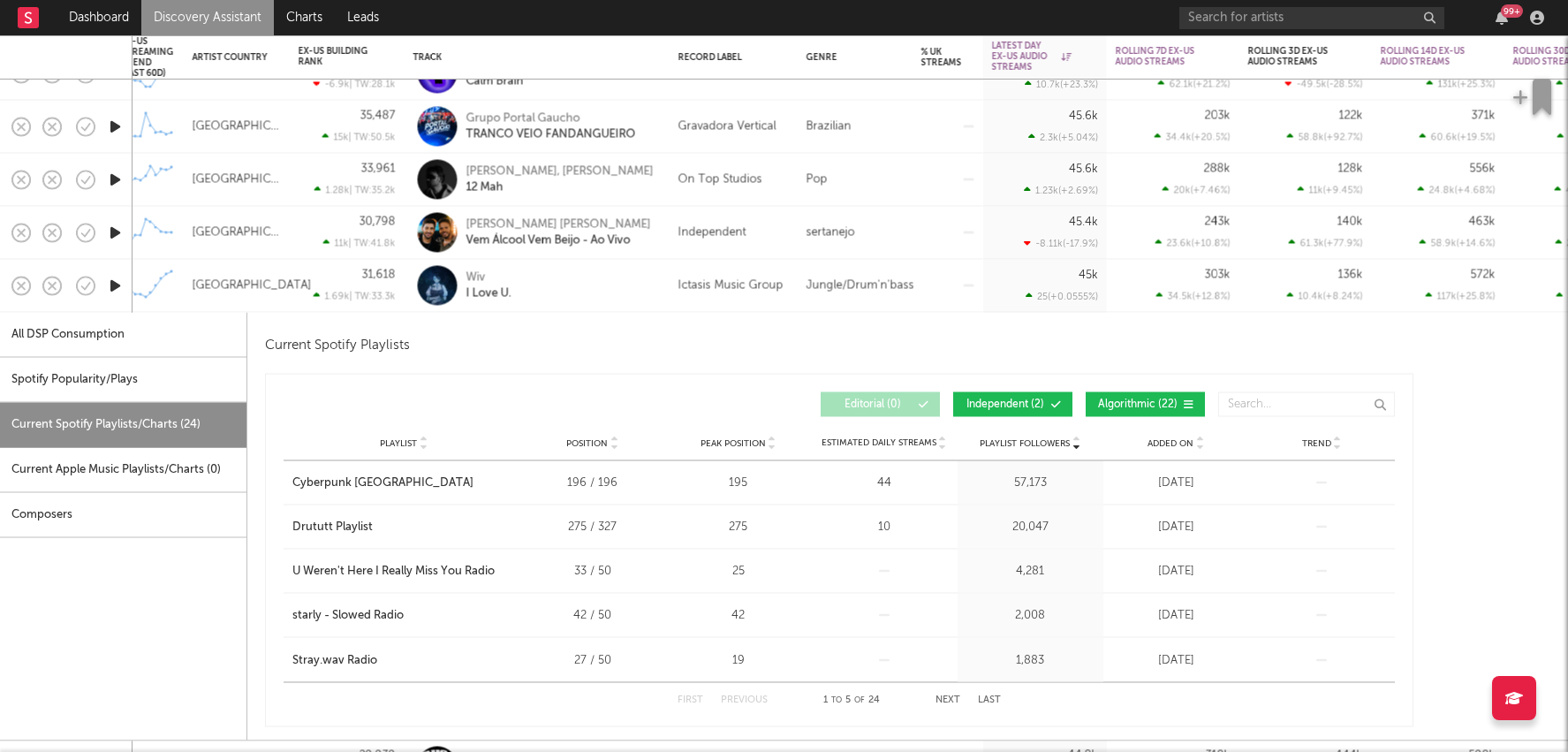
click at [177, 380] on div "Spotify Popularity/Plays" at bounding box center [123, 381] width 246 height 45
select select "1w"
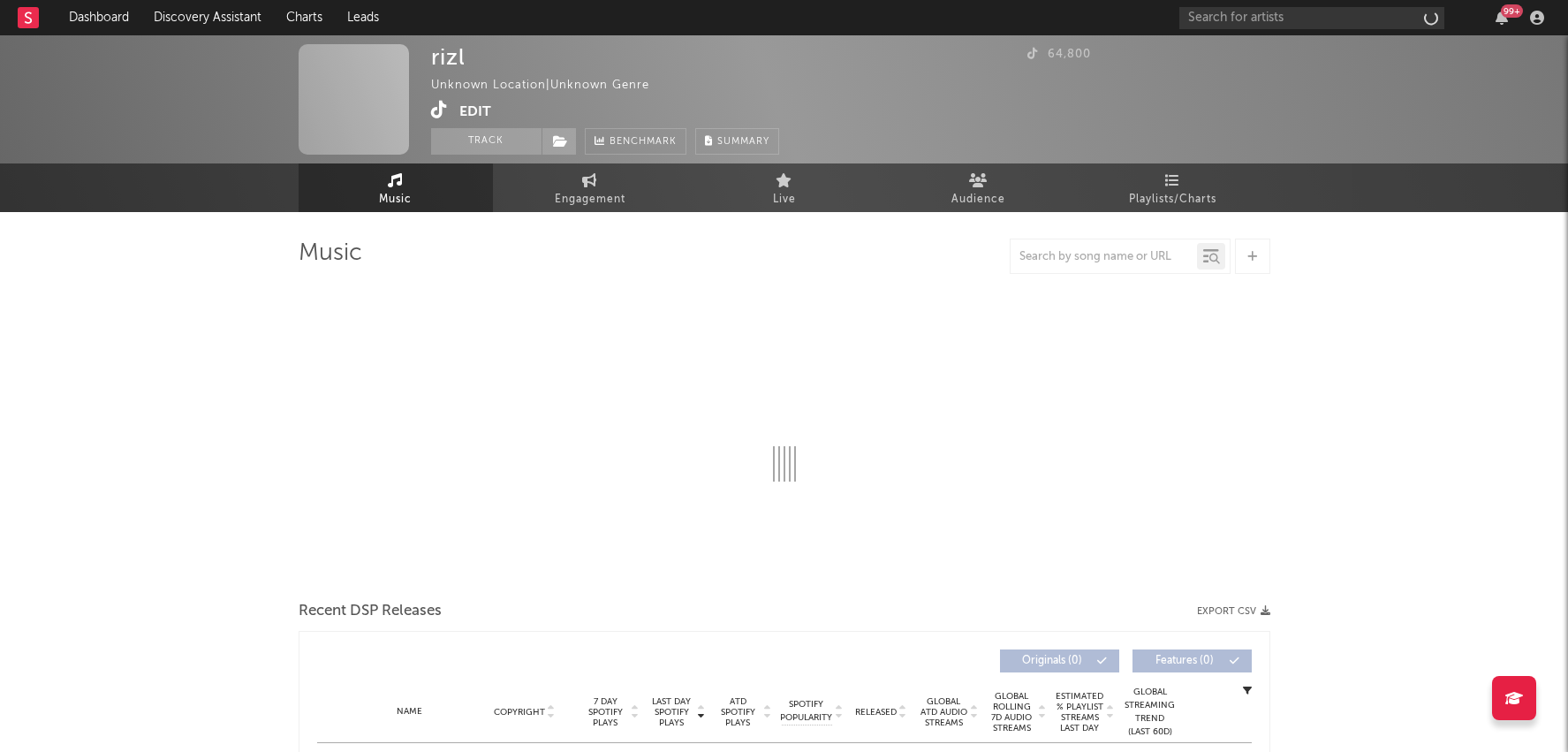
select select "1w"
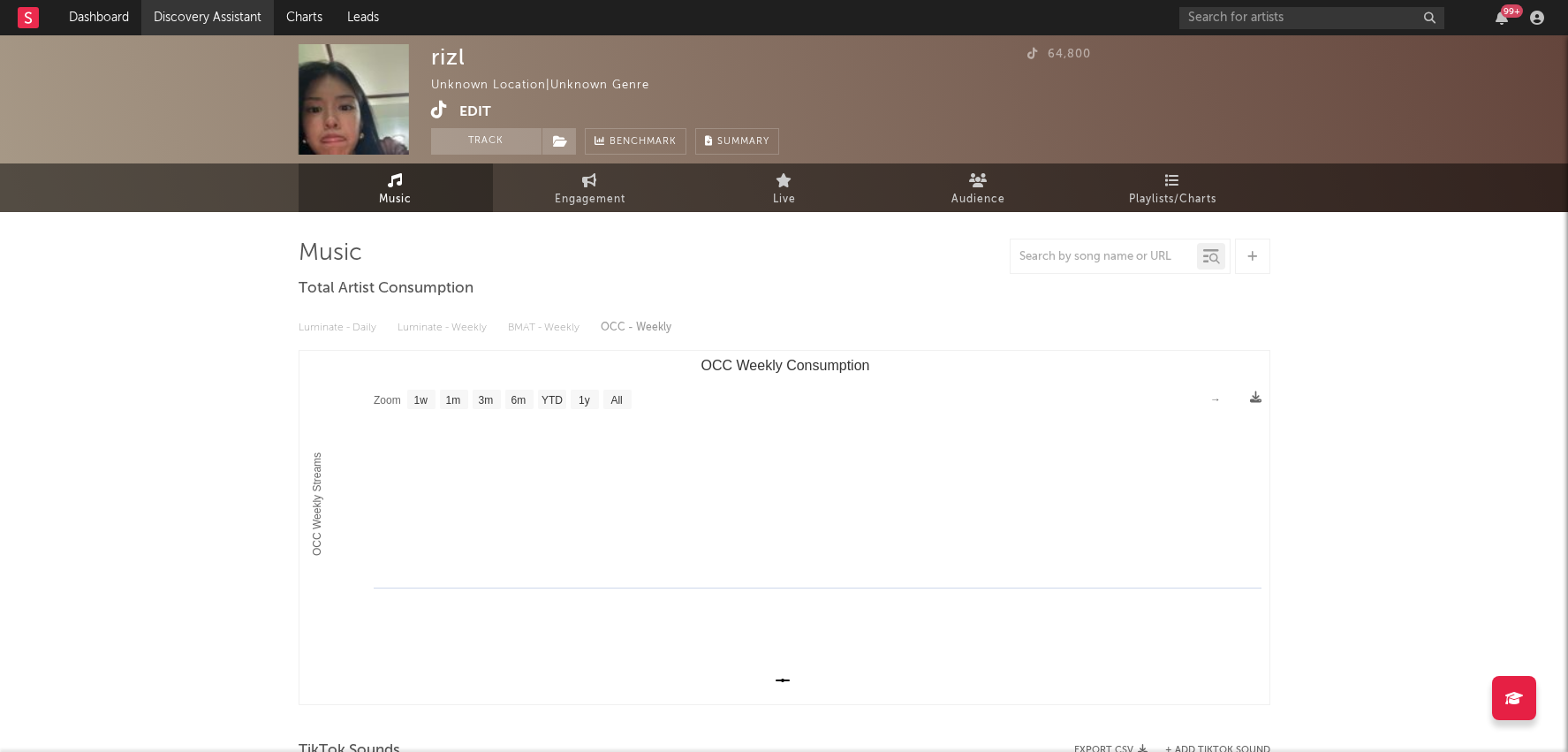
click at [213, 14] on link "Discovery Assistant" at bounding box center [207, 17] width 132 height 35
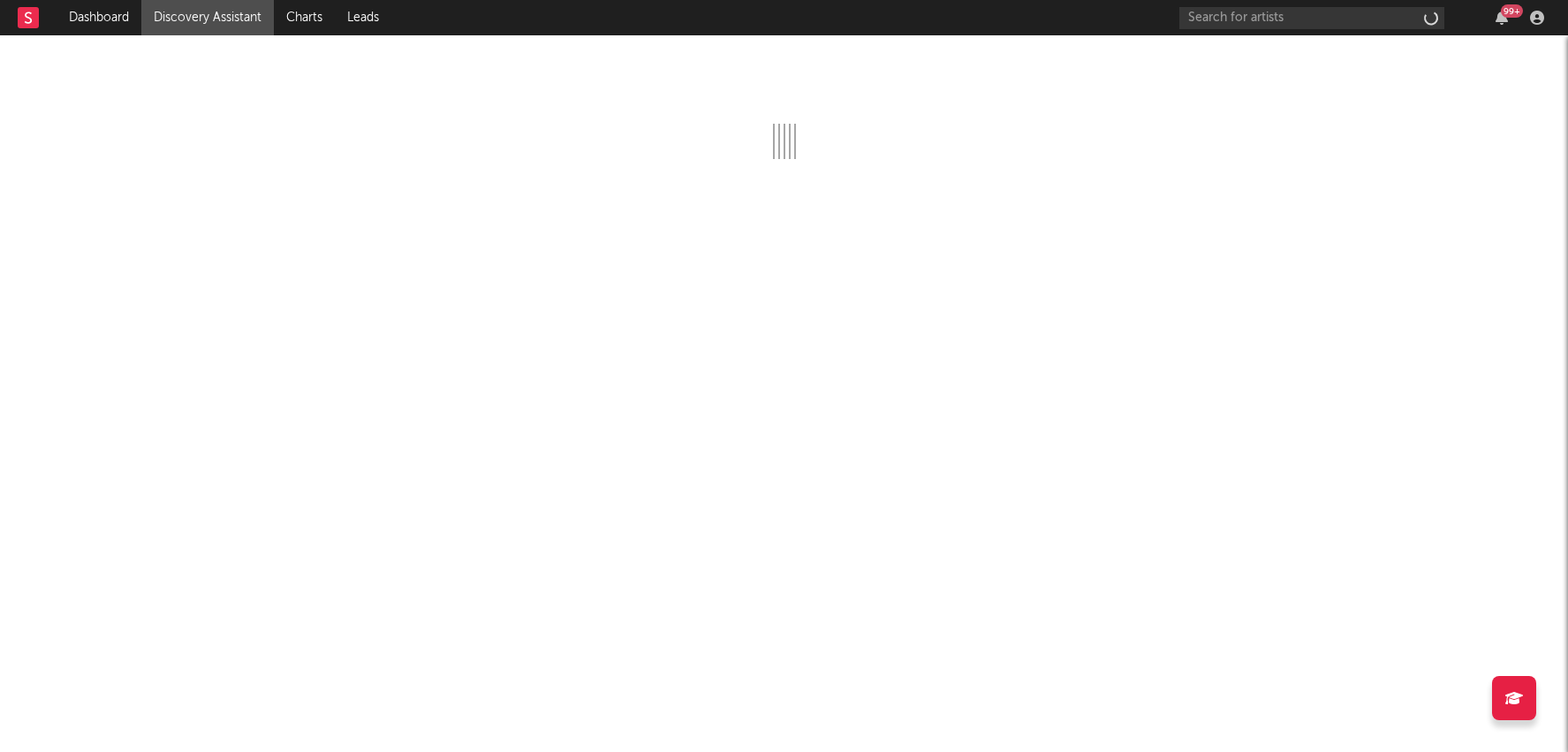
click at [1352, 28] on div "99 +" at bounding box center [1365, 17] width 371 height 35
click at [1351, 22] on input "text" at bounding box center [1312, 18] width 265 height 22
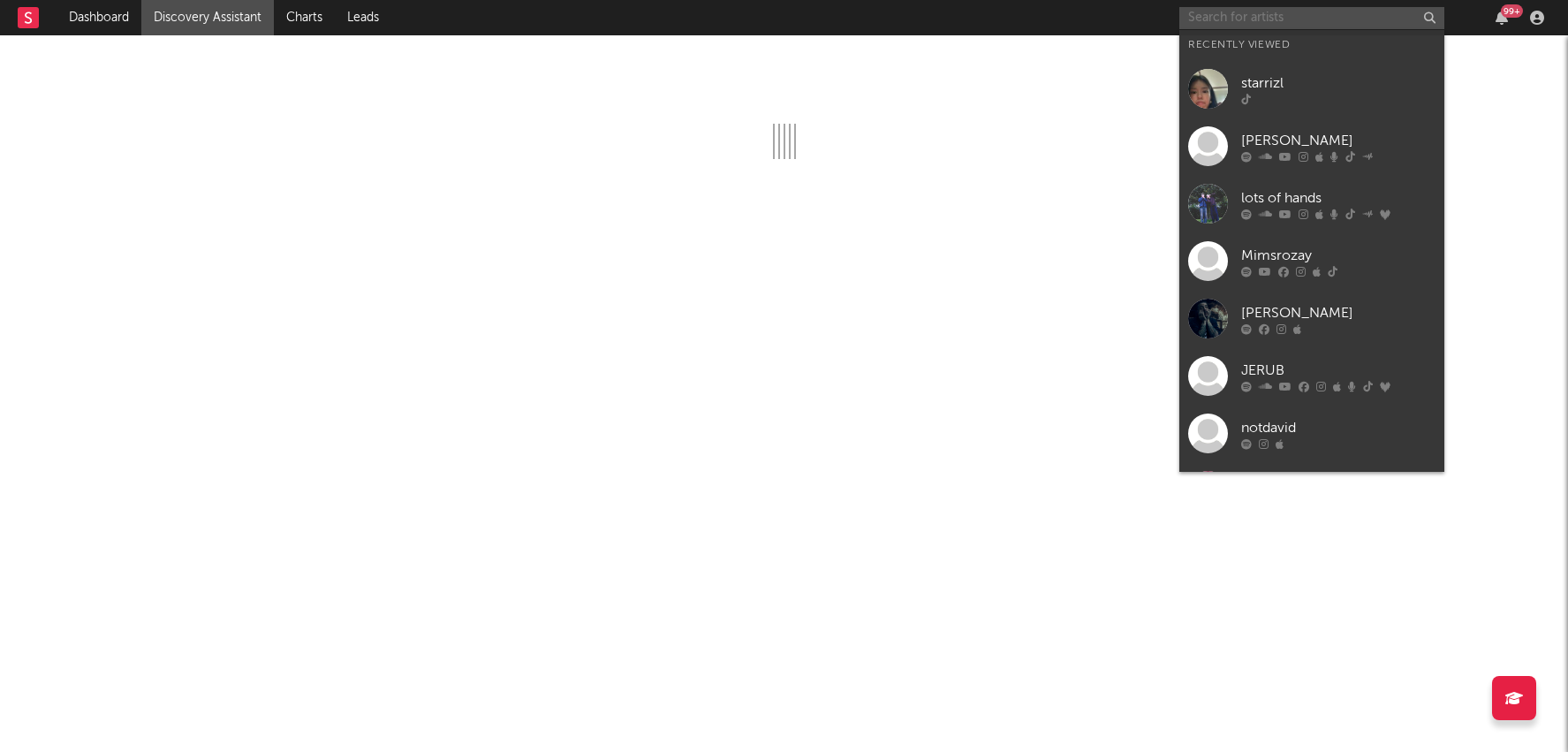
paste input "[URL][DOMAIN_NAME]"
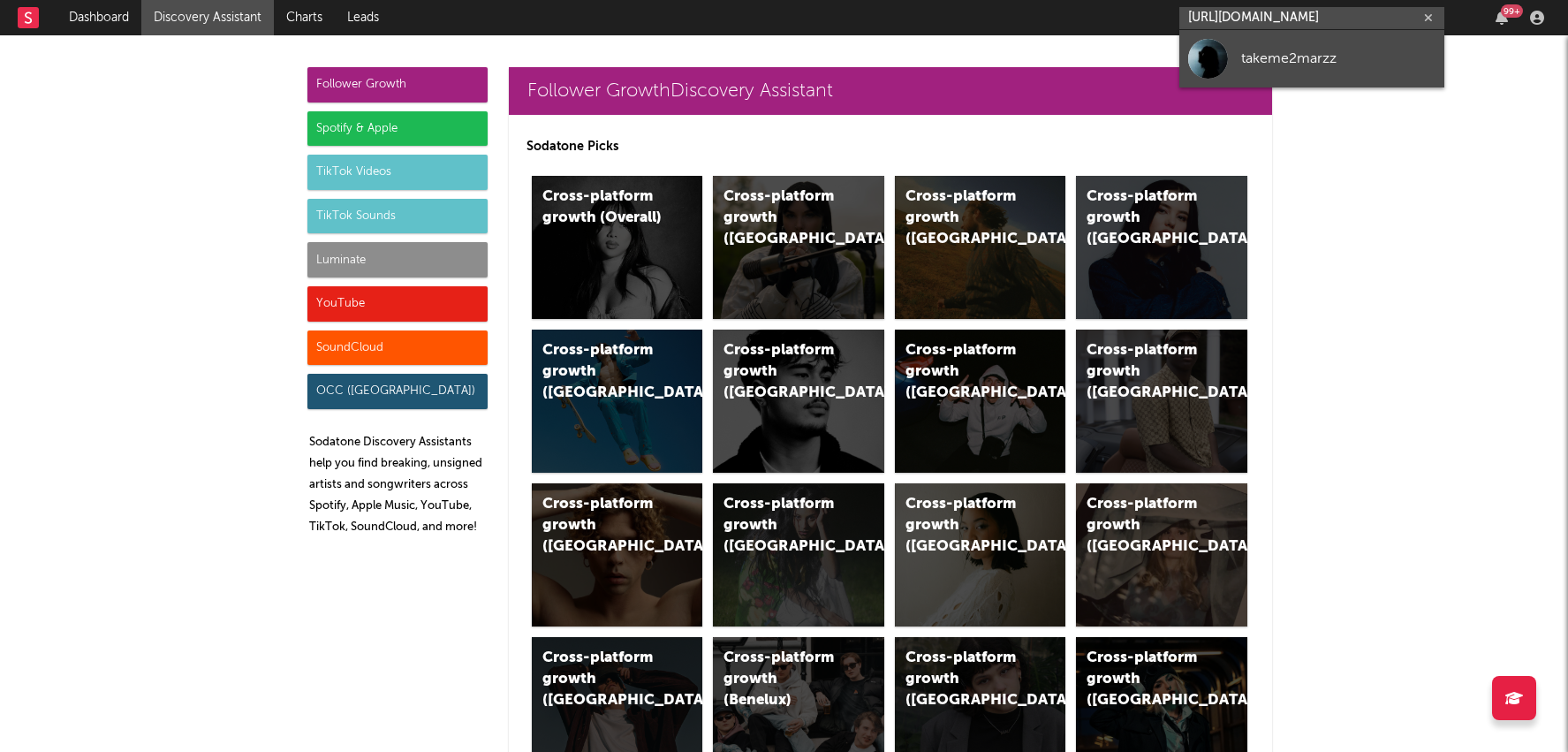
type input "[URL][DOMAIN_NAME]"
click at [1329, 65] on div "takeme2marzz" at bounding box center [1338, 58] width 195 height 21
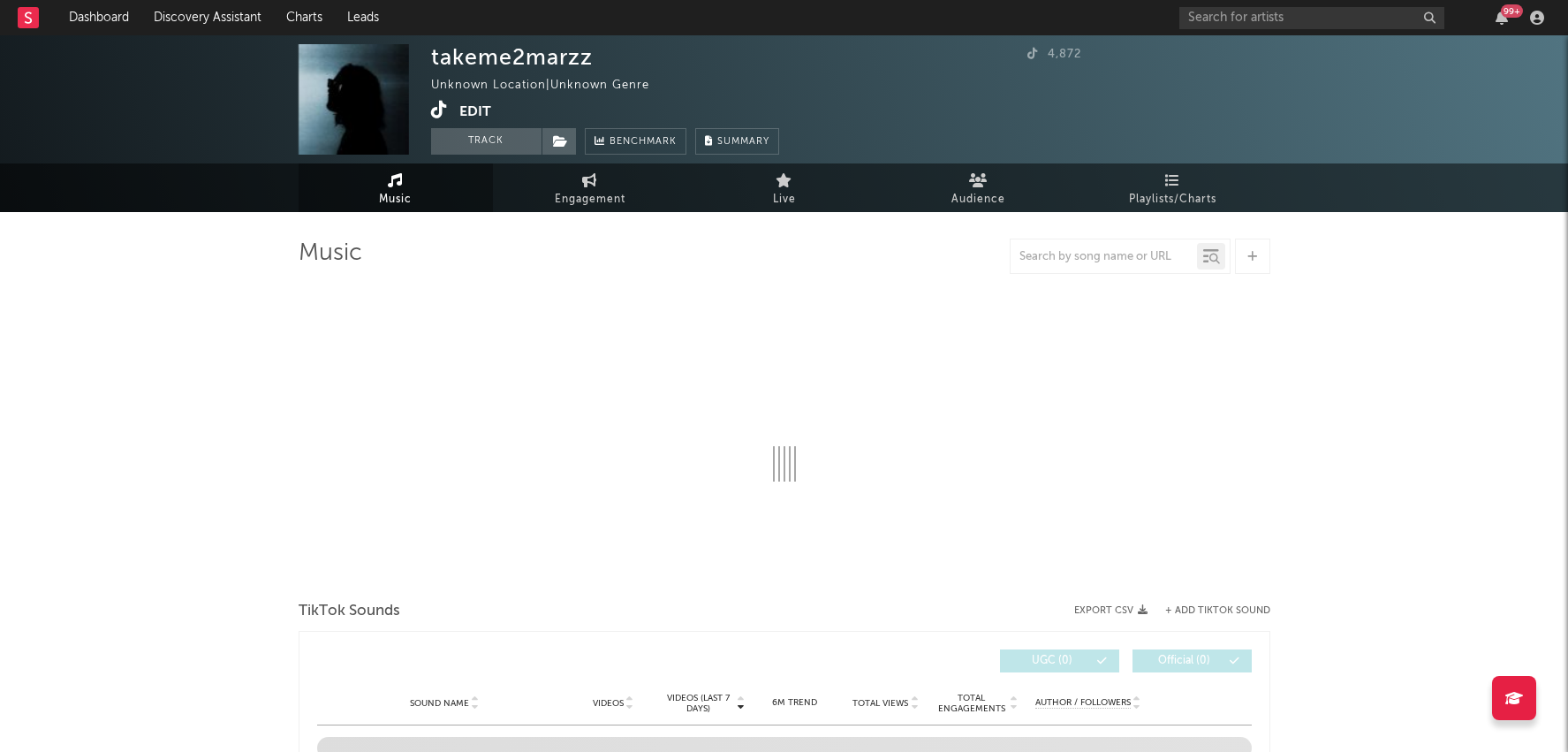
select select "1w"
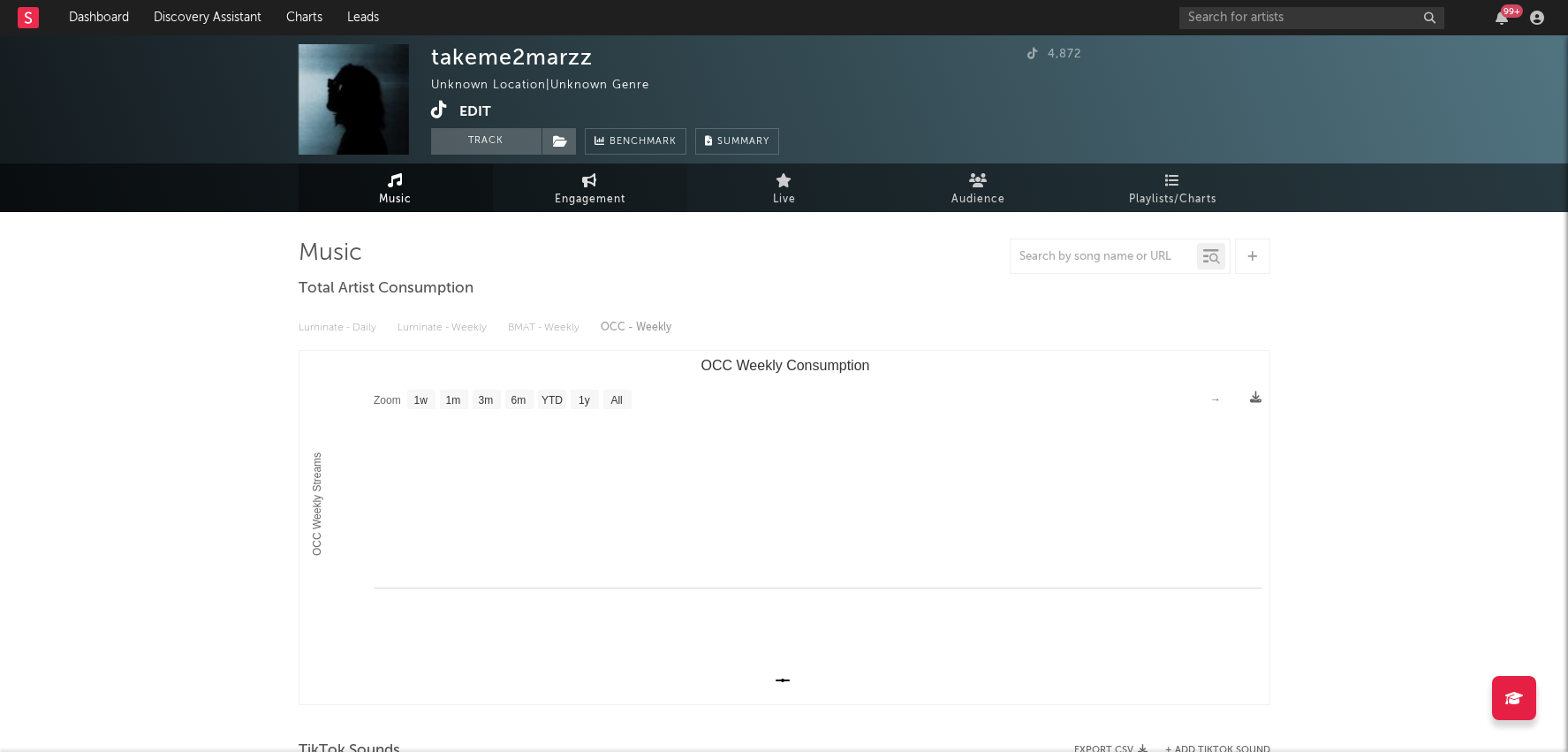
click at [615, 192] on span "Engagement" at bounding box center [591, 199] width 71 height 21
select select "1w"
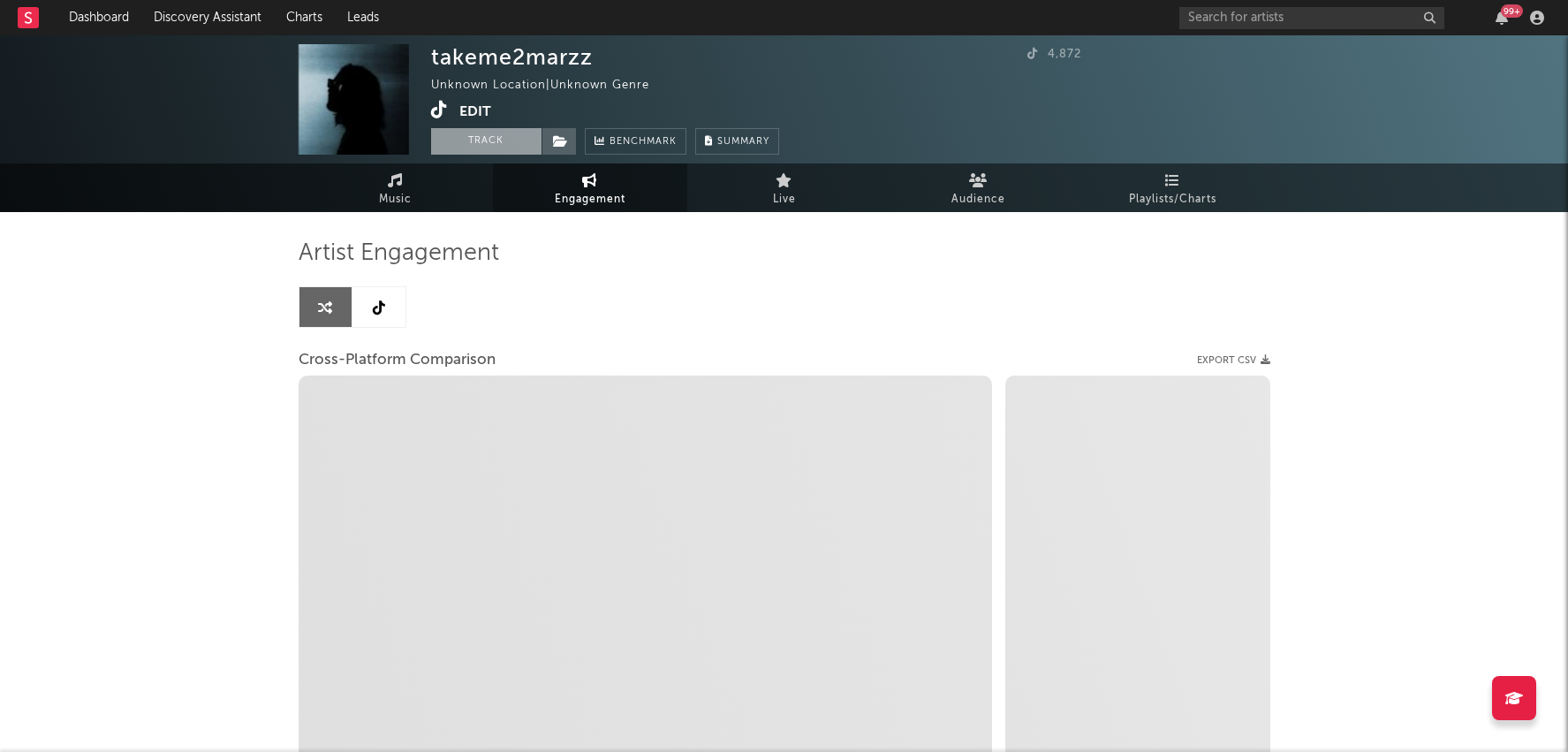
click at [489, 141] on button "Track" at bounding box center [486, 140] width 111 height 26
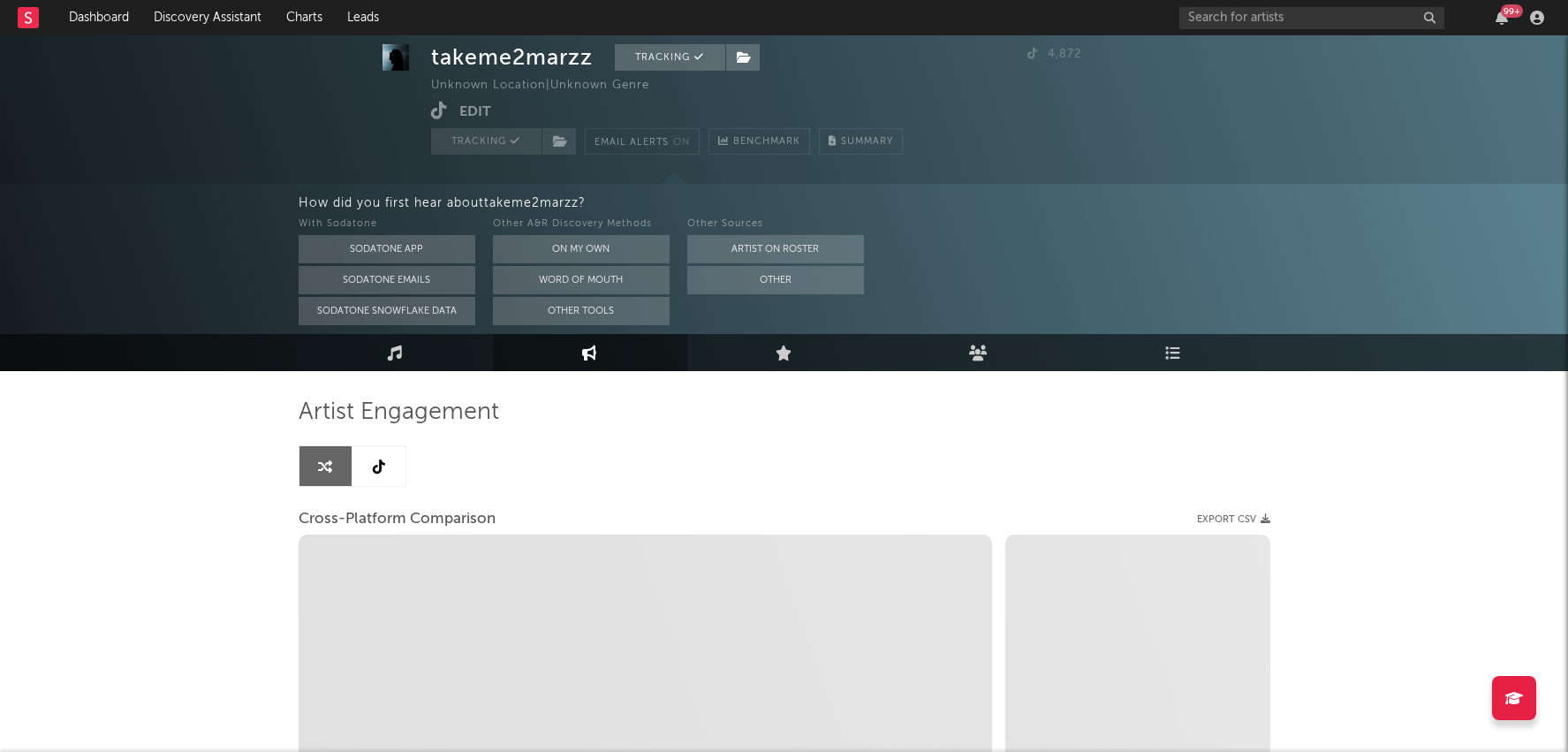
scroll to position [223, 0]
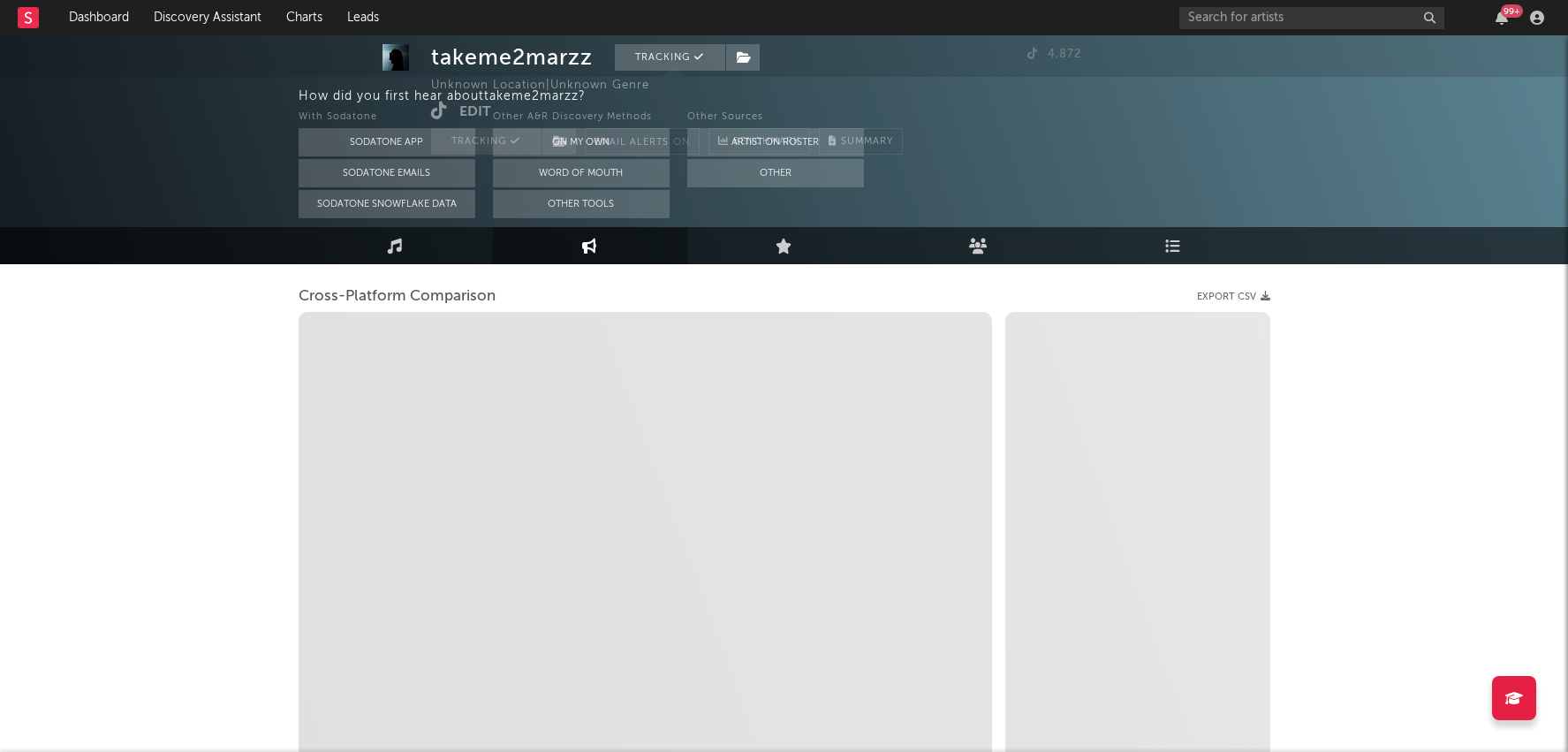
select select "1m"
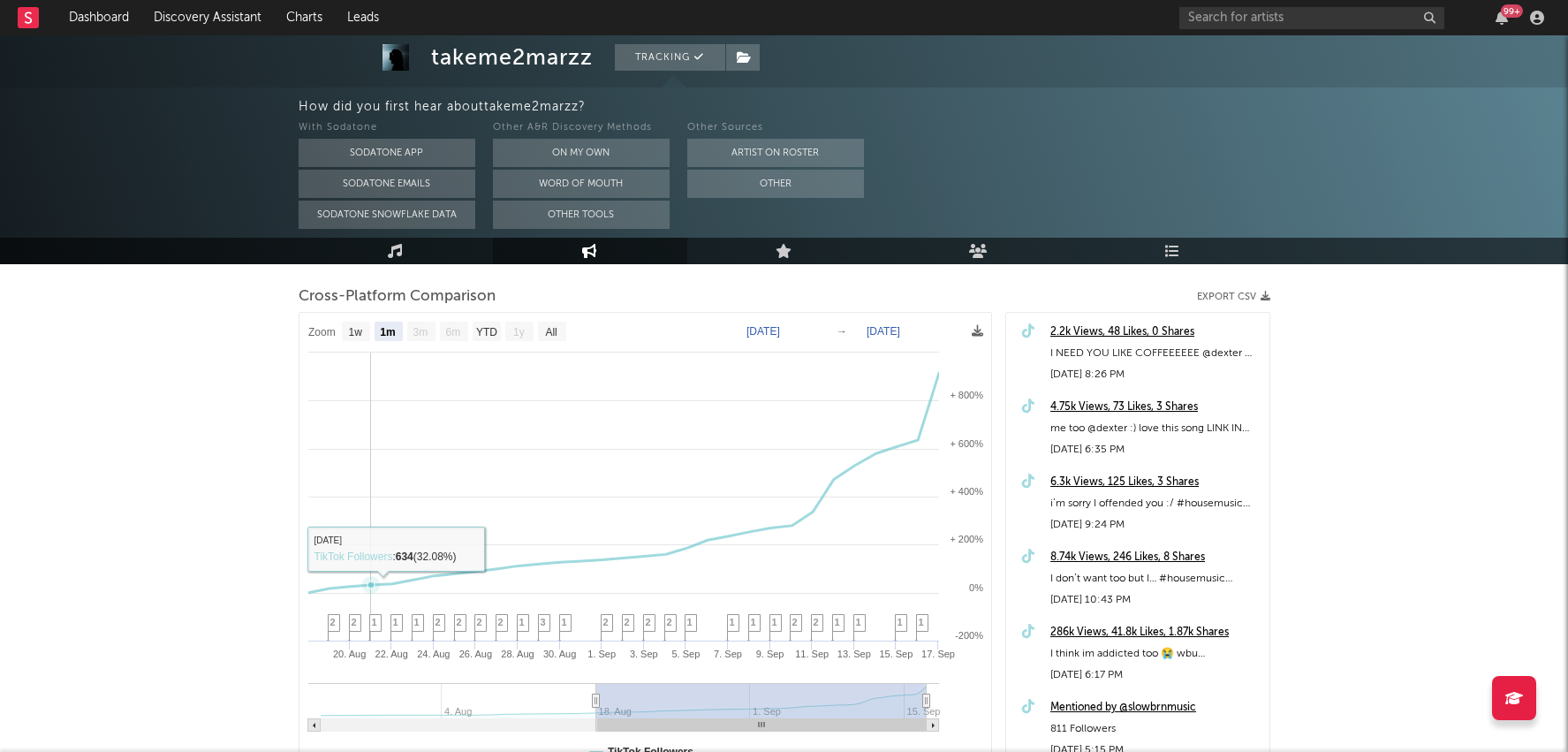
select select "1m"
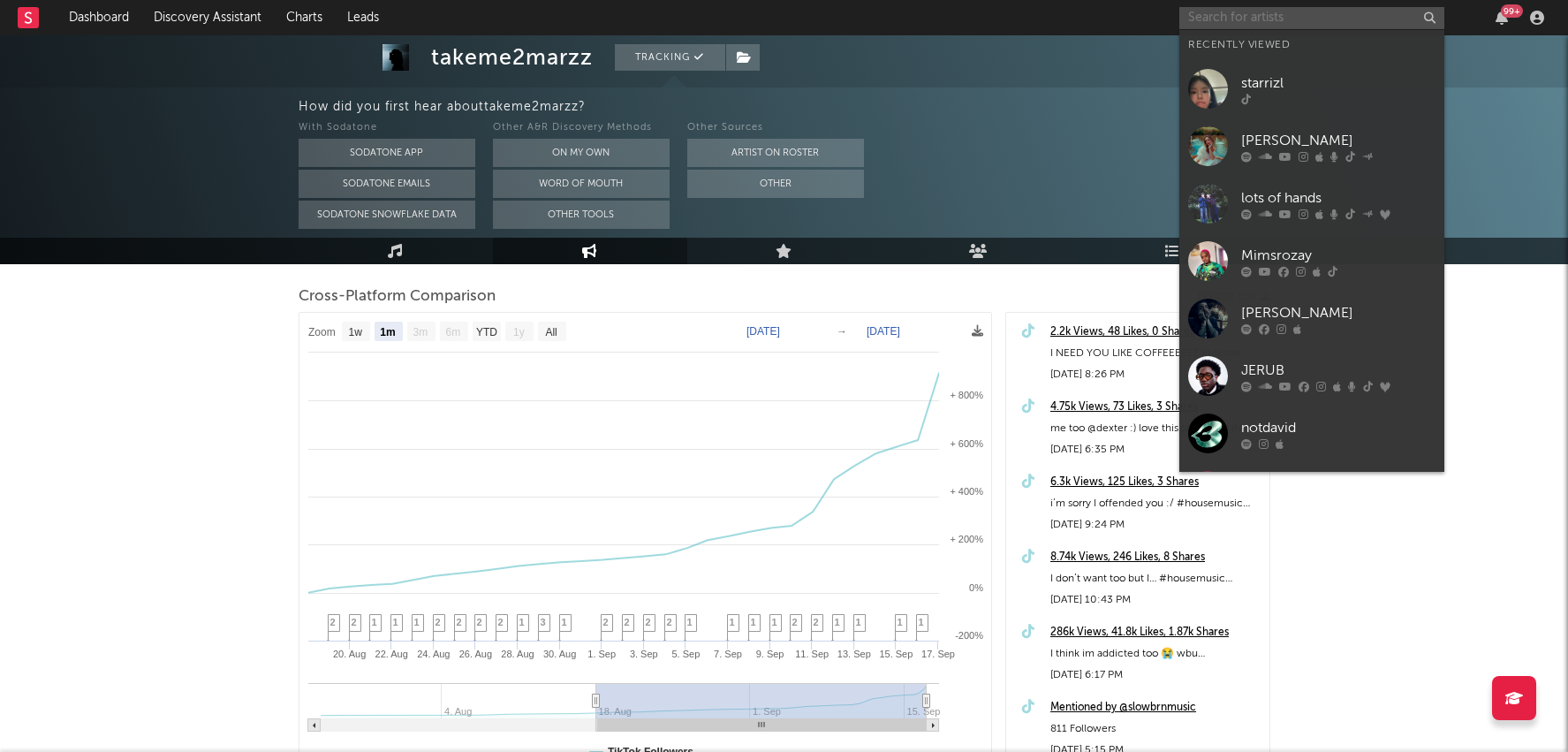
click at [1341, 16] on input "text" at bounding box center [1312, 18] width 265 height 22
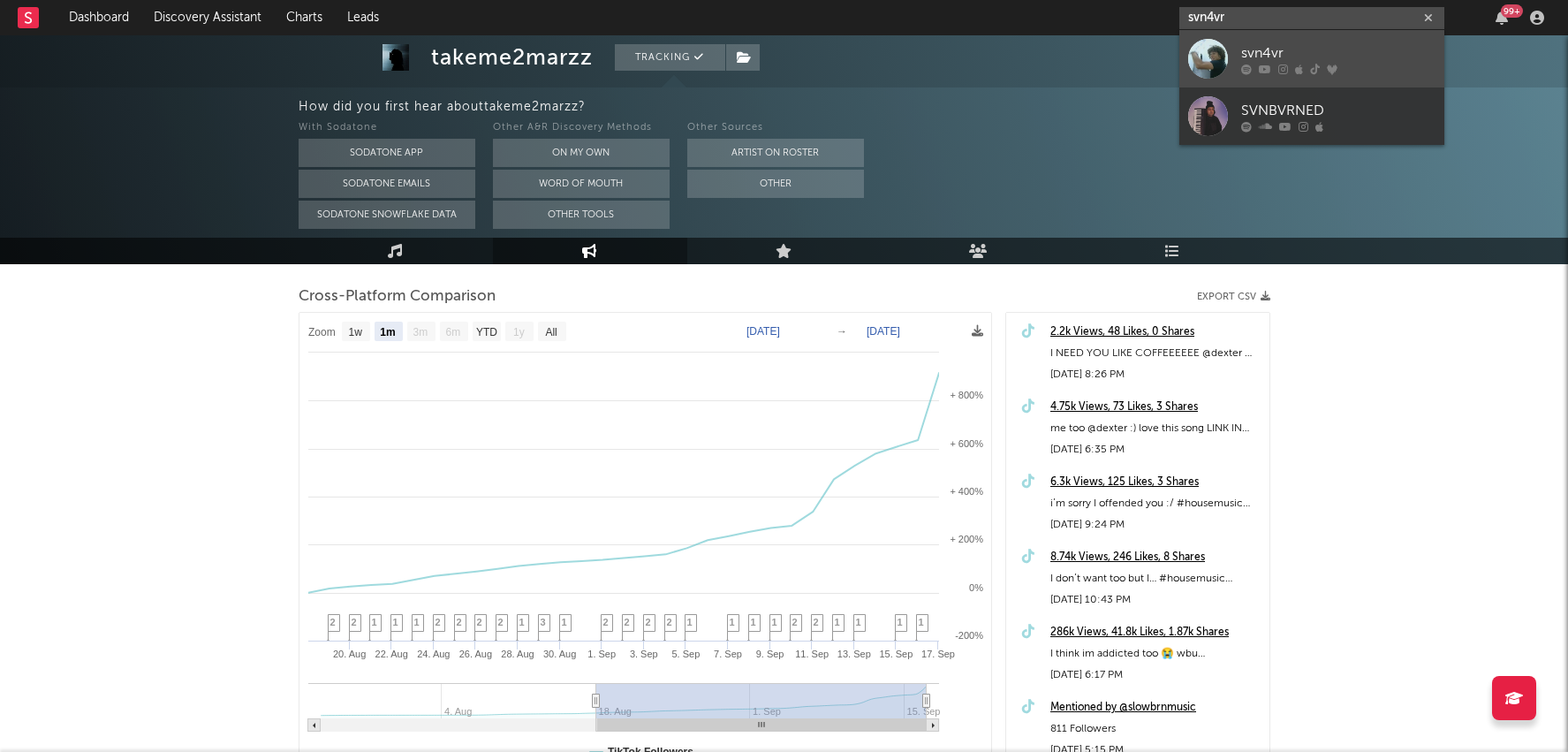
type input "svn4vr"
click at [1357, 56] on div "svn4vr" at bounding box center [1338, 53] width 195 height 21
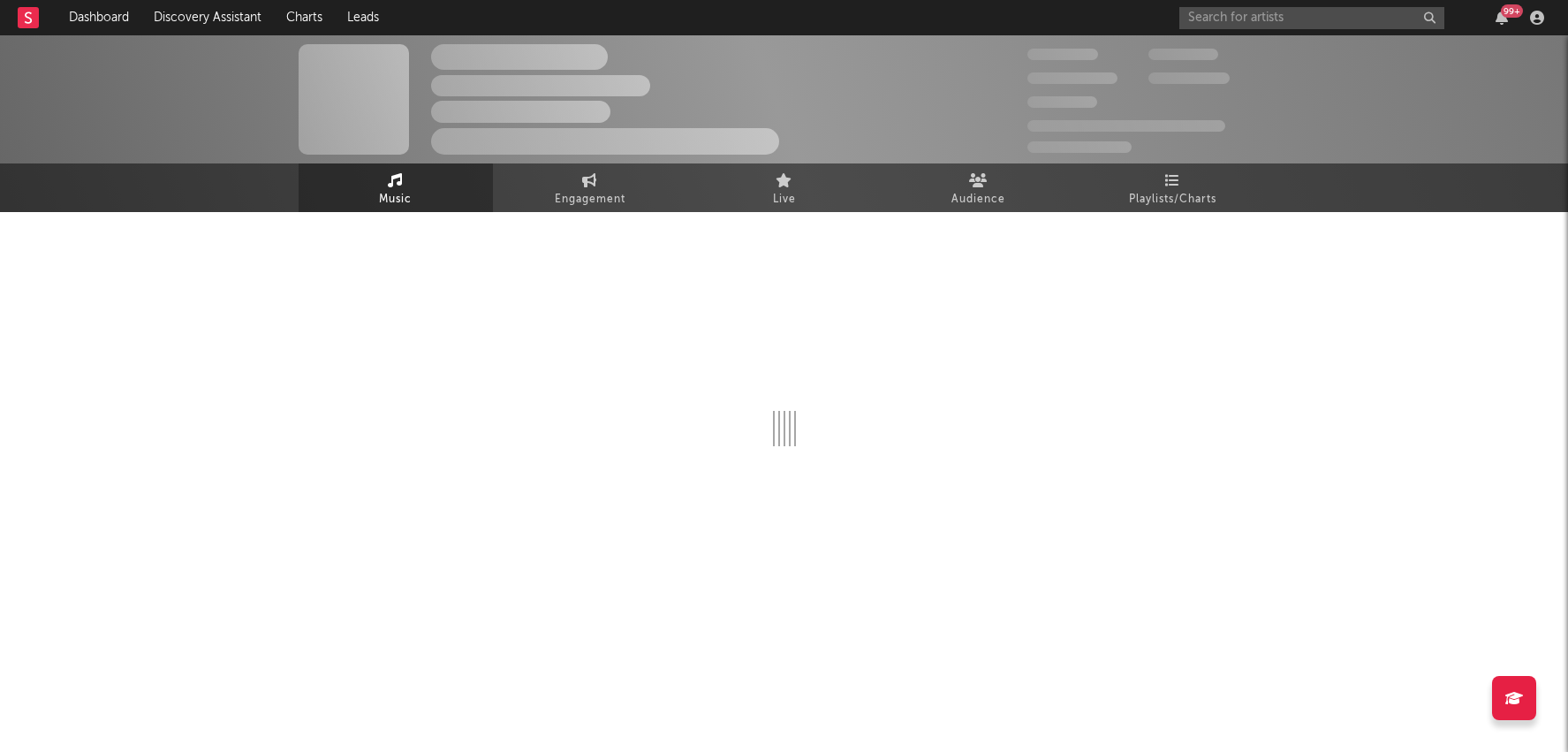
select select "1w"
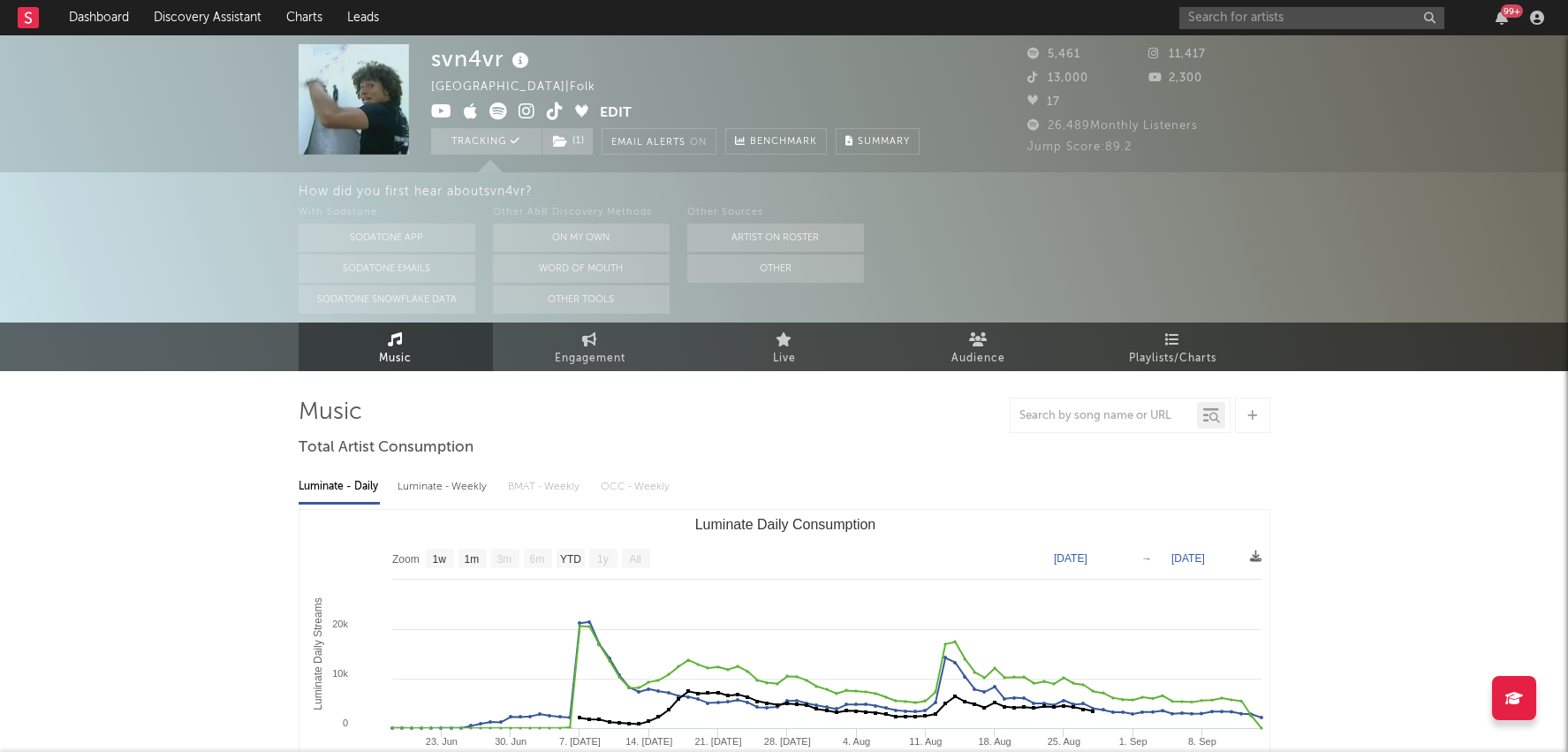
click at [456, 342] on link "Music" at bounding box center [396, 347] width 195 height 49
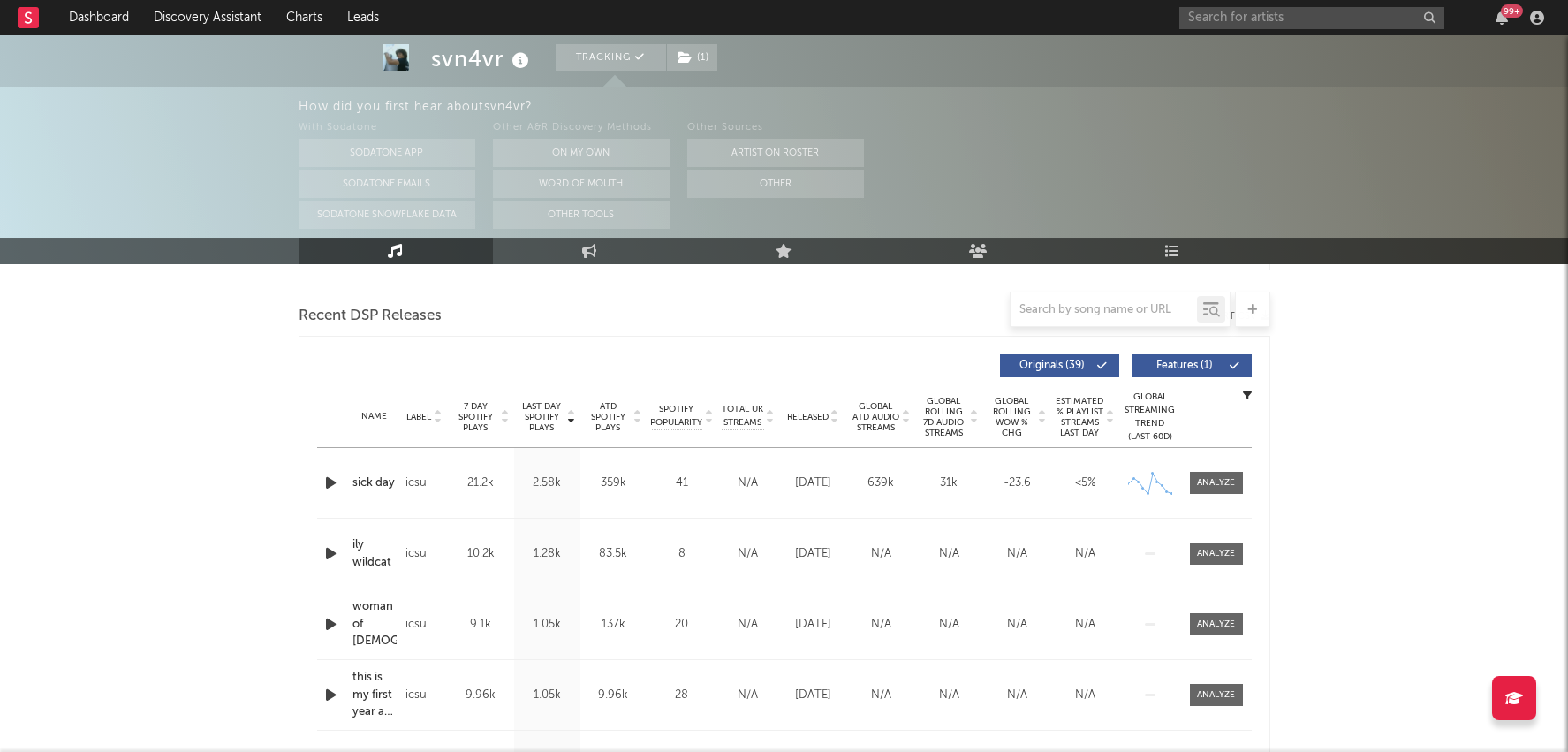
scroll to position [128, 0]
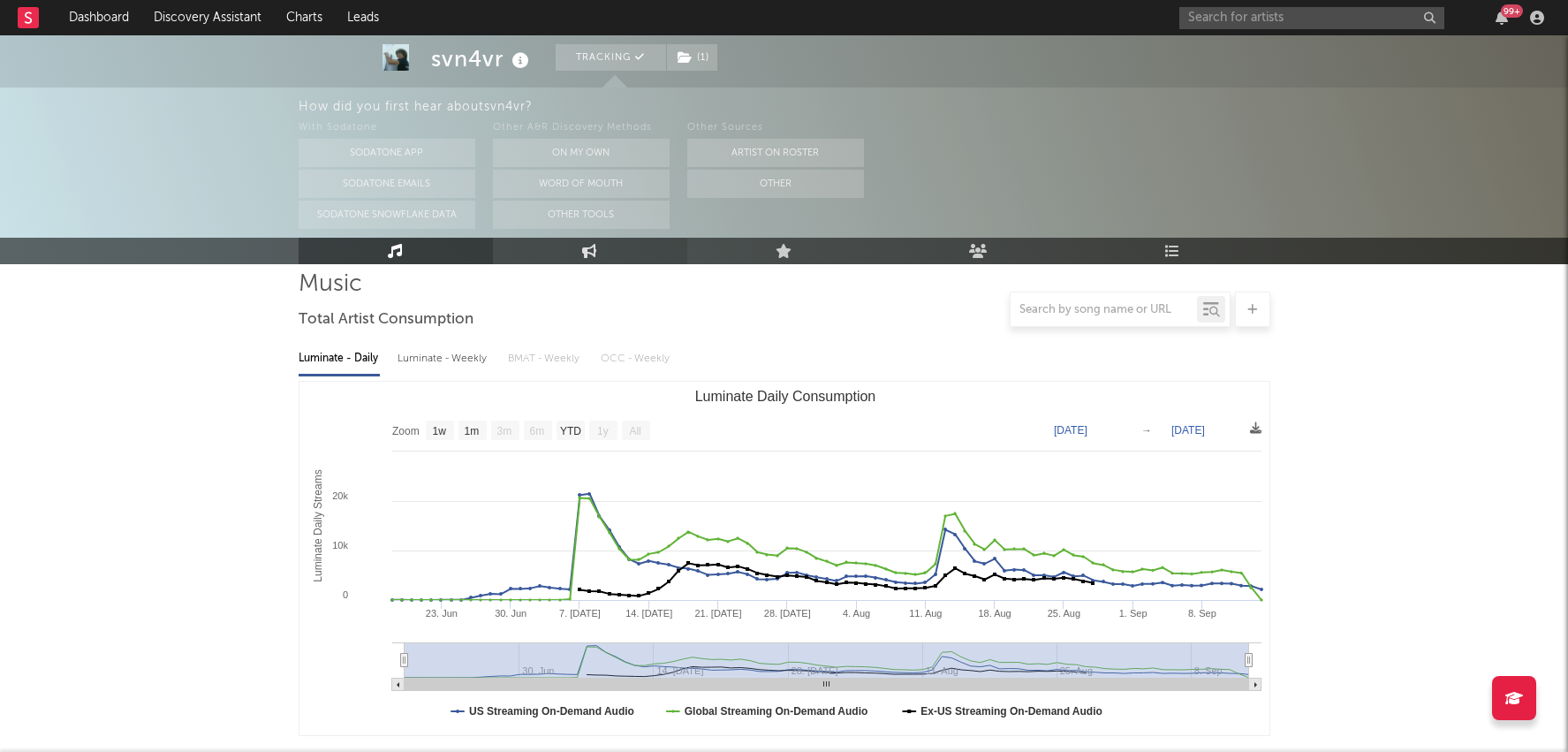
click at [601, 262] on link "Engagement" at bounding box center [590, 250] width 195 height 26
select select "1w"
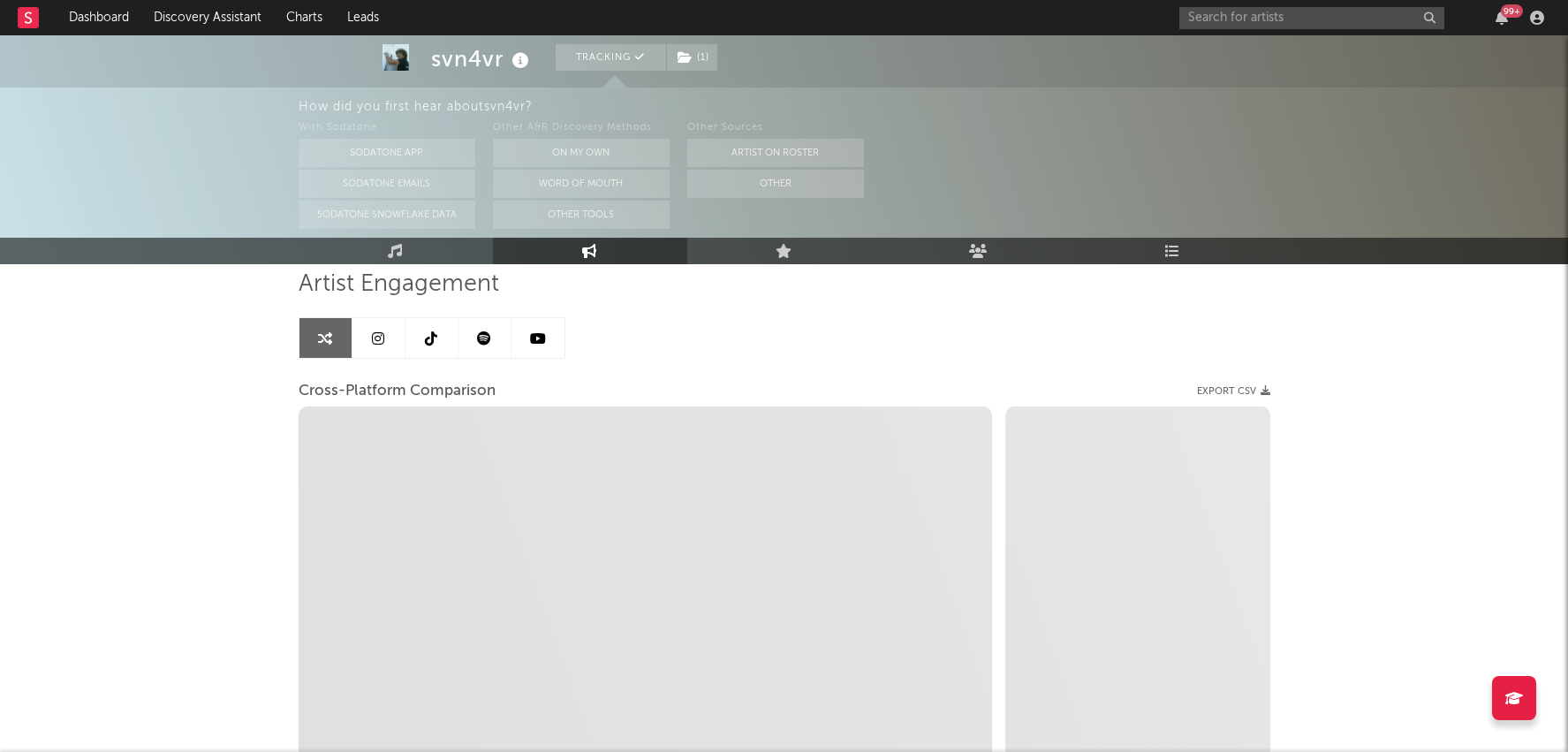
click at [590, 247] on icon at bounding box center [590, 251] width 15 height 14
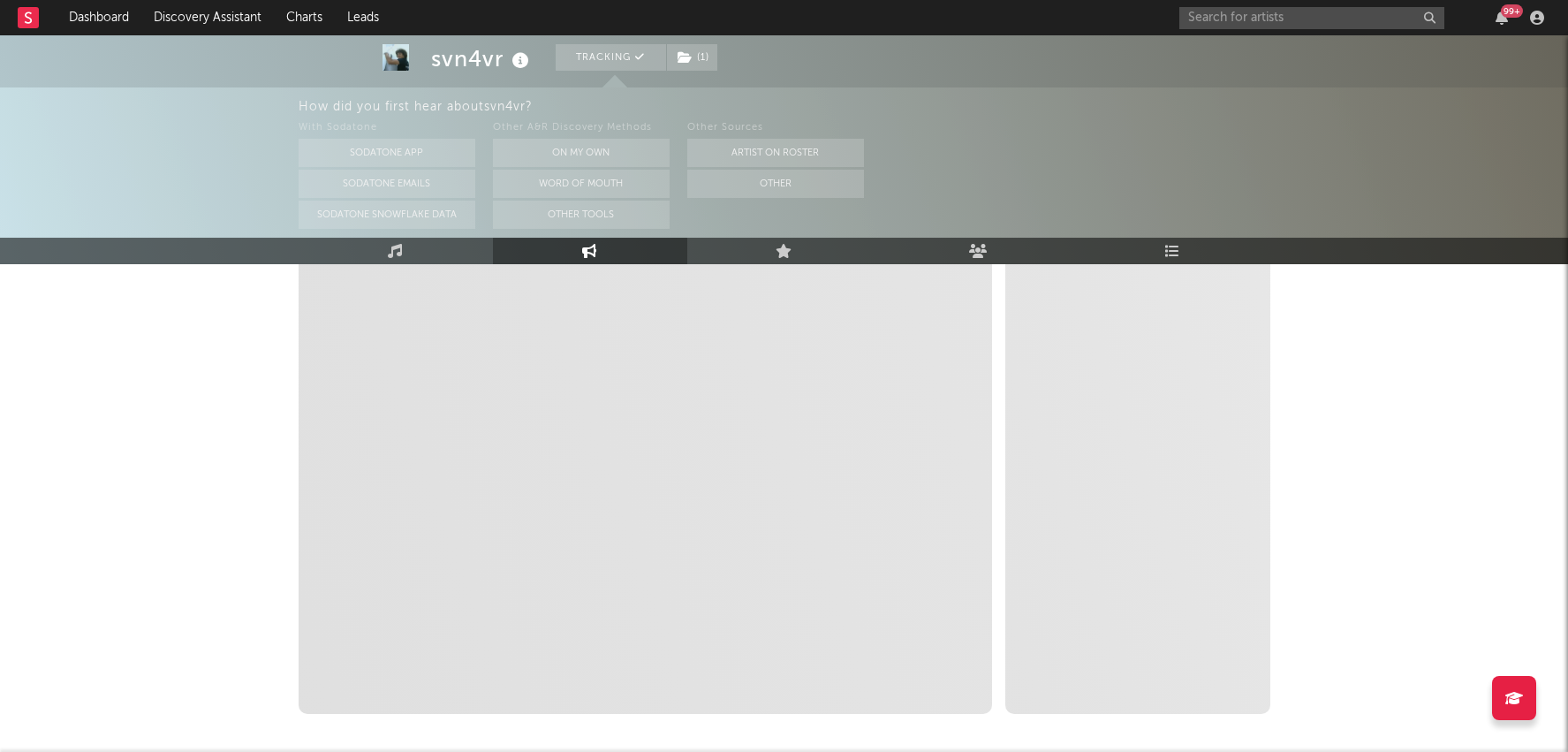
scroll to position [287, 0]
select select "1m"
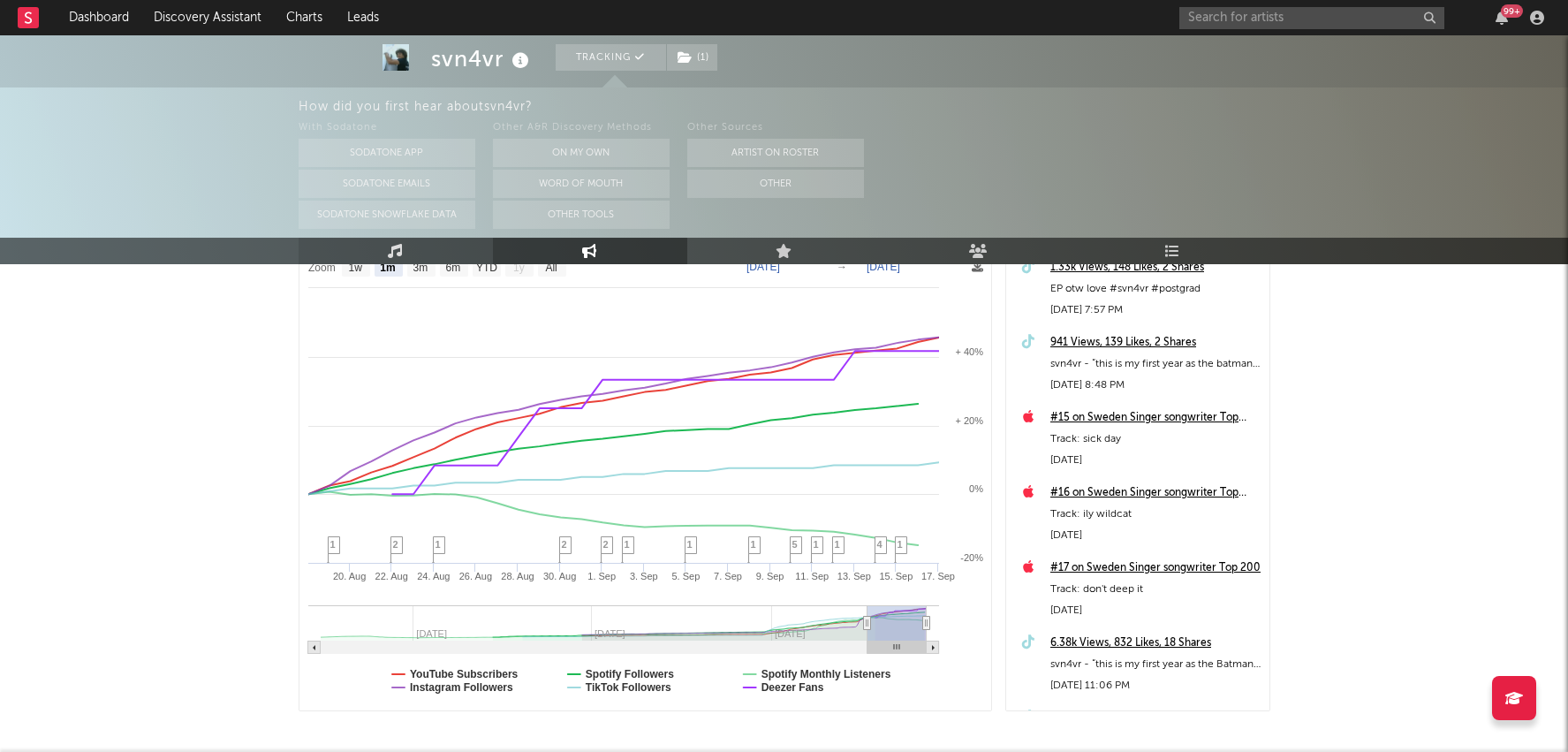
click at [390, 263] on link "Music" at bounding box center [396, 250] width 195 height 26
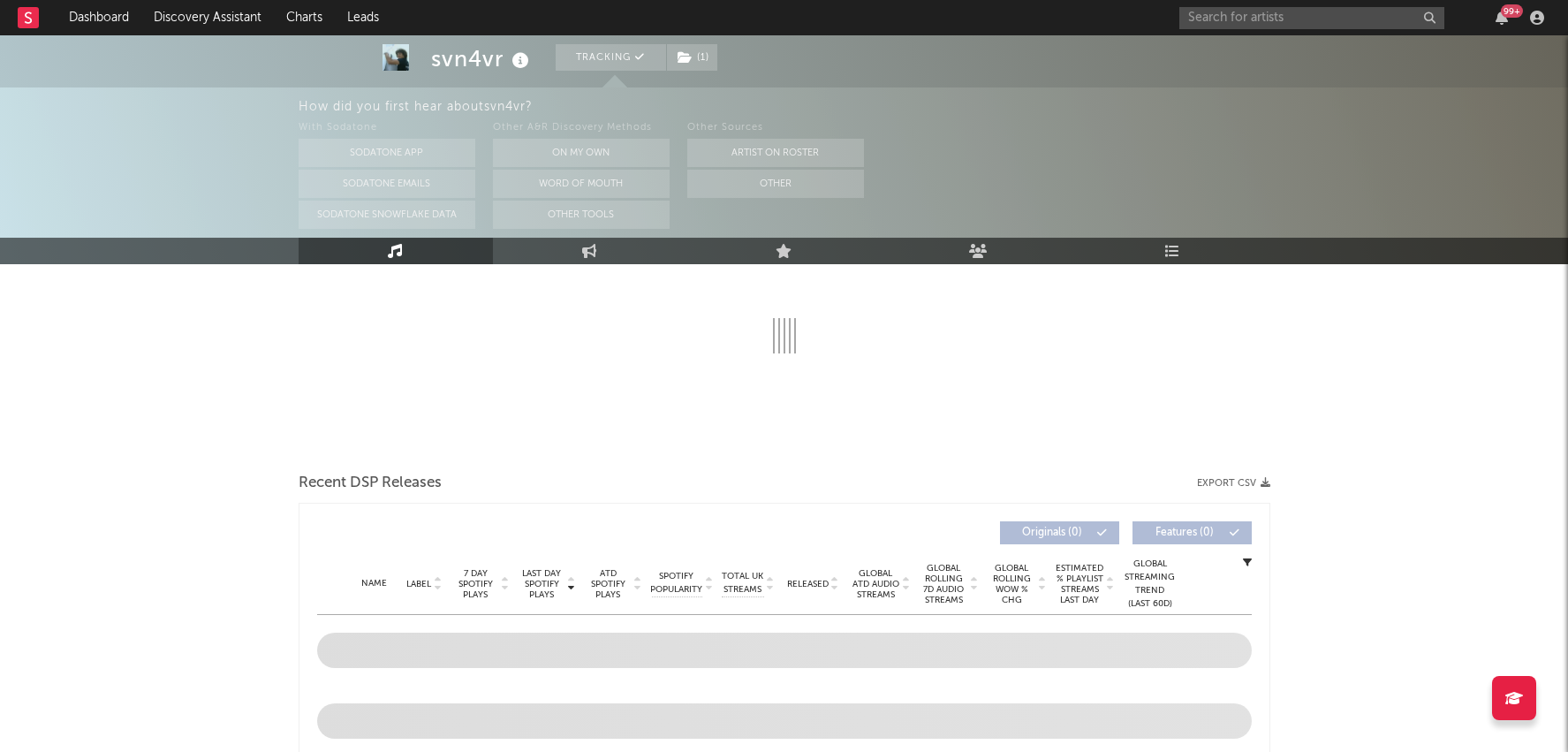
click at [399, 251] on icon at bounding box center [395, 251] width 15 height 14
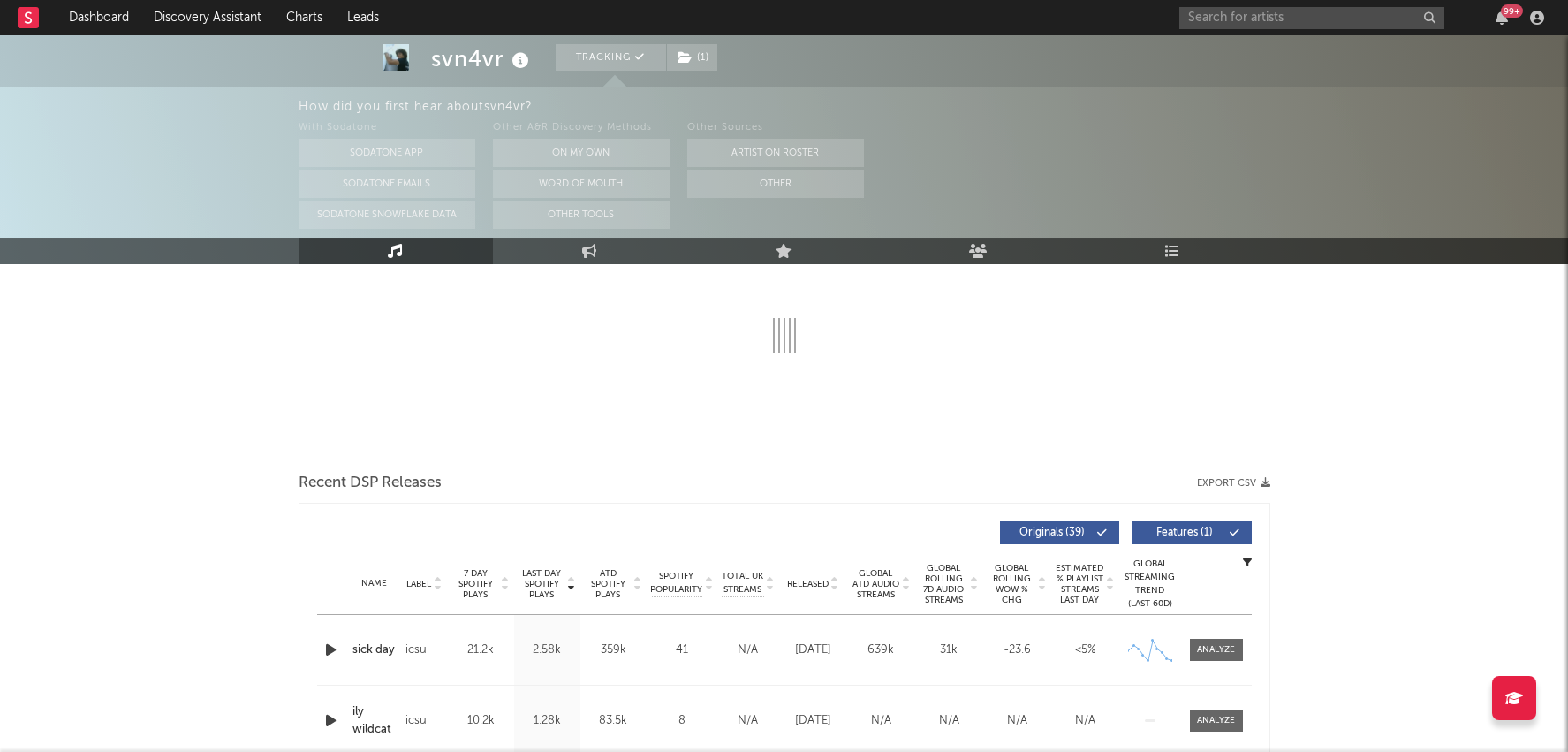
select select "1w"
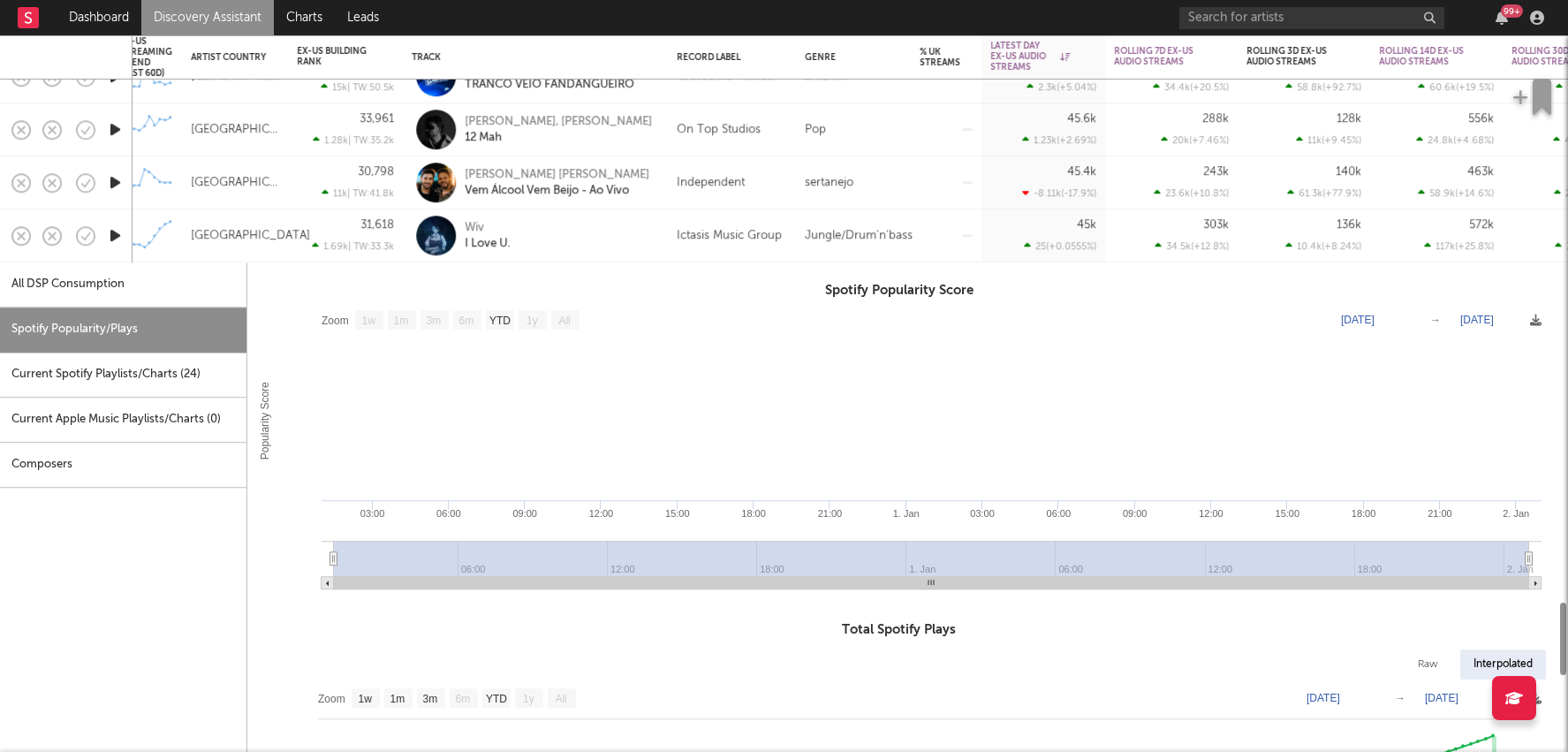
select select "1w"
click at [630, 240] on div "Wiv I Love U." at bounding box center [560, 236] width 190 height 32
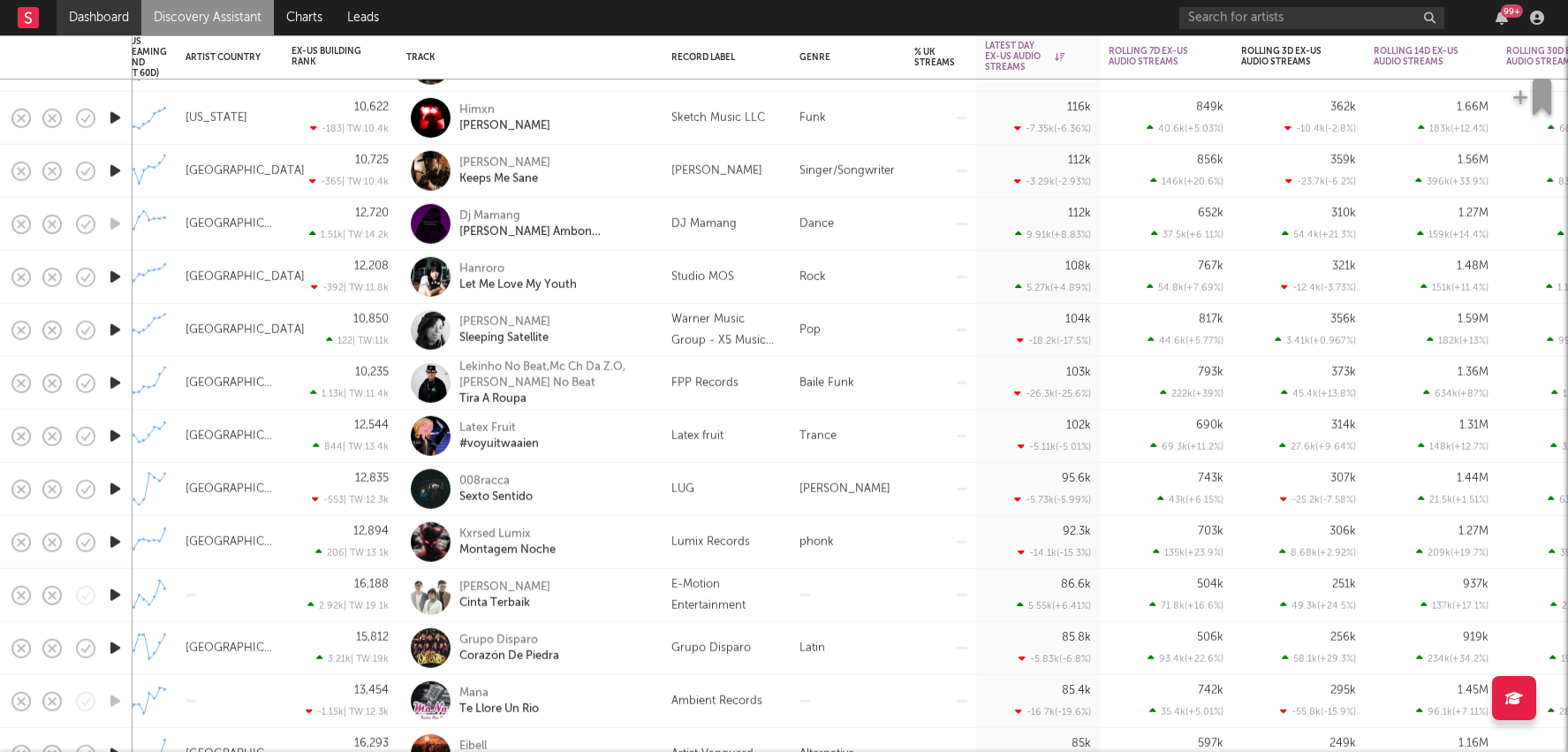
click at [113, 14] on link "Dashboard" at bounding box center [99, 17] width 85 height 35
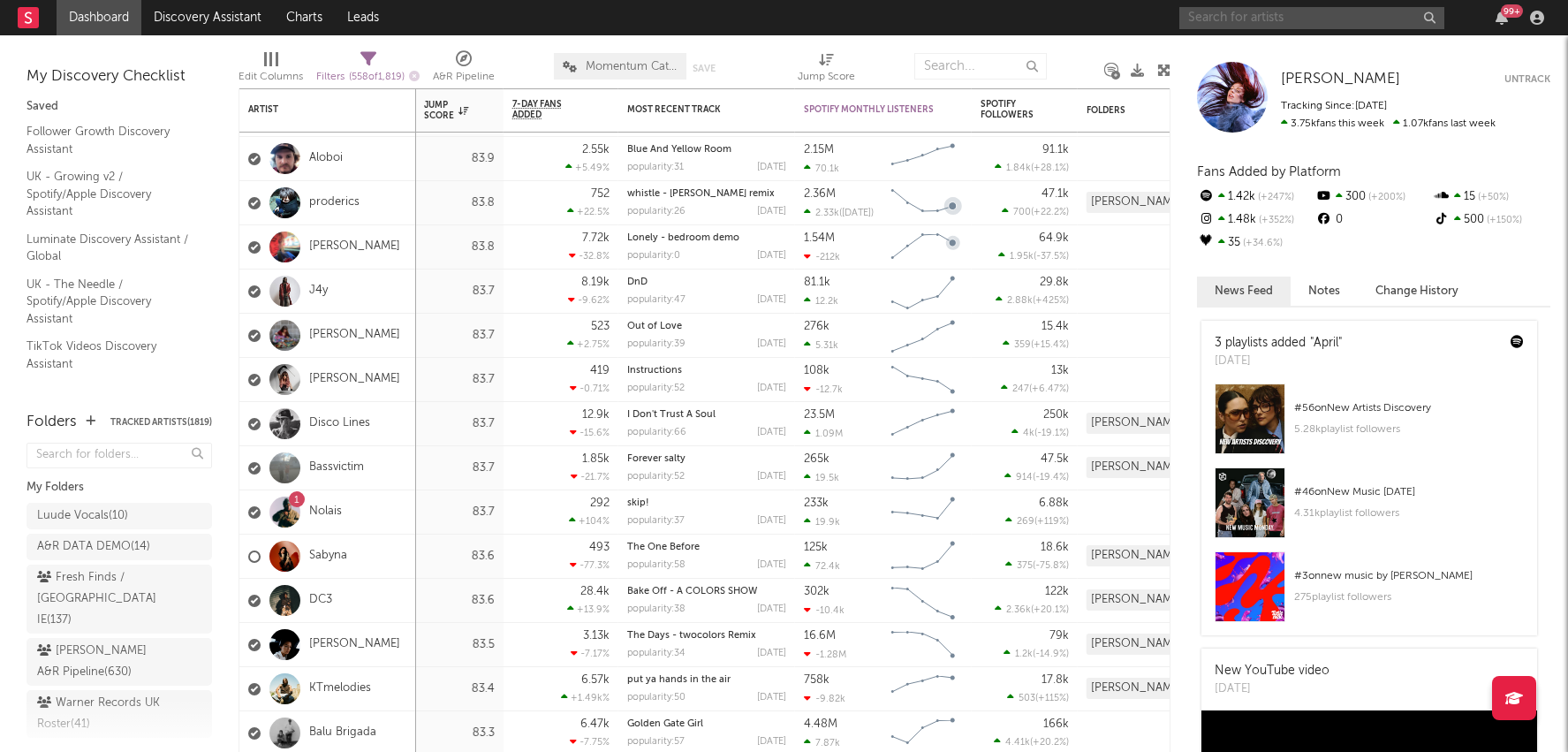
click at [1318, 9] on input "text" at bounding box center [1312, 18] width 265 height 22
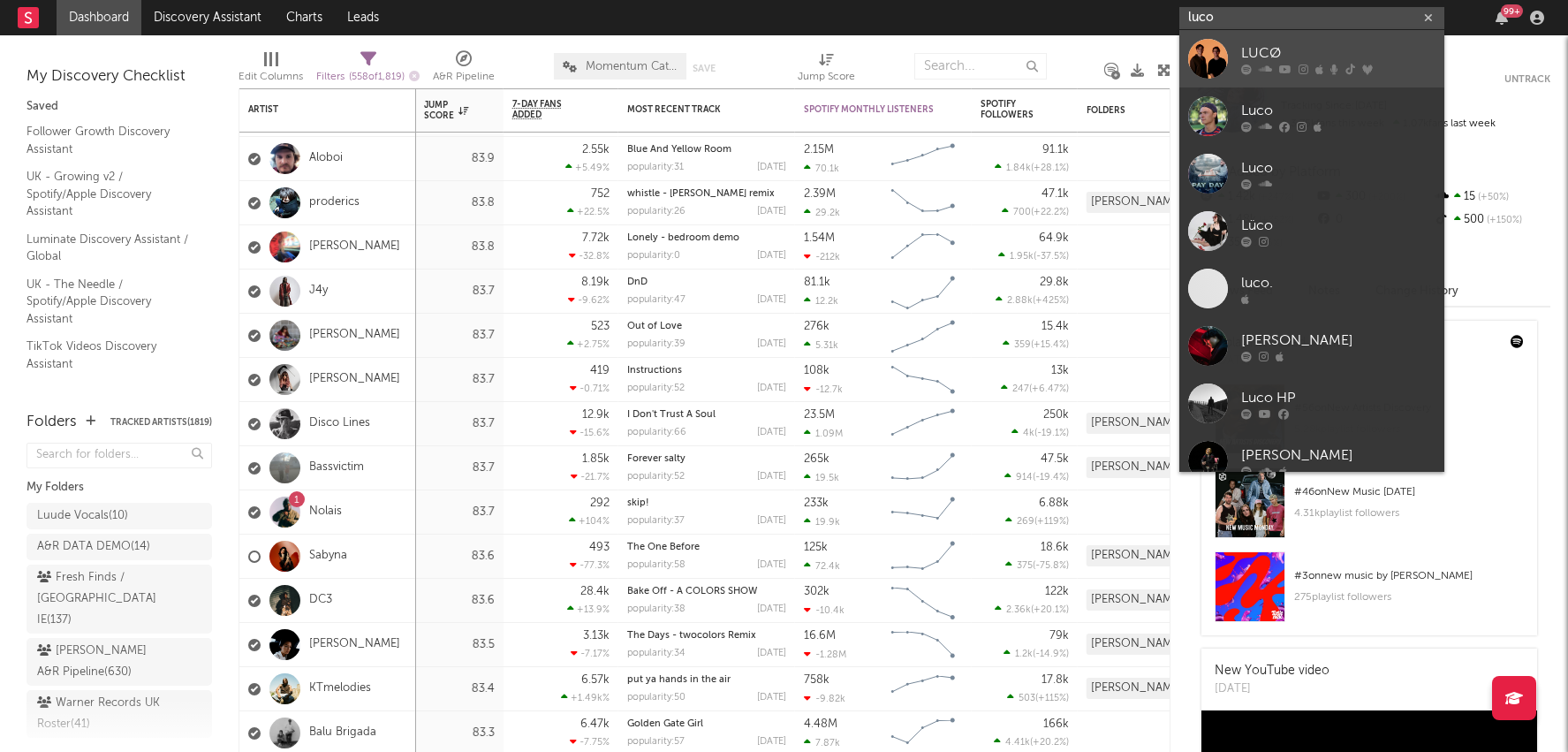
type input "luco"
click at [1336, 59] on div "LUCØ" at bounding box center [1338, 53] width 195 height 21
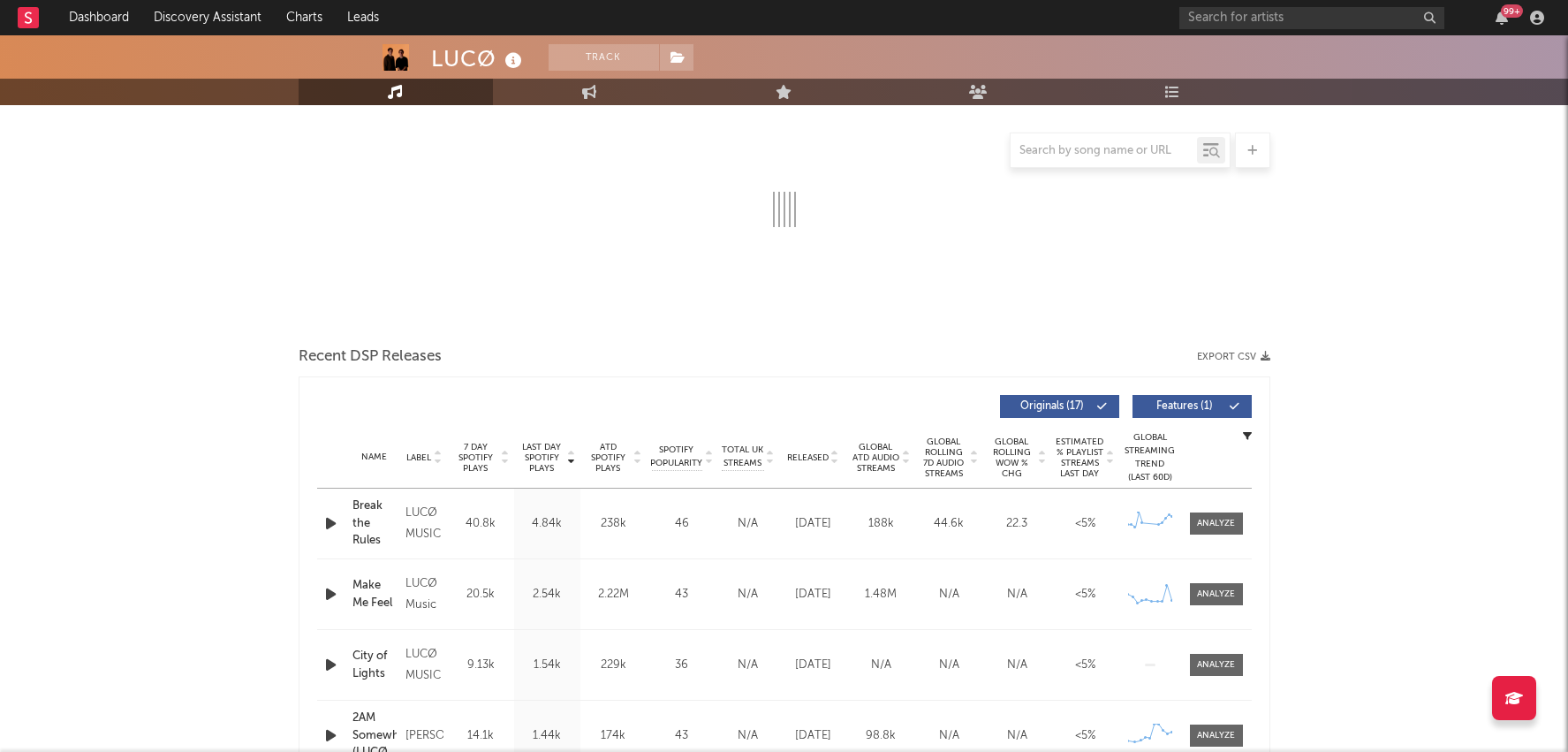
select select "6m"
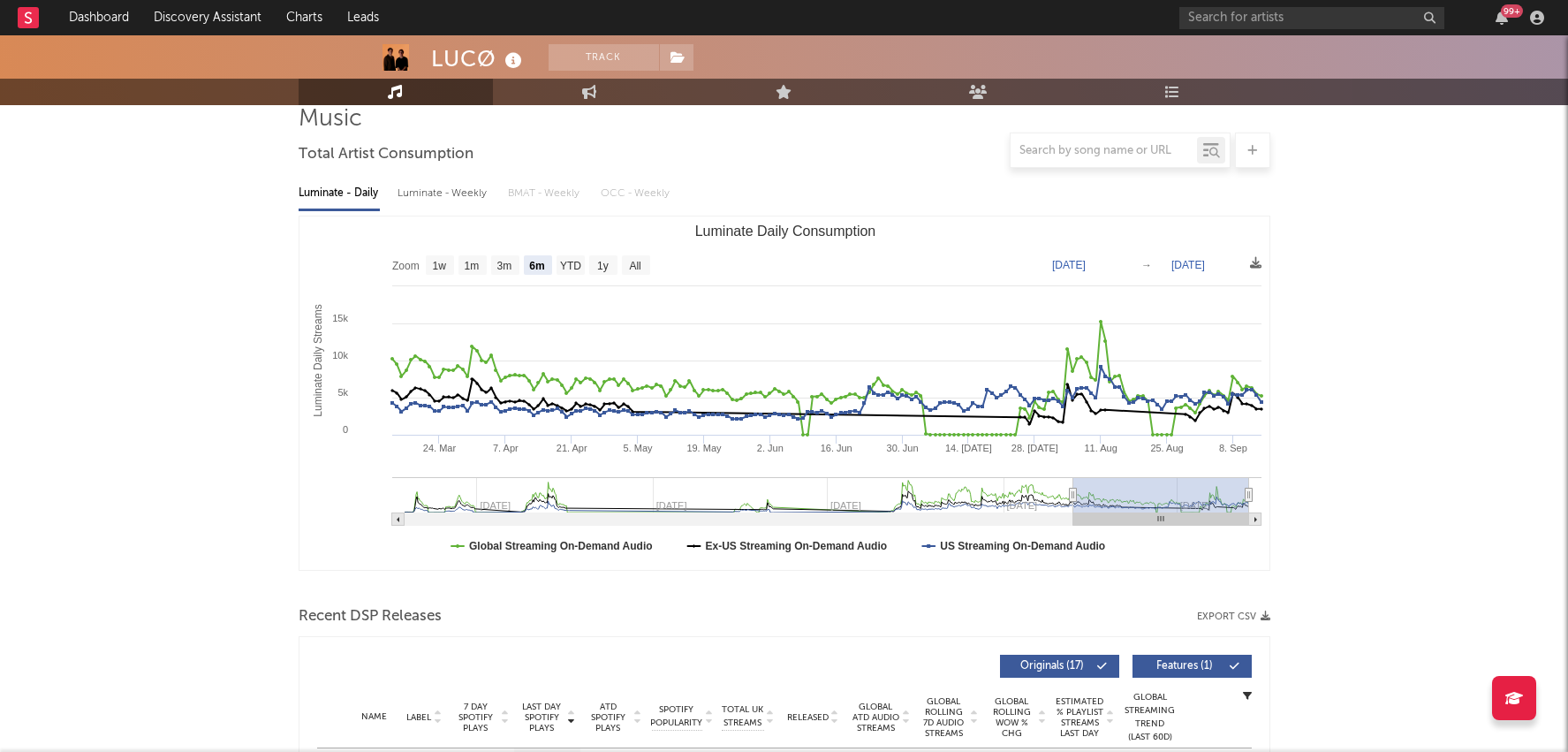
scroll to position [101, 0]
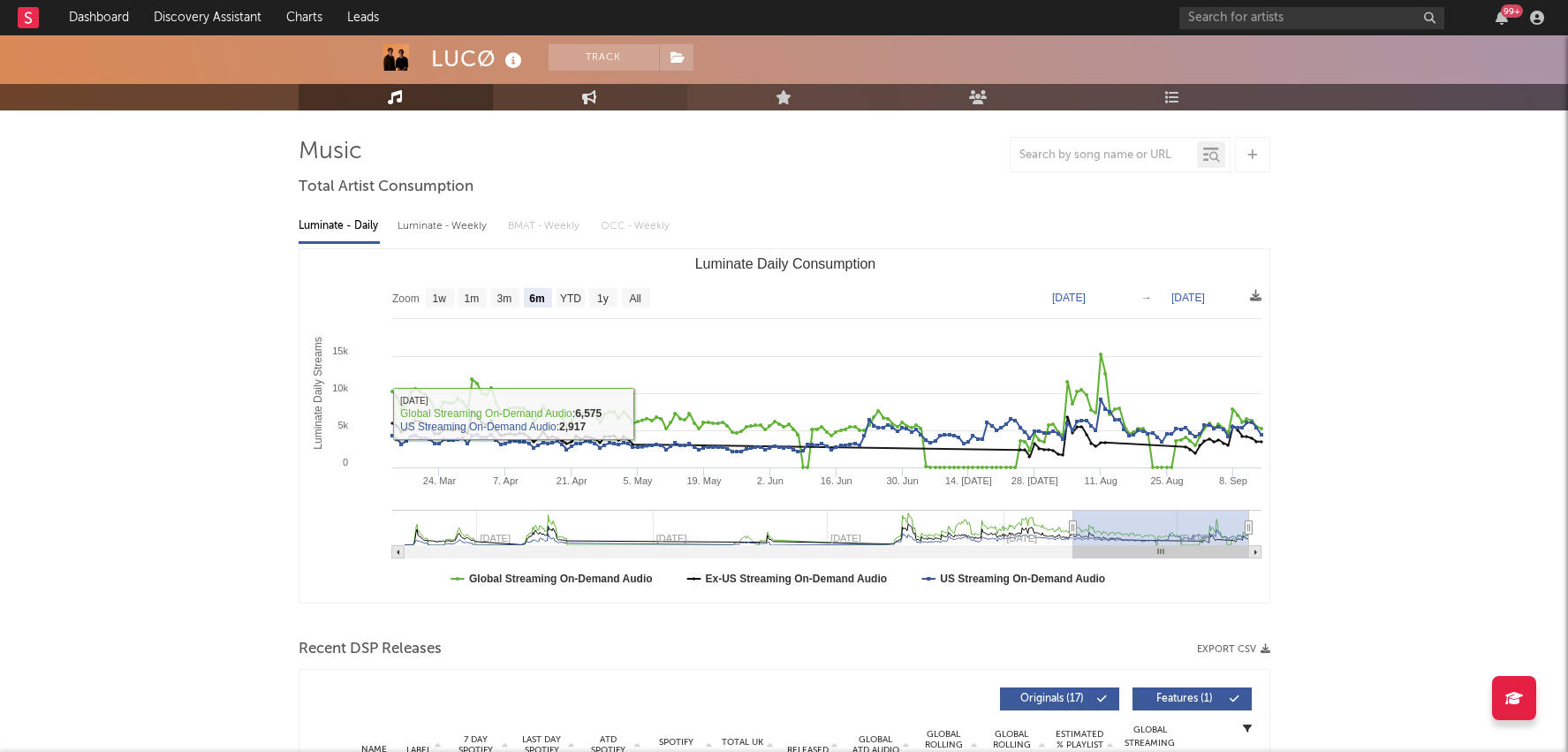
click at [599, 85] on link "Engagement" at bounding box center [590, 97] width 195 height 26
select select "1w"
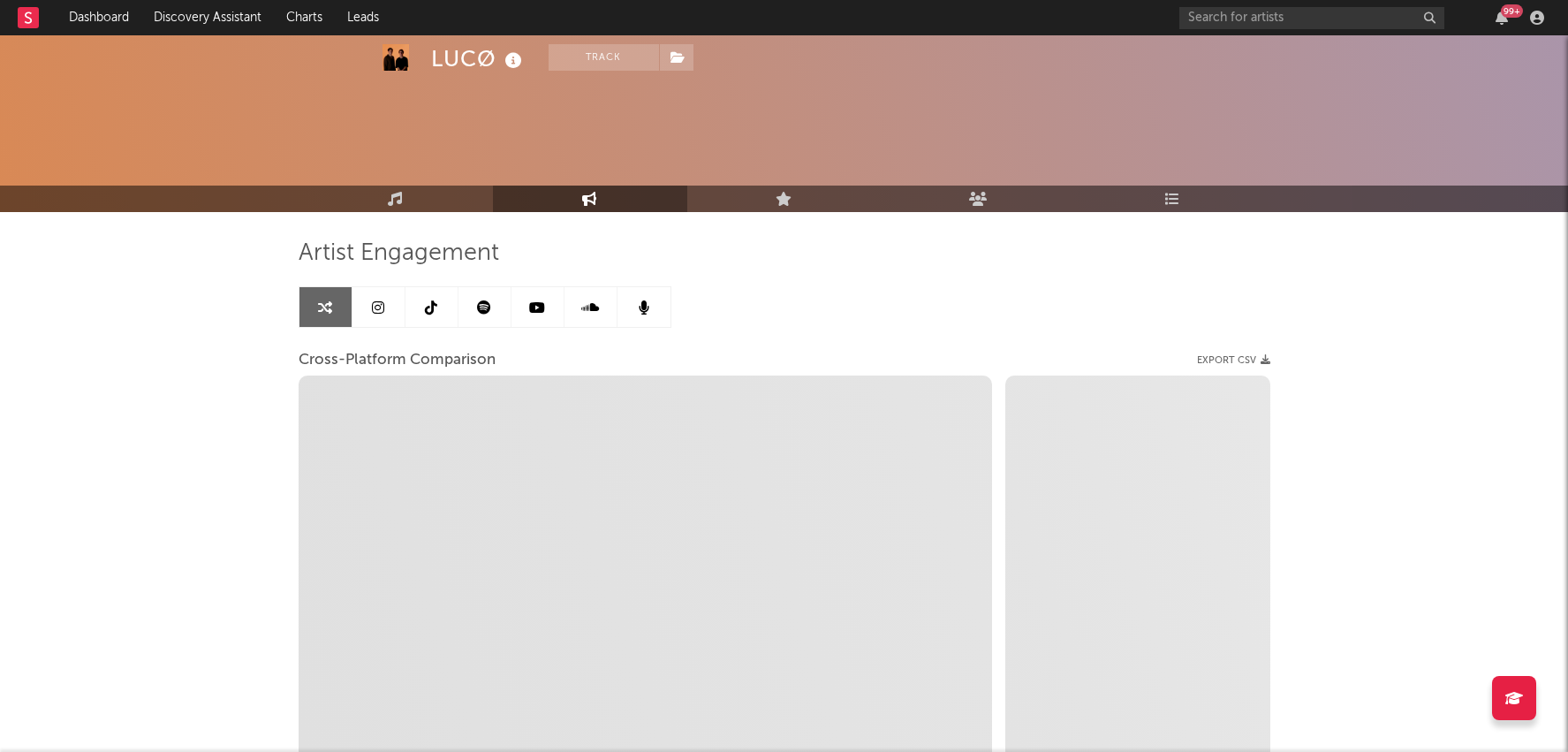
select select "1m"
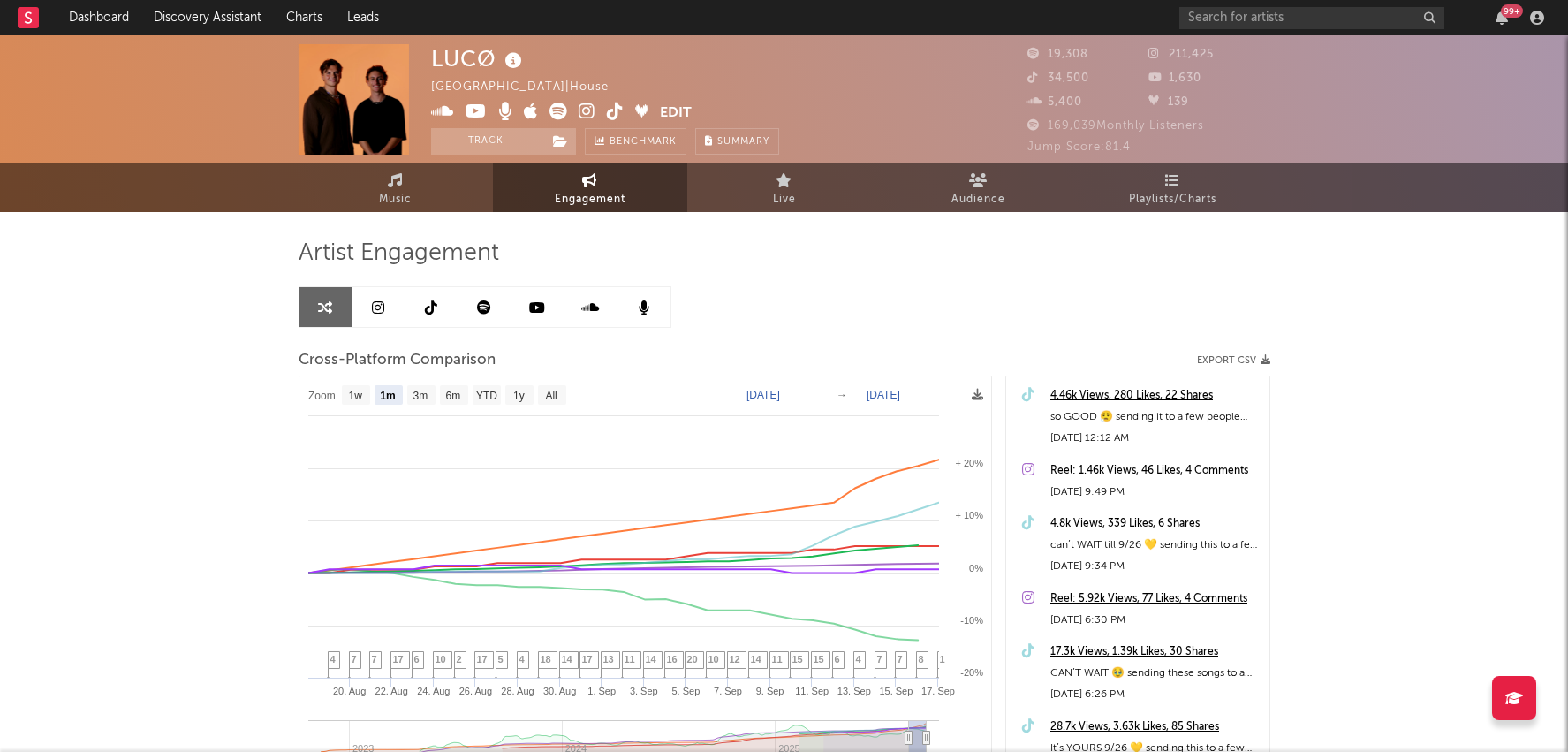
click at [612, 111] on icon at bounding box center [615, 111] width 17 height 18
click at [439, 304] on link at bounding box center [432, 307] width 53 height 40
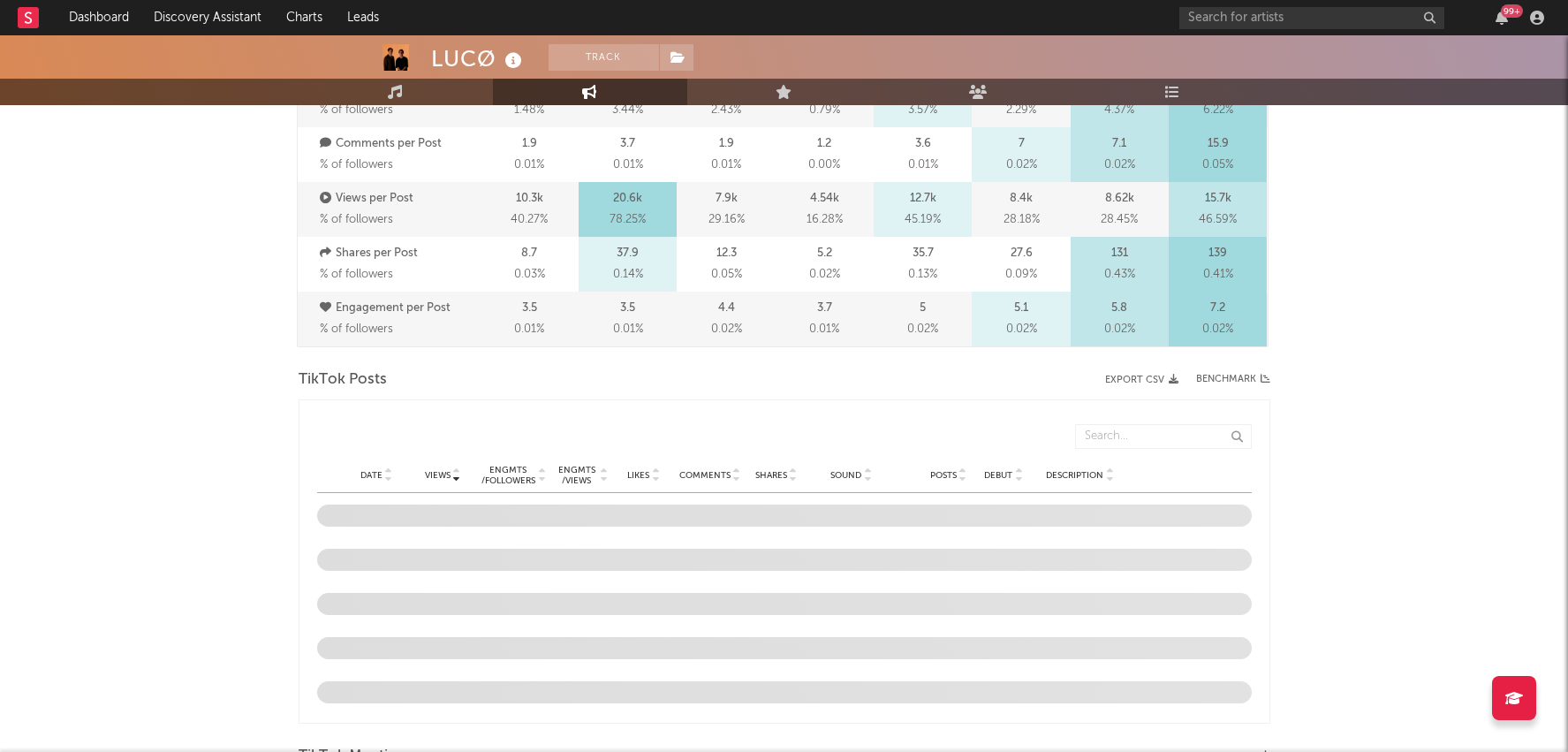
select select "6m"
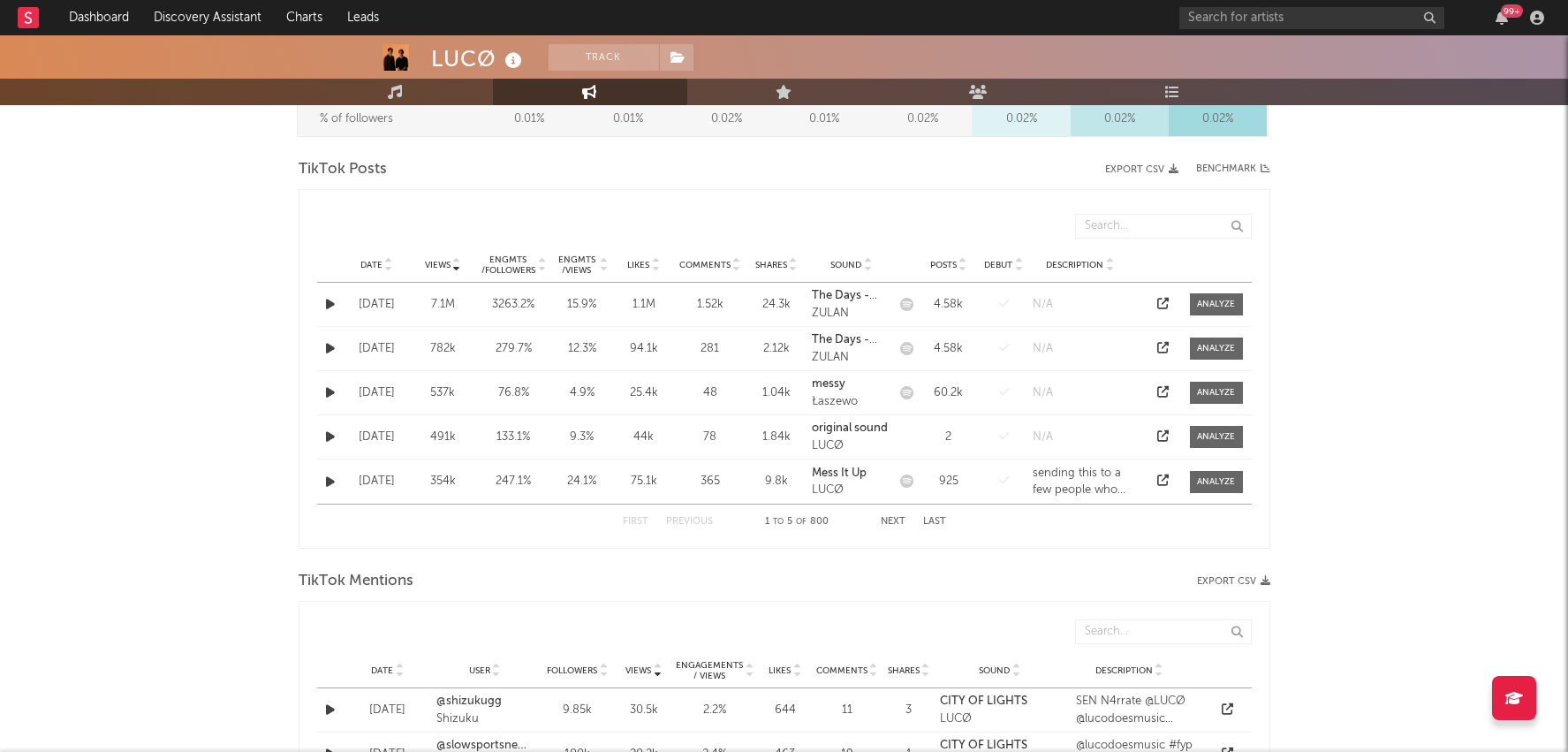
scroll to position [820, 0]
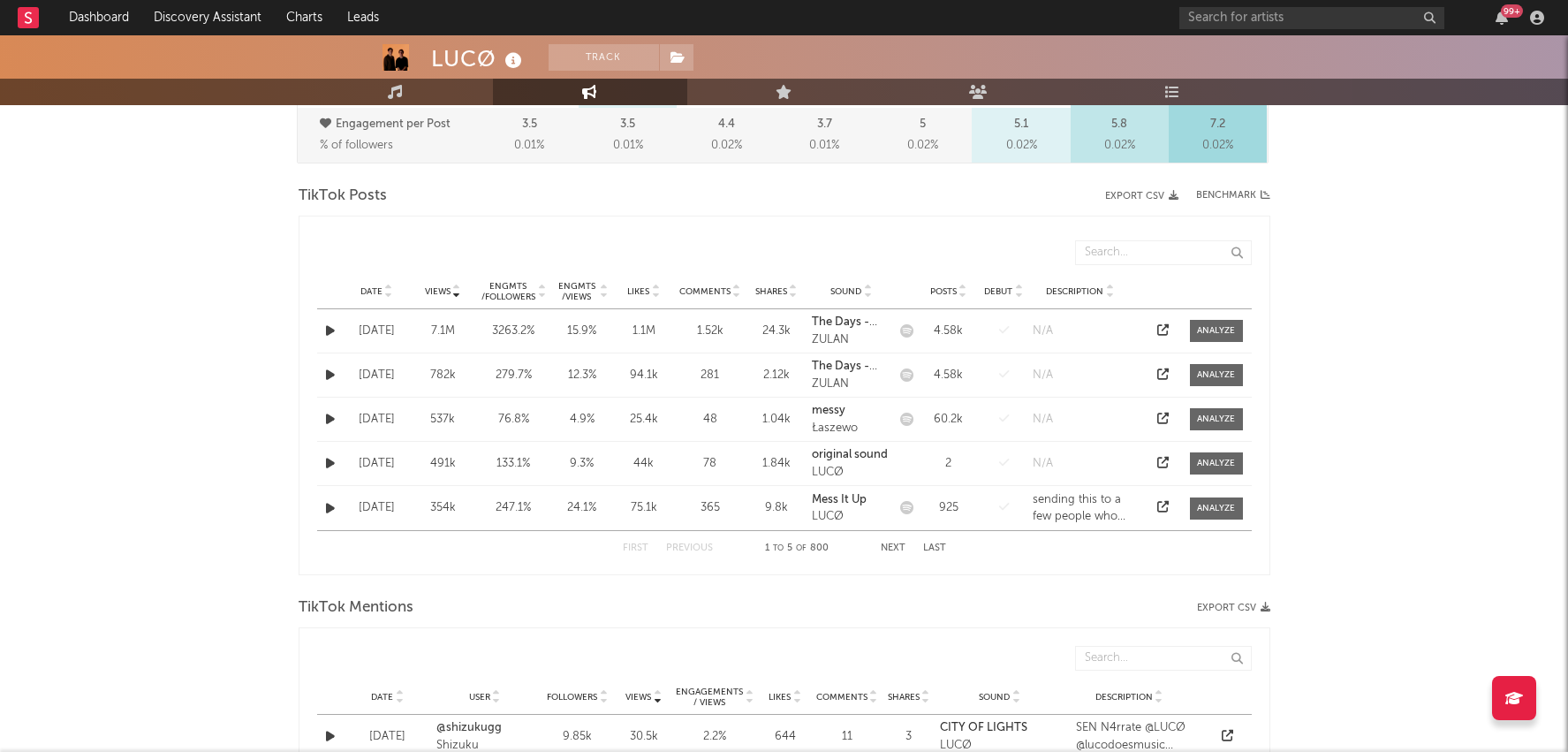
click at [371, 275] on div "Date Views Engmts / Followers Engmts / Views Likes Comments Shares Sound Posts …" at bounding box center [784, 291] width 935 height 35
click at [371, 284] on div "Date" at bounding box center [376, 291] width 57 height 14
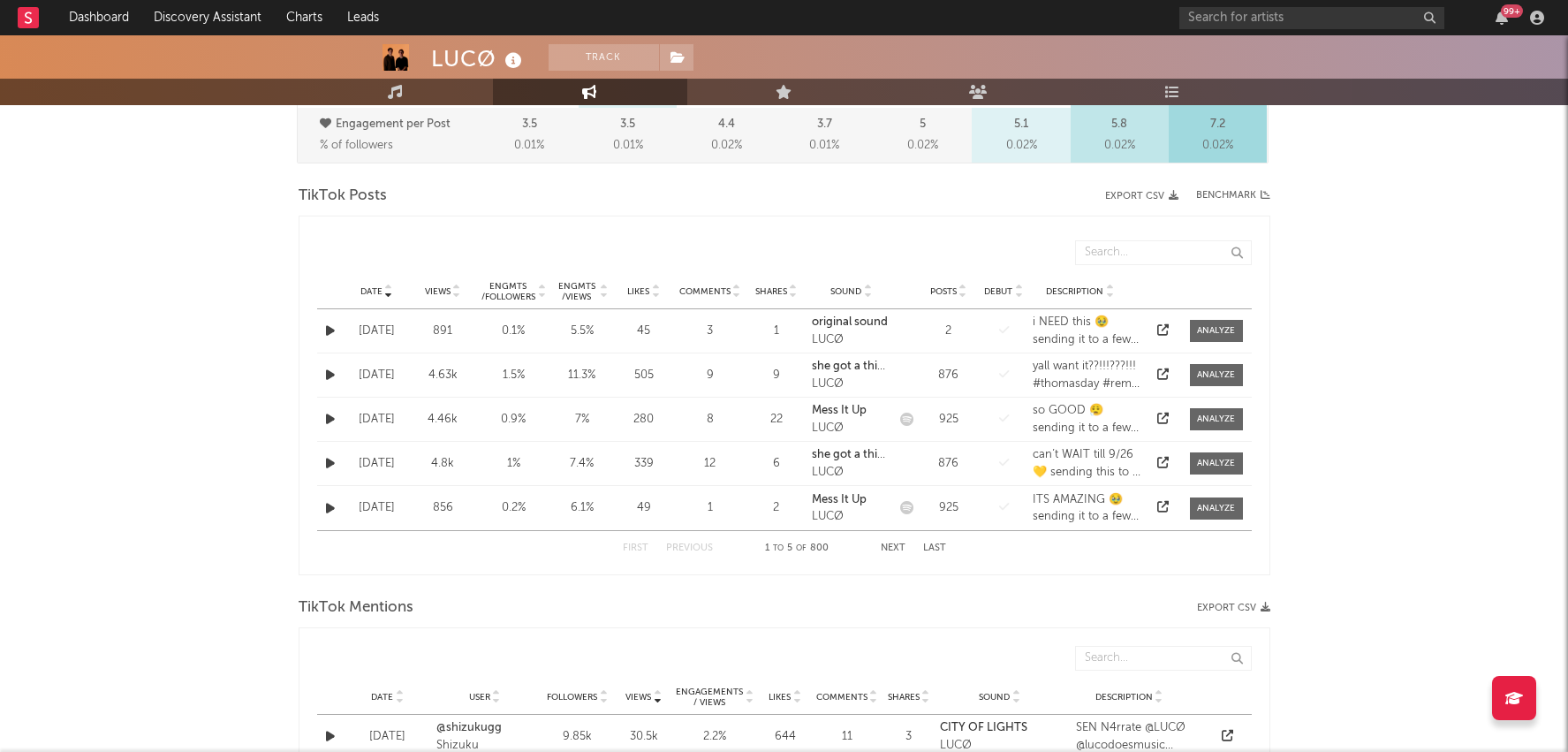
click at [889, 548] on button "Next" at bounding box center [892, 548] width 24 height 10
click at [1213, 374] on div at bounding box center [1217, 375] width 38 height 14
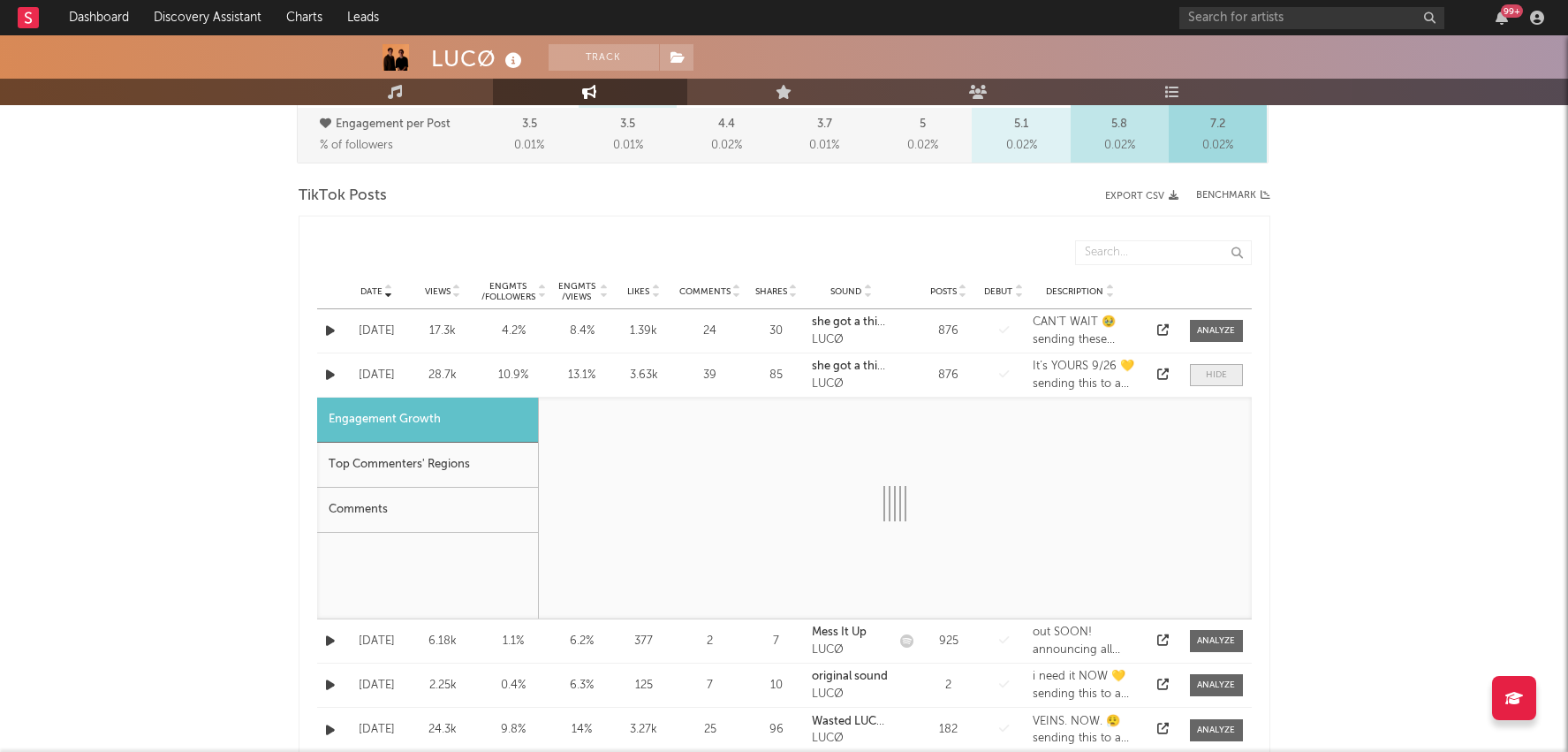
select select "1w"
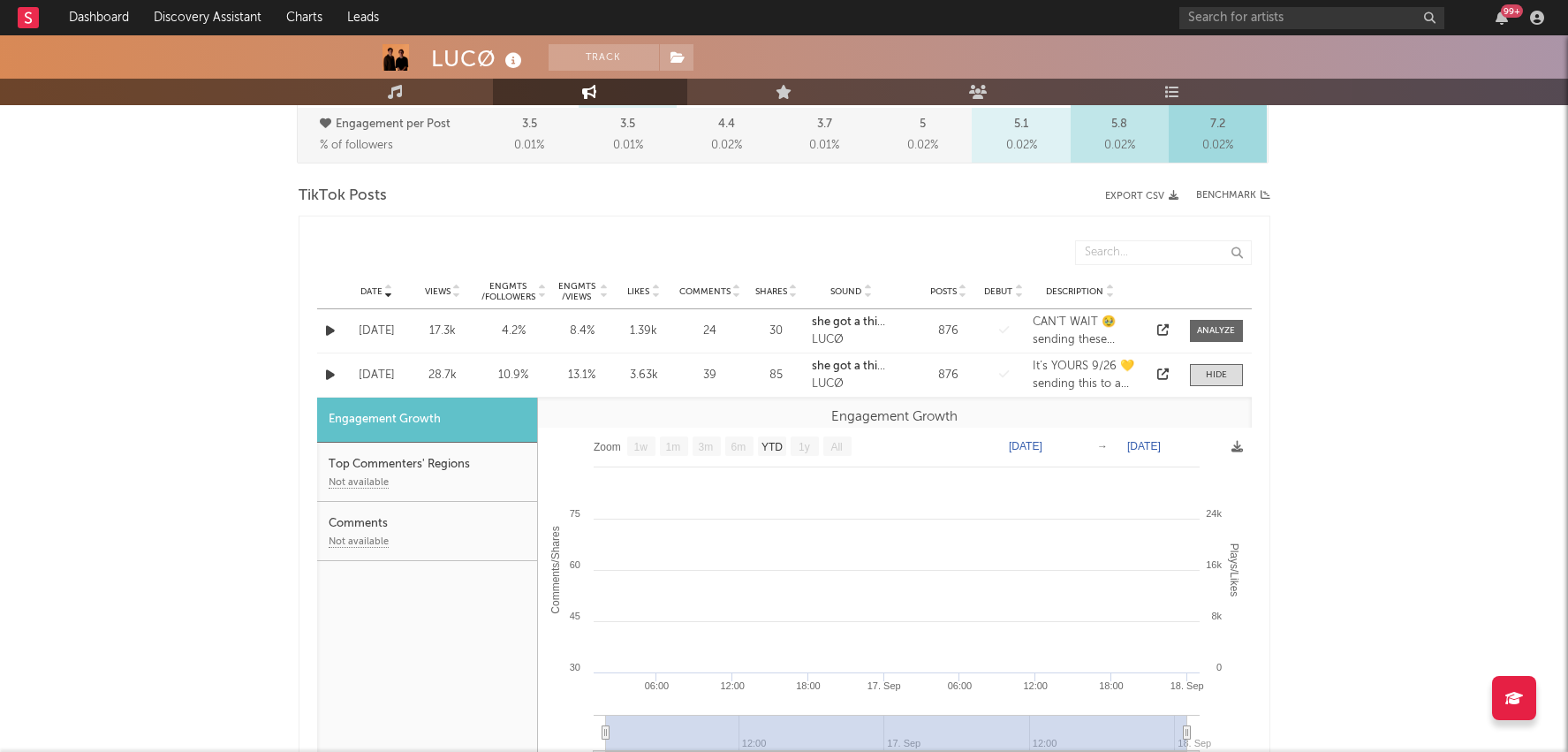
click at [1217, 393] on div "Date Sep 16 '25 Views 28.7k Engmts / Followers 10.9 % Engmts / Views 13.1 % Lik…" at bounding box center [784, 375] width 935 height 43
click at [1215, 369] on div at bounding box center [1216, 375] width 21 height 14
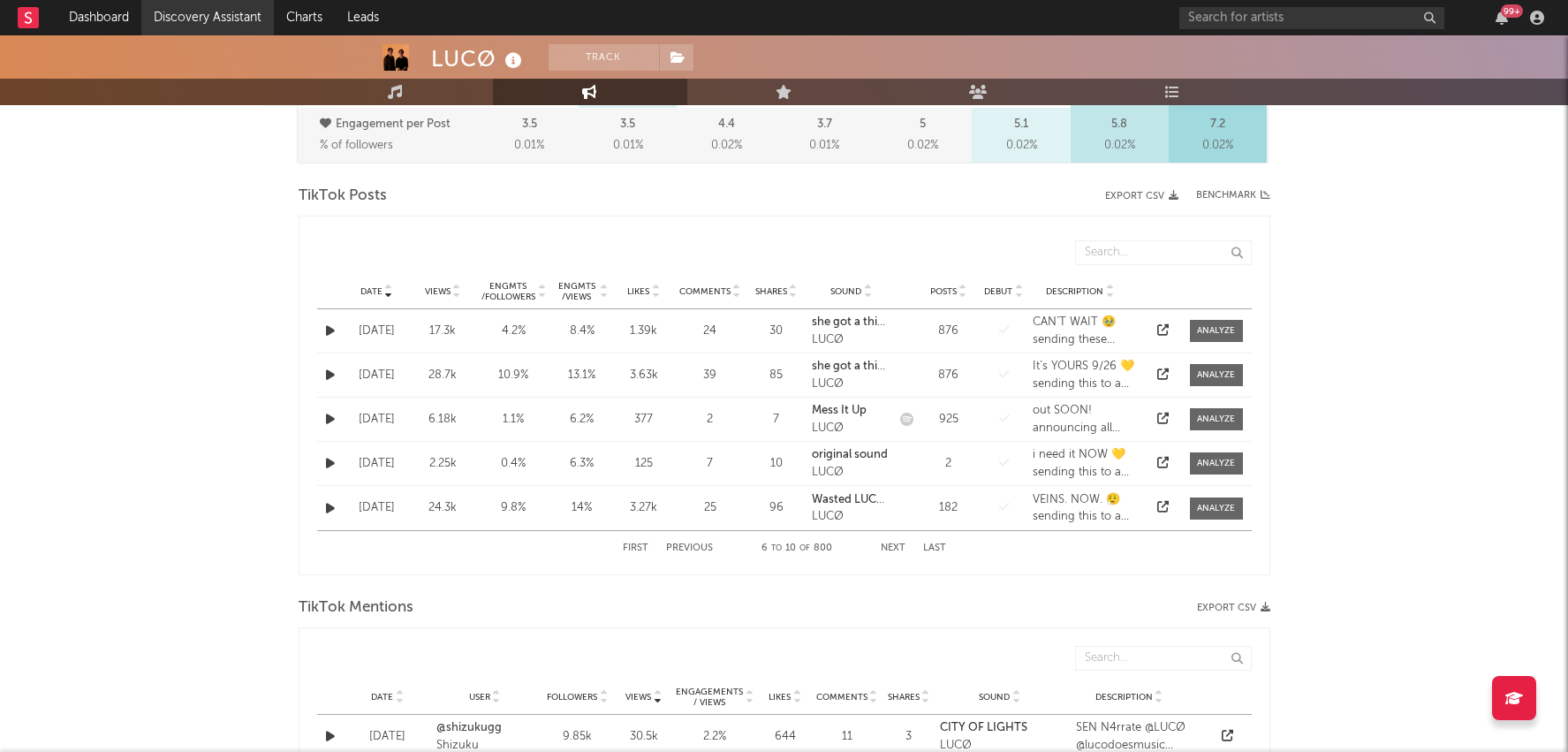
click at [237, 27] on link "Discovery Assistant" at bounding box center [207, 17] width 132 height 35
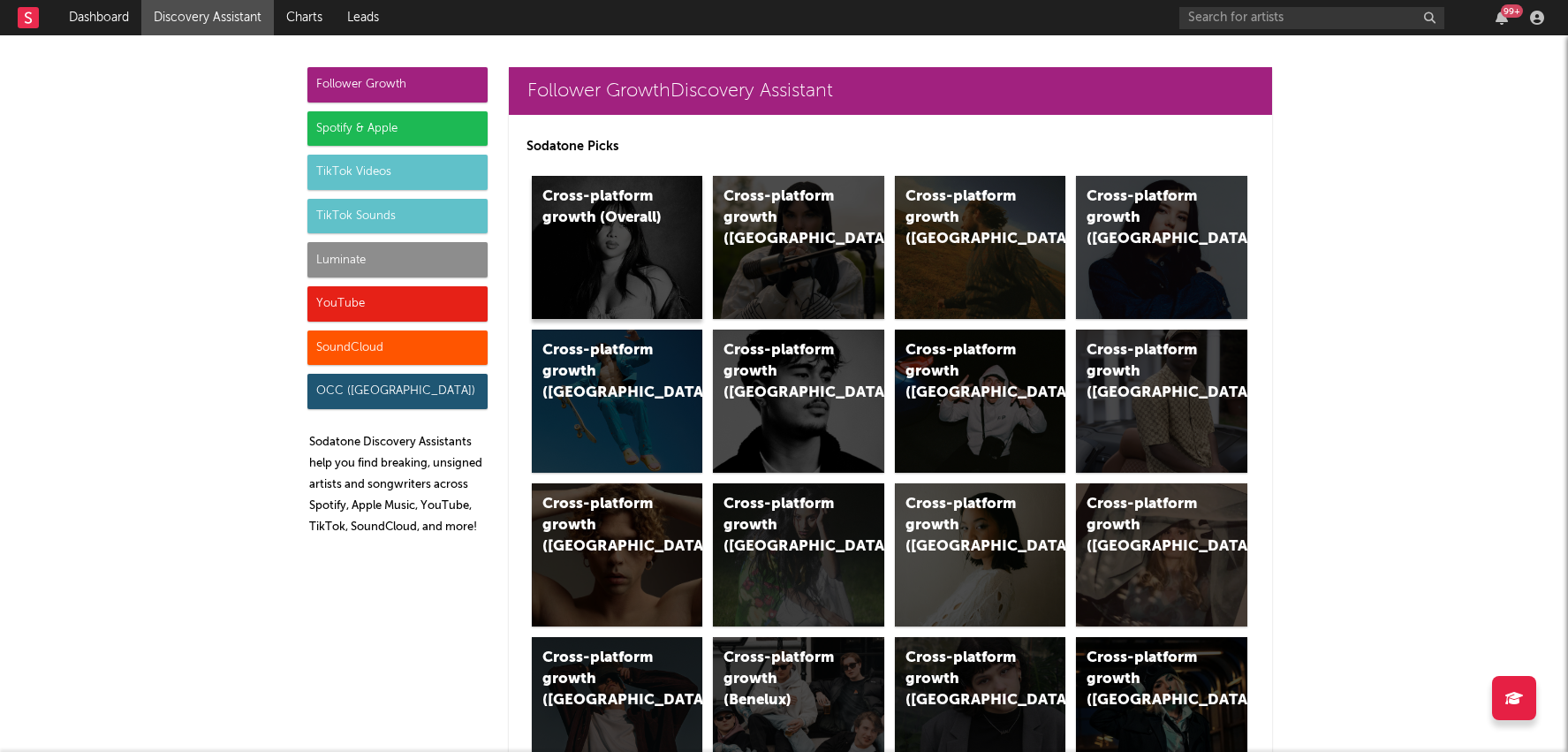
click at [628, 240] on div "Cross-platform growth (Overall)" at bounding box center [617, 247] width 171 height 143
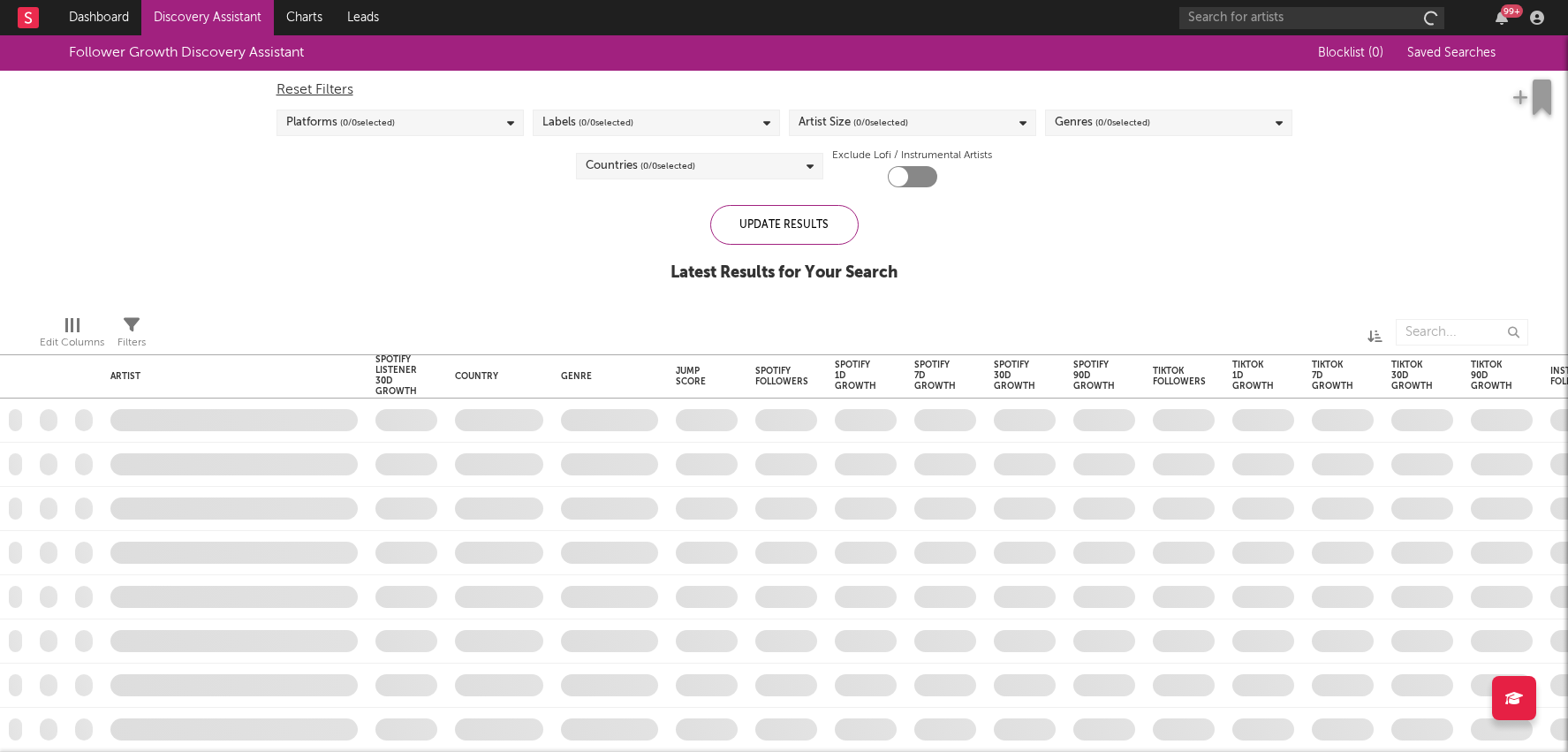
checkbox input "true"
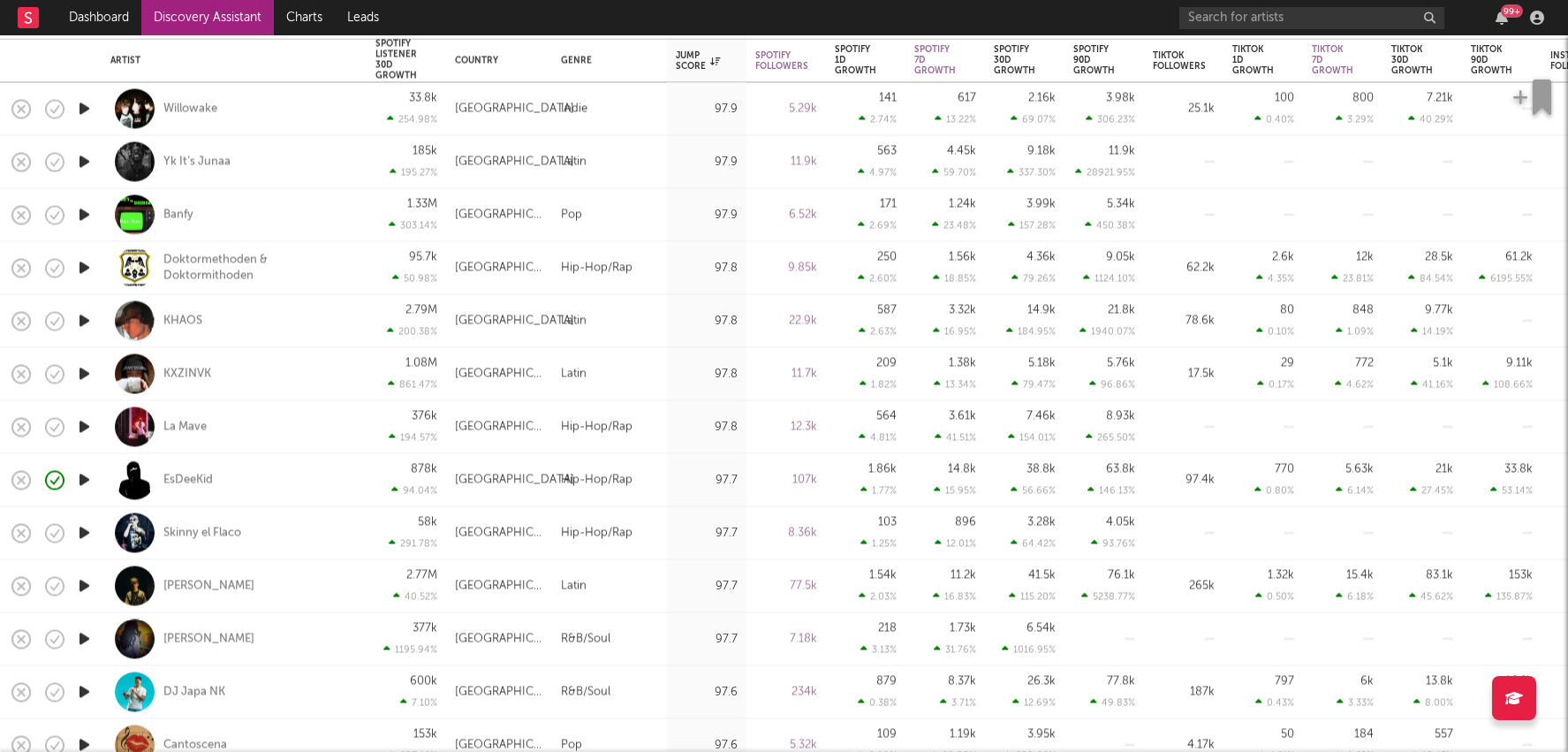
click at [221, 11] on link "Discovery Assistant" at bounding box center [207, 17] width 132 height 35
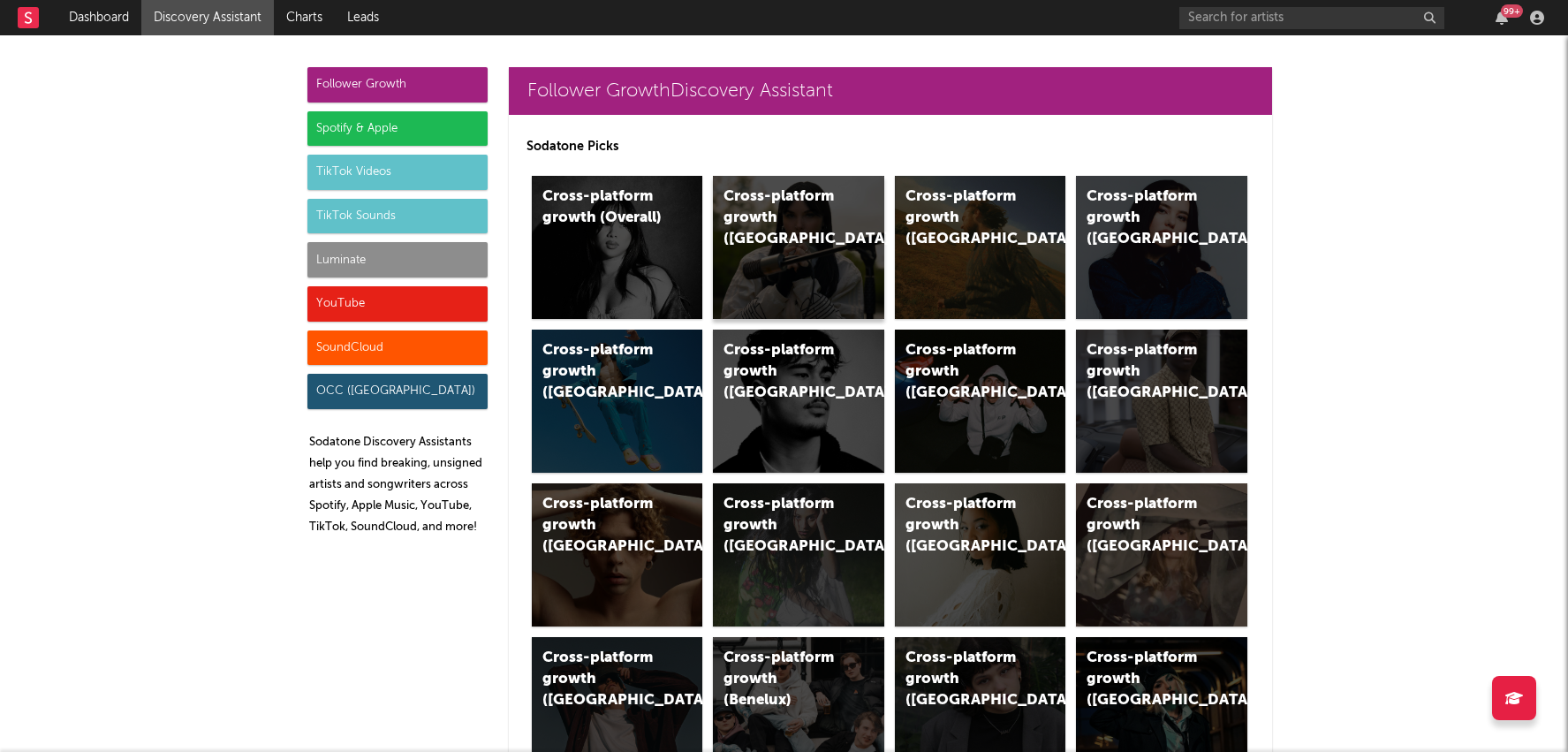
click at [818, 211] on div "Cross-platform growth (UK)" at bounding box center [784, 218] width 120 height 63
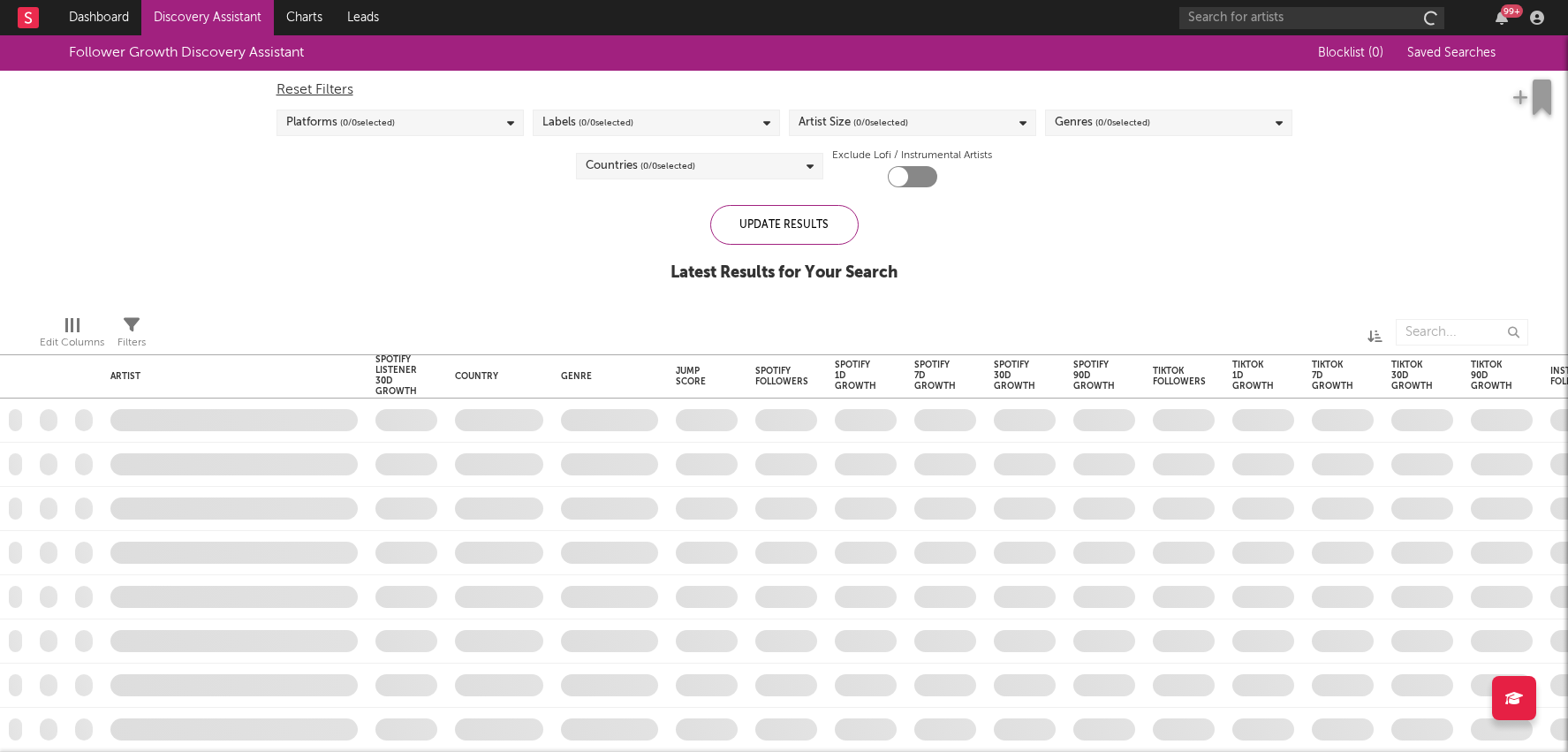
checkbox input "true"
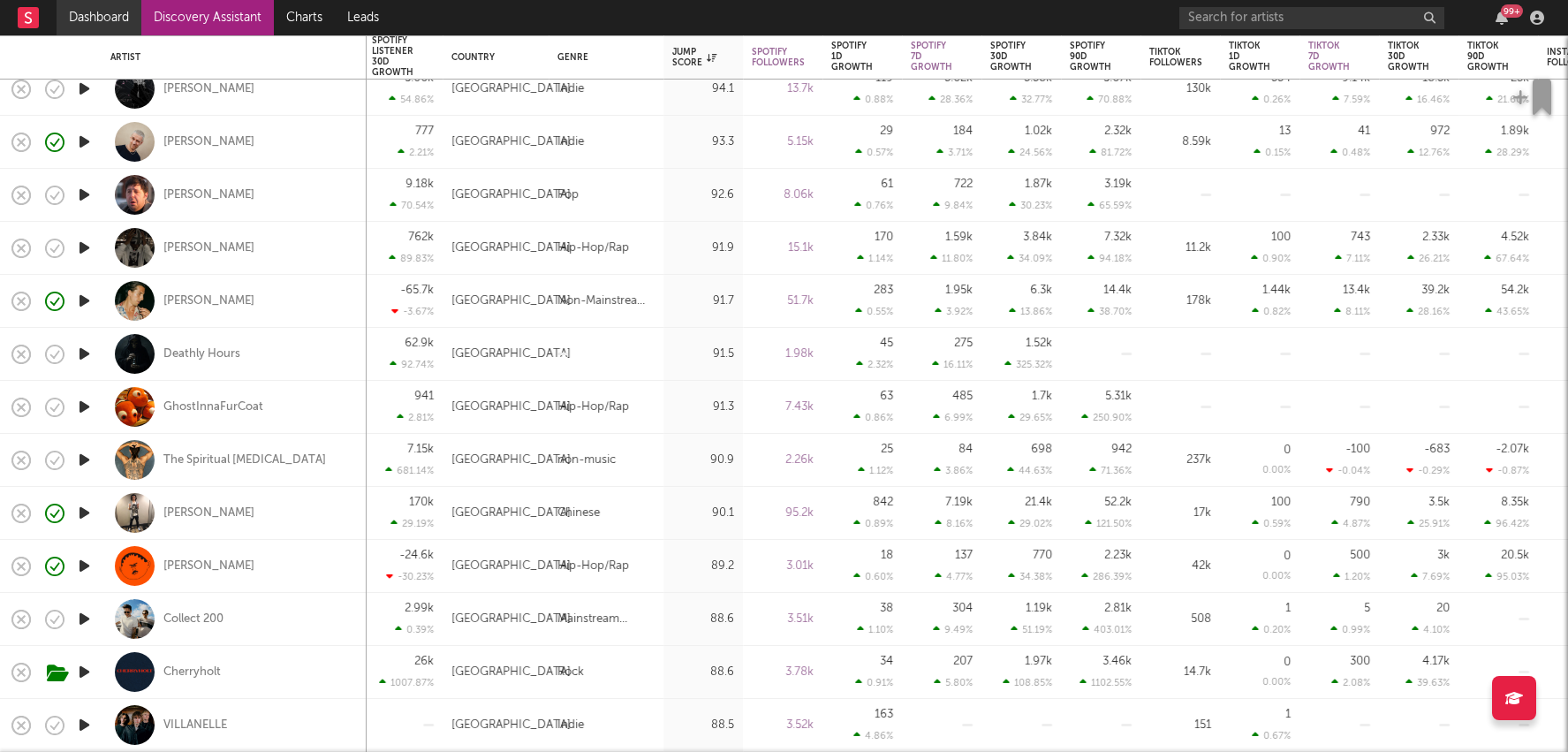
click at [116, 21] on link "Dashboard" at bounding box center [99, 17] width 85 height 35
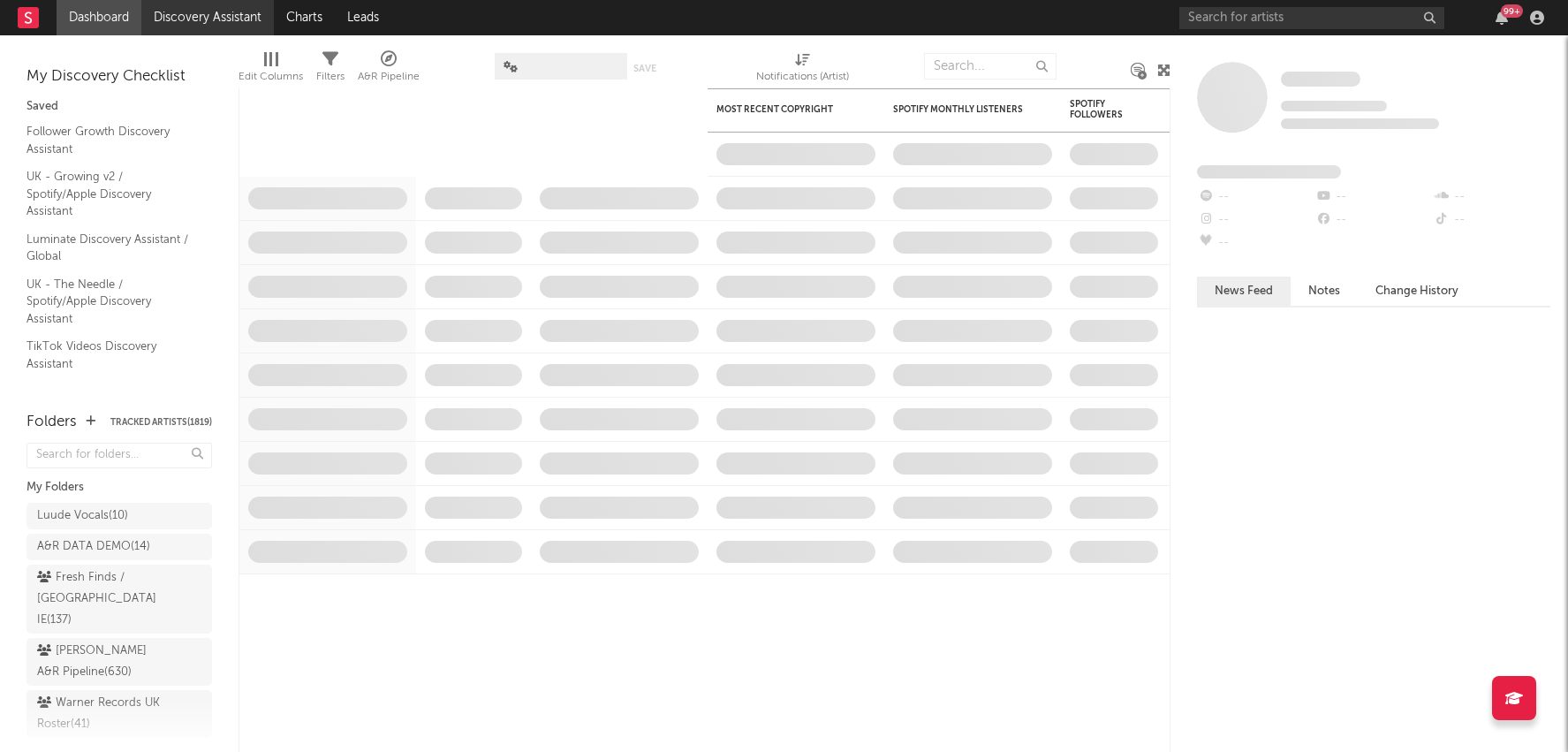
click at [208, 16] on link "Discovery Assistant" at bounding box center [207, 17] width 132 height 35
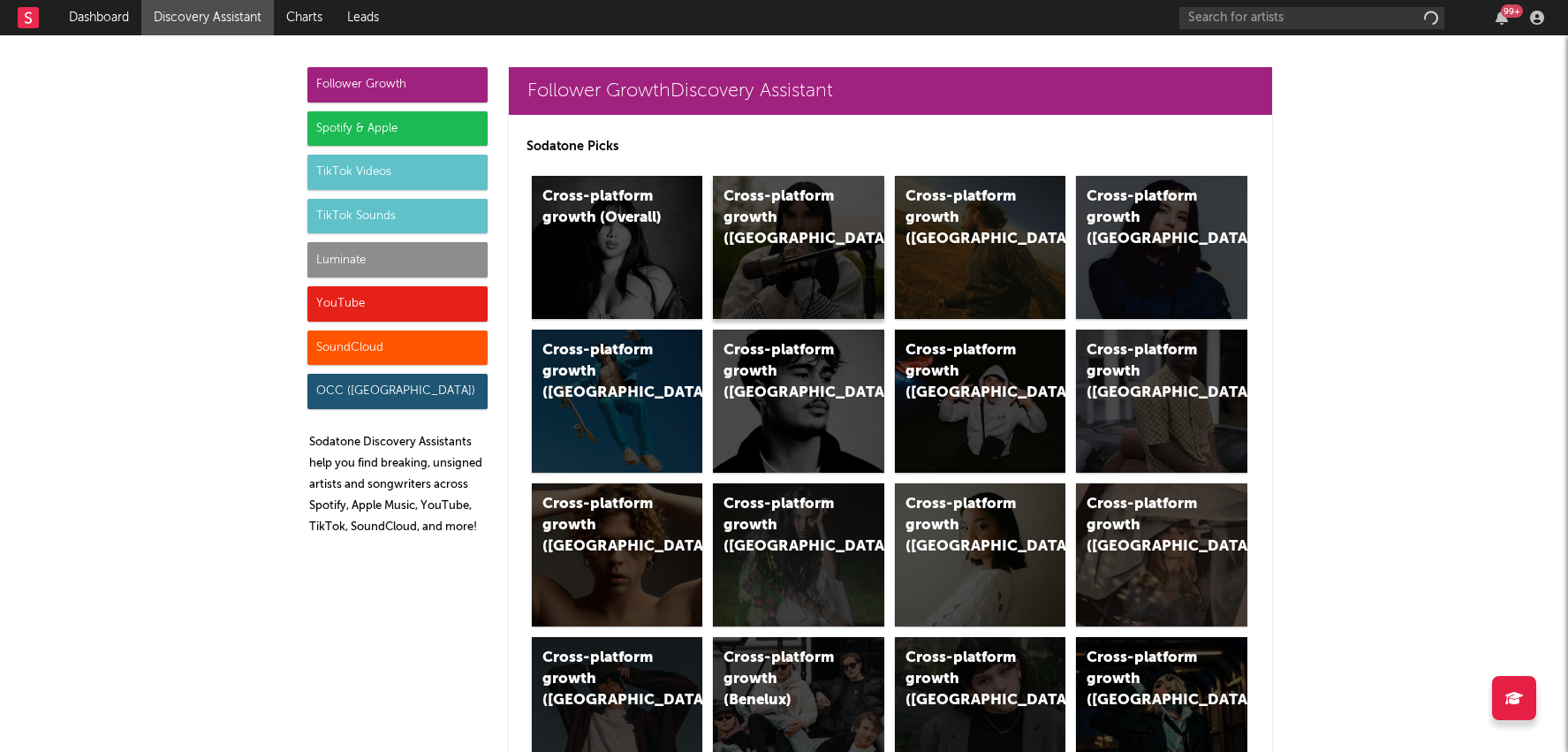
click at [789, 249] on div "Cross-platform growth (UK)" at bounding box center [798, 247] width 171 height 143
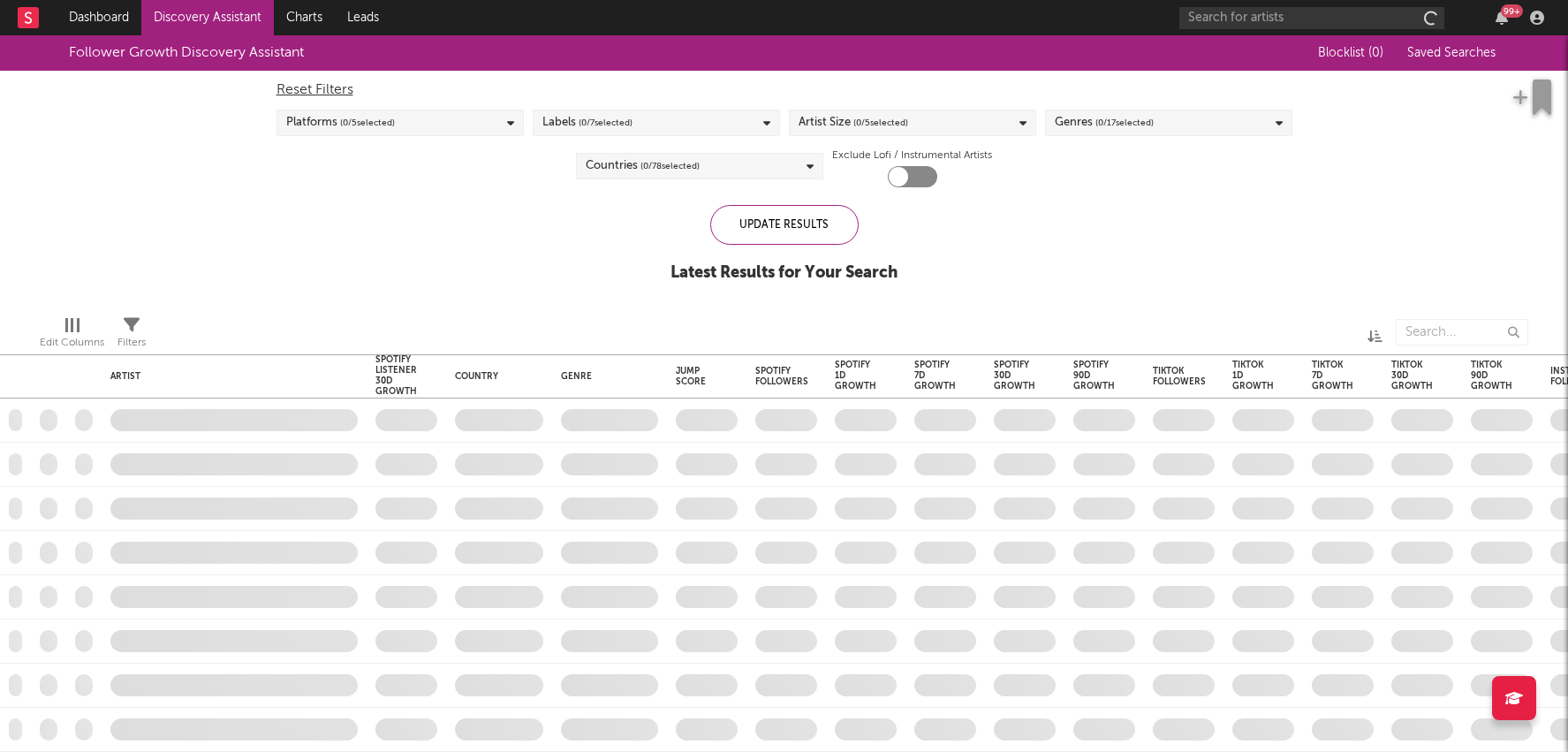
checkbox input "true"
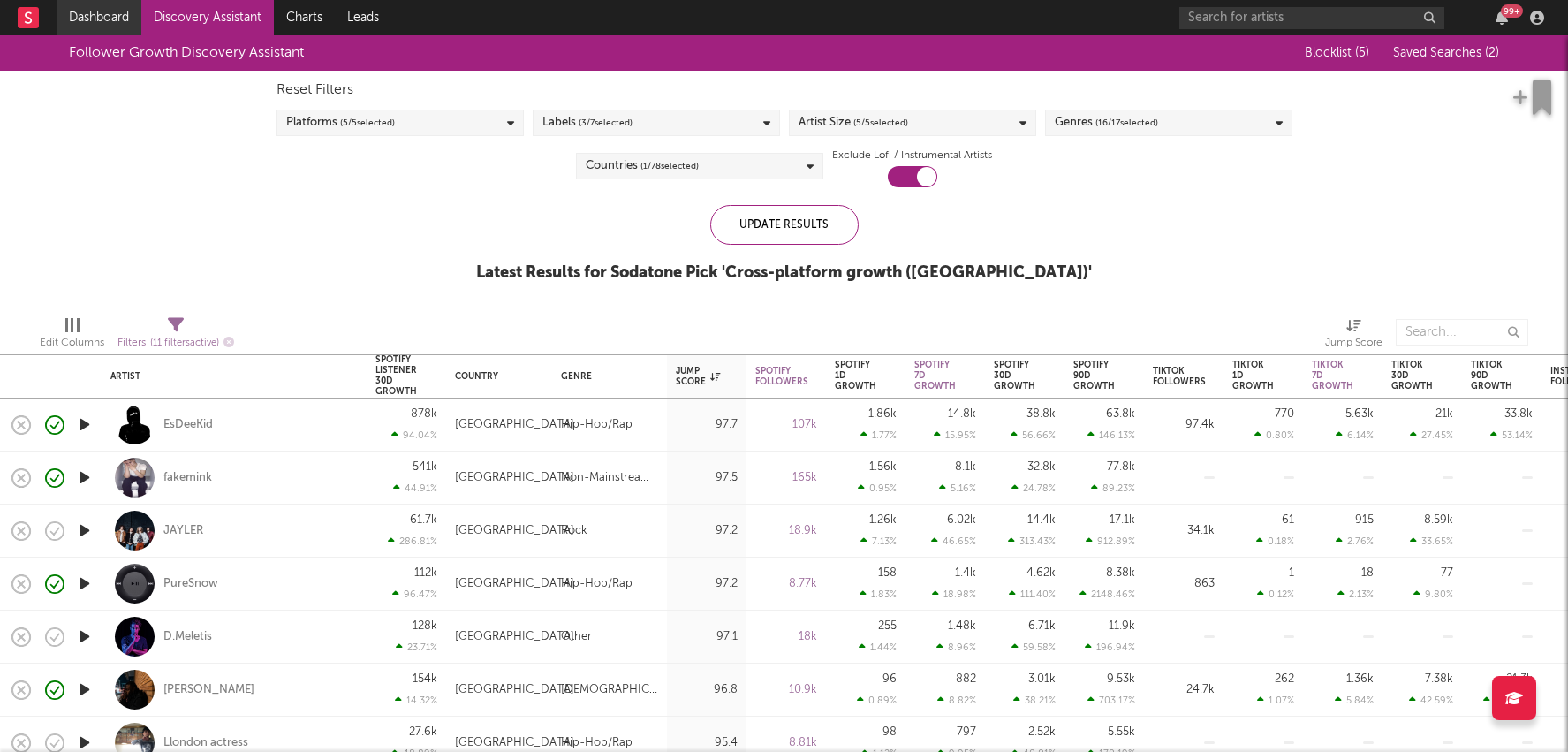
click at [113, 11] on link "Dashboard" at bounding box center [99, 17] width 85 height 35
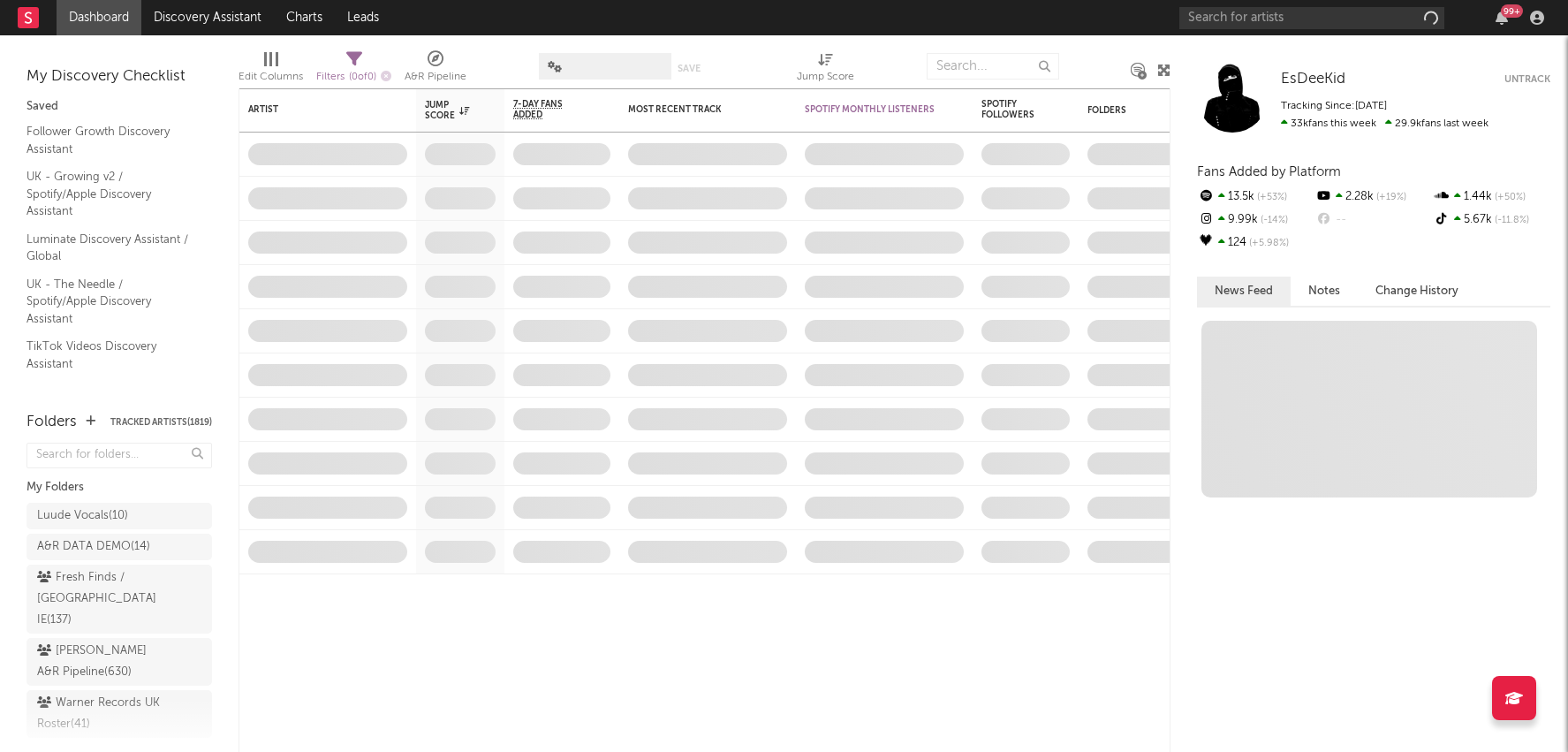
click at [664, 45] on div "Save Save as" at bounding box center [631, 66] width 186 height 44
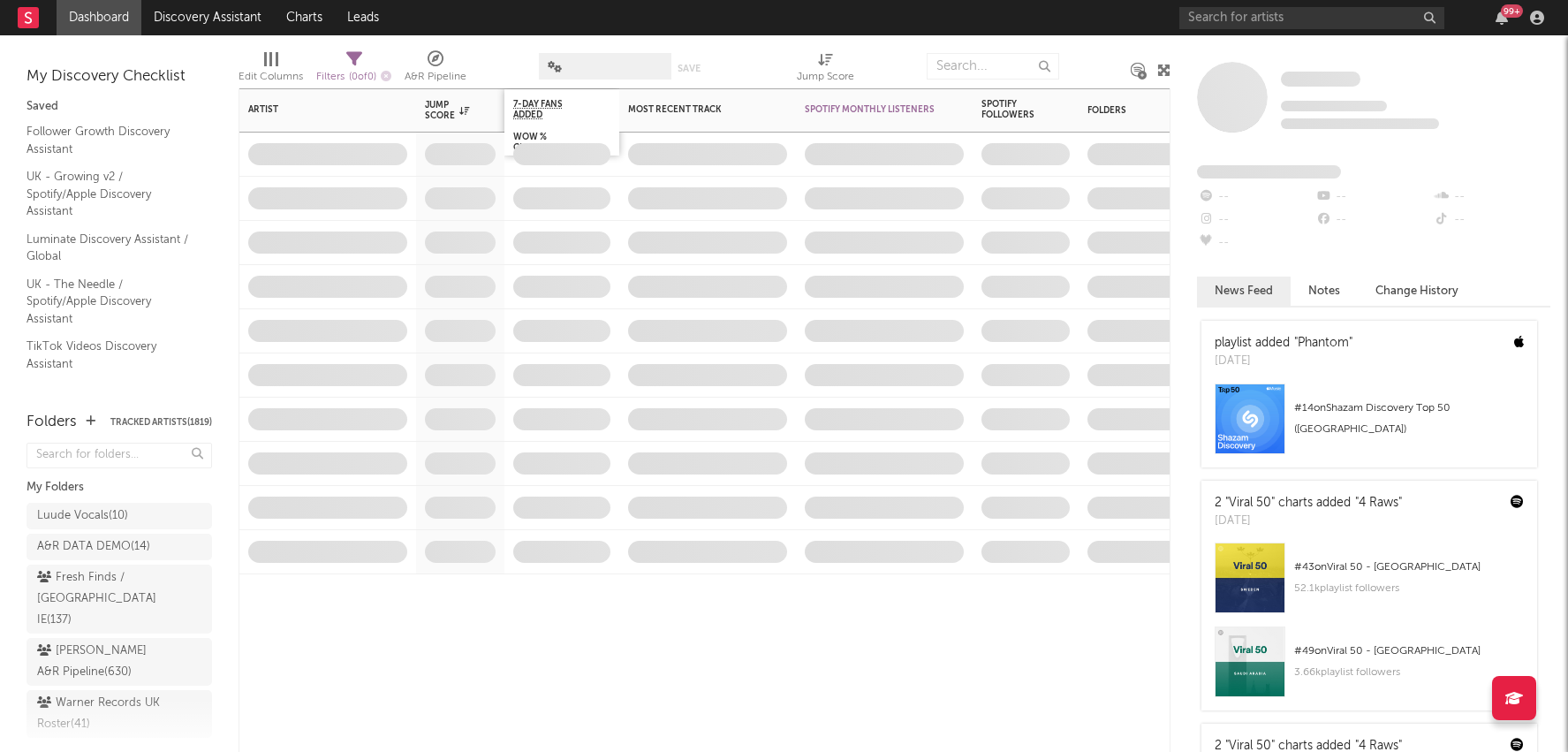
click at [614, 96] on div "7-Day Fans Added" at bounding box center [562, 110] width 115 height 40
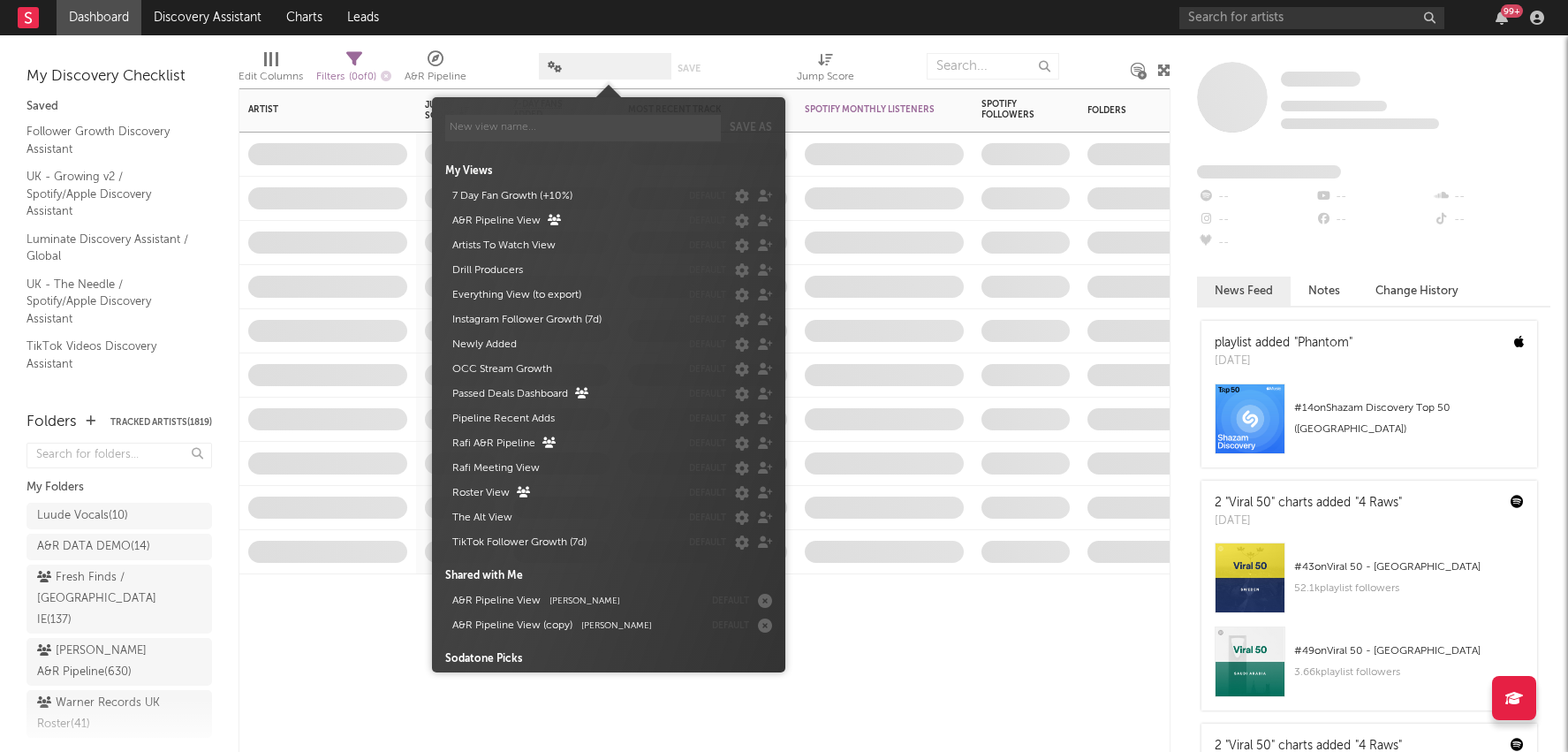
click at [614, 70] on span at bounding box center [605, 66] width 132 height 26
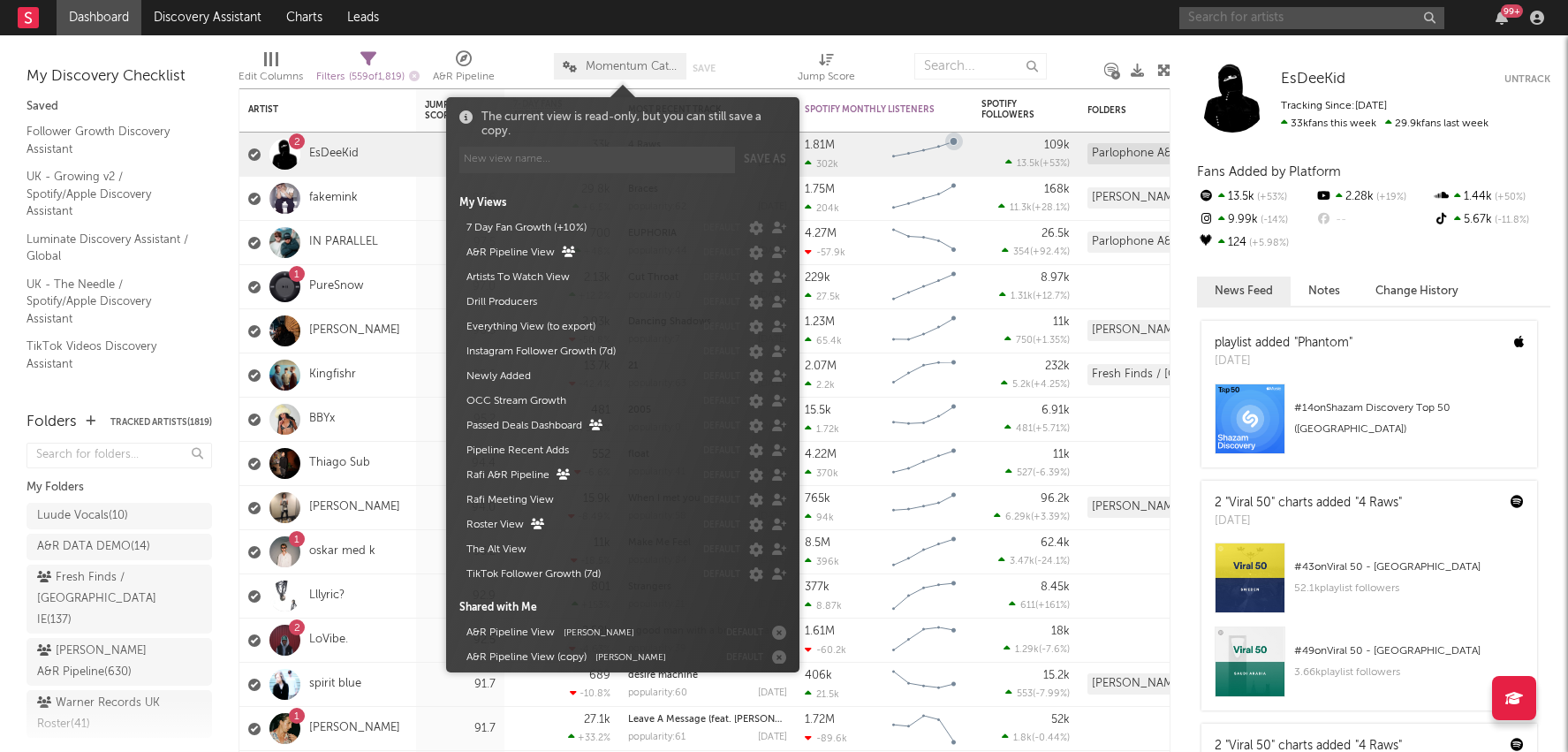
click at [1218, 20] on input "text" at bounding box center [1312, 18] width 265 height 22
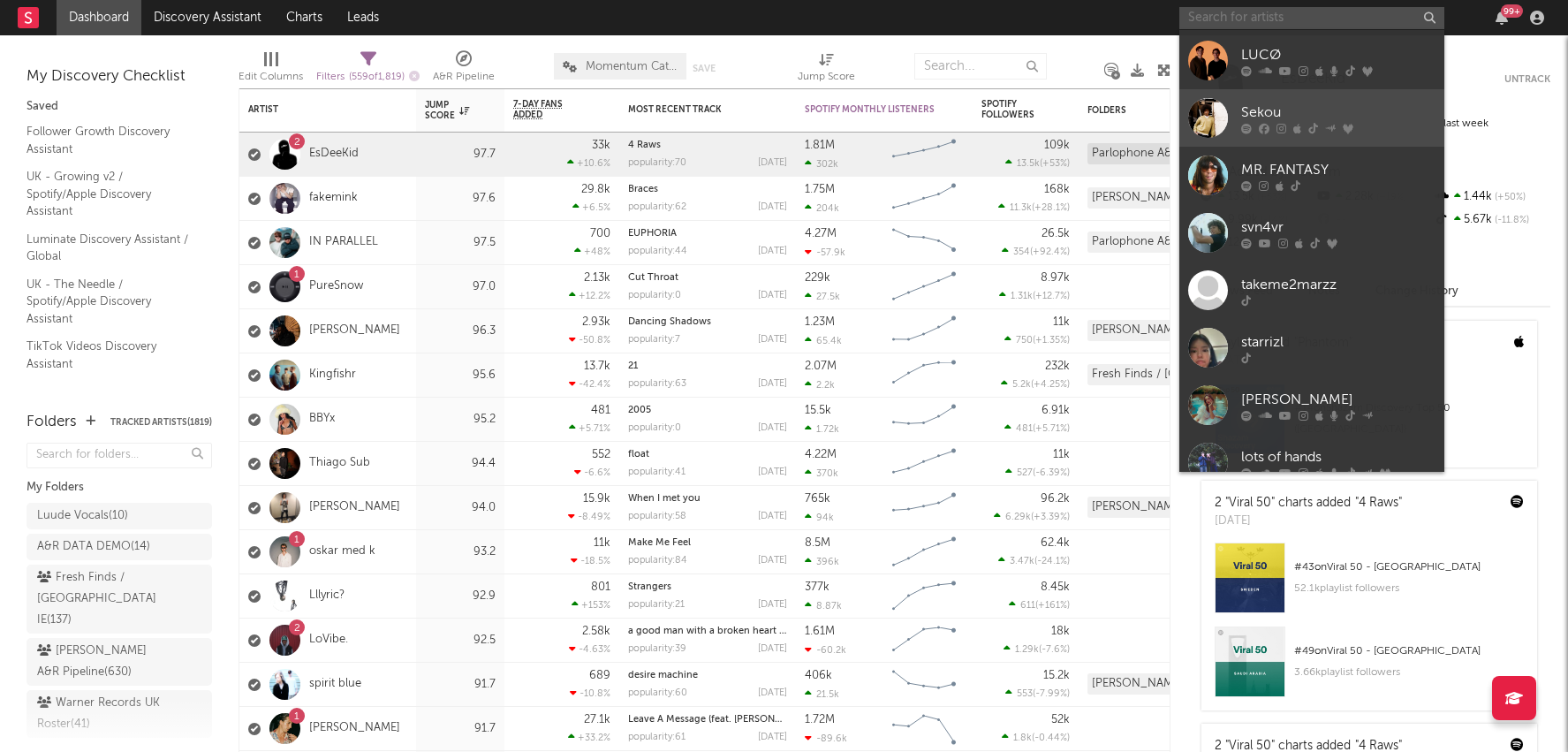
scroll to position [87, 0]
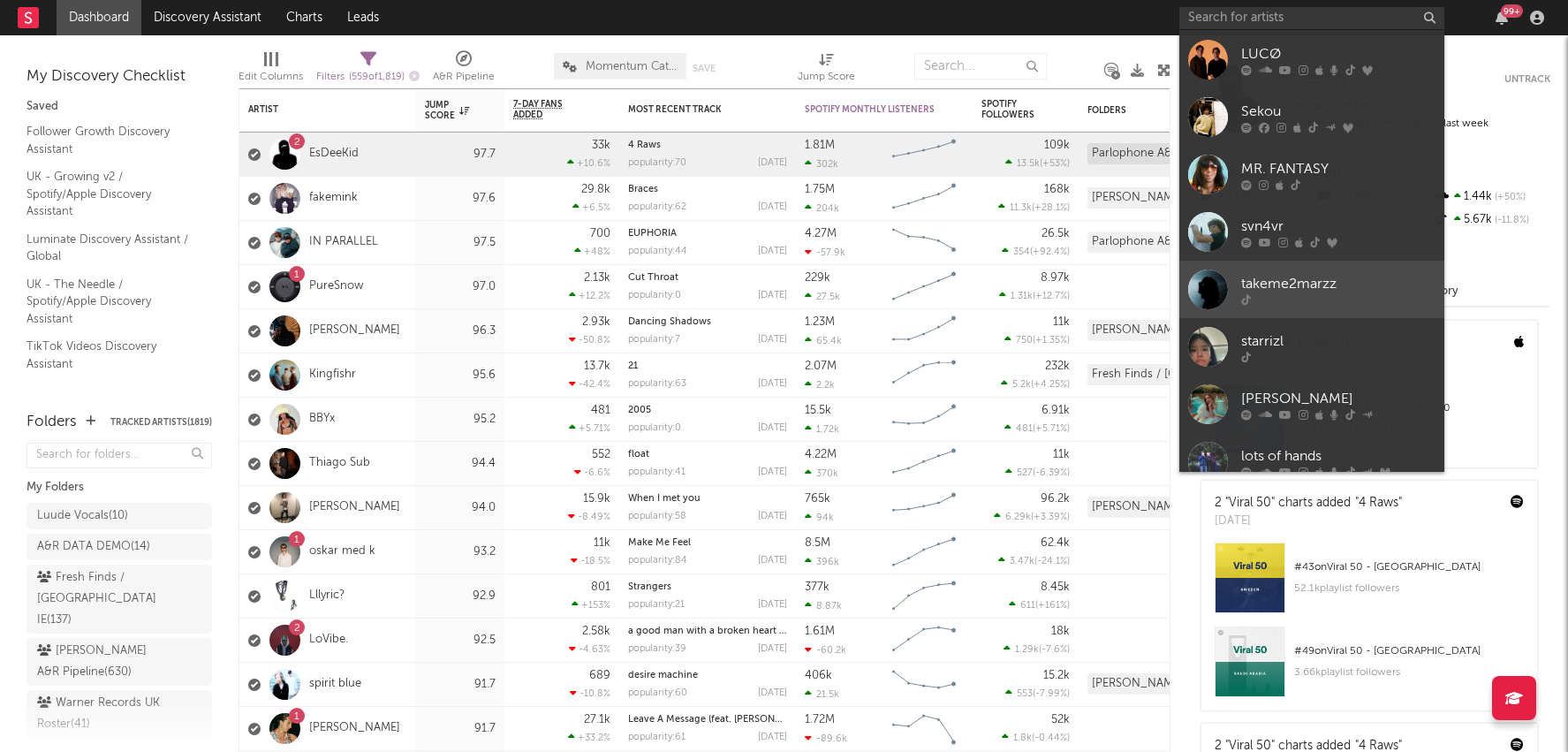
click at [1308, 302] on div at bounding box center [1338, 300] width 195 height 11
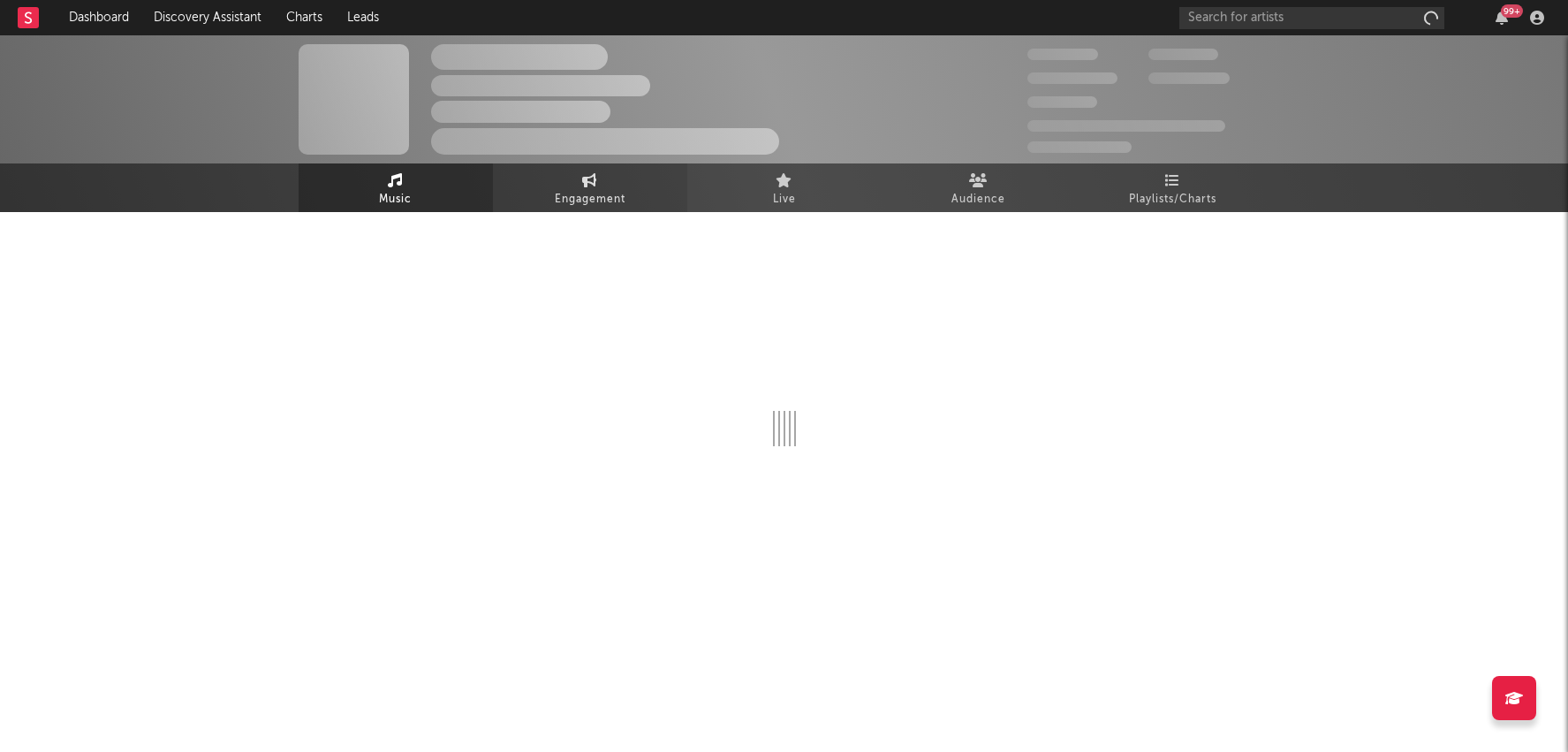
click at [563, 198] on span "Engagement" at bounding box center [591, 199] width 71 height 21
select select "1w"
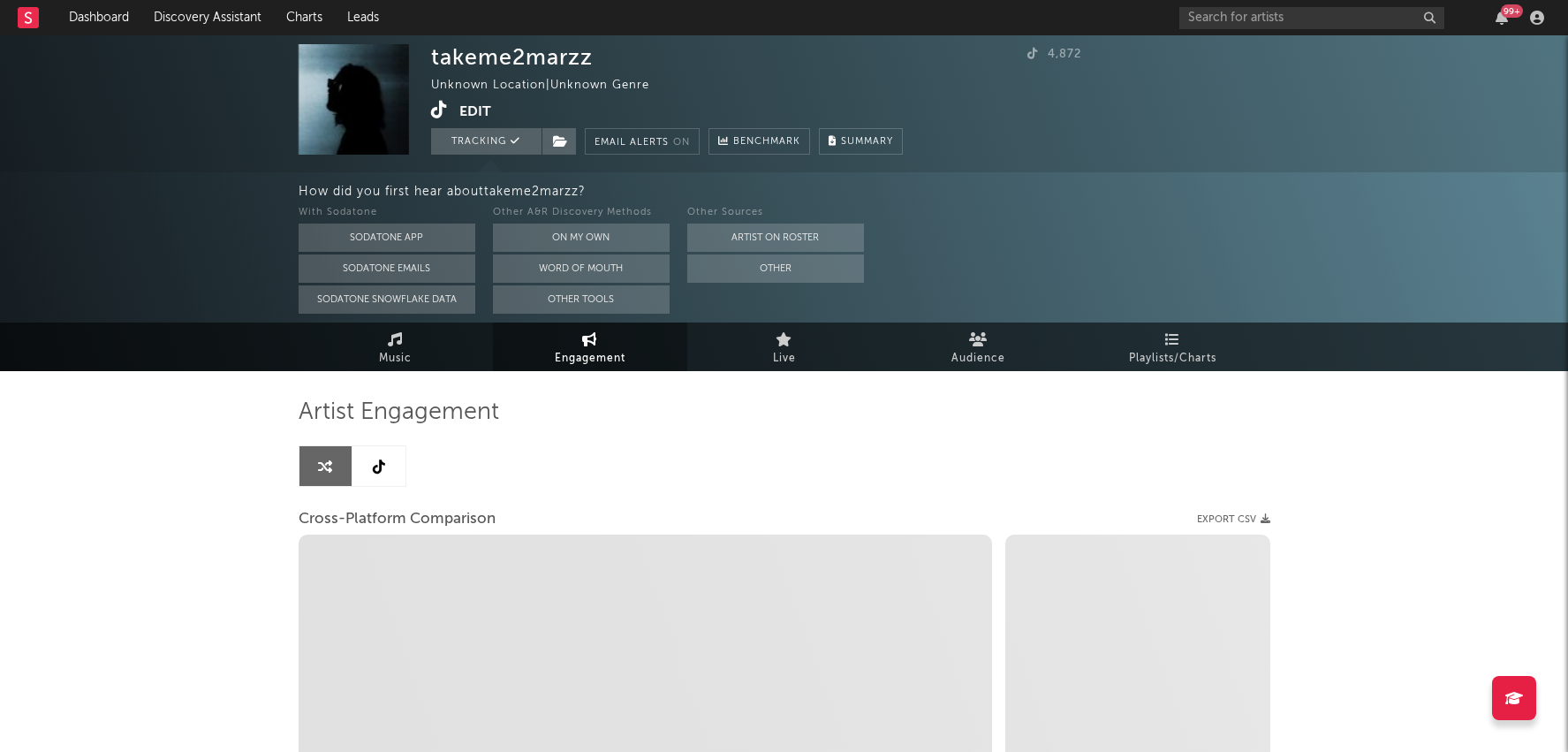
select select "1m"
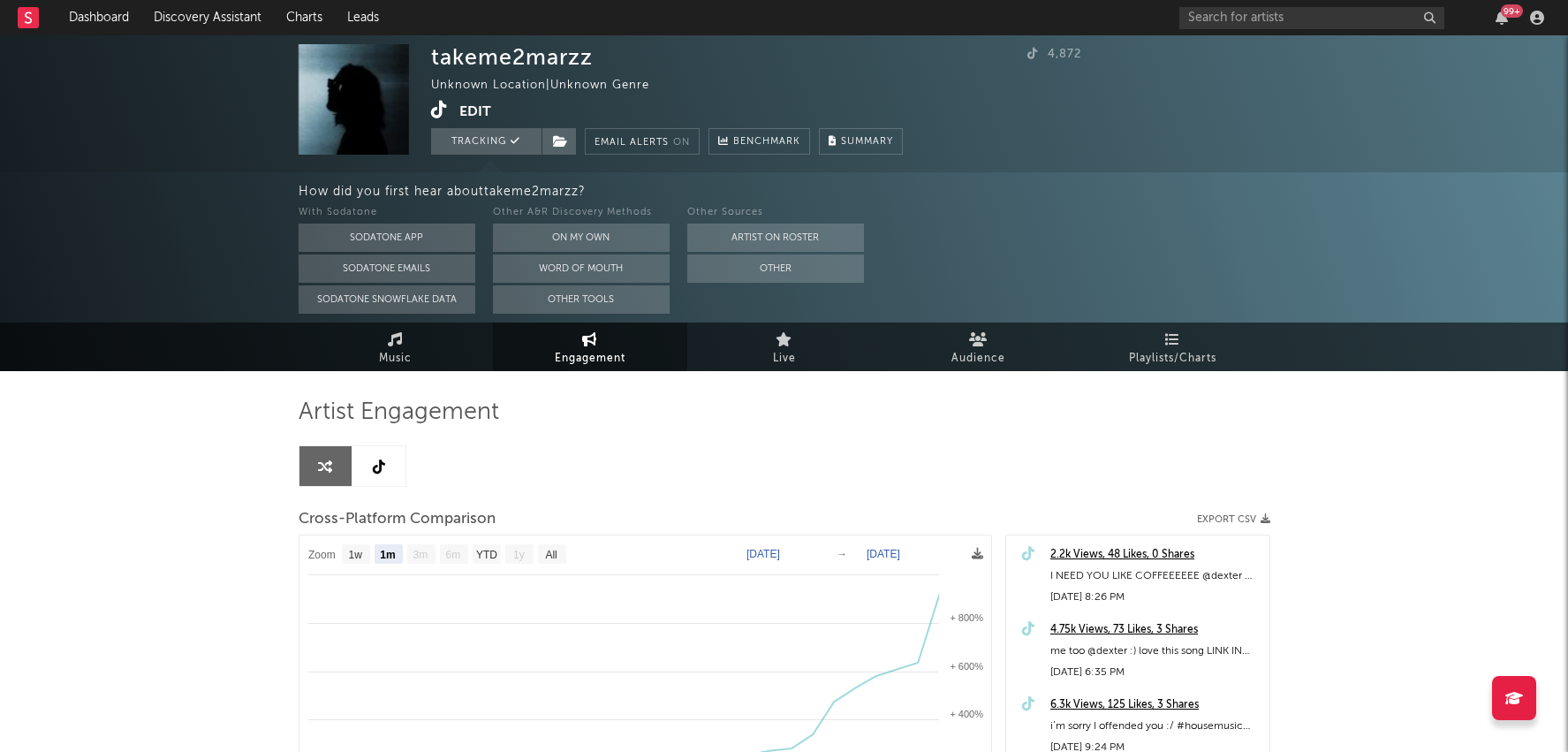
click at [438, 113] on icon at bounding box center [439, 110] width 17 height 18
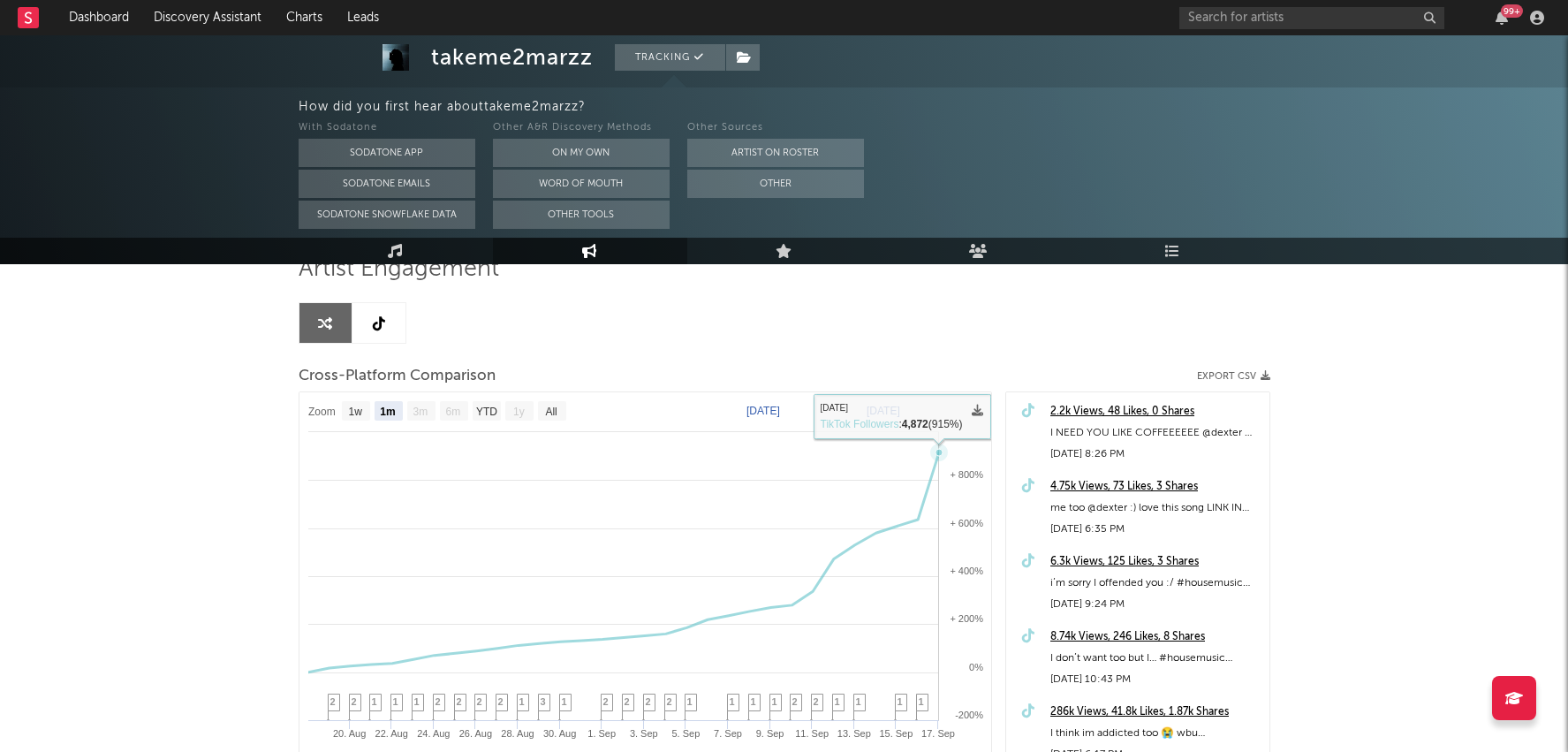
scroll to position [163, 0]
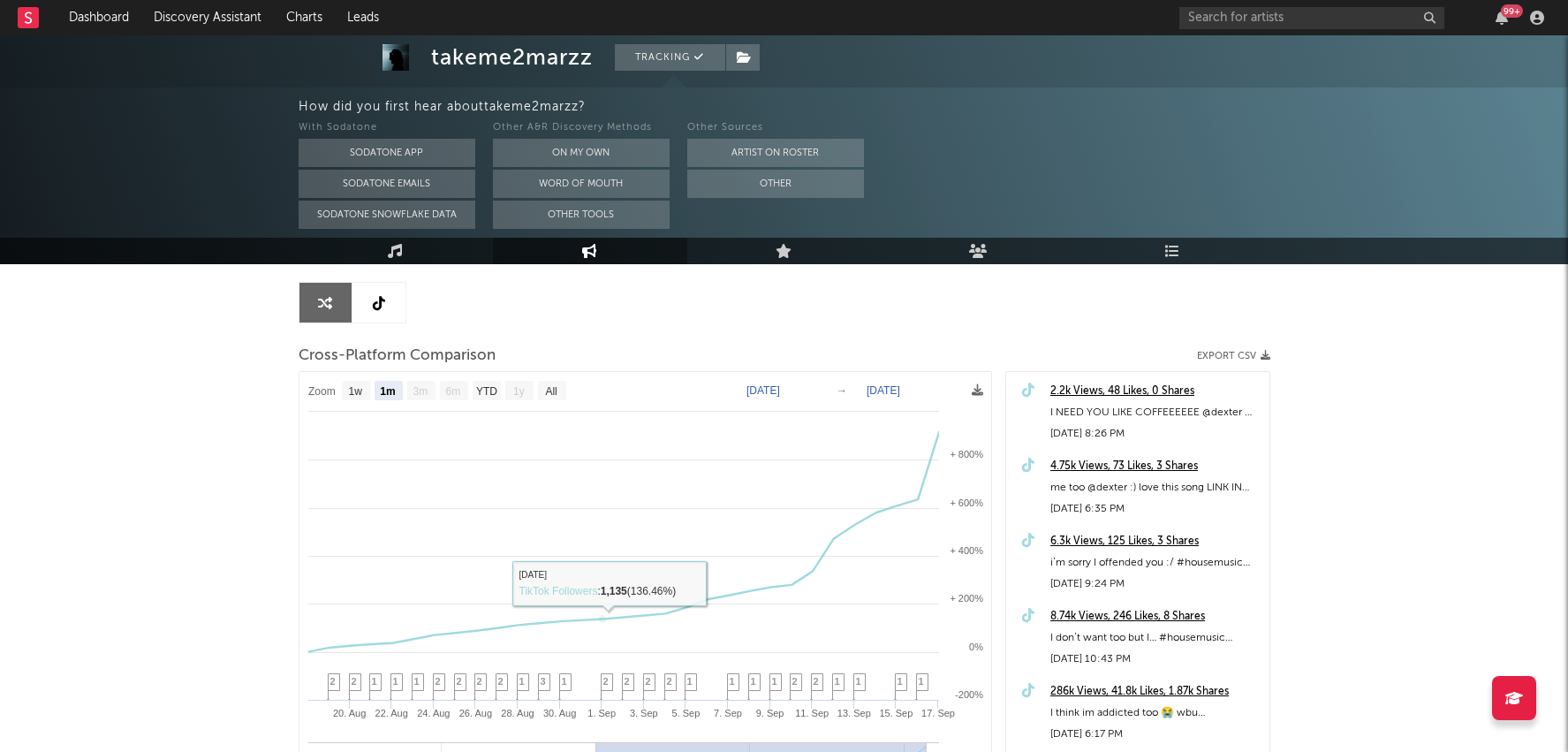
click at [375, 309] on link at bounding box center [379, 303] width 53 height 40
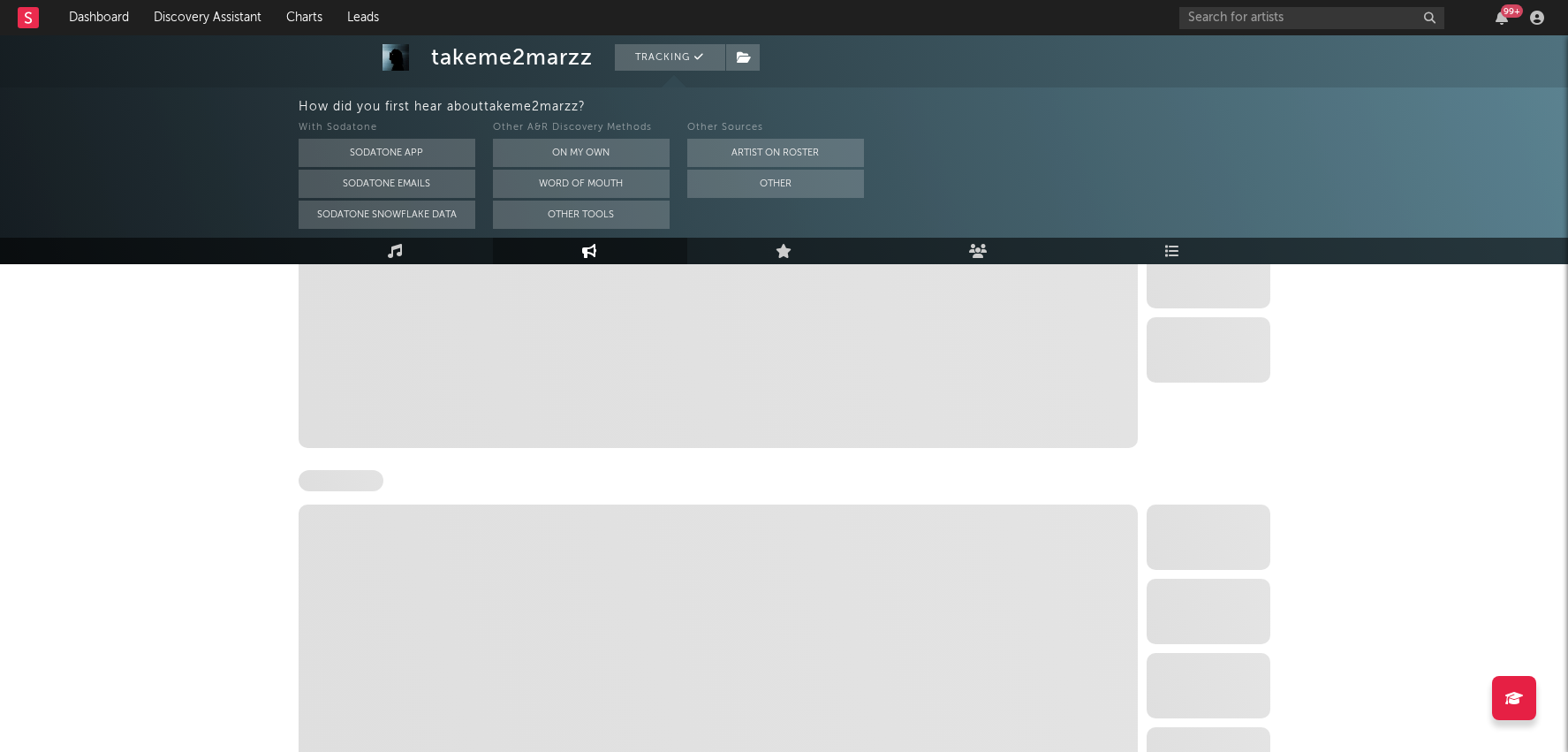
select select "1w"
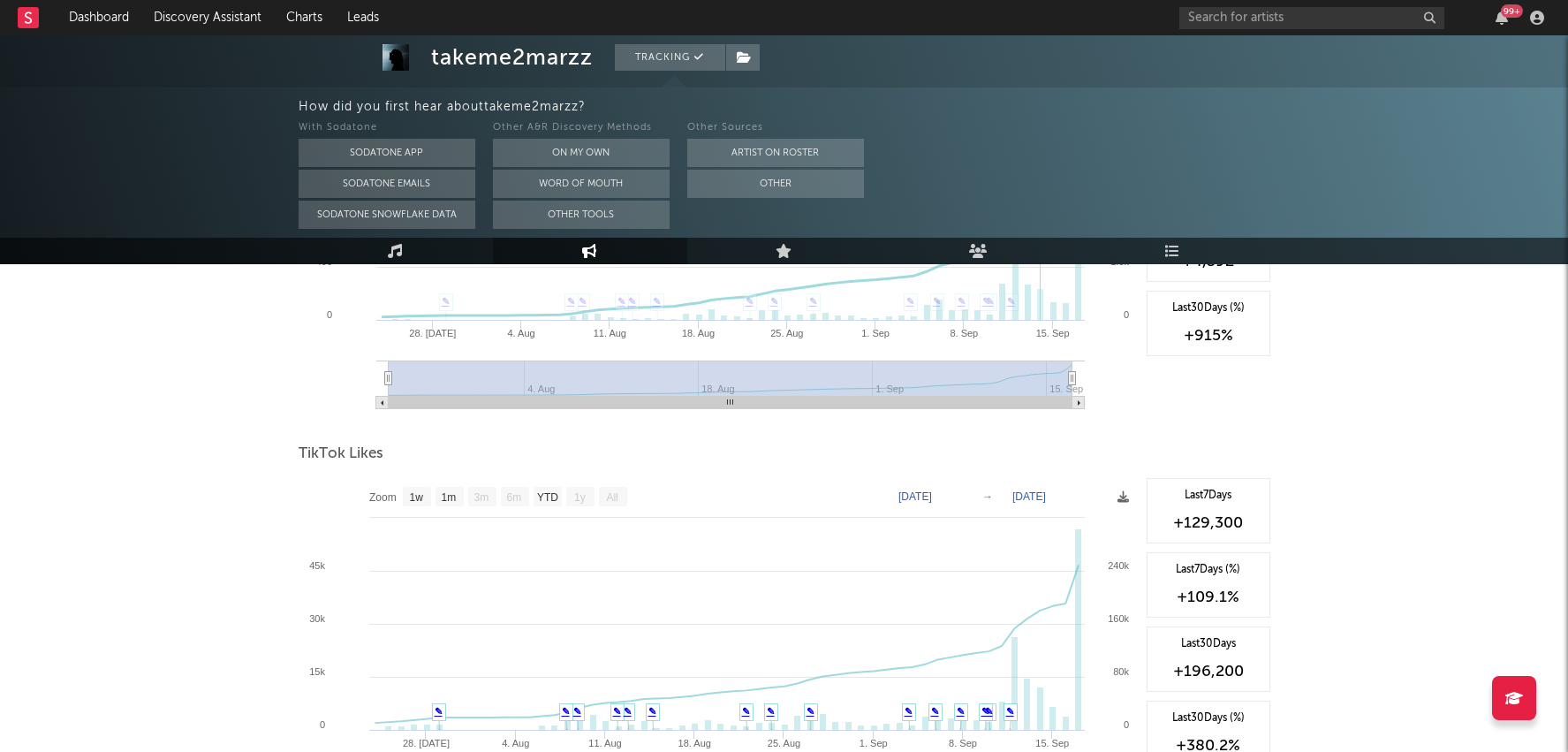
scroll to position [1887, 0]
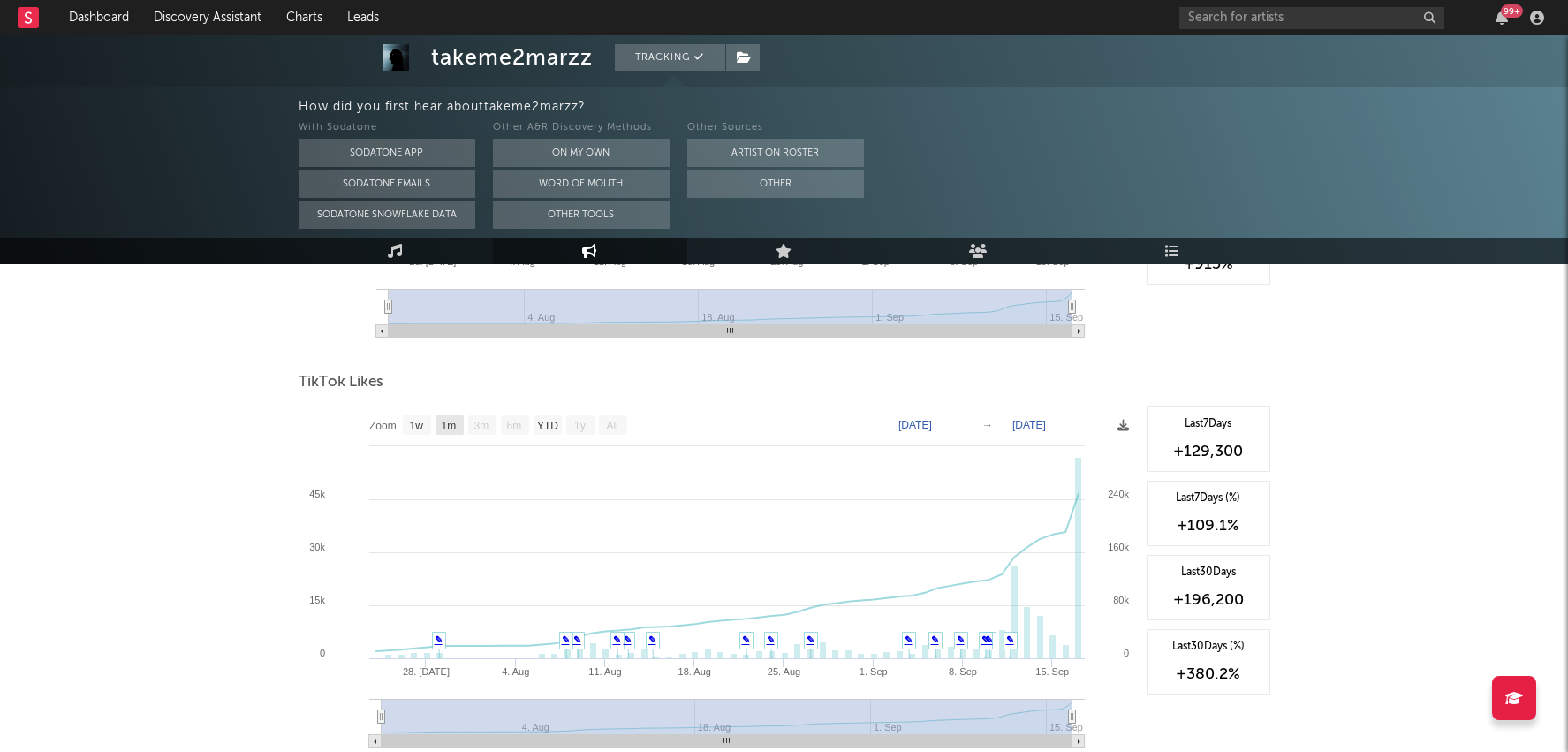
click at [442, 422] on text "1m" at bounding box center [448, 426] width 15 height 13
select select "1m"
type input "2025-08-17"
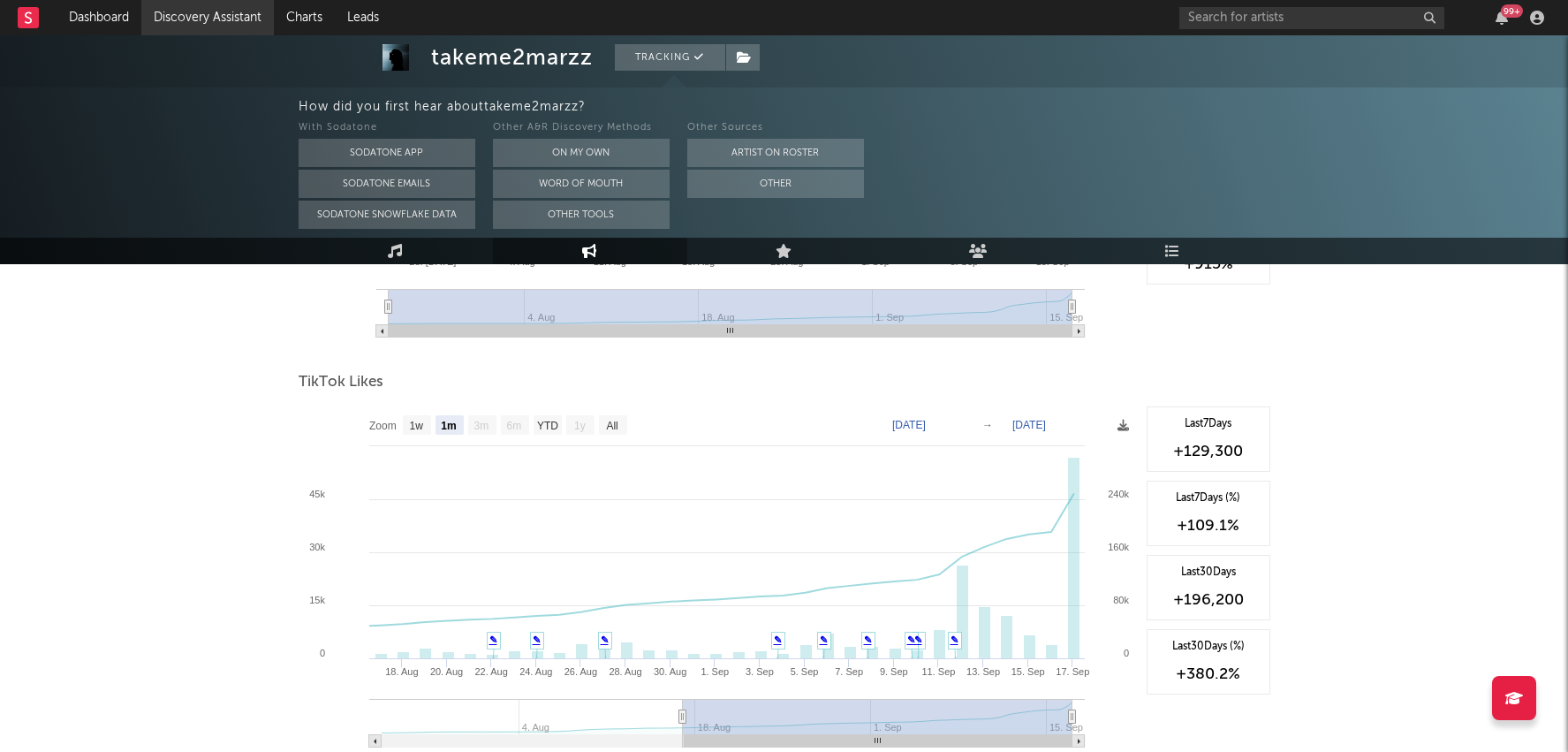
click at [197, 18] on link "Discovery Assistant" at bounding box center [207, 17] width 132 height 35
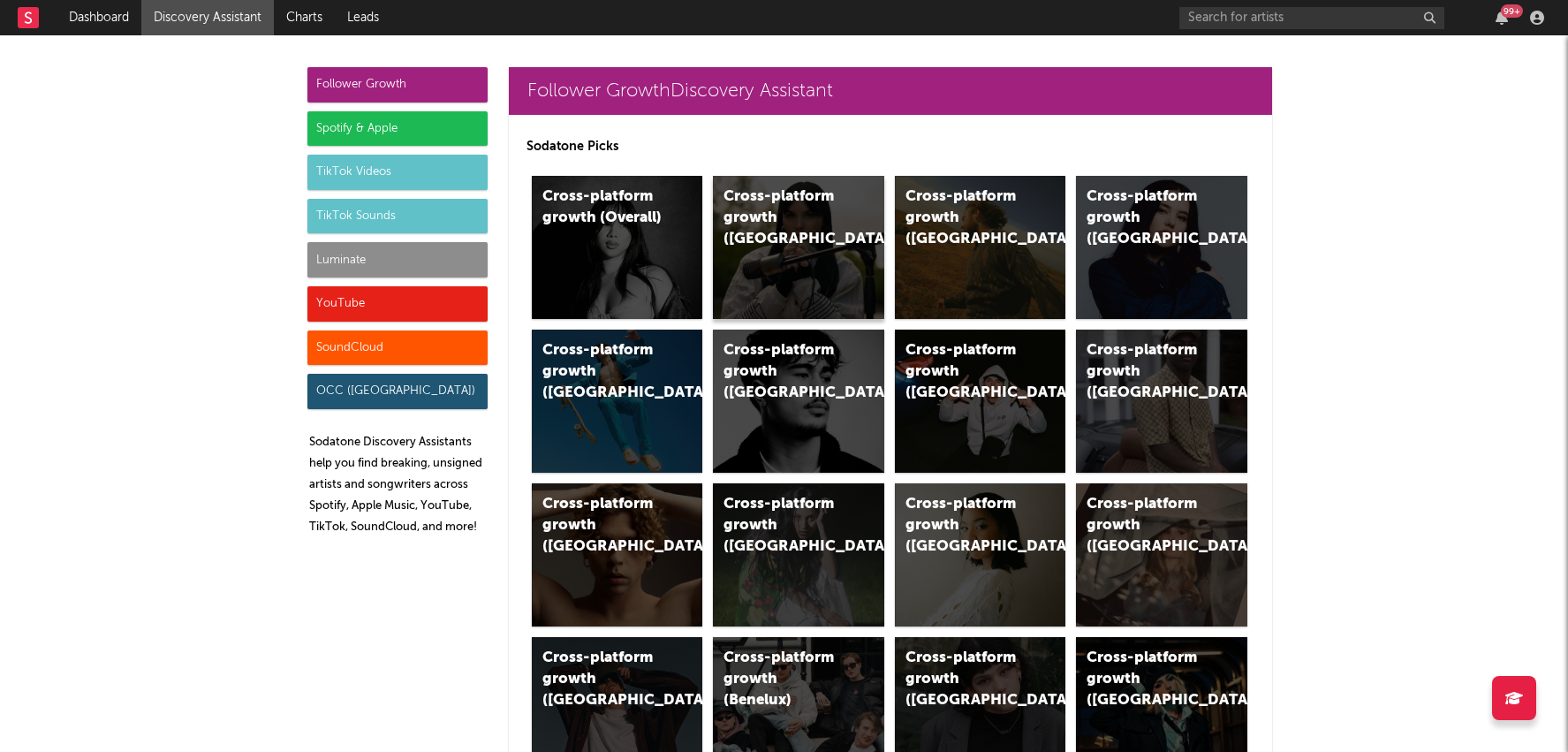
click at [805, 240] on div "Cross-platform growth (UK)" at bounding box center [798, 247] width 171 height 143
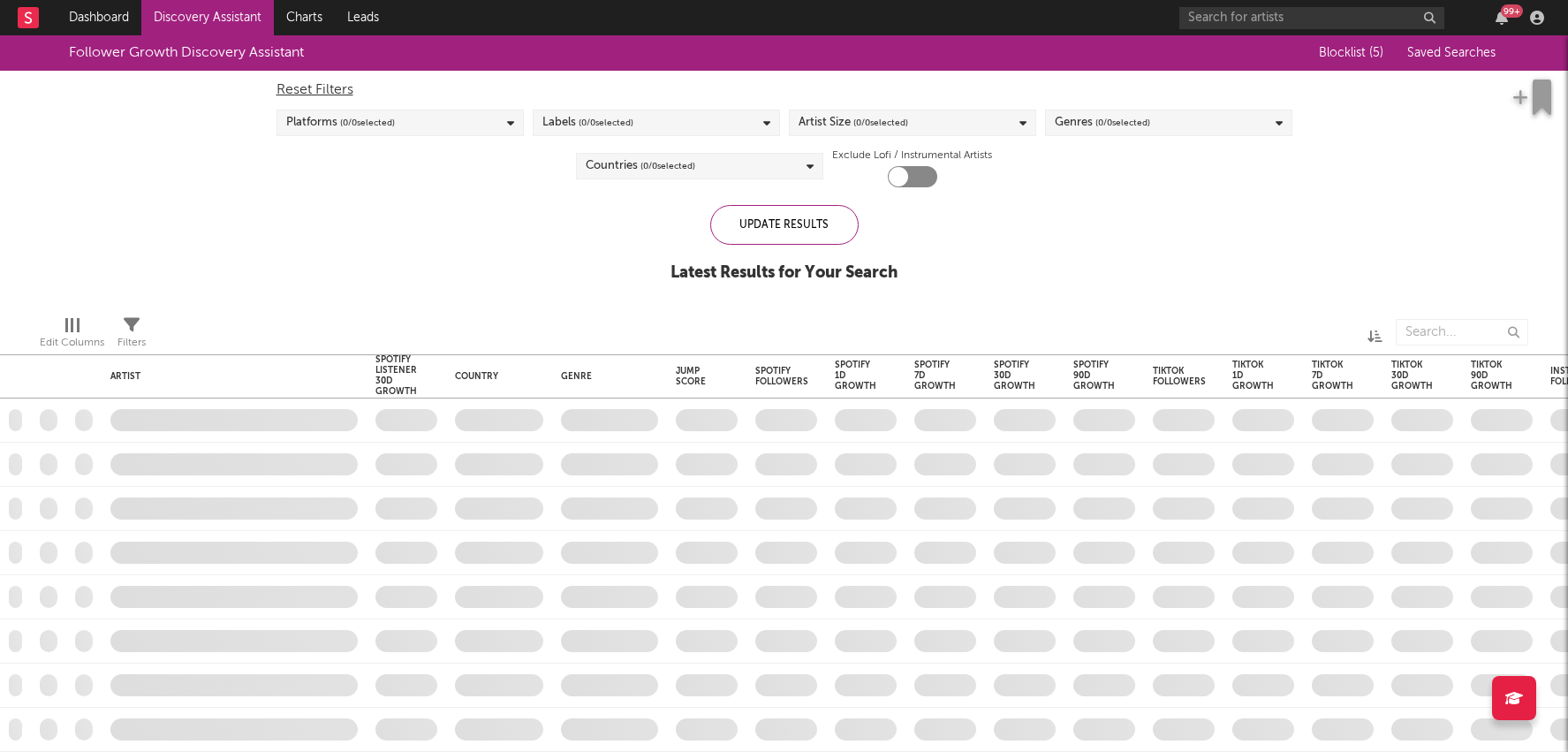
checkbox input "true"
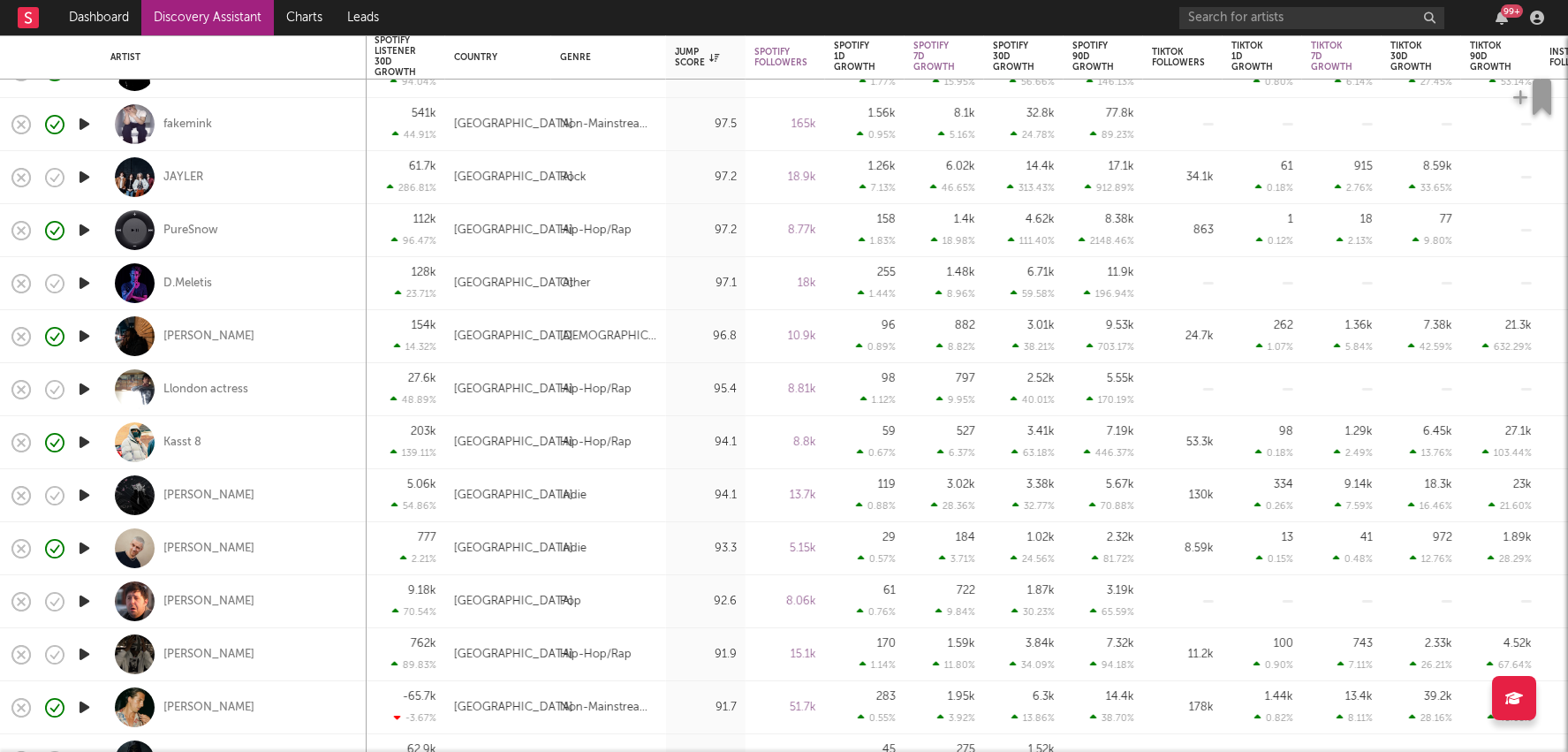
click at [784, 516] on div "13.7k" at bounding box center [785, 496] width 80 height 53
select select "1w"
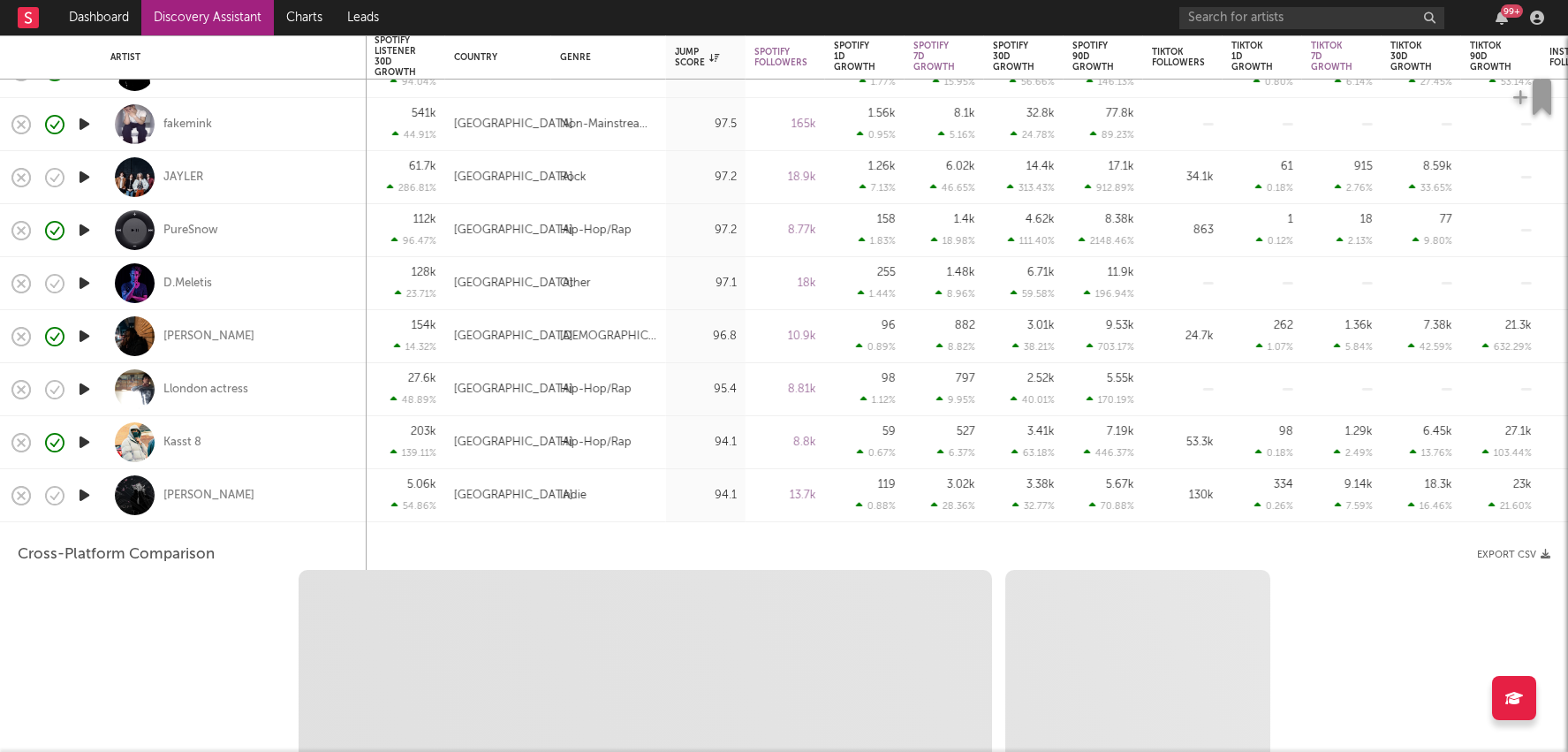
select select "6m"
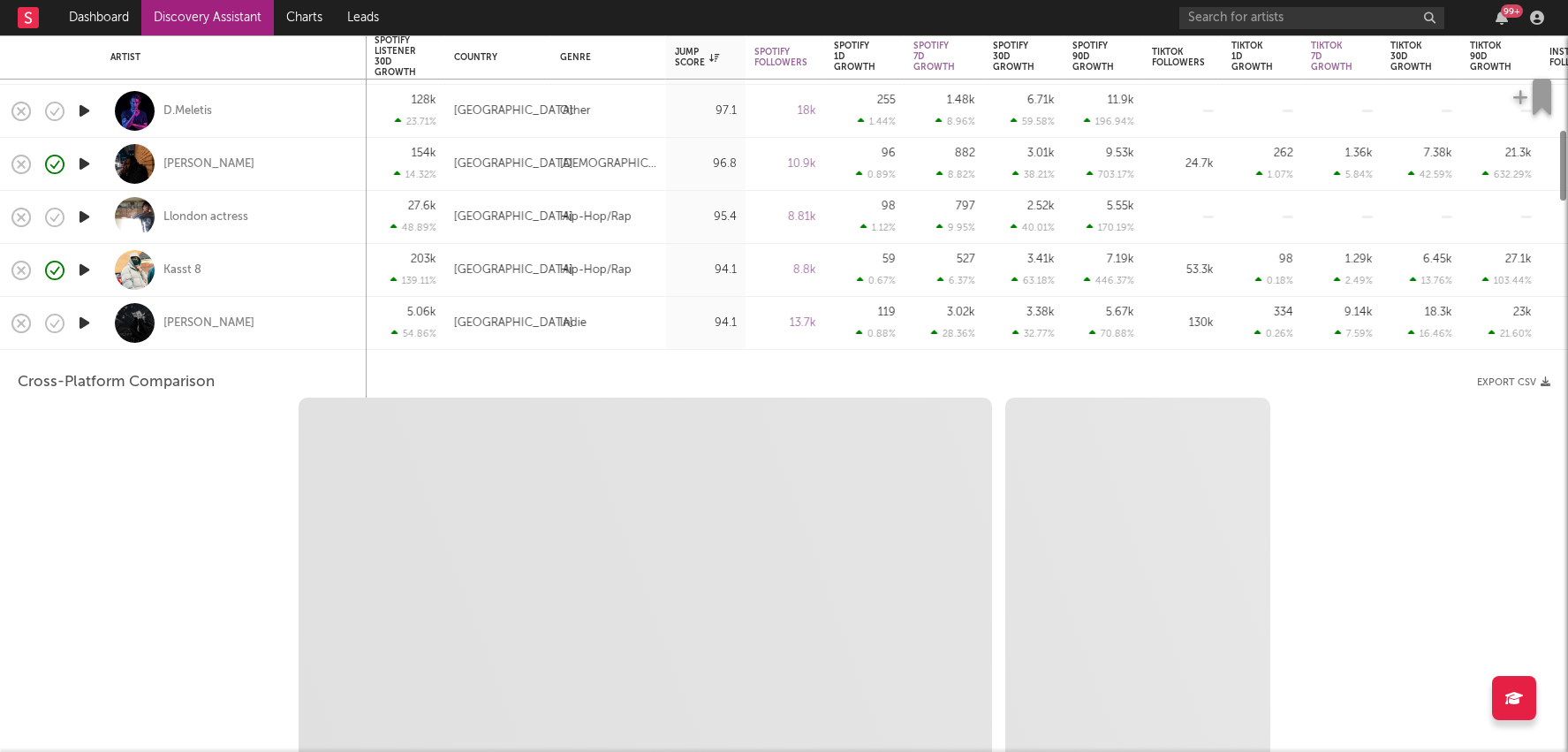
select select "1m"
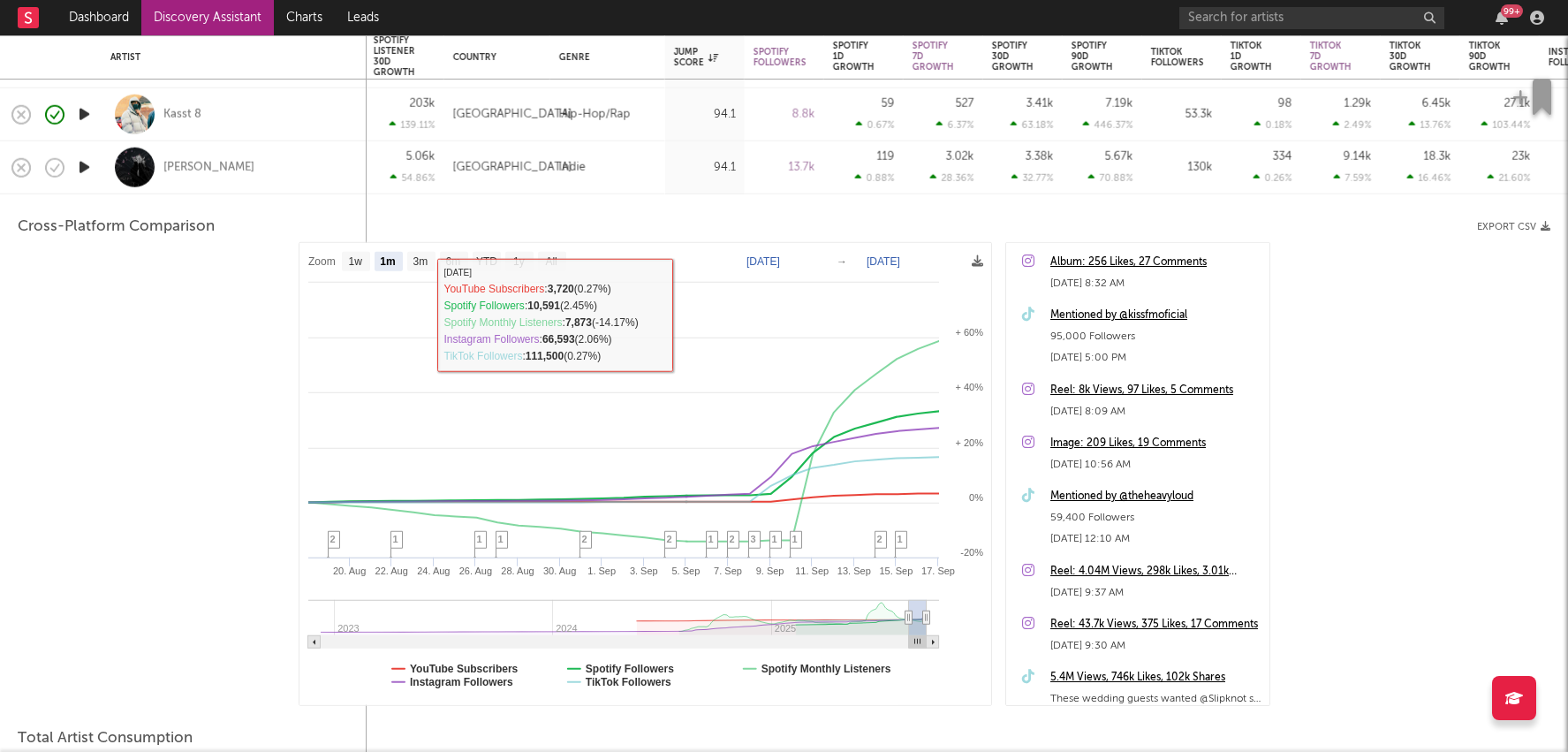
click at [779, 161] on div "13.7k" at bounding box center [784, 167] width 62 height 21
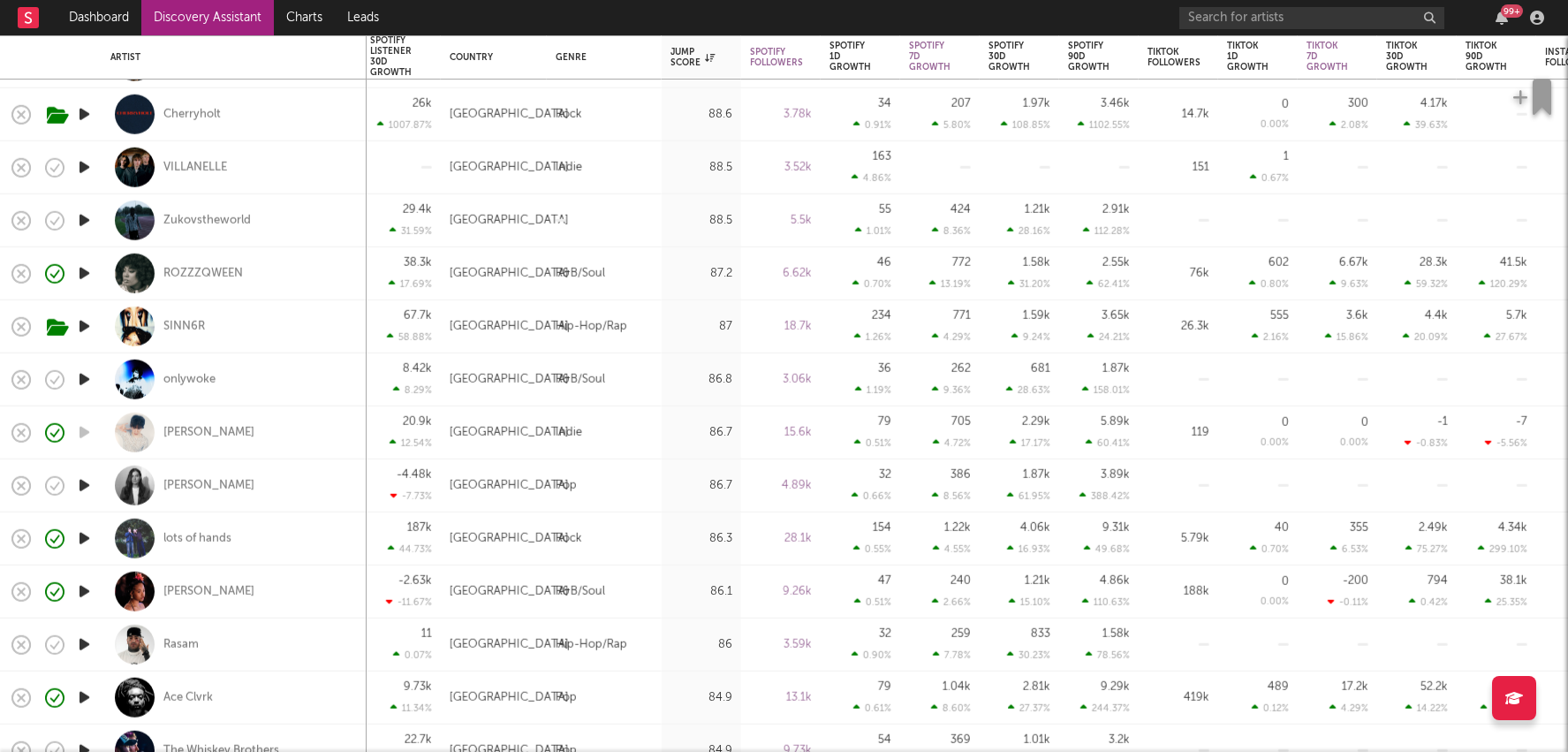
click at [792, 533] on div "28.1k" at bounding box center [781, 537] width 62 height 21
select select "1w"
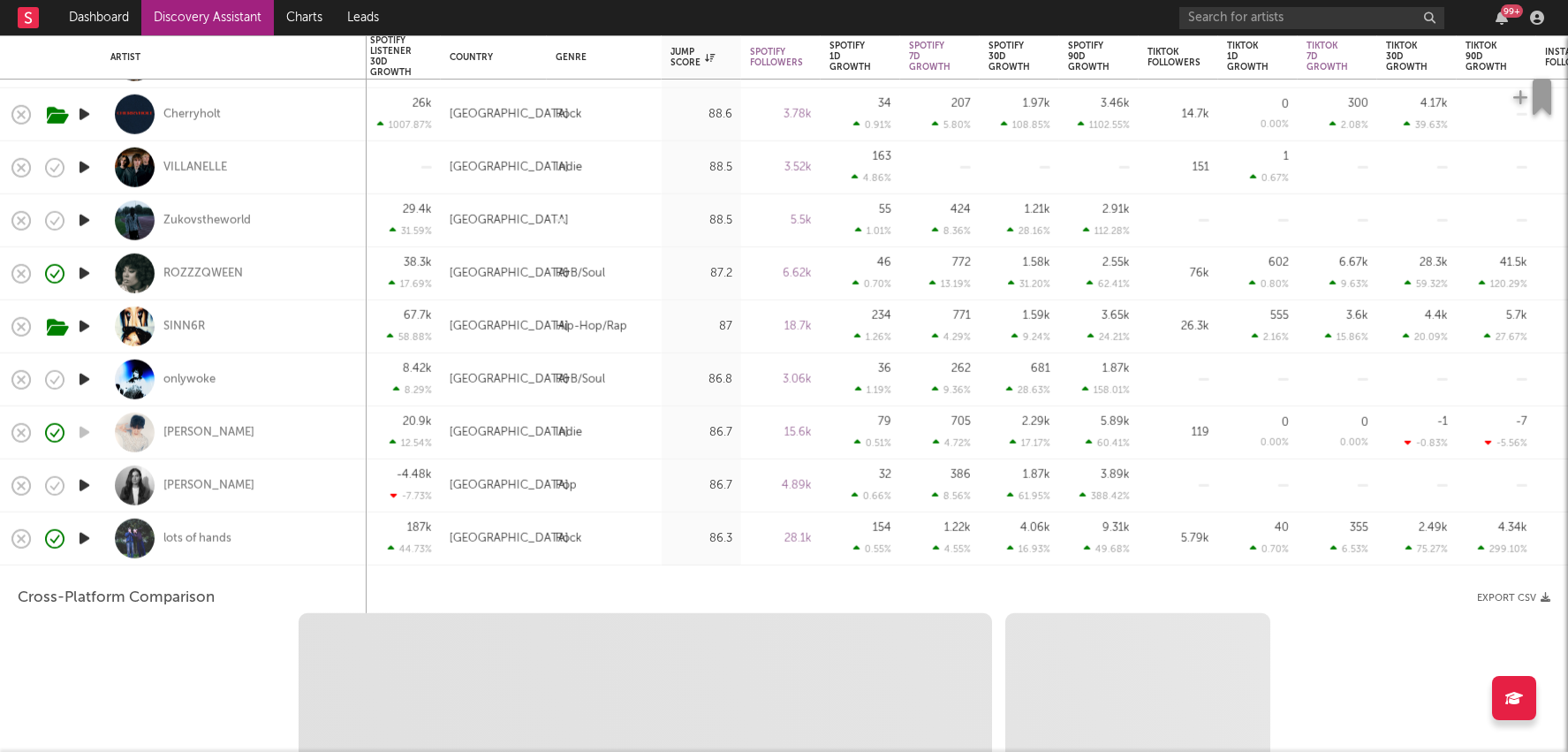
click at [794, 554] on div "28.1k" at bounding box center [781, 539] width 80 height 53
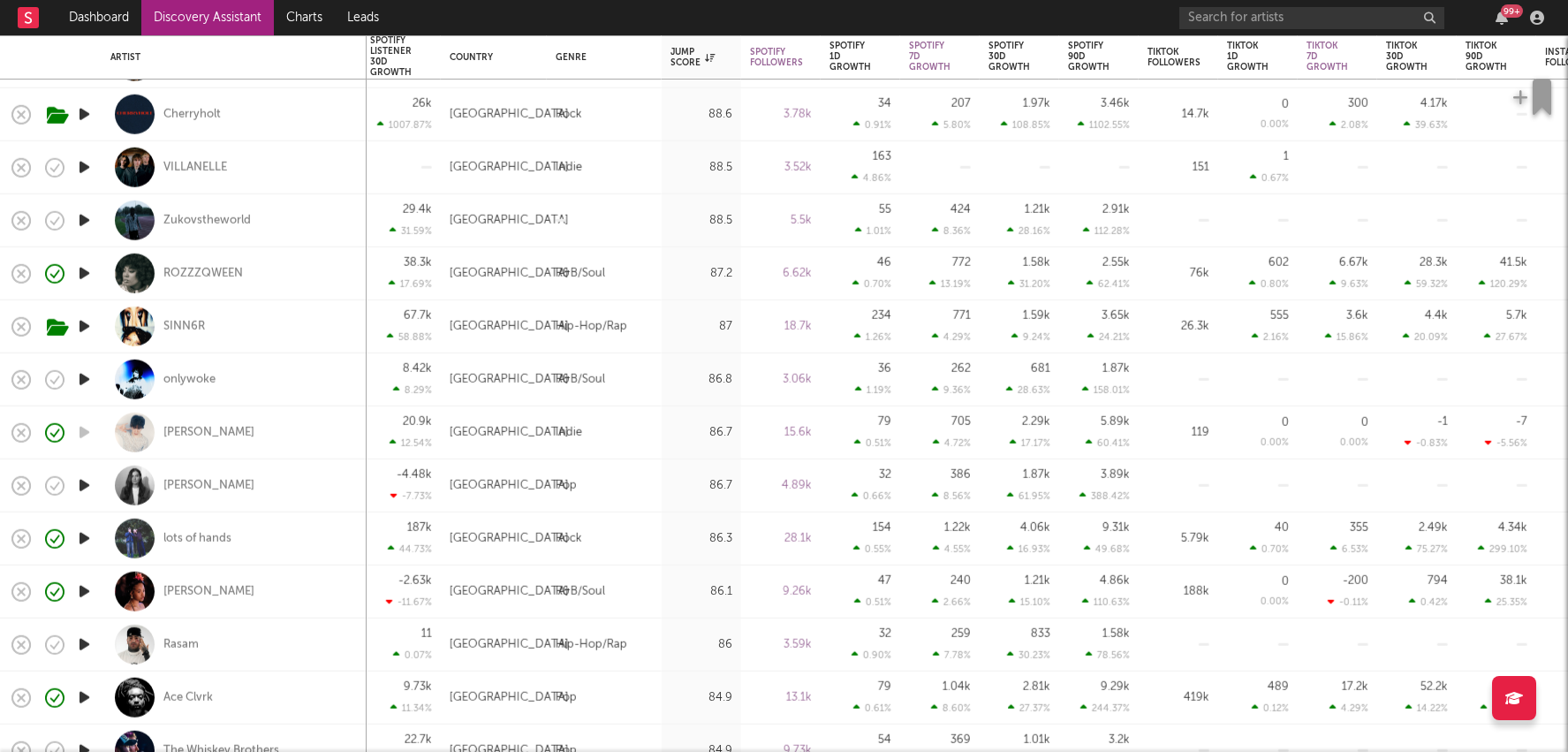
click at [738, 376] on div "86.8" at bounding box center [702, 380] width 80 height 53
select select "1w"
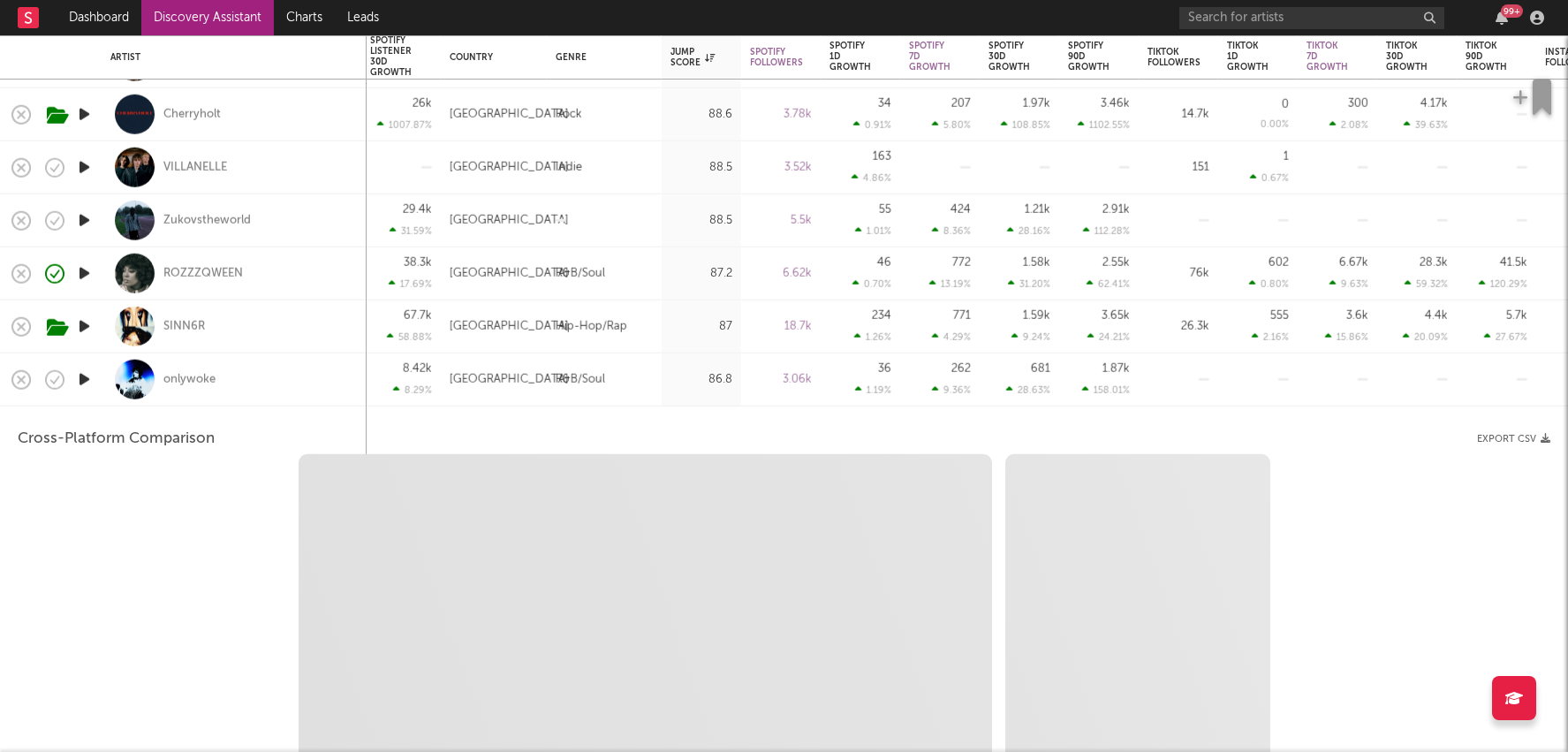
select select "1w"
select select "1m"
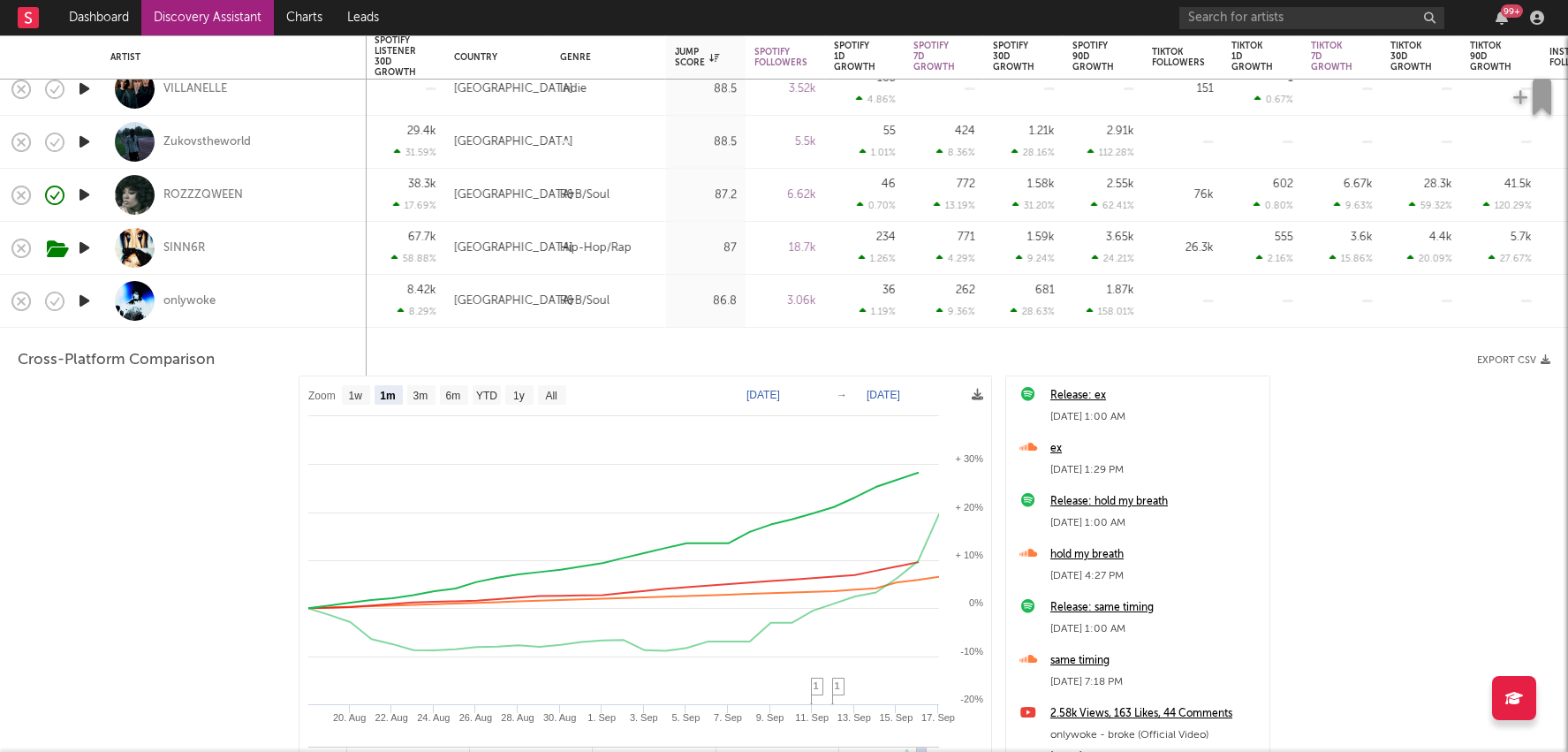
click at [332, 317] on div "onlywoke" at bounding box center [234, 301] width 247 height 53
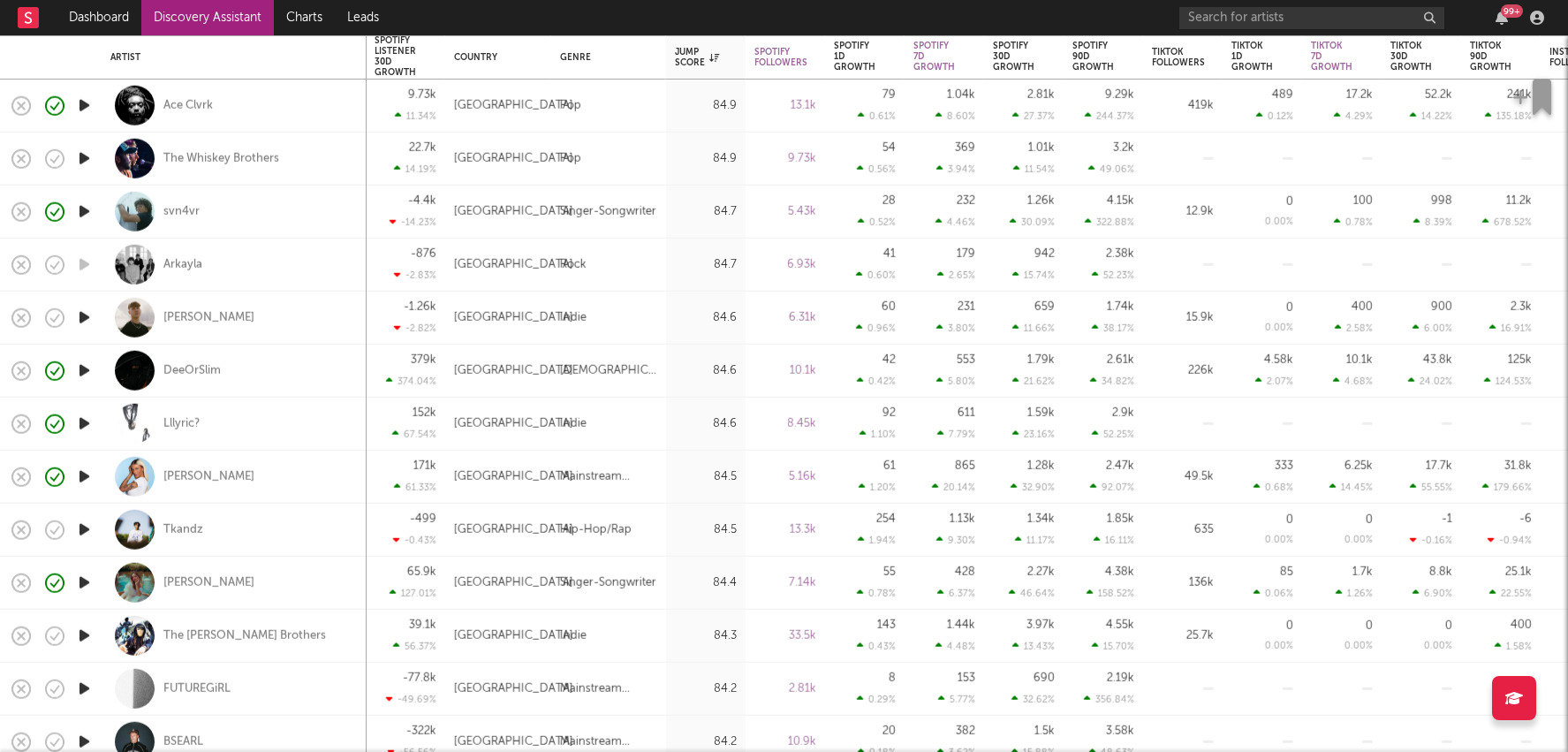
click at [640, 525] on div "Hip-Hop/Rap" at bounding box center [608, 529] width 97 height 21
select select "1w"
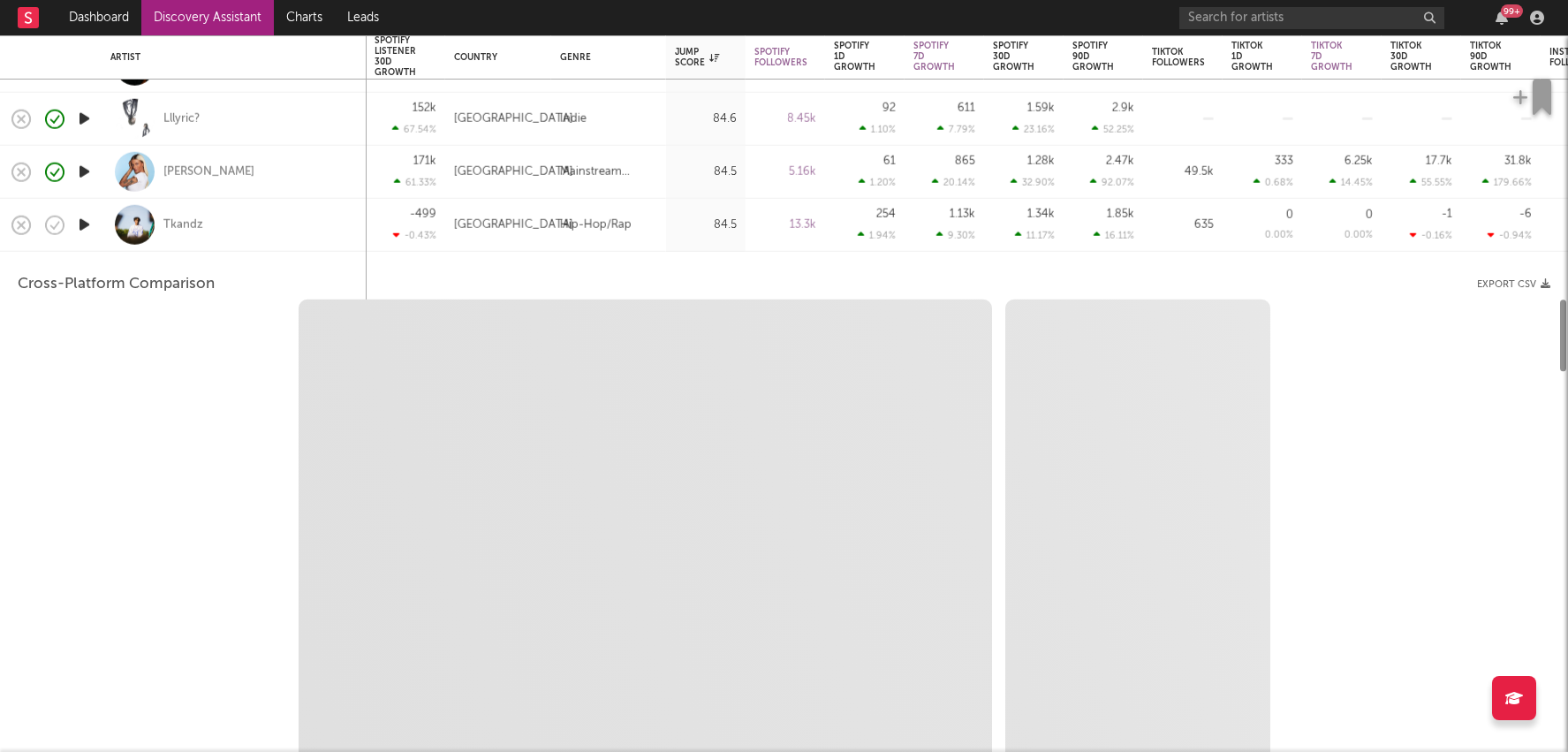
select select "6m"
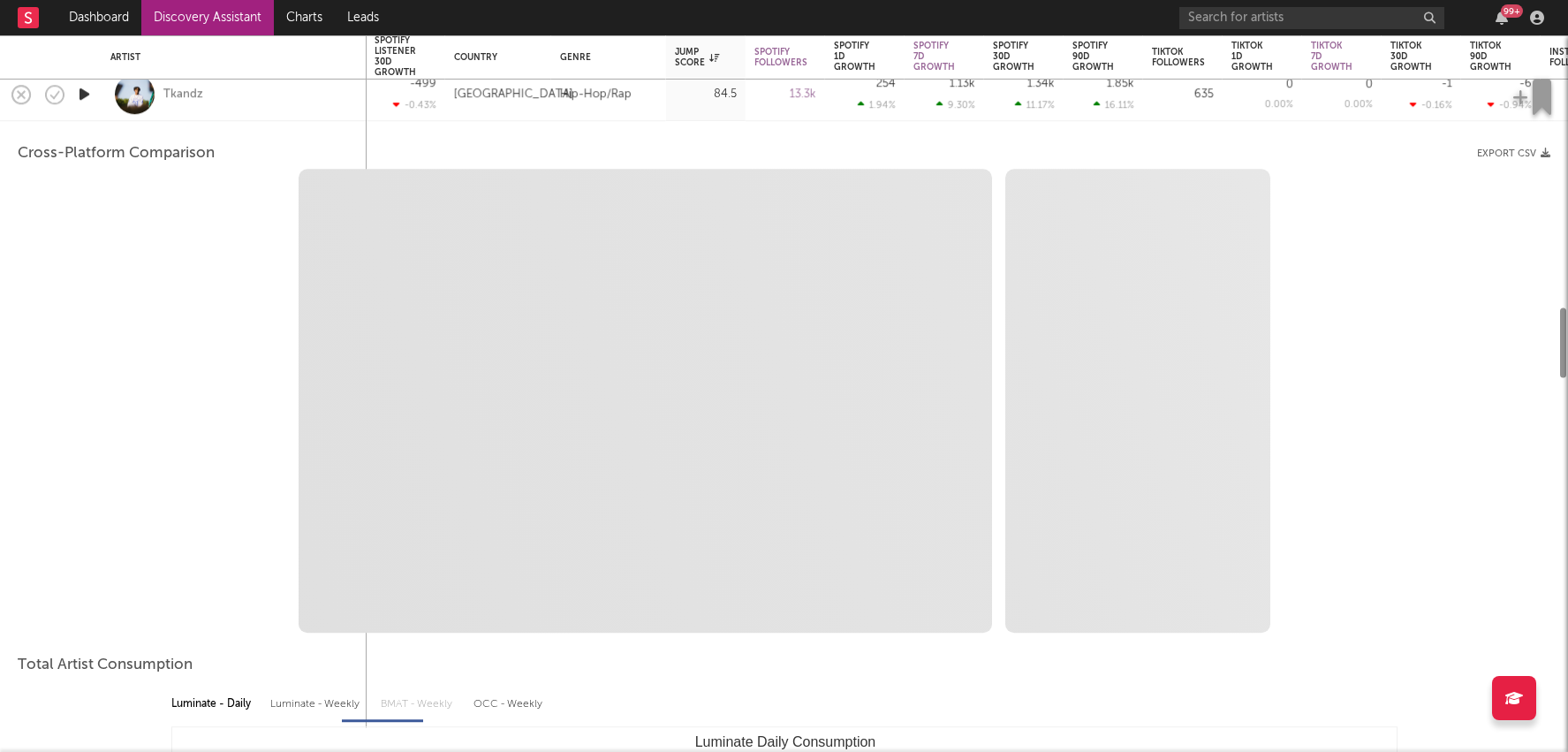
select select "1m"
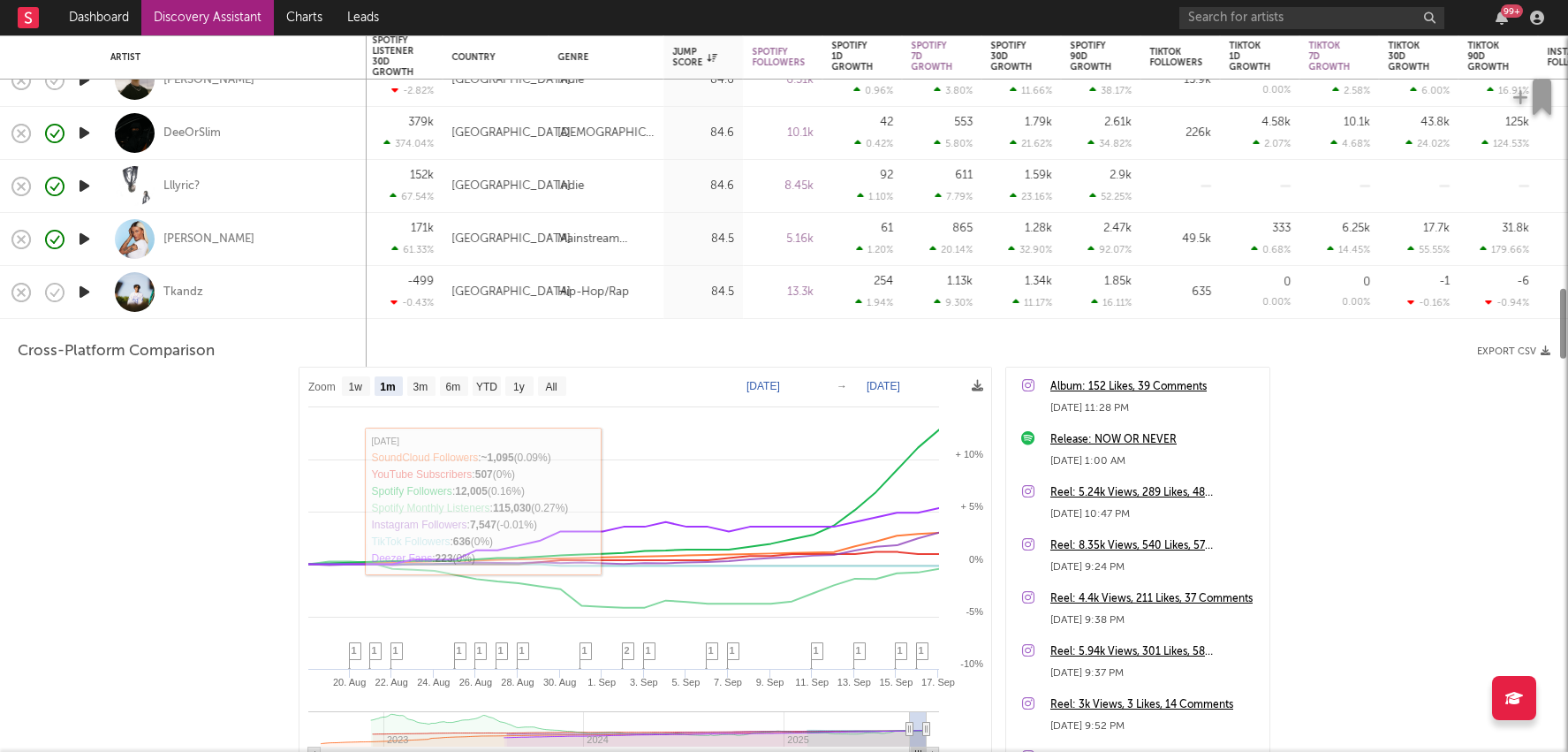
click at [444, 304] on div "[GEOGRAPHIC_DATA]" at bounding box center [495, 293] width 106 height 53
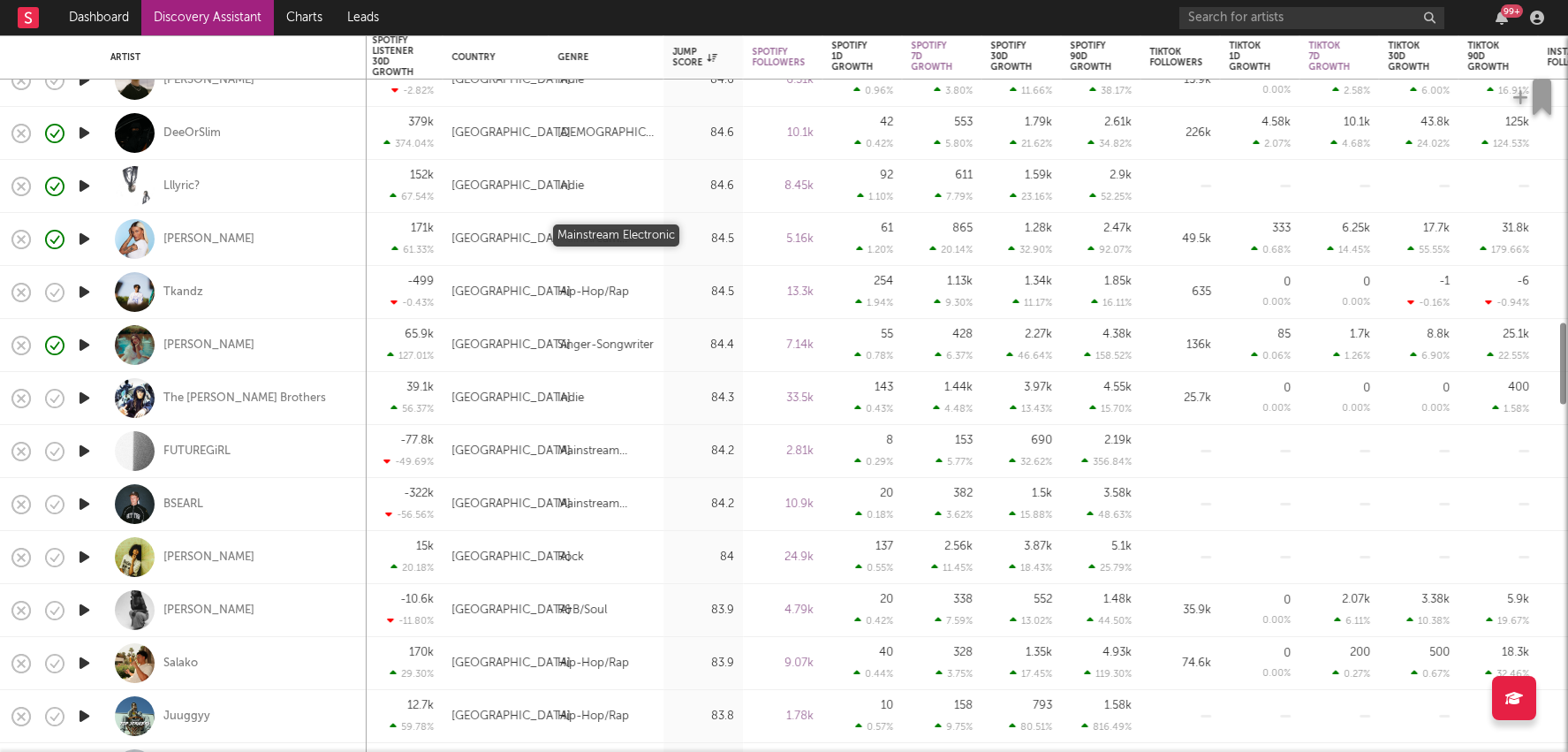
click at [563, 243] on div "Mainstream Electronic" at bounding box center [605, 239] width 97 height 21
select select "1w"
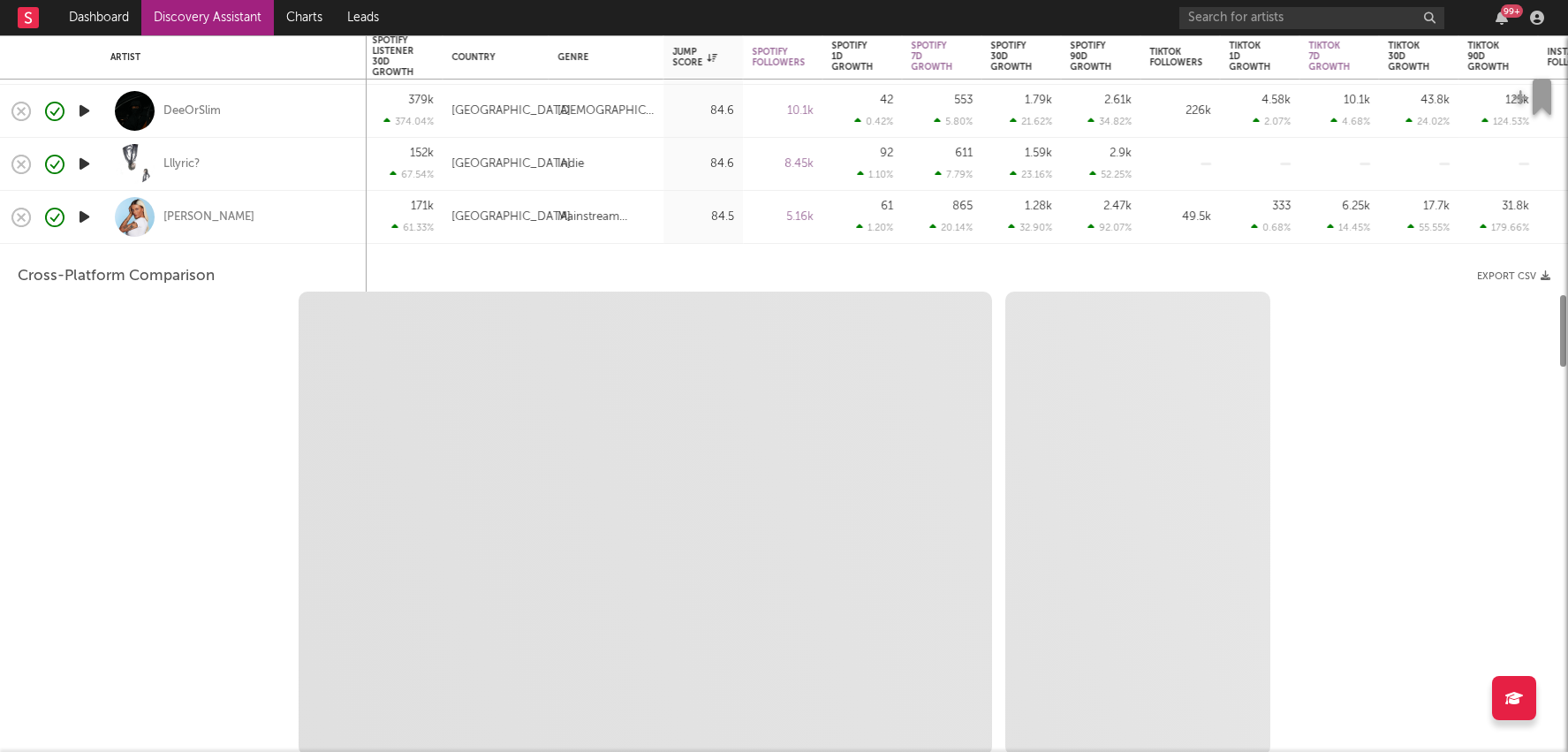
select select "1w"
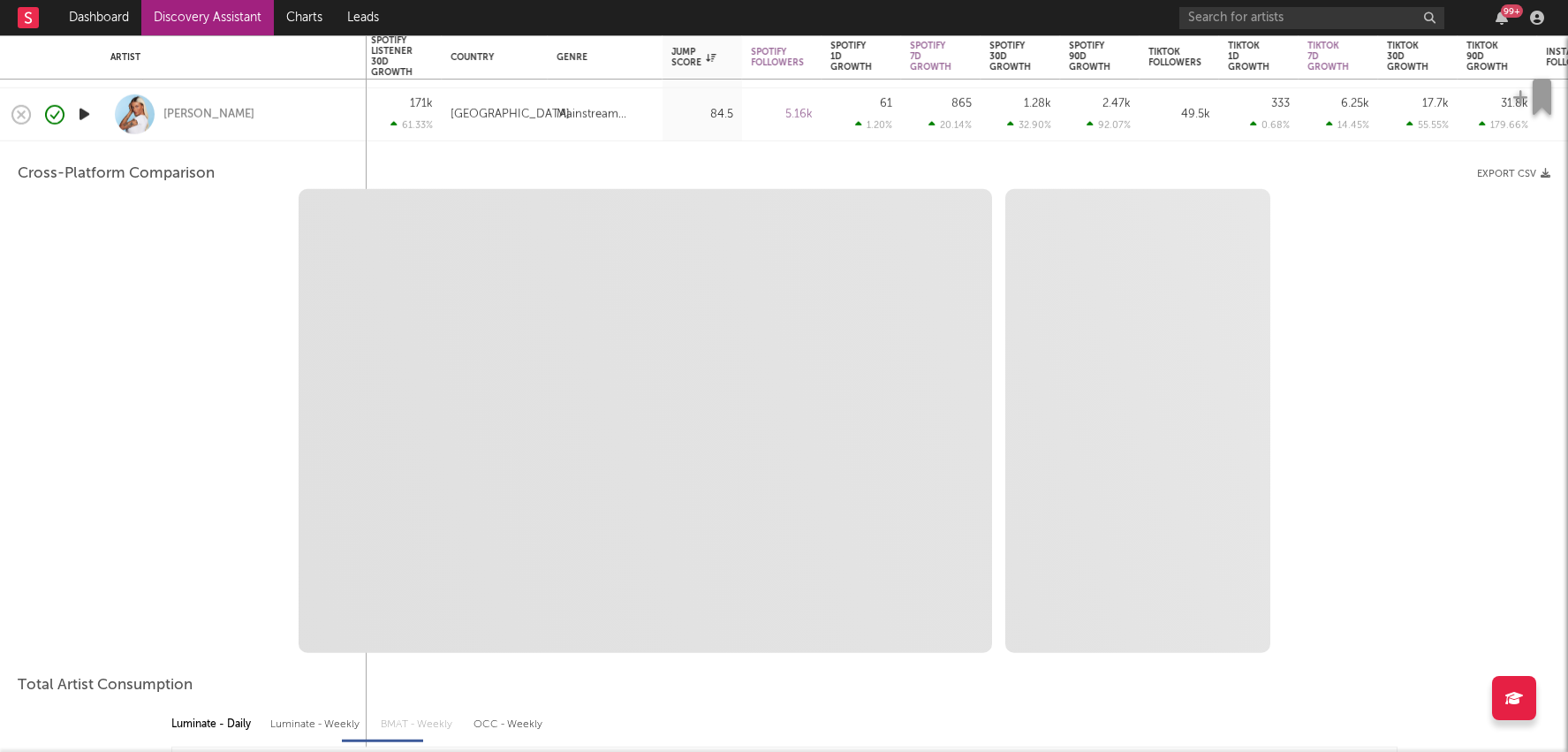
select select "1m"
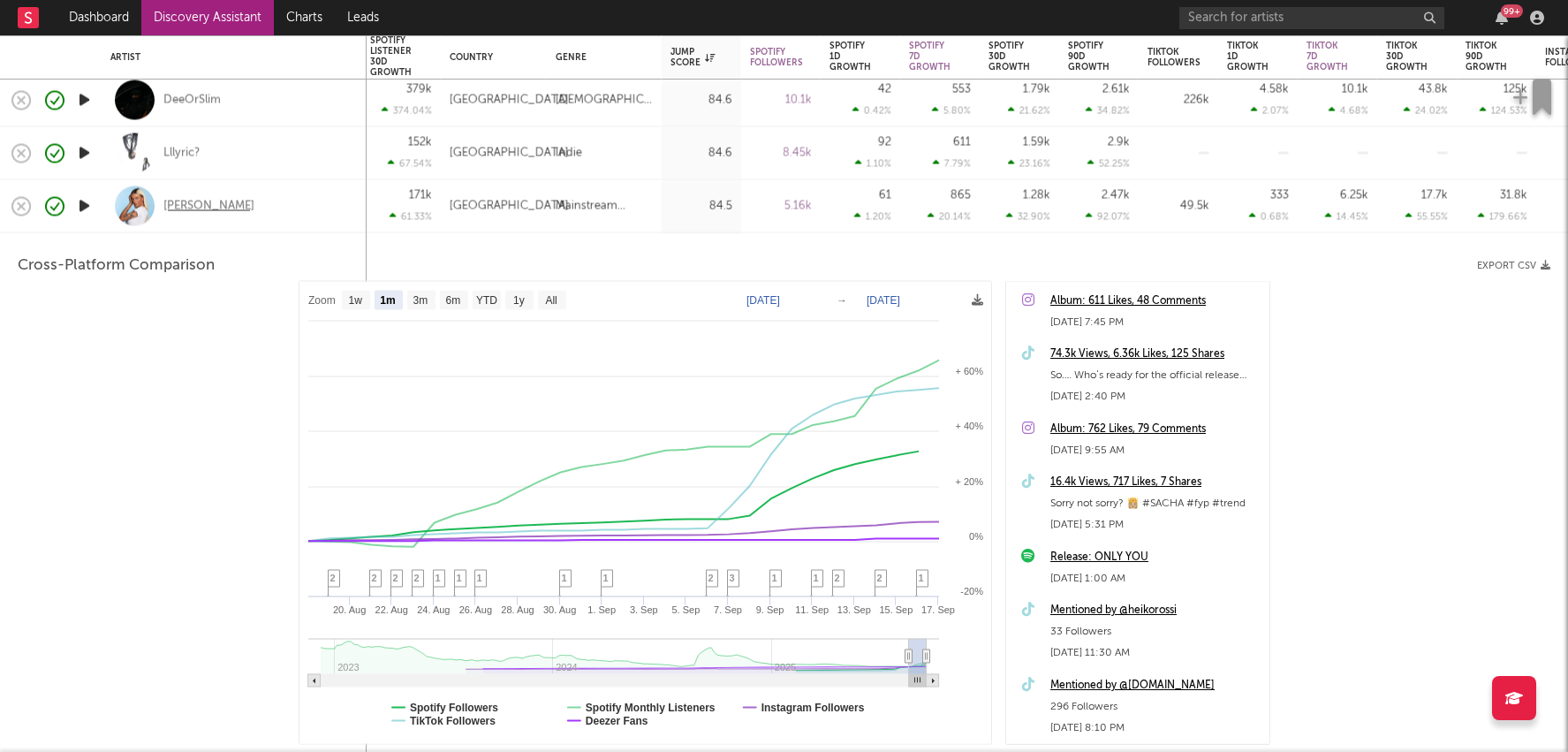
click at [185, 208] on div "[PERSON_NAME]" at bounding box center [208, 206] width 91 height 16
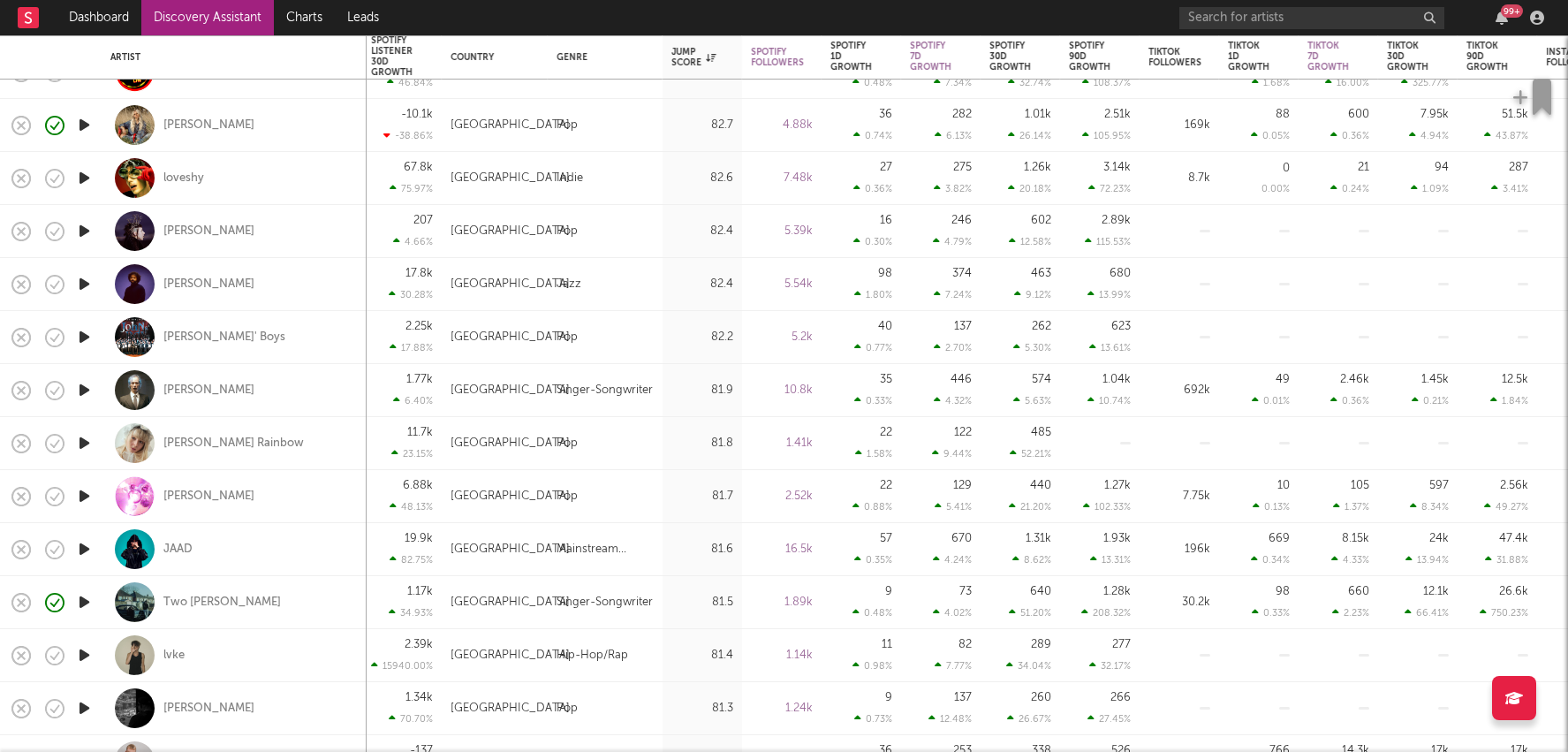
click at [630, 606] on div "Singer-Songwriter" at bounding box center [604, 602] width 96 height 21
select select "1w"
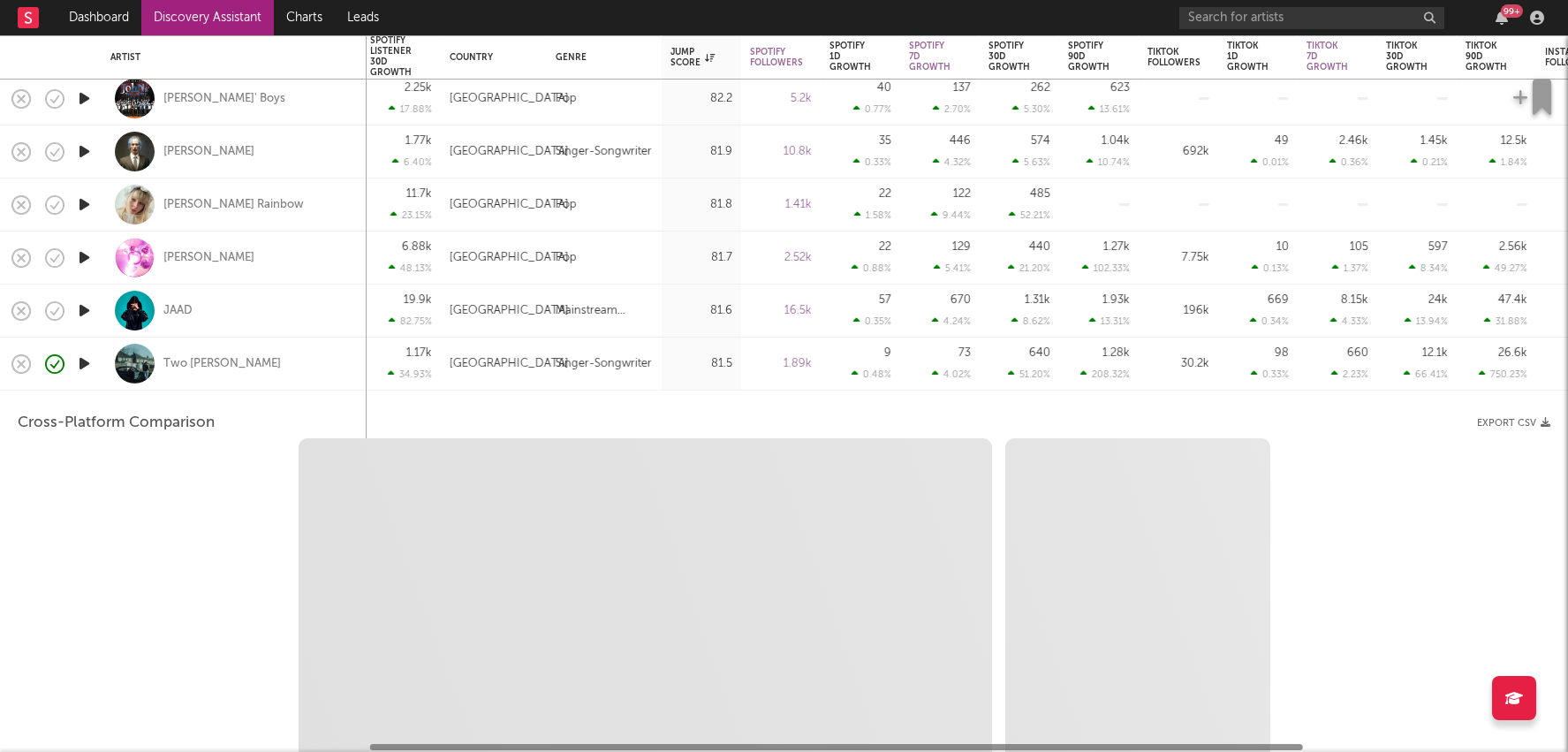
select select "1w"
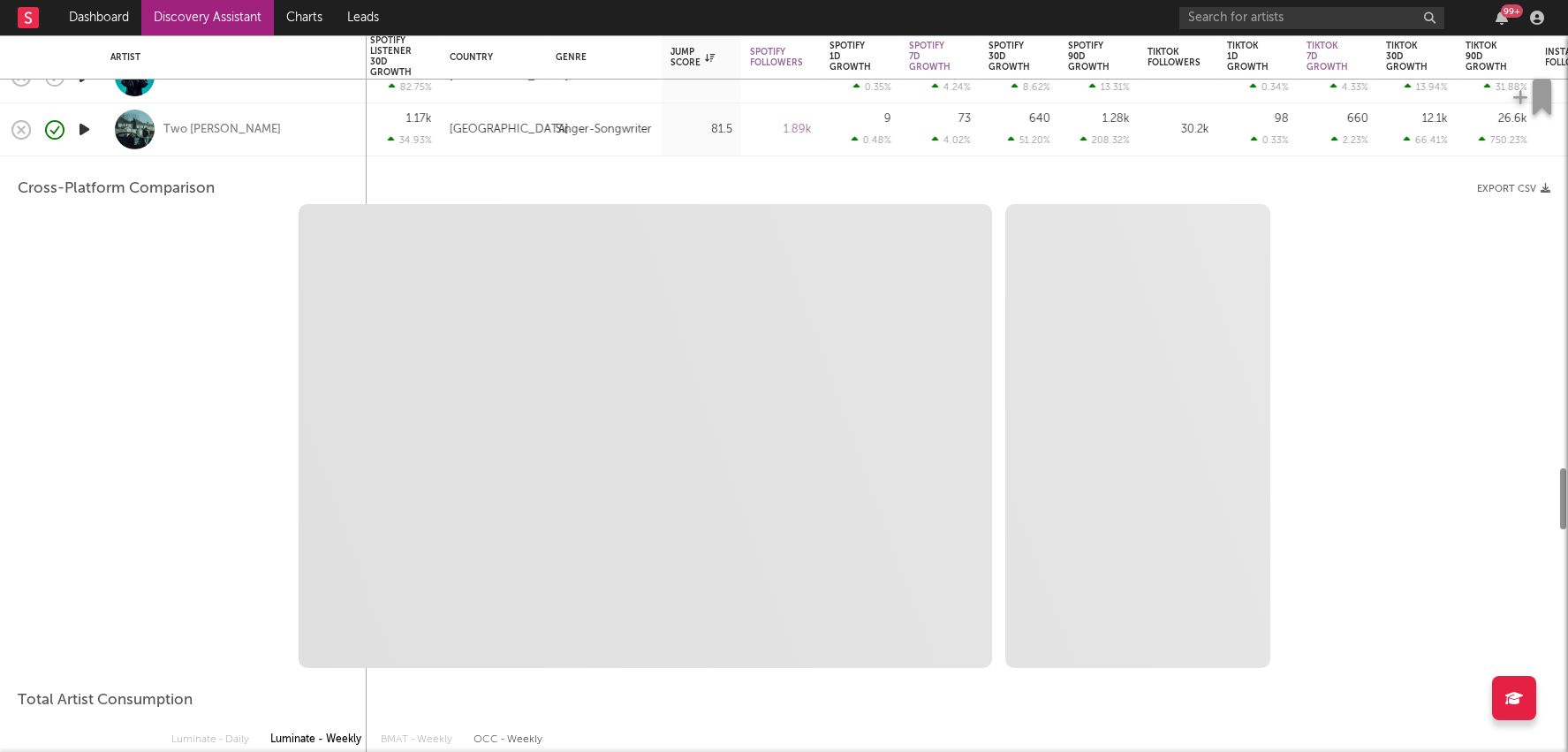
select select "1m"
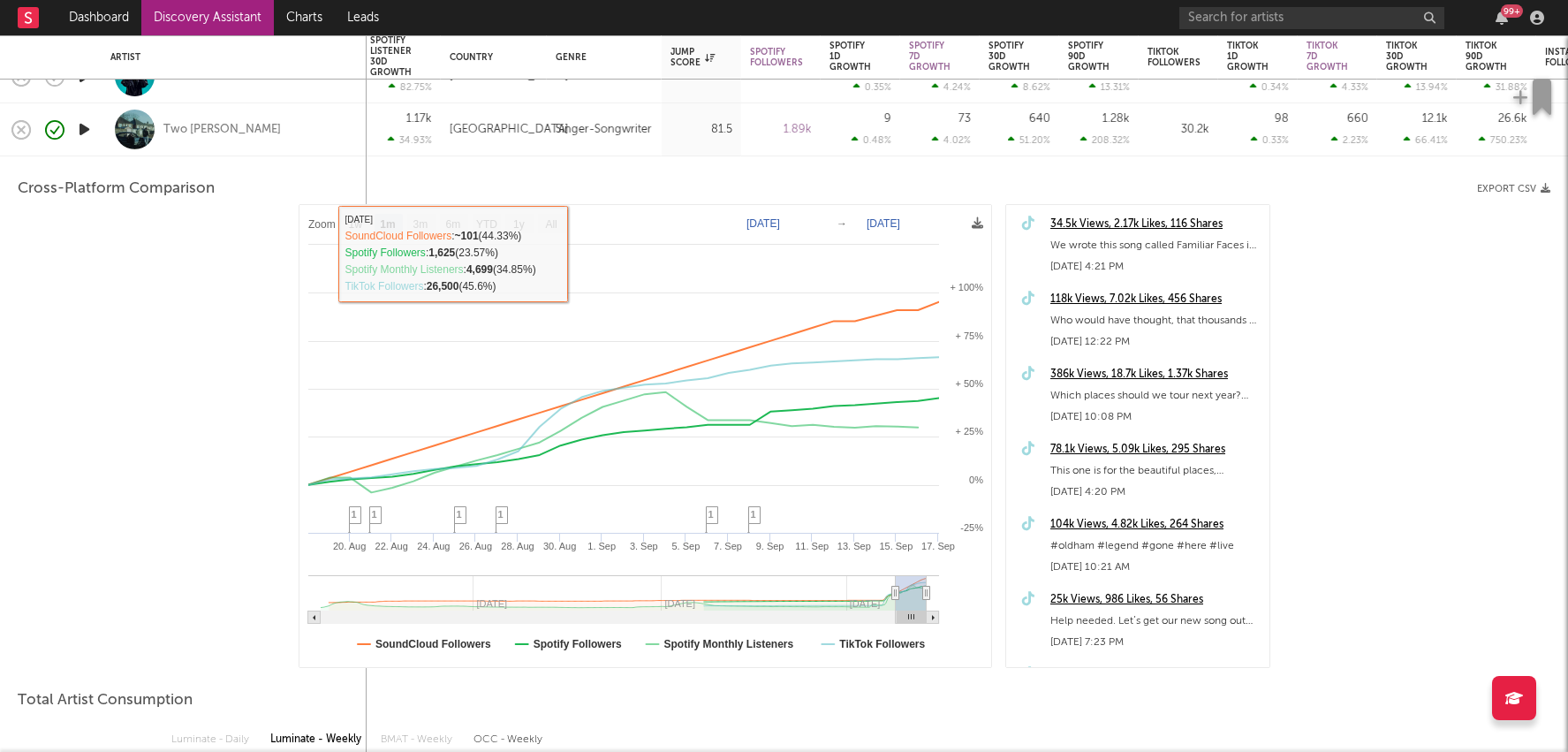
click at [667, 144] on div "81.5" at bounding box center [702, 130] width 80 height 53
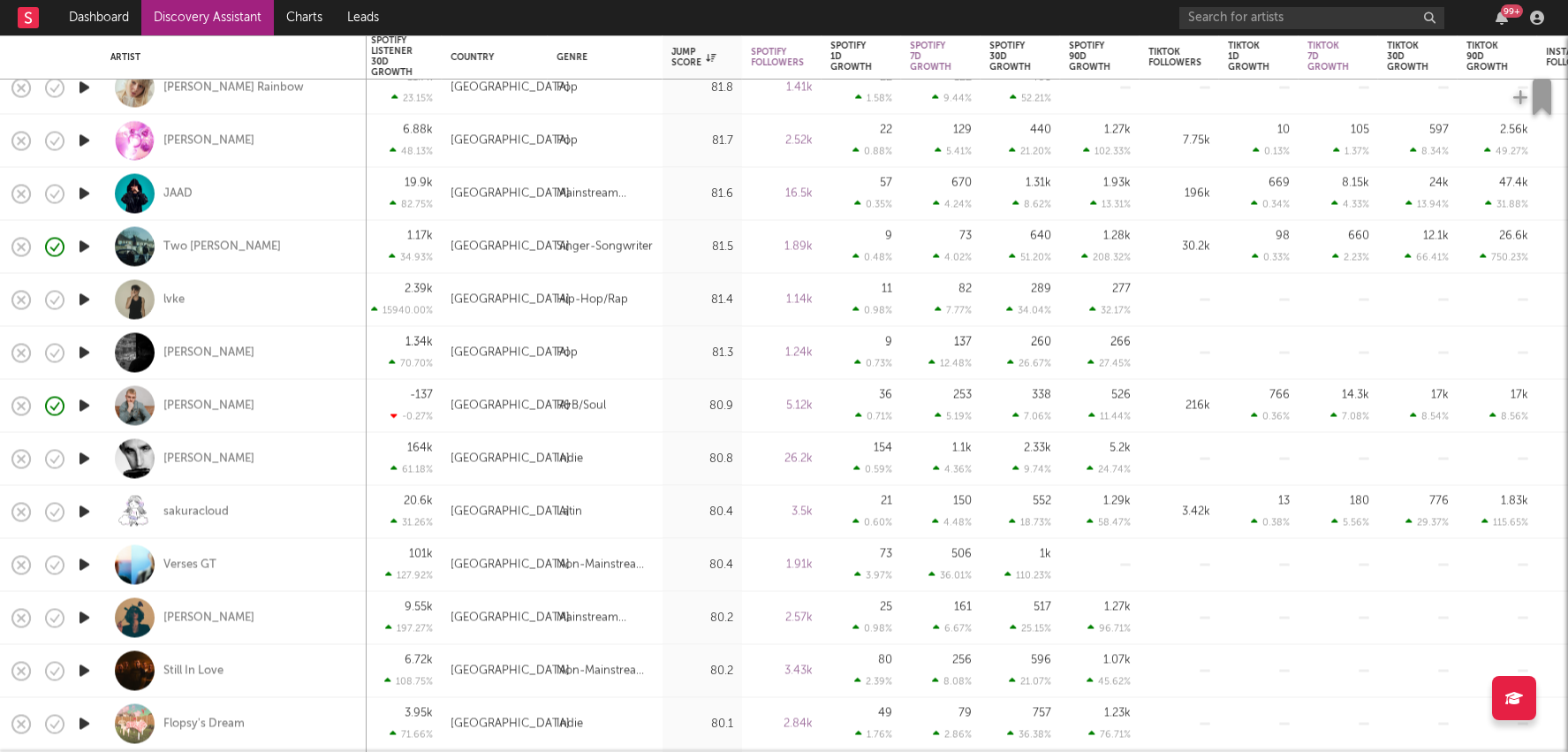
click at [532, 246] on div "[GEOGRAPHIC_DATA]" at bounding box center [510, 246] width 120 height 21
select select "1m"
select select "1w"
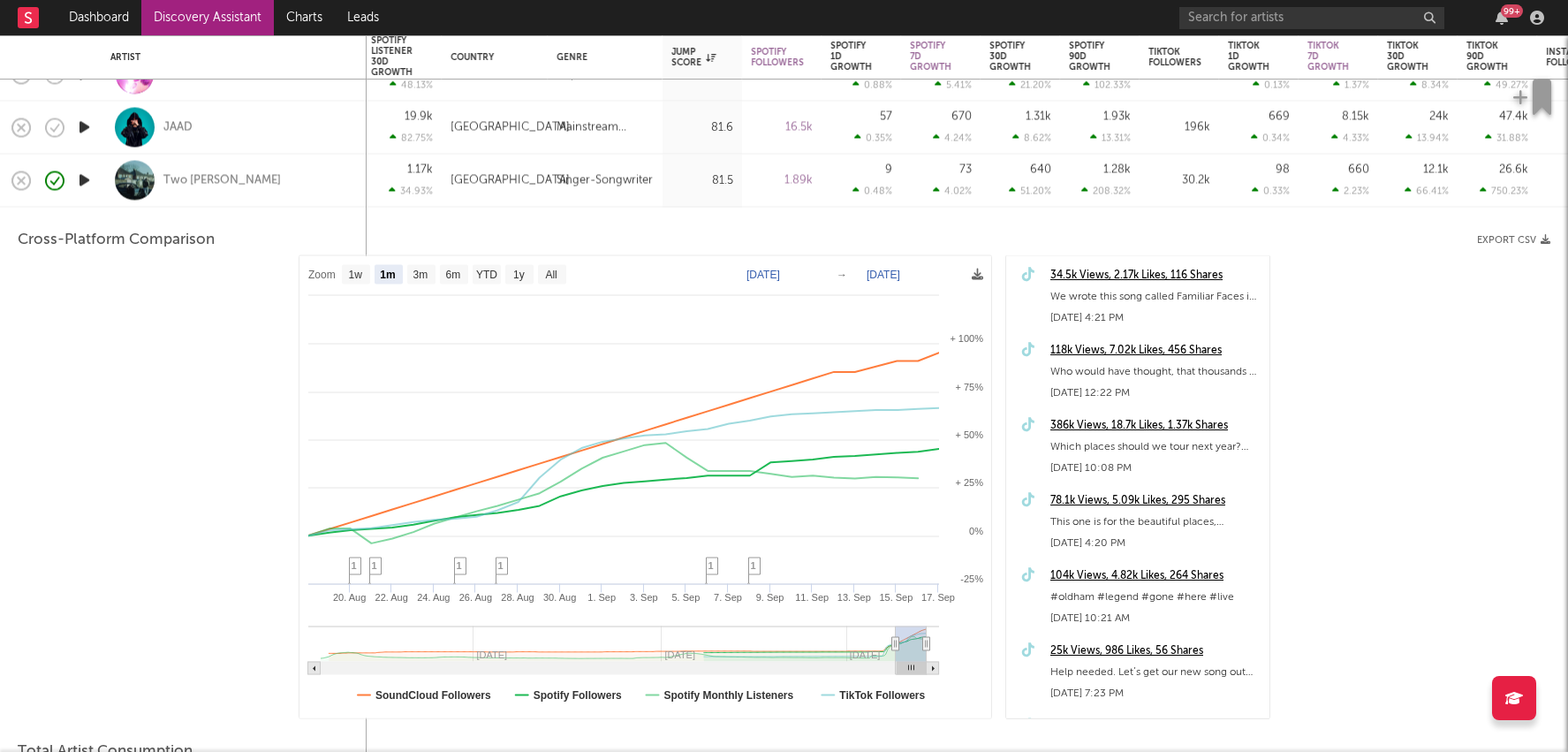
click at [600, 196] on div "Singer-Songwriter" at bounding box center [605, 181] width 115 height 53
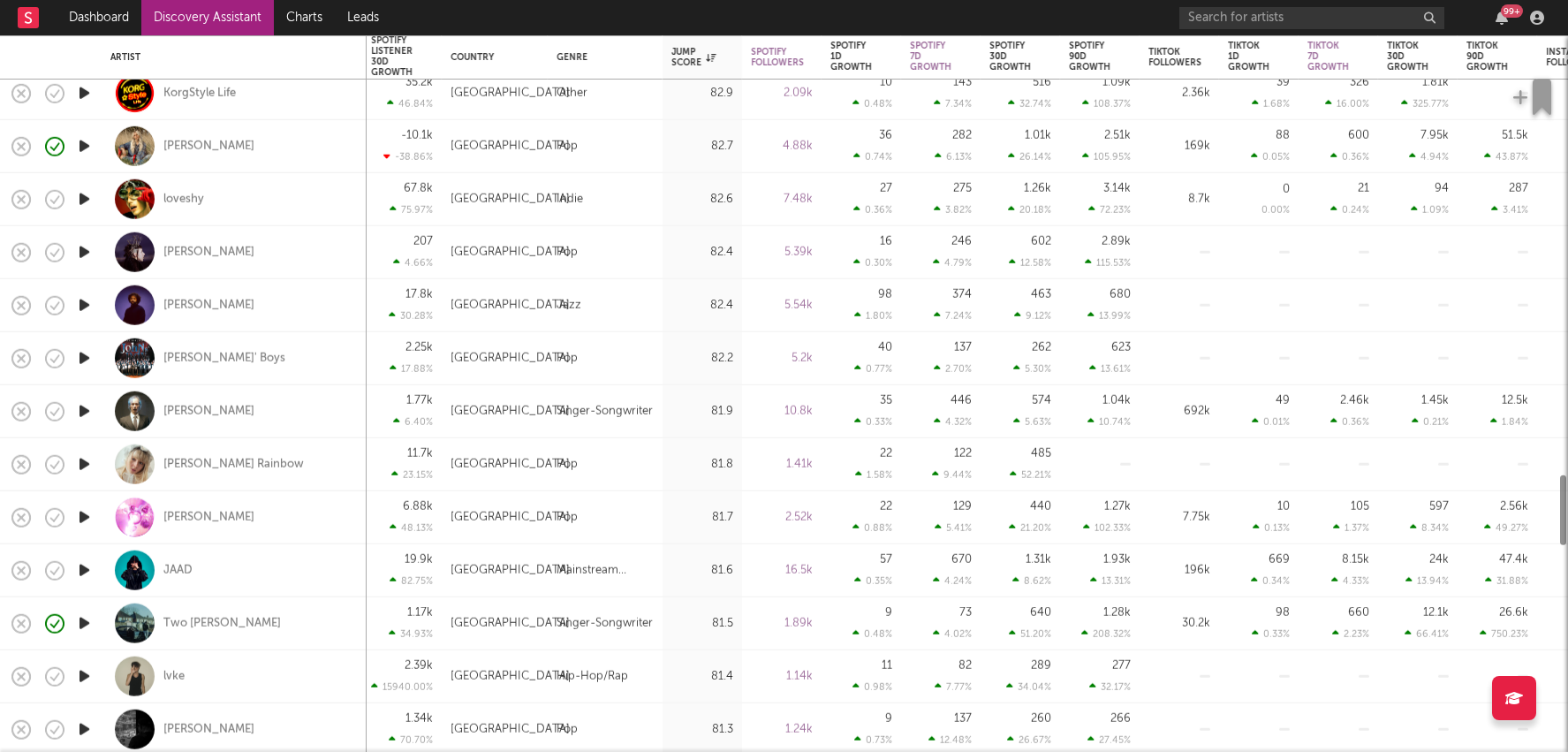
click at [609, 199] on div "Indie" at bounding box center [604, 199] width 97 height 21
select select "1w"
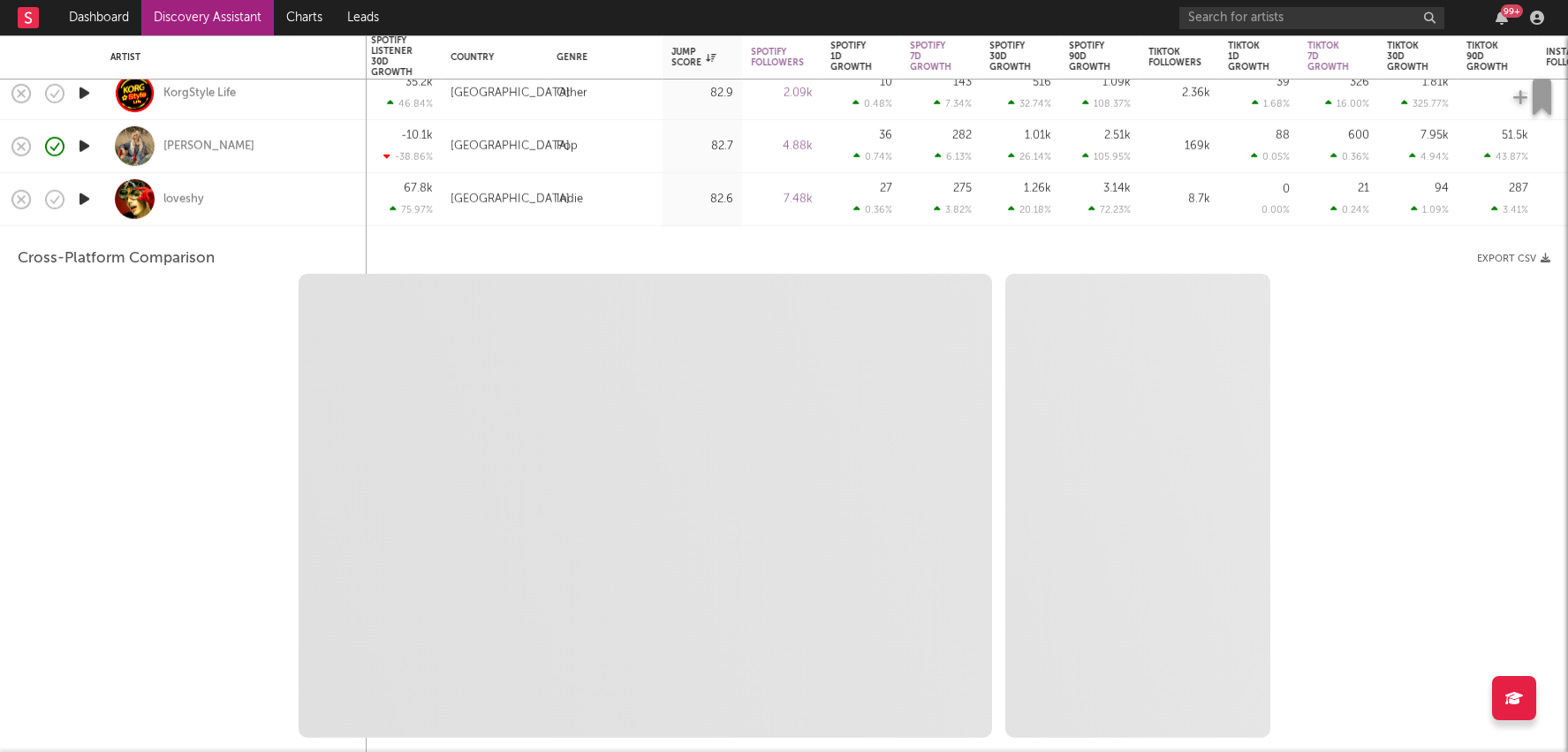
select select "6m"
select select "1m"
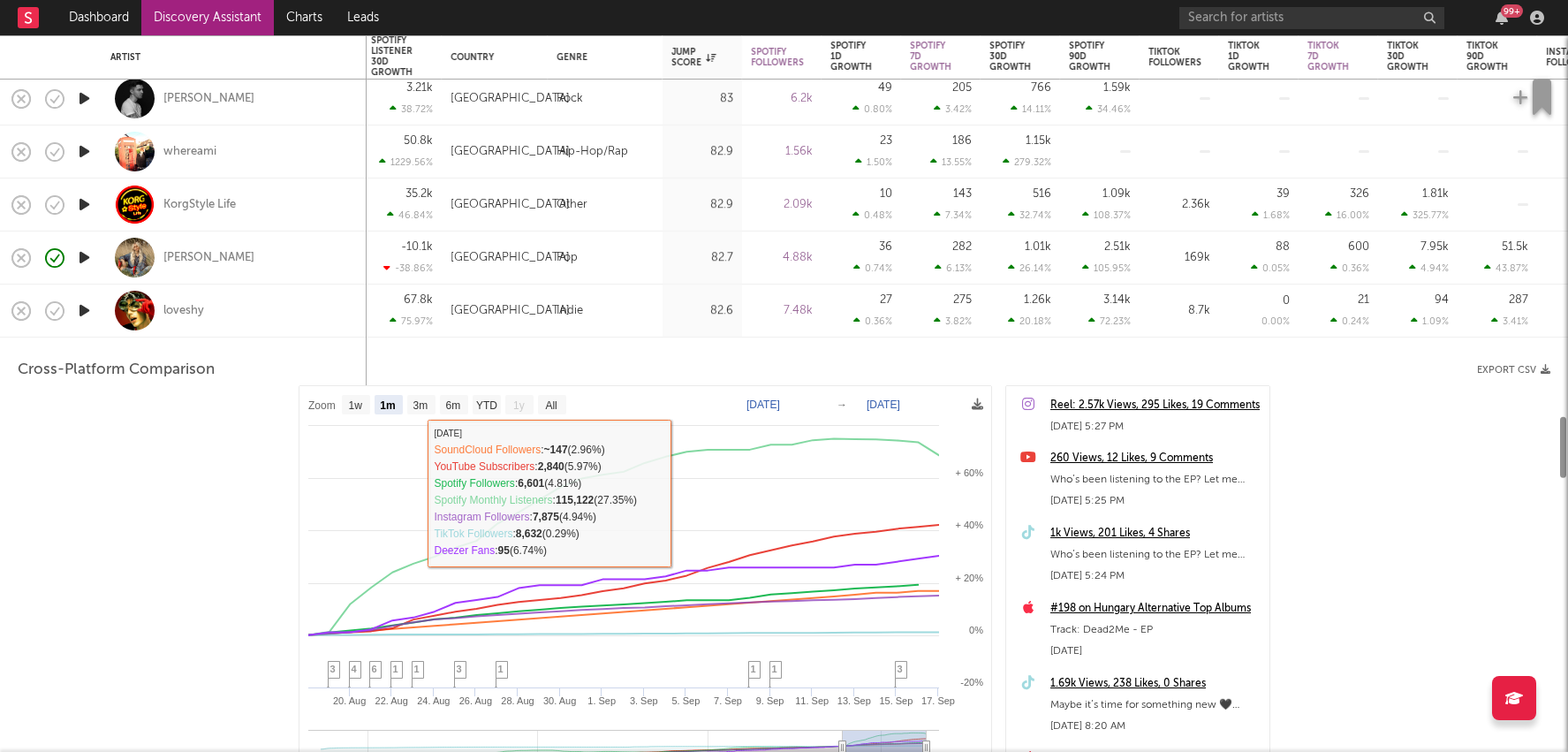
click at [526, 325] on div "[GEOGRAPHIC_DATA]" at bounding box center [495, 311] width 106 height 53
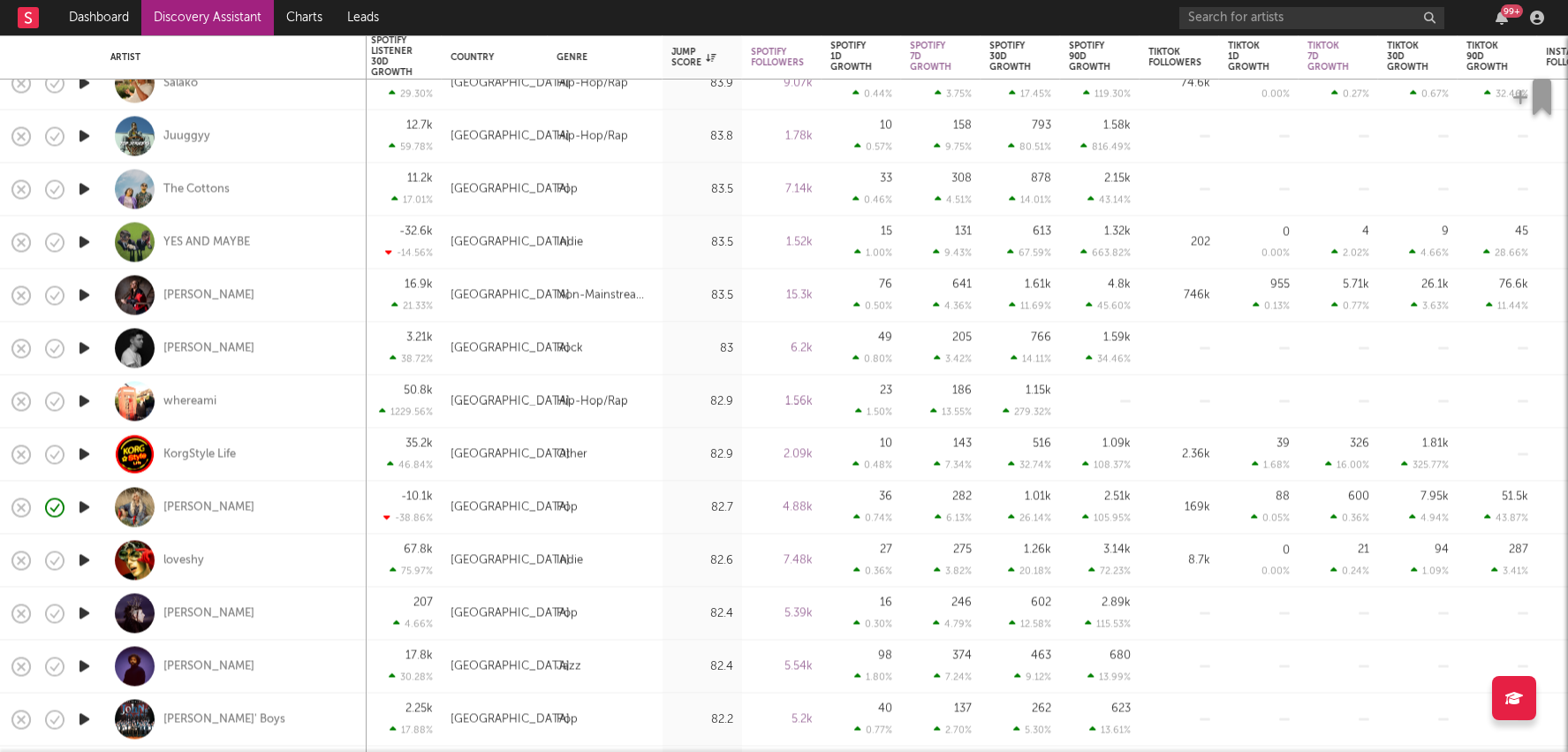
click at [536, 390] on div "[GEOGRAPHIC_DATA]" at bounding box center [495, 400] width 89 height 21
select select "1w"
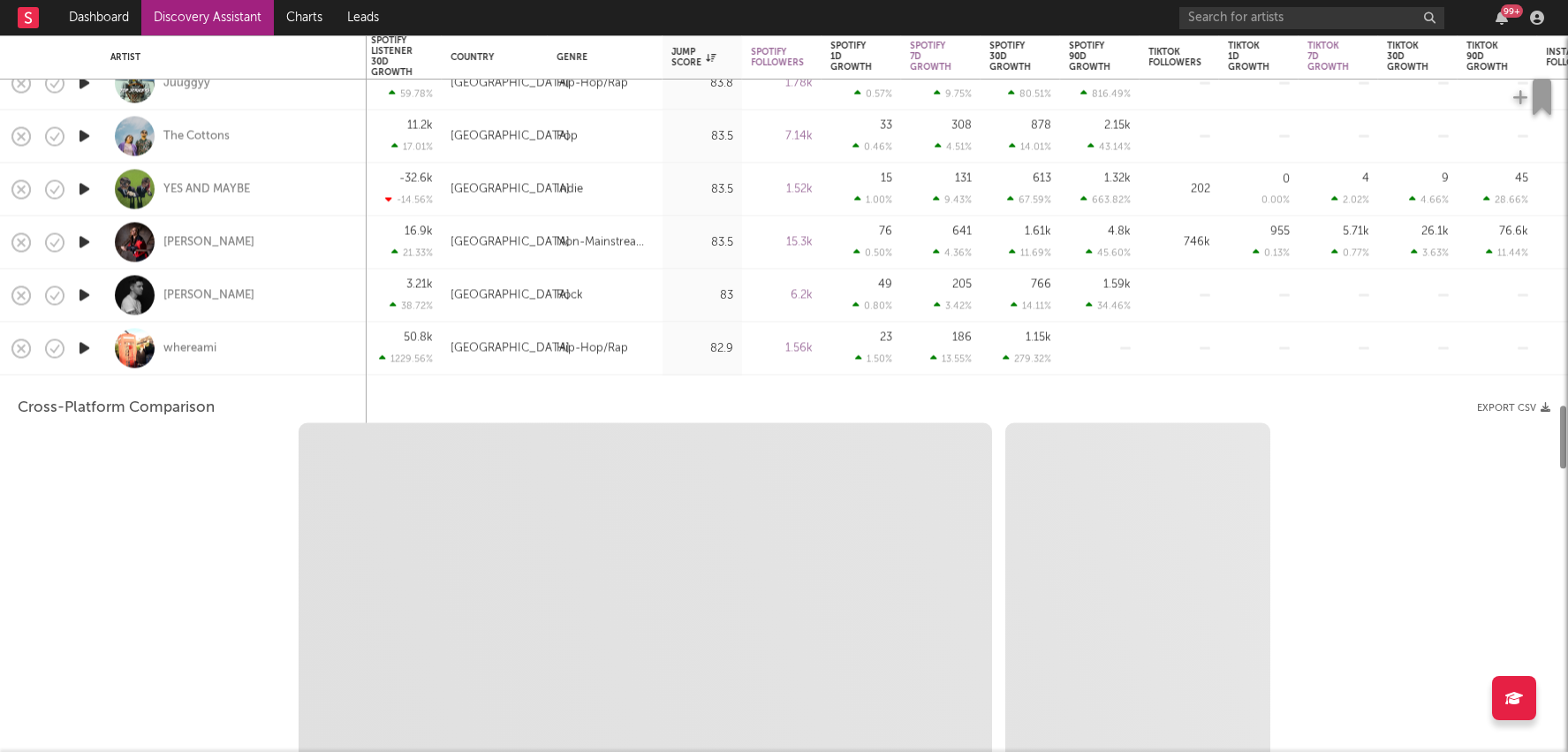
select select "1m"
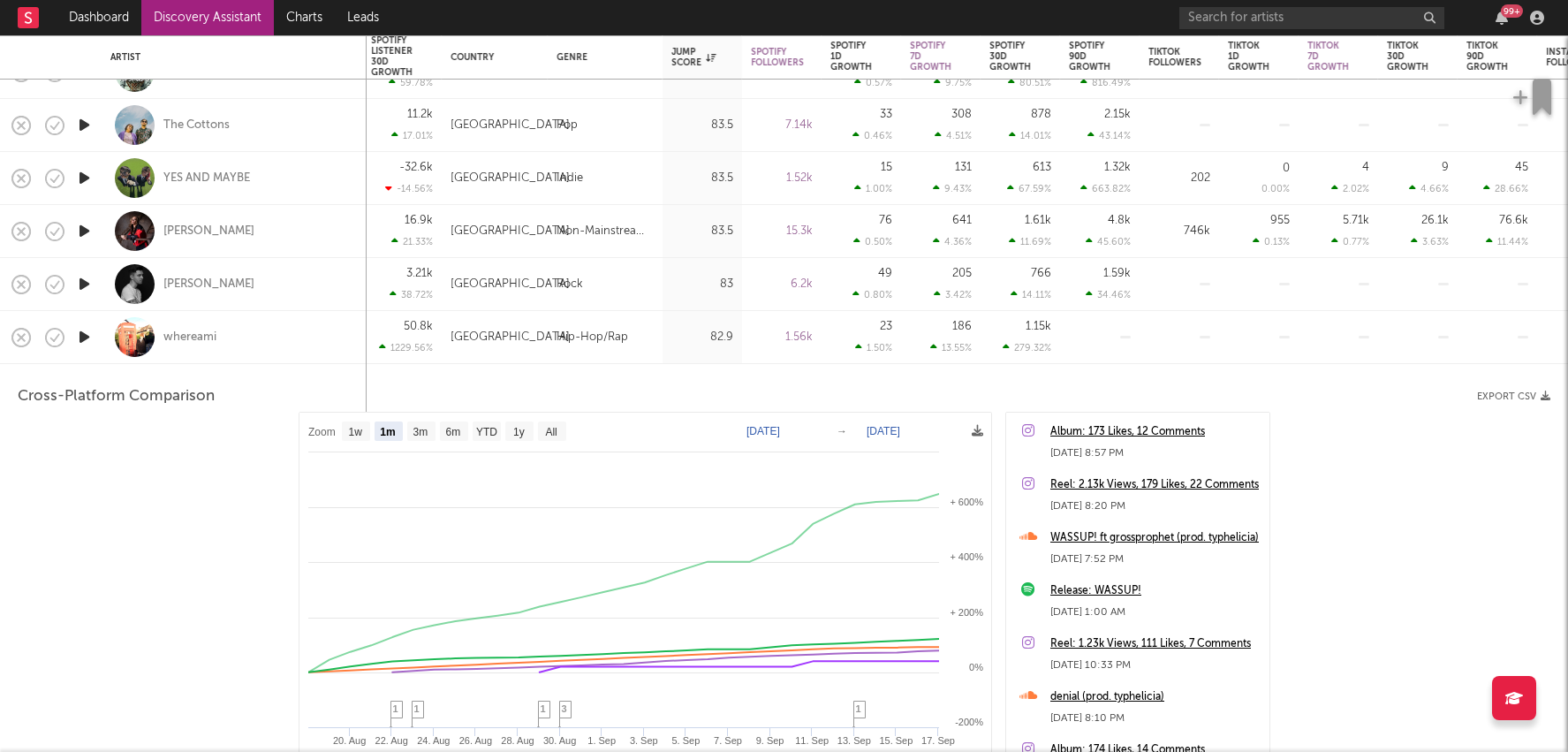
select select "1w"
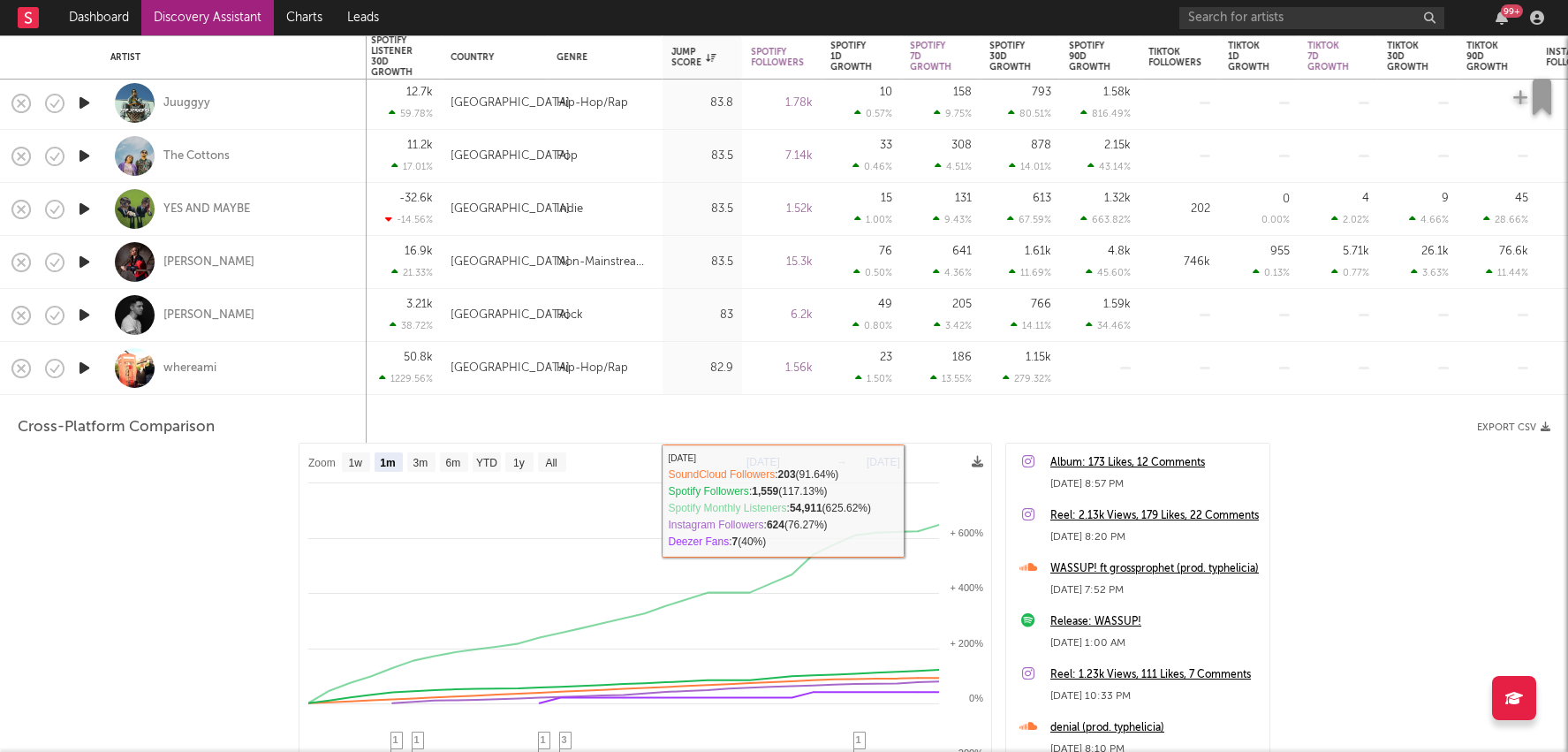
click at [879, 377] on div "1.50 %" at bounding box center [873, 379] width 37 height 12
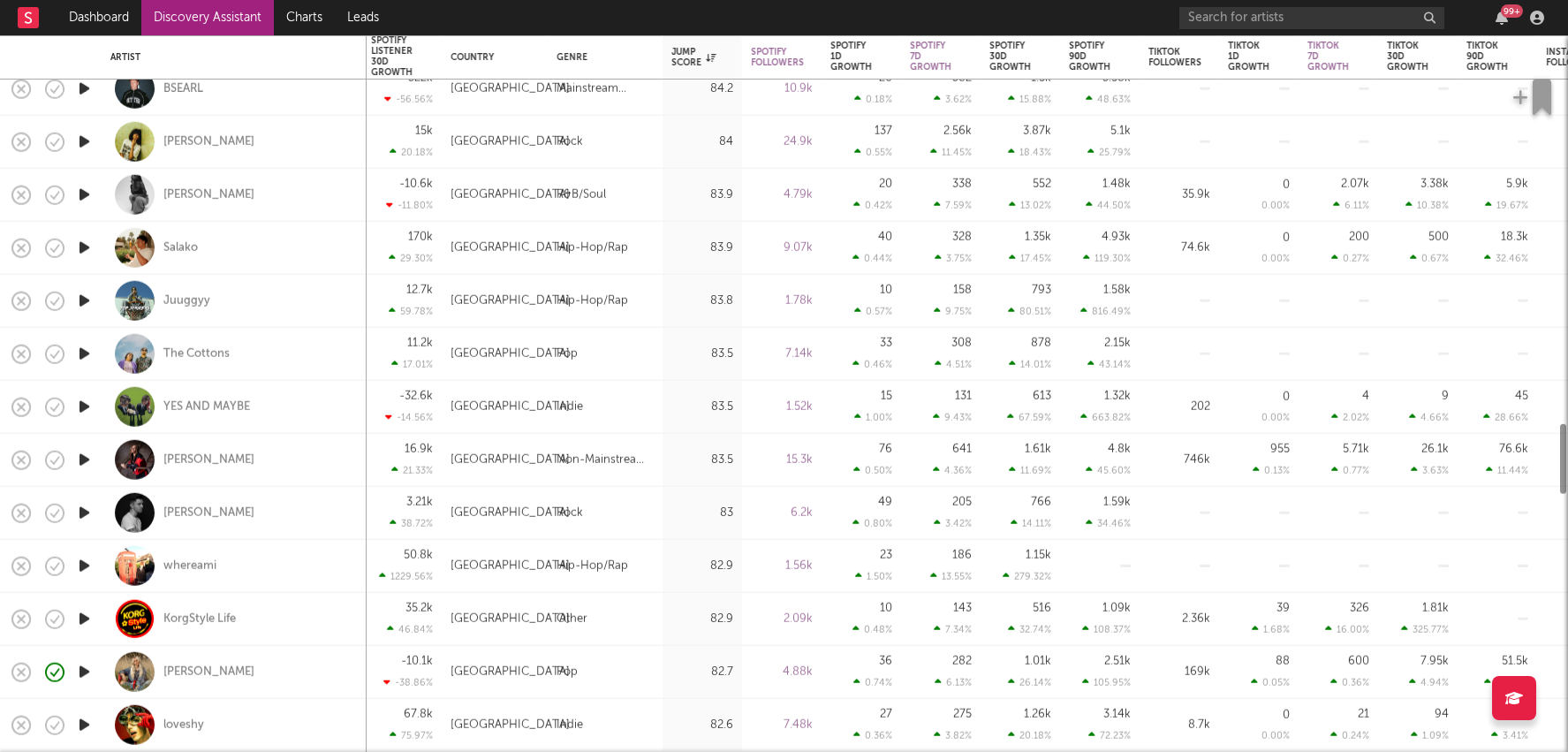
select select "1m"
select select "1w"
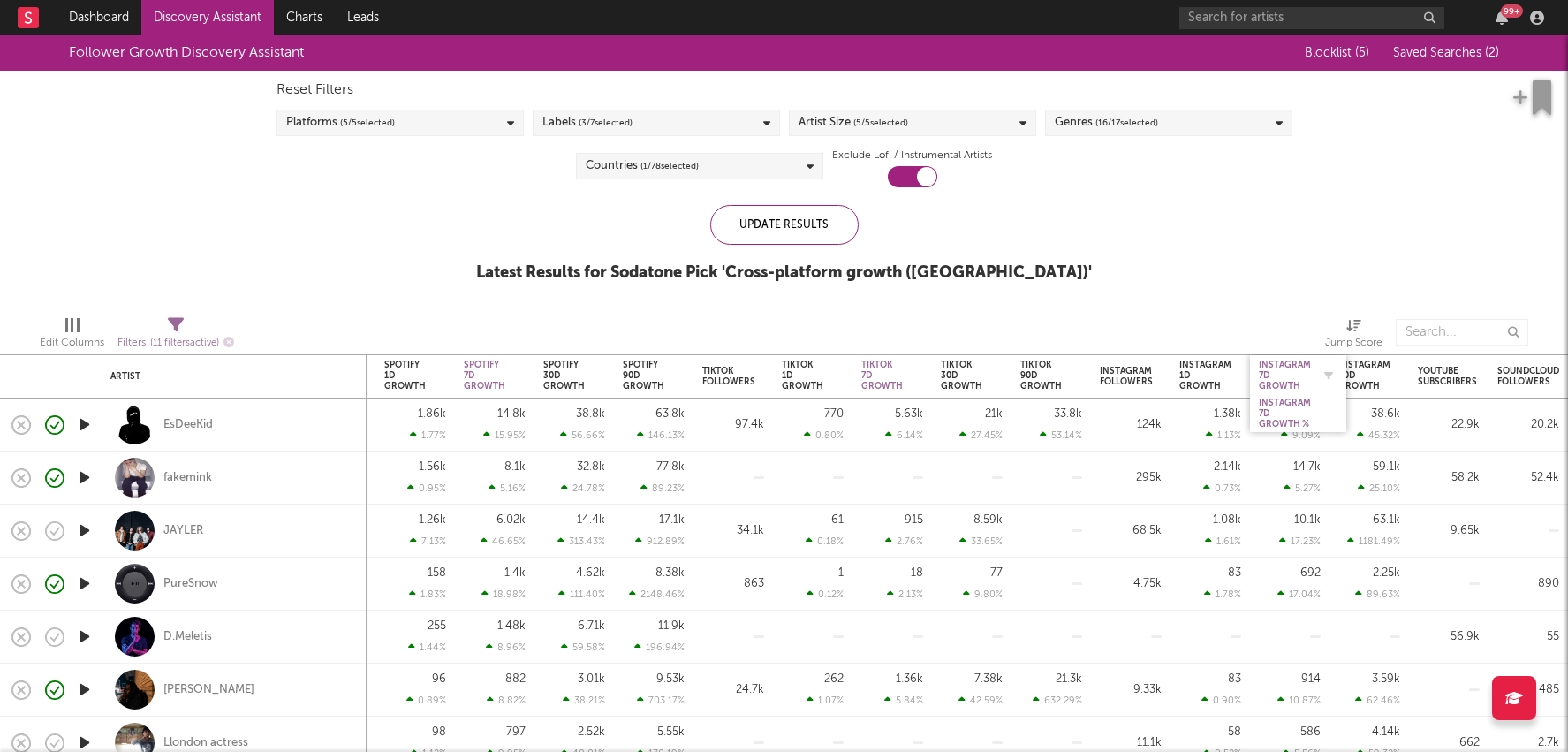
click at [1286, 372] on div "Instagram 7D Growth" at bounding box center [1285, 375] width 53 height 32
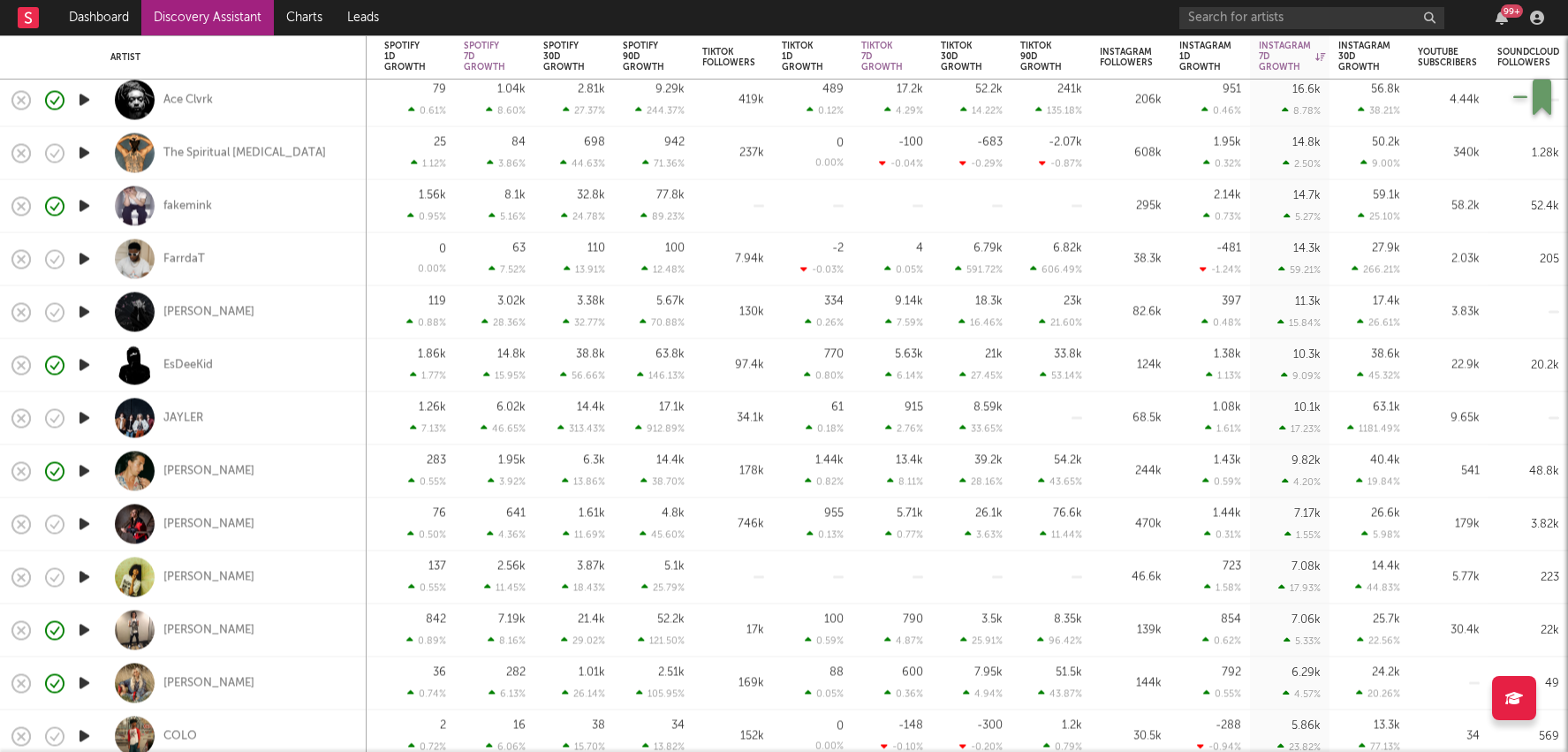
click at [981, 574] on div at bounding box center [972, 578] width 62 height 53
select select "1w"
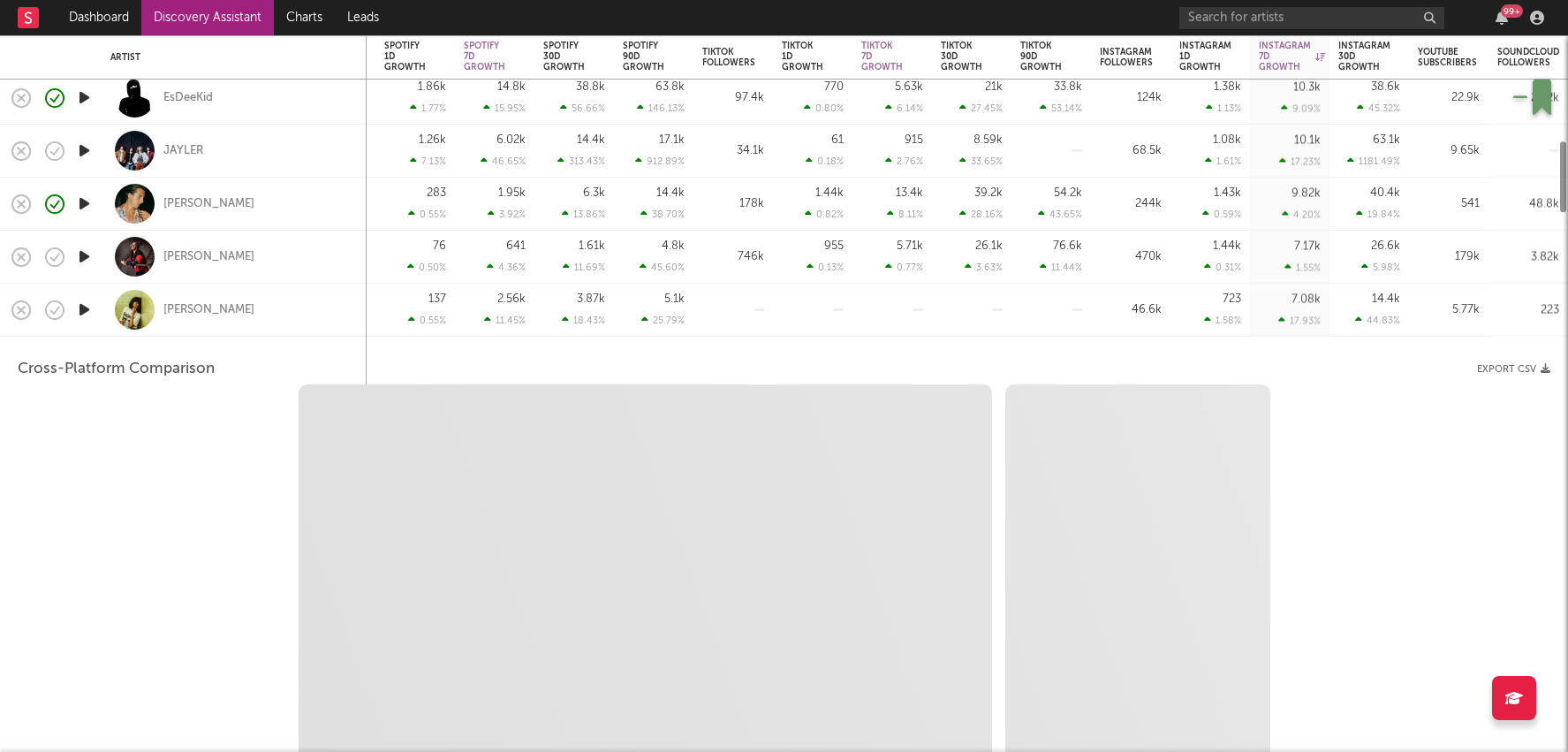
select select "6m"
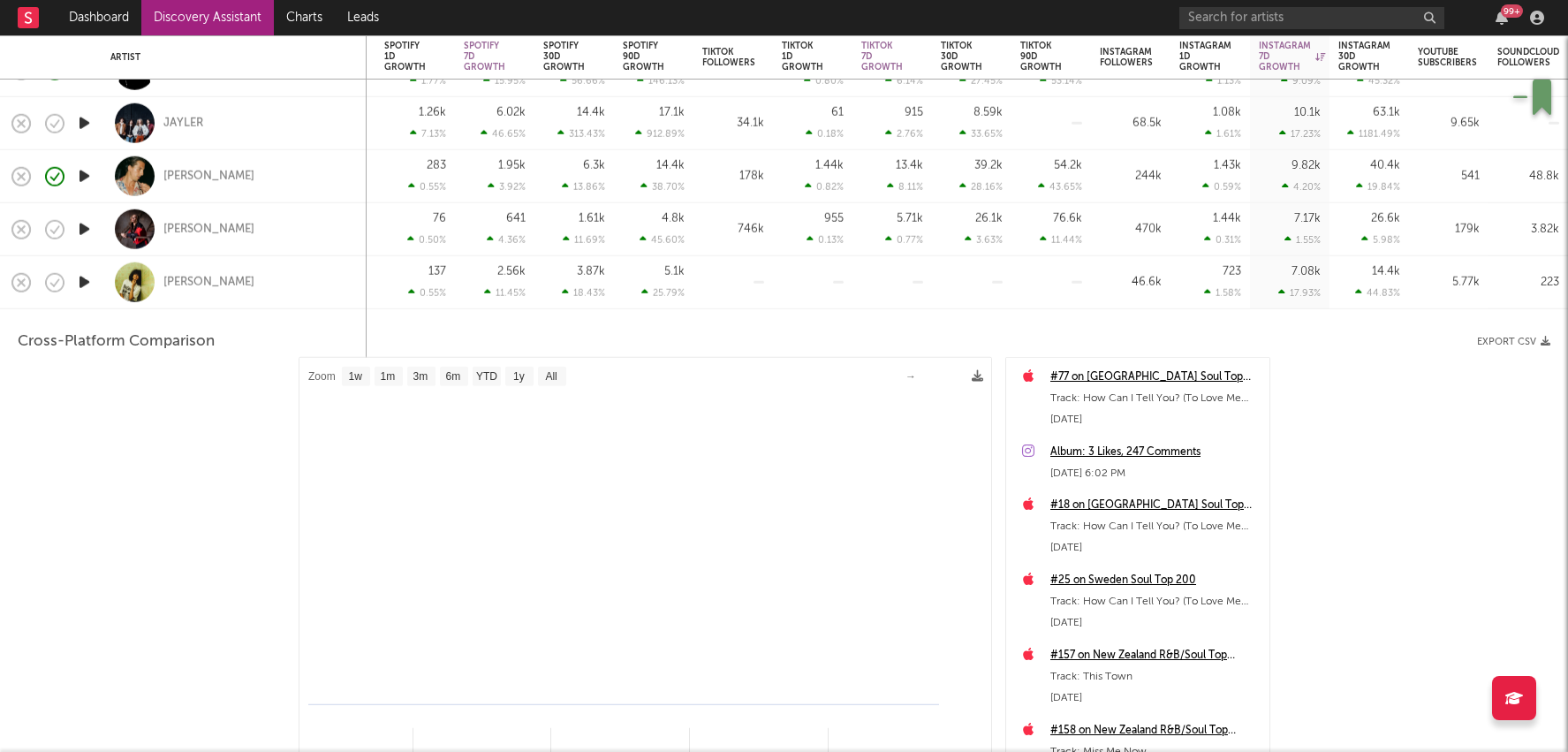
select select "1m"
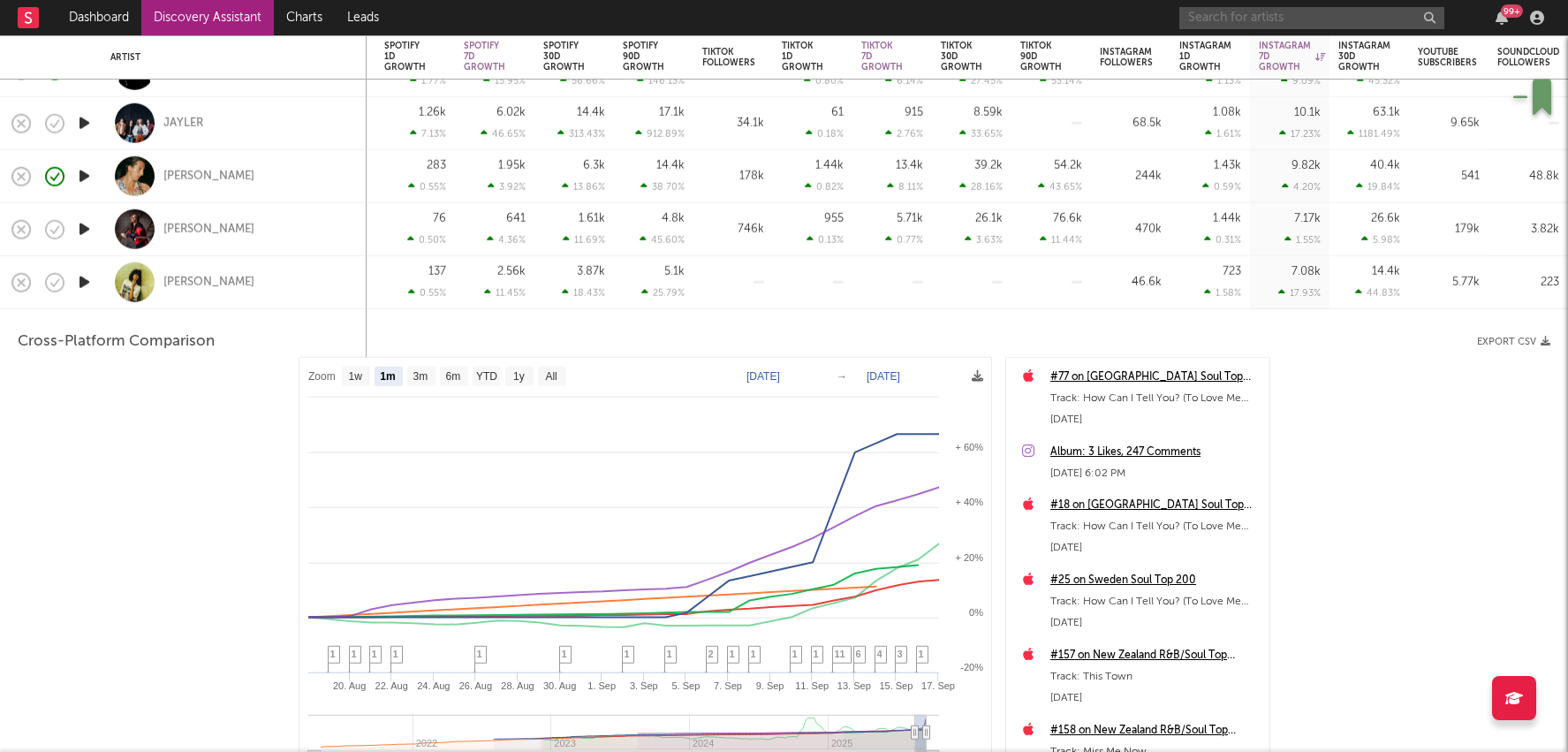
click at [1235, 17] on input "text" at bounding box center [1312, 18] width 265 height 22
type input "TKANDZ"
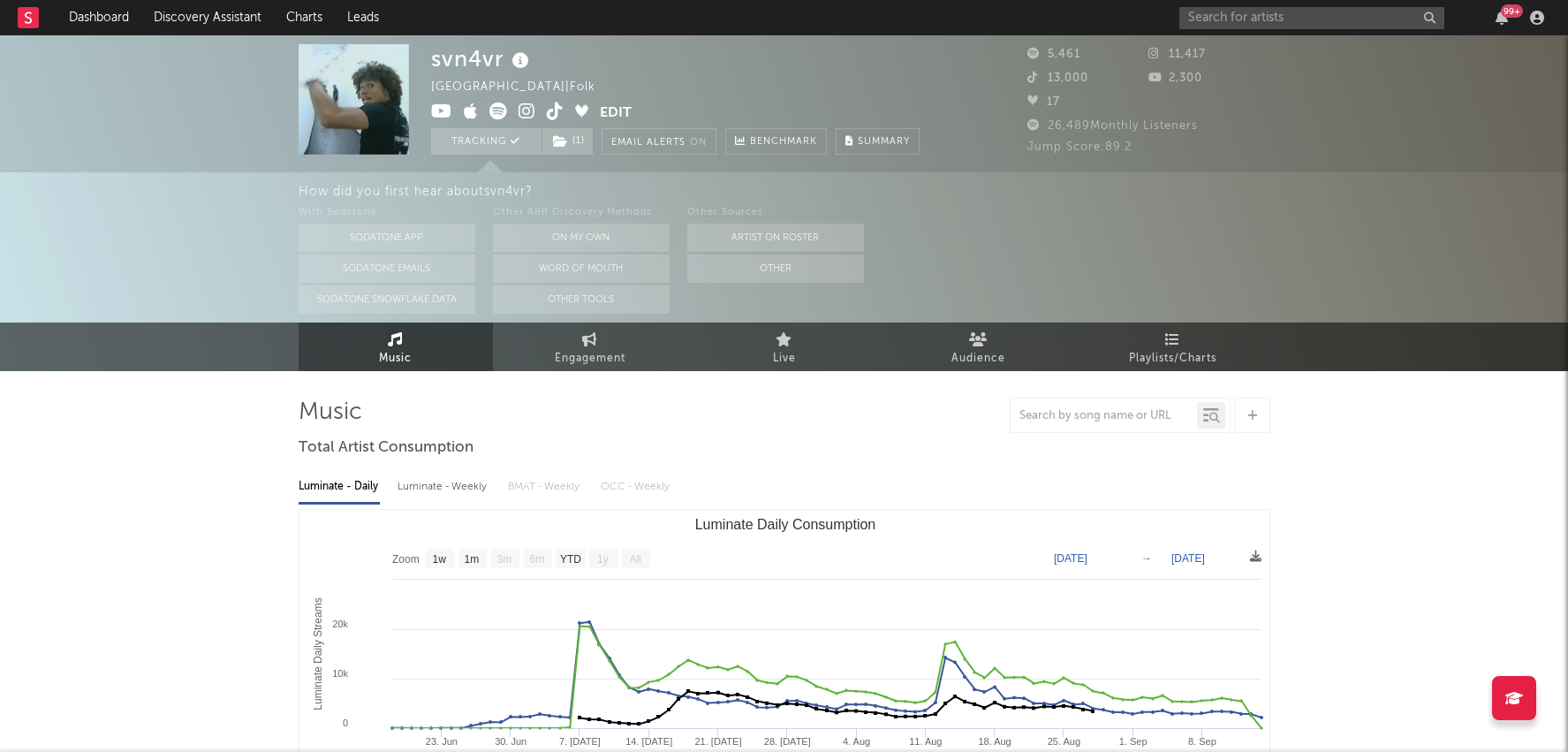
select select "1w"
click at [1249, 17] on input "text" at bounding box center [1312, 18] width 265 height 22
click at [1271, 8] on input "MLN" at bounding box center [1312, 18] width 265 height 22
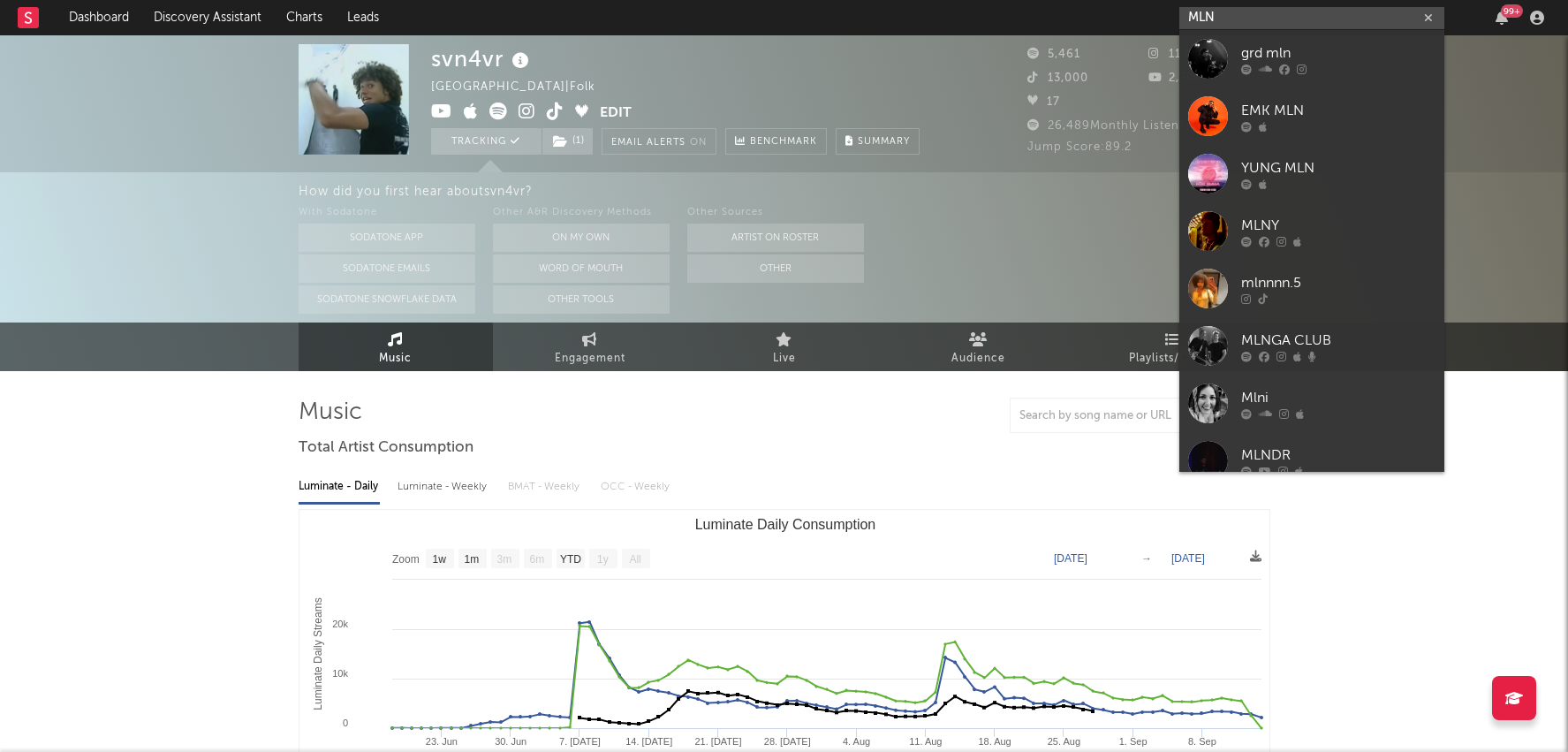
click at [1278, 27] on input "MLN" at bounding box center [1312, 18] width 265 height 22
paste input "[URL][DOMAIN_NAME]"
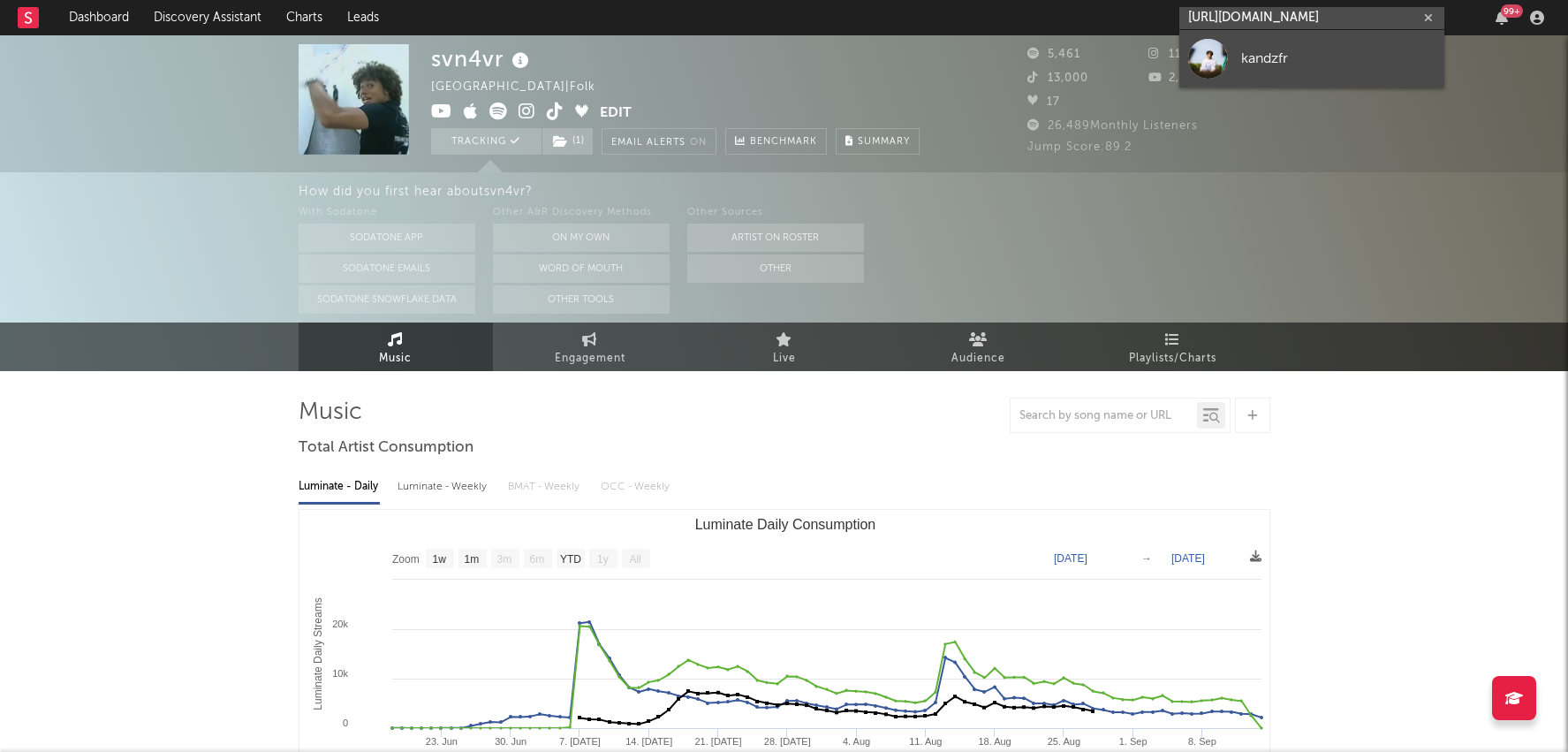
type input "[URL][DOMAIN_NAME]"
click at [1297, 53] on div "kandzfr" at bounding box center [1338, 58] width 195 height 21
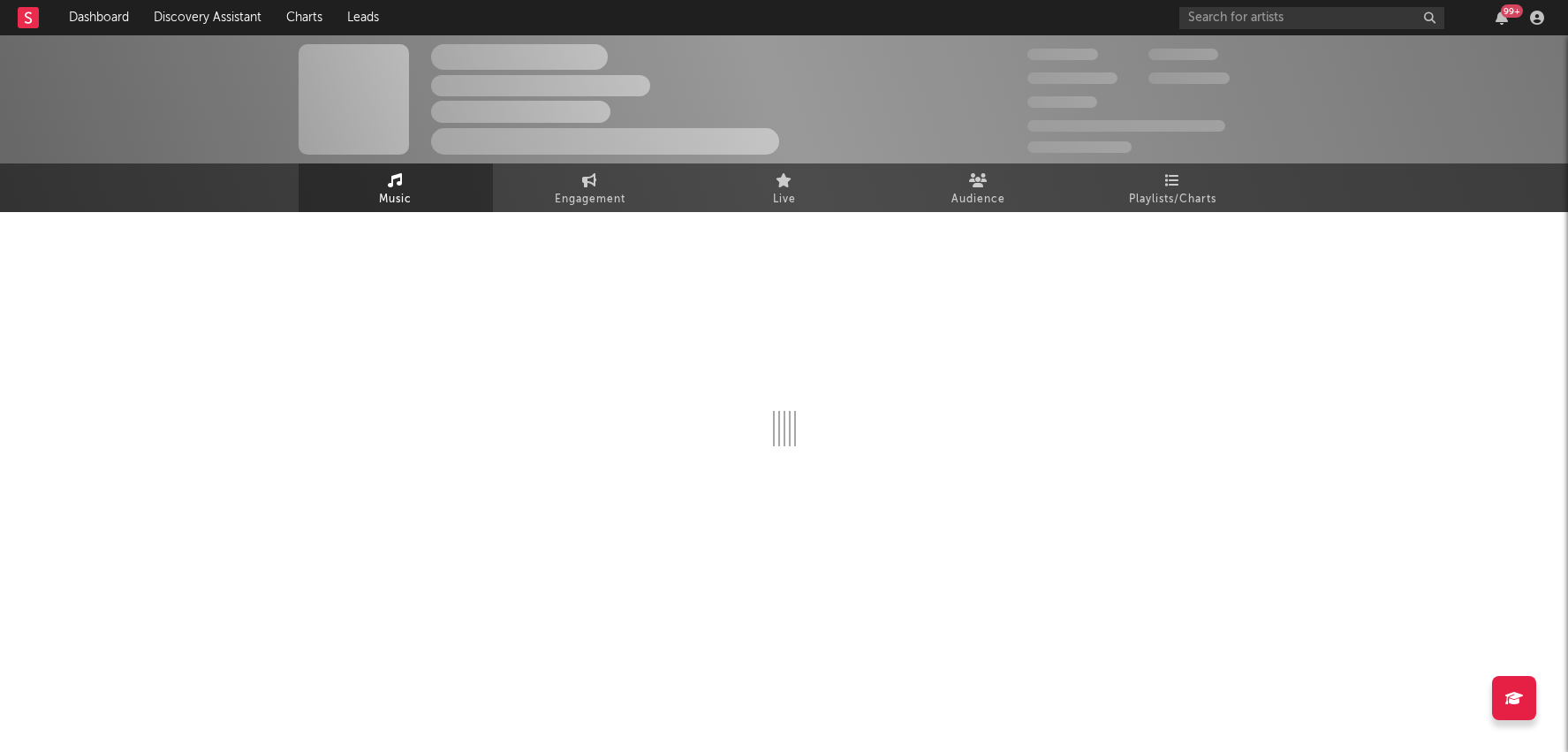
select select "1w"
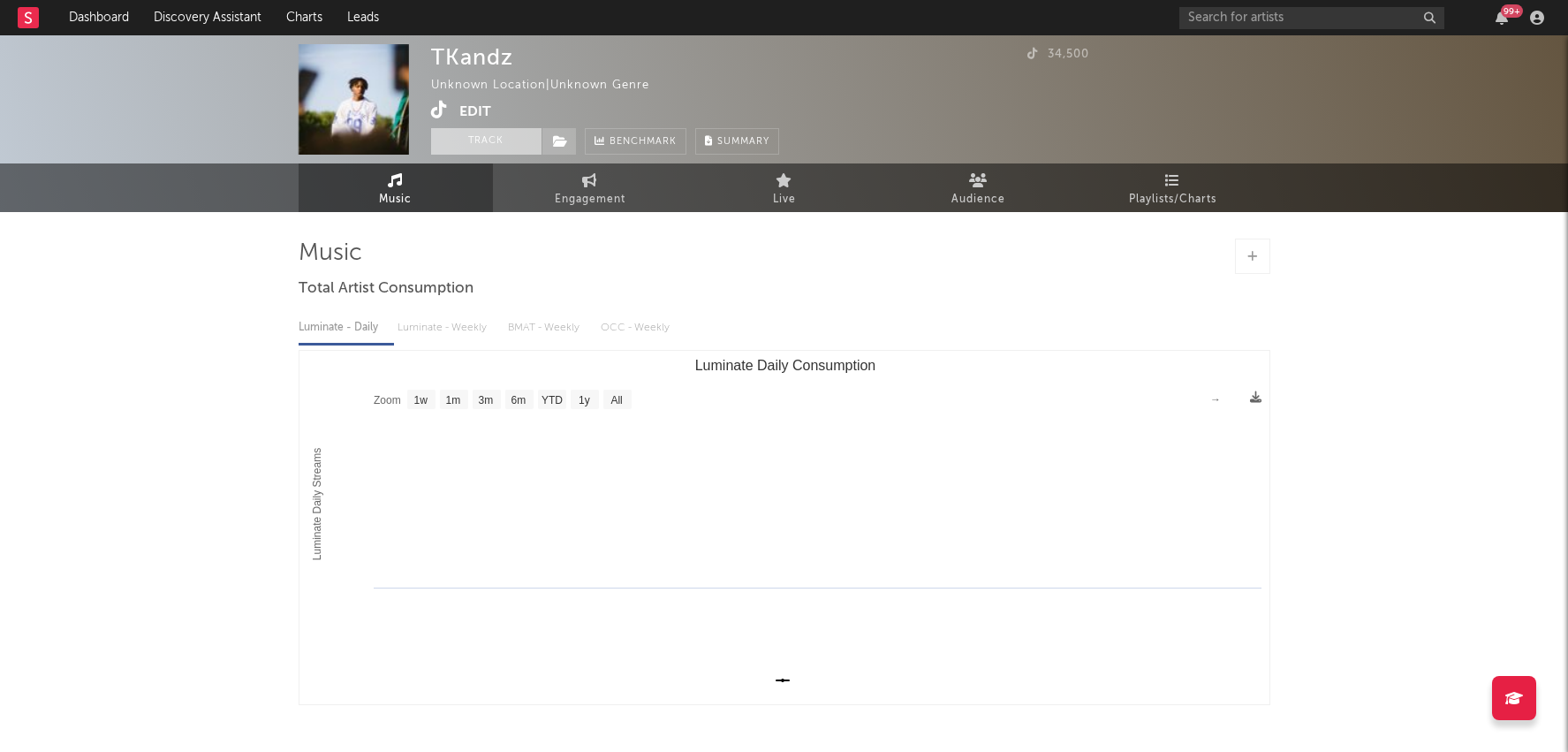
click at [494, 142] on button "Track" at bounding box center [486, 140] width 111 height 26
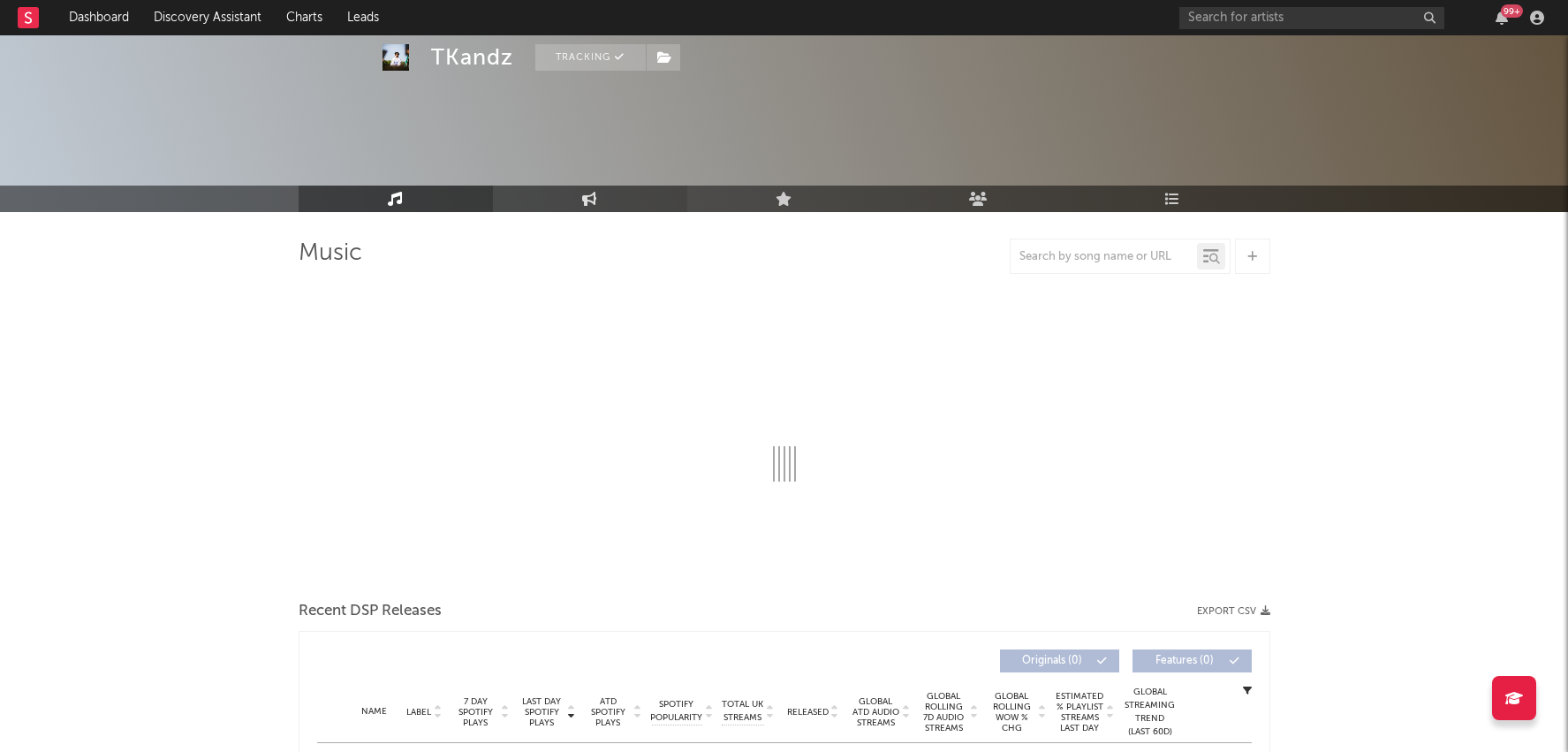
select select "1w"
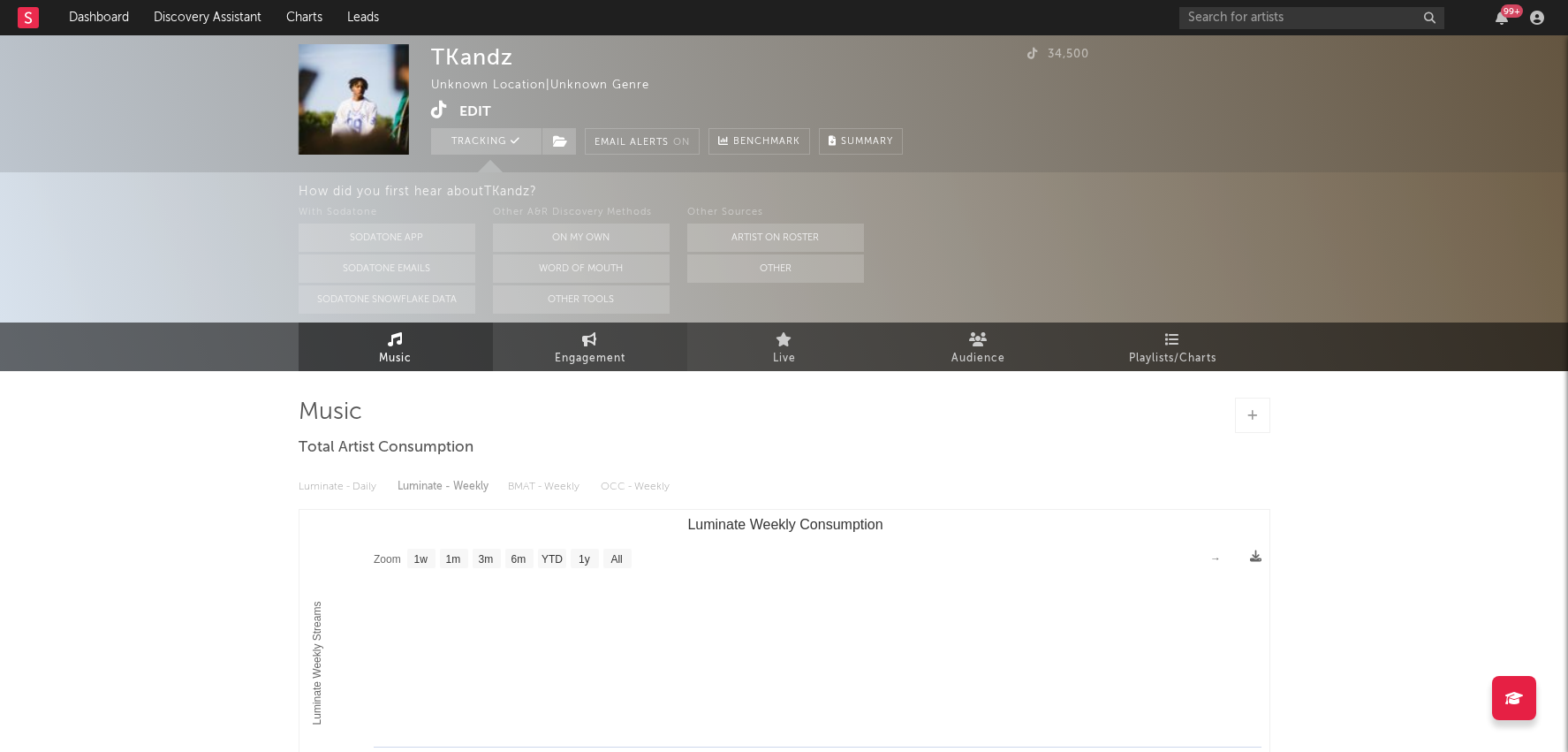
click at [593, 355] on span "Engagement" at bounding box center [591, 358] width 71 height 21
select select "1w"
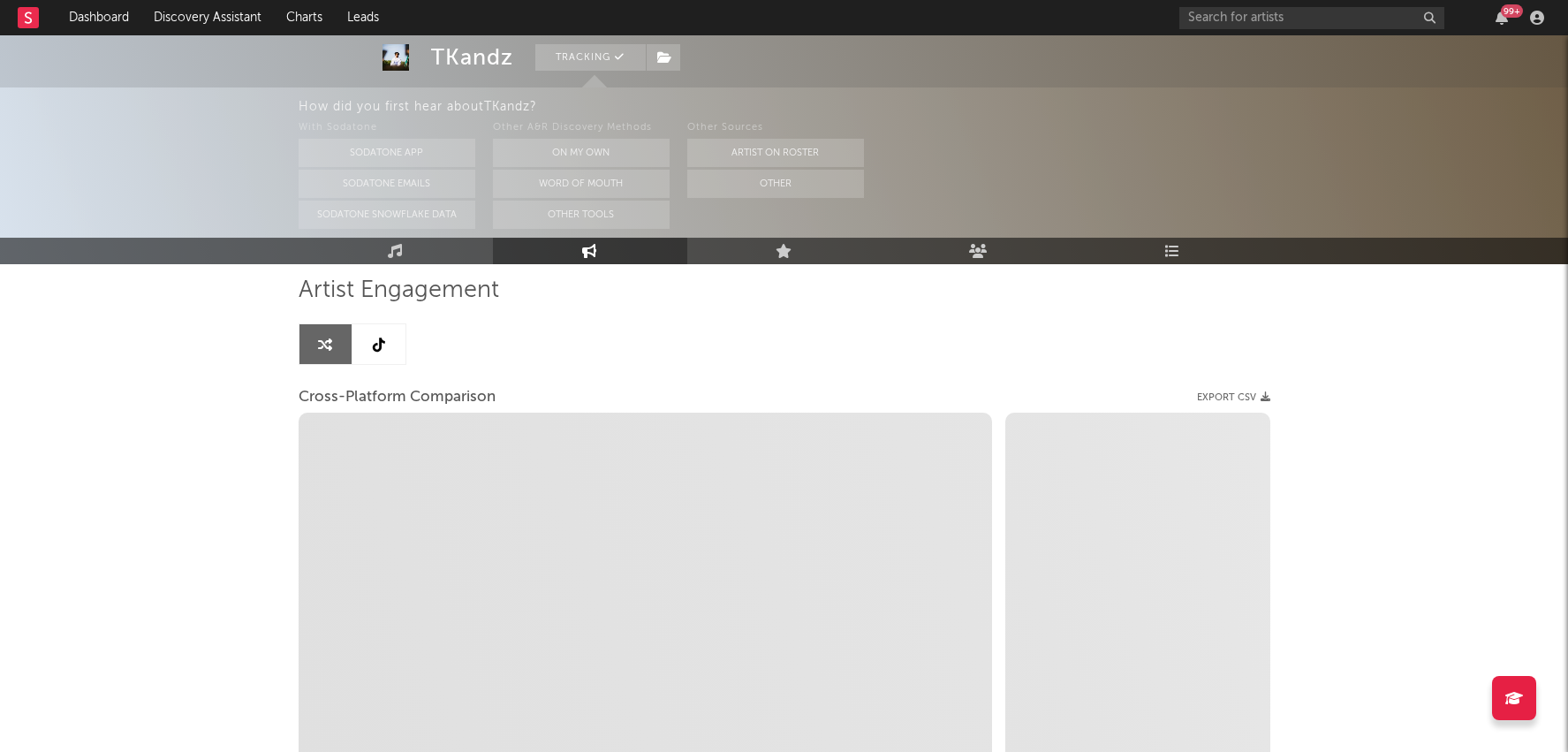
select select "1m"
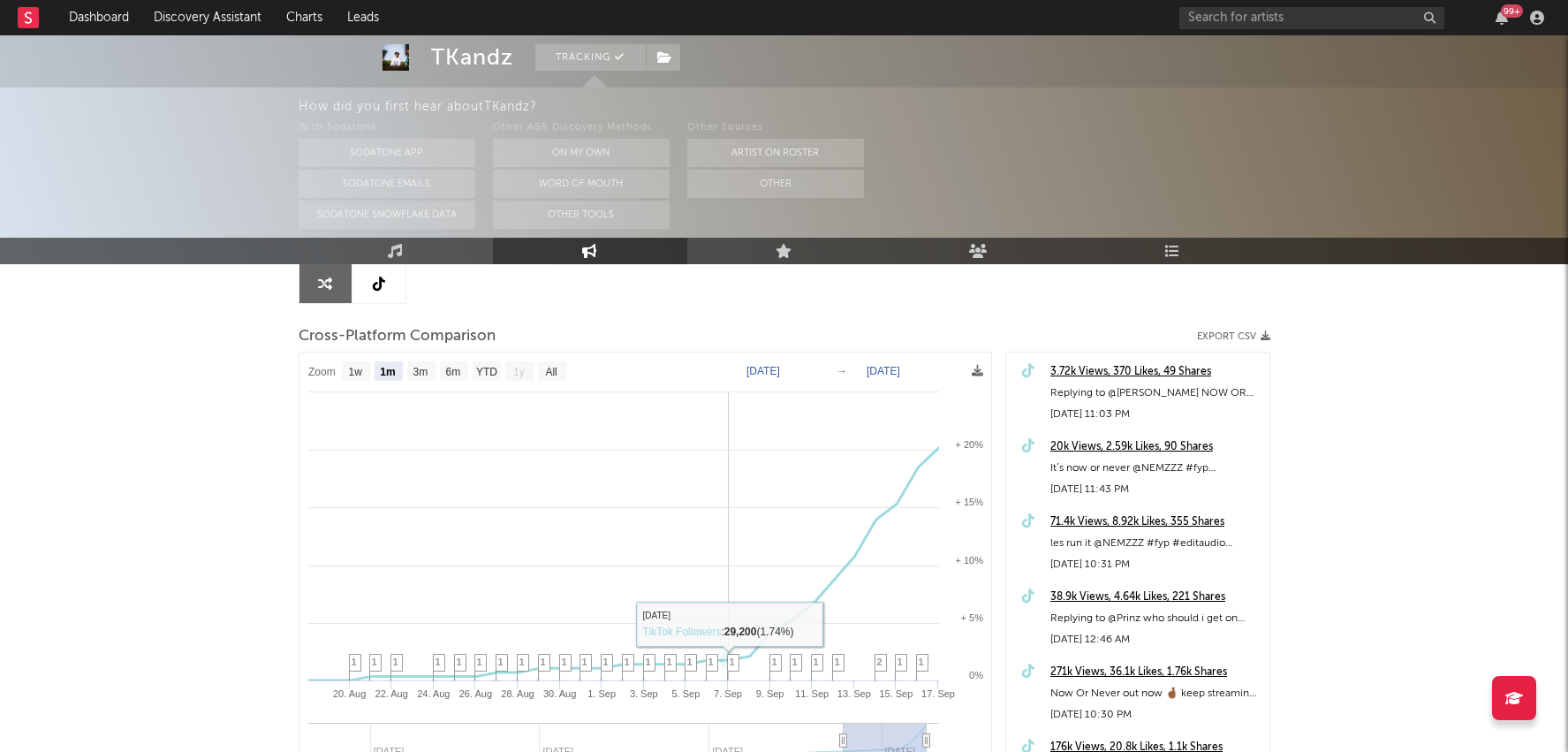
scroll to position [235, 0]
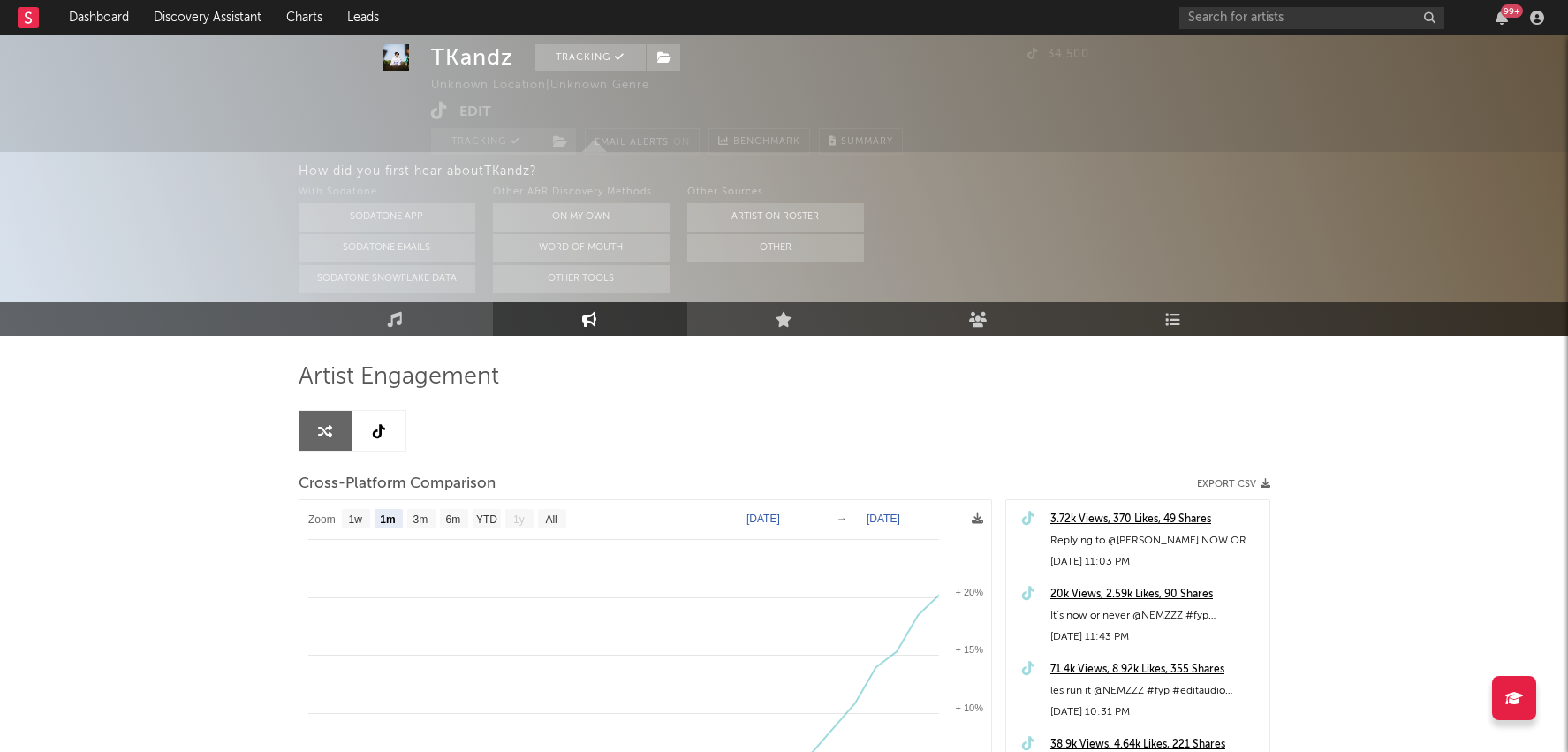
click at [390, 438] on link at bounding box center [379, 431] width 53 height 40
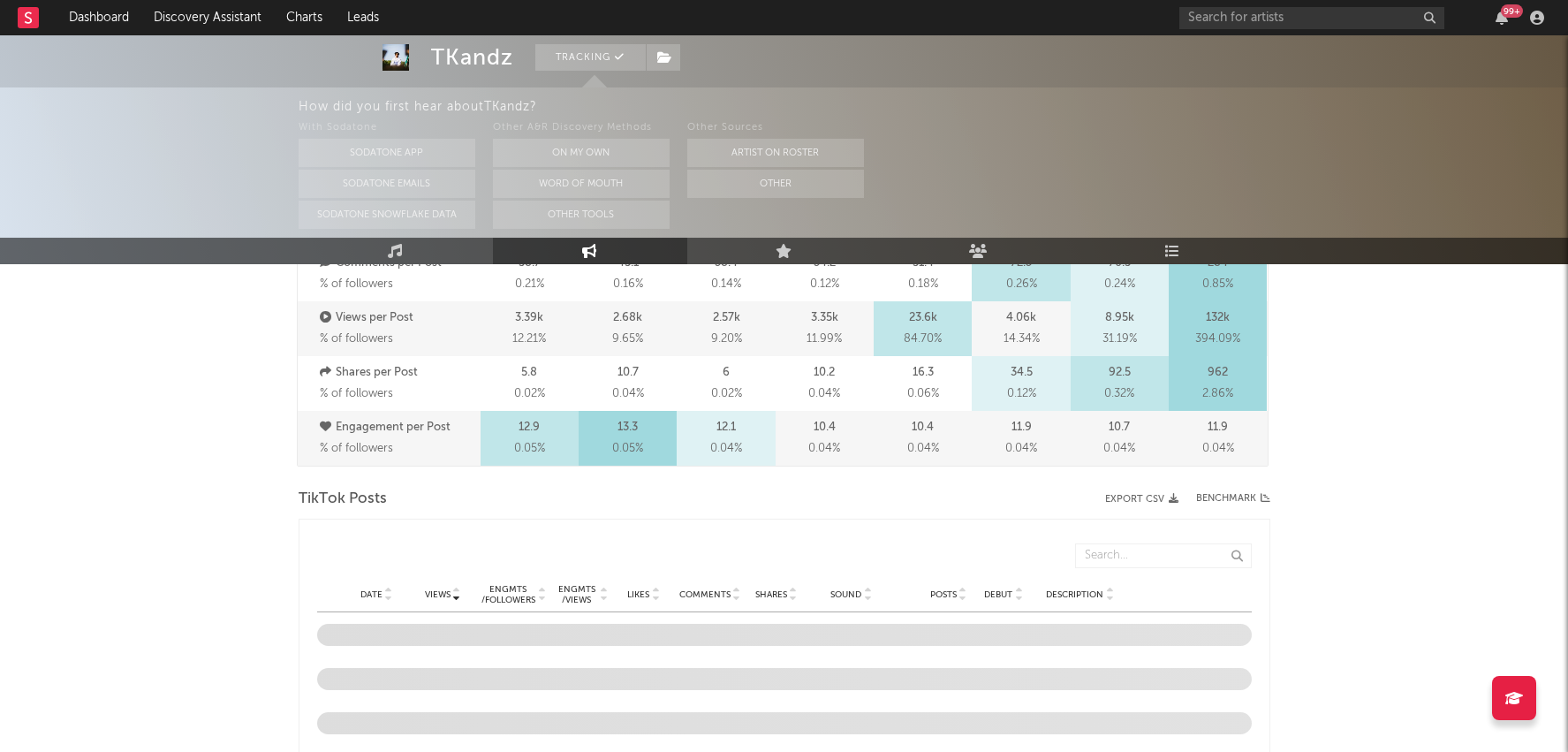
select select "6m"
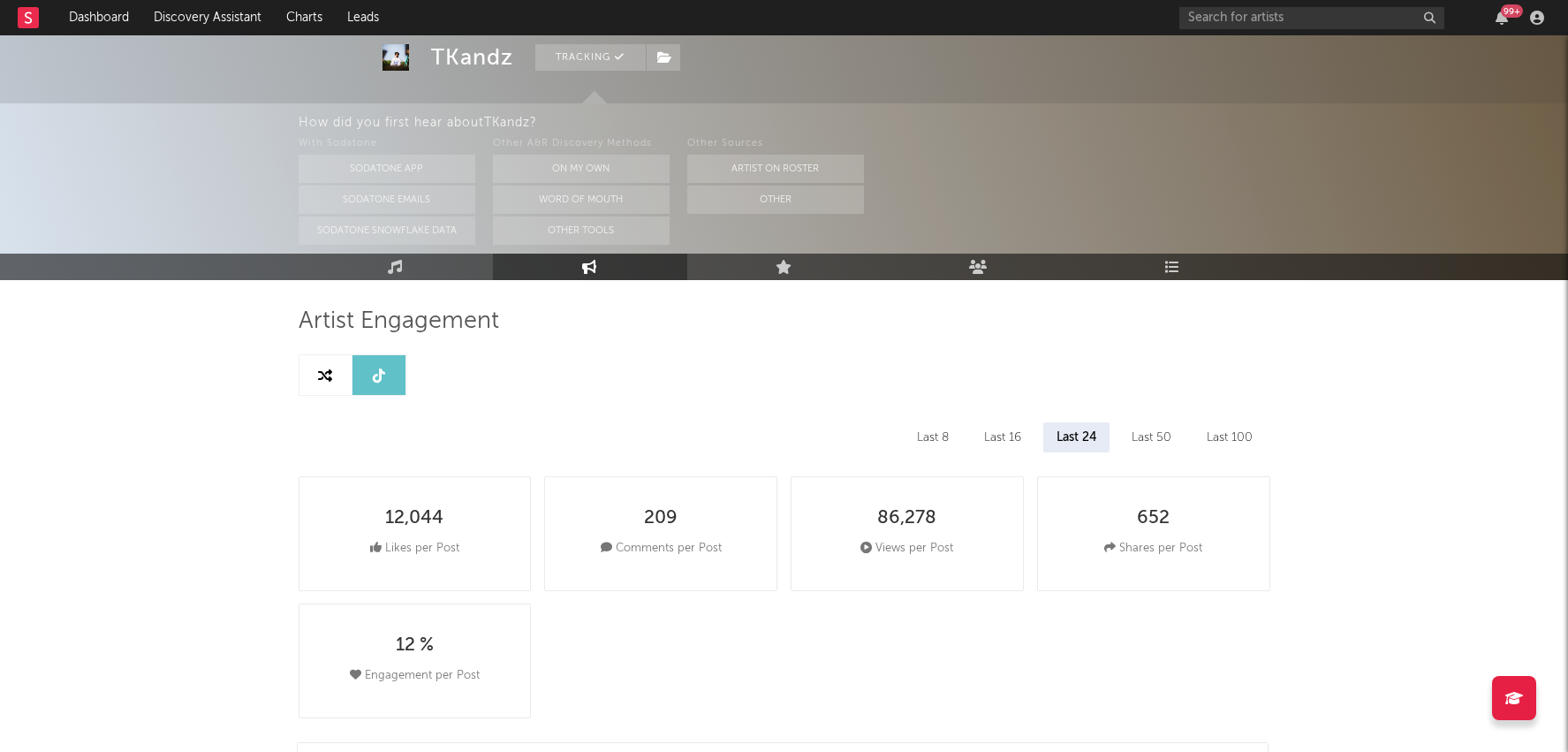
scroll to position [12, 0]
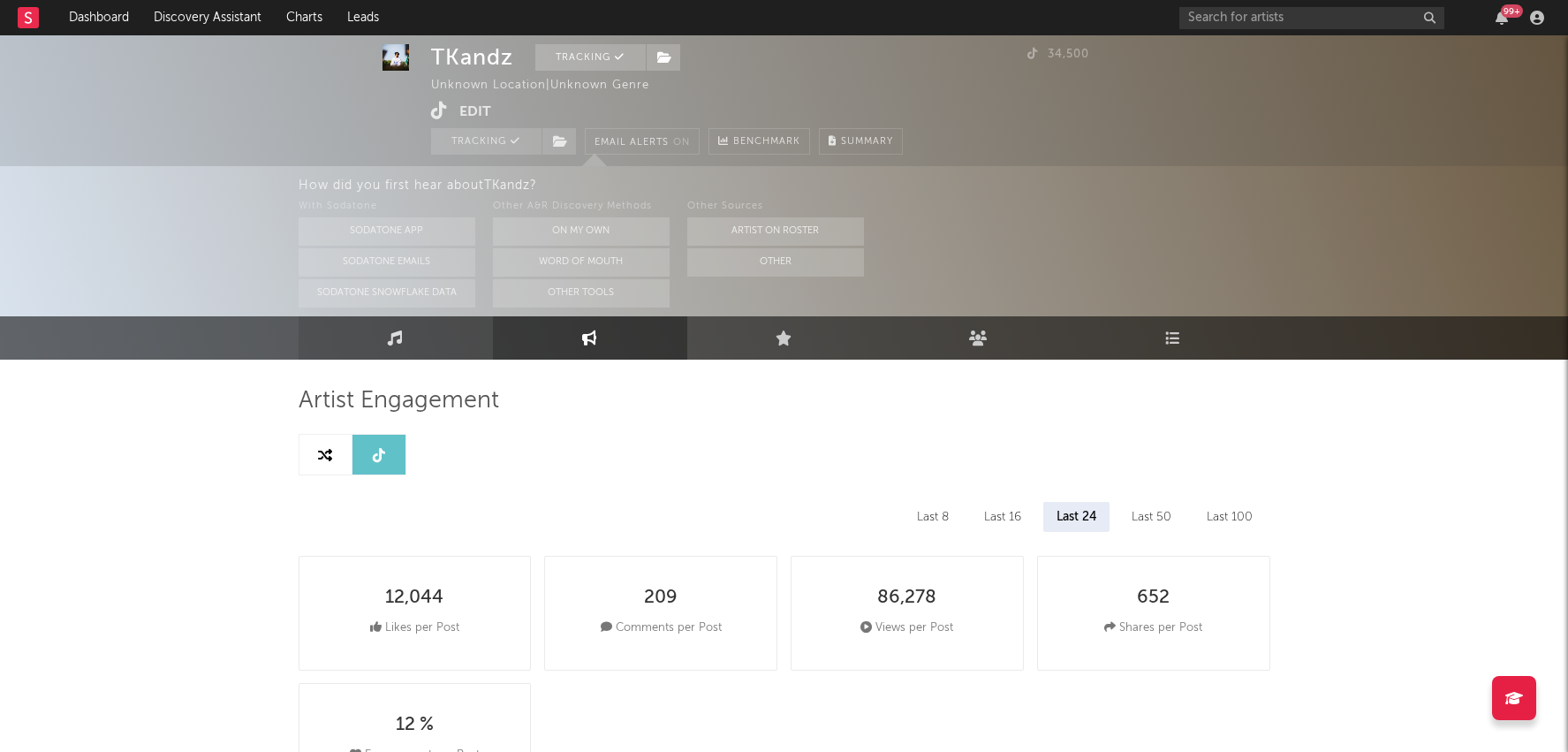
click at [380, 344] on link "Music" at bounding box center [396, 338] width 195 height 43
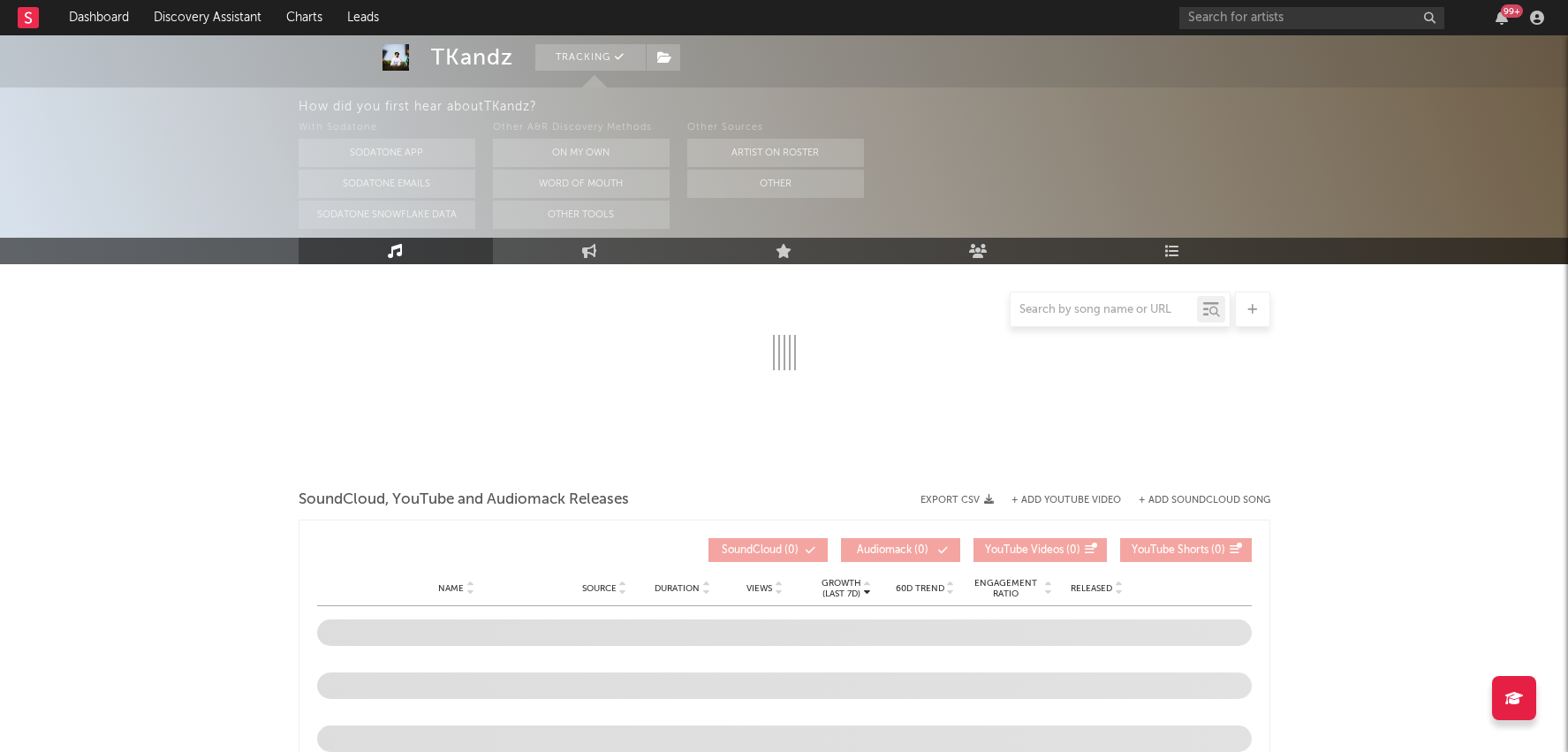
select select "1w"
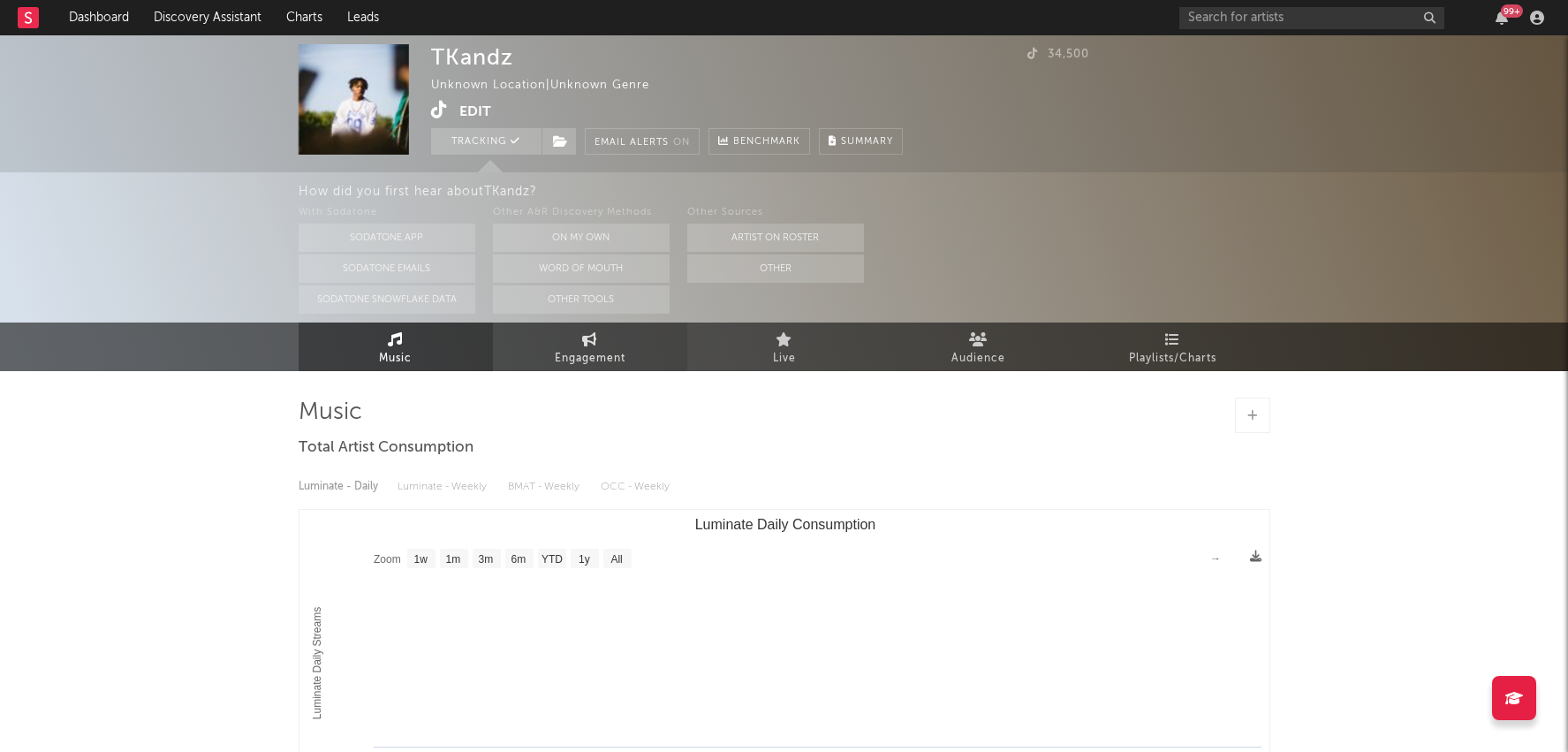
click at [585, 357] on span "Engagement" at bounding box center [591, 358] width 71 height 21
select select "1w"
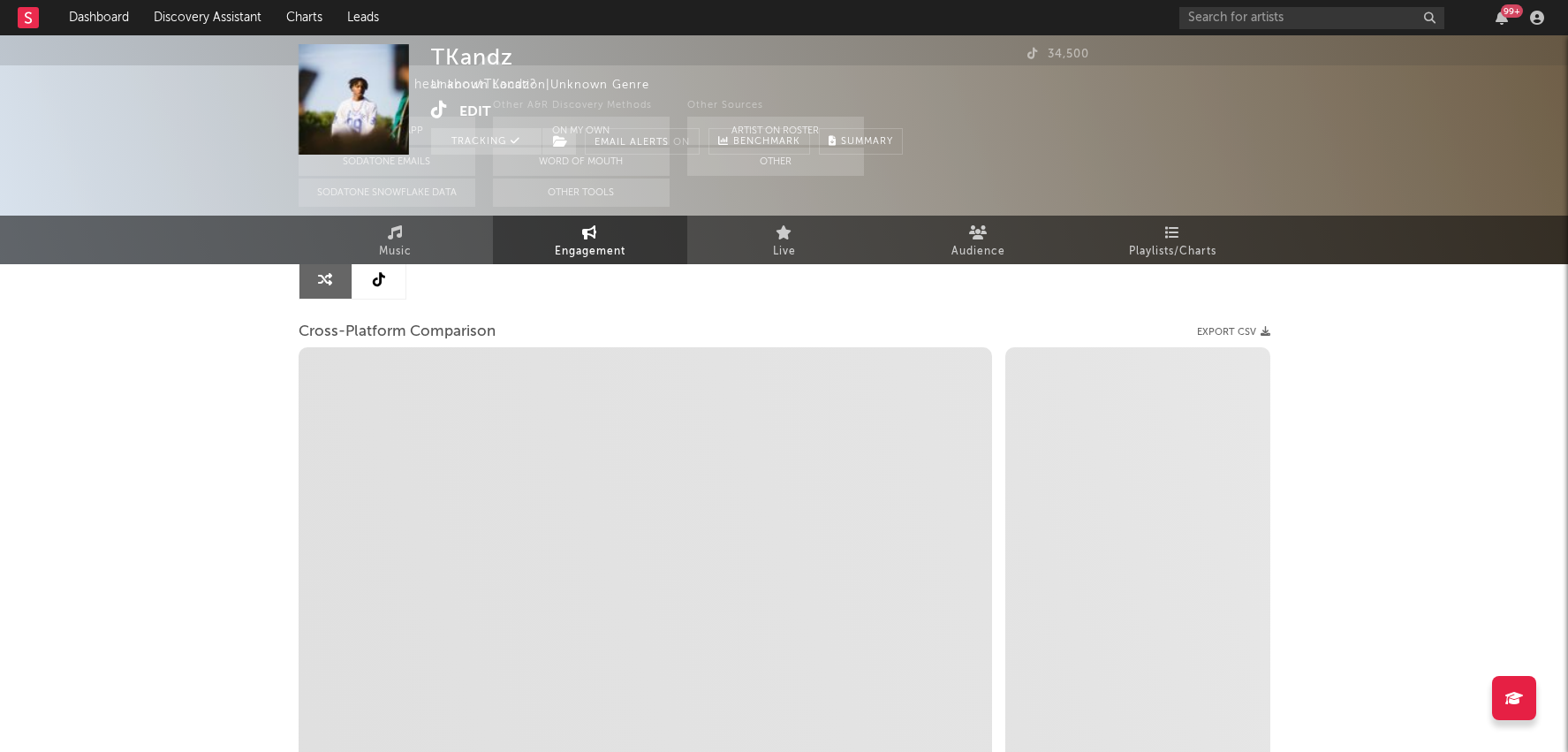
select select "1m"
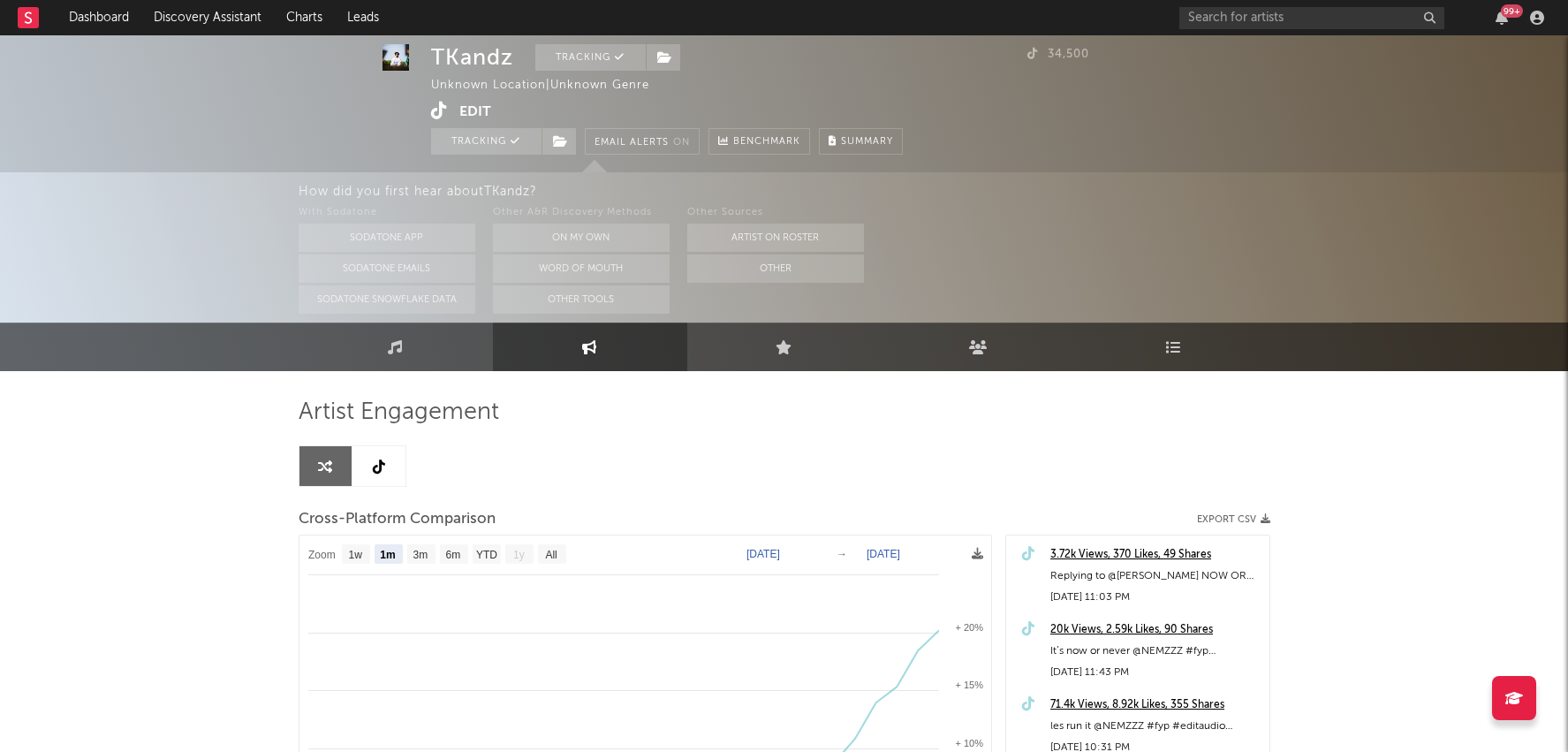
click at [375, 464] on icon at bounding box center [380, 467] width 13 height 14
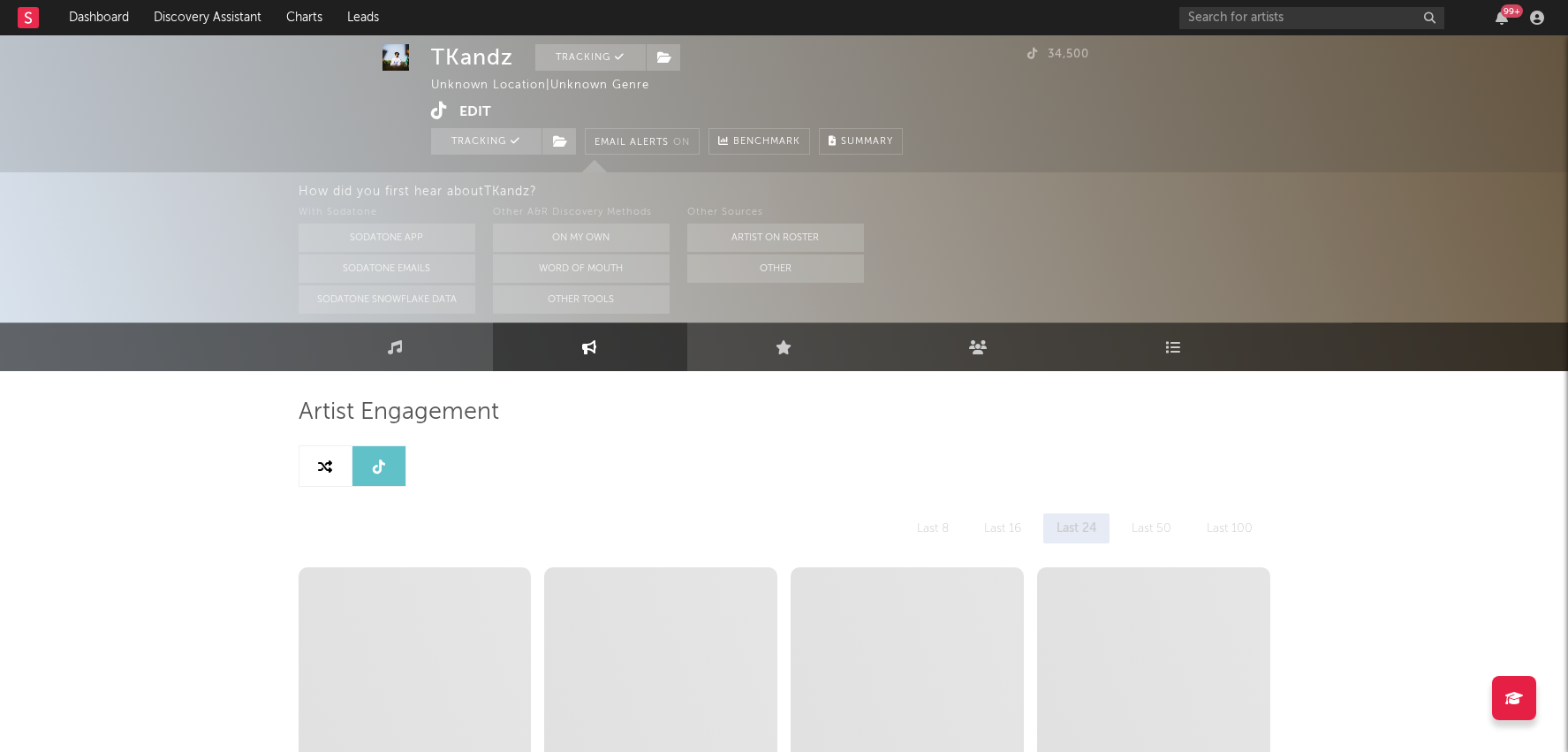
select select "6m"
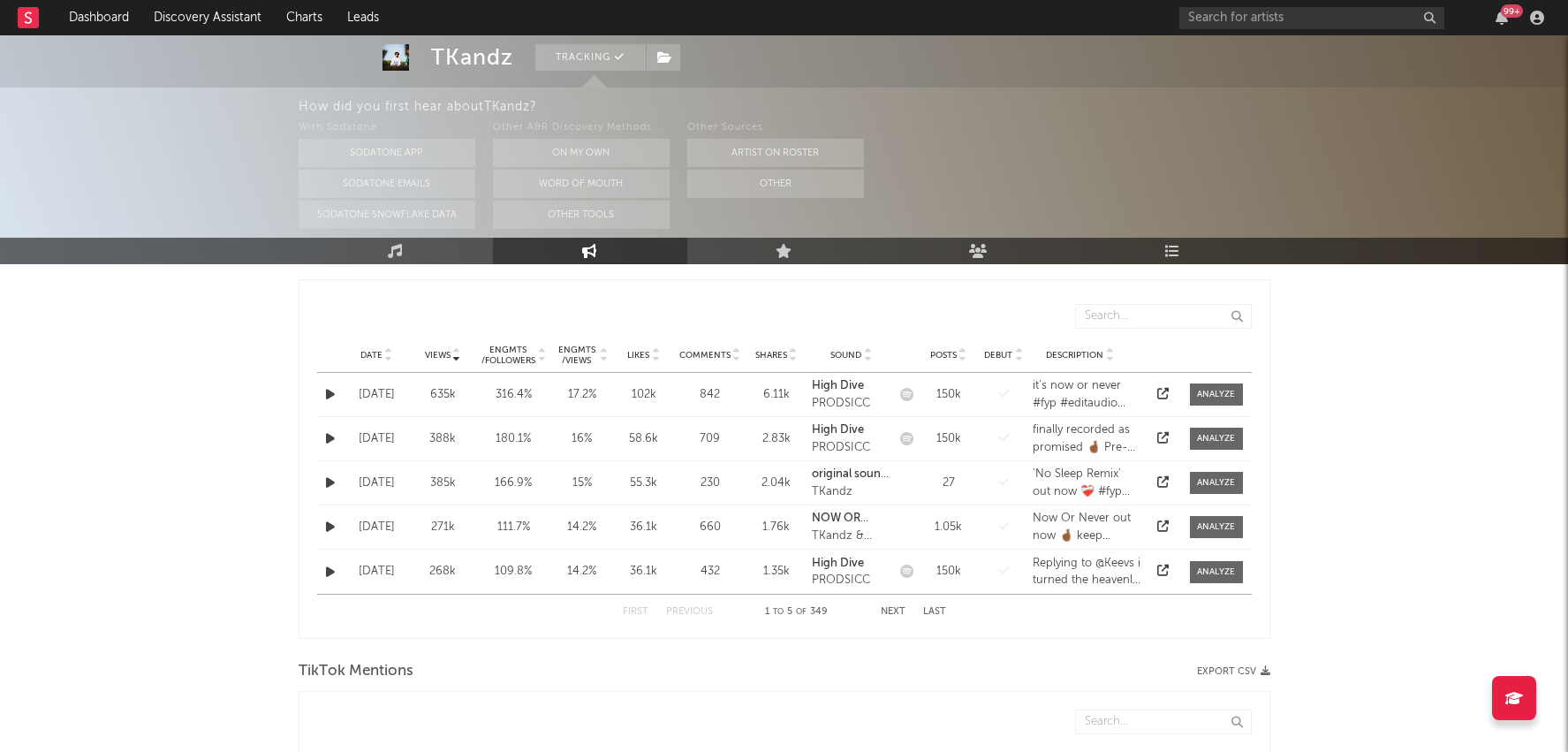
scroll to position [913, 0]
click at [1217, 392] on div at bounding box center [1217, 397] width 38 height 14
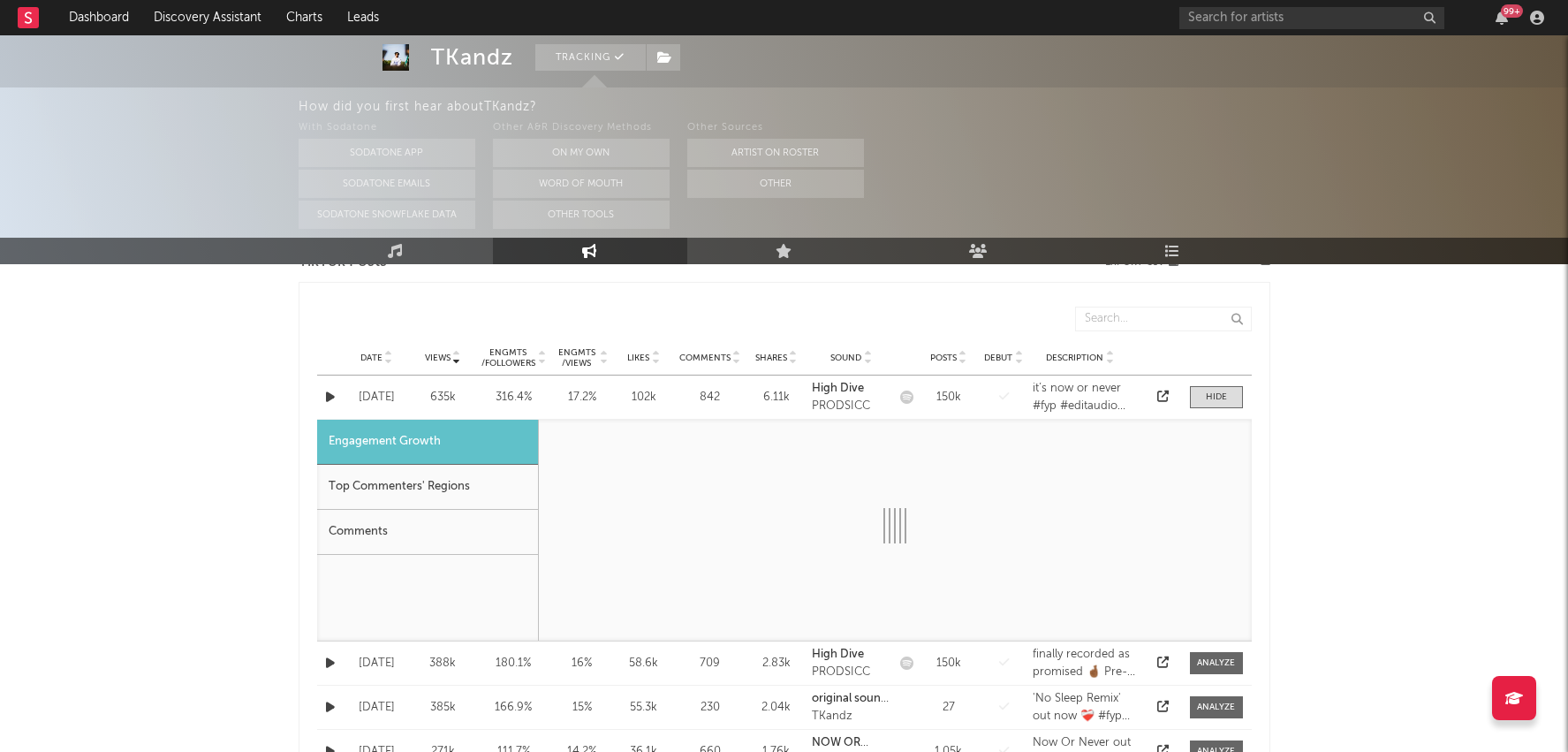
select select "1w"
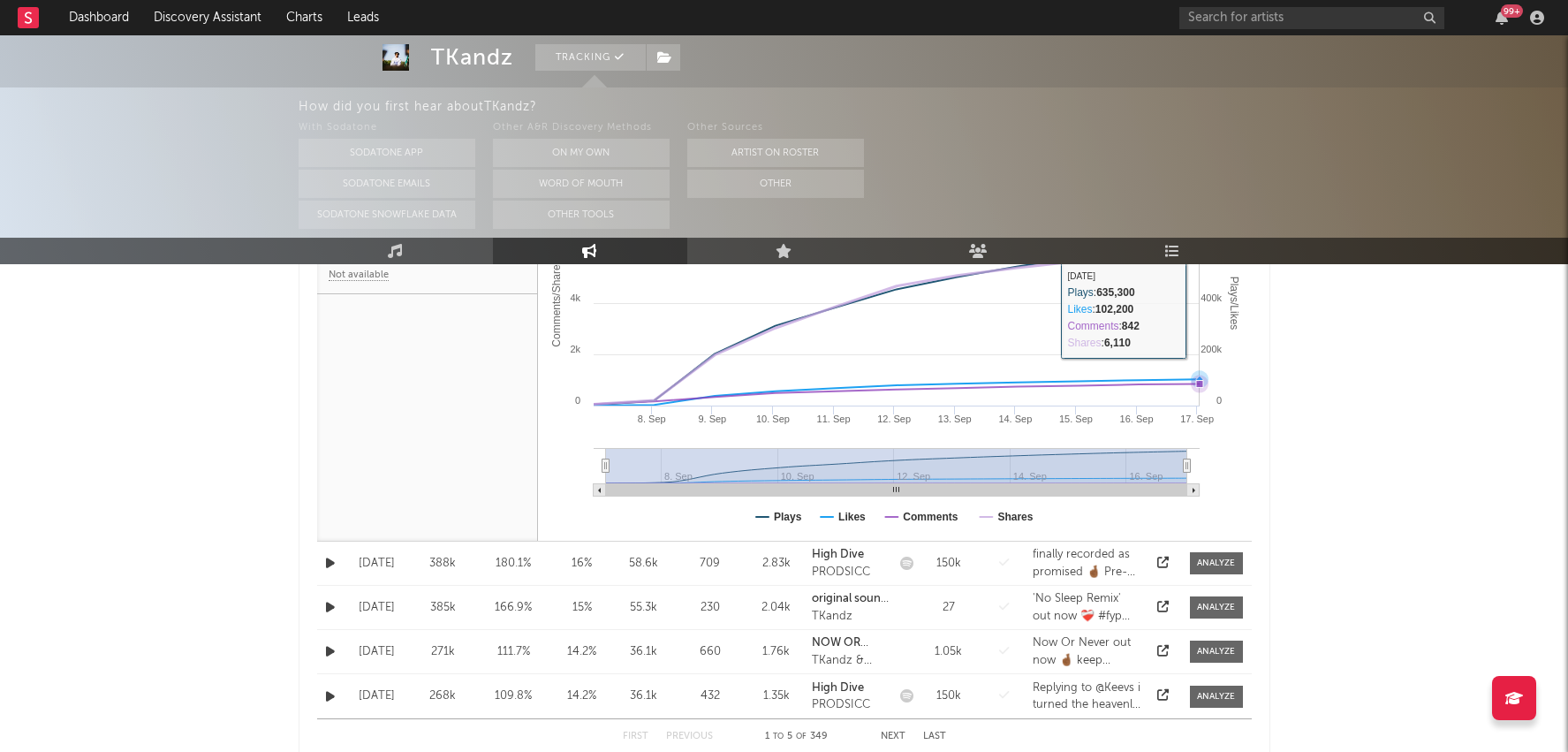
scroll to position [1272, 0]
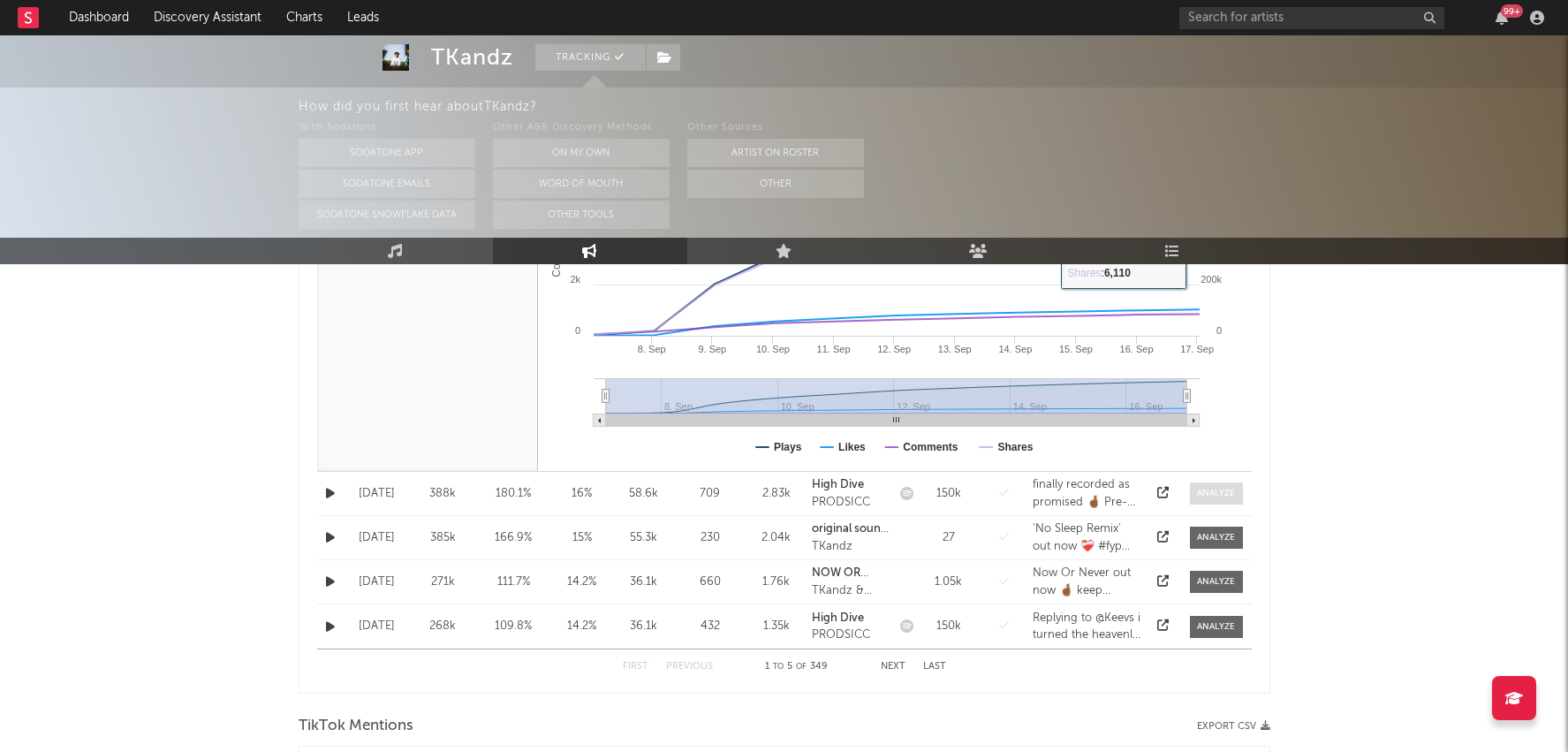
click at [1216, 491] on div at bounding box center [1217, 493] width 38 height 14
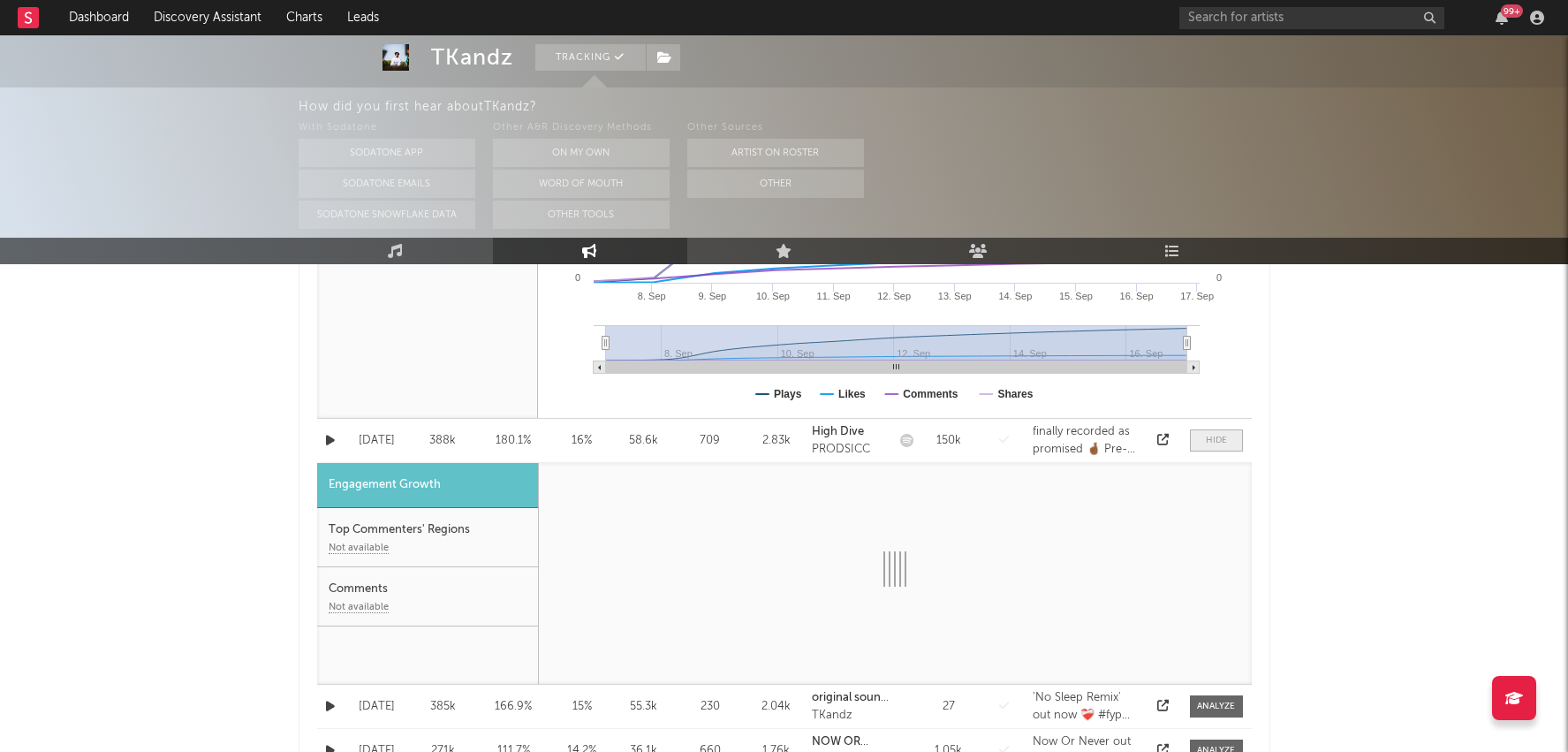
select select "1w"
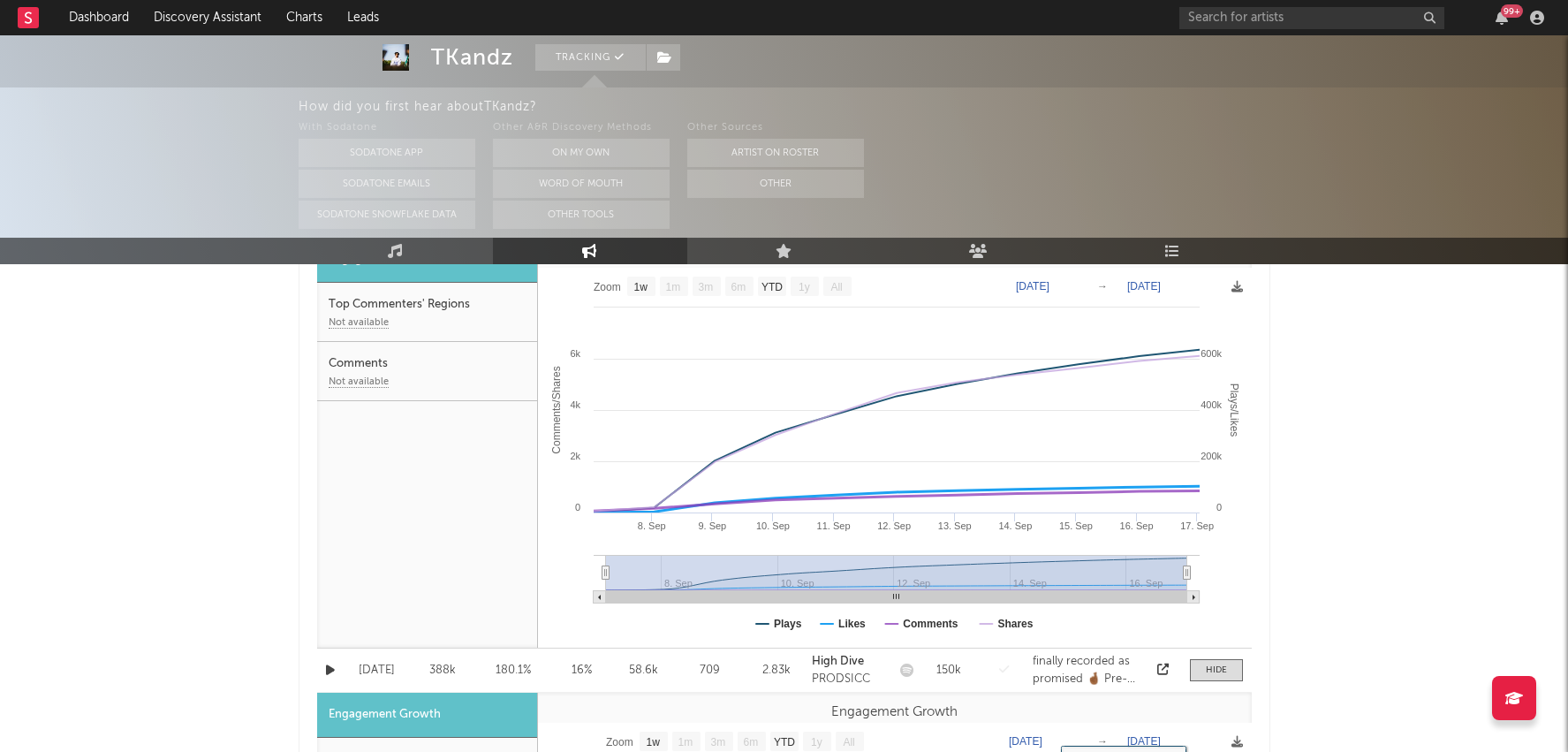
scroll to position [911, 0]
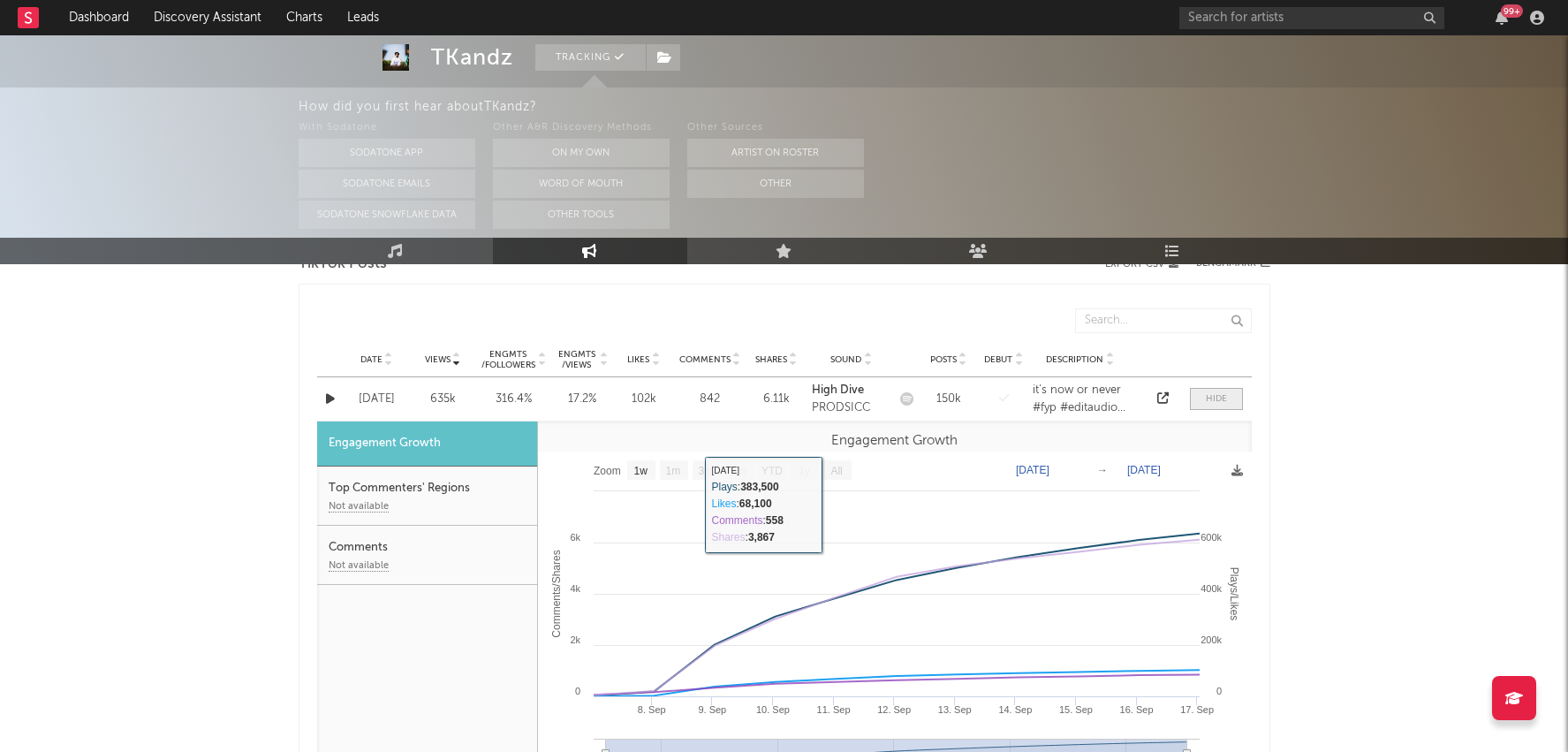
click at [1218, 389] on span at bounding box center [1217, 399] width 53 height 22
select select "1w"
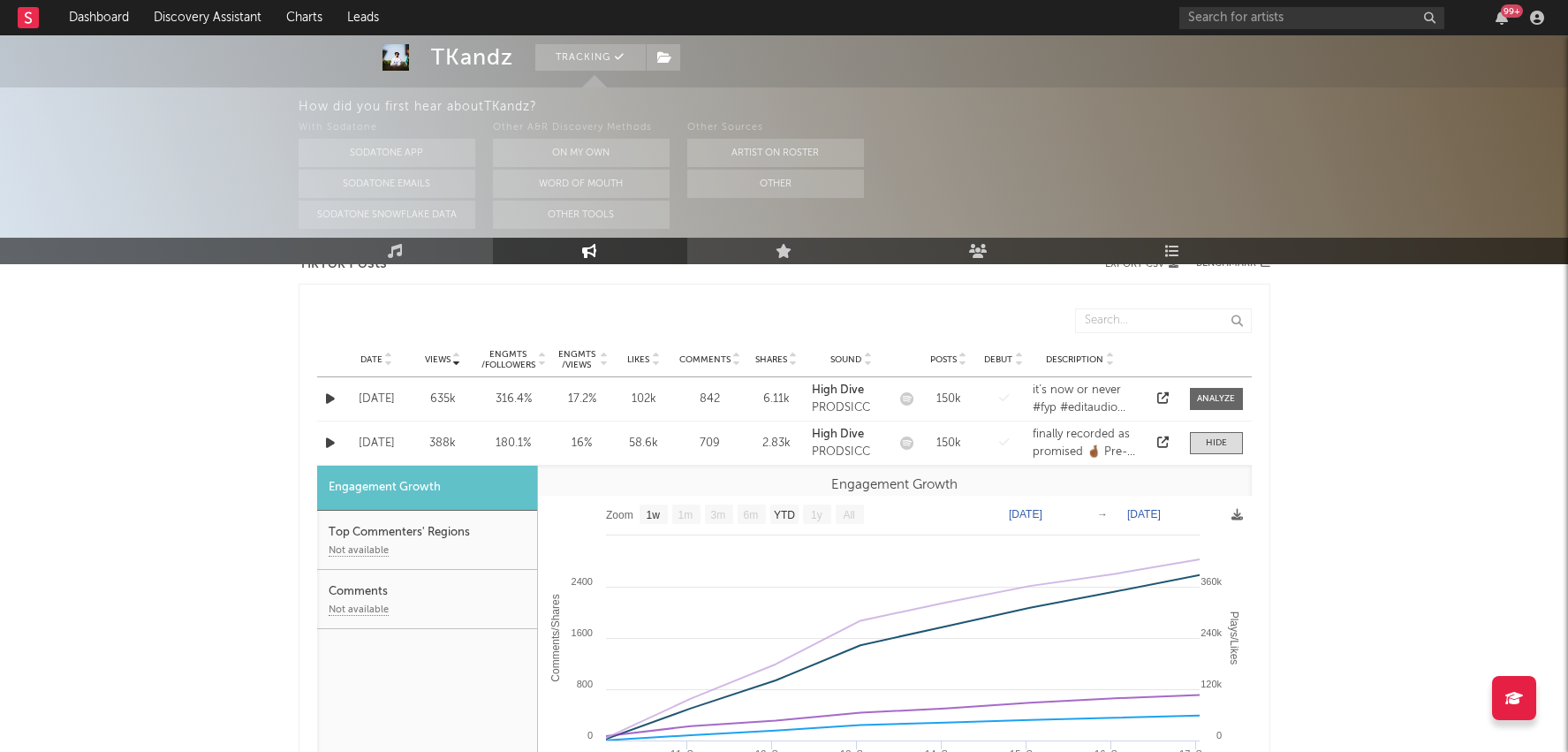
click at [1214, 452] on div "Date Sep 09 '25 Views 388k Engmts / Followers 180.1 % Engmts / Views 16 % Likes…" at bounding box center [784, 443] width 935 height 43
click at [1215, 438] on div at bounding box center [1216, 443] width 21 height 14
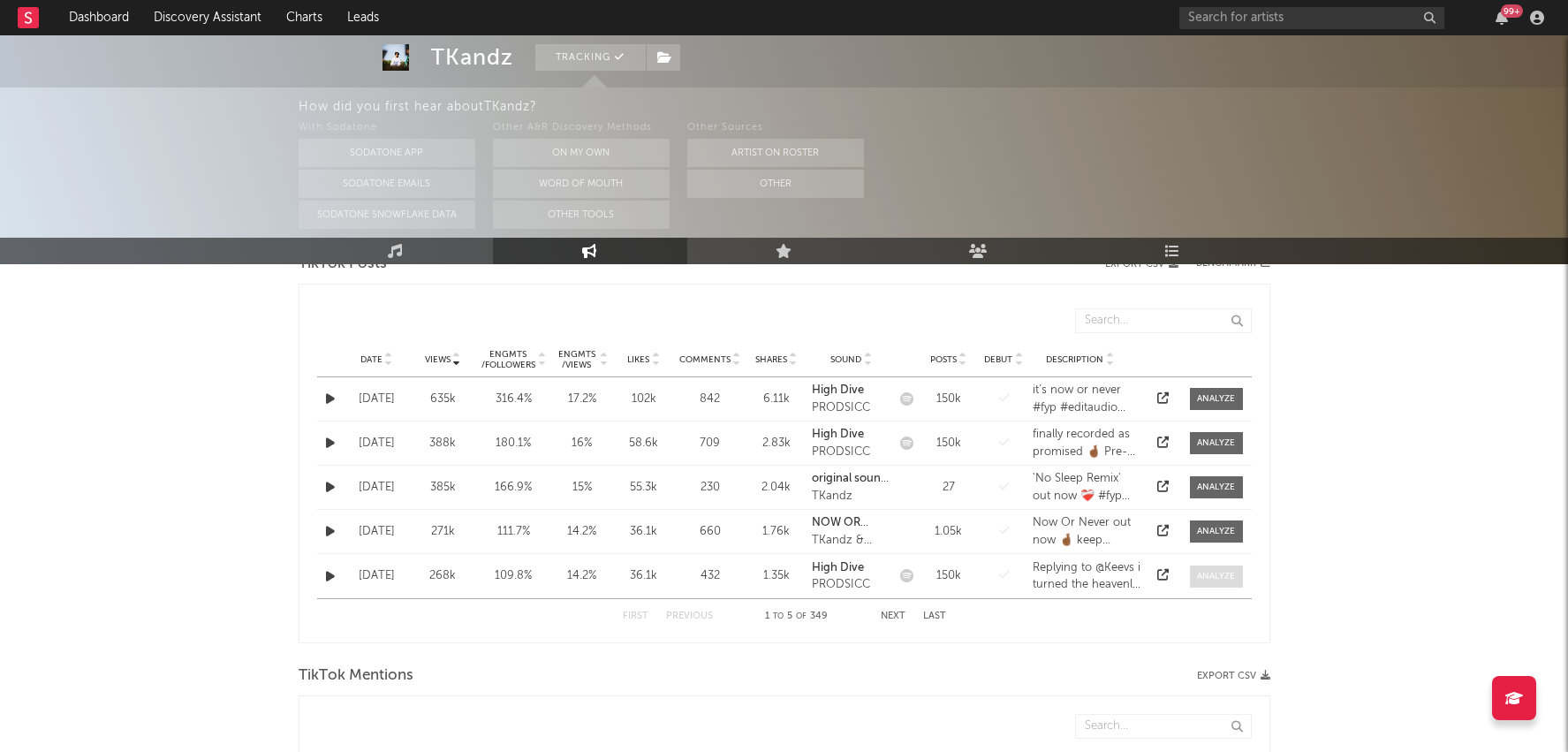
click at [1216, 577] on div at bounding box center [1217, 576] width 38 height 14
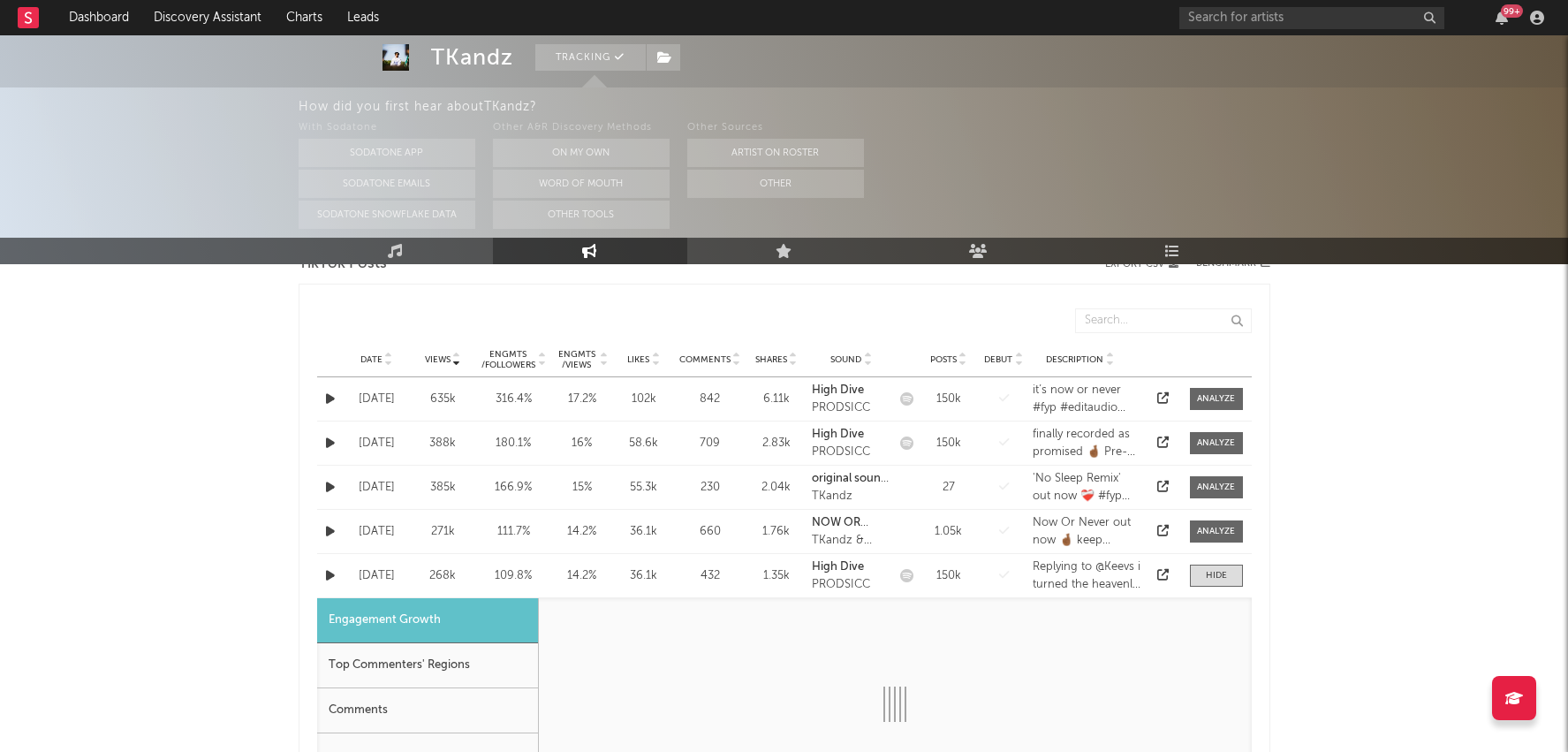
select select "1w"
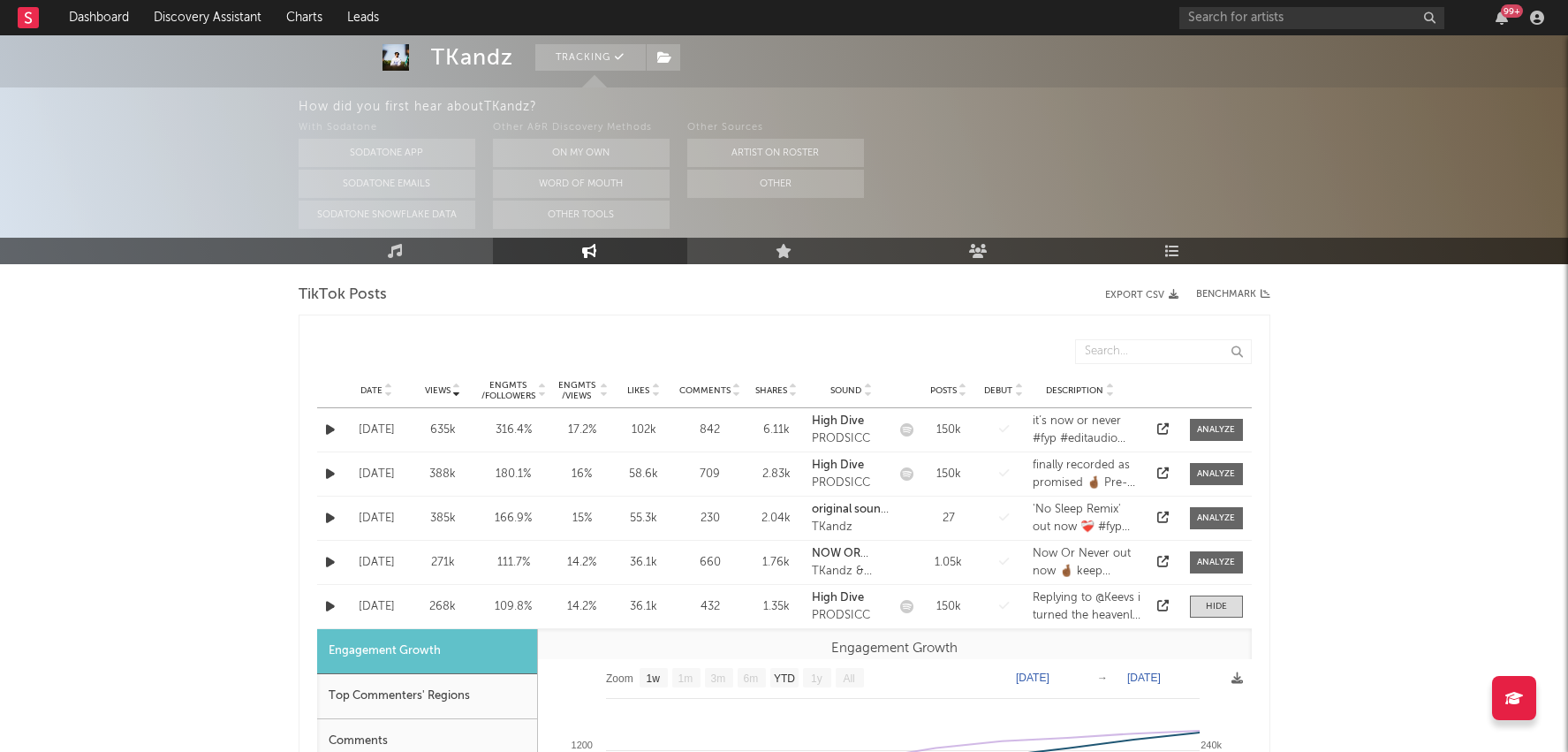
scroll to position [878, 0]
click at [1165, 616] on div "Date Sep 07 '25 Views 268k Engmts / Followers 109.8 % Engmts / Views 14.2 % Lik…" at bounding box center [784, 610] width 935 height 43
click at [1165, 612] on link at bounding box center [1163, 609] width 12 height 12
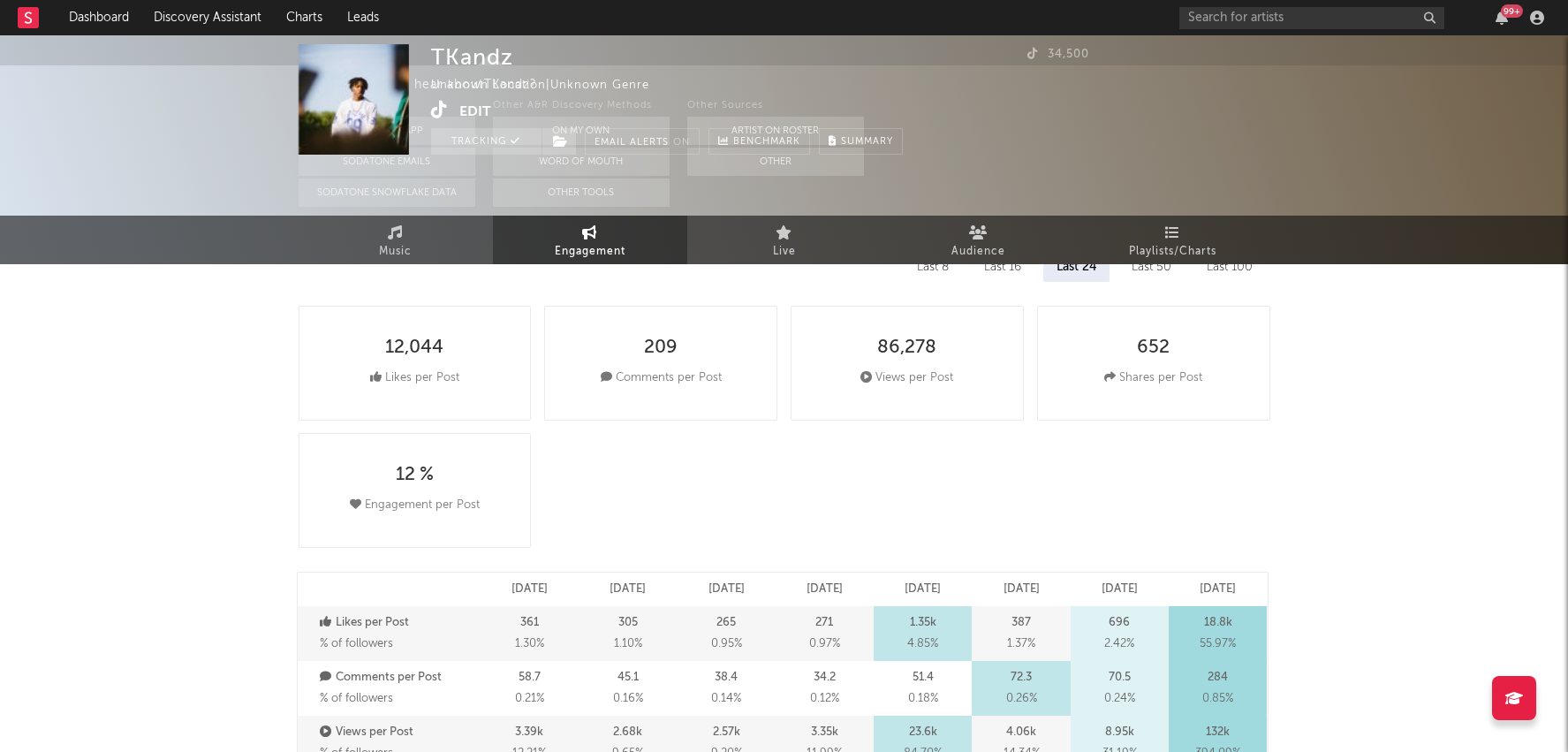
scroll to position [0, 0]
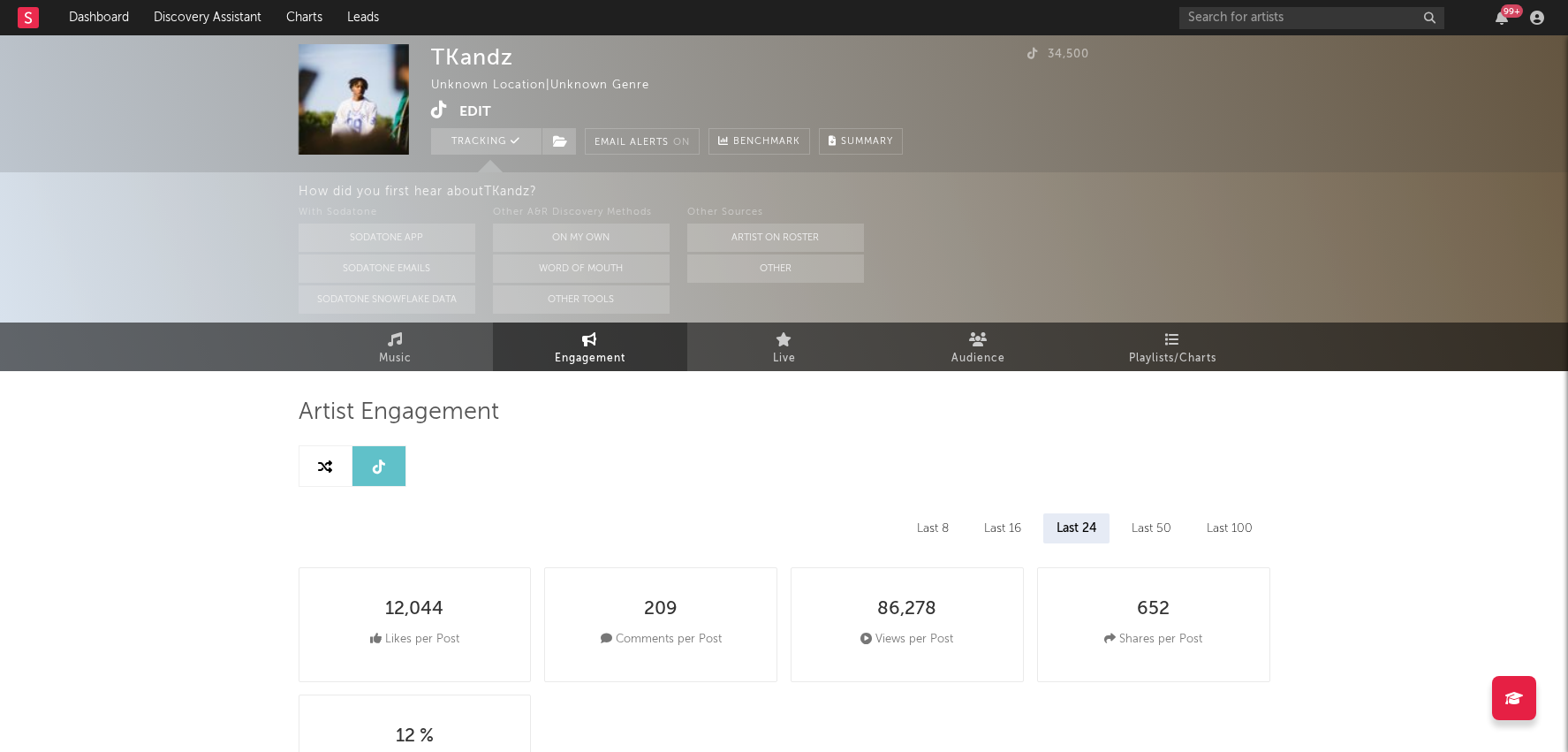
click at [438, 115] on icon at bounding box center [439, 110] width 17 height 18
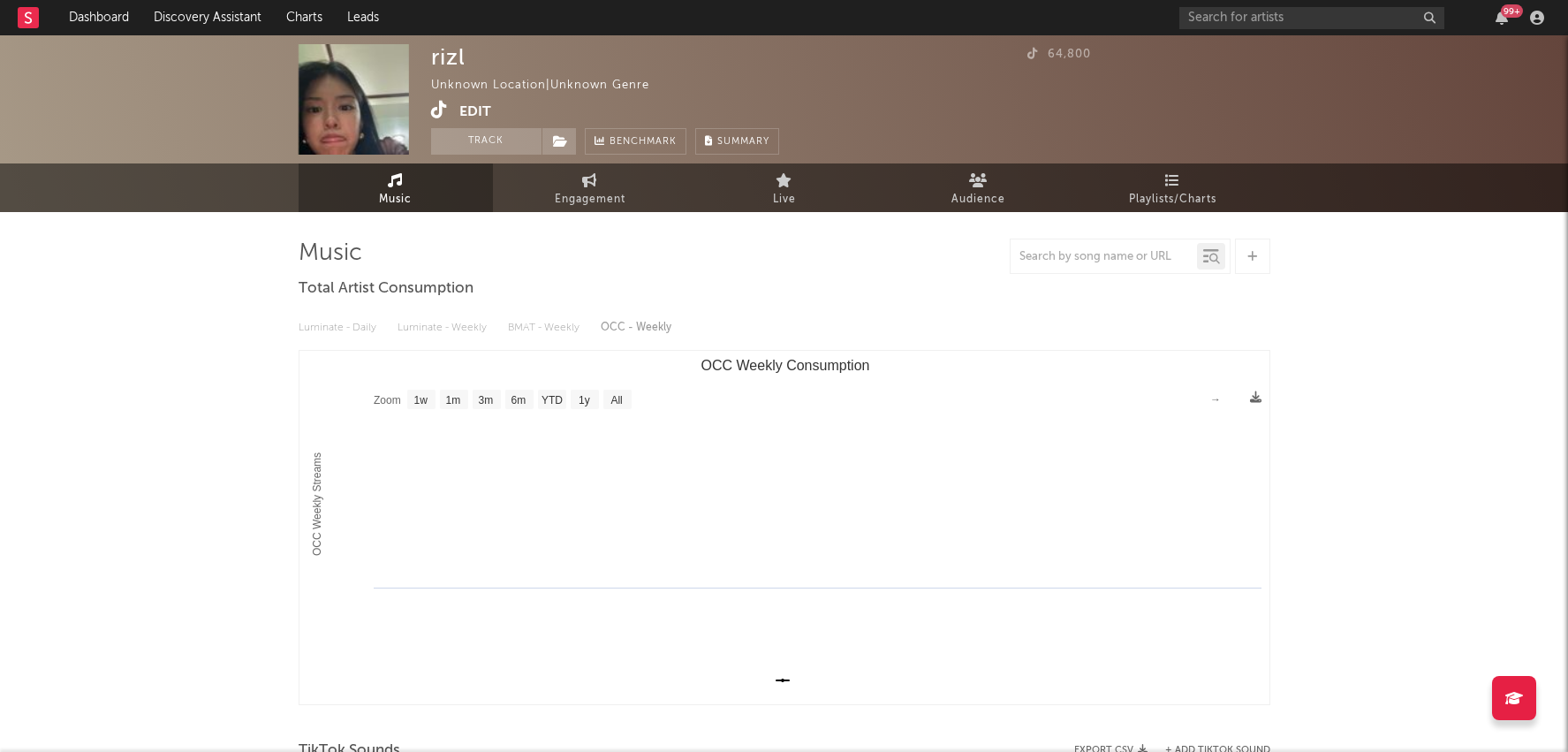
select select "1w"
click at [555, 193] on span "Engagement" at bounding box center [591, 199] width 71 height 21
select select "1w"
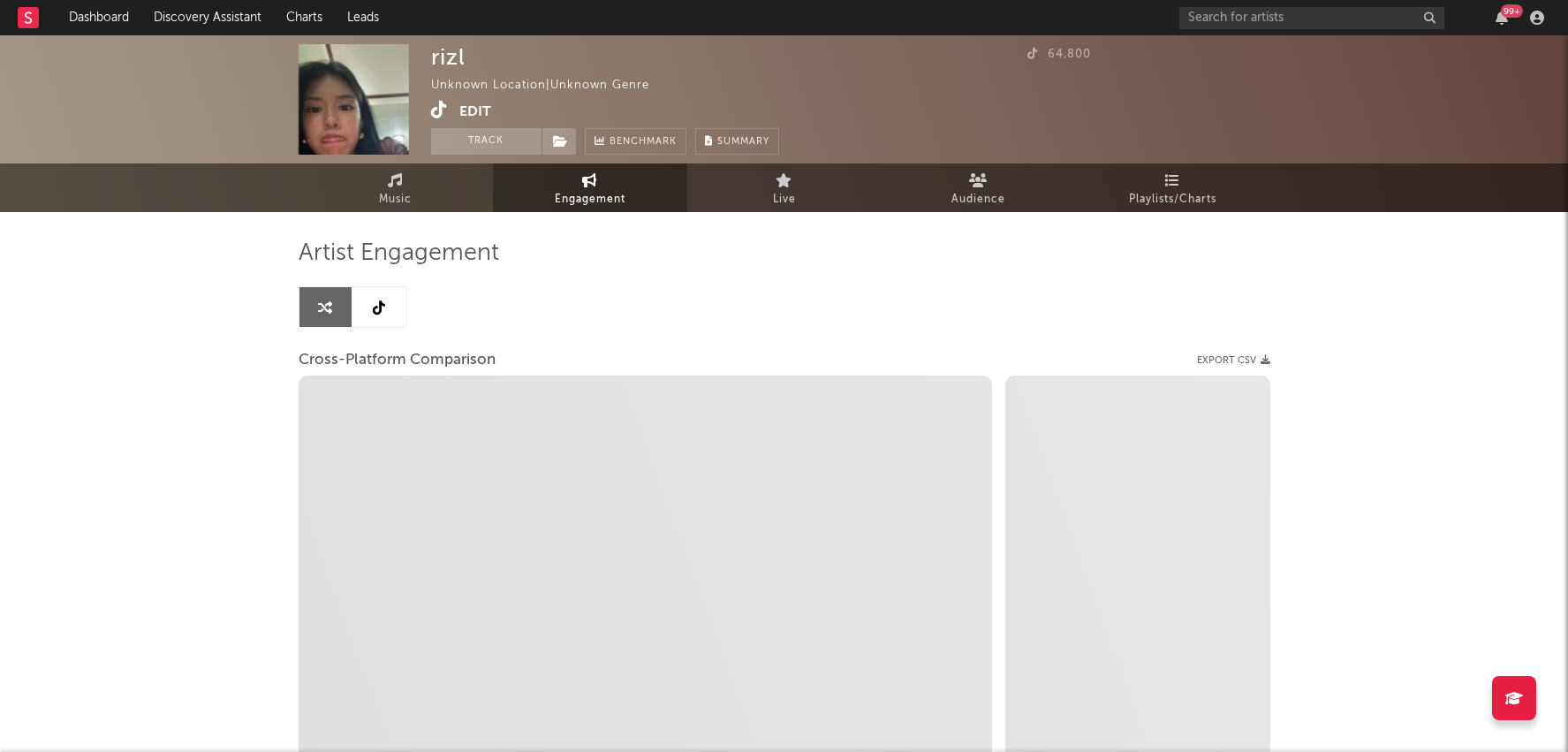
click at [511, 155] on div "rizl Unknown Location | Unknown Genre Edit Track Benchmark Summary 64,800" at bounding box center [784, 99] width 1568 height 128
click at [505, 139] on button "Track" at bounding box center [486, 140] width 111 height 26
select select "1m"
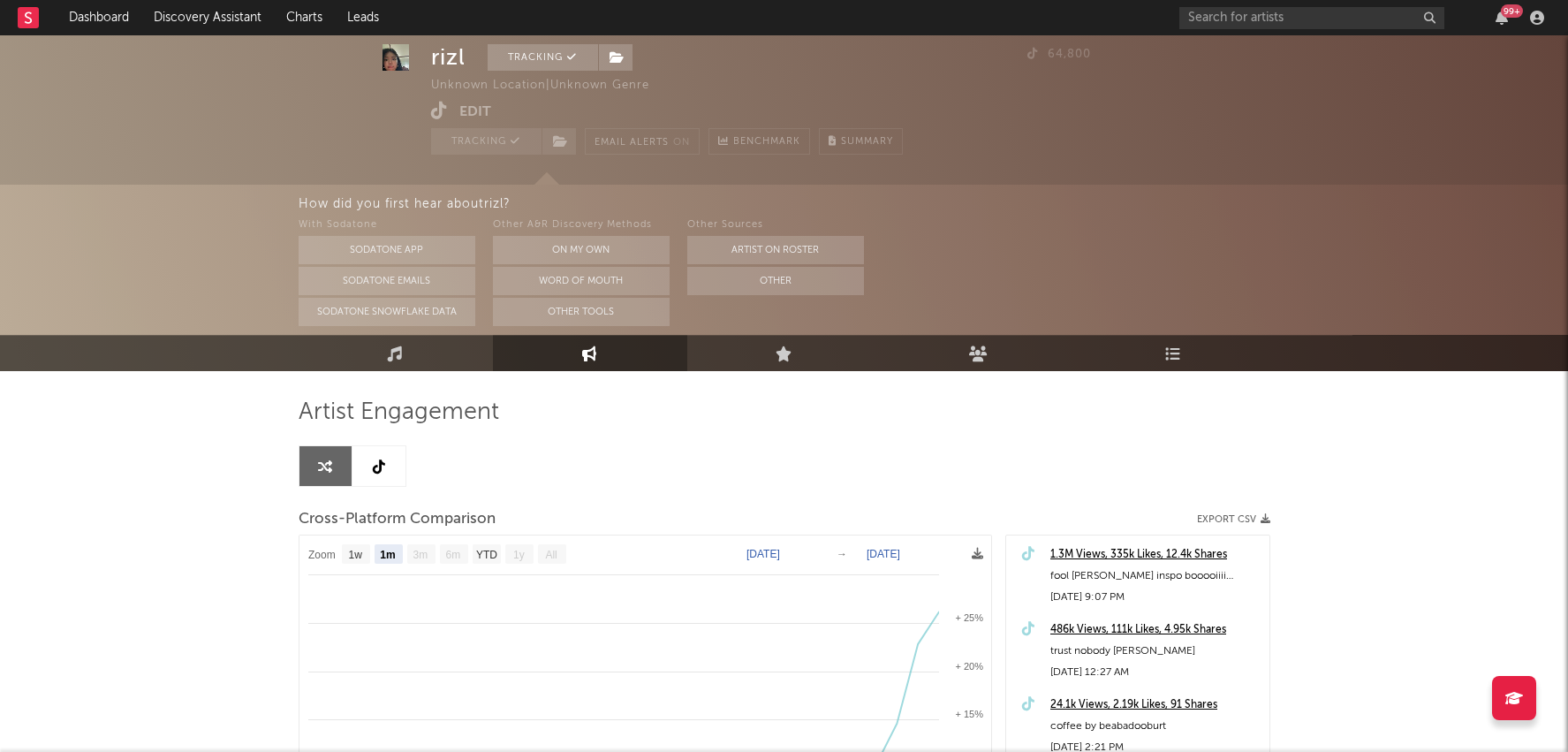
scroll to position [96, 0]
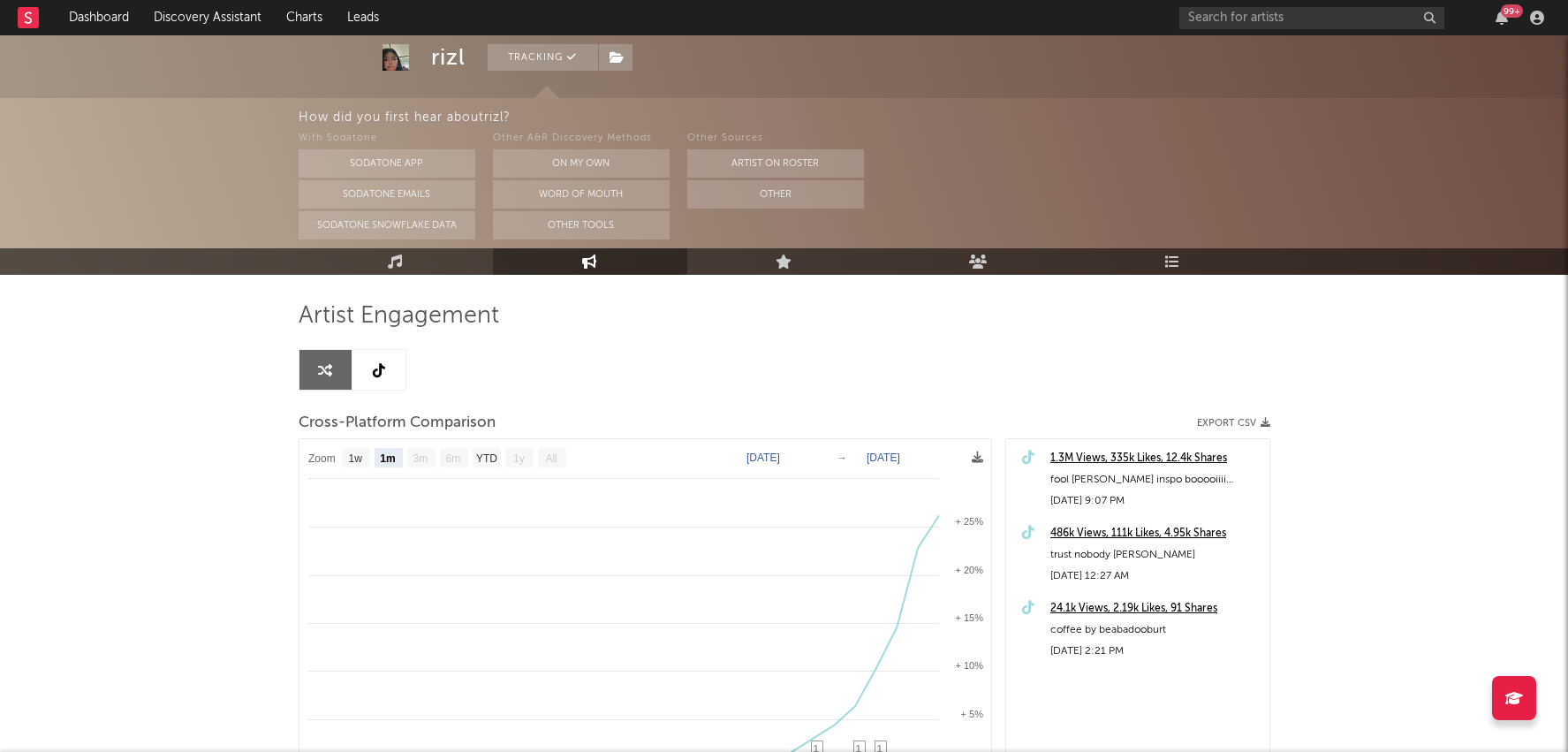
select select "1m"
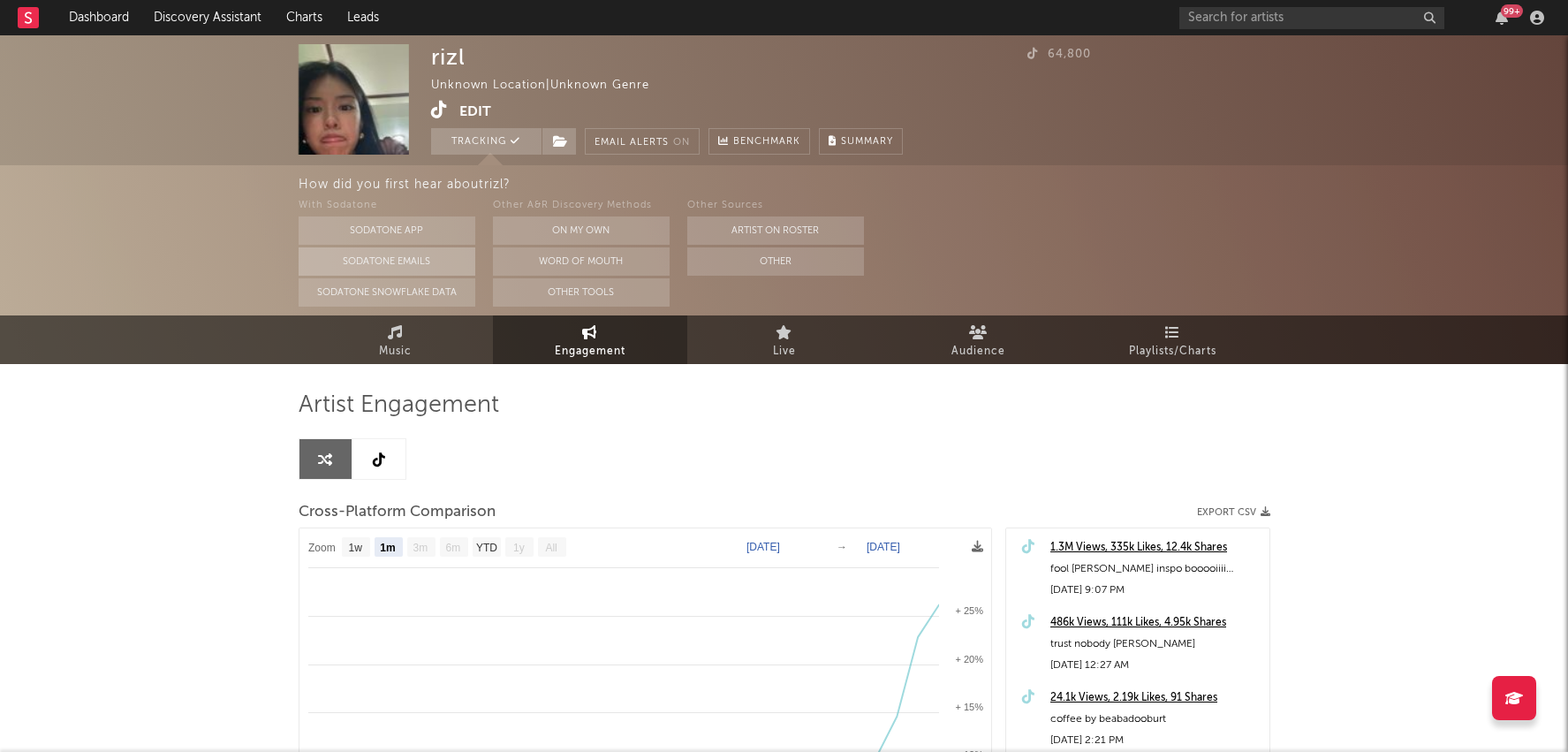
scroll to position [0, 0]
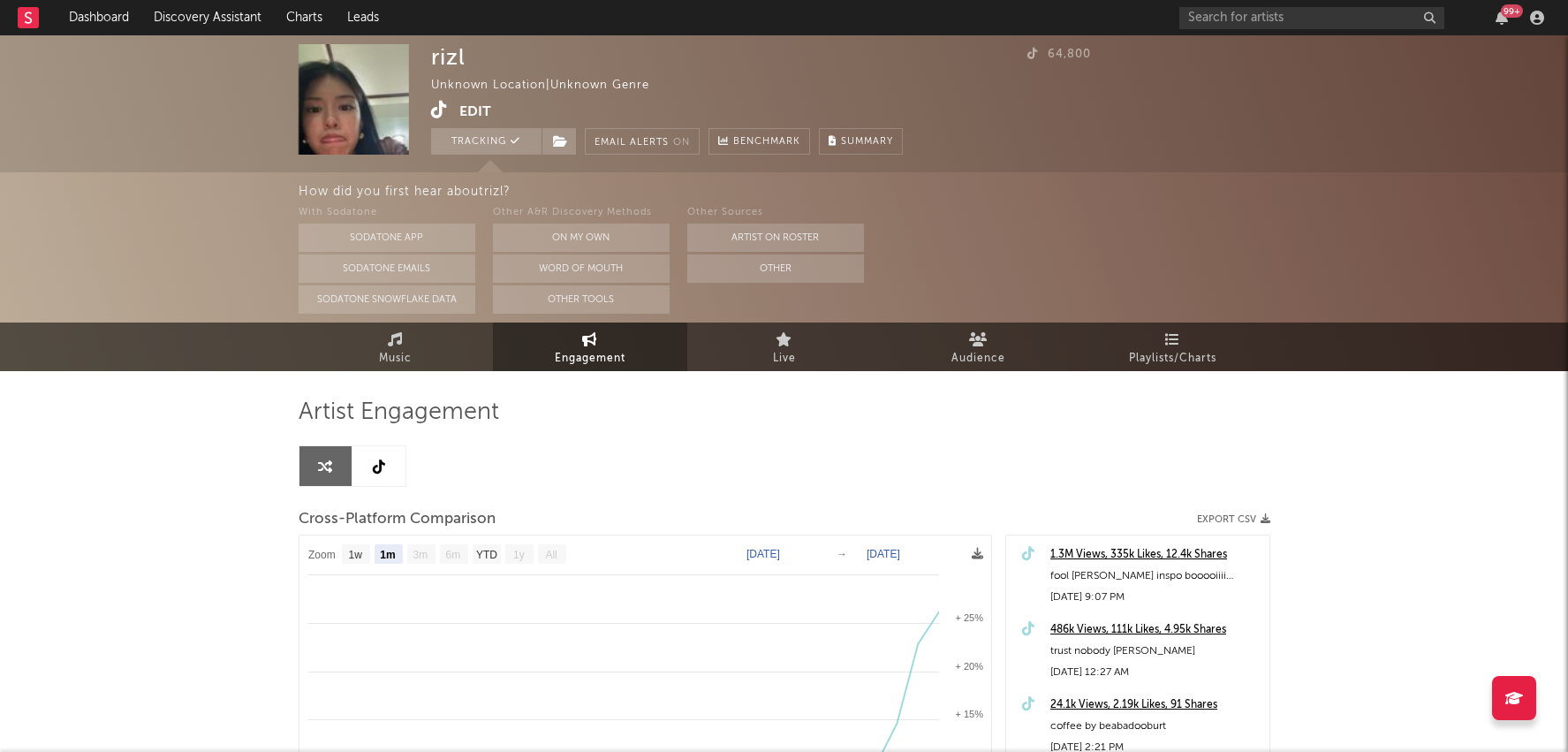
click at [431, 111] on icon at bounding box center [439, 110] width 17 height 18
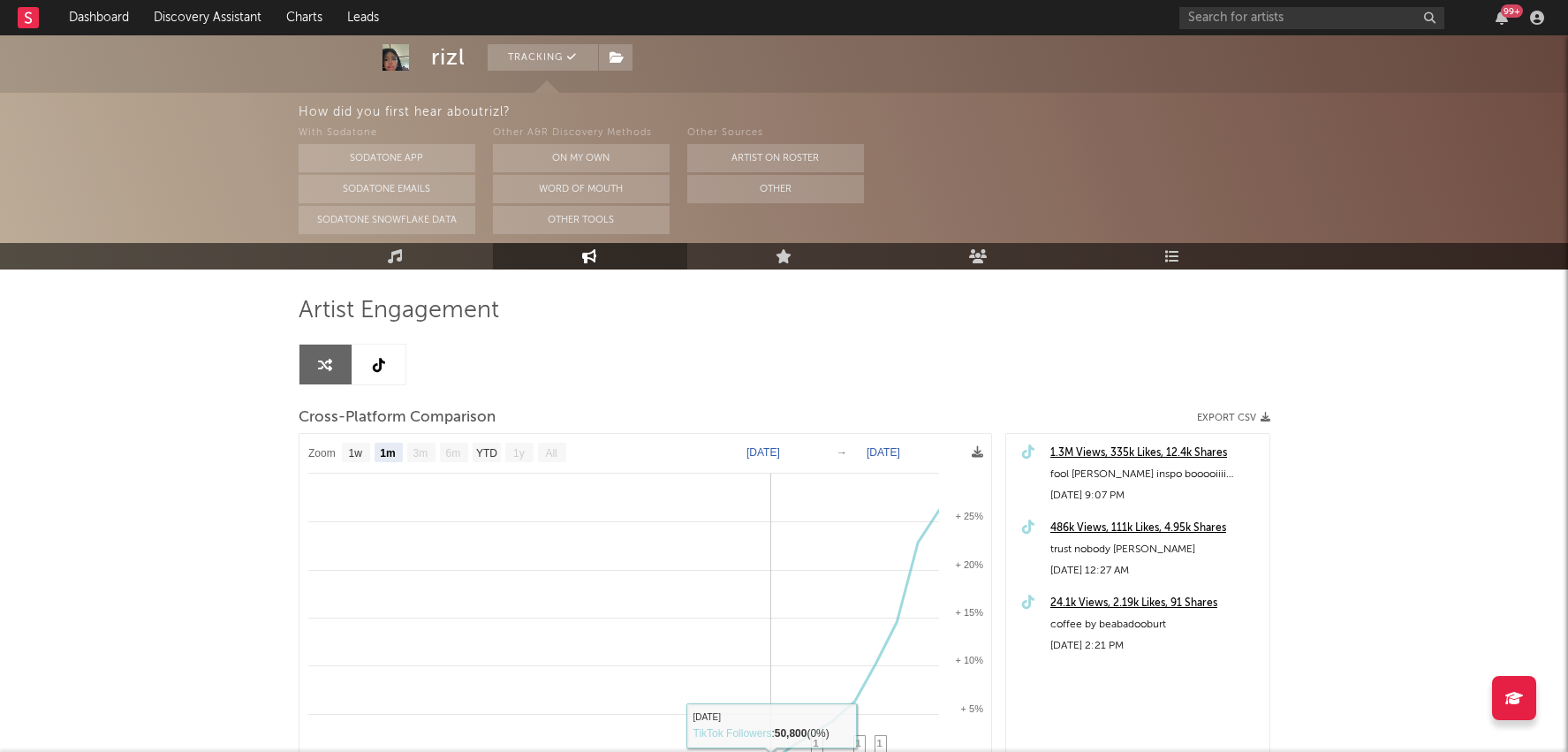
scroll to position [132, 0]
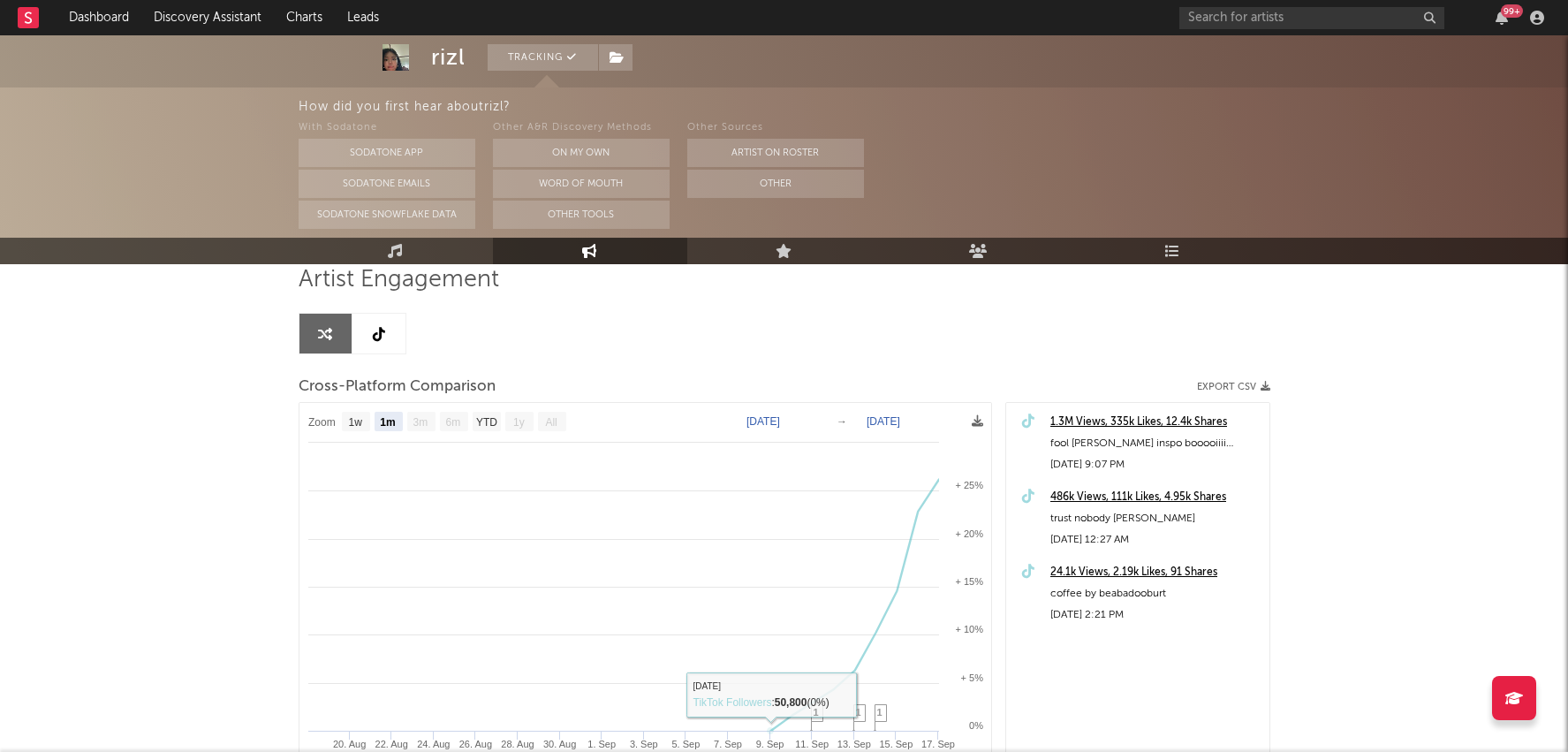
click at [374, 319] on link at bounding box center [379, 333] width 53 height 40
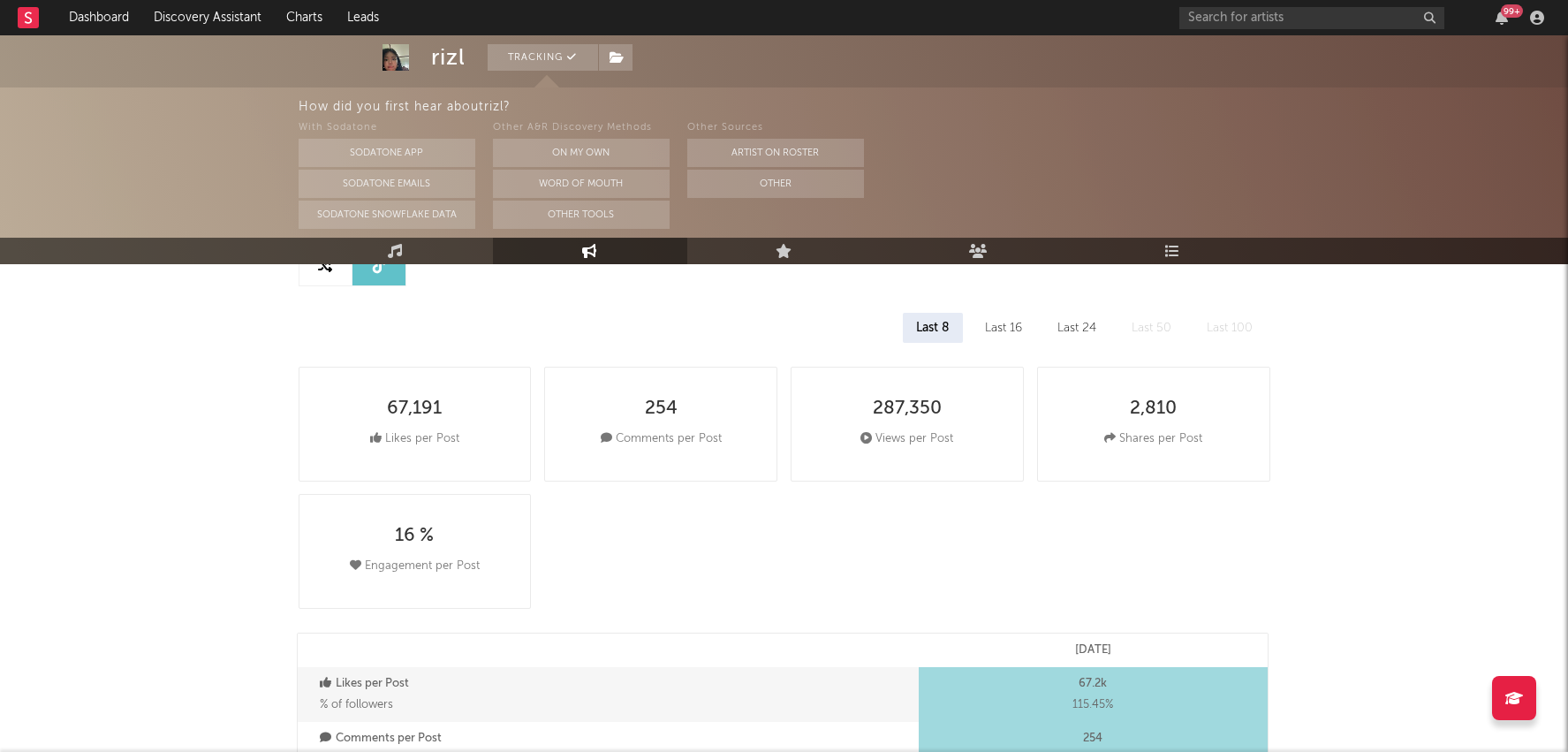
scroll to position [215, 0]
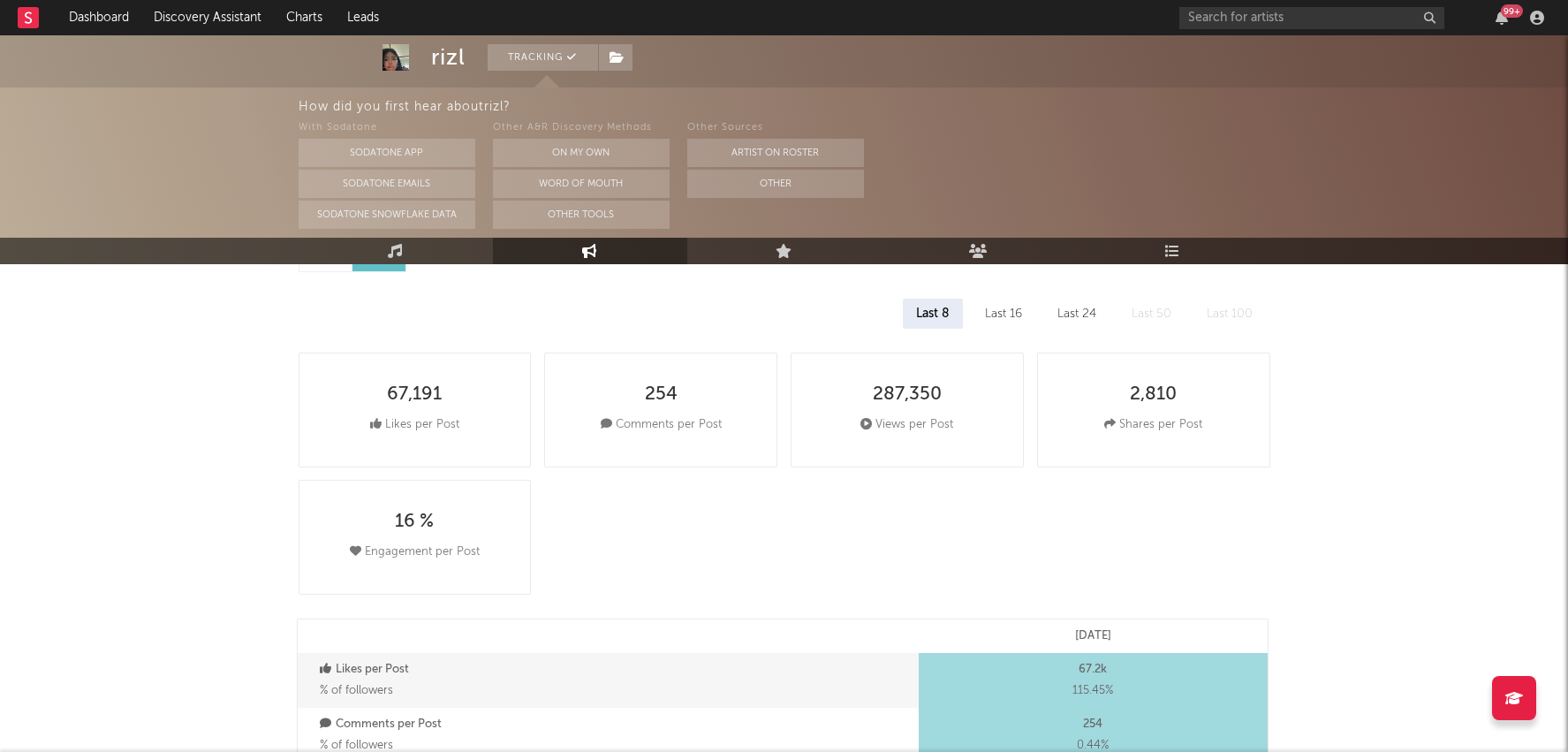
click at [1028, 313] on div "Last 16" at bounding box center [1004, 313] width 63 height 30
select select "1w"
click at [1092, 315] on div "Last 24" at bounding box center [1077, 313] width 65 height 30
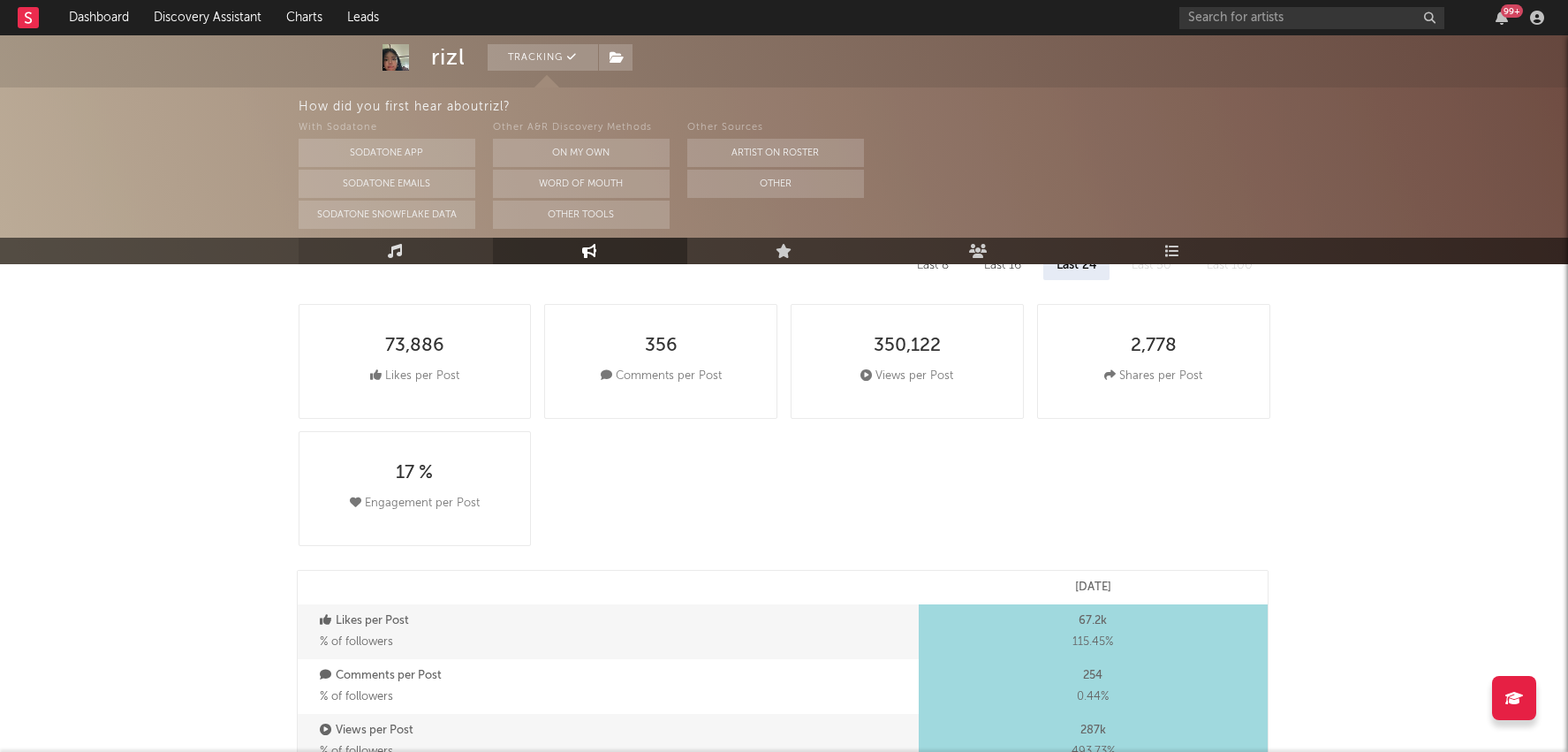
click at [414, 243] on link "Music" at bounding box center [396, 250] width 195 height 26
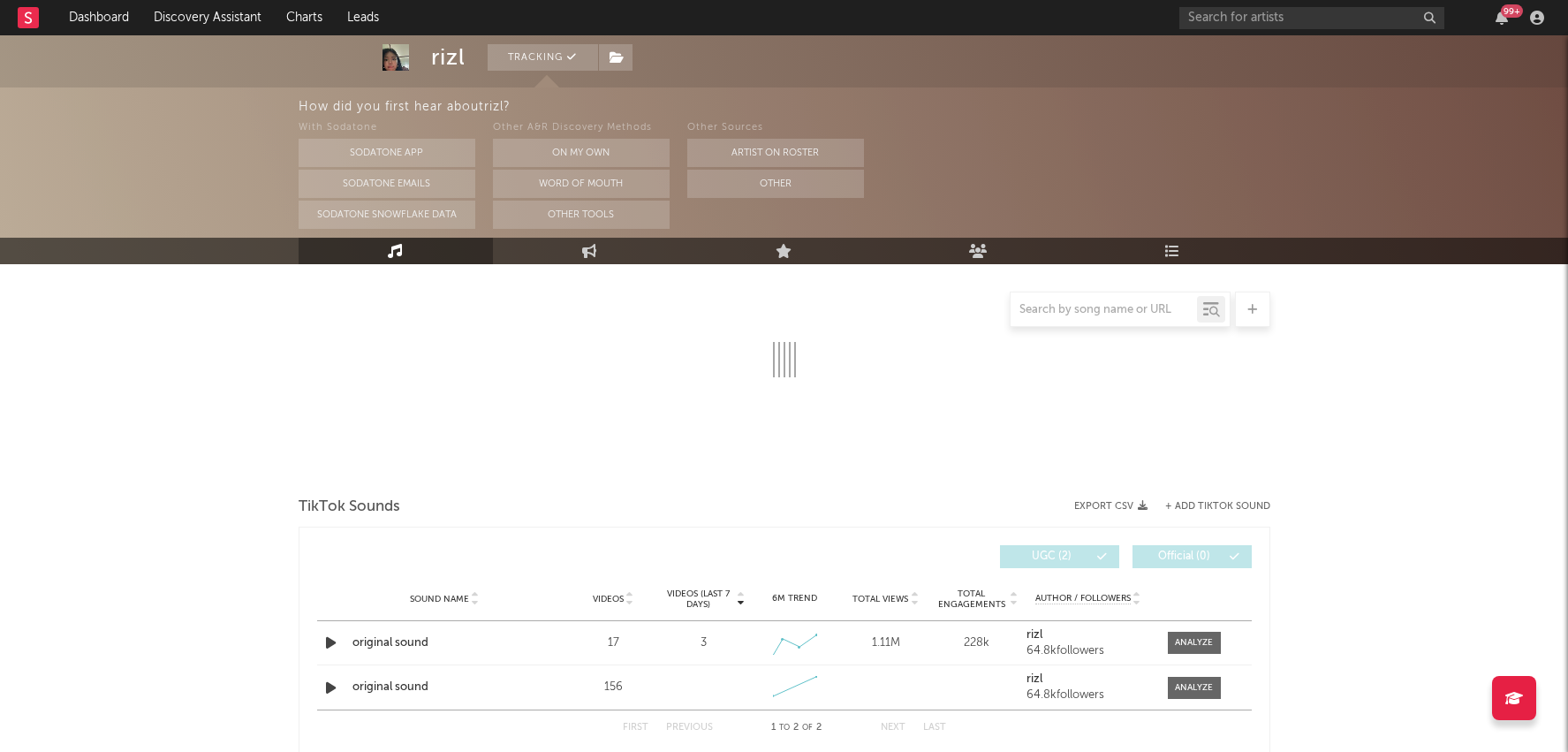
scroll to position [58, 0]
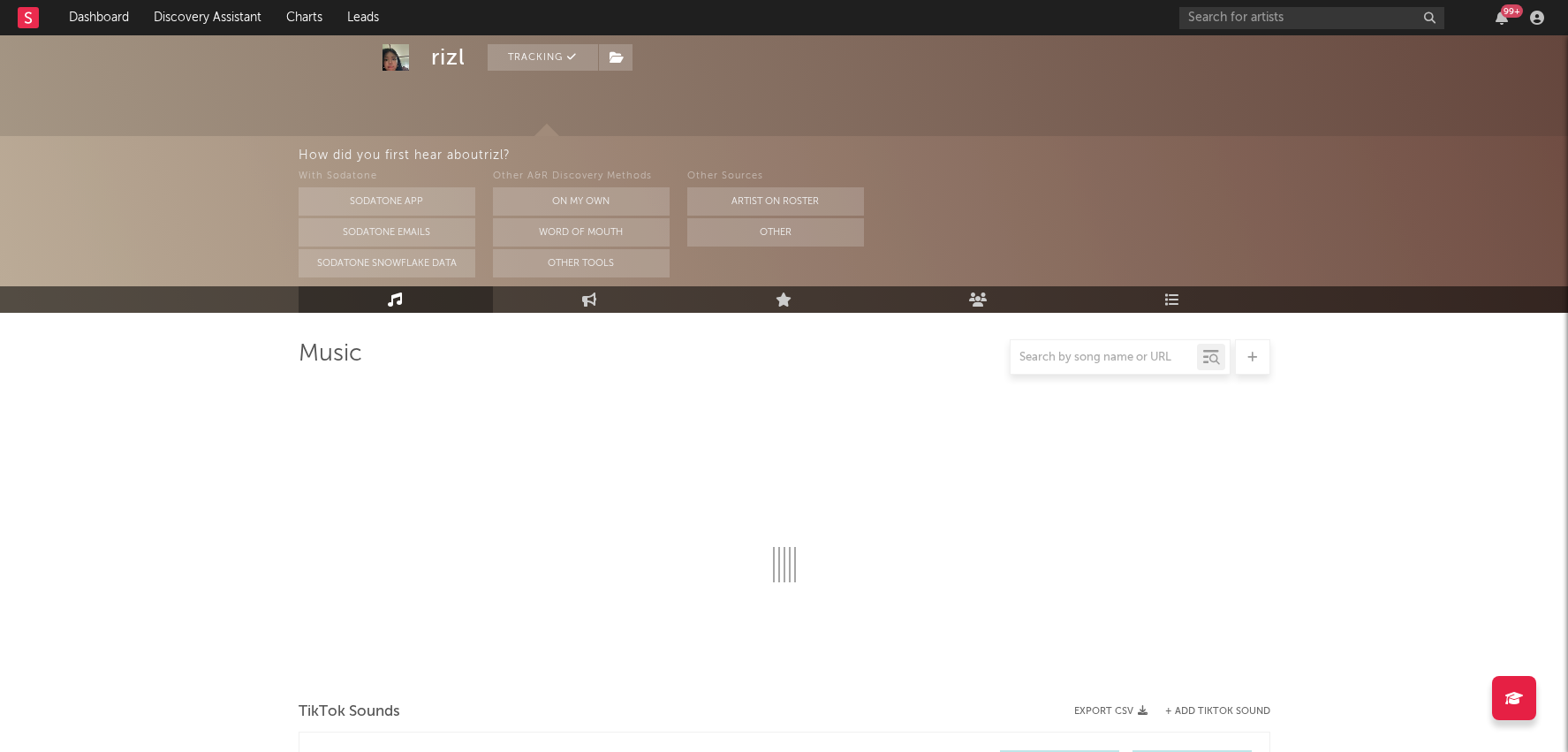
select select "1w"
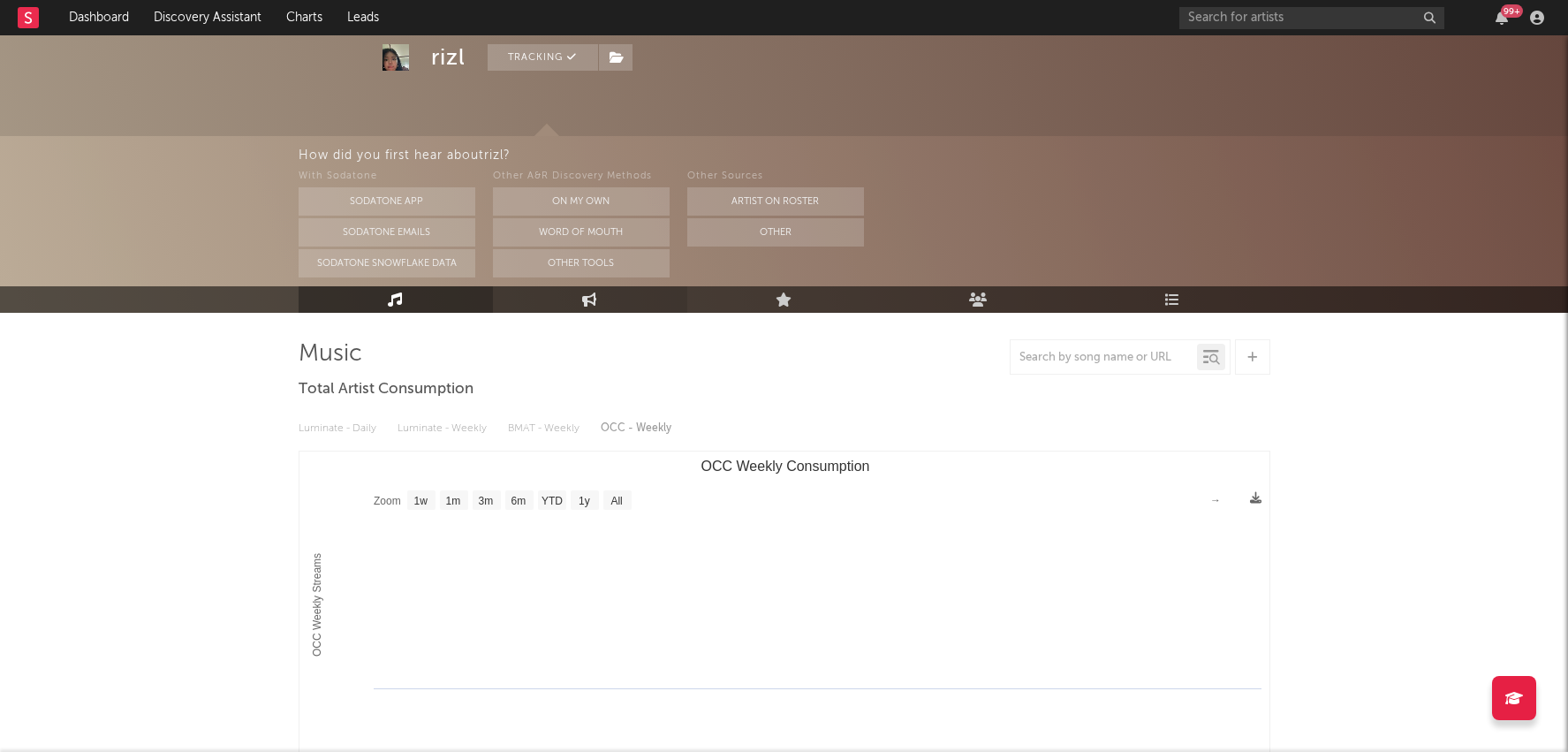
click at [582, 298] on icon at bounding box center [590, 300] width 15 height 14
select select "1w"
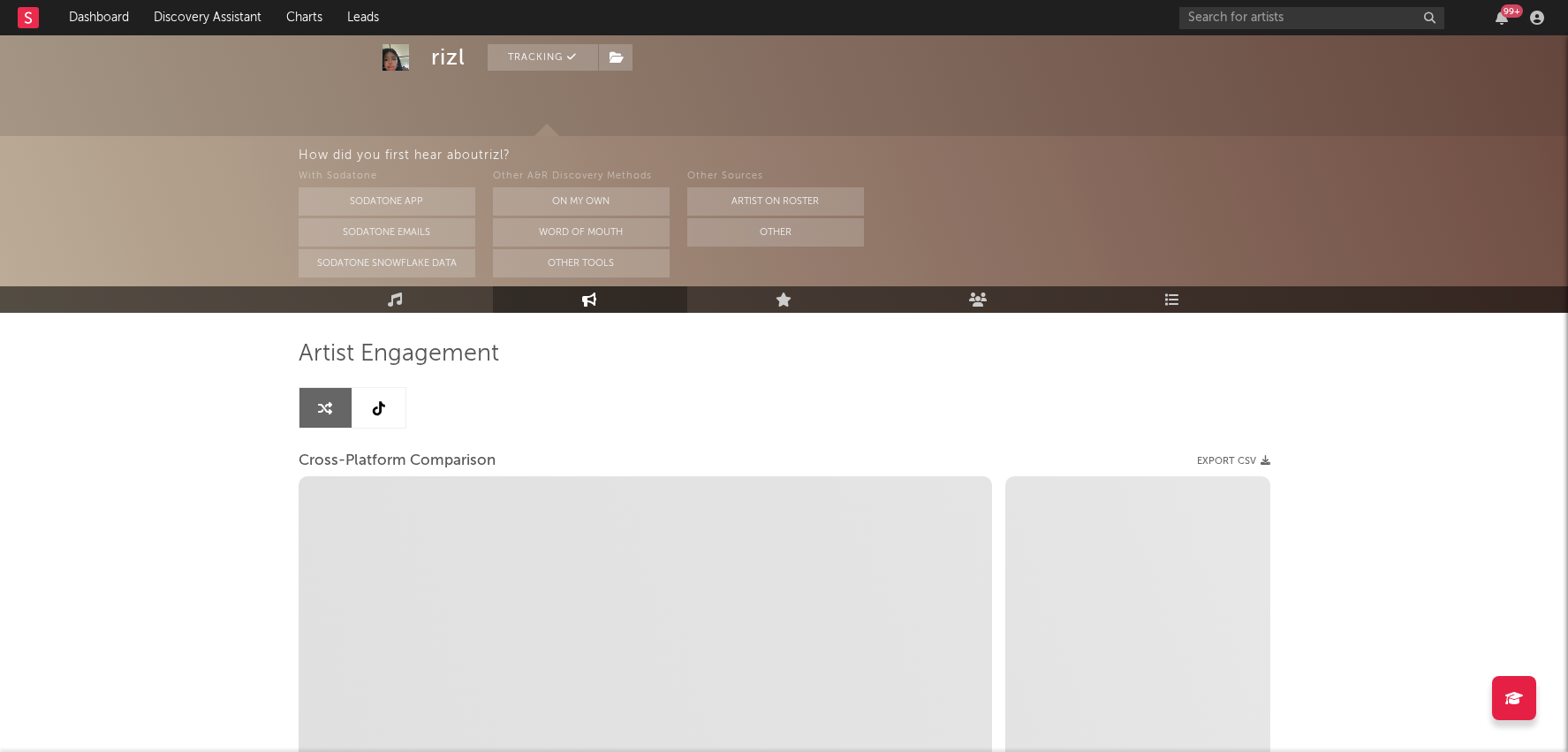
click at [369, 385] on div "Artist Engagement Cross-Platform Comparison Export CSV Zoom 1w 1m 3m 6m YTD 1y …" at bounding box center [784, 640] width 972 height 601
select select "1m"
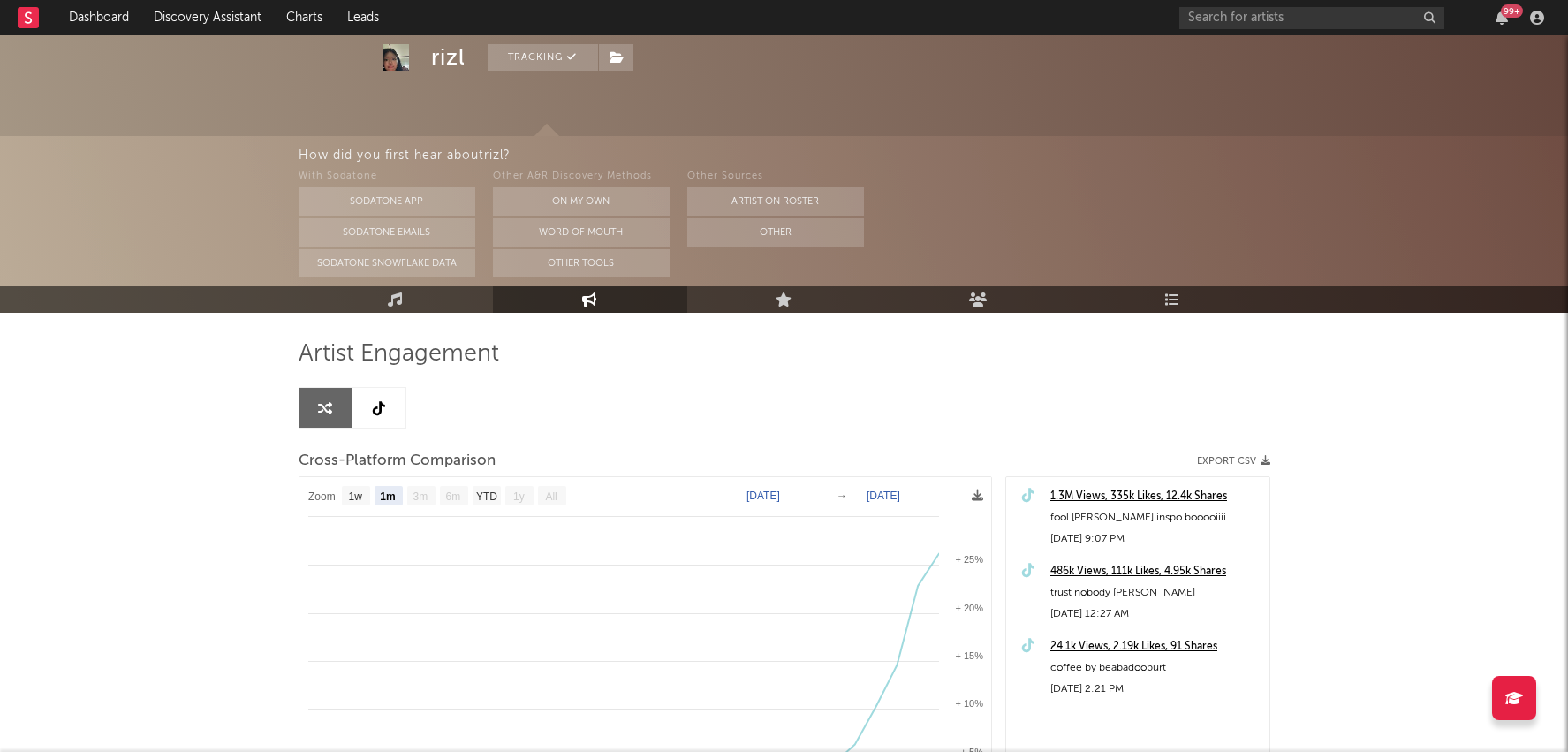
click at [394, 413] on link at bounding box center [379, 408] width 53 height 40
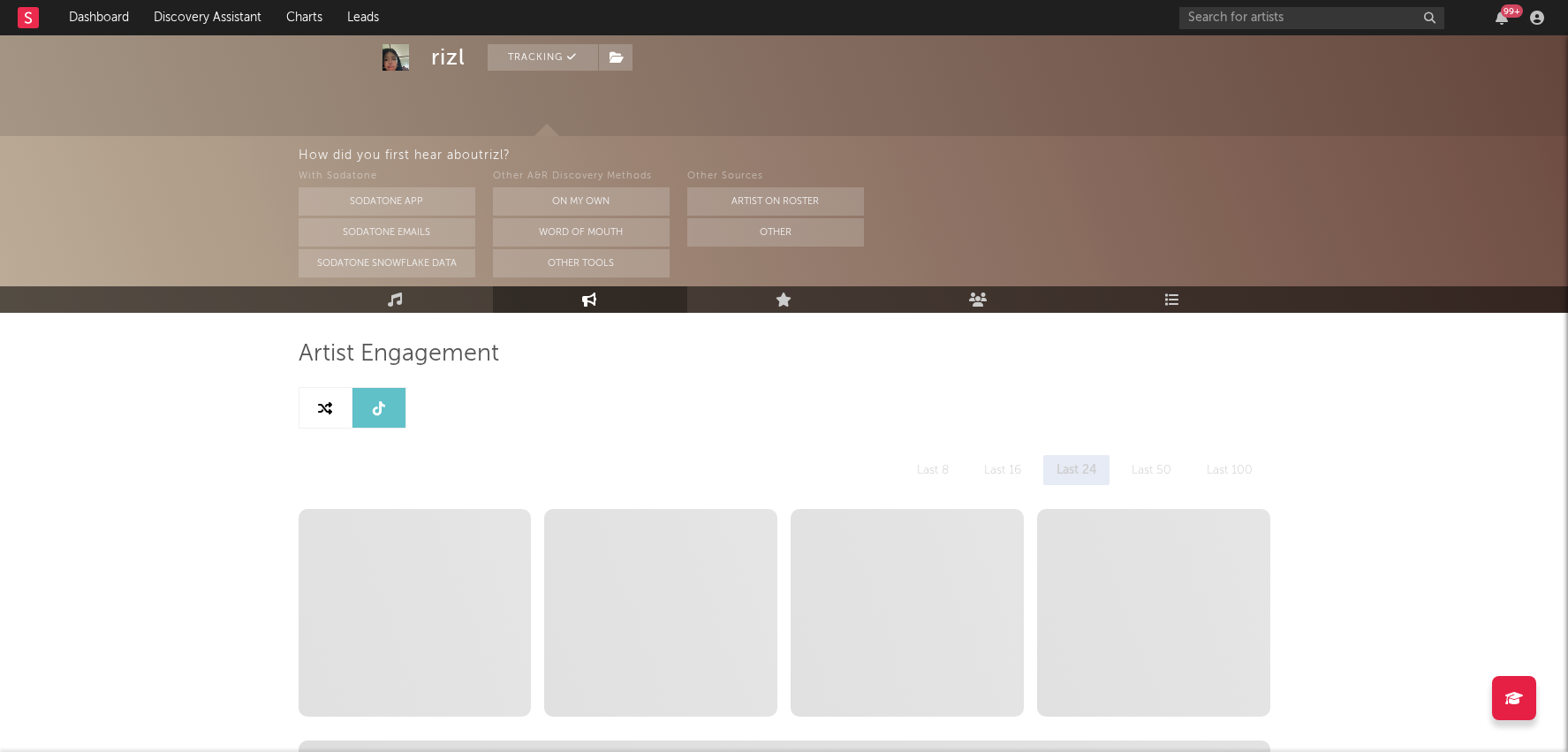
select select "1w"
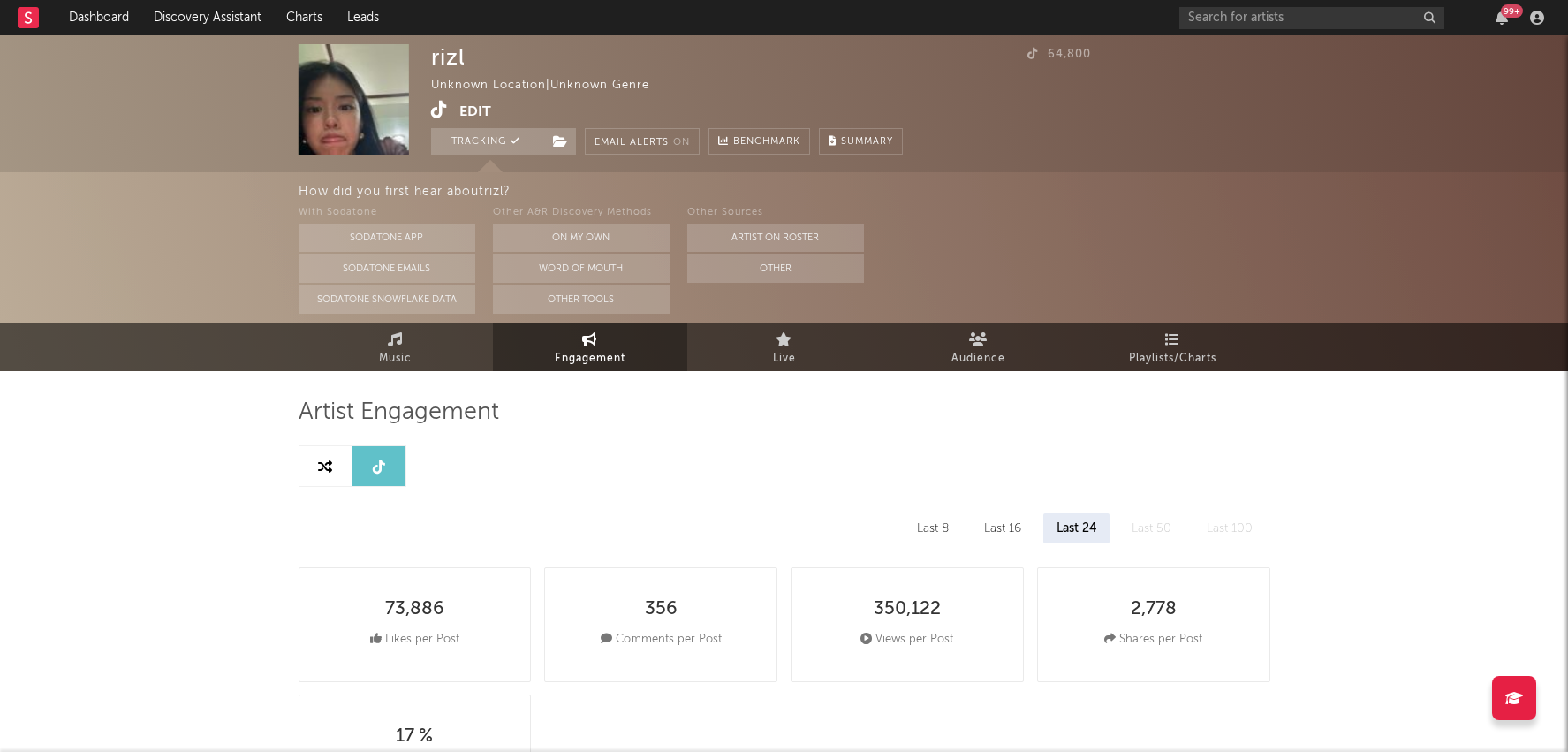
click at [1015, 528] on div "Last 16" at bounding box center [1003, 528] width 63 height 30
click at [952, 520] on div "Last 8" at bounding box center [932, 528] width 58 height 30
click at [1057, 523] on div "Last 24" at bounding box center [1077, 528] width 65 height 30
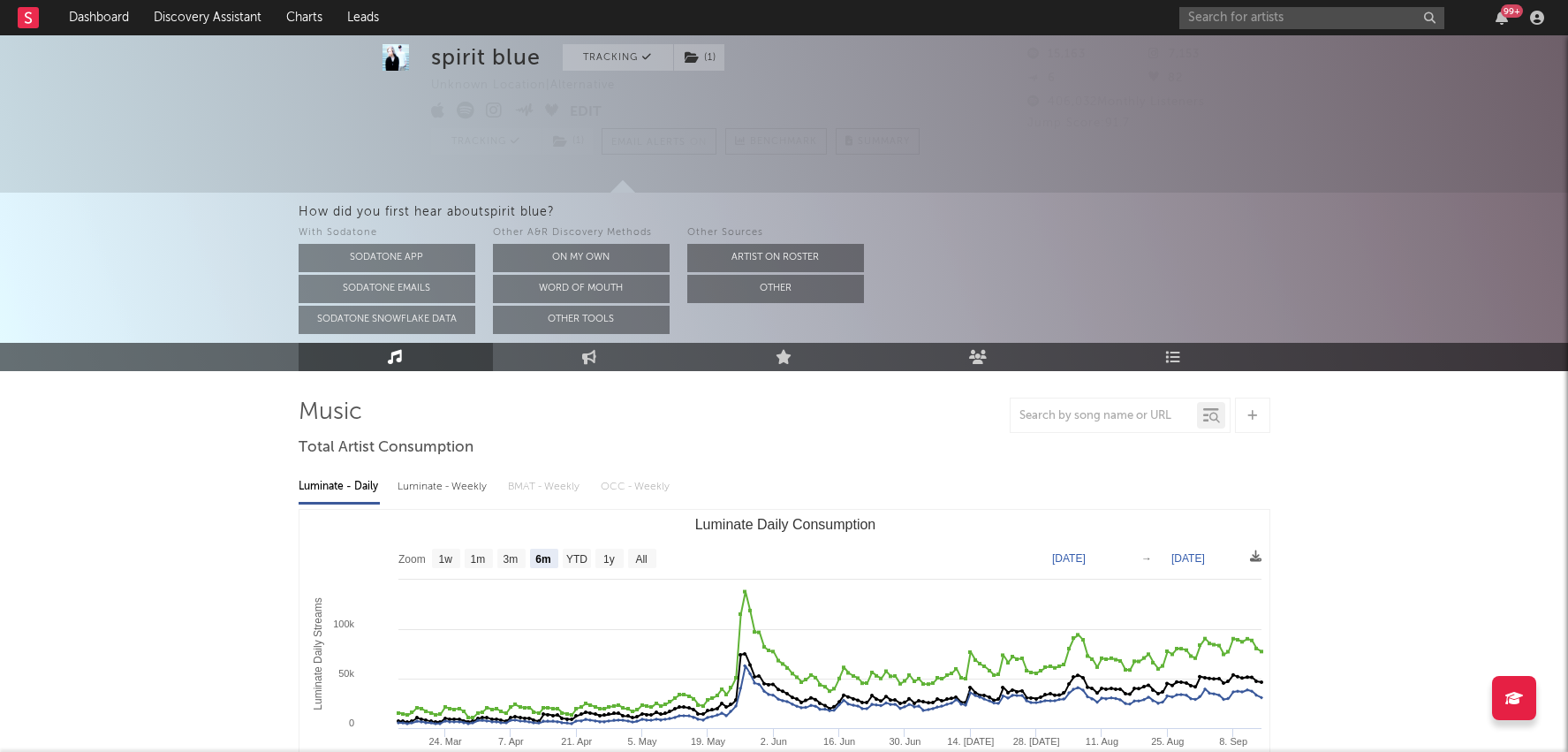
select select "6m"
select select "1w"
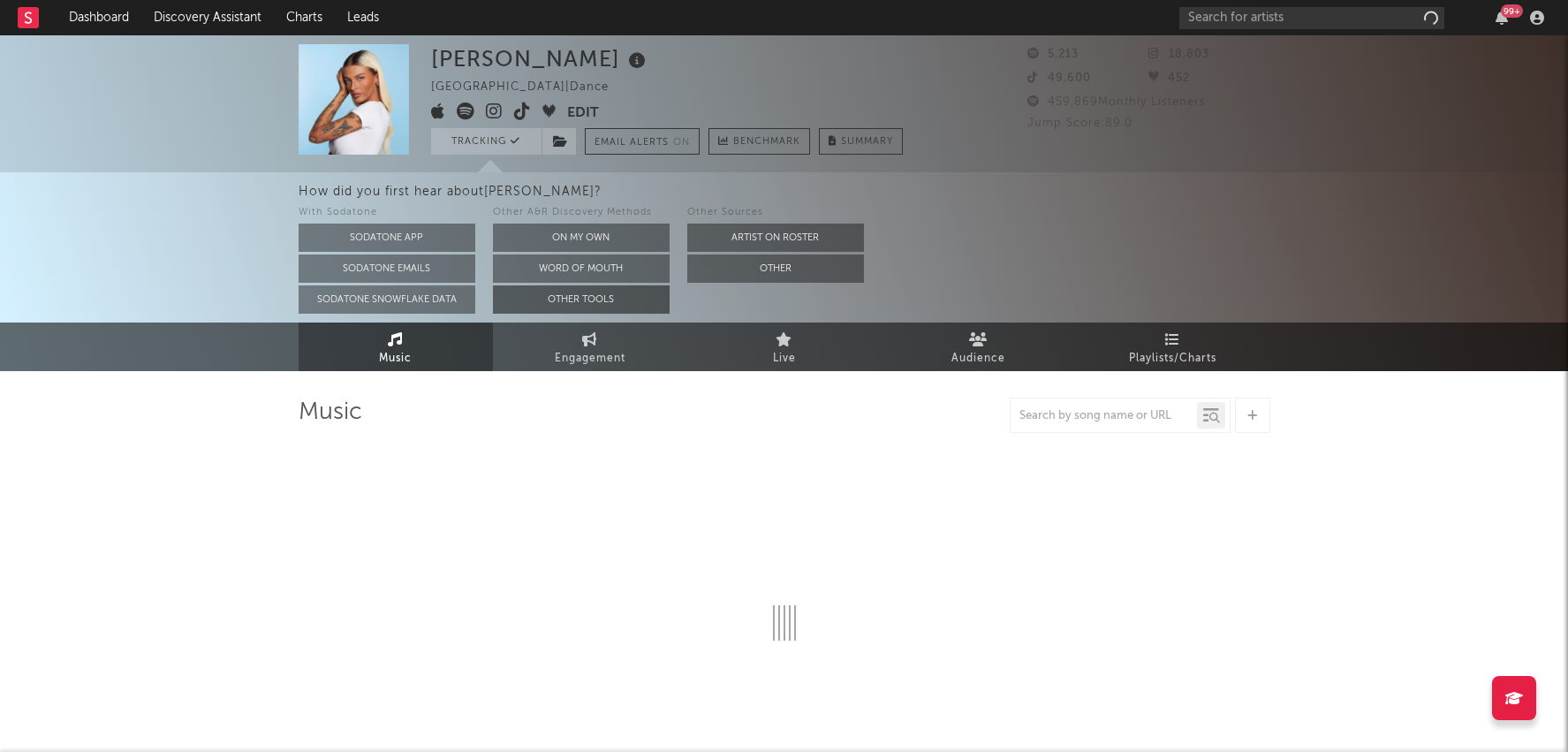
select select "1w"
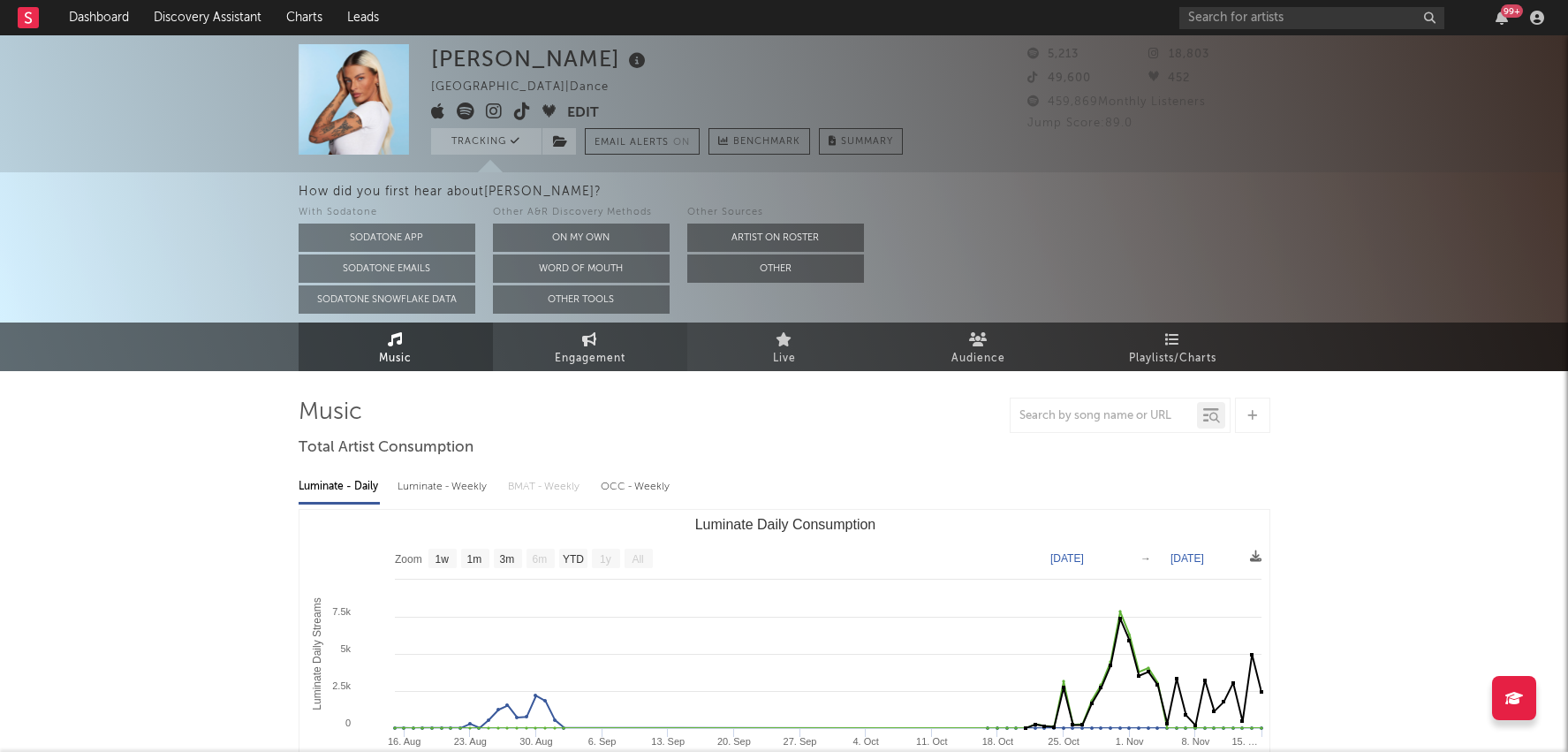
click at [571, 334] on link "Engagement" at bounding box center [590, 347] width 195 height 49
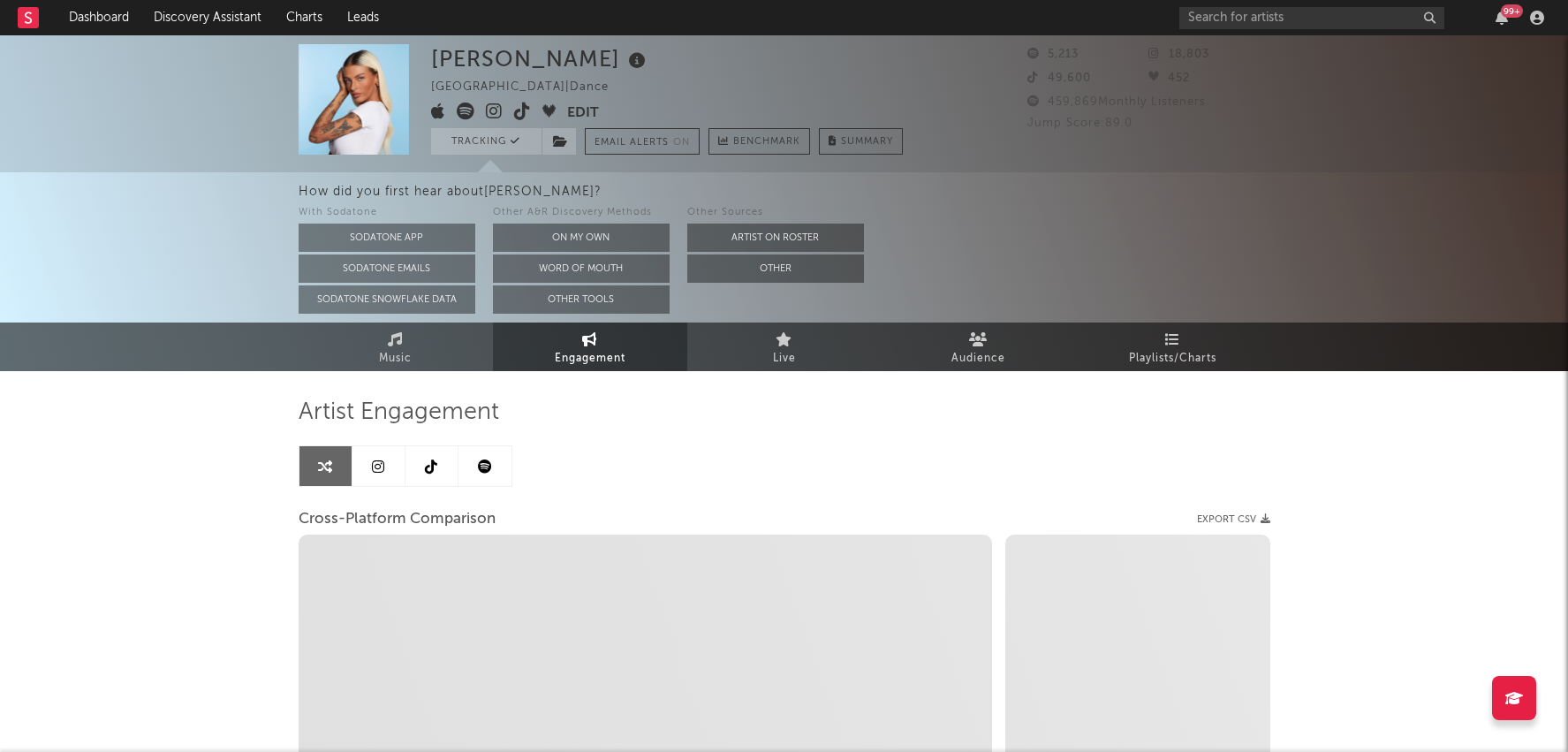
select select "1w"
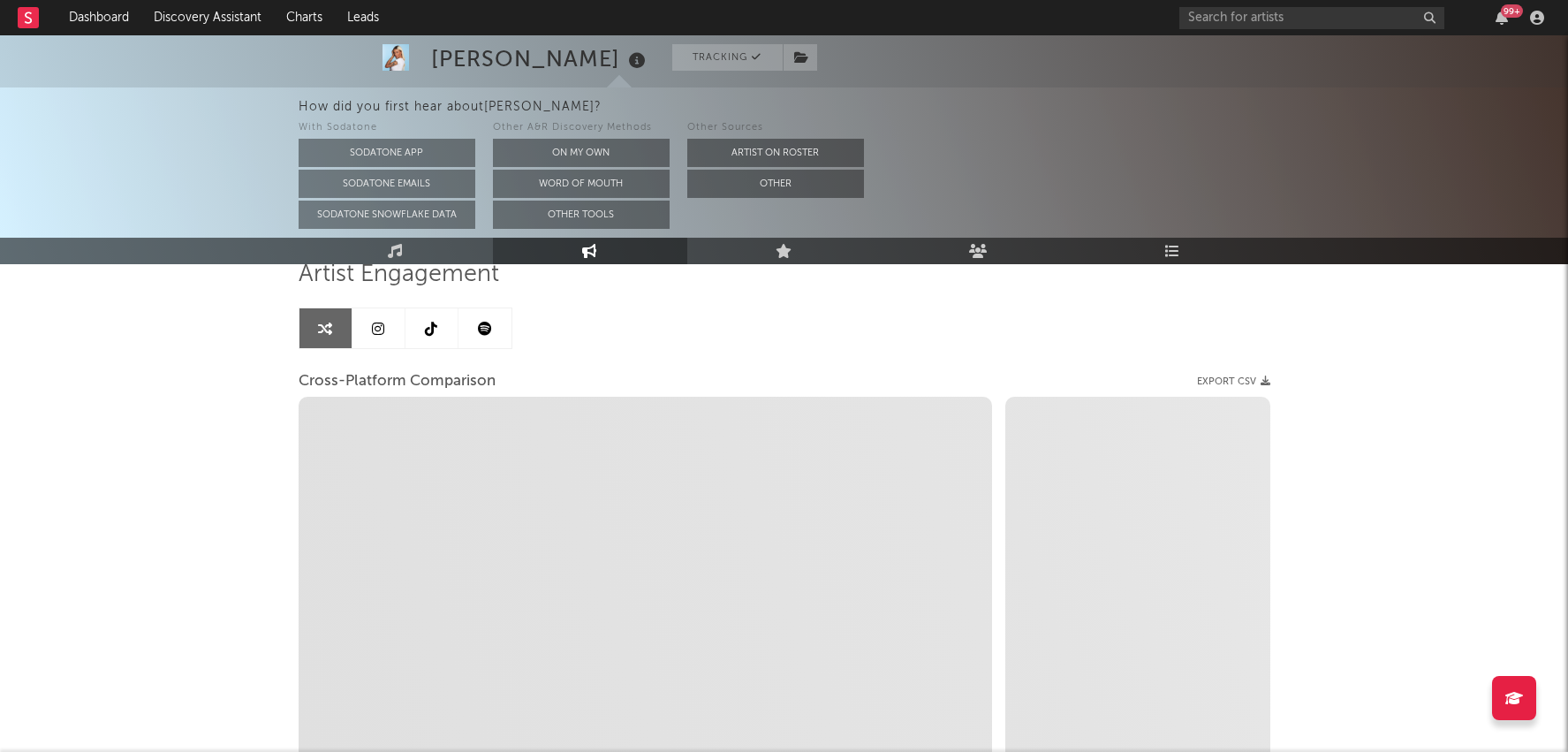
scroll to position [157, 0]
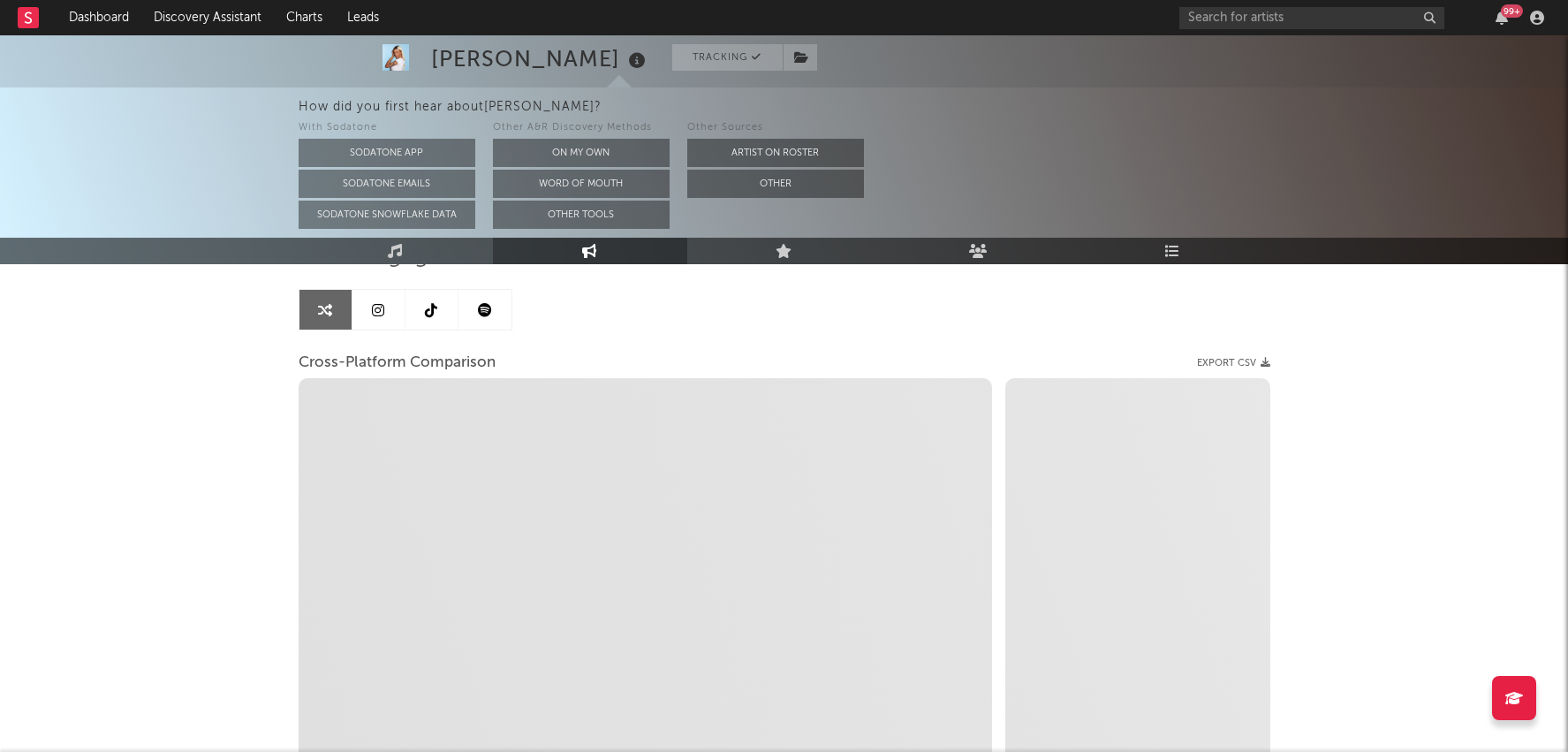
select select "1m"
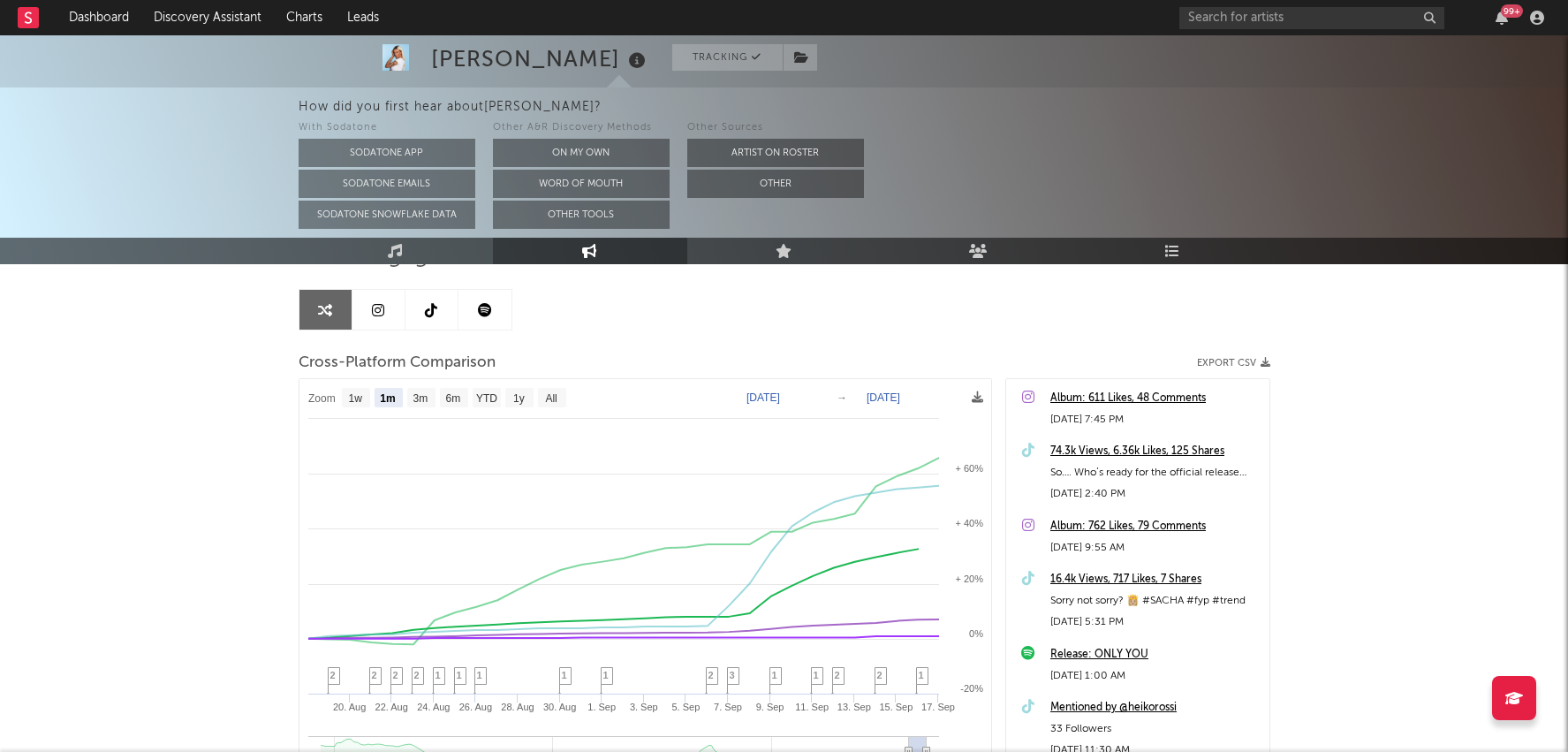
click at [428, 320] on link at bounding box center [432, 310] width 53 height 40
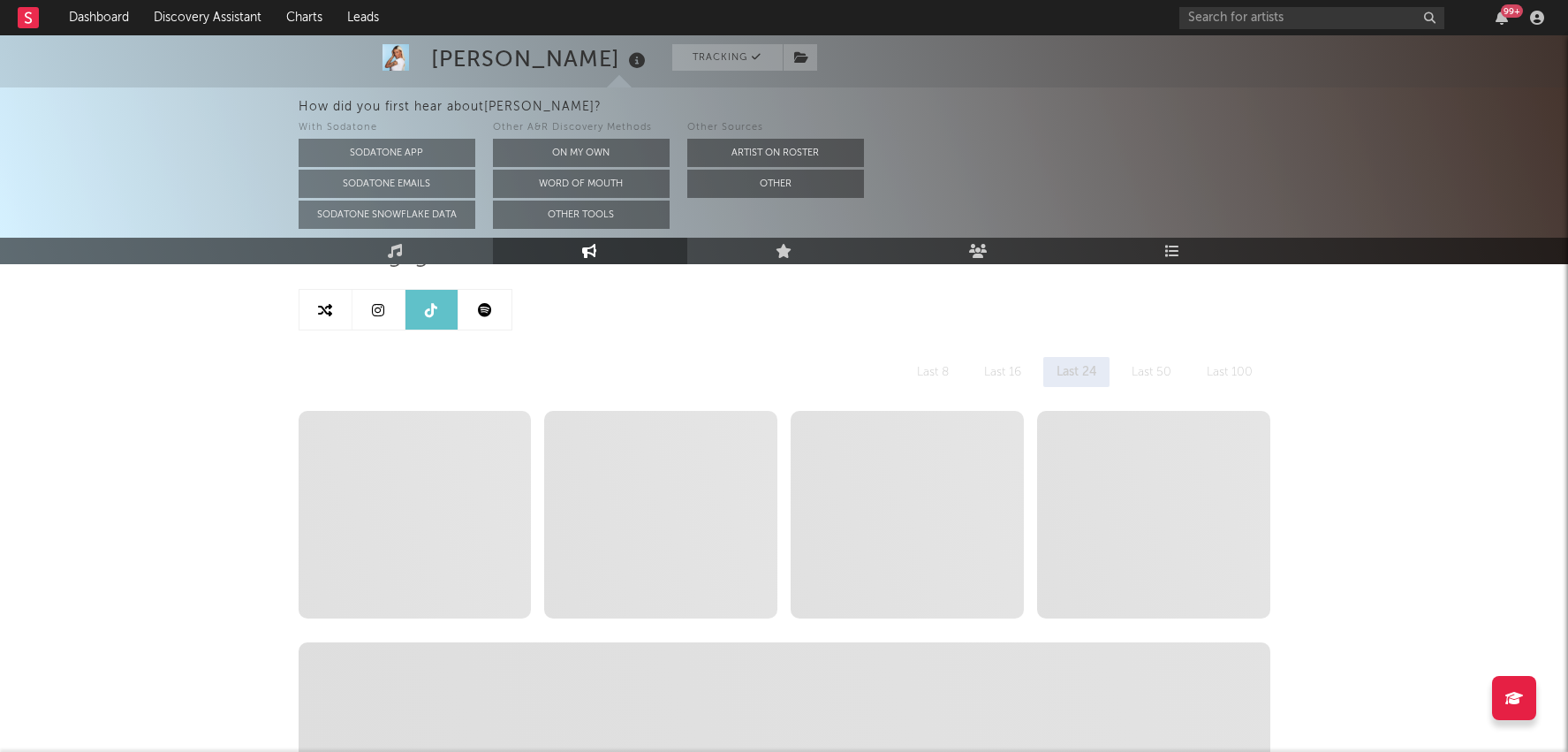
select select "6m"
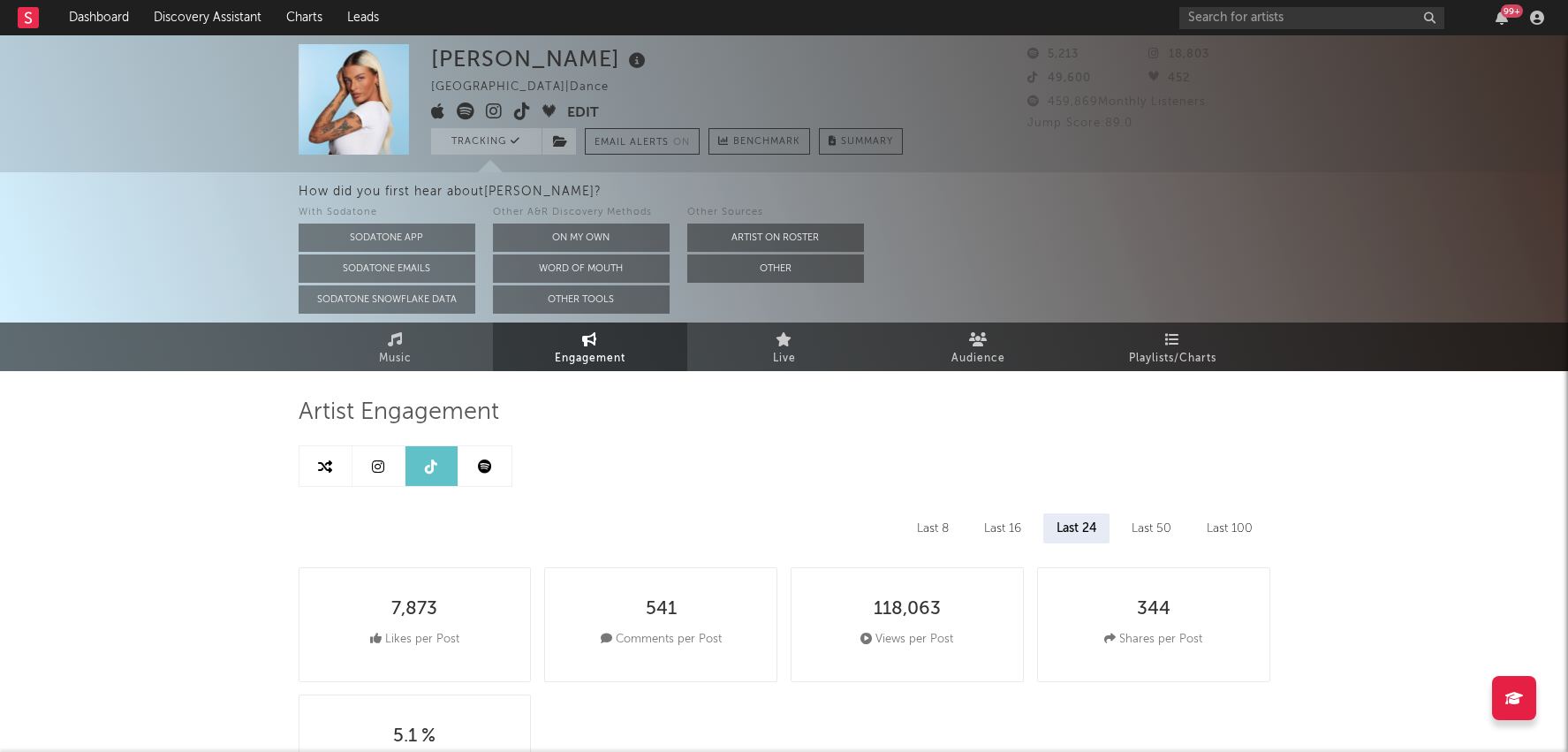
click at [519, 114] on icon at bounding box center [523, 111] width 17 height 18
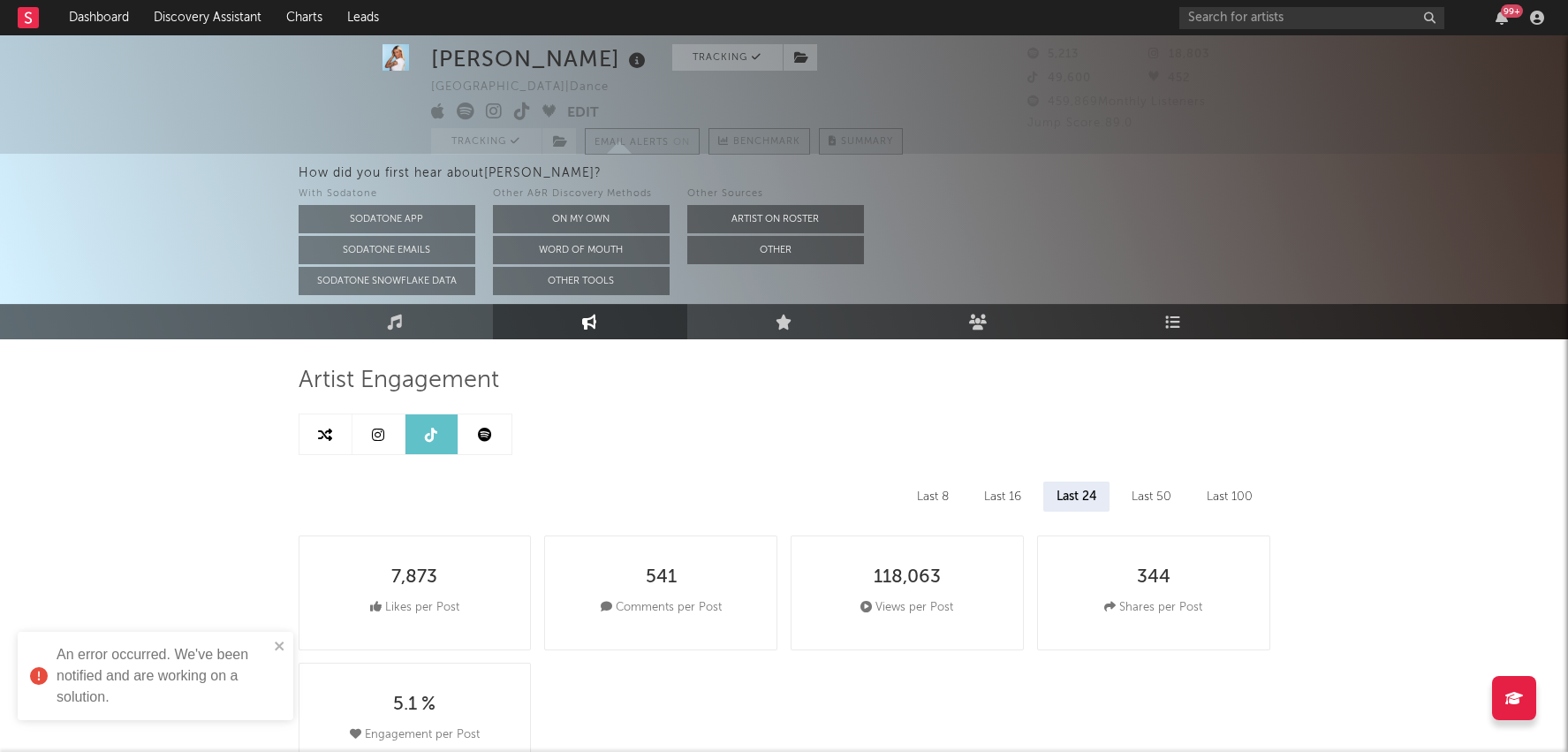
scroll to position [33, 0]
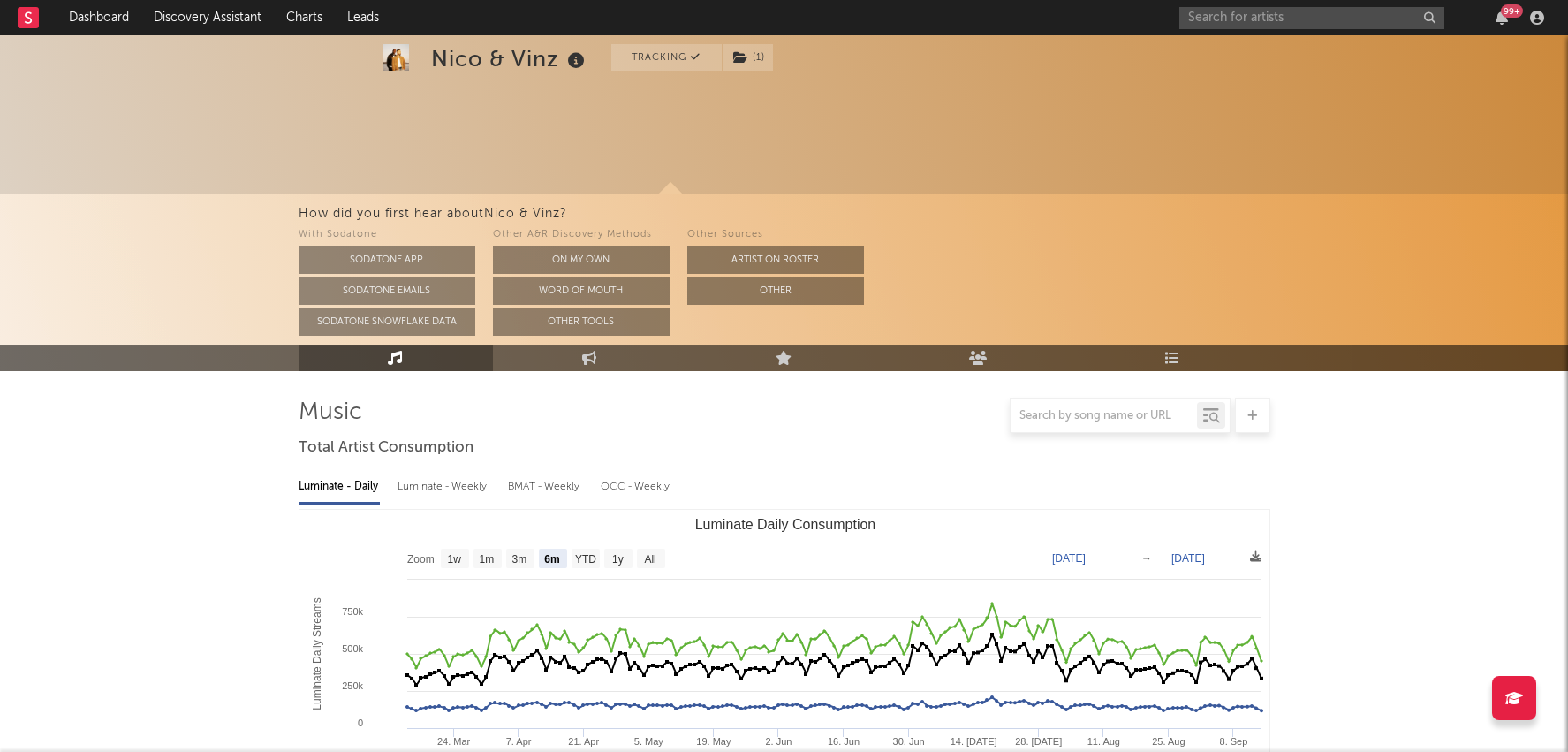
select select "6m"
select select "1w"
